Goal: Transaction & Acquisition: Purchase product/service

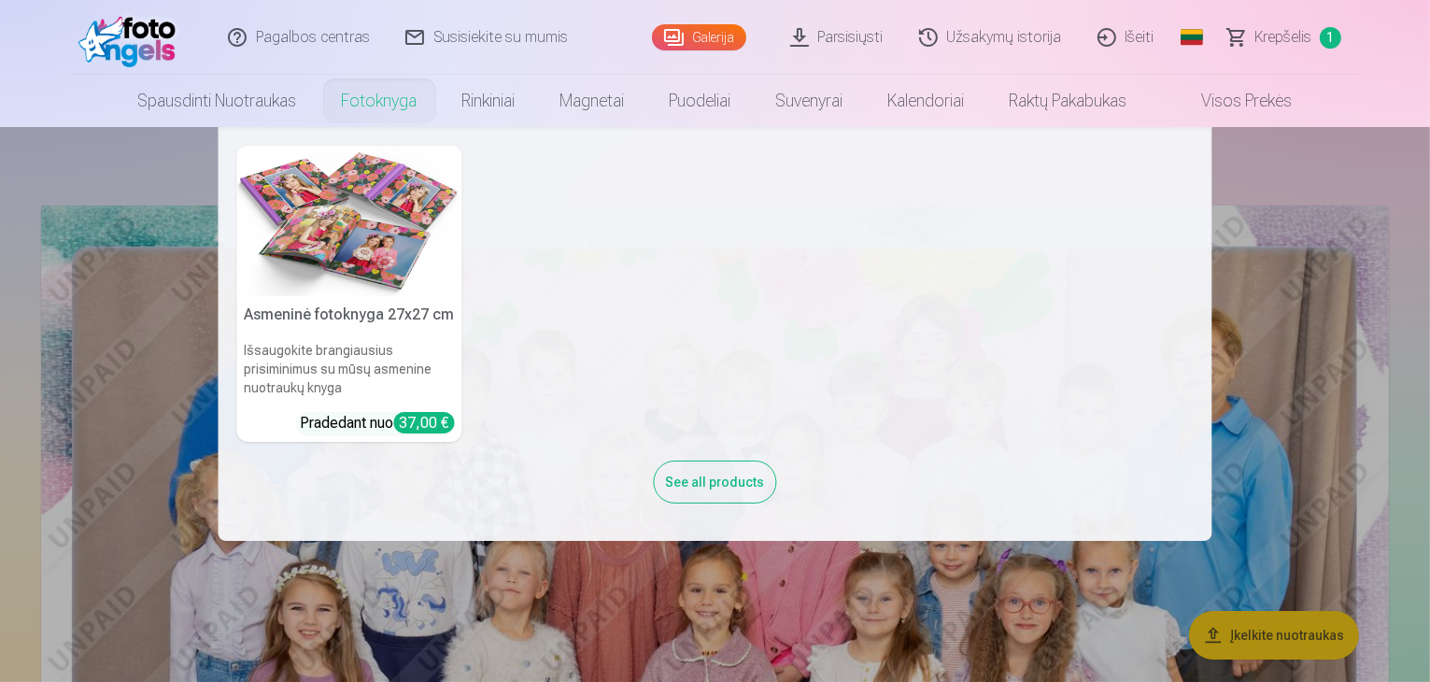
click at [355, 94] on link "Fotoknyga" at bounding box center [379, 101] width 120 height 52
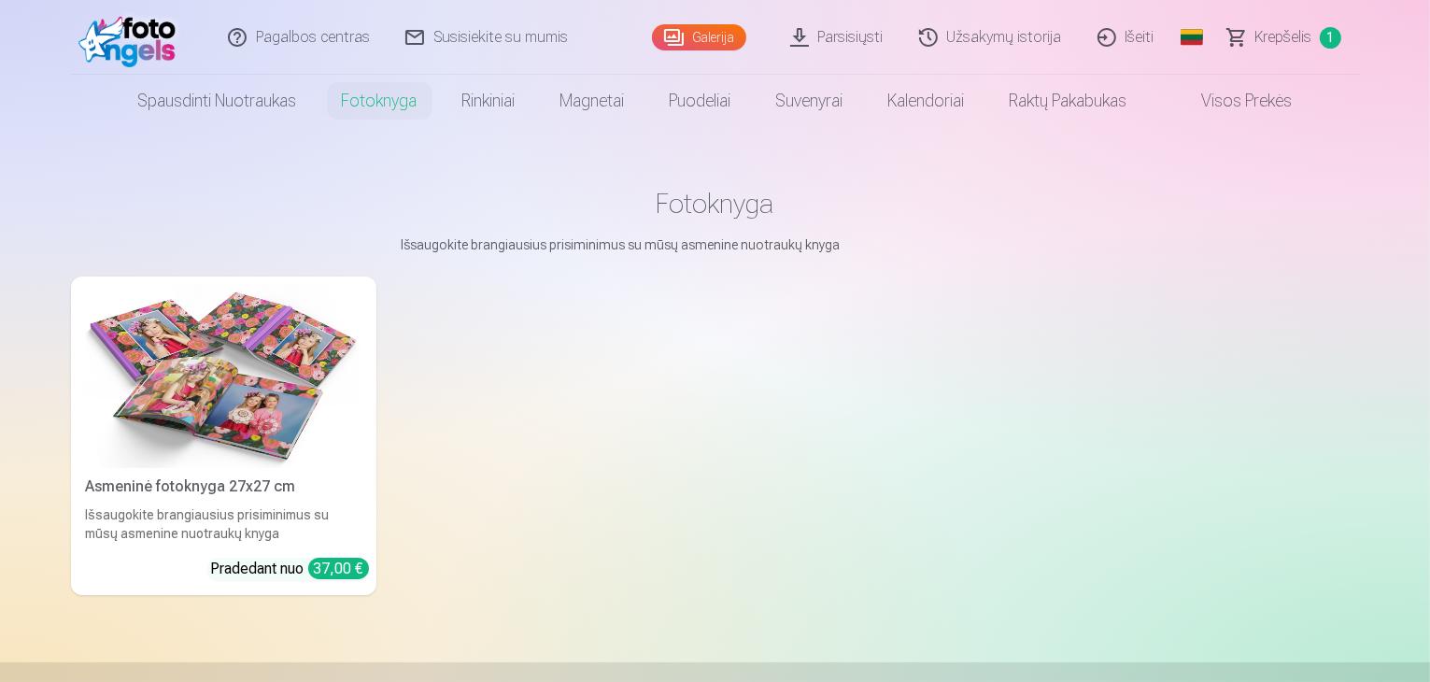
click at [308, 579] on div "37,00 €" at bounding box center [338, 568] width 61 height 21
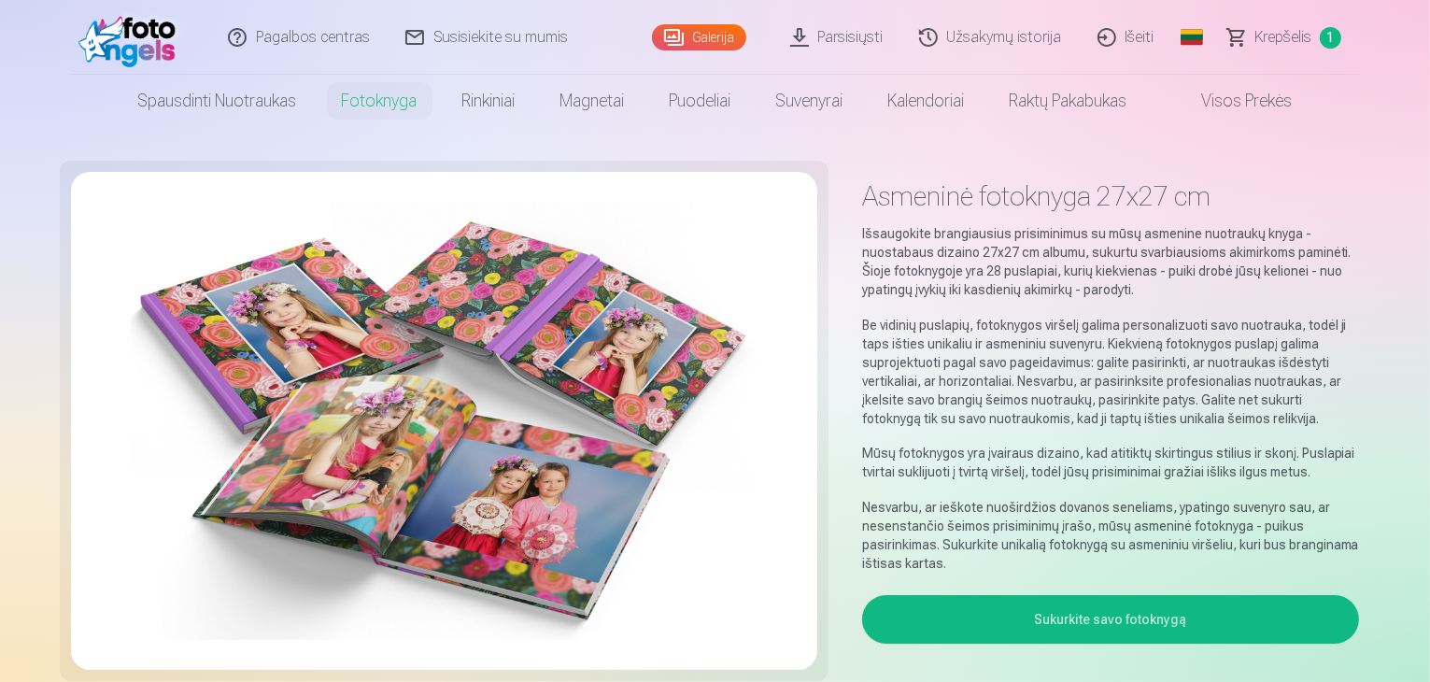
click at [1121, 595] on button "Sukurkite savo fotoknygą" at bounding box center [1111, 619] width 498 height 49
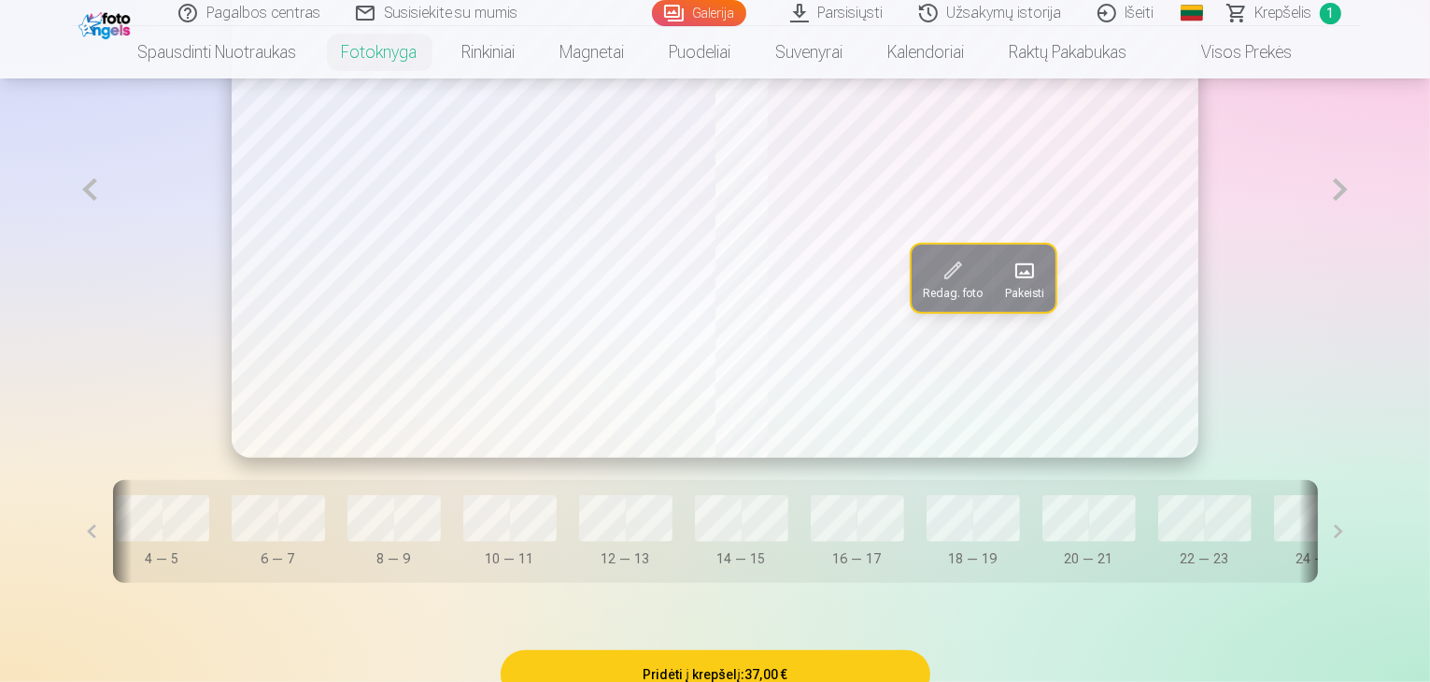
scroll to position [0, 506]
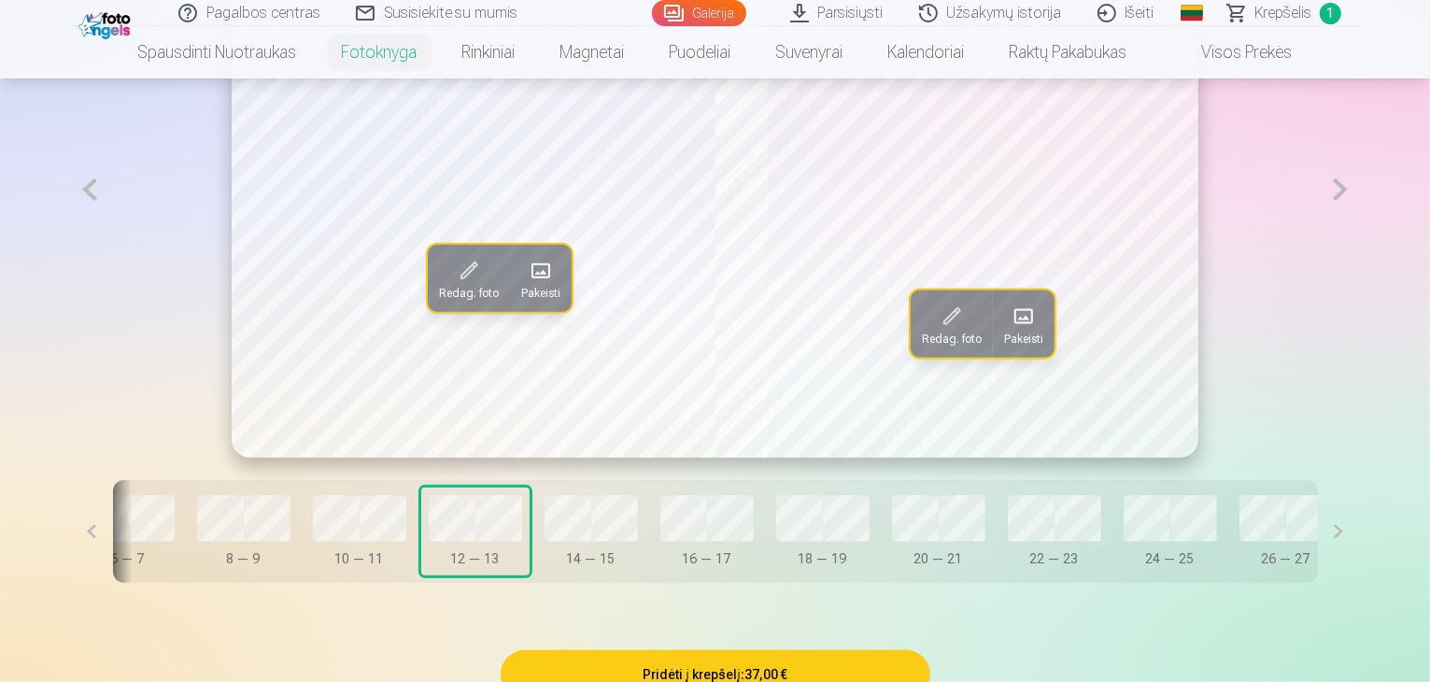
click at [555, 583] on div "Dangtelis 0 — 1 2 — 3 4 — 5 6 — 7 8 — 9 10 — 11 12 — 13 14 — 15 16 — 17 18 — 19…" at bounding box center [715, 531] width 1205 height 103
drag, startPoint x: 561, startPoint y: 648, endPoint x: 347, endPoint y: 655, distance: 213.9
click at [347, 628] on div "Redag. foto Pakeisti Redag. foto Pakeisti Dangtelis 0 — 1 2 — 3 4 — 5 6 — 7 8 —…" at bounding box center [715, 263] width 1289 height 728
click at [456, 628] on div "Redag. foto Pakeisti Redag. foto Pakeisti Dangtelis 0 — 1 2 — 3 4 — 5 6 — 7 8 —…" at bounding box center [715, 263] width 1289 height 728
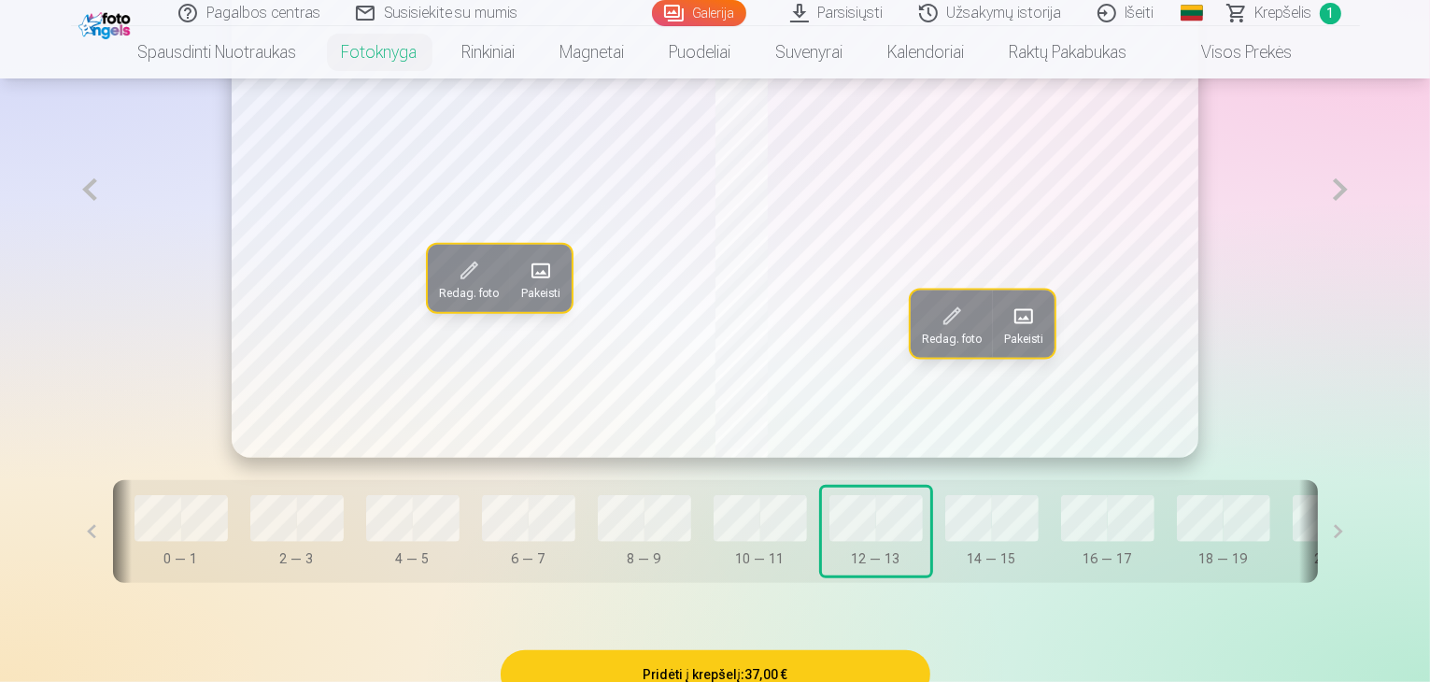
scroll to position [0, 0]
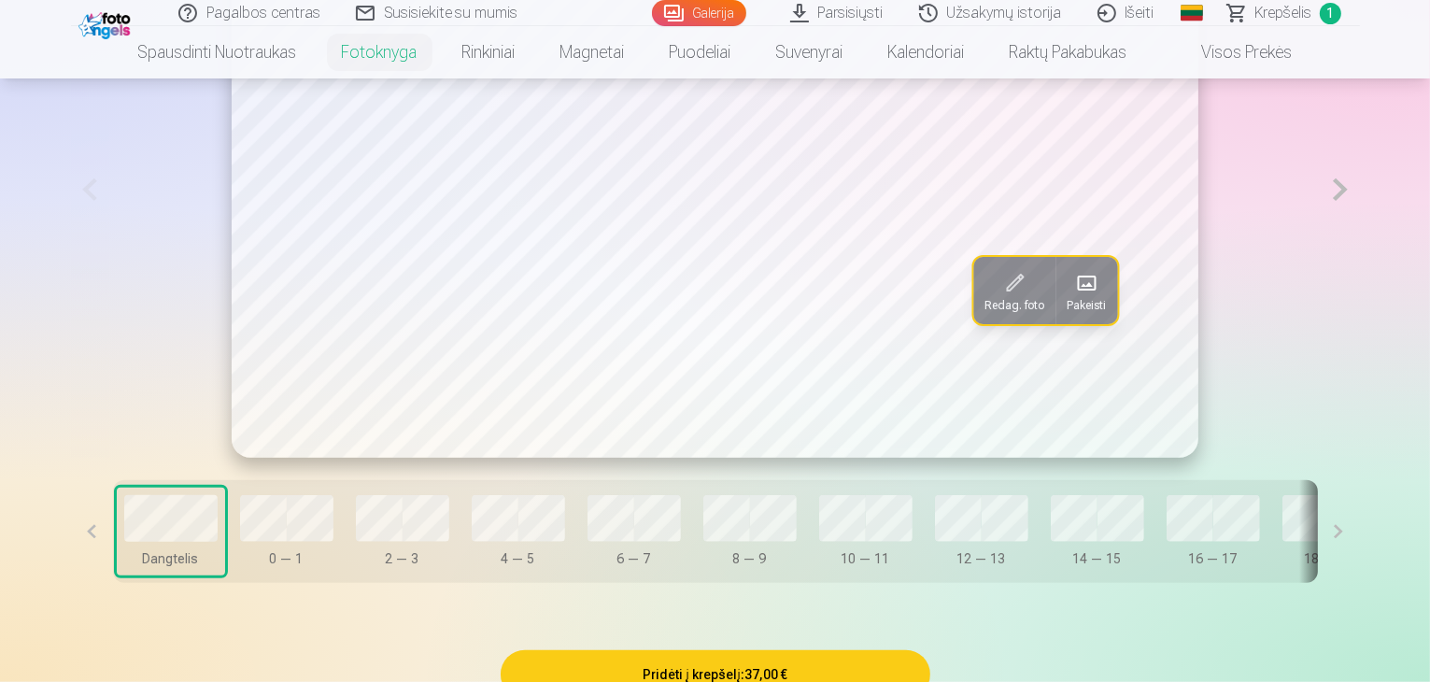
click at [1071, 298] on span at bounding box center [1086, 283] width 30 height 30
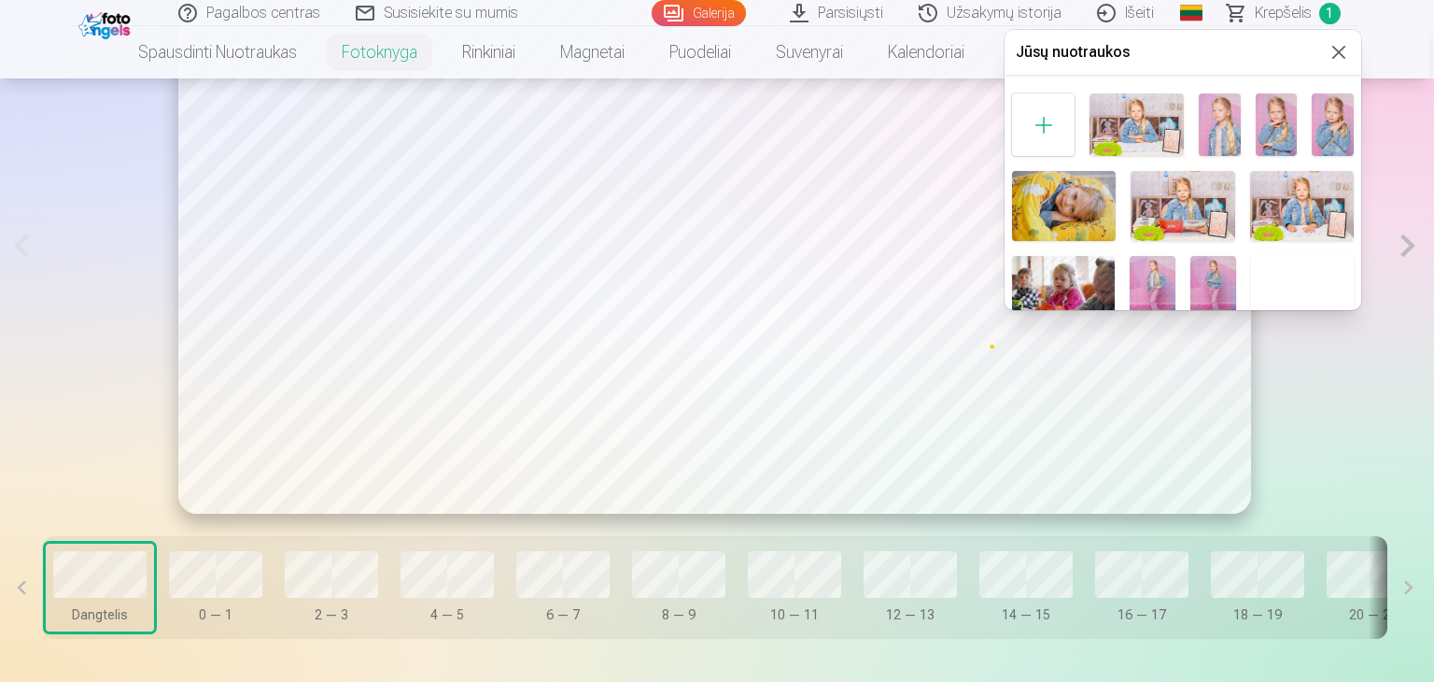
click at [1282, 129] on img at bounding box center [1277, 124] width 42 height 63
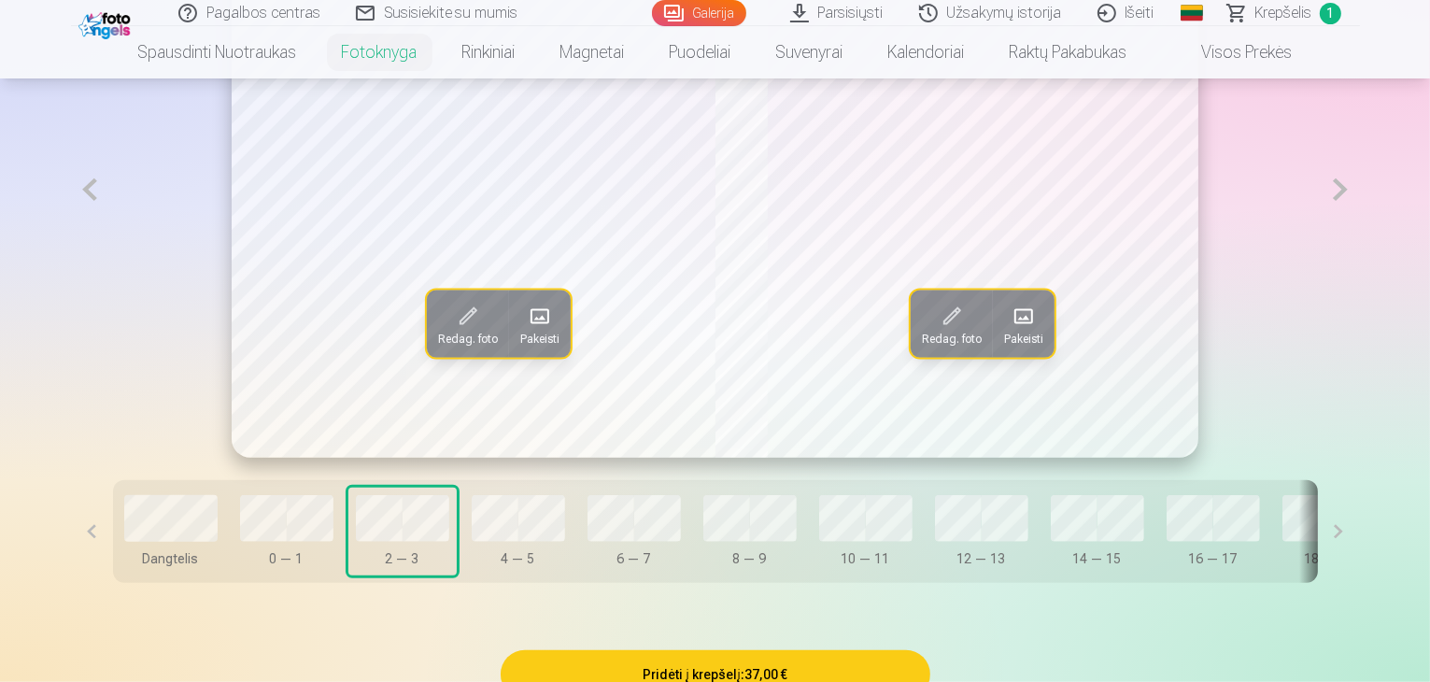
click at [525, 331] on span at bounding box center [540, 316] width 30 height 30
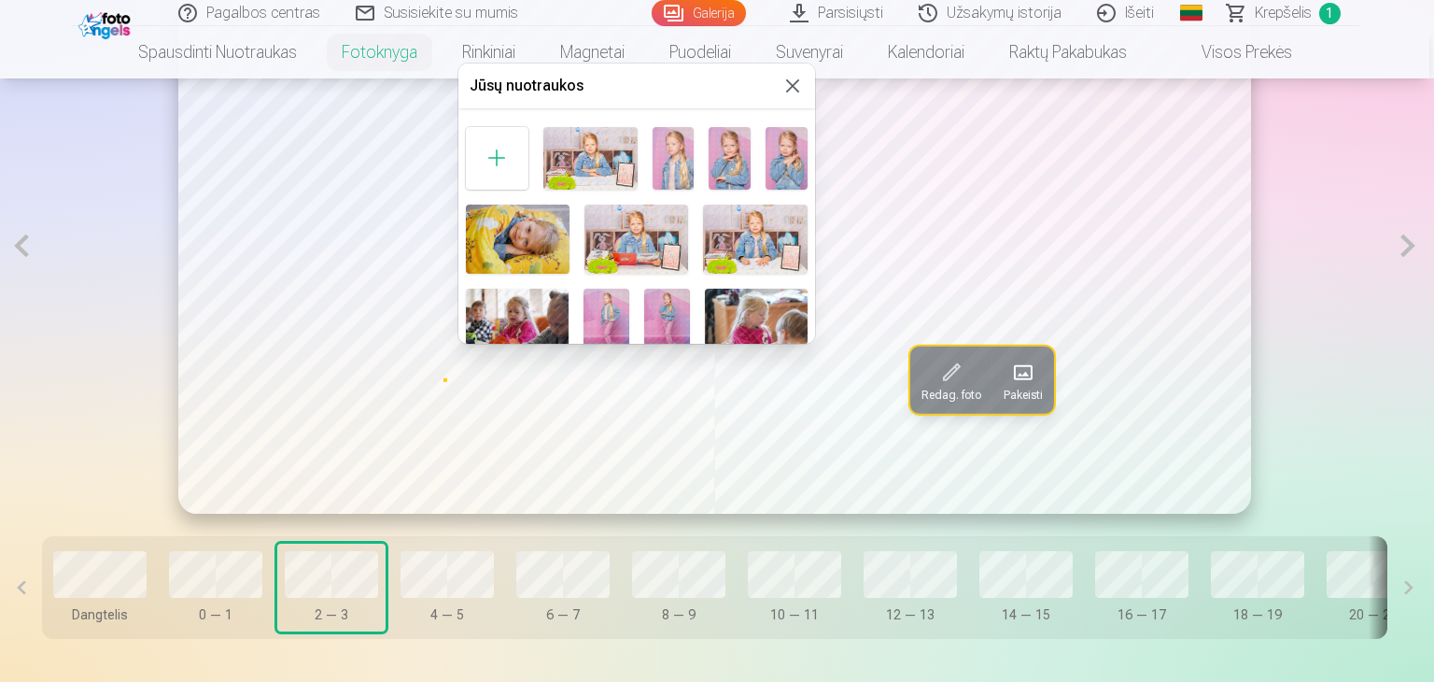
click at [597, 303] on img at bounding box center [607, 323] width 46 height 68
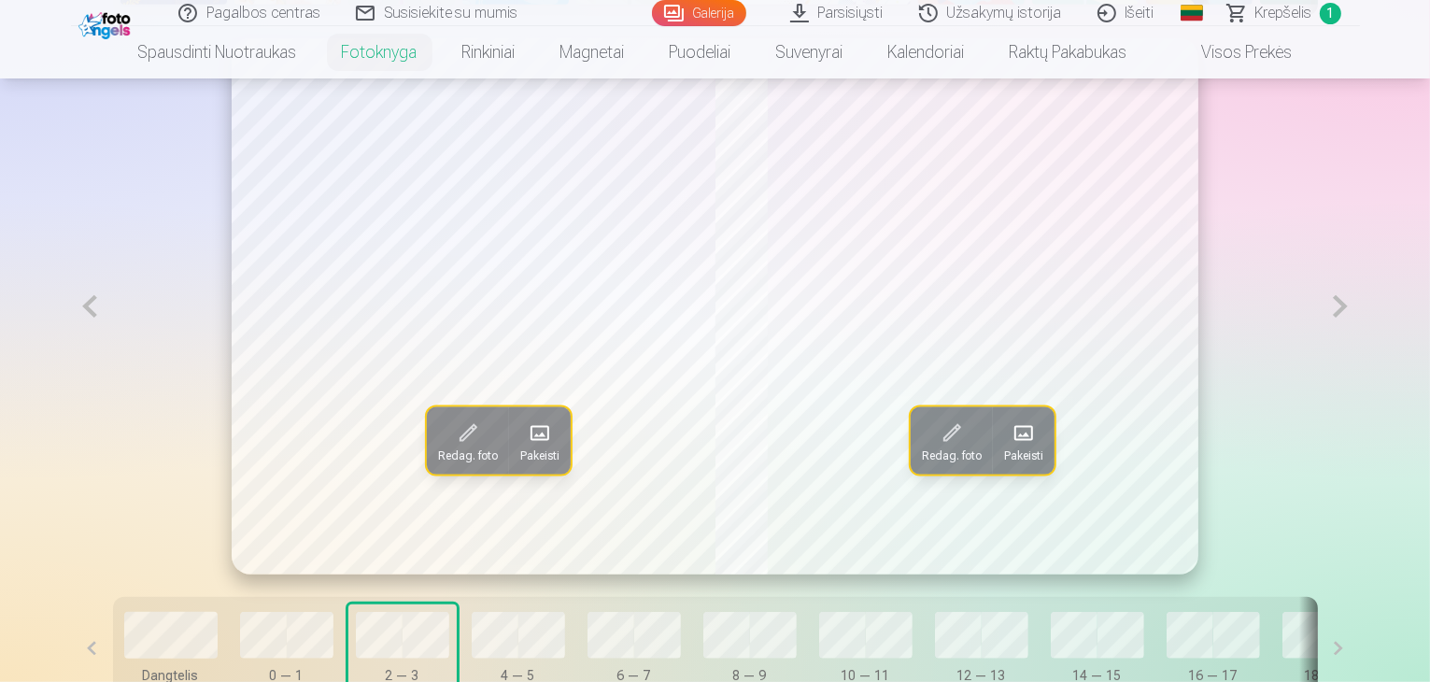
scroll to position [1213, 0]
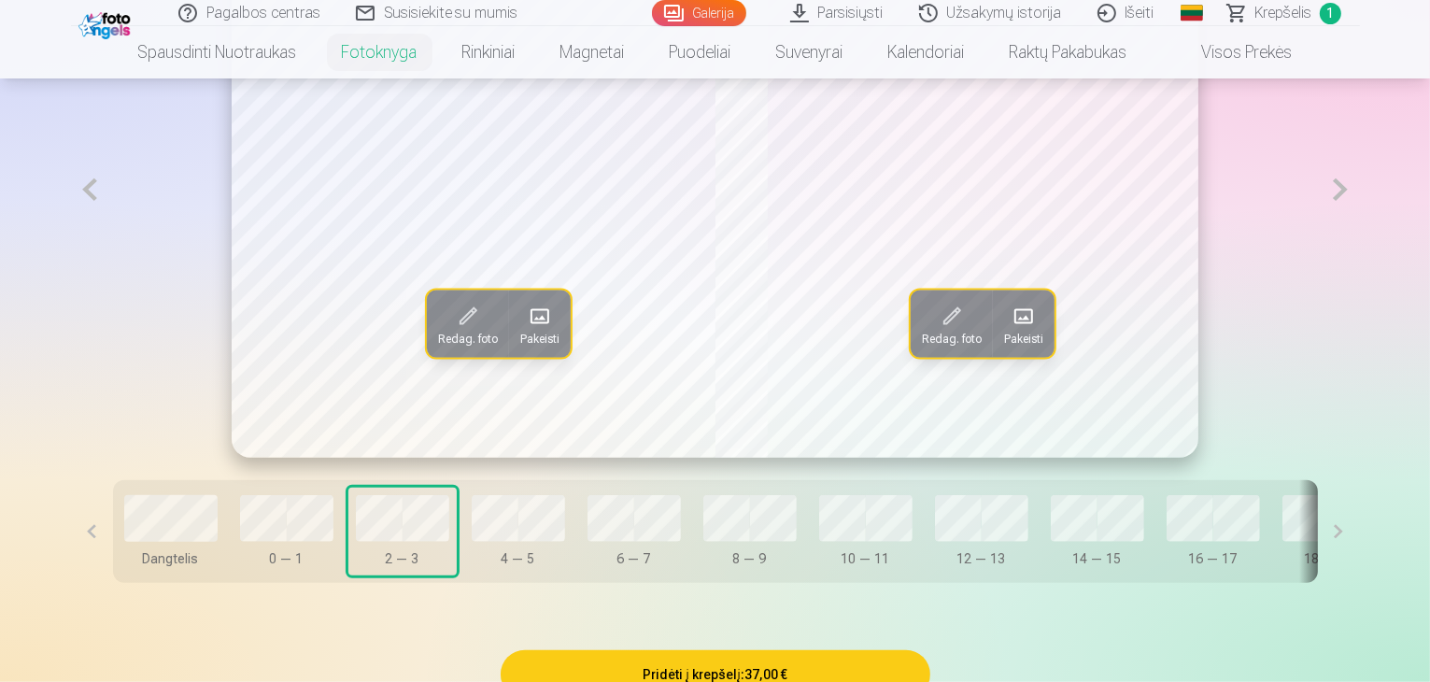
click at [1027, 331] on span at bounding box center [1024, 316] width 30 height 30
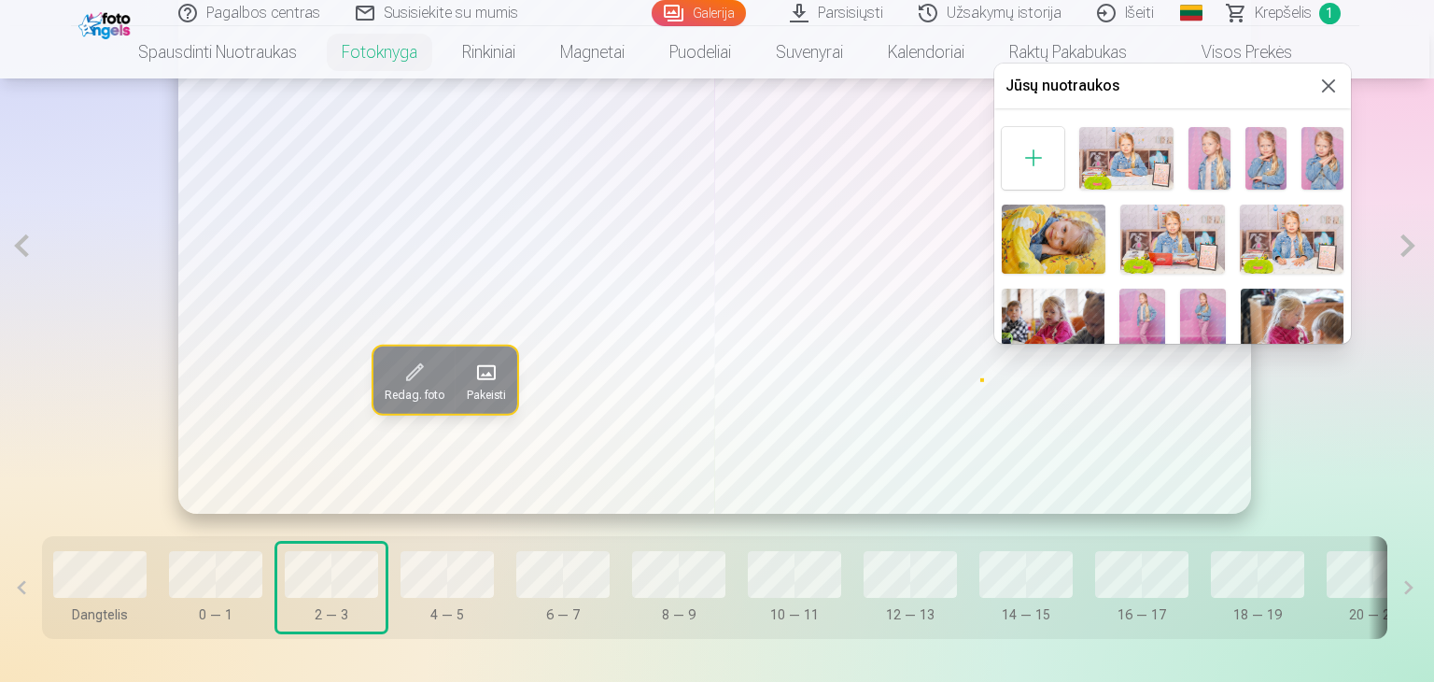
click at [1203, 255] on img at bounding box center [1173, 239] width 104 height 69
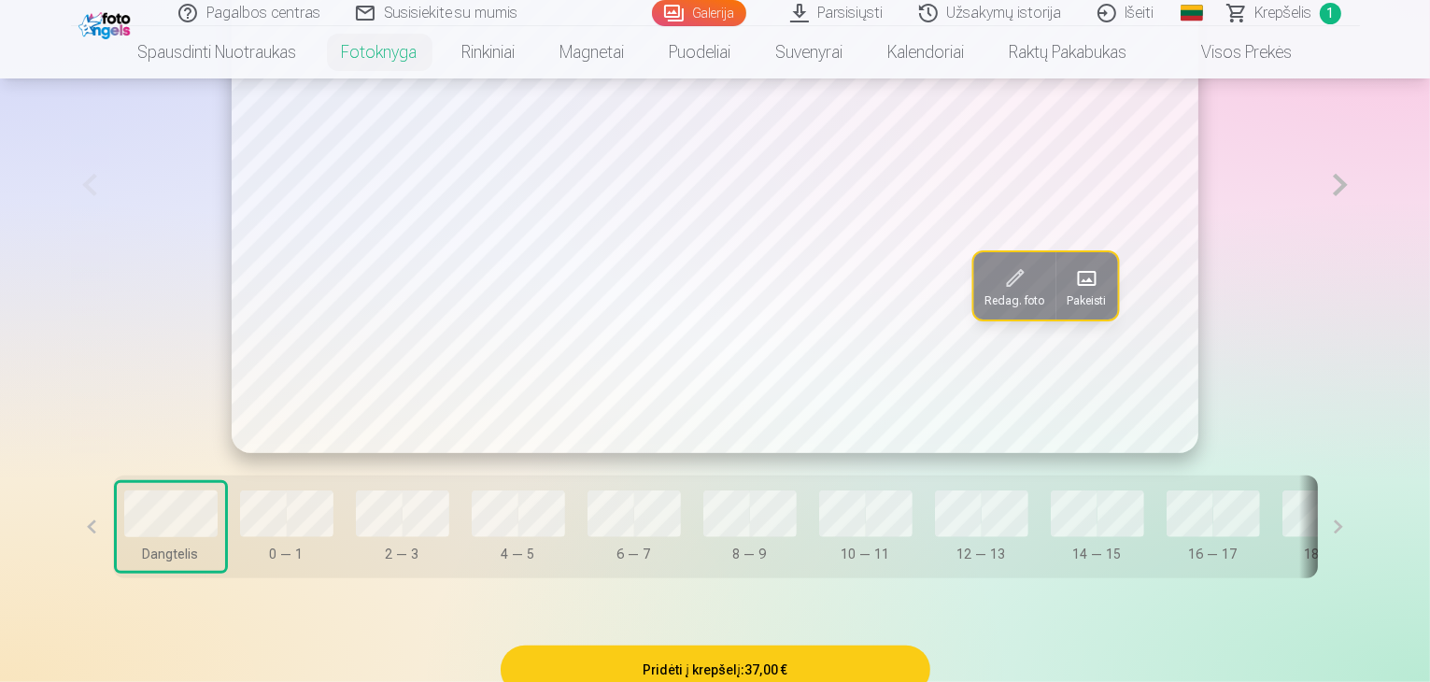
scroll to position [1120, 0]
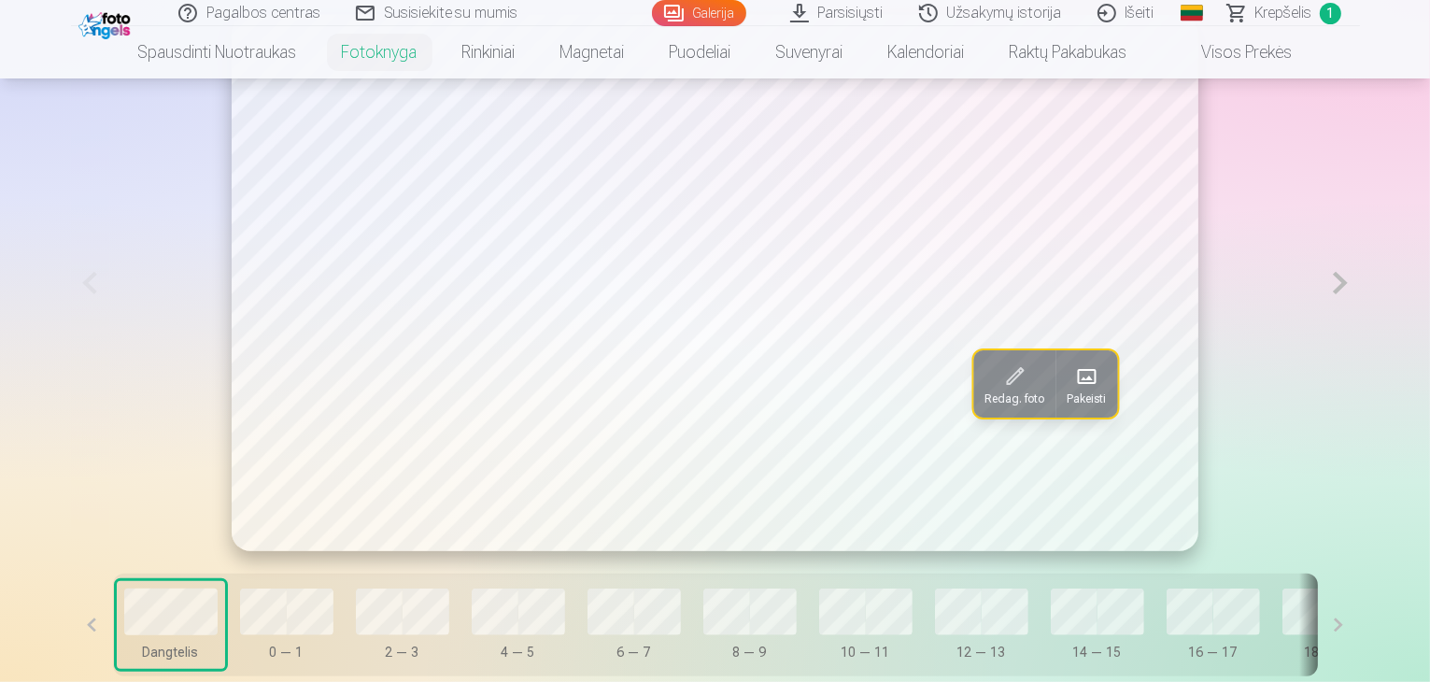
click at [1071, 391] on span at bounding box center [1086, 376] width 30 height 30
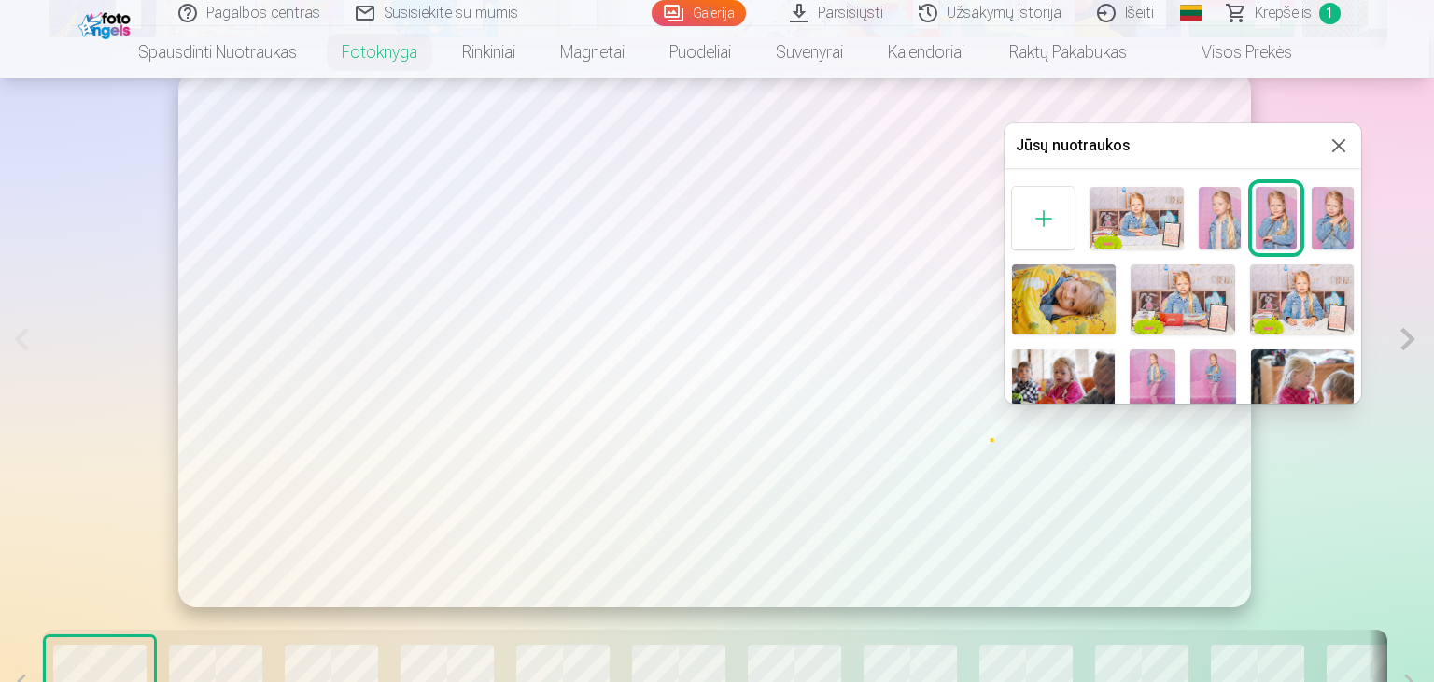
click at [1136, 217] on img at bounding box center [1137, 218] width 94 height 63
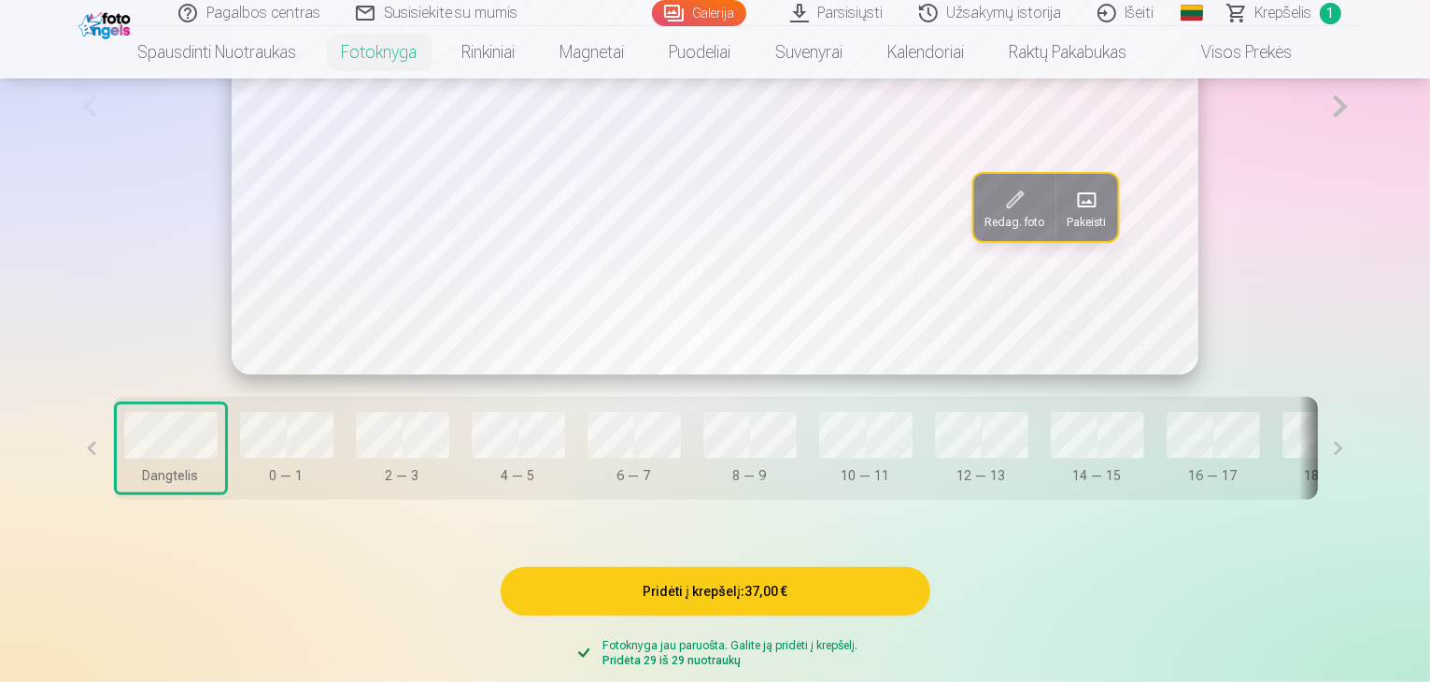
scroll to position [1306, 0]
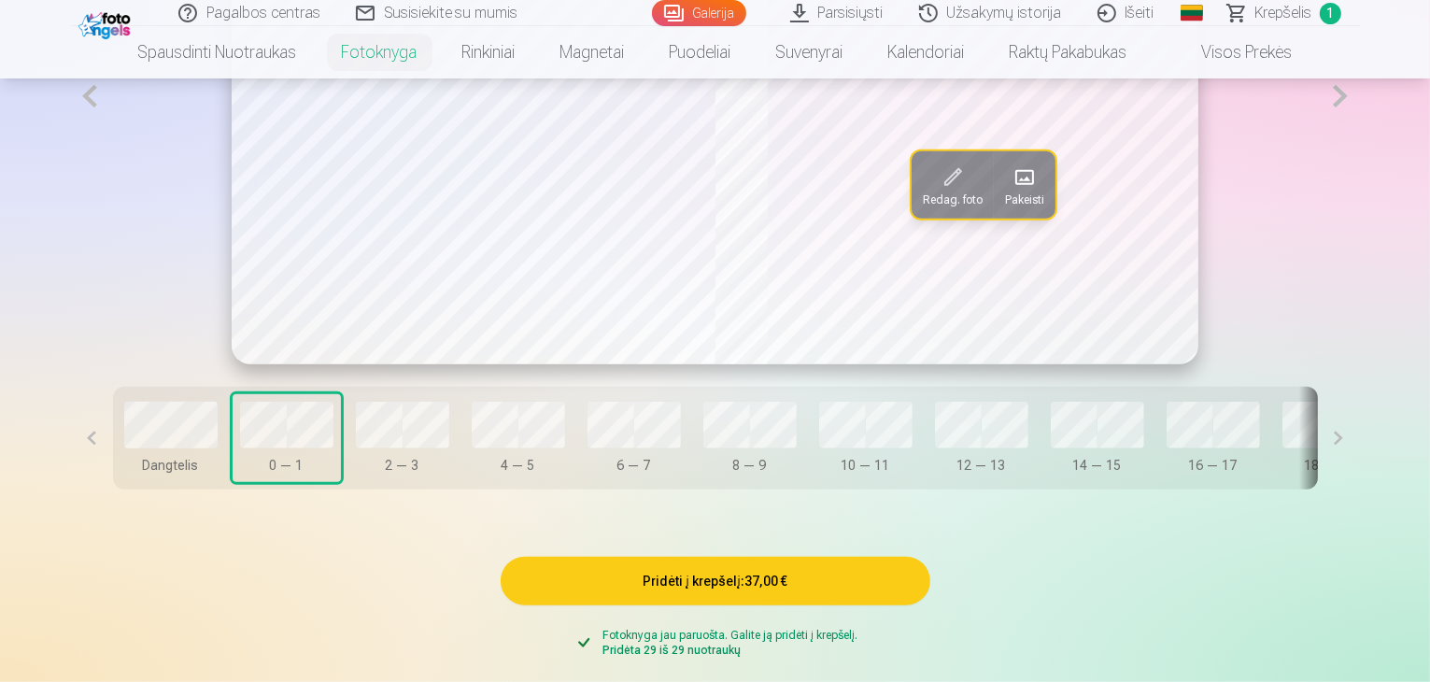
click at [1033, 192] on span at bounding box center [1024, 177] width 30 height 30
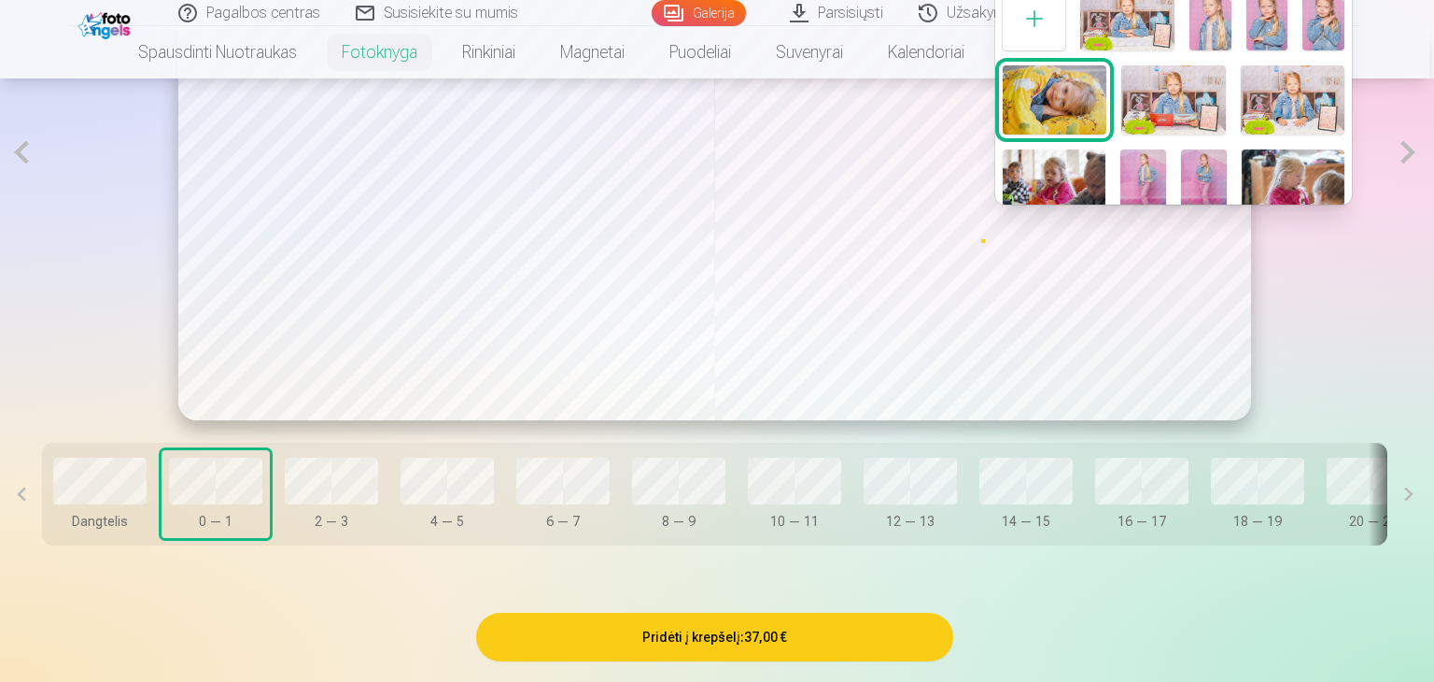
click at [1201, 12] on img at bounding box center [1211, 19] width 42 height 63
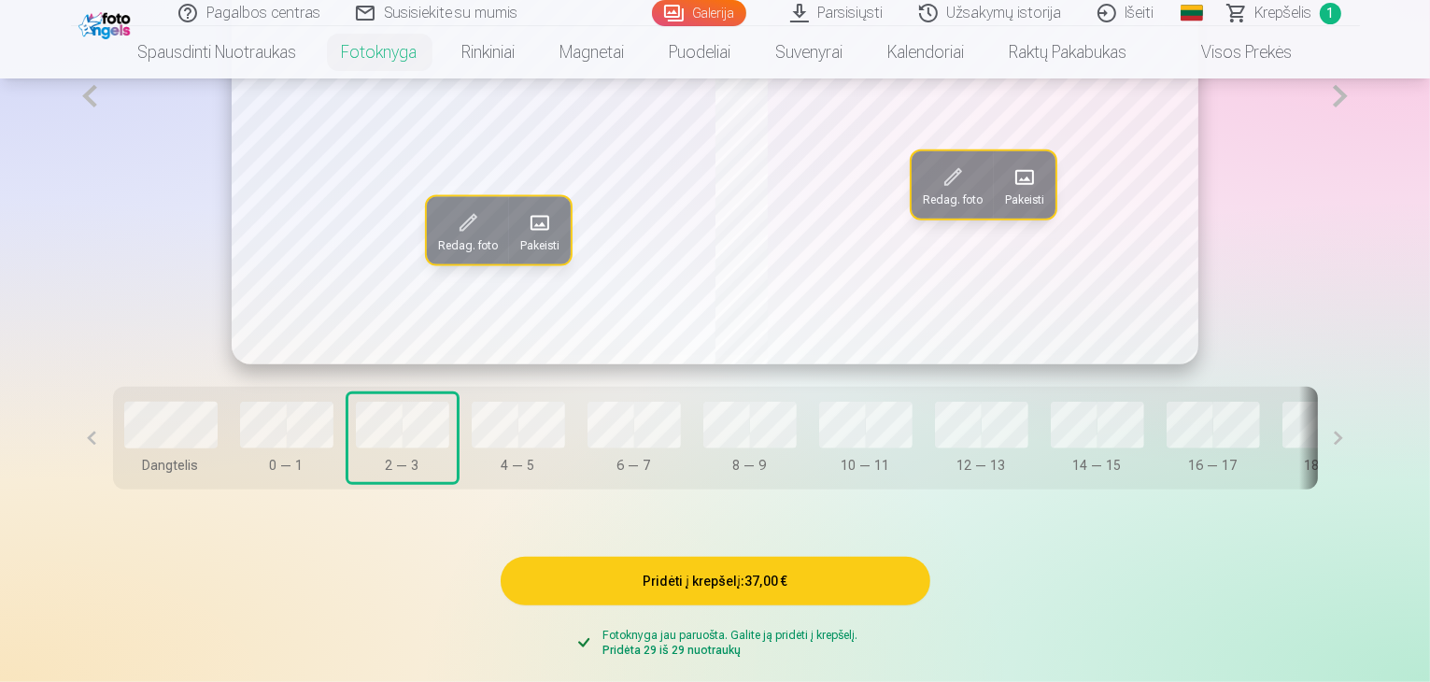
click at [1029, 192] on span at bounding box center [1024, 177] width 30 height 30
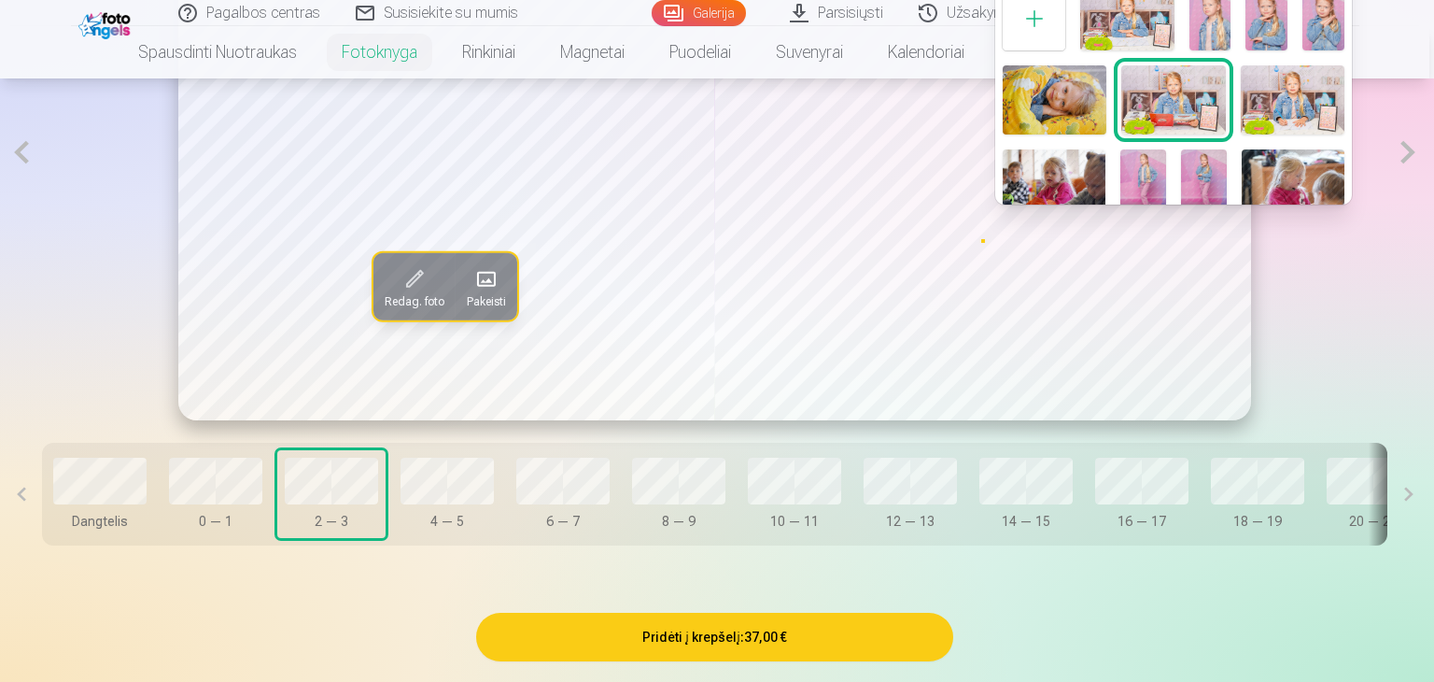
click at [1274, 16] on img at bounding box center [1267, 19] width 42 height 63
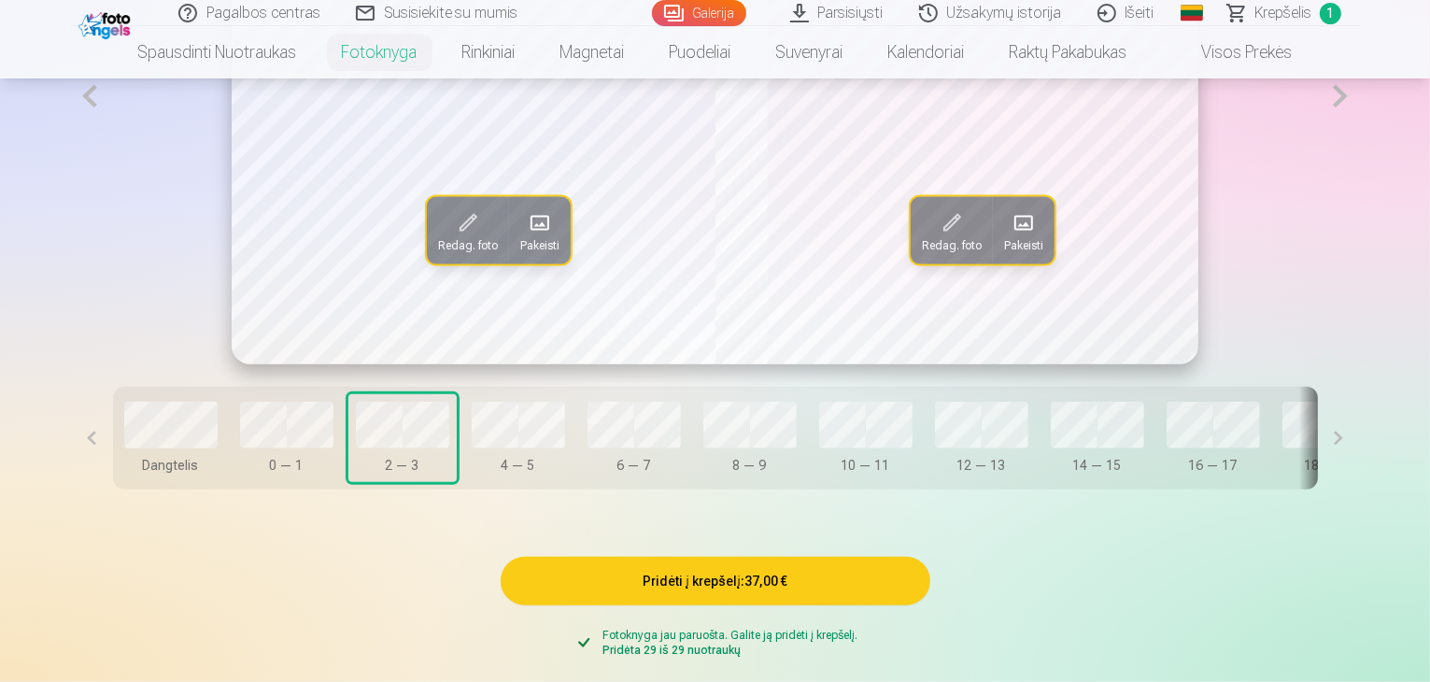
click at [1038, 237] on span at bounding box center [1024, 222] width 30 height 30
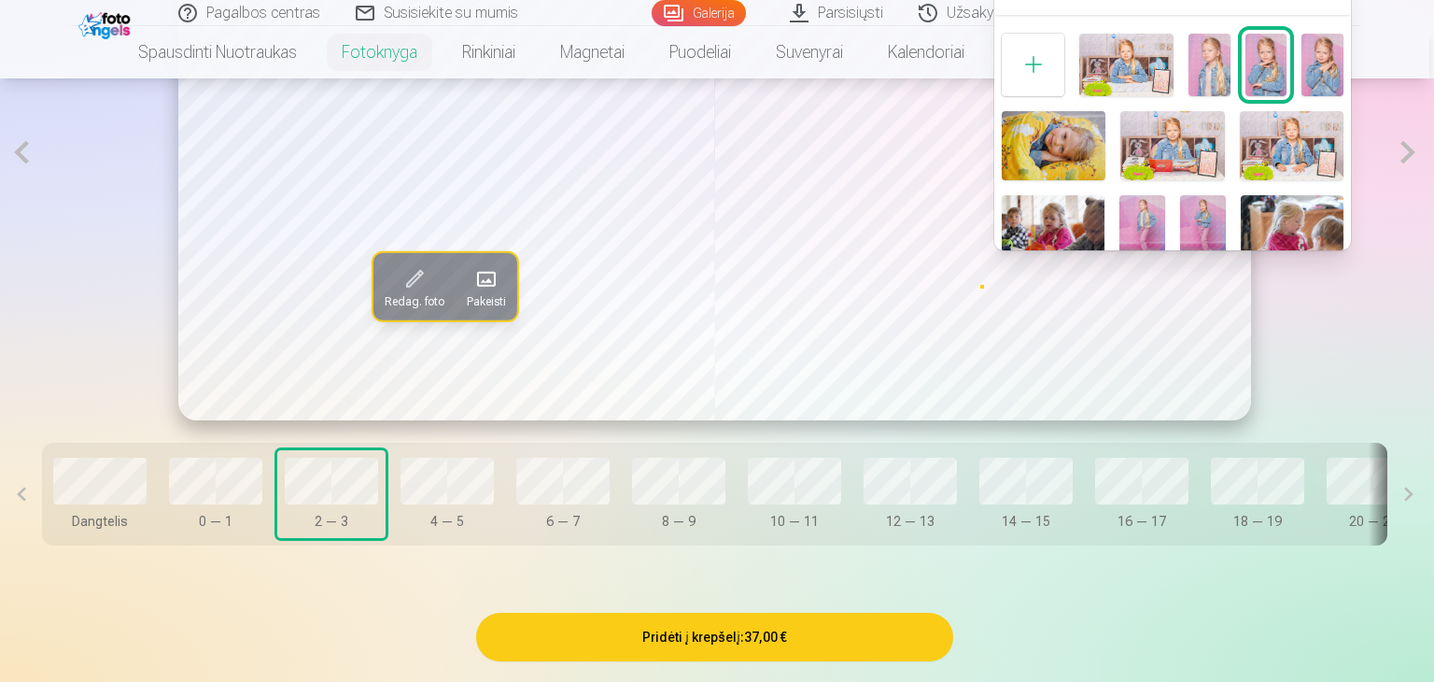
click at [1320, 55] on img at bounding box center [1323, 65] width 42 height 63
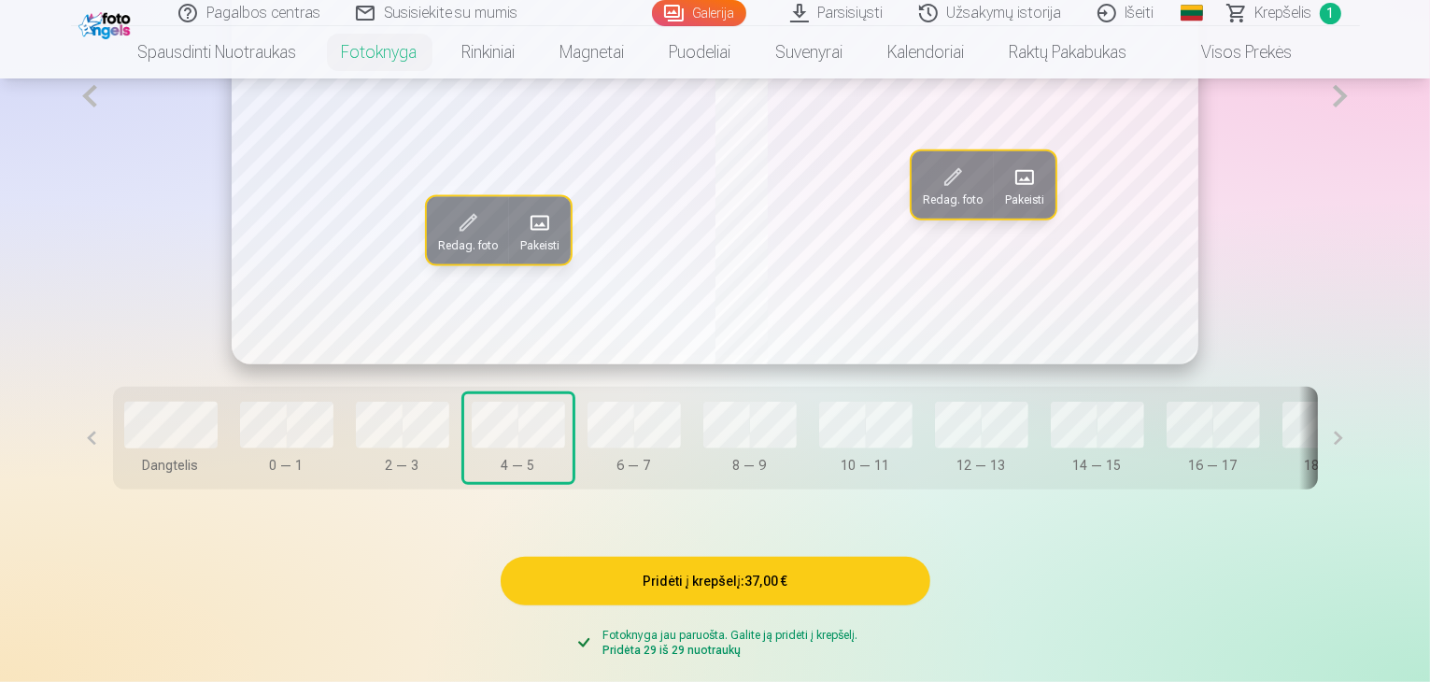
click at [525, 237] on span at bounding box center [540, 222] width 30 height 30
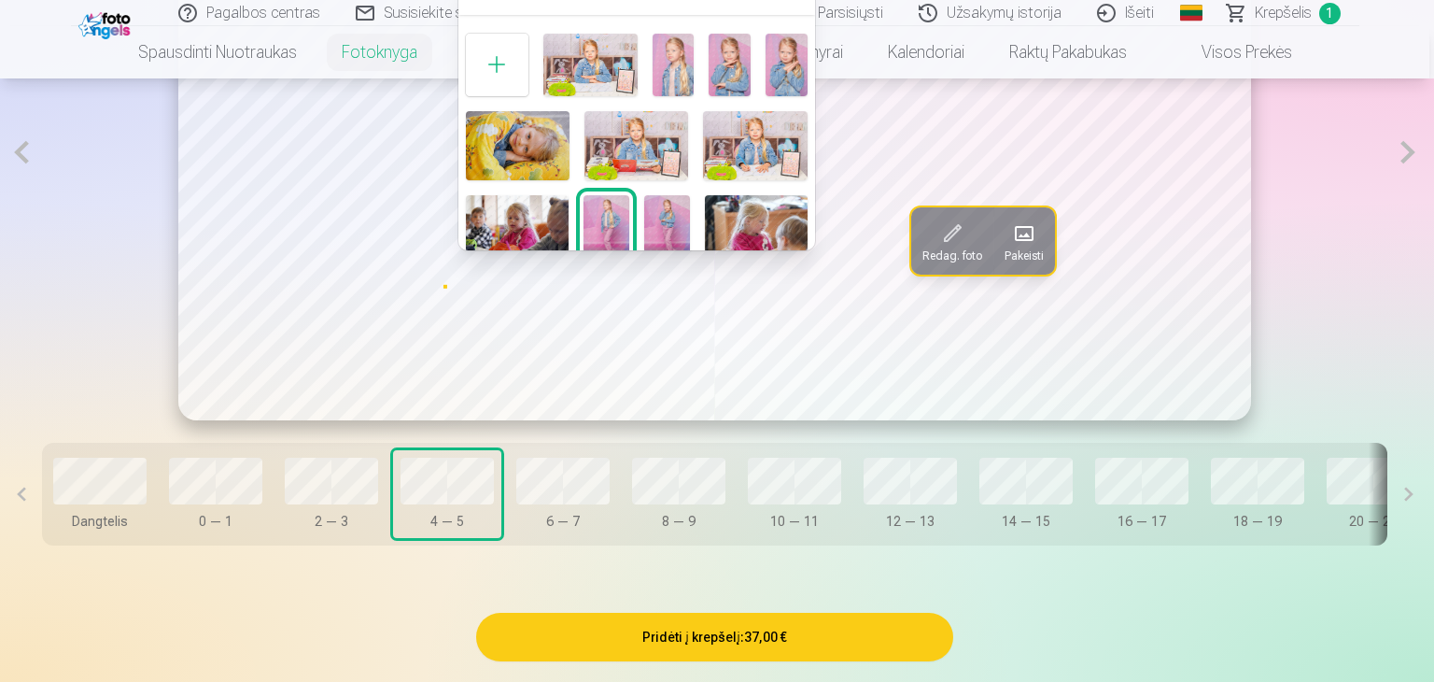
click at [526, 148] on img at bounding box center [518, 145] width 104 height 69
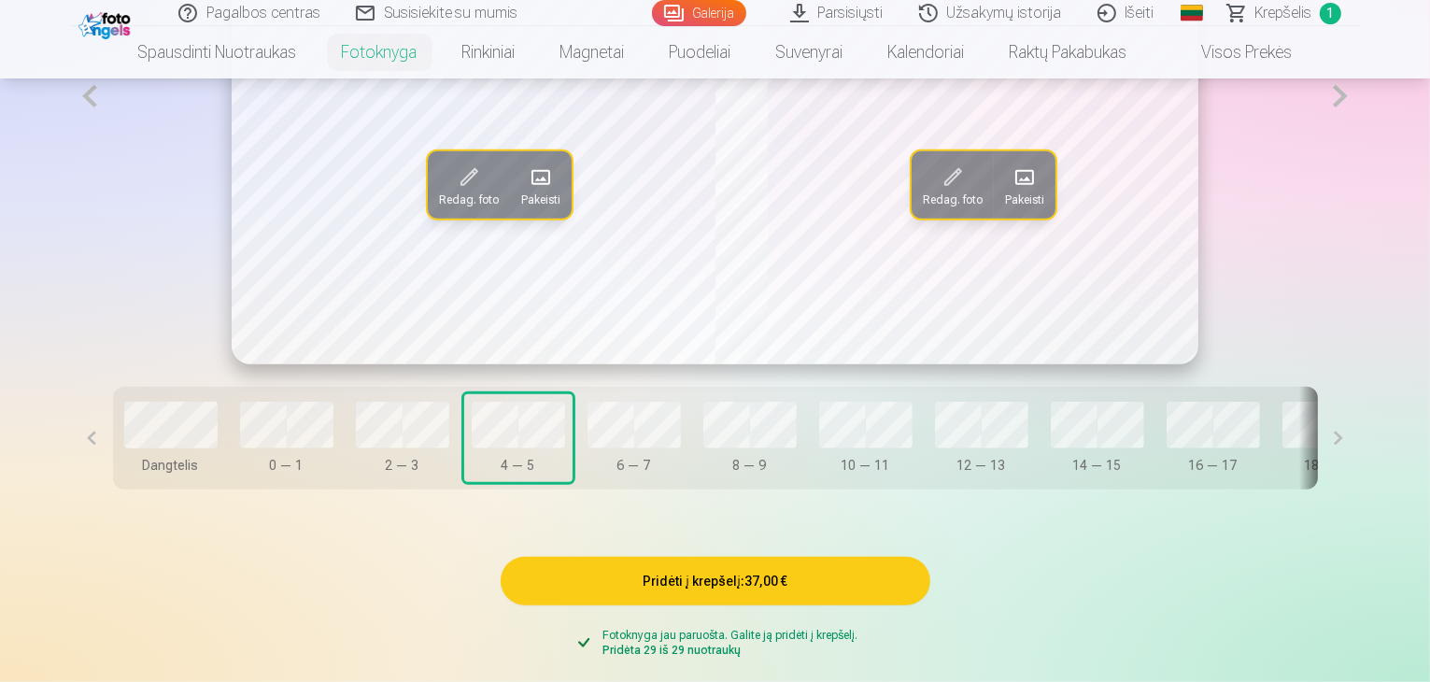
click at [949, 192] on span at bounding box center [953, 177] width 30 height 30
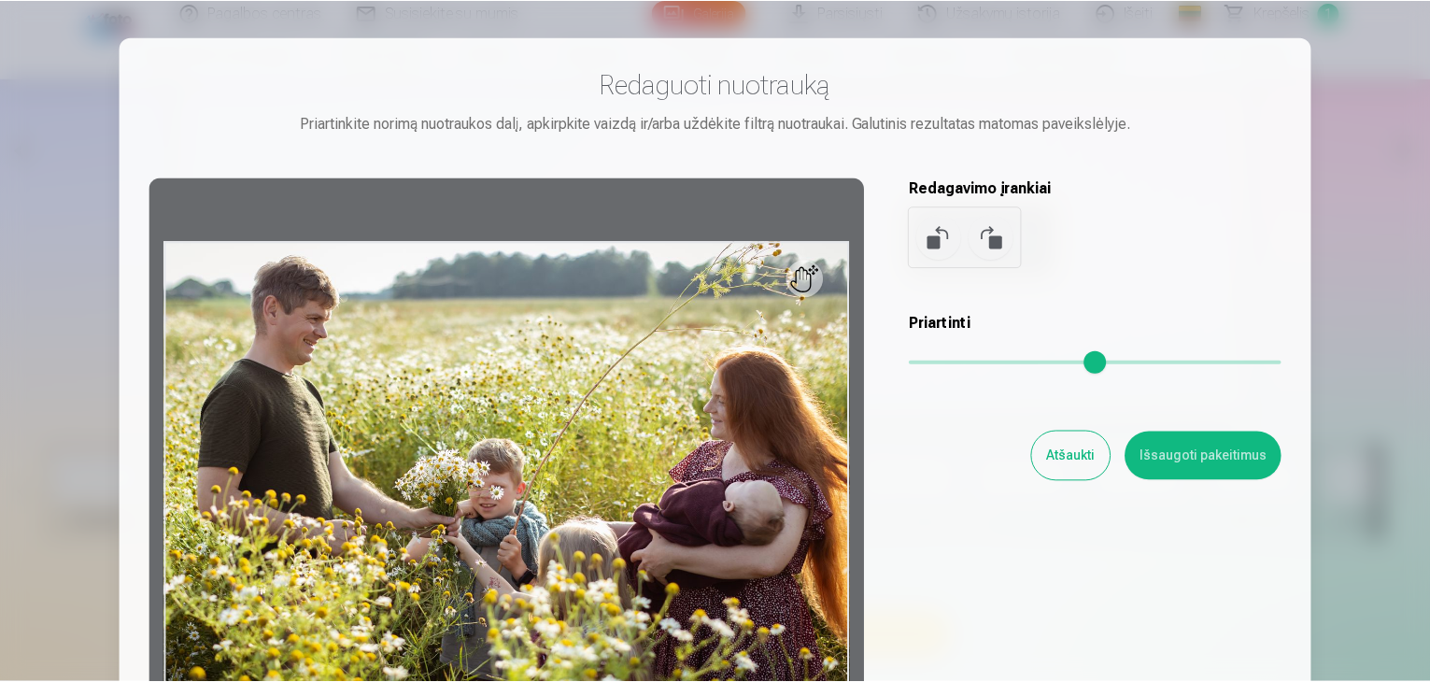
scroll to position [187, 0]
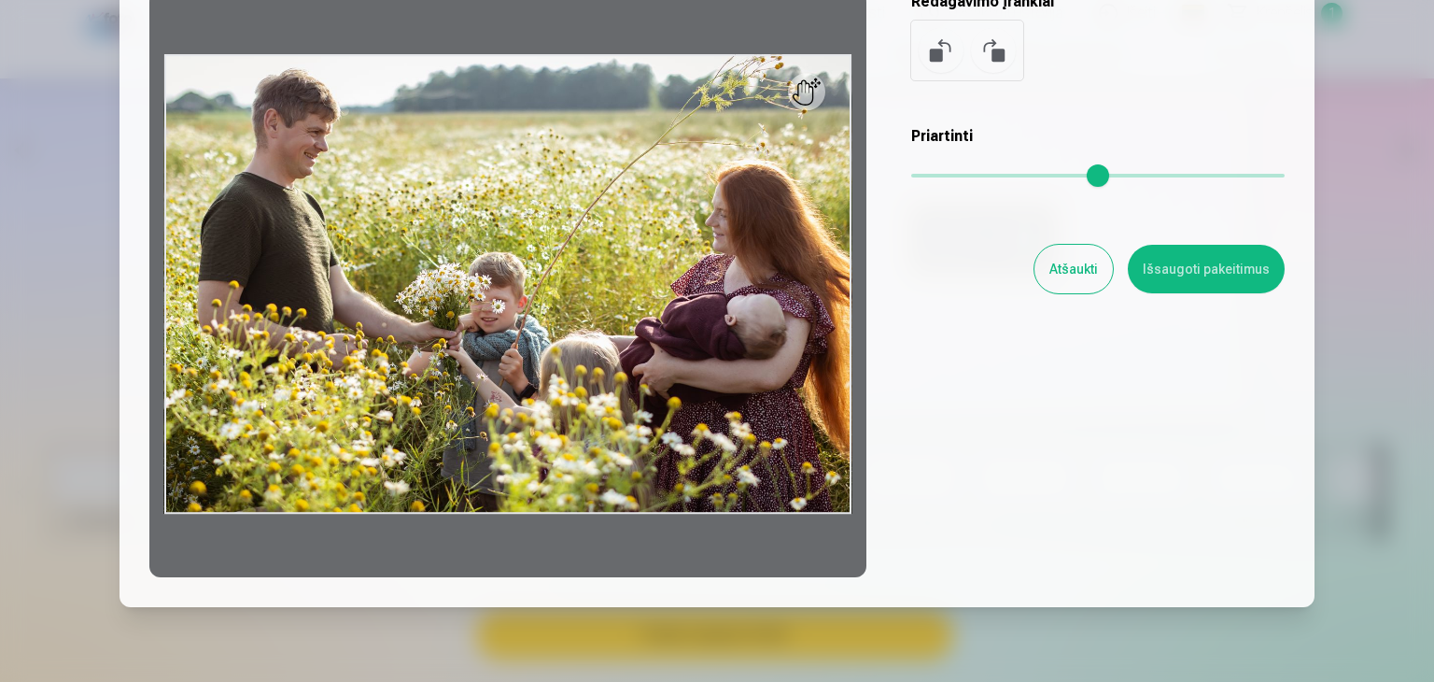
click at [1068, 244] on div "Redaguoti nuotrauką Priartinkite norimą nuotraukos dalį, apkirpkite vaizdą ir/a…" at bounding box center [717, 228] width 1136 height 697
click at [1068, 251] on button "Atšaukti" at bounding box center [1074, 269] width 78 height 49
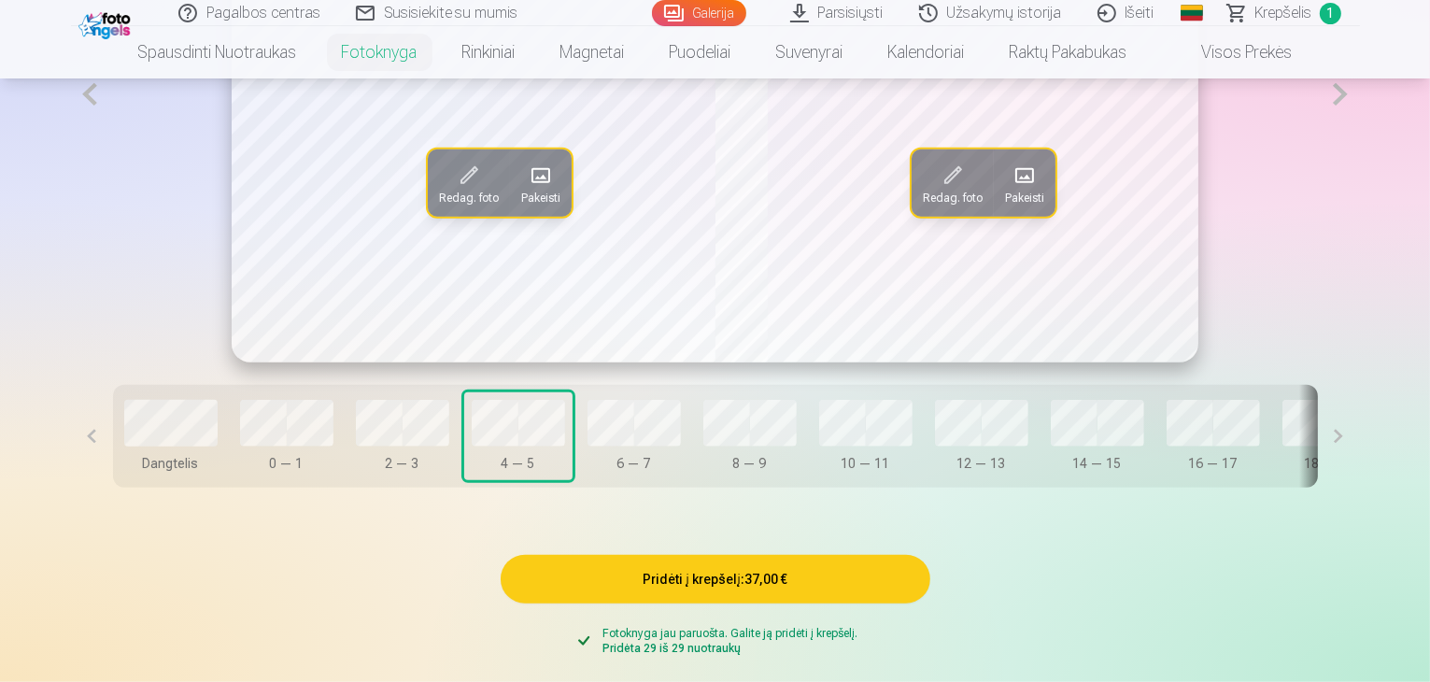
click at [962, 191] on span at bounding box center [953, 176] width 30 height 30
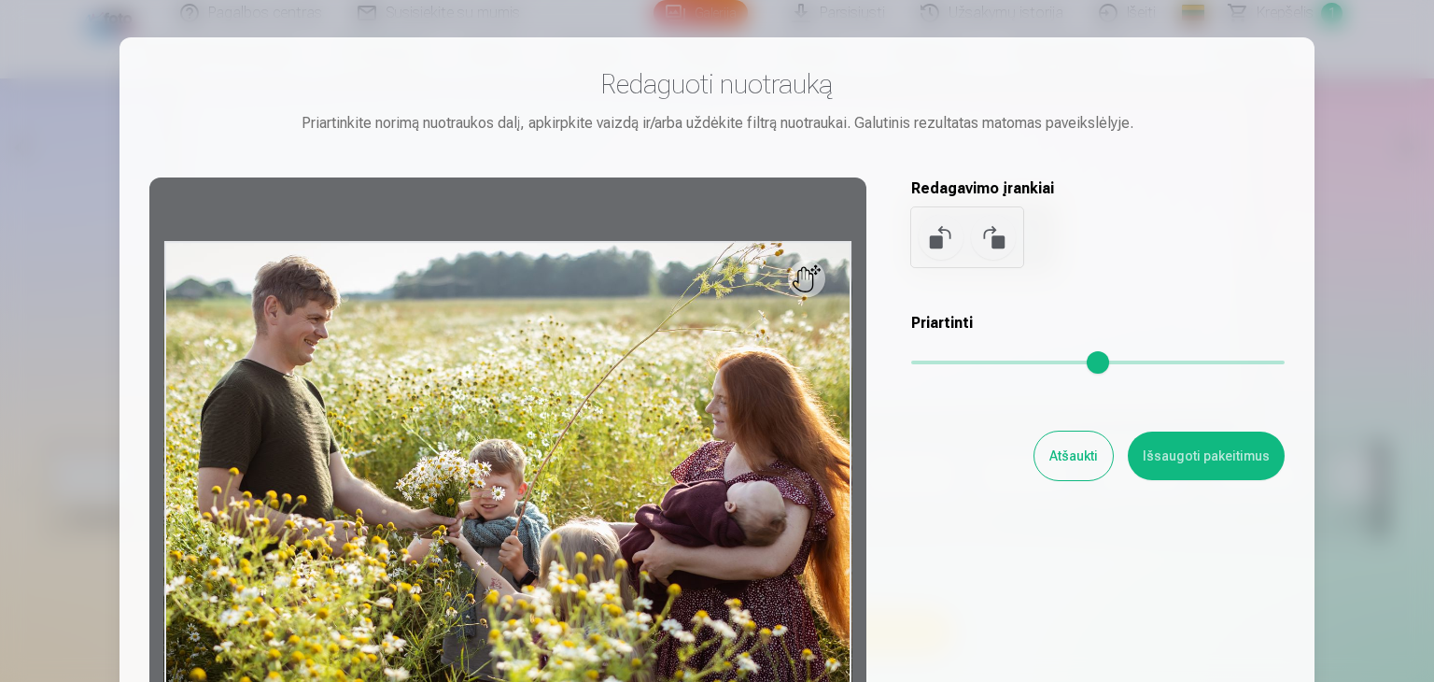
click at [1056, 456] on button "Atšaukti" at bounding box center [1074, 455] width 78 height 49
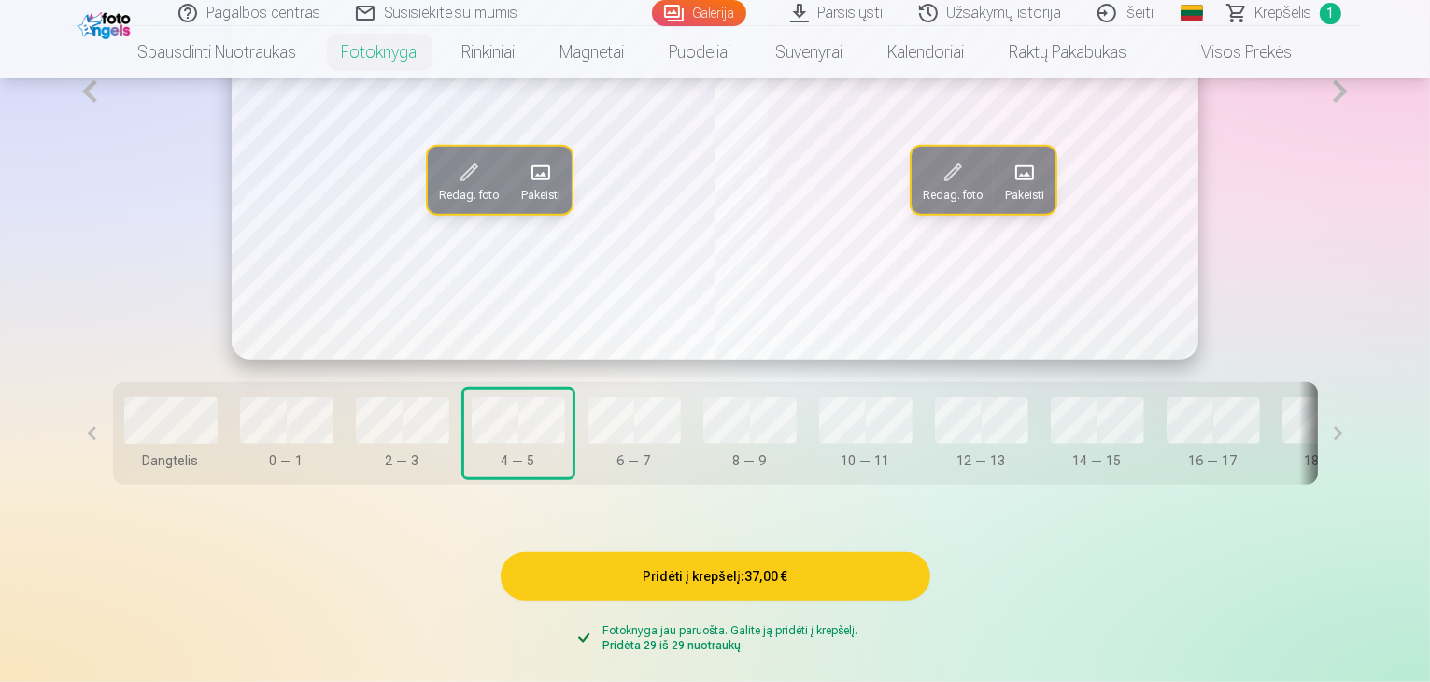
click at [1016, 188] on span at bounding box center [1024, 173] width 30 height 30
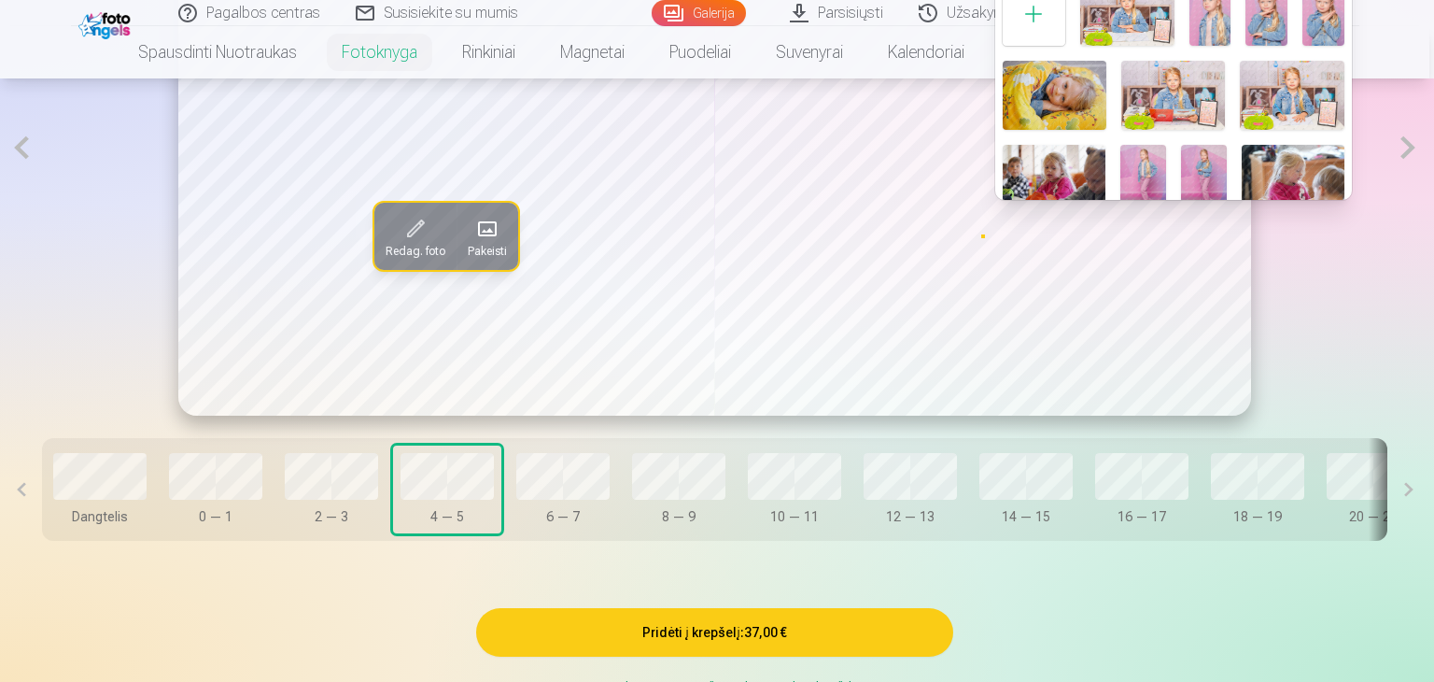
click at [1188, 89] on img at bounding box center [1174, 95] width 104 height 69
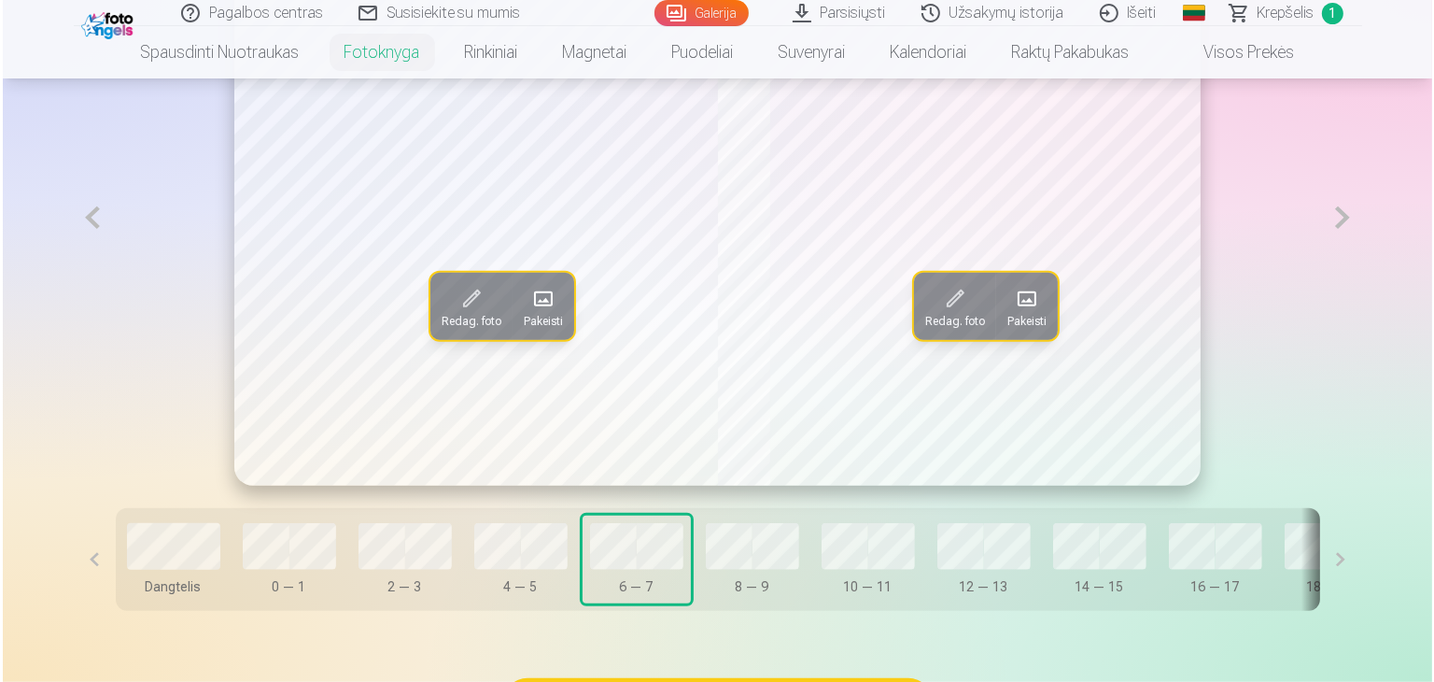
scroll to position [1218, 0]
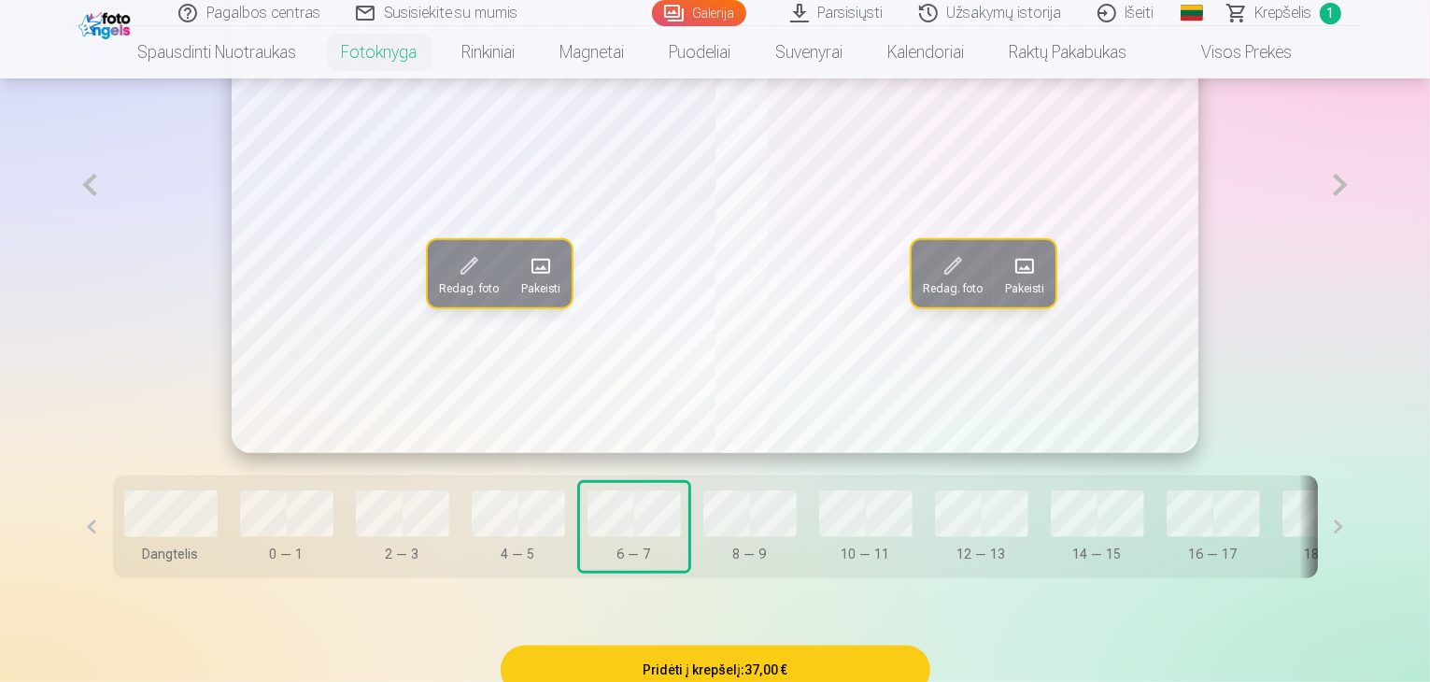
click at [521, 296] on span "Pakeisti" at bounding box center [540, 288] width 39 height 15
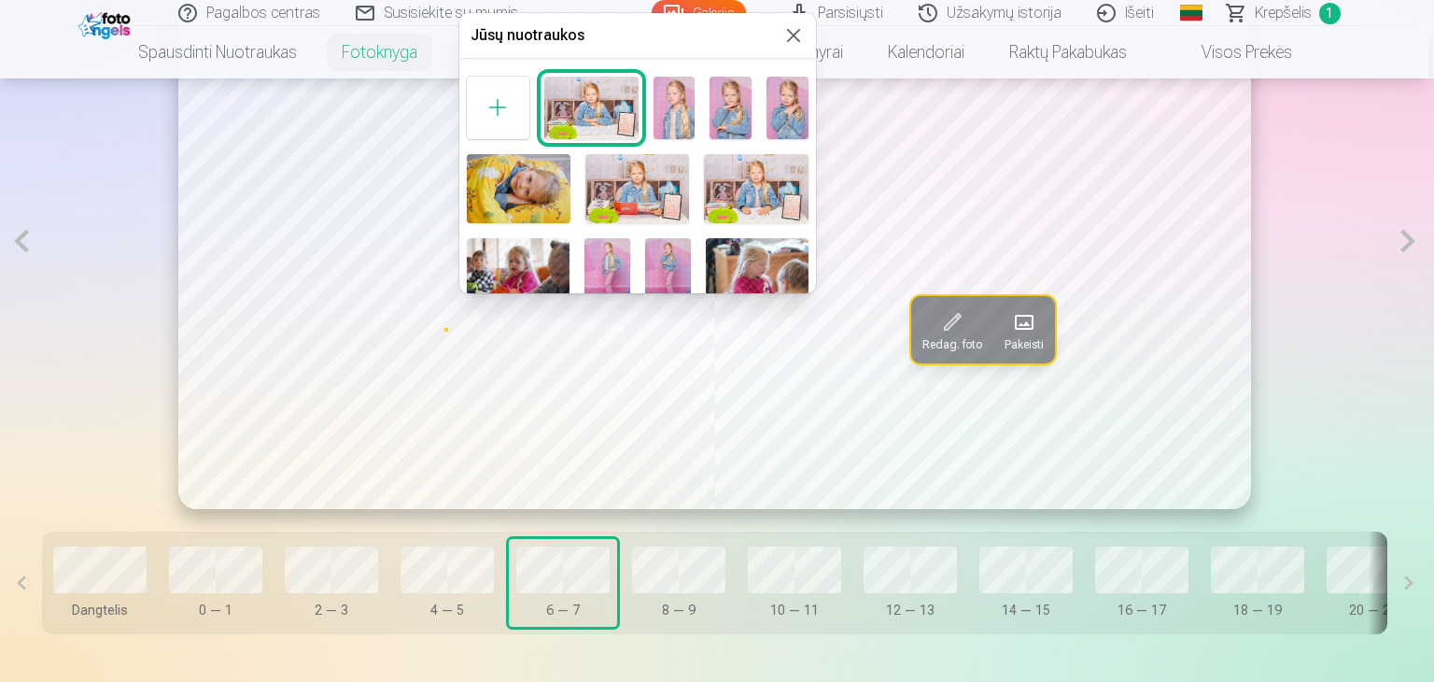
click at [497, 268] on img at bounding box center [518, 272] width 103 height 68
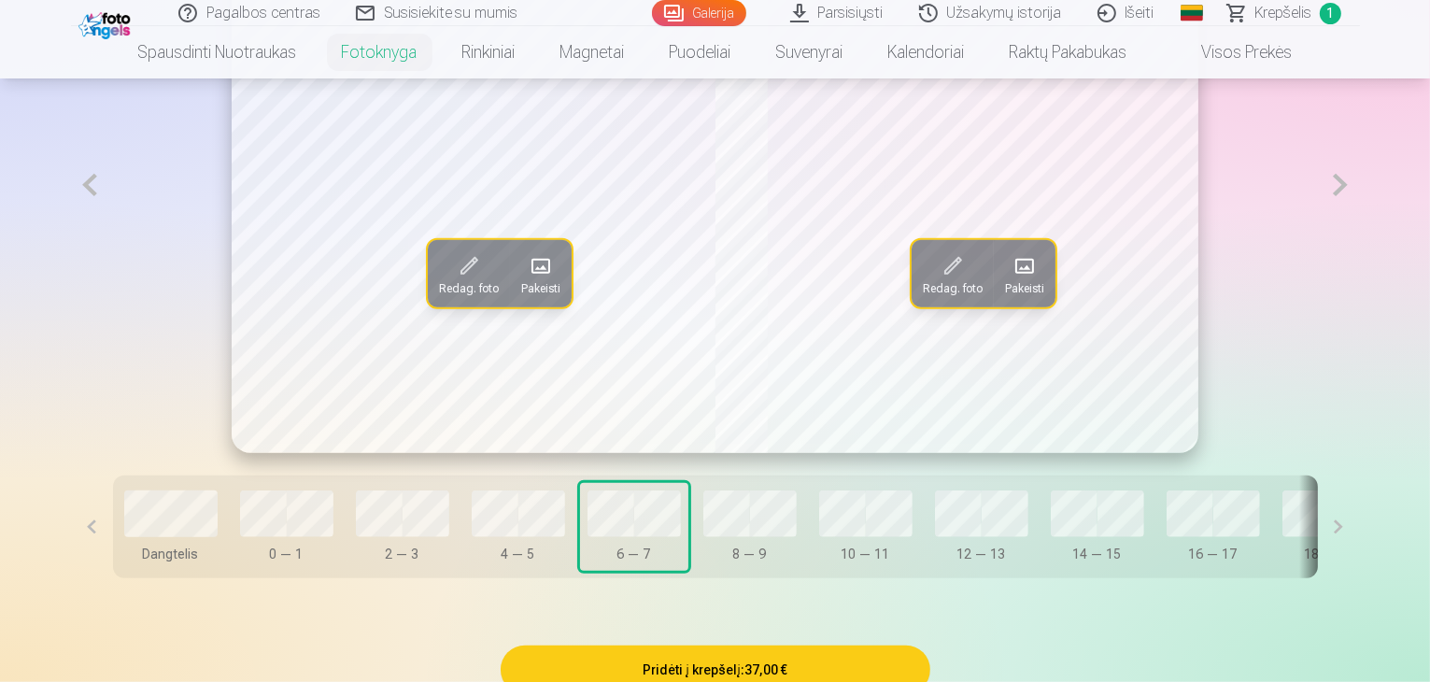
click at [1020, 307] on button "Pakeisti" at bounding box center [1025, 273] width 62 height 67
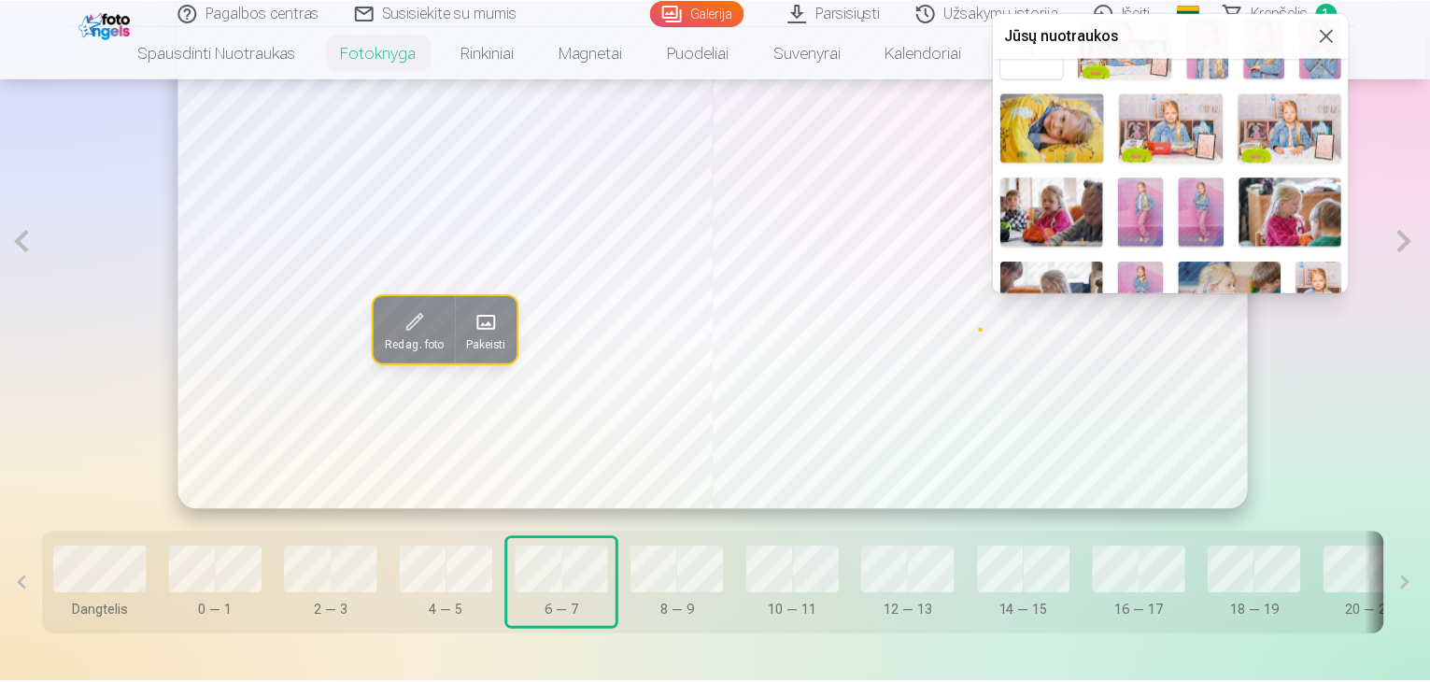
scroll to position [93, 0]
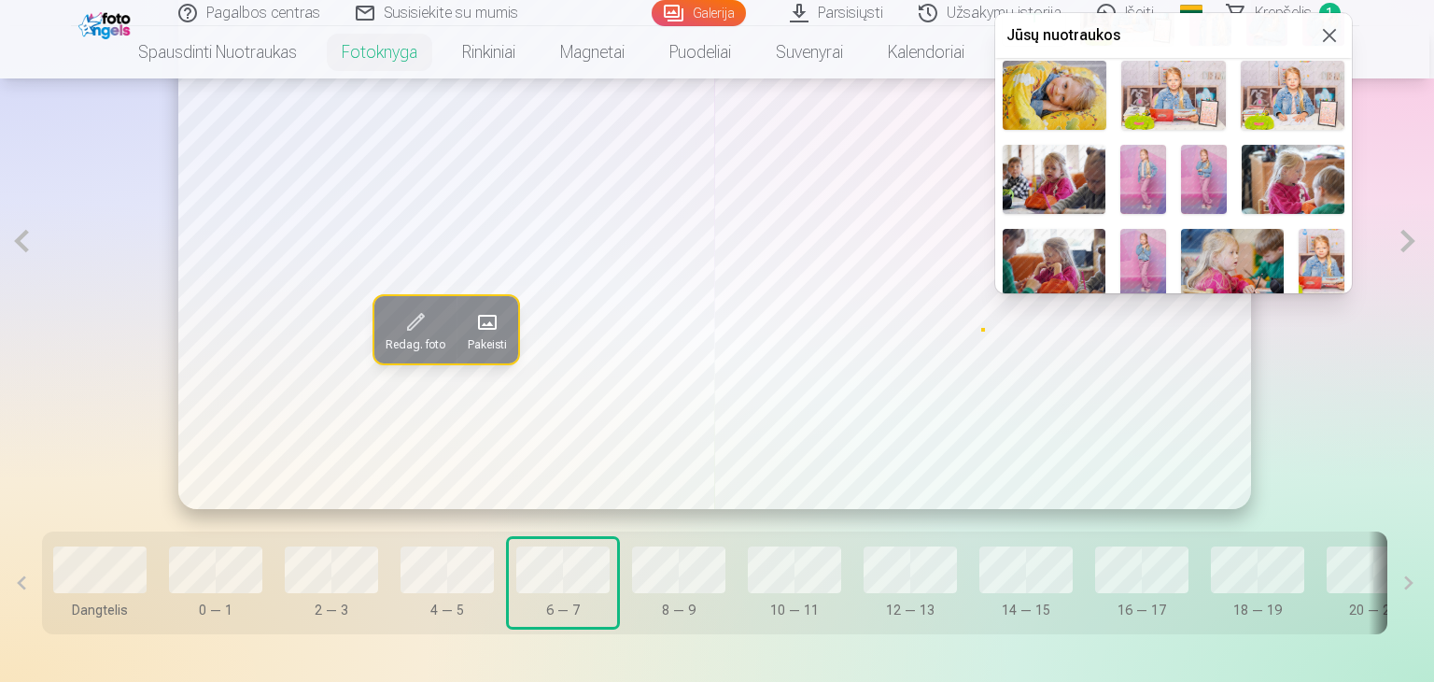
click at [1137, 165] on img at bounding box center [1144, 179] width 46 height 68
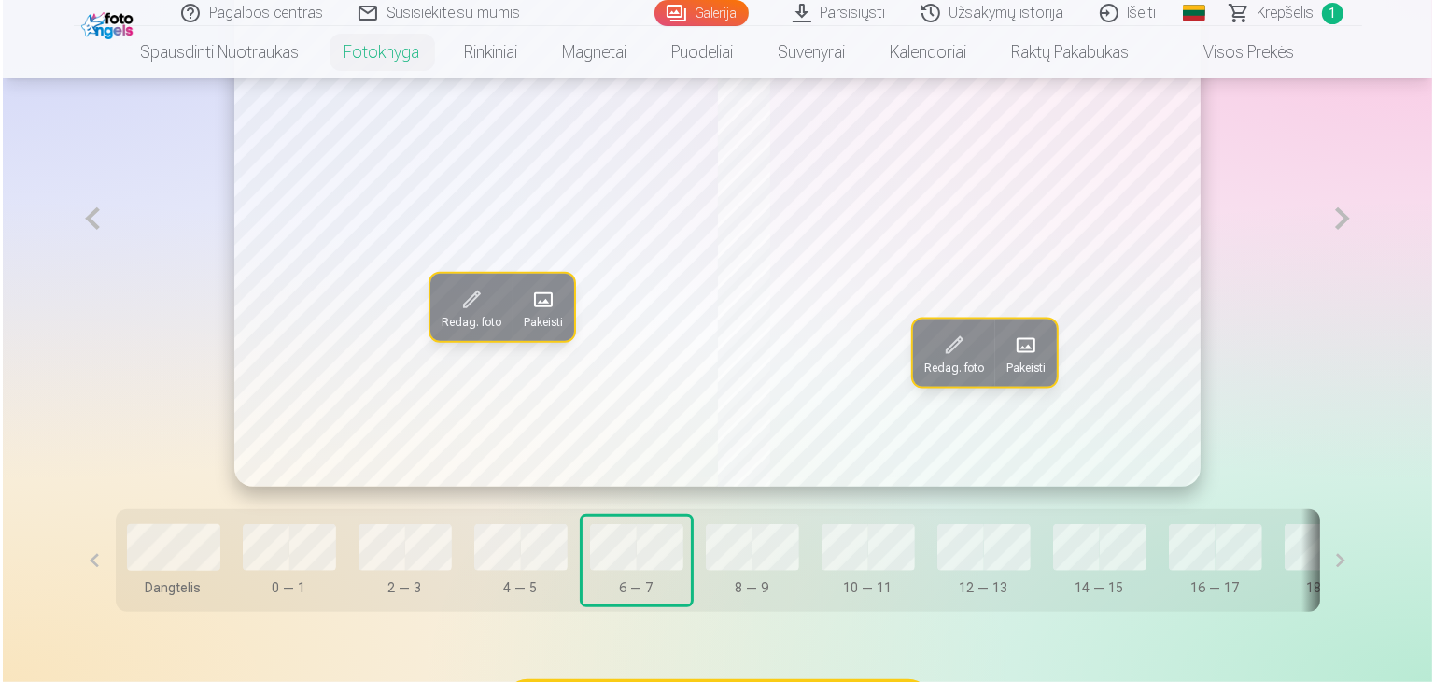
scroll to position [1218, 0]
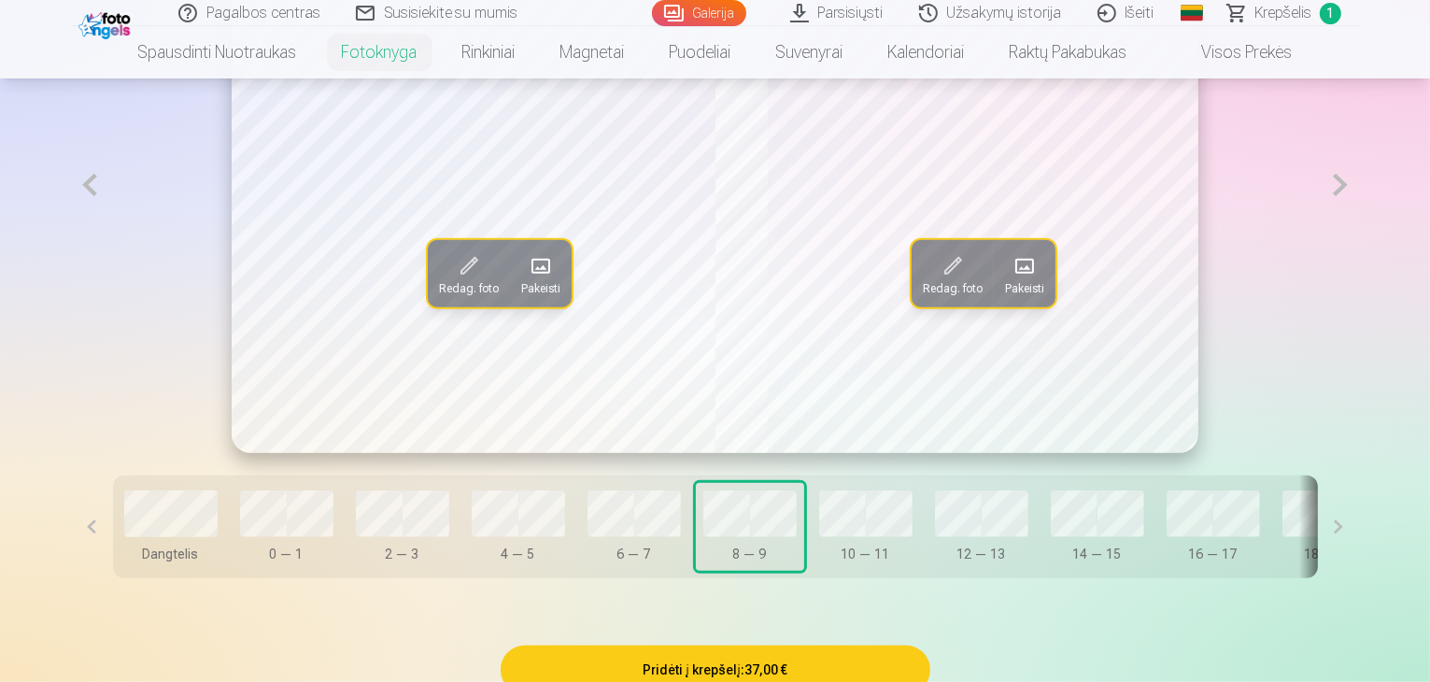
click at [526, 281] on span at bounding box center [541, 266] width 30 height 30
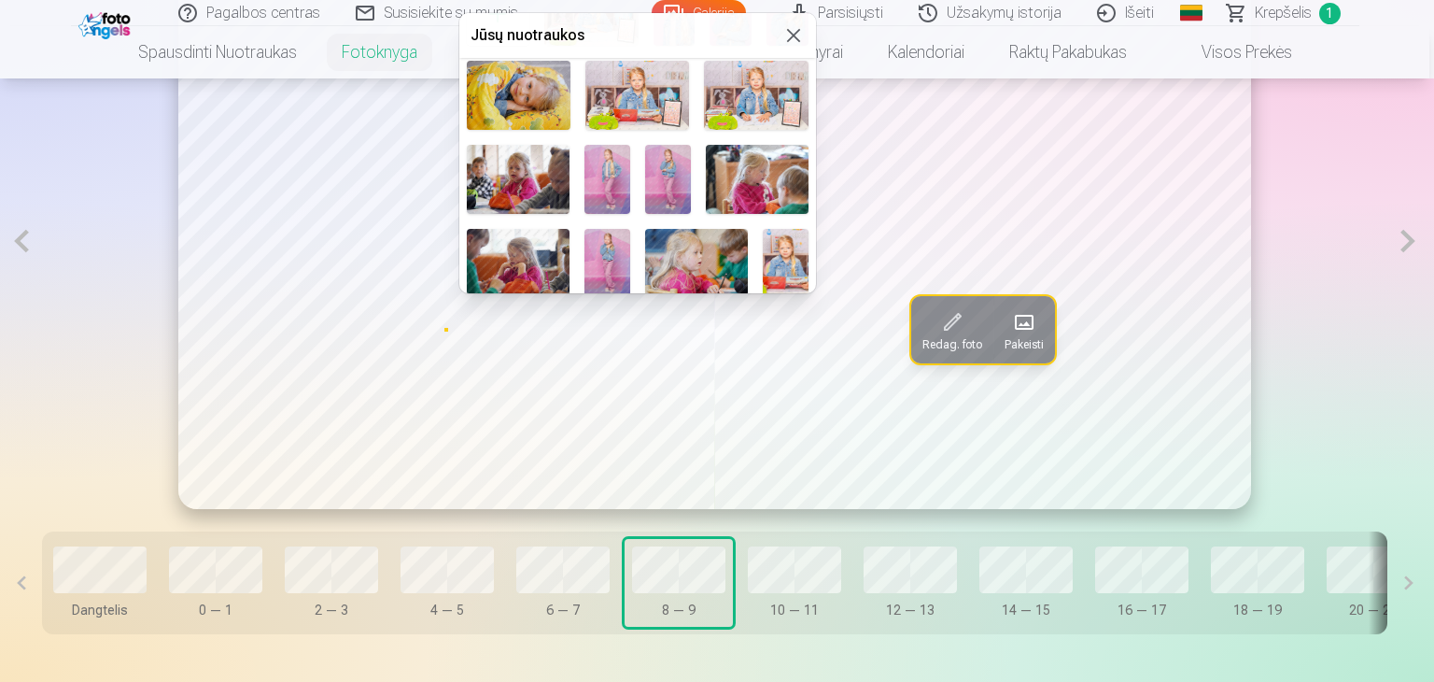
scroll to position [187, 0]
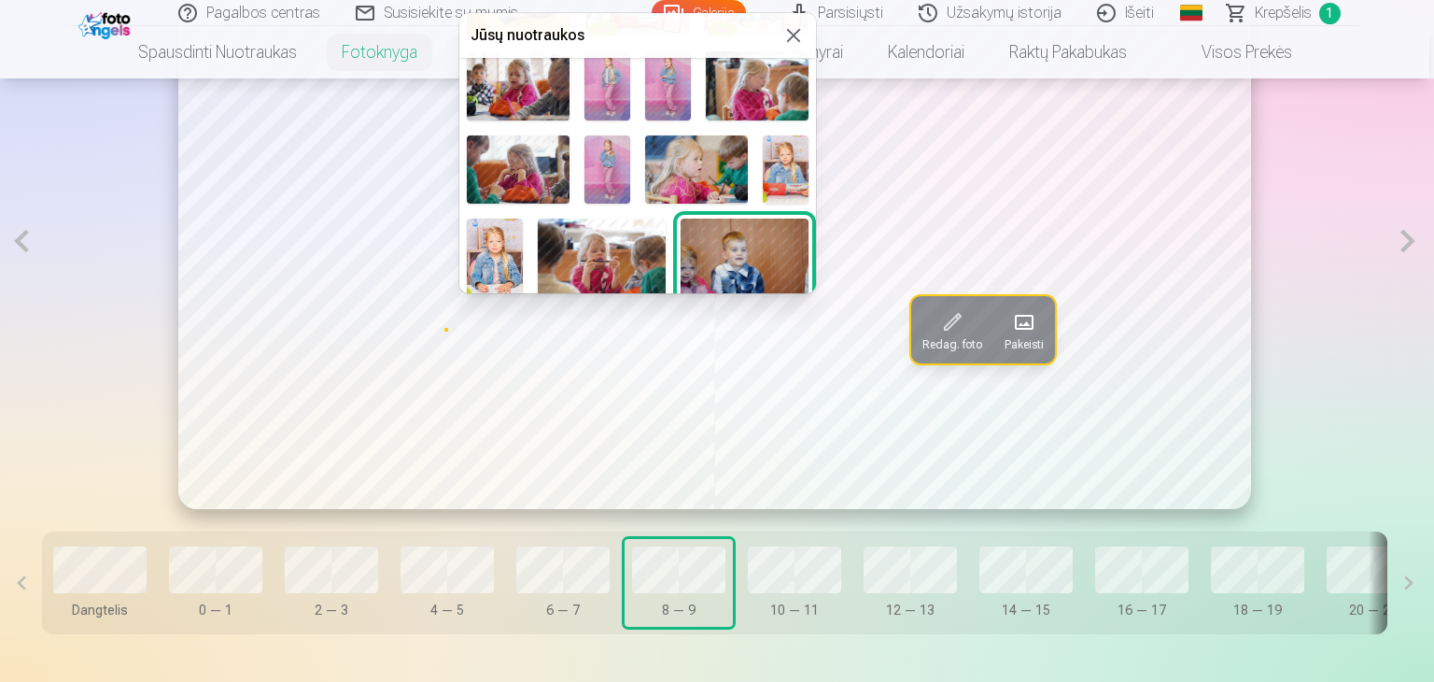
click at [660, 77] on img at bounding box center [668, 85] width 46 height 68
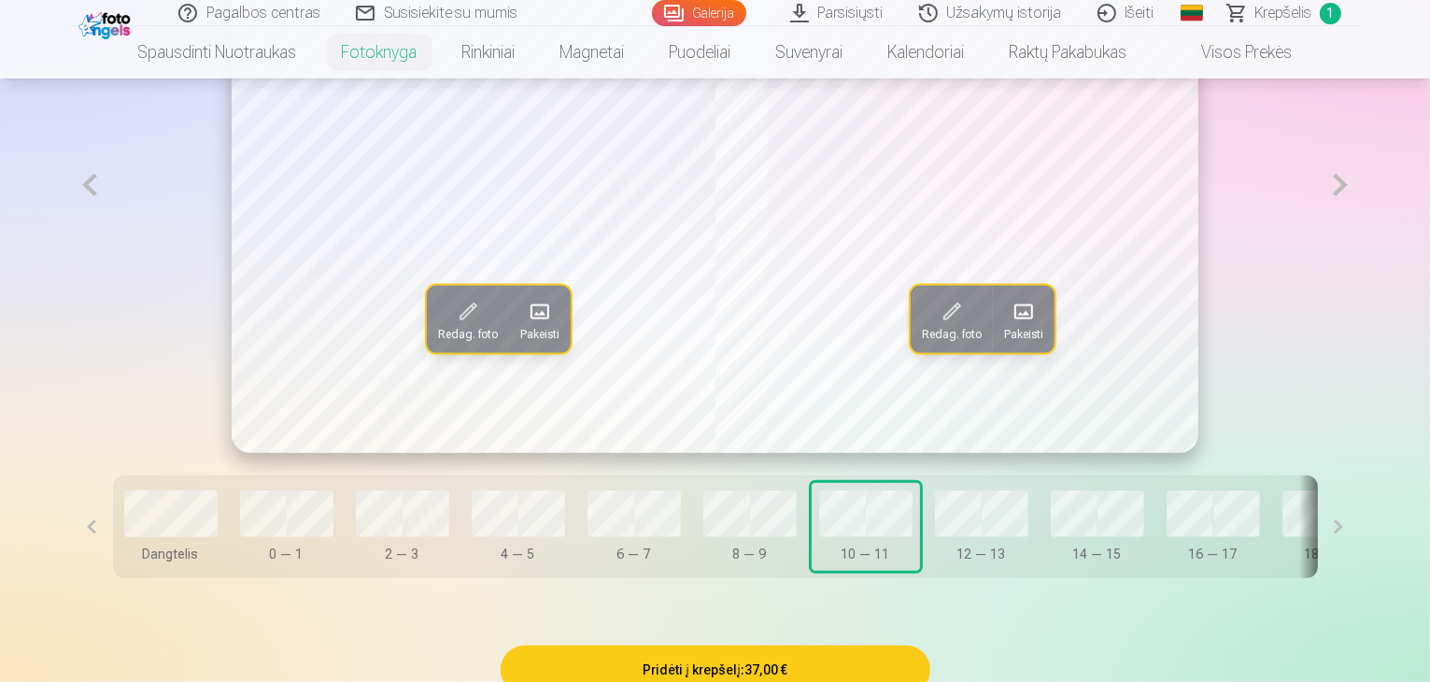
click at [520, 341] on span "Pakeisti" at bounding box center [539, 333] width 39 height 15
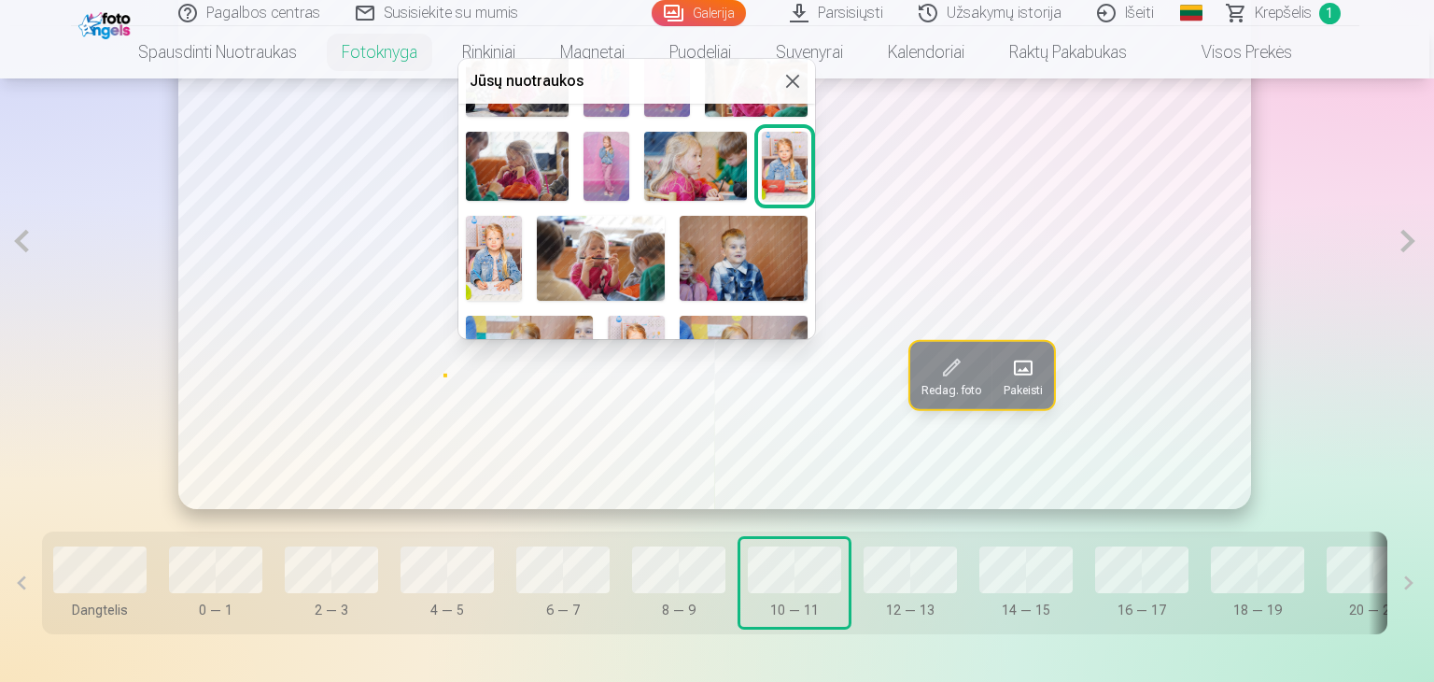
scroll to position [280, 0]
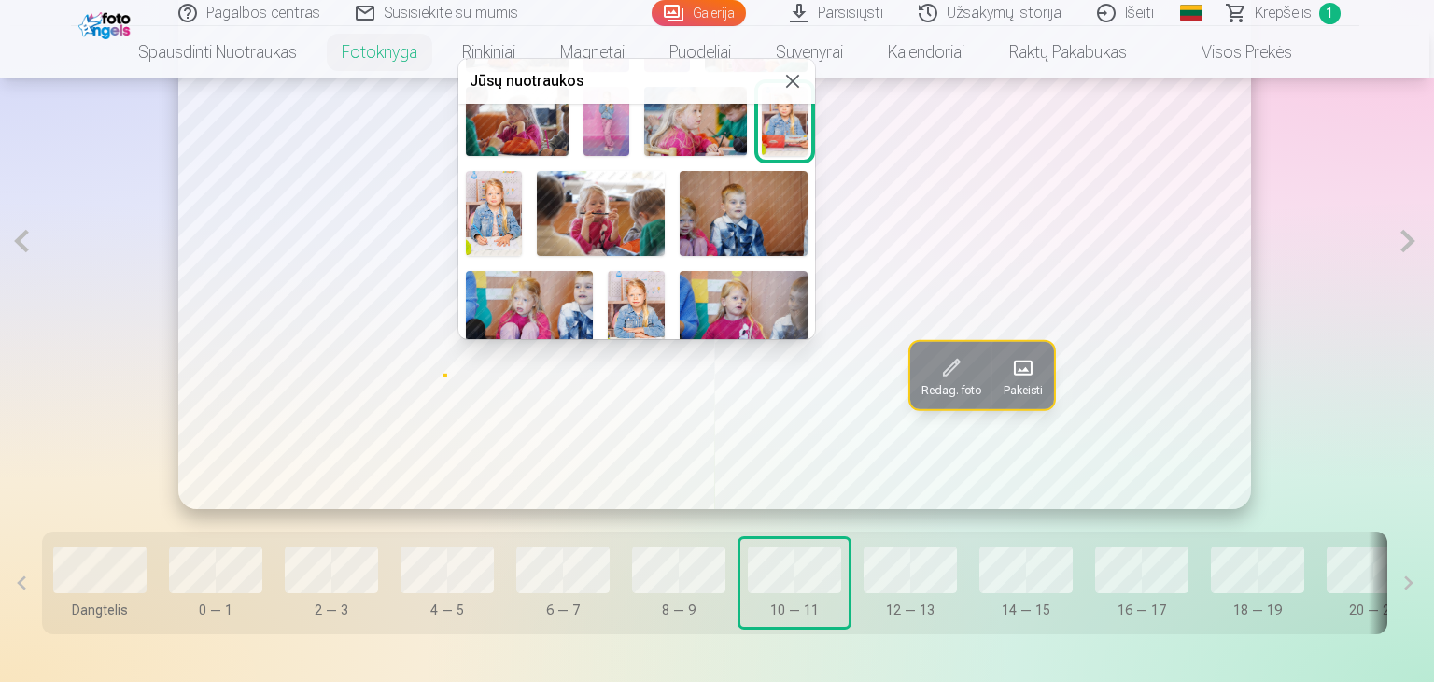
click at [608, 205] on img at bounding box center [601, 213] width 128 height 85
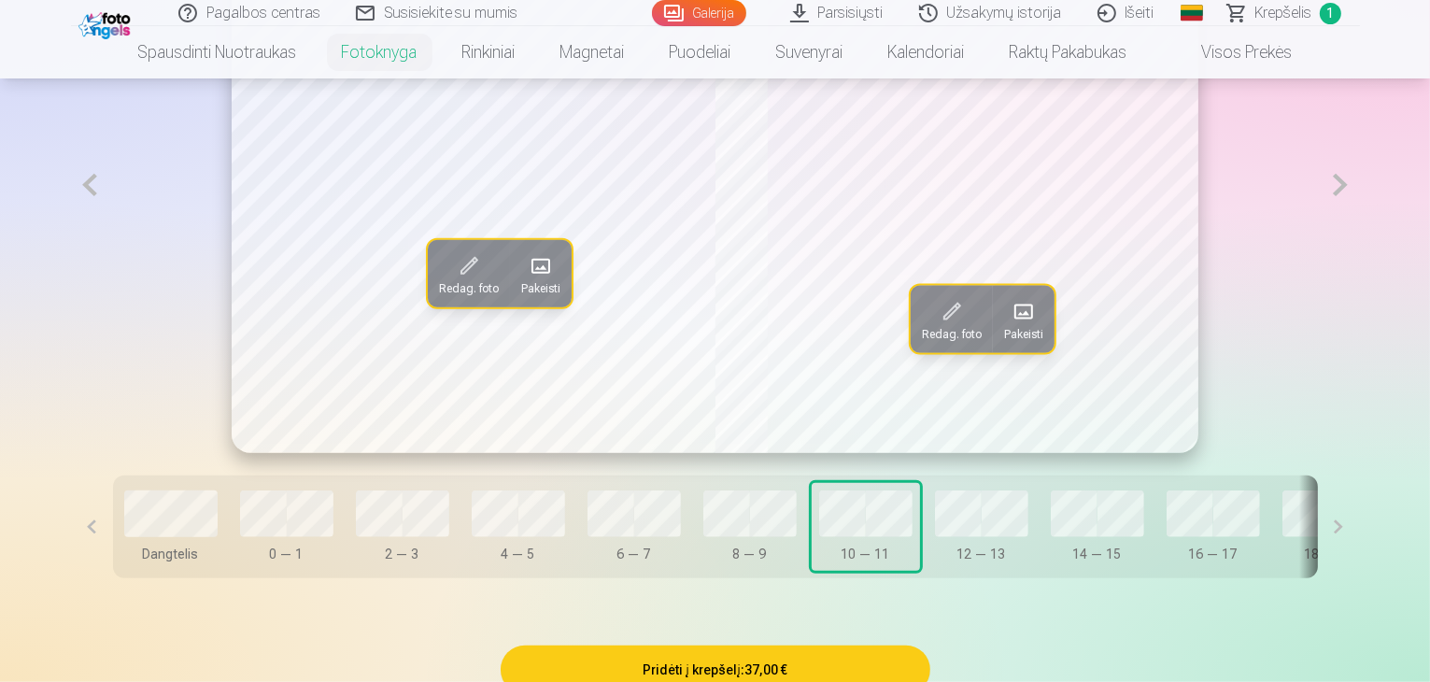
click at [526, 281] on span at bounding box center [541, 266] width 30 height 30
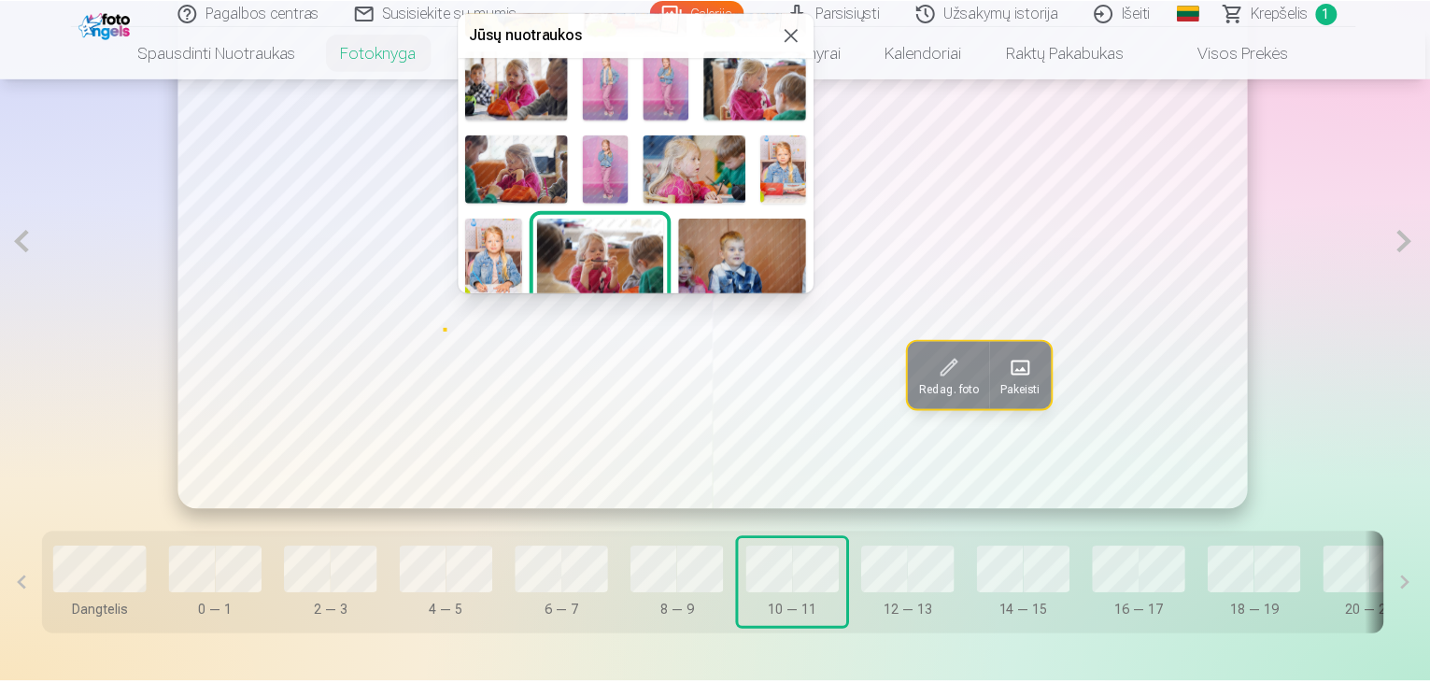
scroll to position [93, 0]
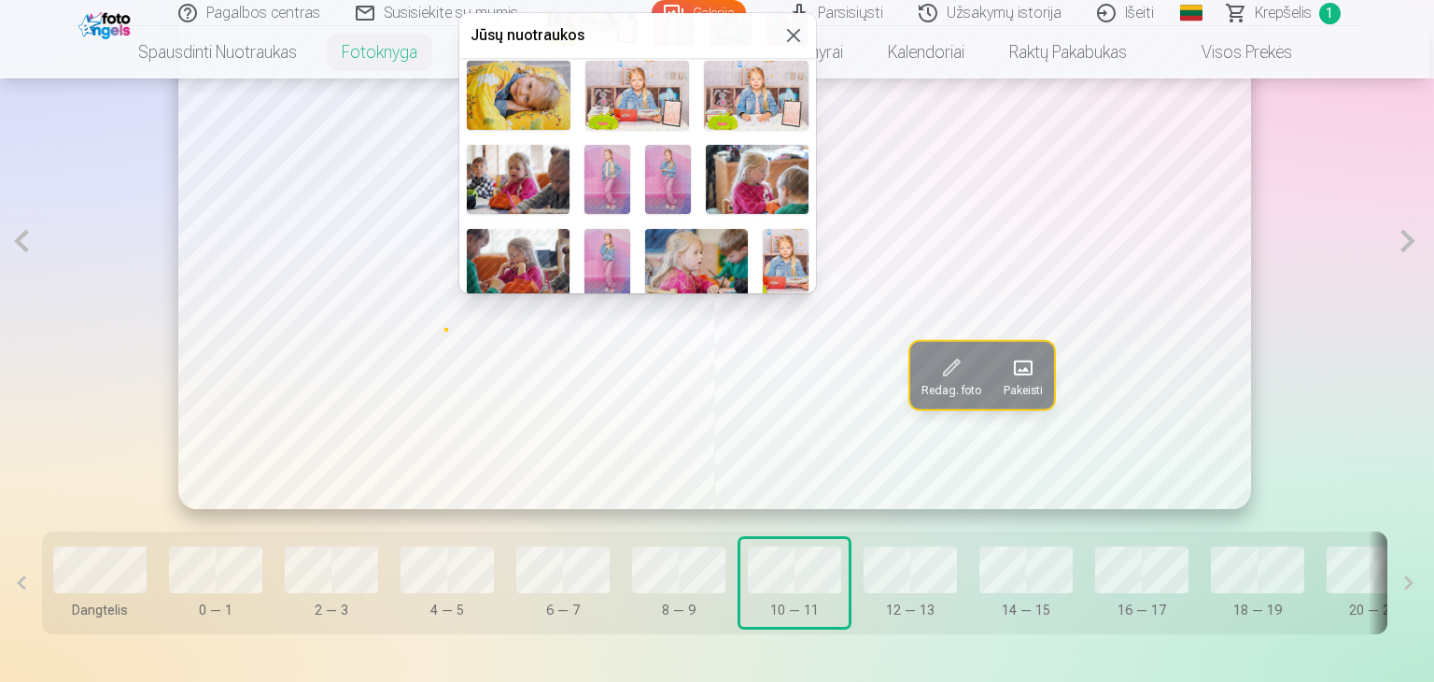
click at [672, 163] on img at bounding box center [668, 179] width 46 height 68
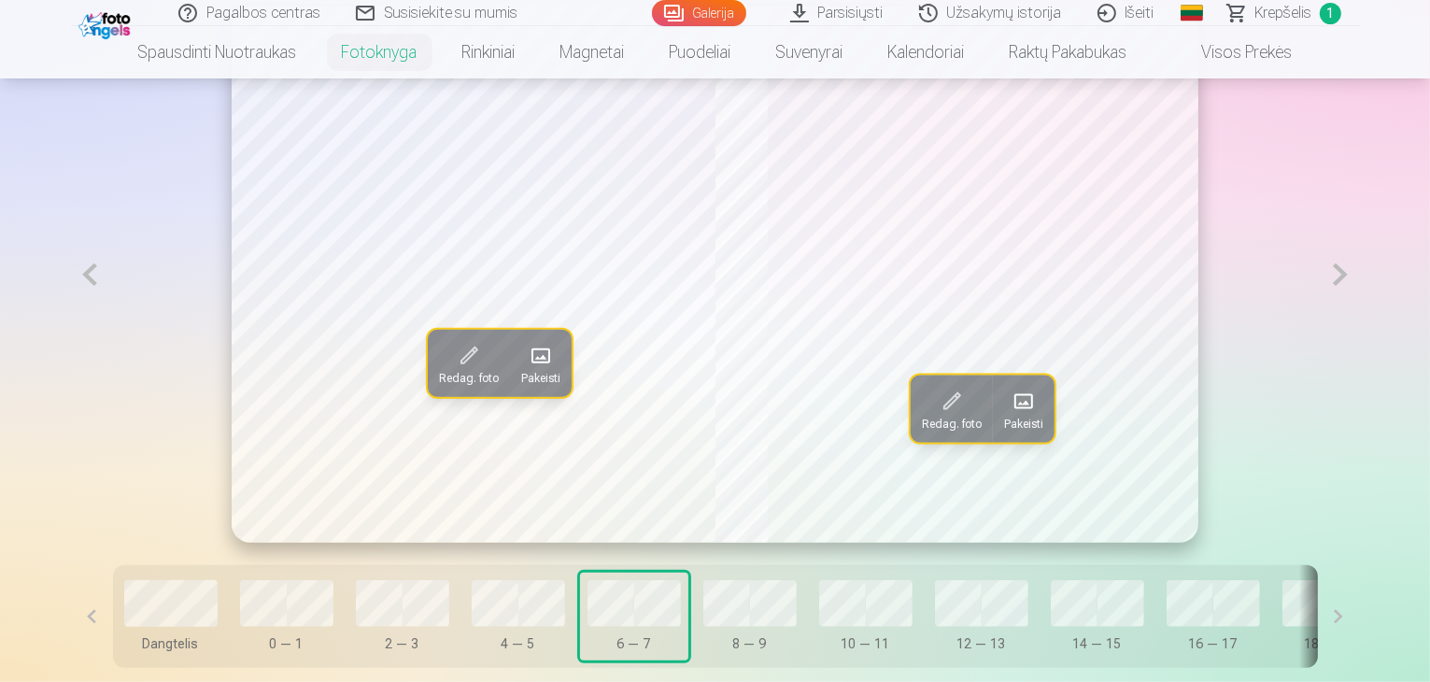
scroll to position [1124, 0]
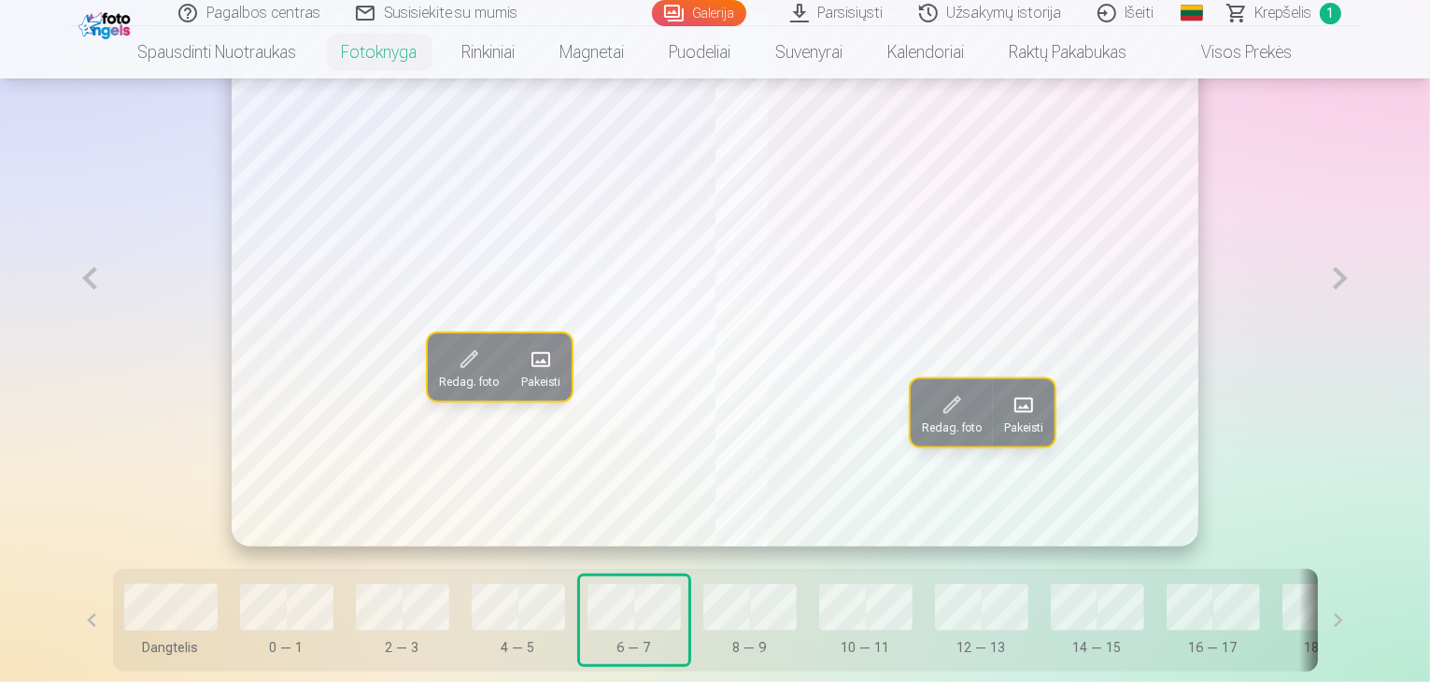
click at [1031, 419] on span at bounding box center [1024, 404] width 30 height 30
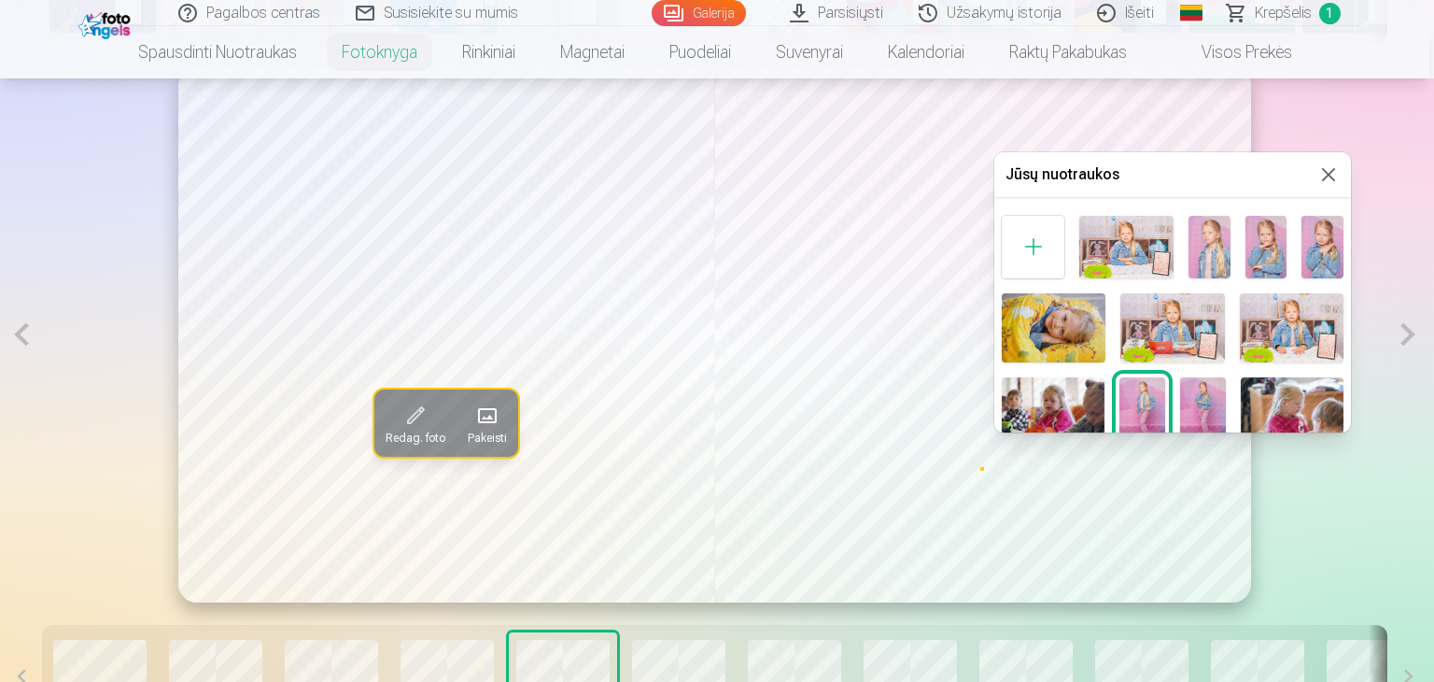
click at [389, 352] on div at bounding box center [717, 341] width 1434 height 682
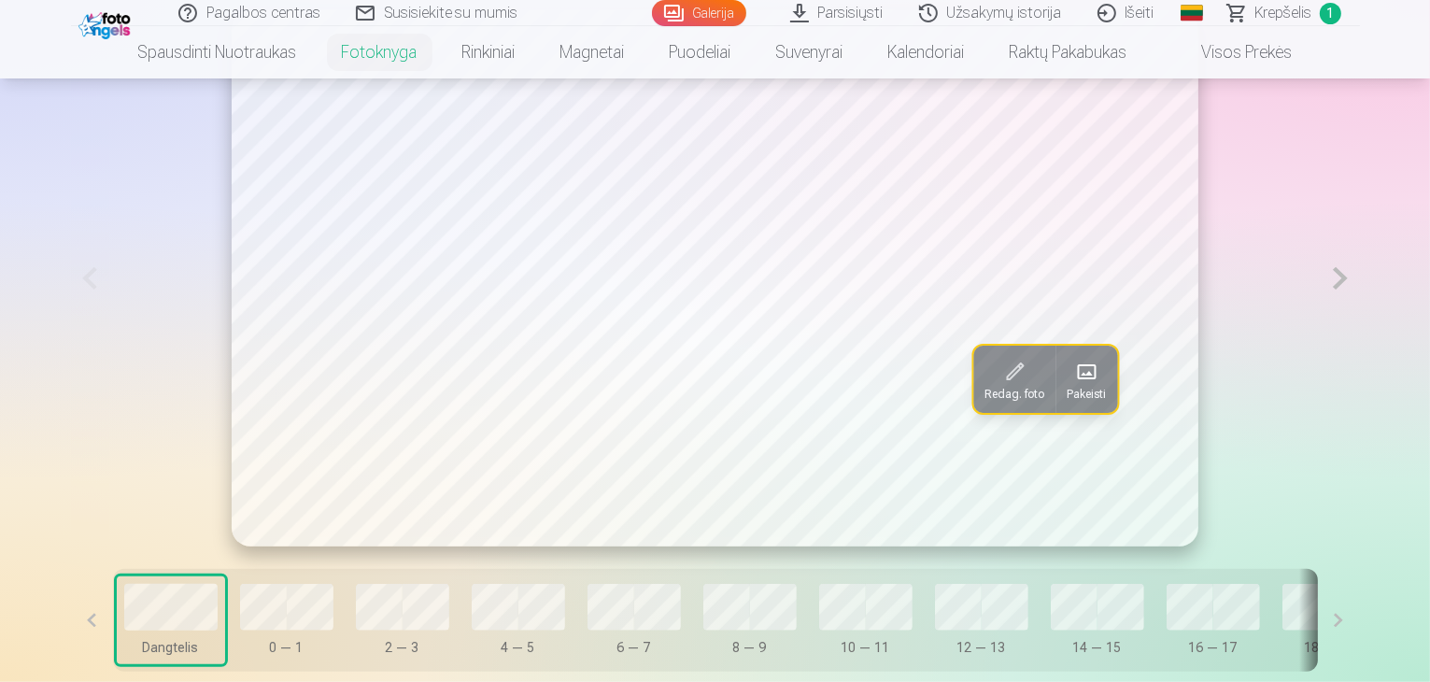
click at [1055, 413] on button "Pakeisti" at bounding box center [1086, 379] width 62 height 67
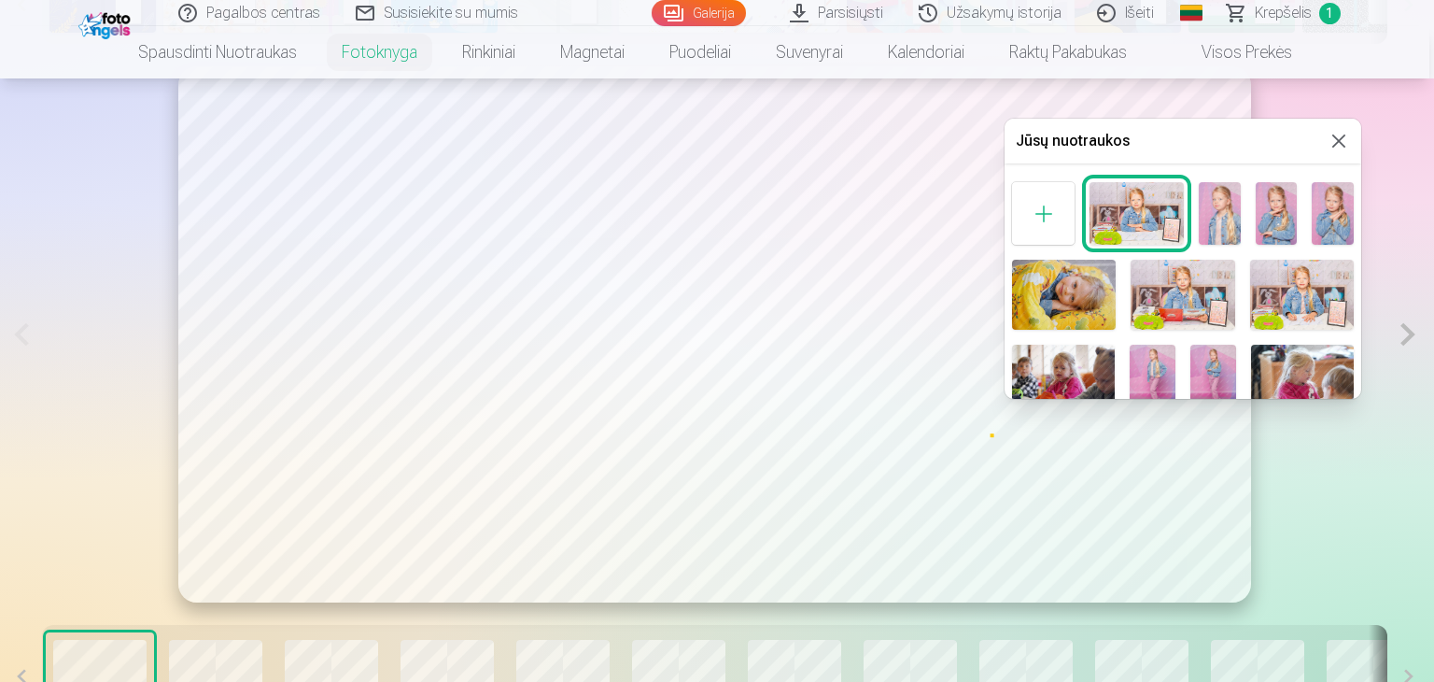
click at [1166, 205] on img at bounding box center [1137, 213] width 94 height 63
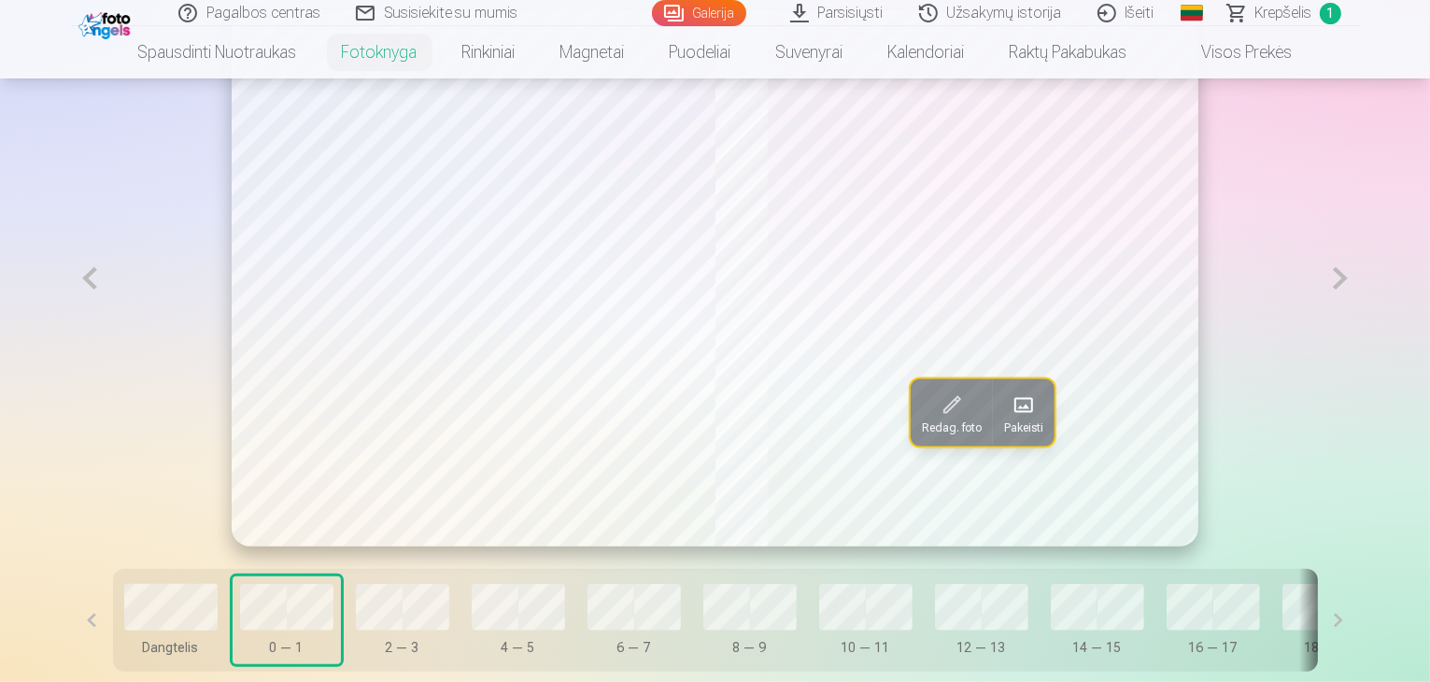
scroll to position [1218, 0]
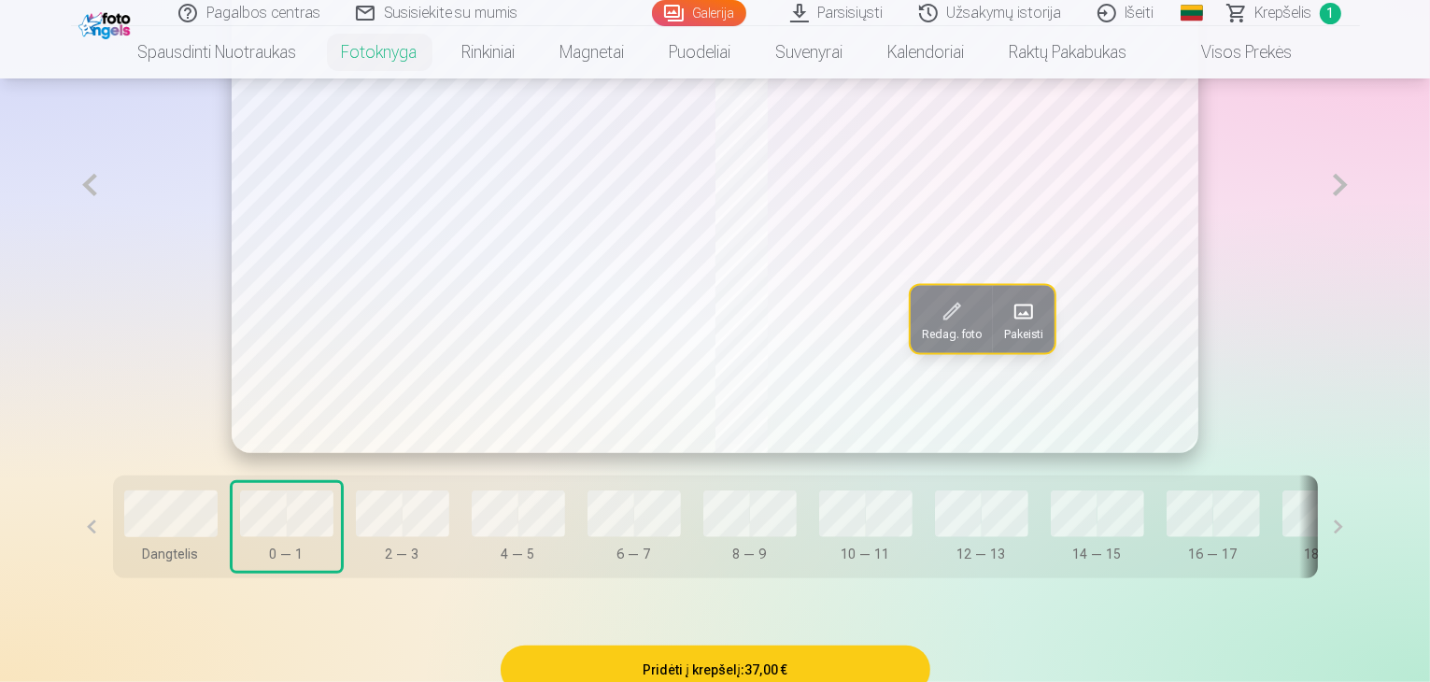
click at [1010, 352] on button "Pakeisti" at bounding box center [1024, 318] width 62 height 67
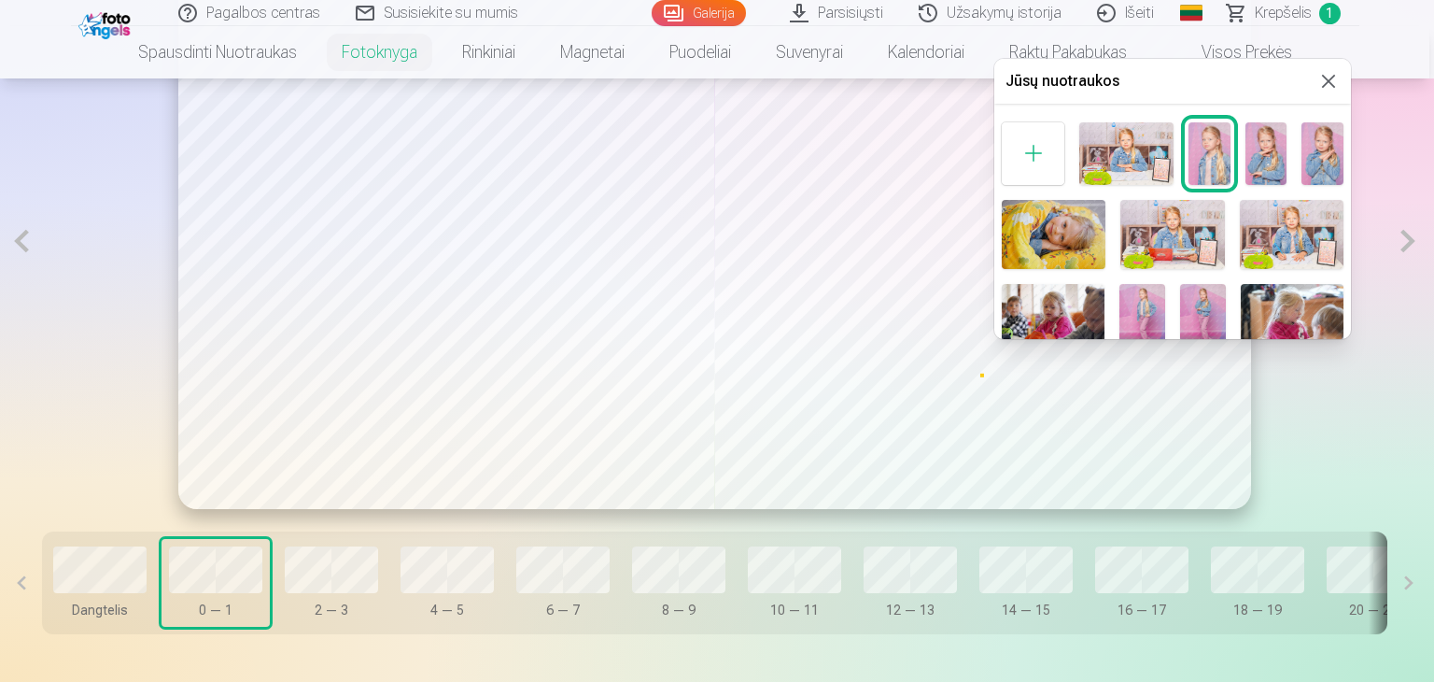
click at [1199, 164] on img at bounding box center [1210, 153] width 42 height 63
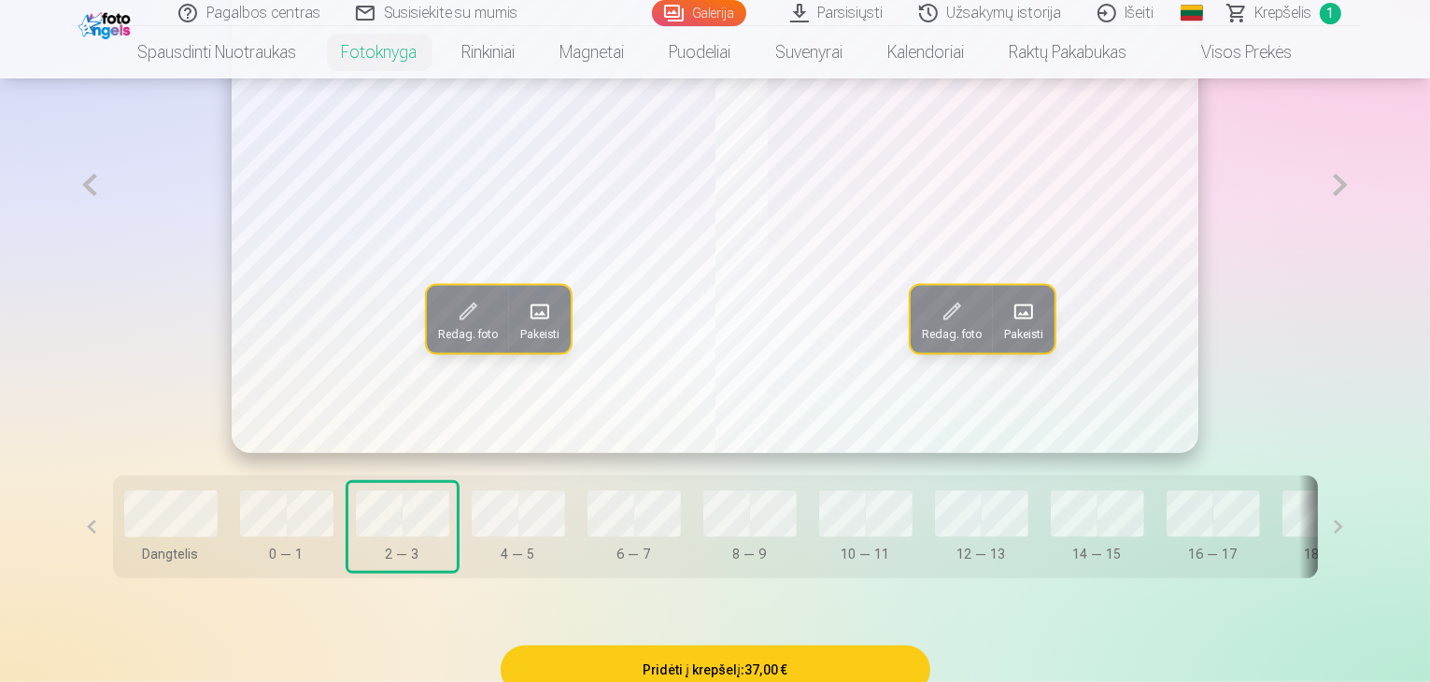
click at [525, 326] on span at bounding box center [540, 311] width 30 height 30
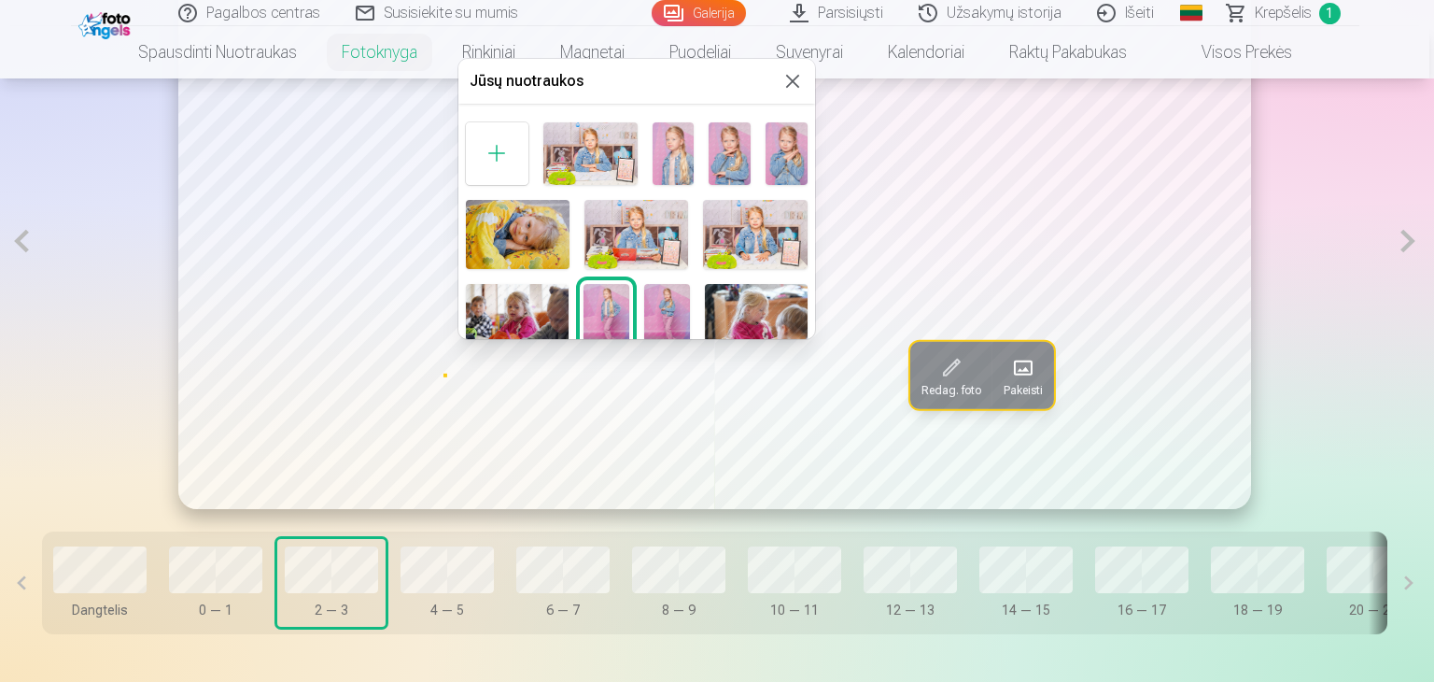
click at [779, 149] on img at bounding box center [787, 153] width 42 height 63
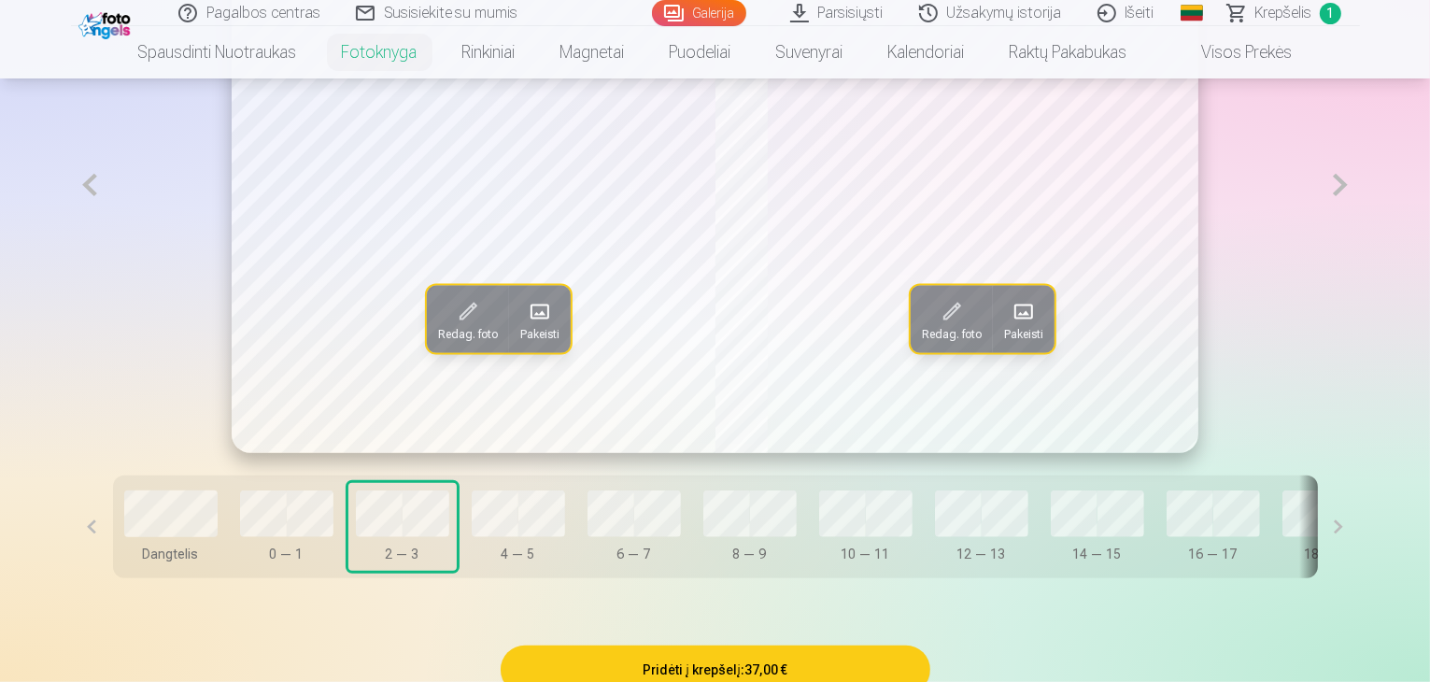
click at [1022, 326] on span at bounding box center [1024, 311] width 30 height 30
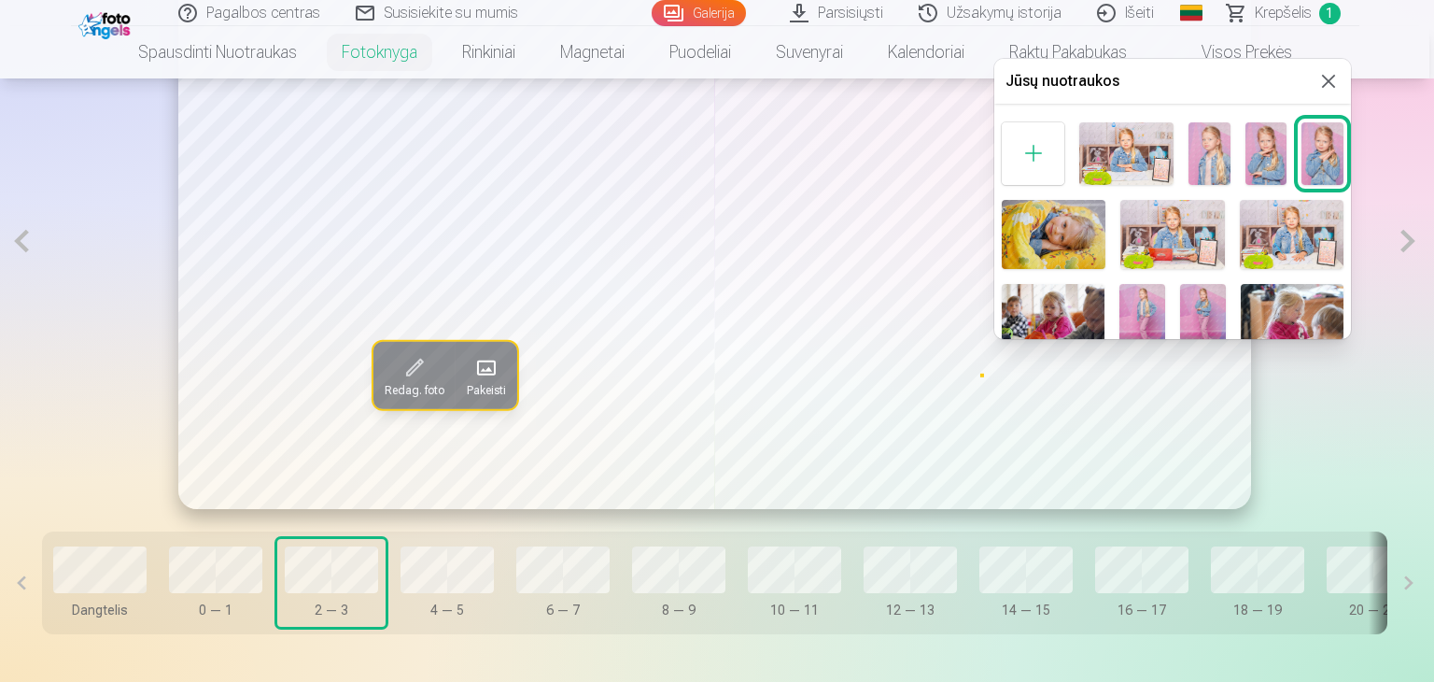
click at [1047, 236] on img at bounding box center [1054, 234] width 104 height 69
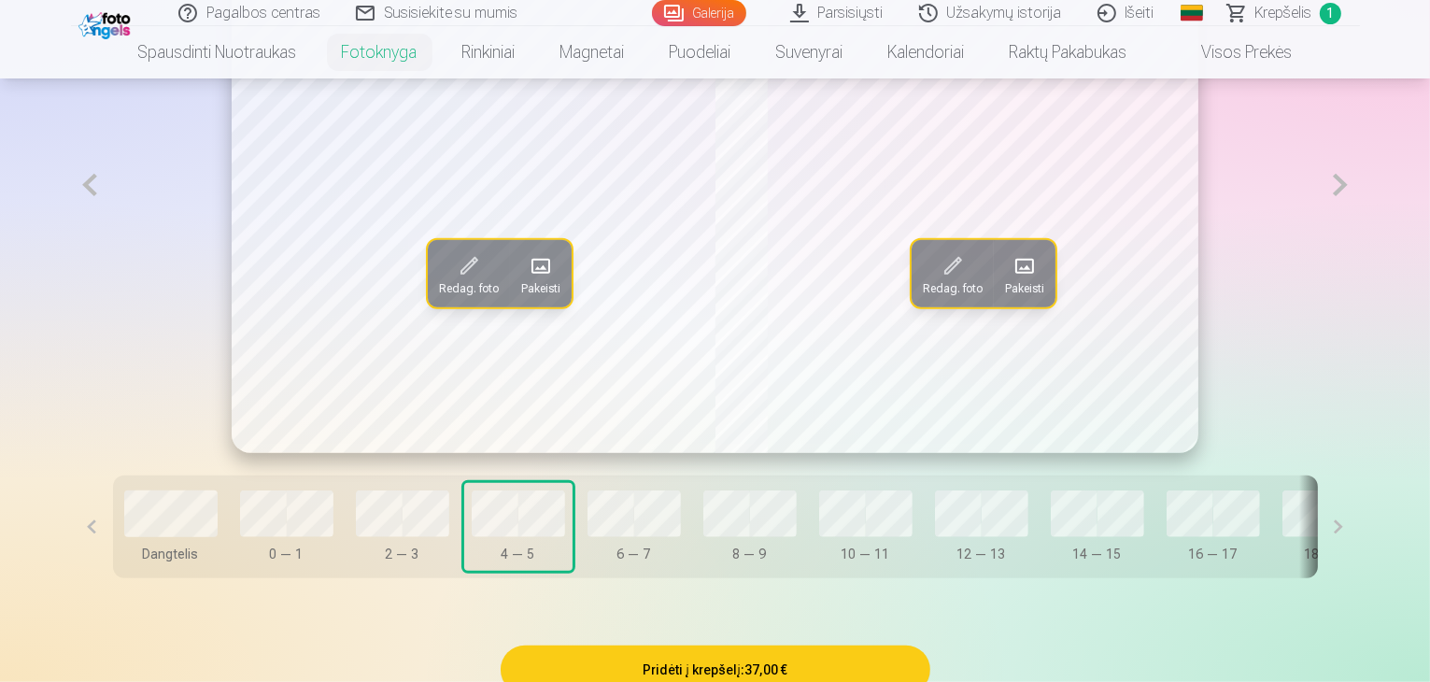
click at [510, 307] on button "Pakeisti" at bounding box center [541, 273] width 62 height 67
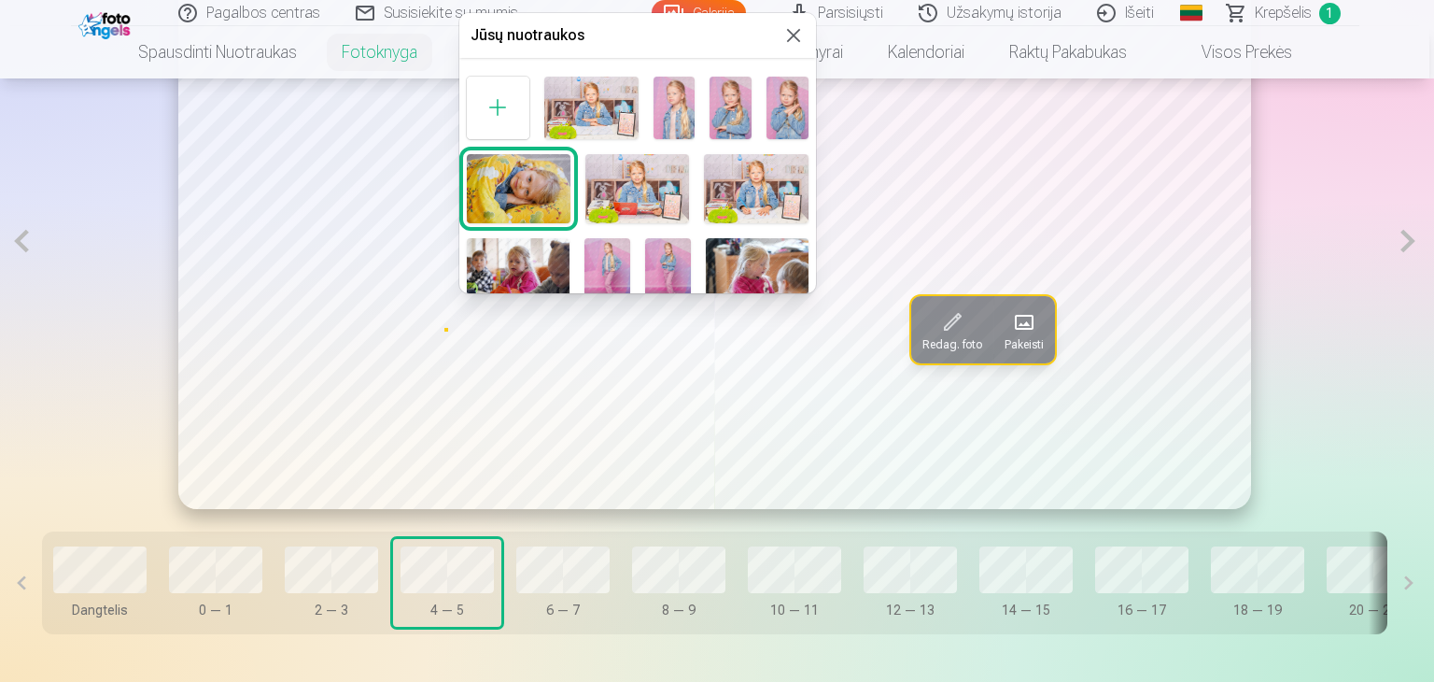
click at [645, 201] on img at bounding box center [638, 188] width 104 height 69
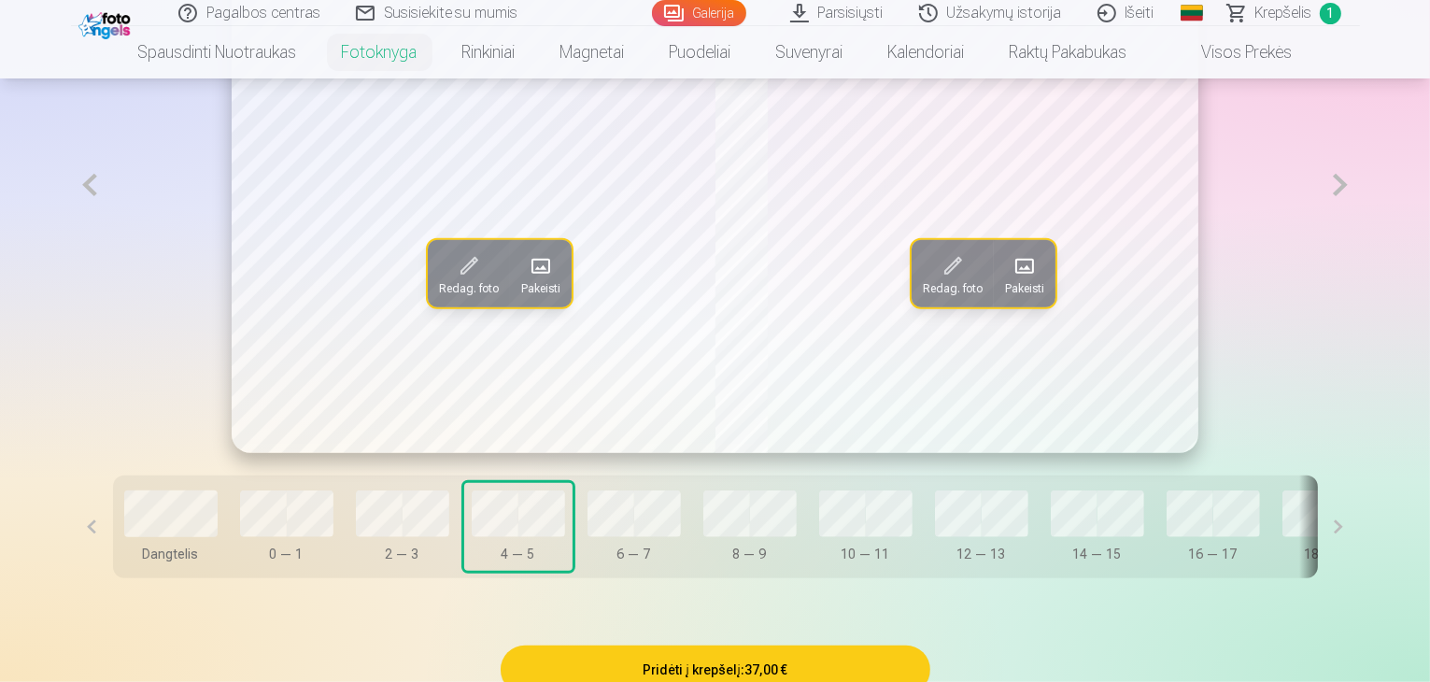
click at [945, 296] on span "Redag. foto" at bounding box center [953, 288] width 60 height 15
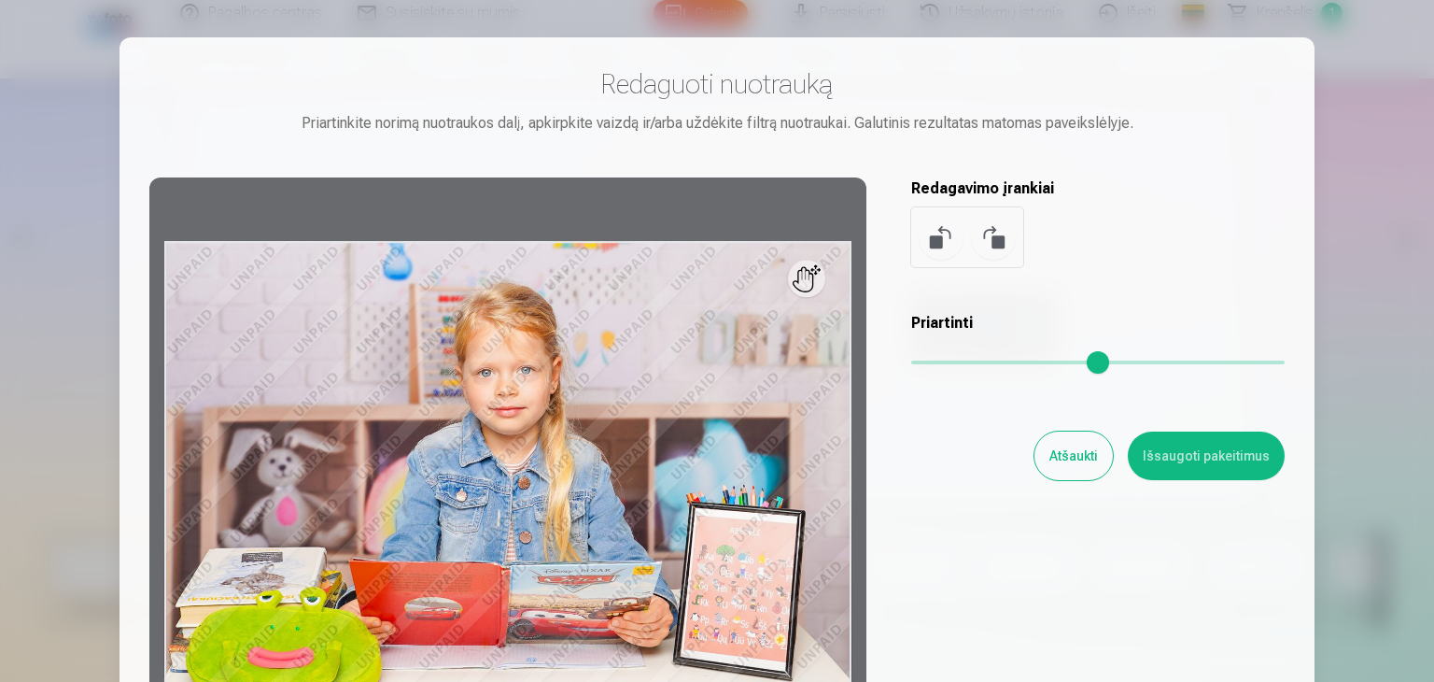
click at [1093, 442] on button "Atšaukti" at bounding box center [1074, 455] width 78 height 49
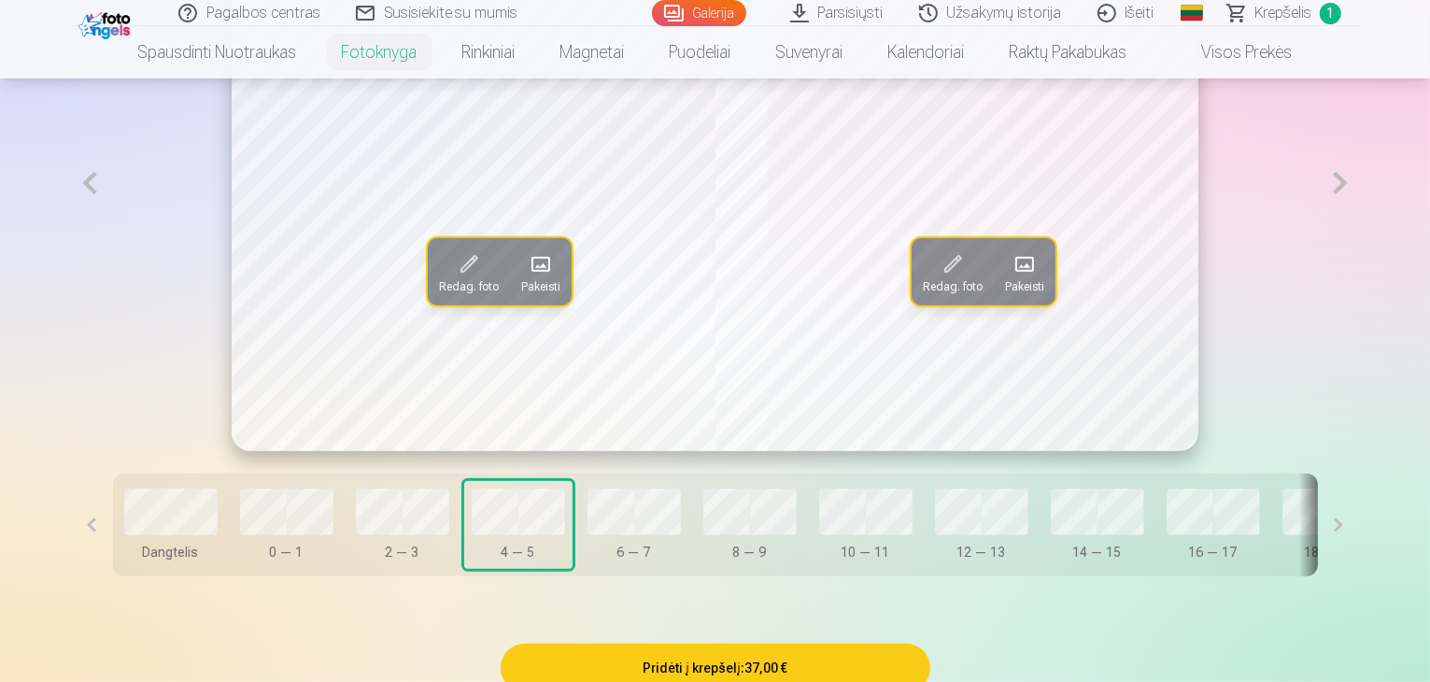
click at [1038, 279] on span at bounding box center [1024, 264] width 30 height 30
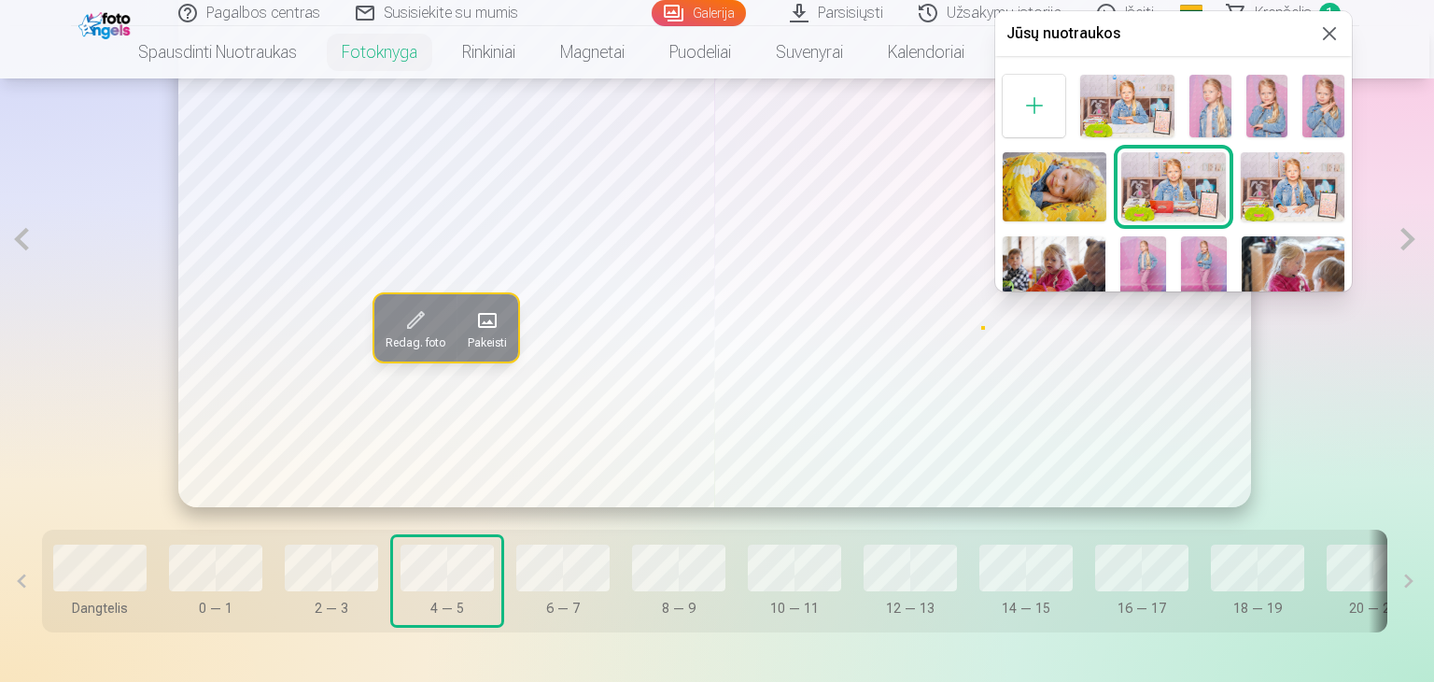
click at [1288, 186] on img at bounding box center [1293, 186] width 104 height 69
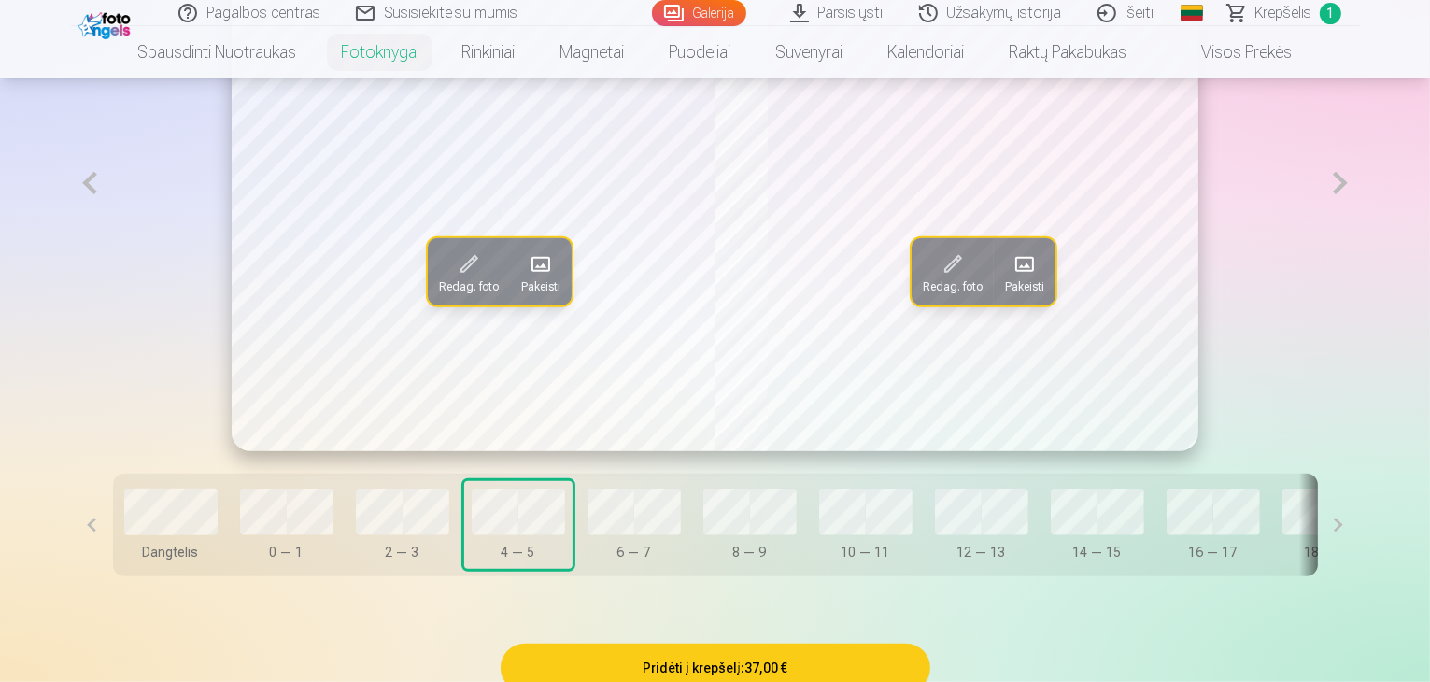
click at [454, 279] on span at bounding box center [469, 264] width 30 height 30
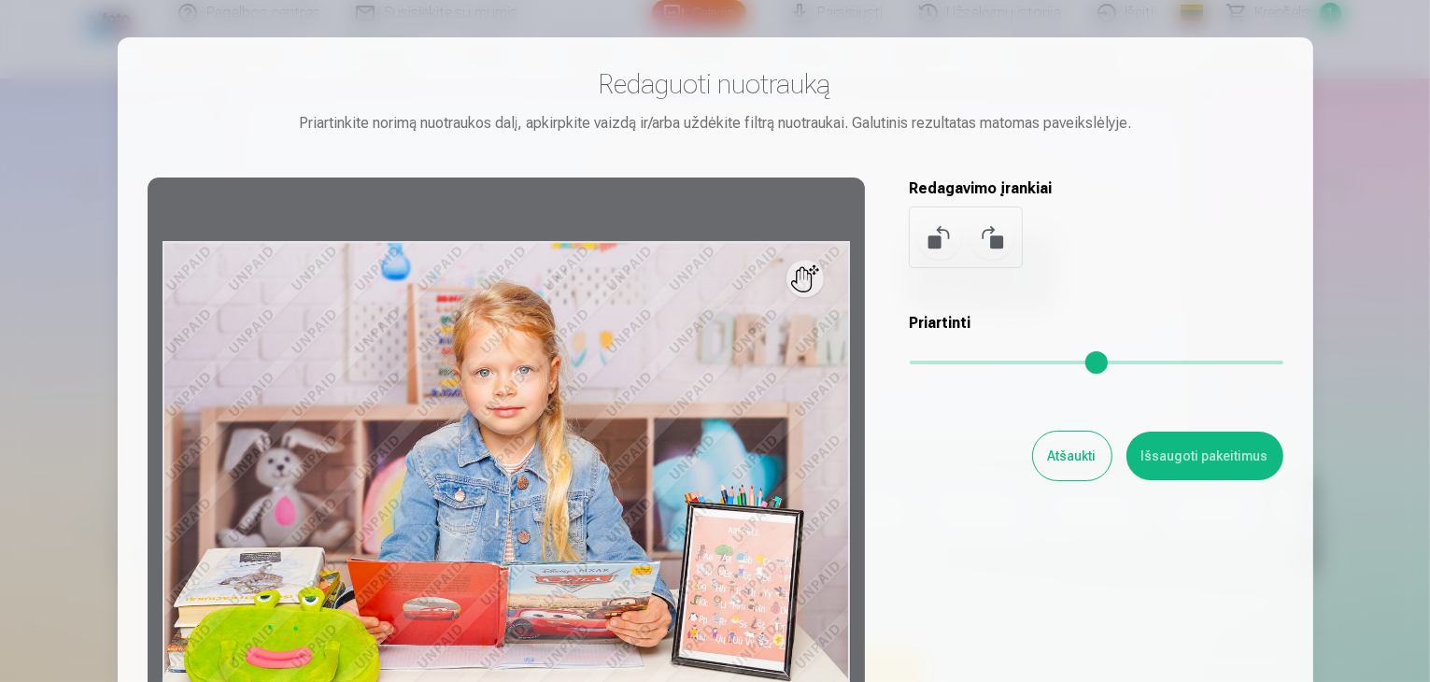
scroll to position [1221, 0]
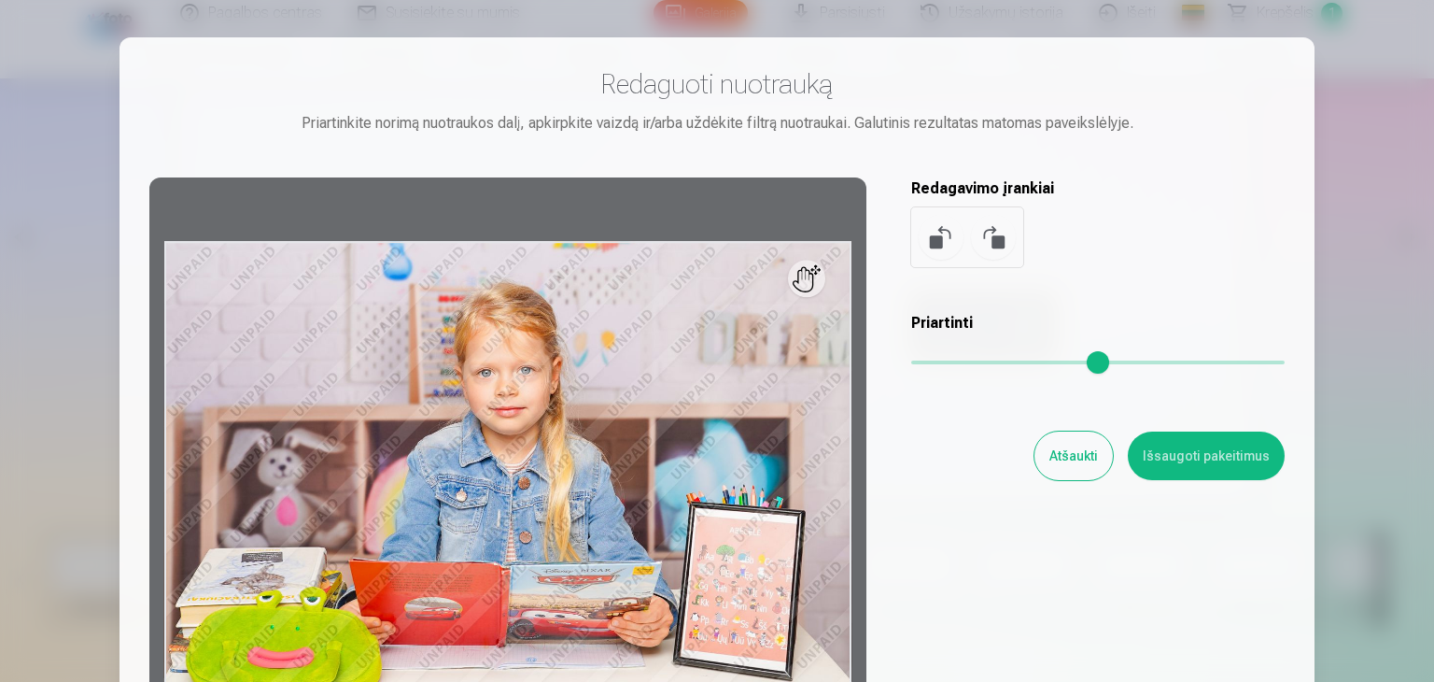
click at [1075, 445] on button "Atšaukti" at bounding box center [1074, 455] width 78 height 49
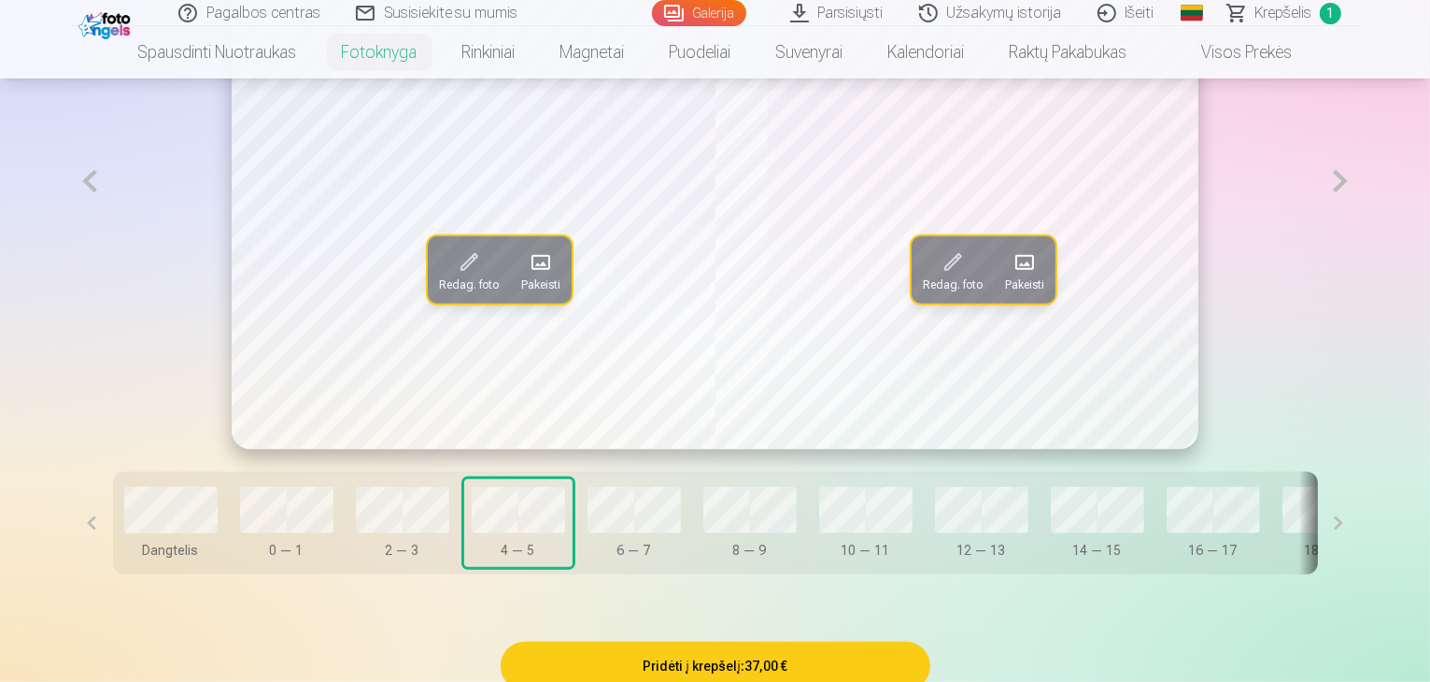
click at [510, 303] on button "Pakeisti" at bounding box center [541, 269] width 62 height 67
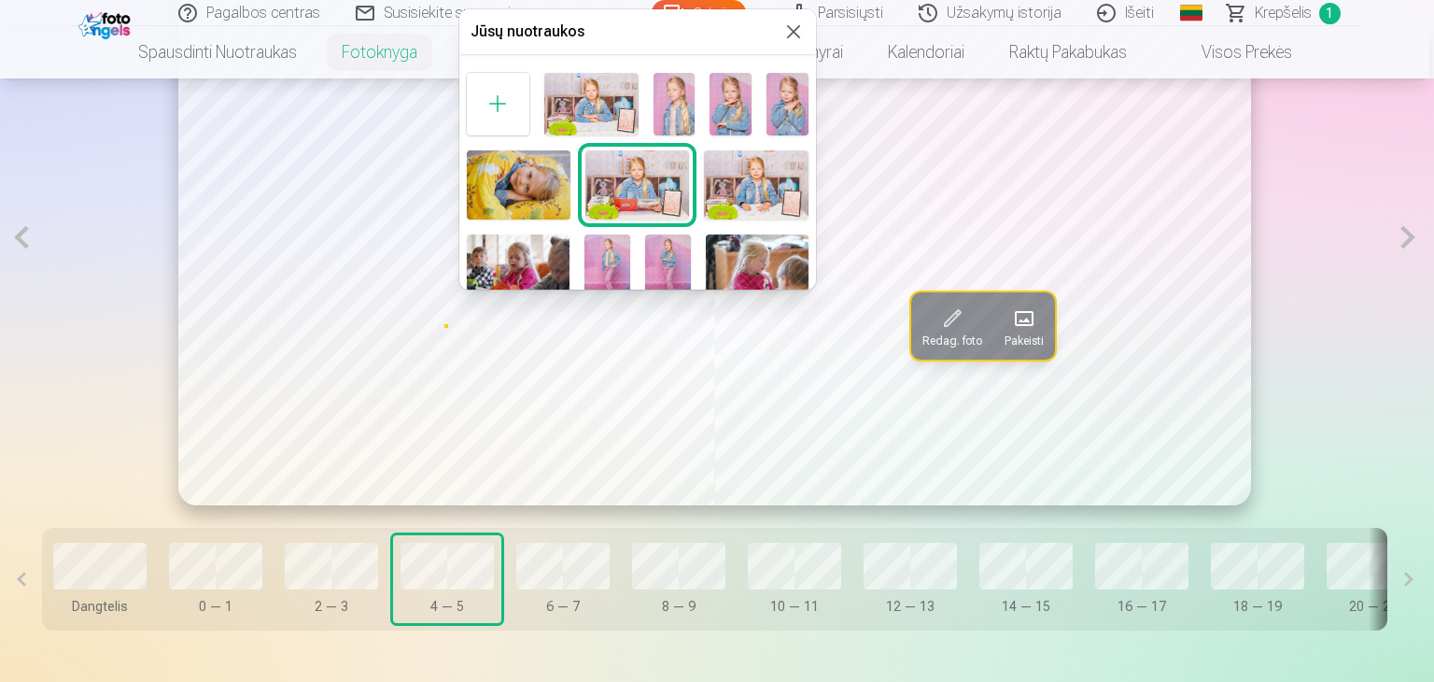
click at [543, 572] on div at bounding box center [717, 341] width 1434 height 682
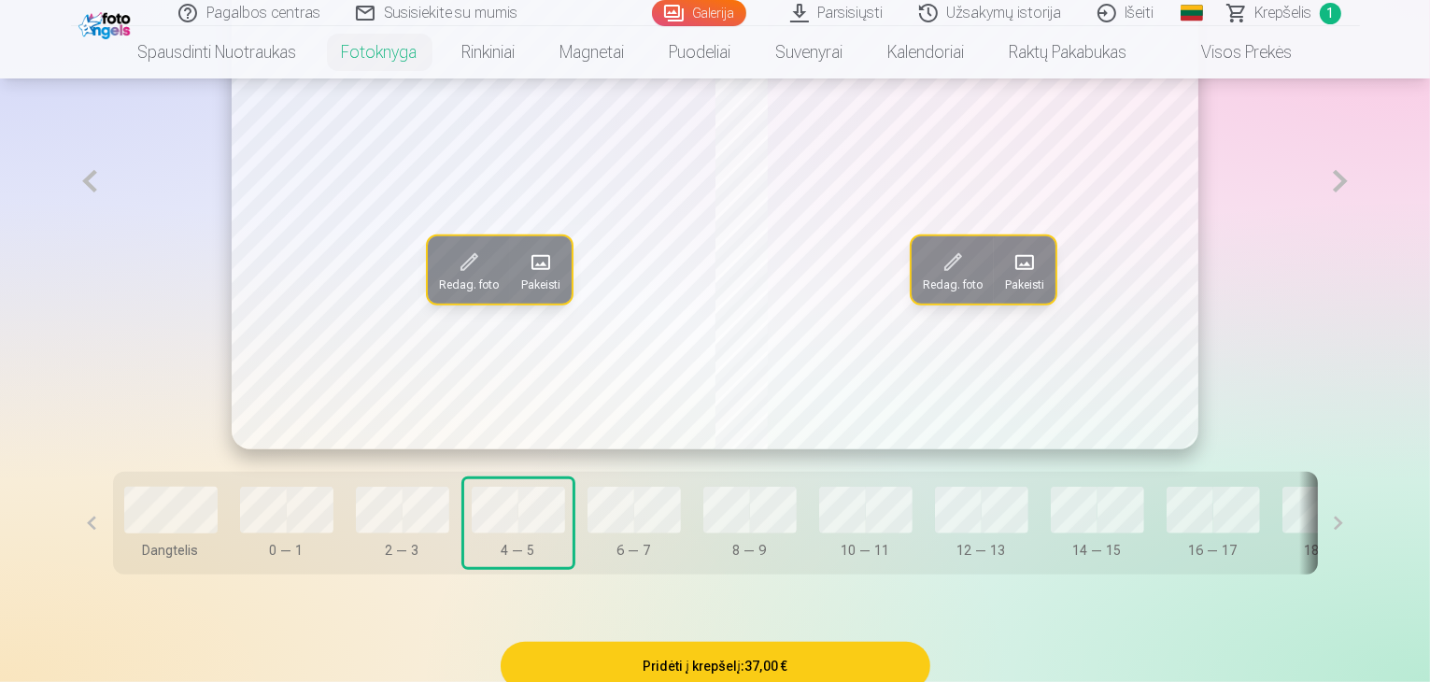
click at [159, 558] on div "Dangtelis 0 — 1 2 — 3 4 — 5 6 — 7 8 — 9 10 — 11 12 — 13 14 — 15 16 — 17 18 — 19…" at bounding box center [715, 523] width 1205 height 103
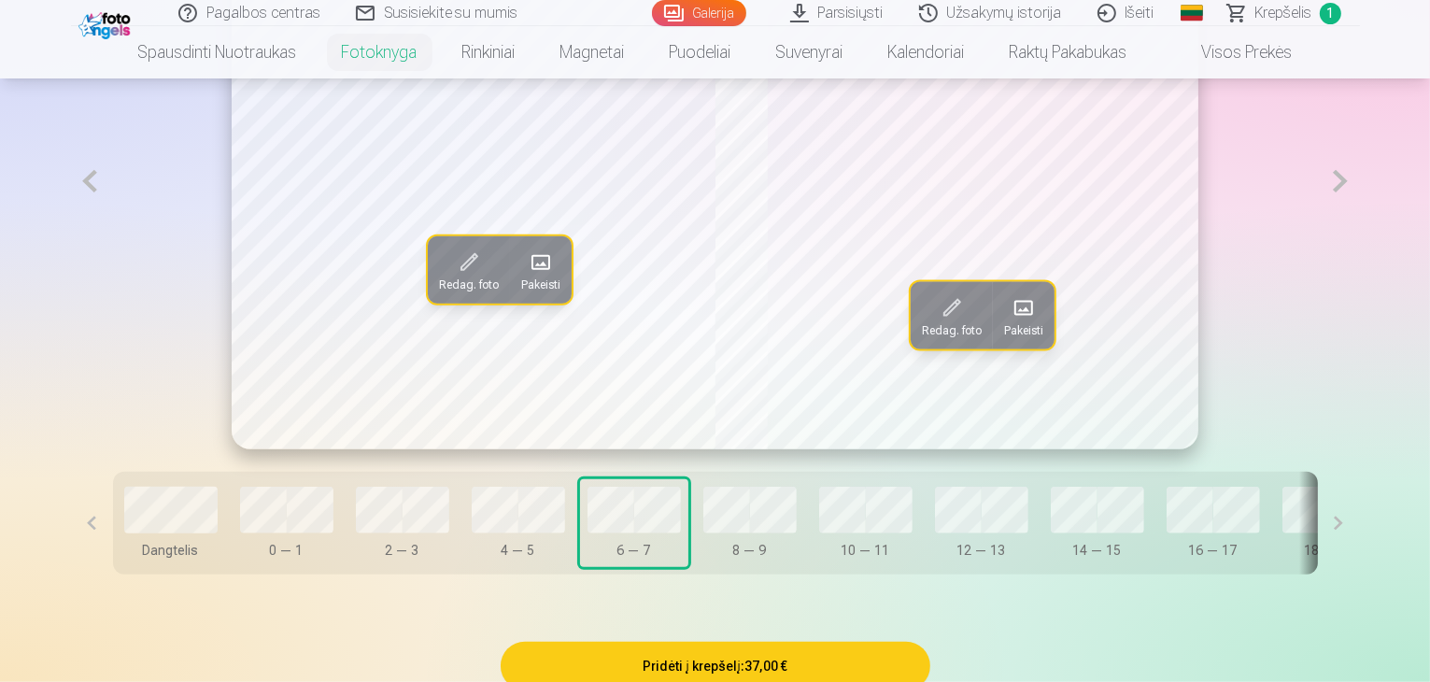
click at [454, 277] on span at bounding box center [469, 262] width 30 height 30
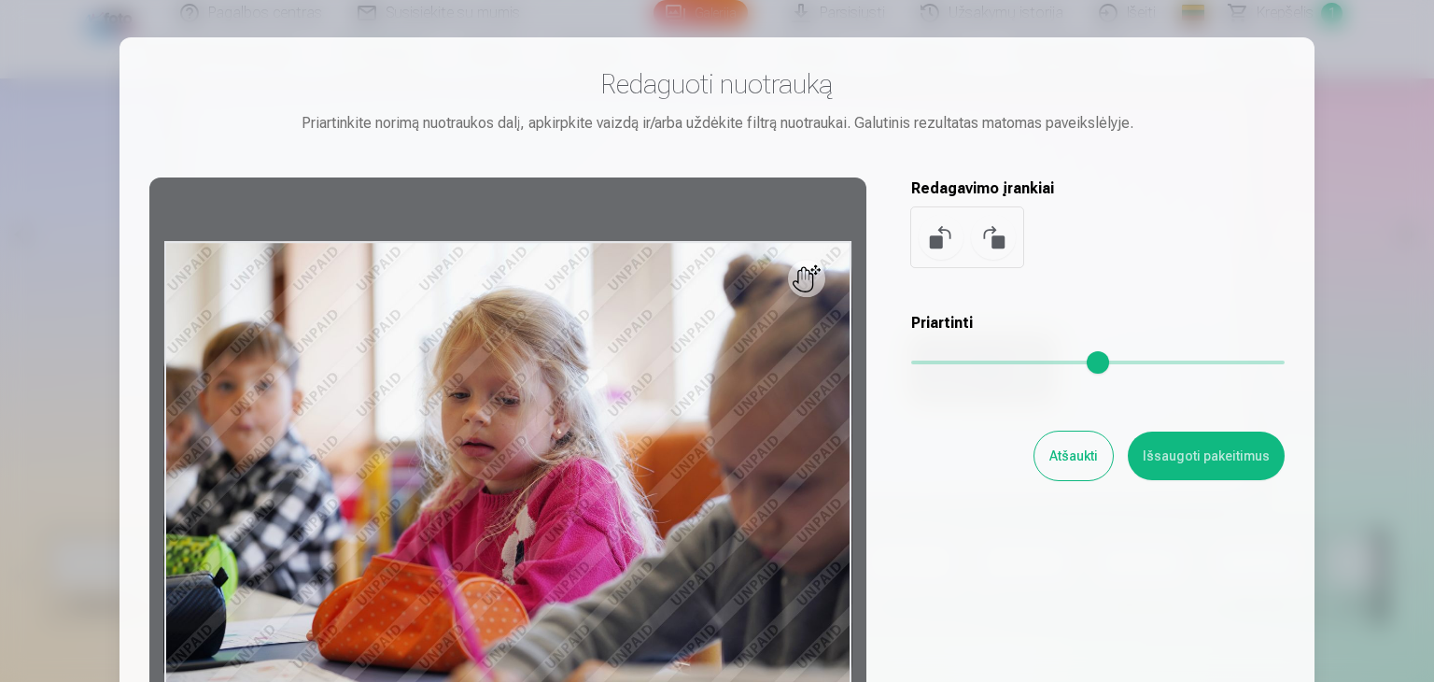
click at [1077, 449] on button "Atšaukti" at bounding box center [1074, 455] width 78 height 49
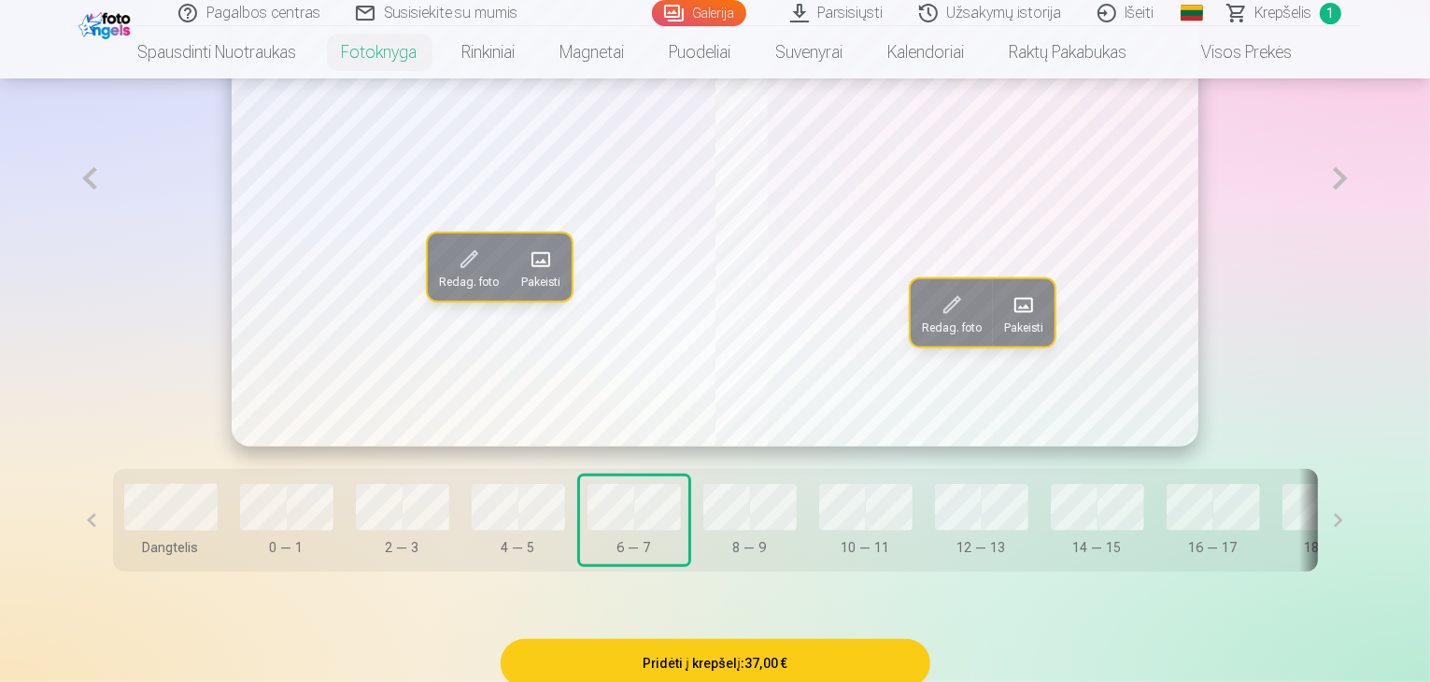
click at [510, 301] on button "Pakeisti" at bounding box center [541, 266] width 62 height 67
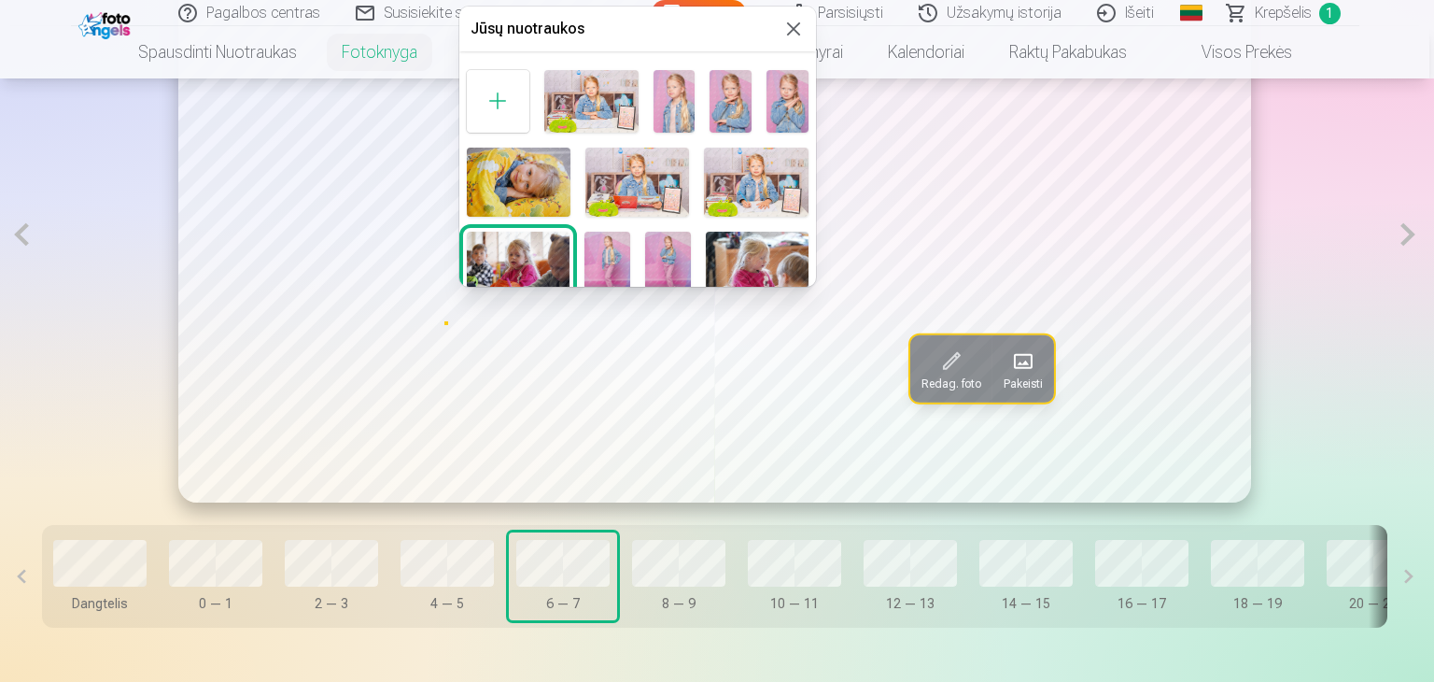
click at [613, 248] on img at bounding box center [608, 266] width 46 height 68
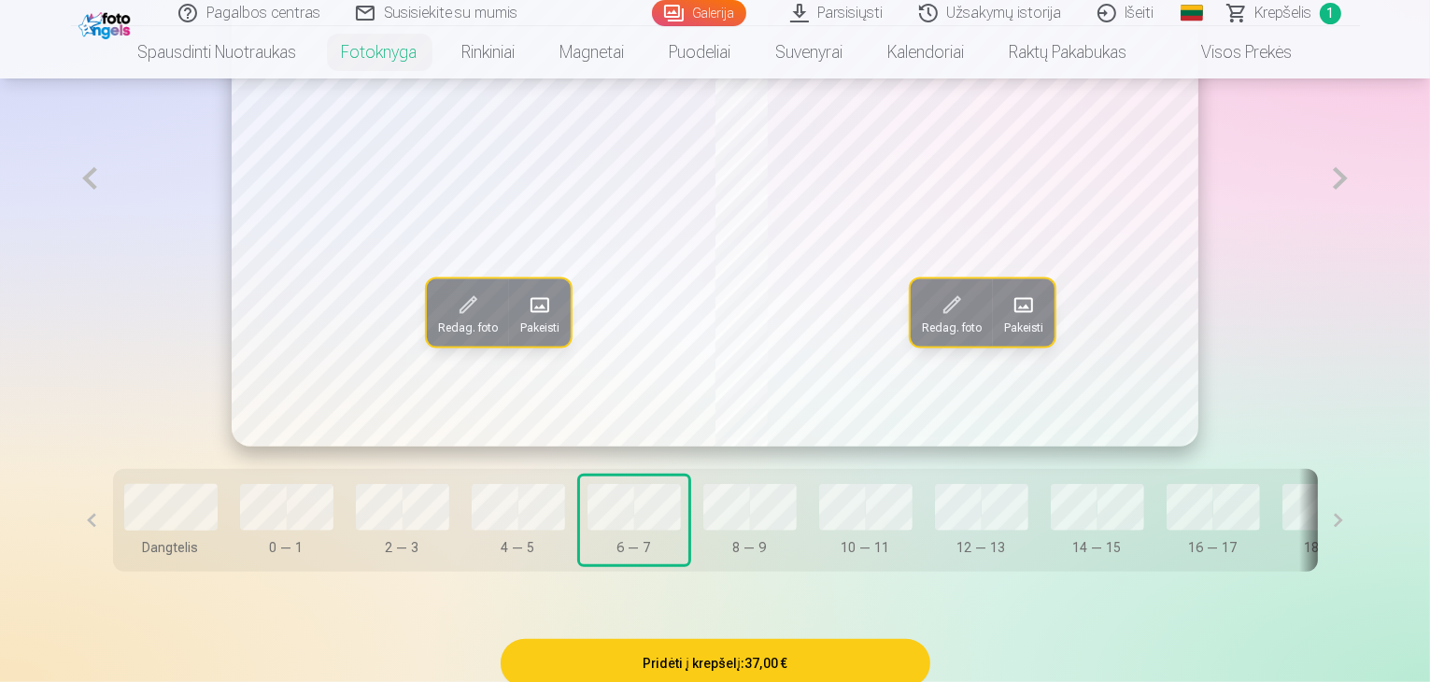
click at [1038, 319] on span at bounding box center [1024, 304] width 30 height 30
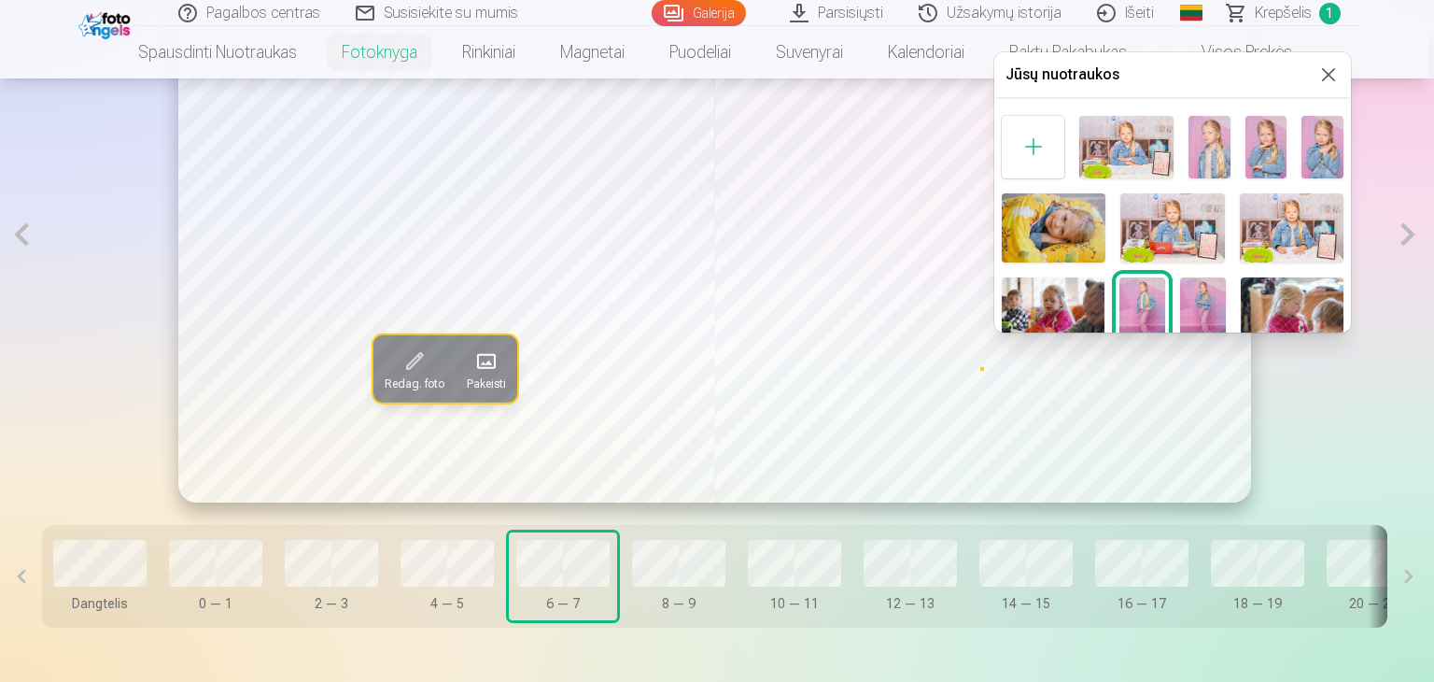
click at [1202, 298] on img at bounding box center [1203, 311] width 46 height 68
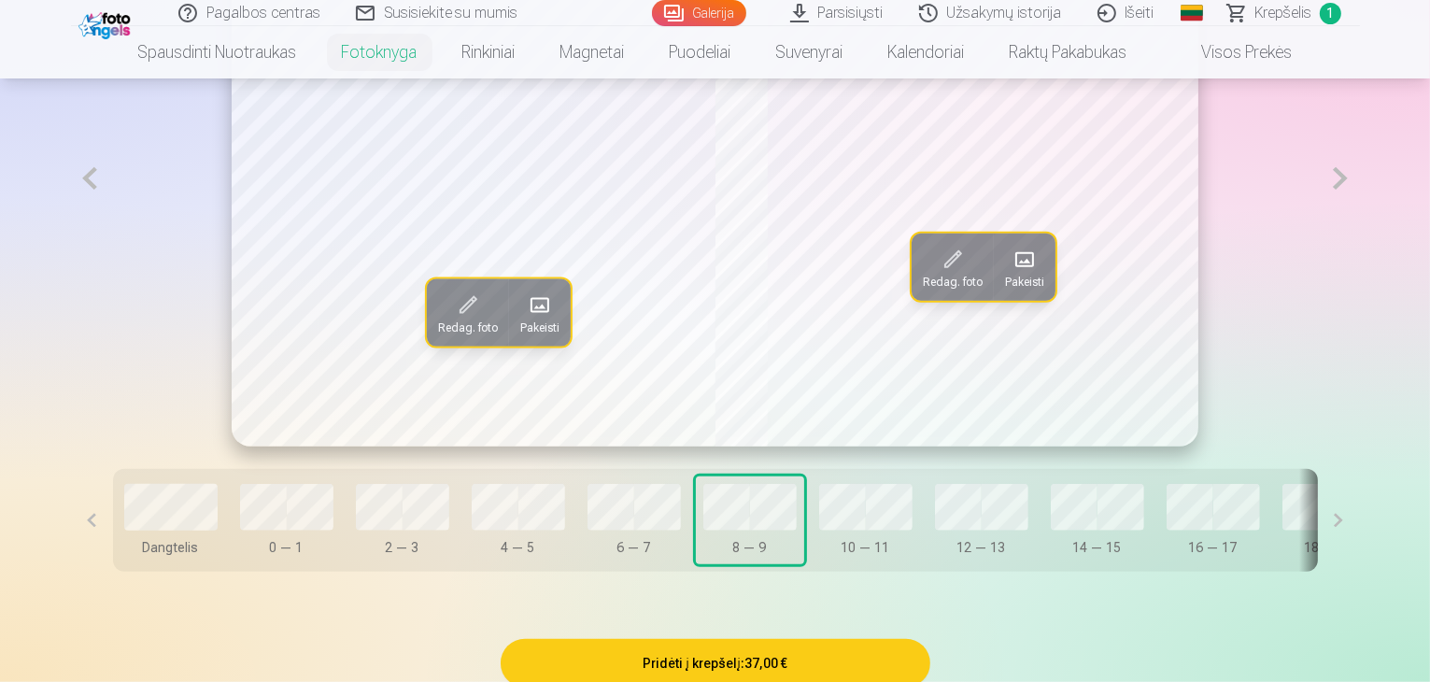
click at [453, 319] on span at bounding box center [468, 304] width 30 height 30
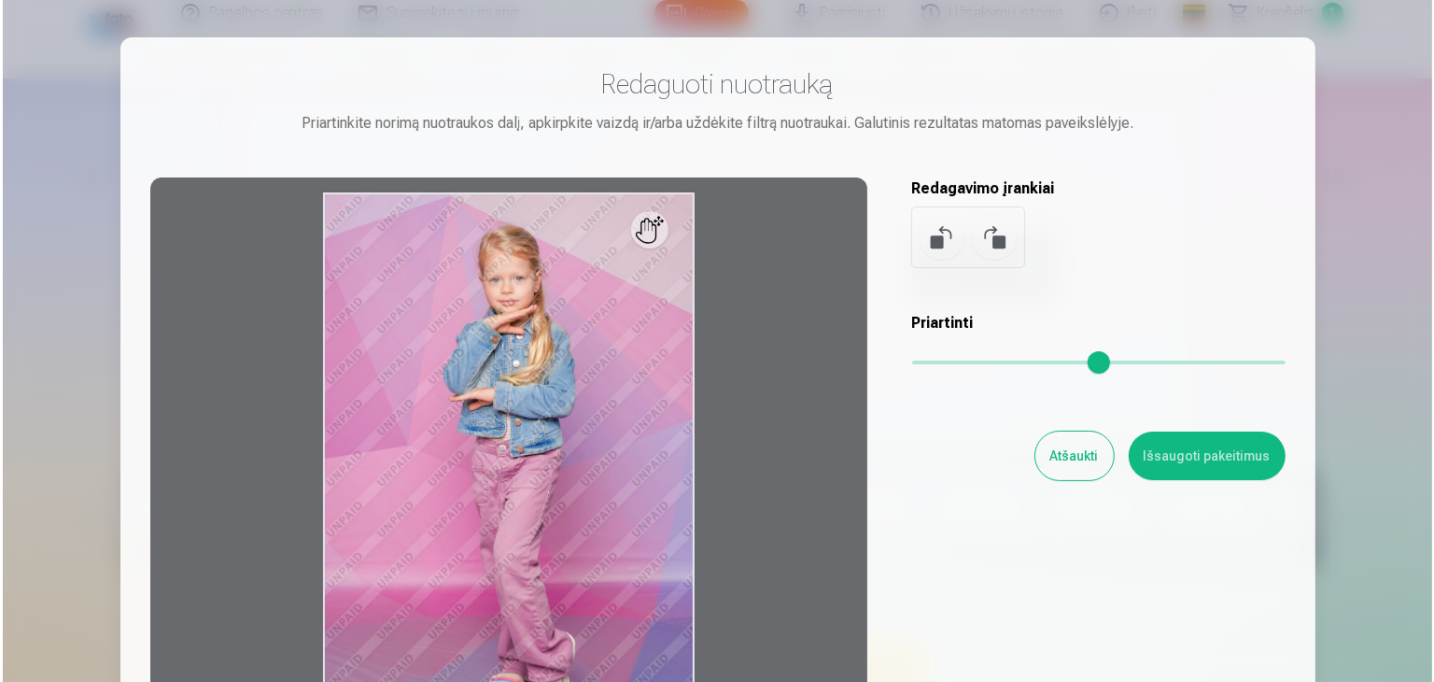
scroll to position [1226, 0]
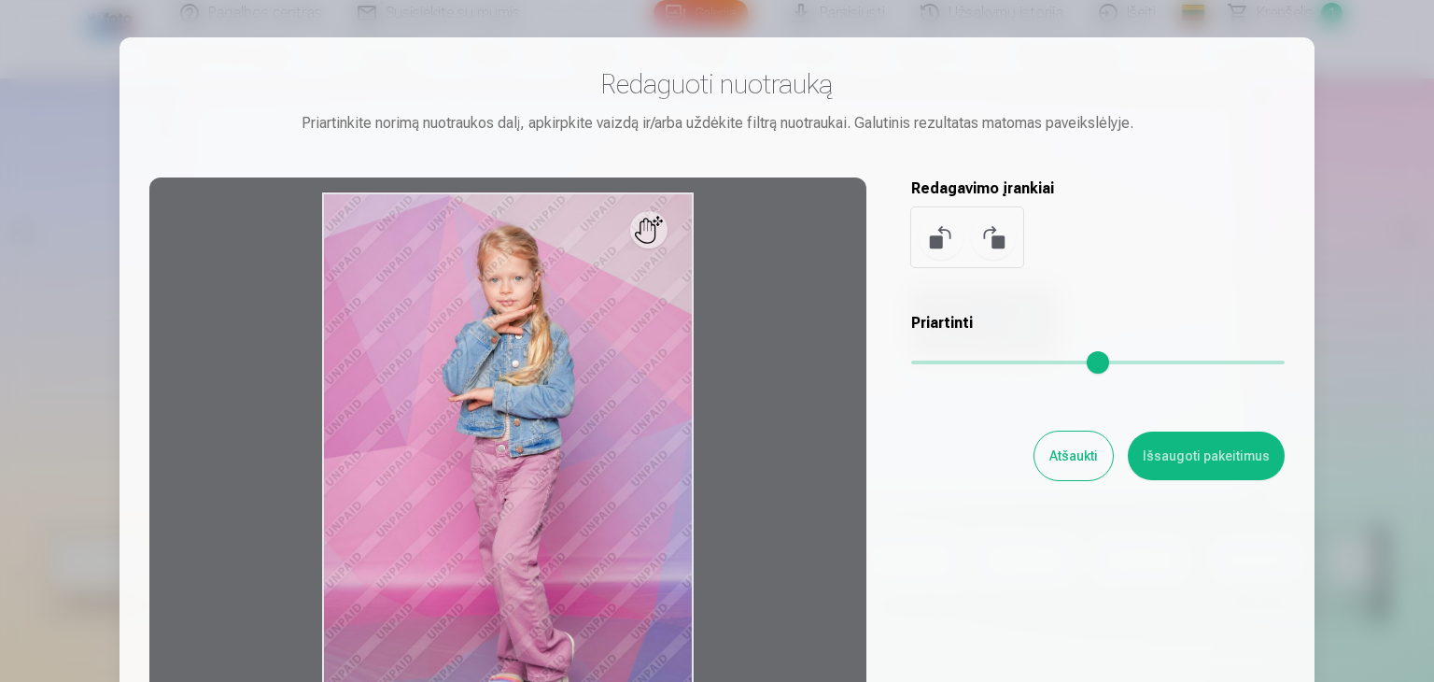
click at [1059, 472] on button "Atšaukti" at bounding box center [1074, 455] width 78 height 49
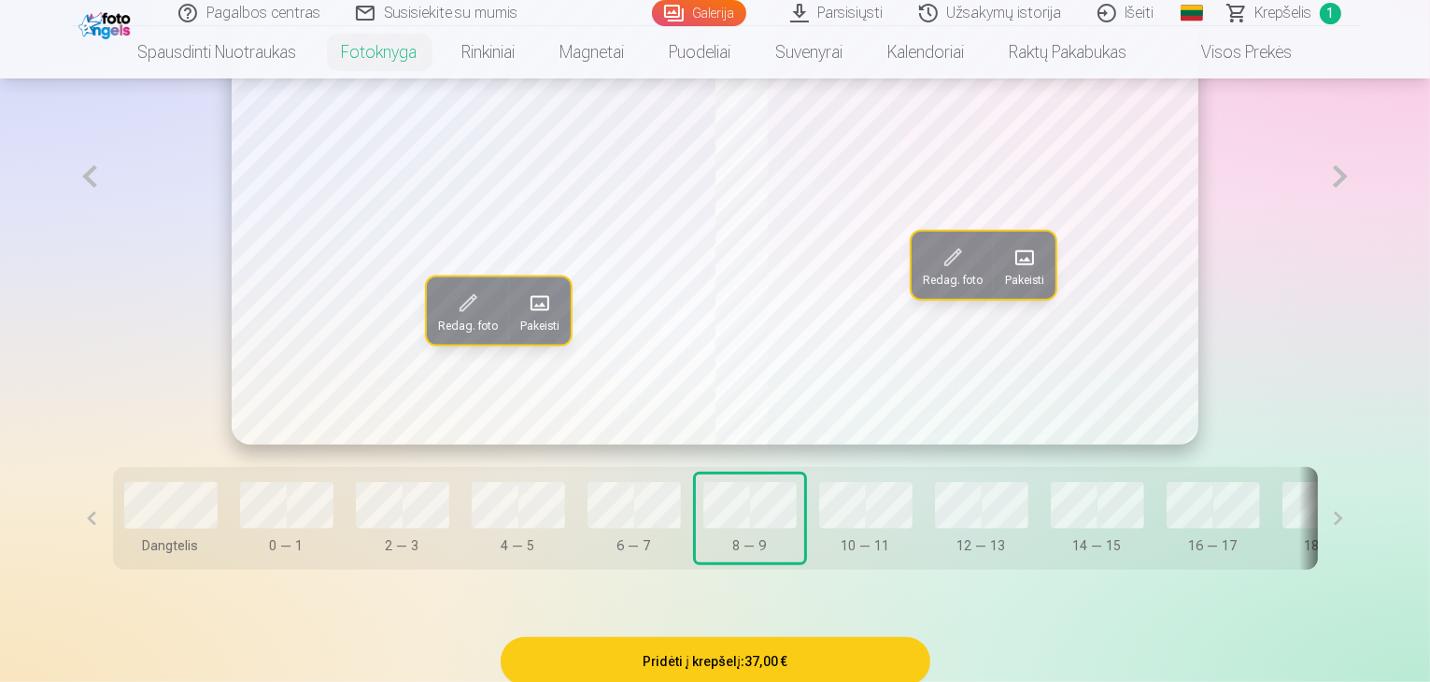
click at [525, 318] on span at bounding box center [540, 303] width 30 height 30
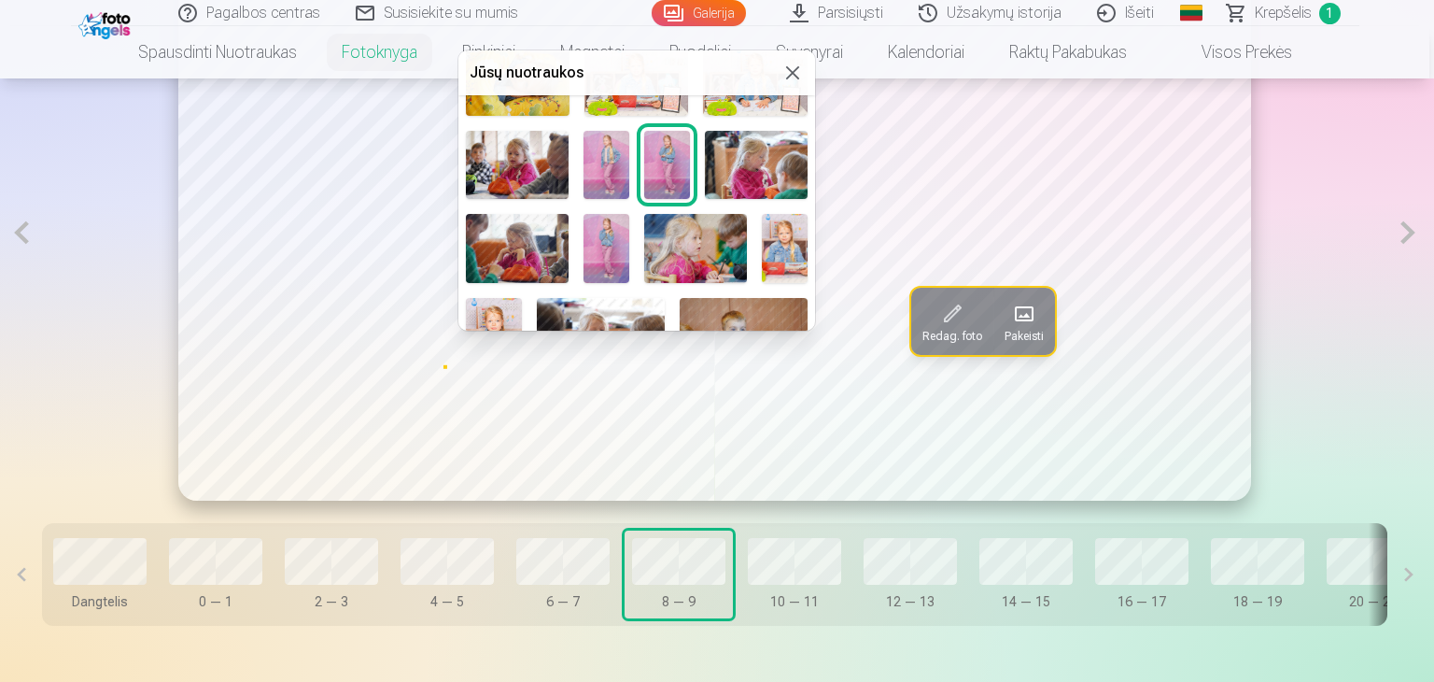
scroll to position [187, 0]
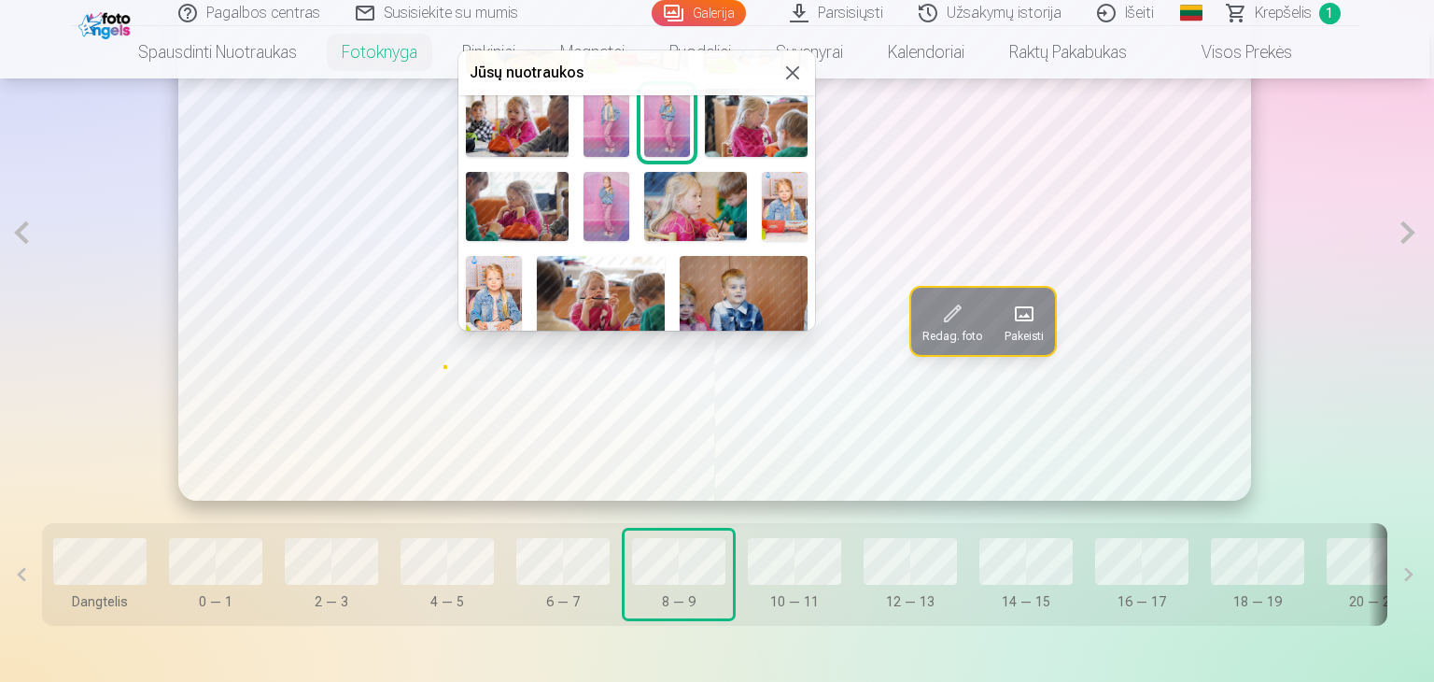
click at [512, 205] on img at bounding box center [517, 206] width 103 height 68
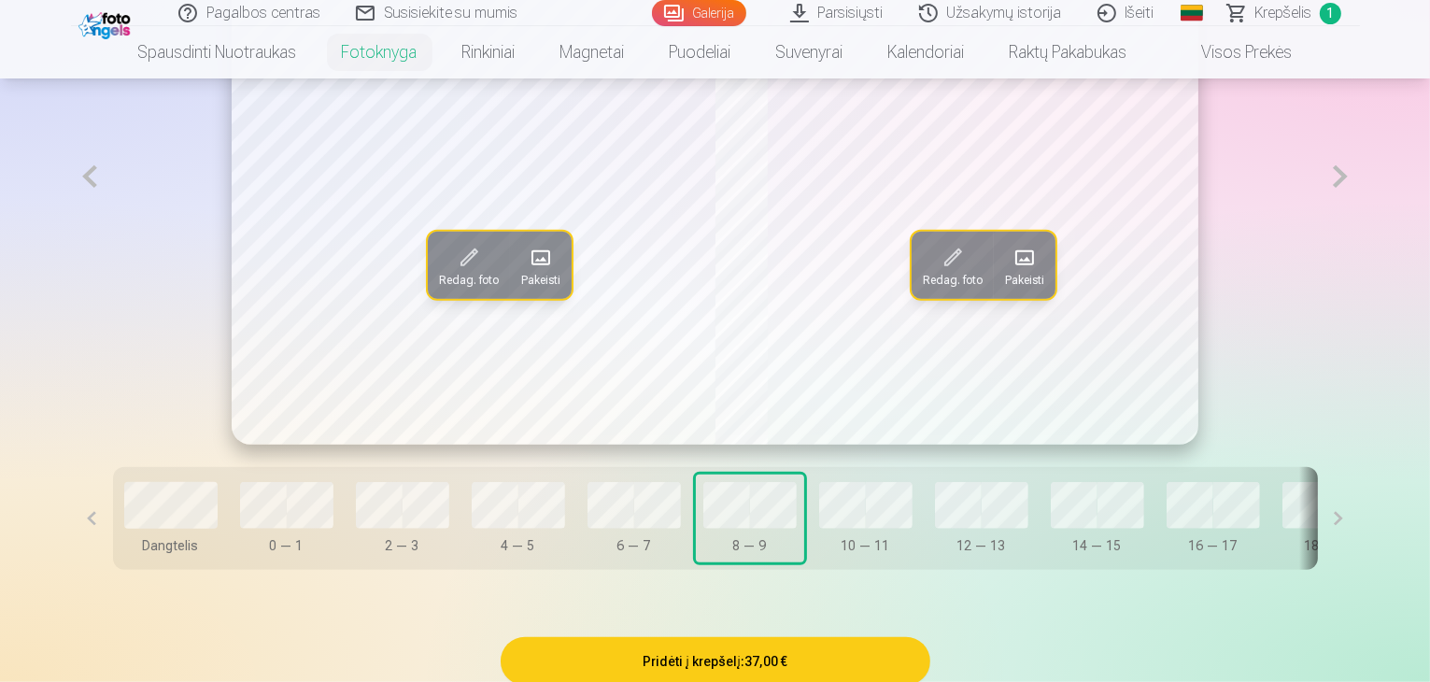
click at [526, 273] on span at bounding box center [541, 258] width 30 height 30
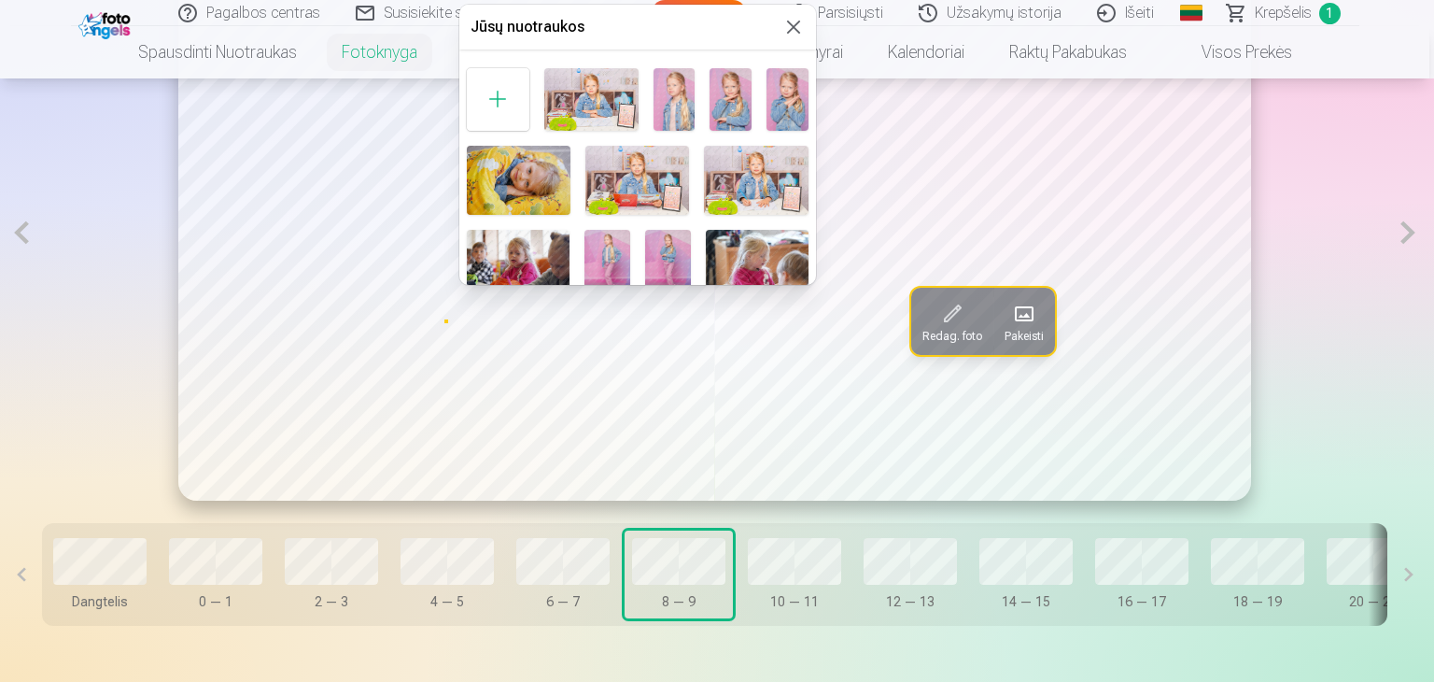
scroll to position [93, 0]
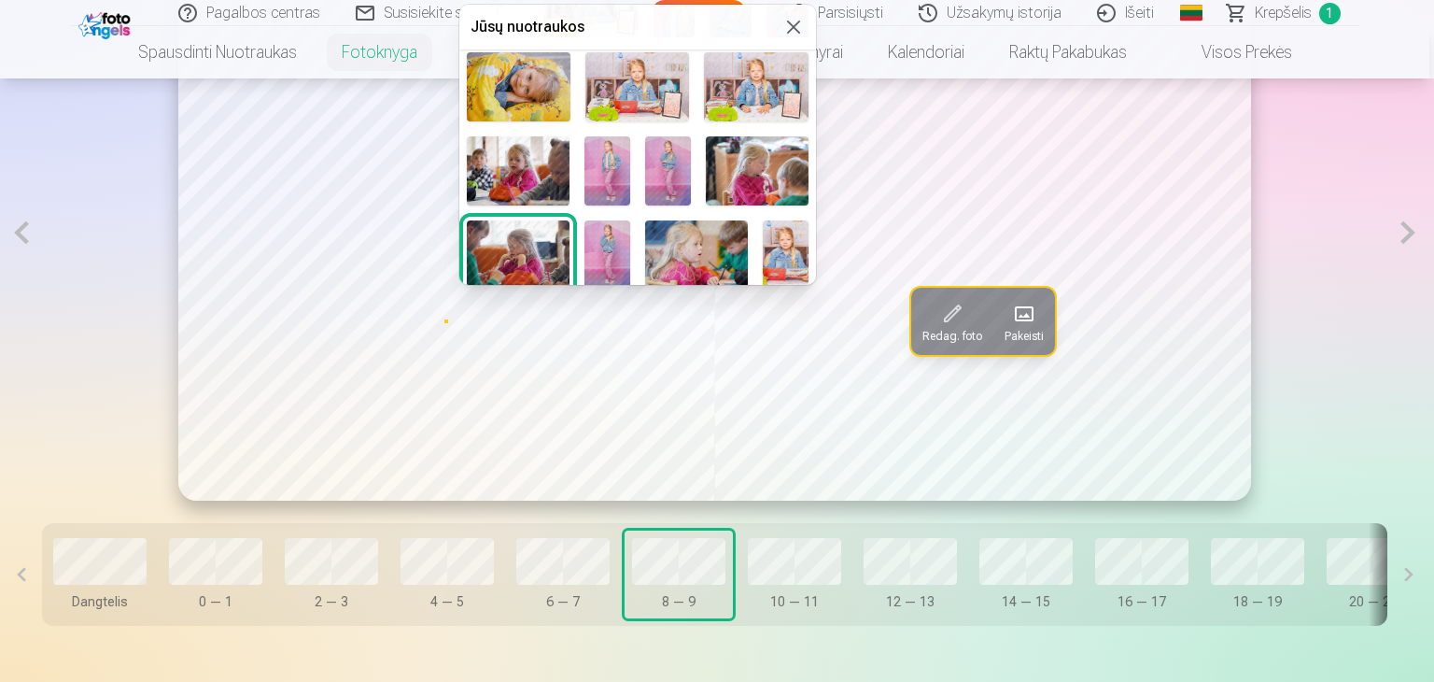
click at [676, 249] on img at bounding box center [696, 254] width 103 height 68
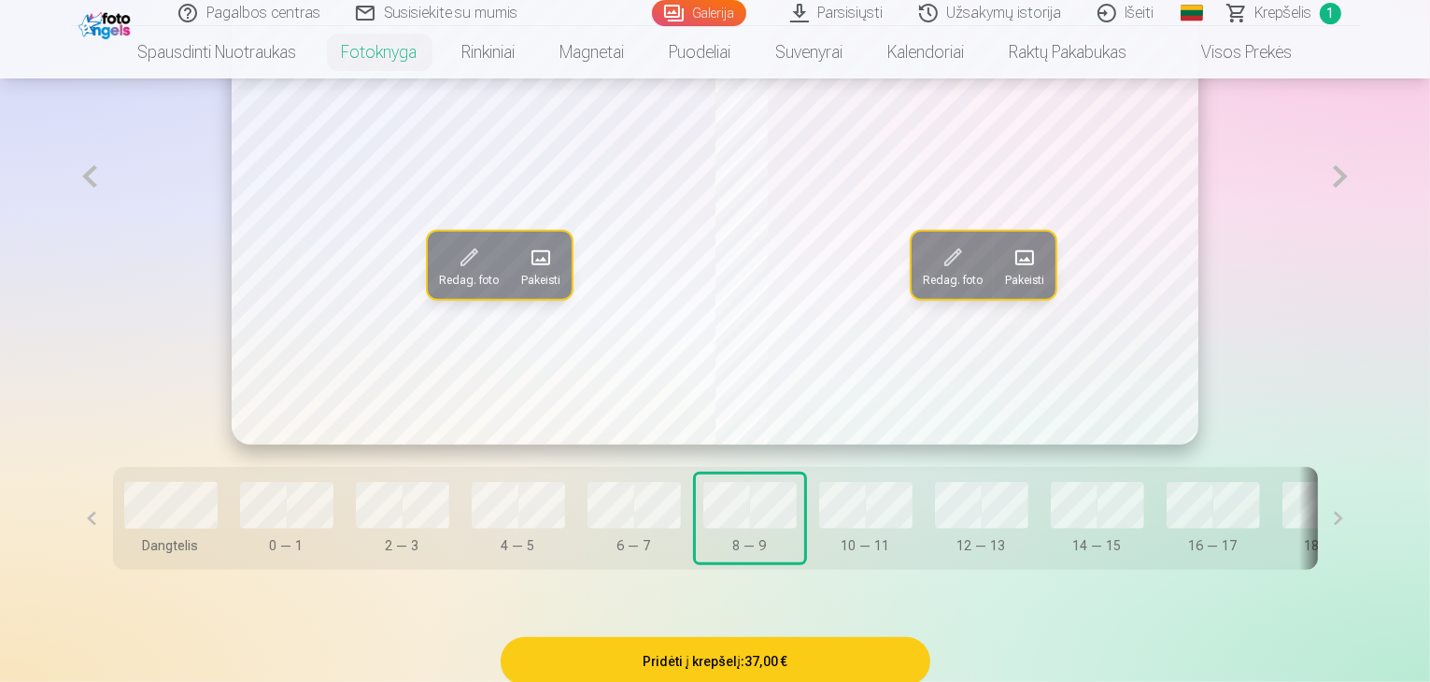
click at [526, 273] on span at bounding box center [541, 258] width 30 height 30
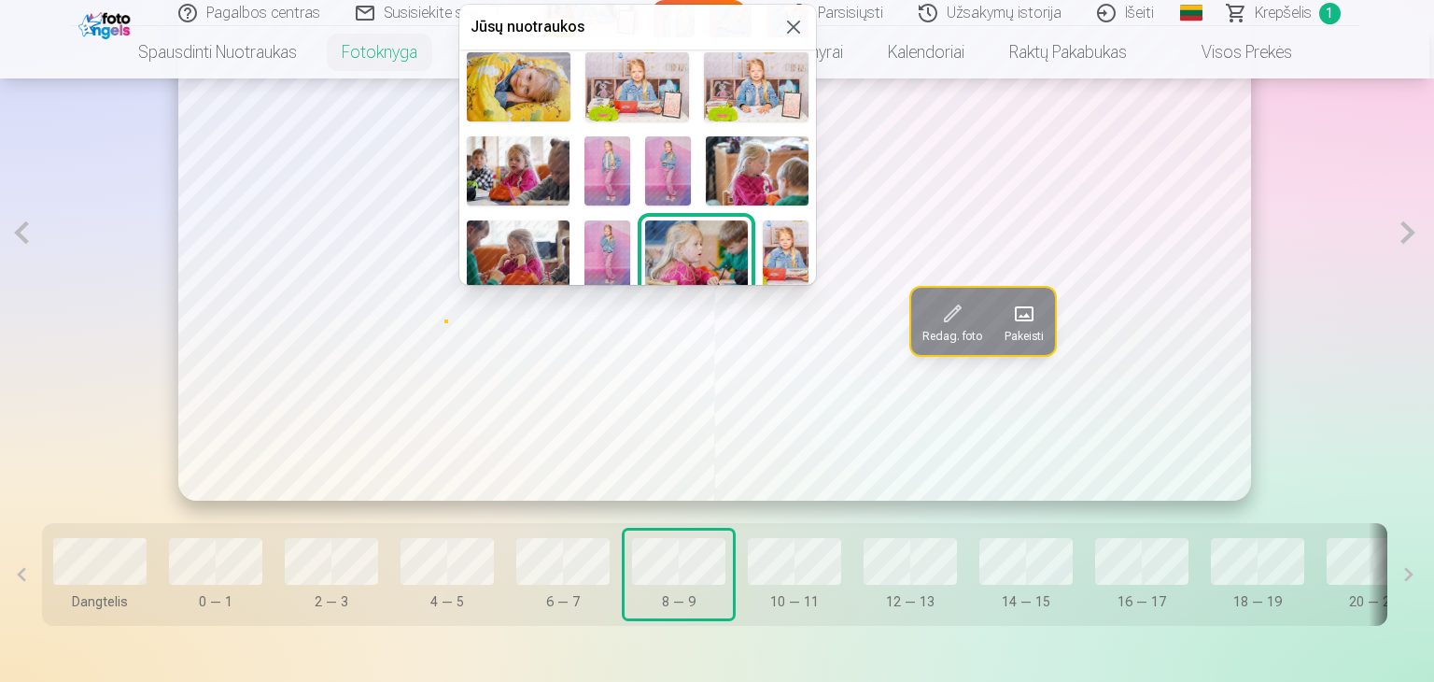
click at [533, 151] on img at bounding box center [518, 170] width 103 height 68
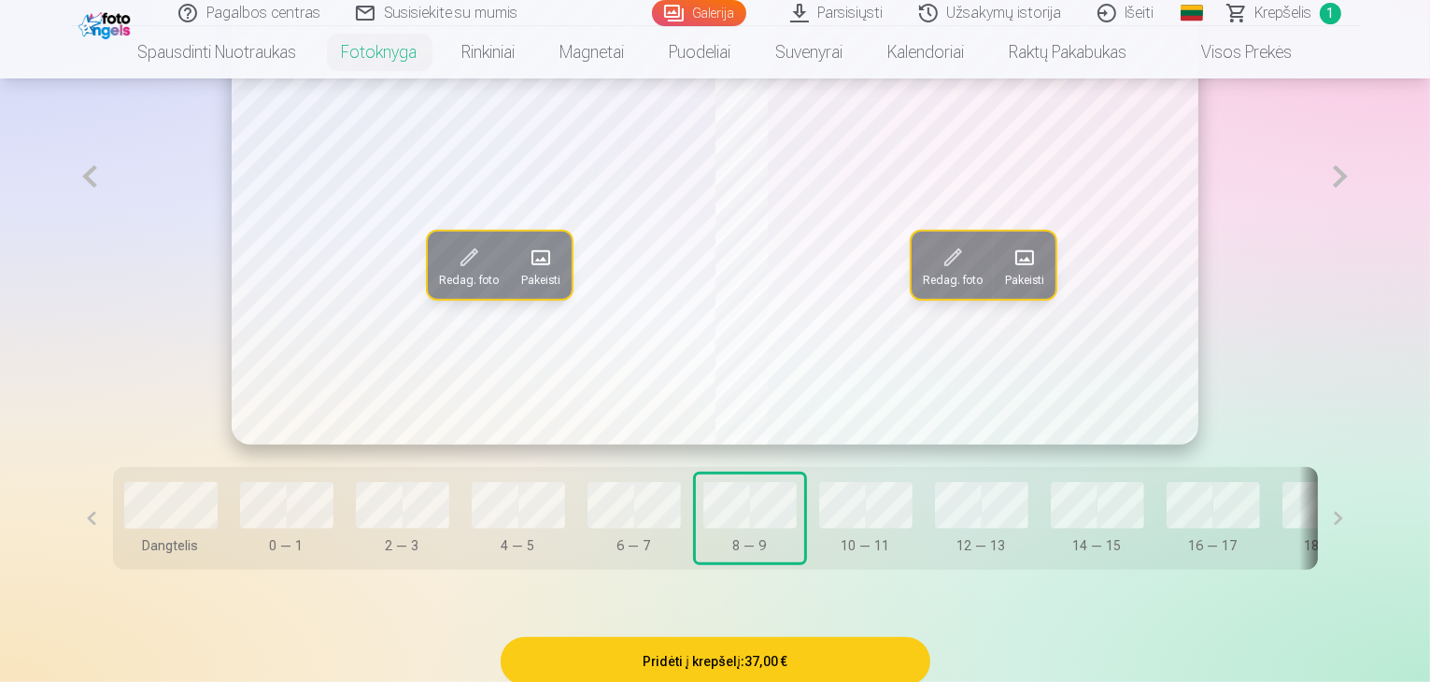
click at [1042, 288] on span "Pakeisti" at bounding box center [1024, 280] width 39 height 15
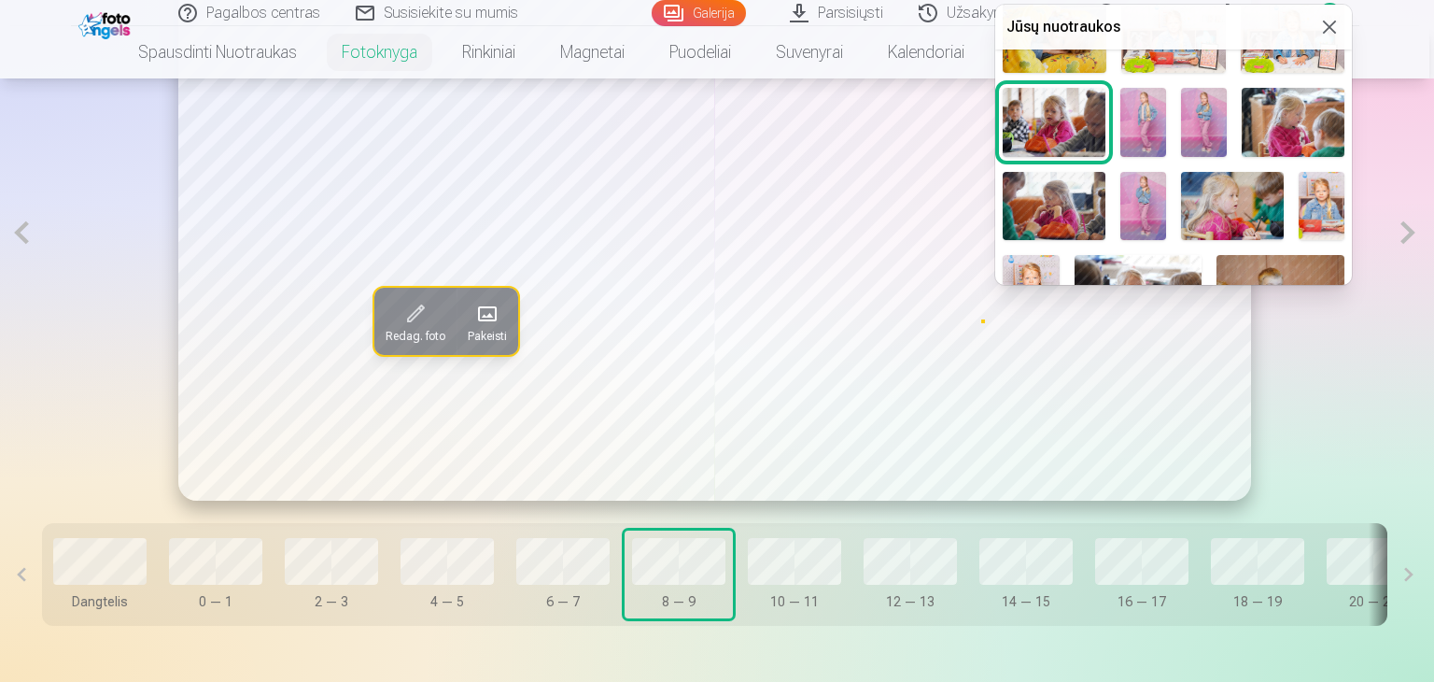
scroll to position [187, 0]
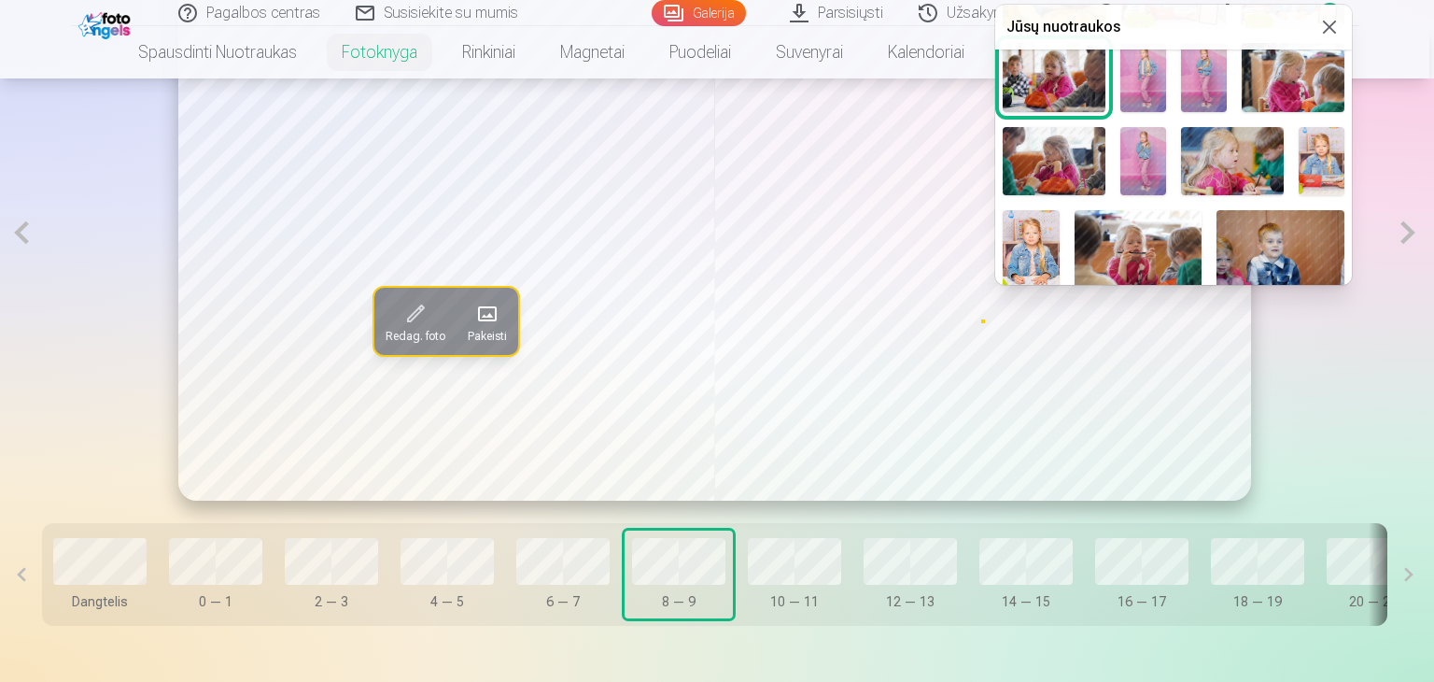
click at [558, 572] on div at bounding box center [717, 341] width 1434 height 682
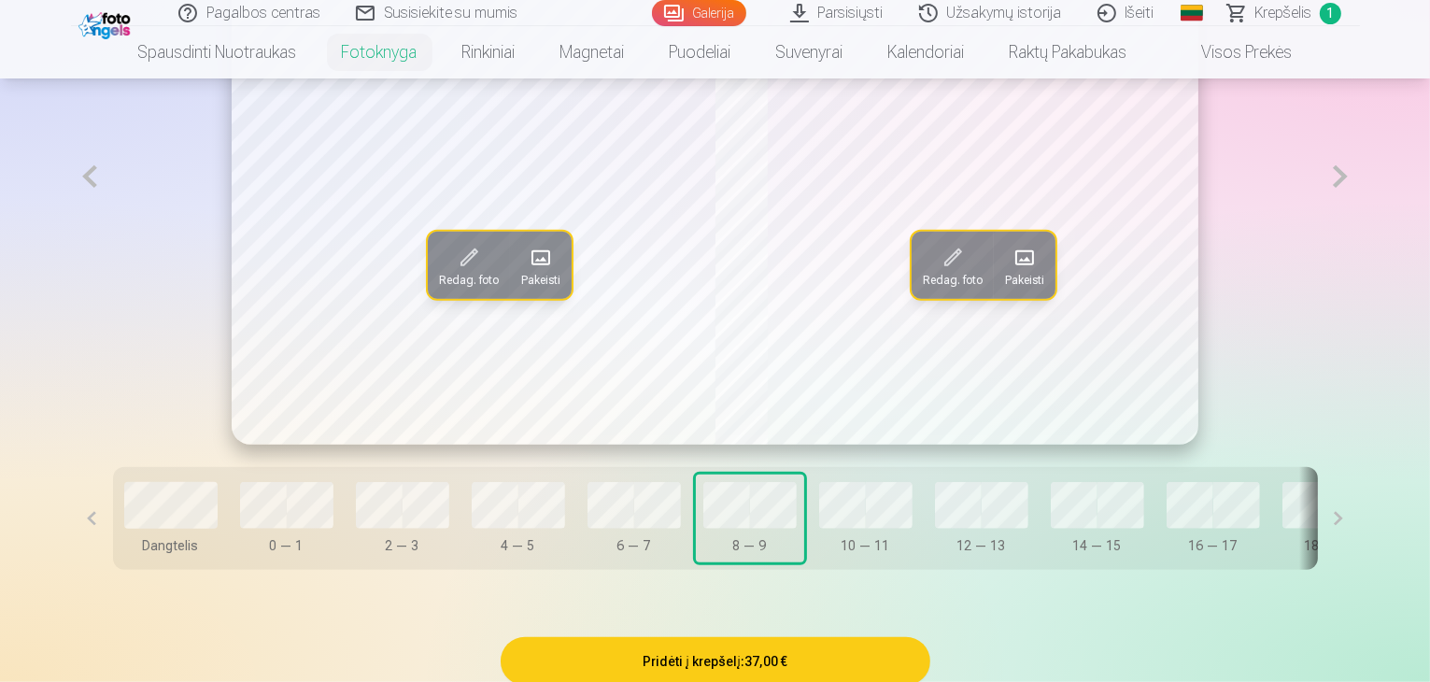
click at [1026, 273] on span at bounding box center [1024, 258] width 30 height 30
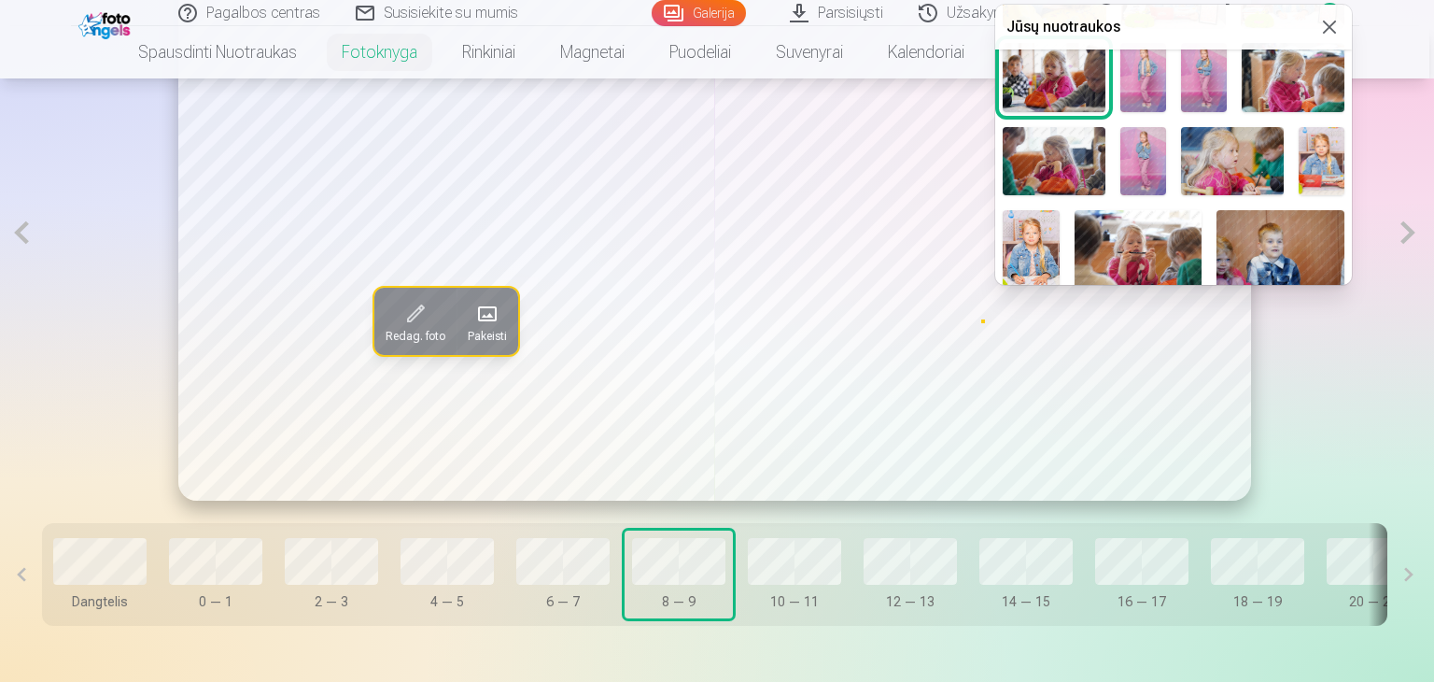
click at [1147, 156] on img at bounding box center [1144, 161] width 46 height 68
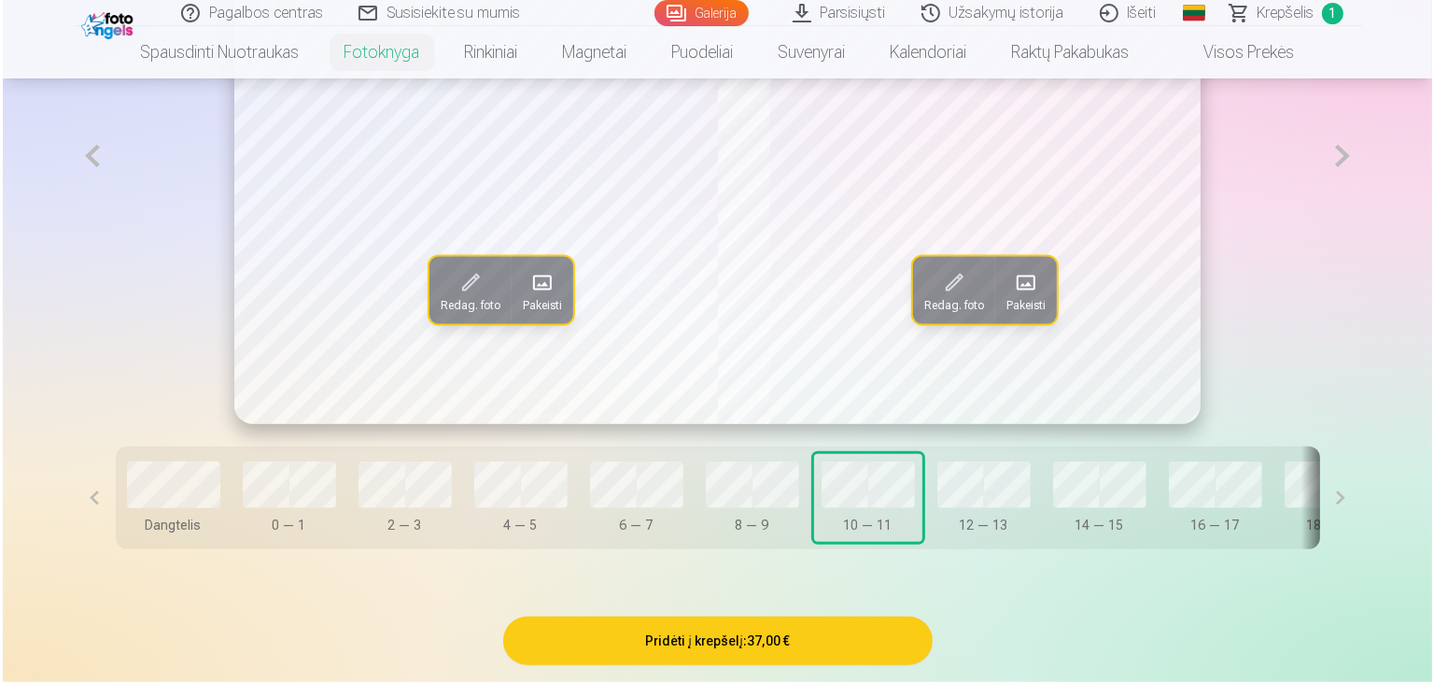
scroll to position [1133, 0]
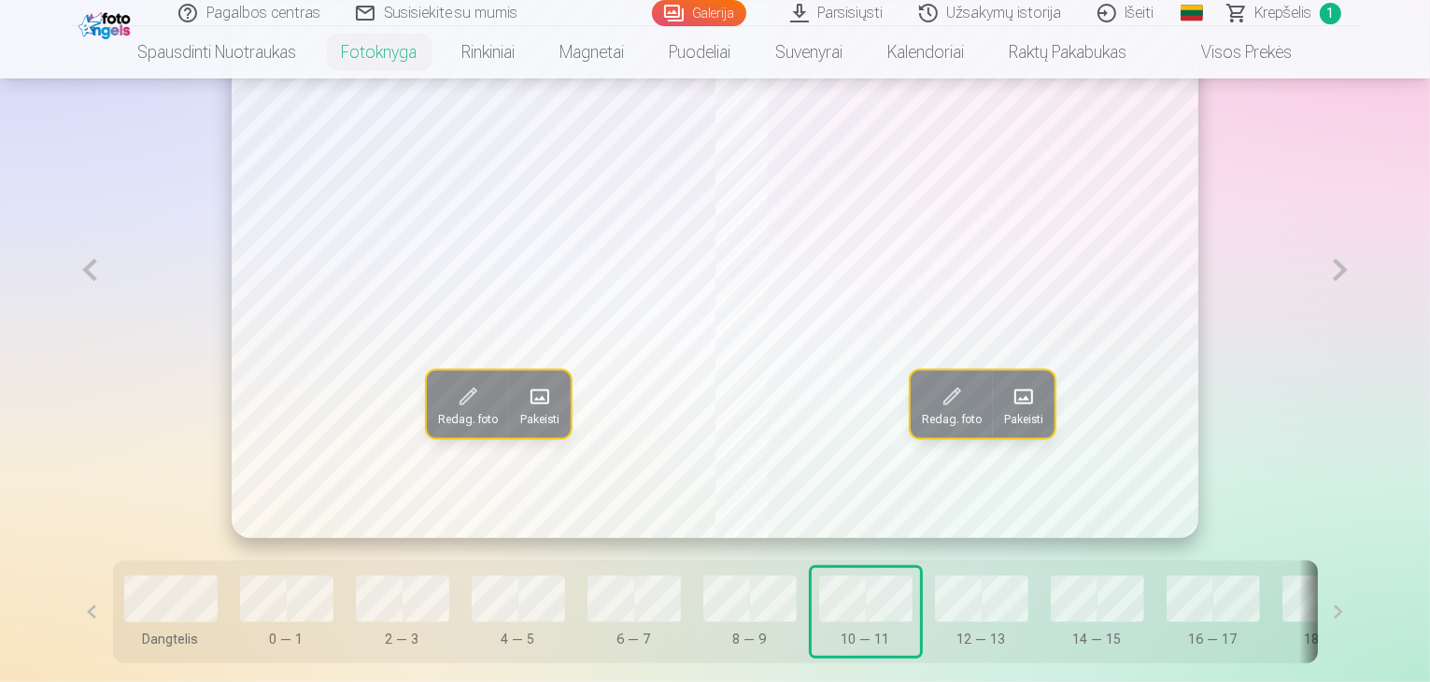
click at [525, 411] on span at bounding box center [540, 396] width 30 height 30
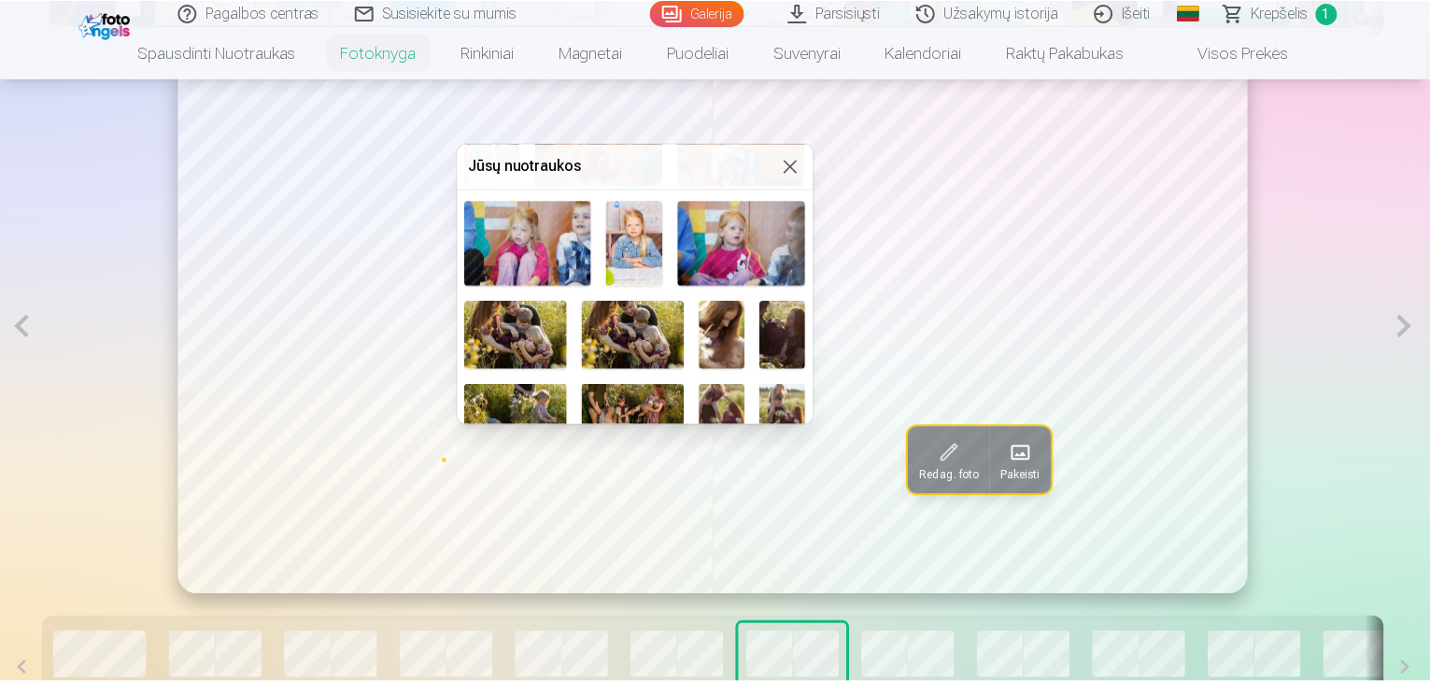
scroll to position [467, 0]
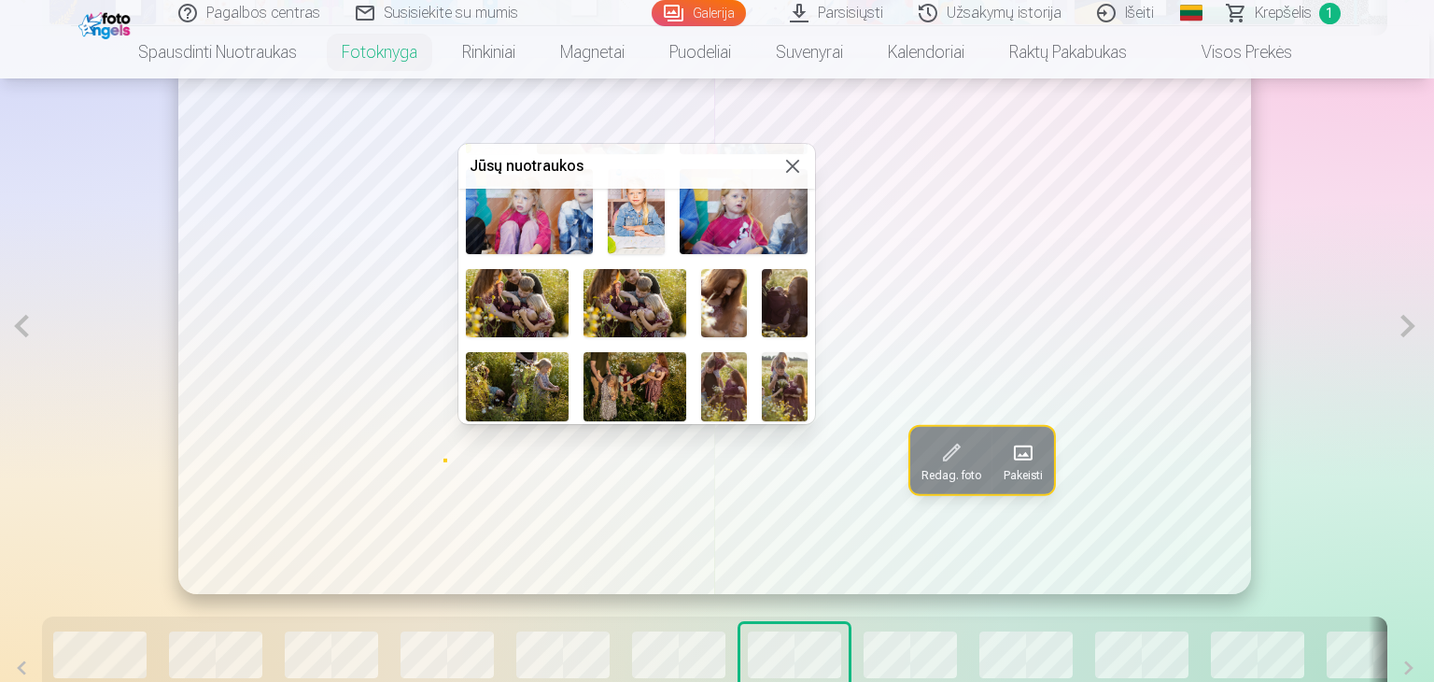
click at [752, 218] on img at bounding box center [744, 211] width 128 height 85
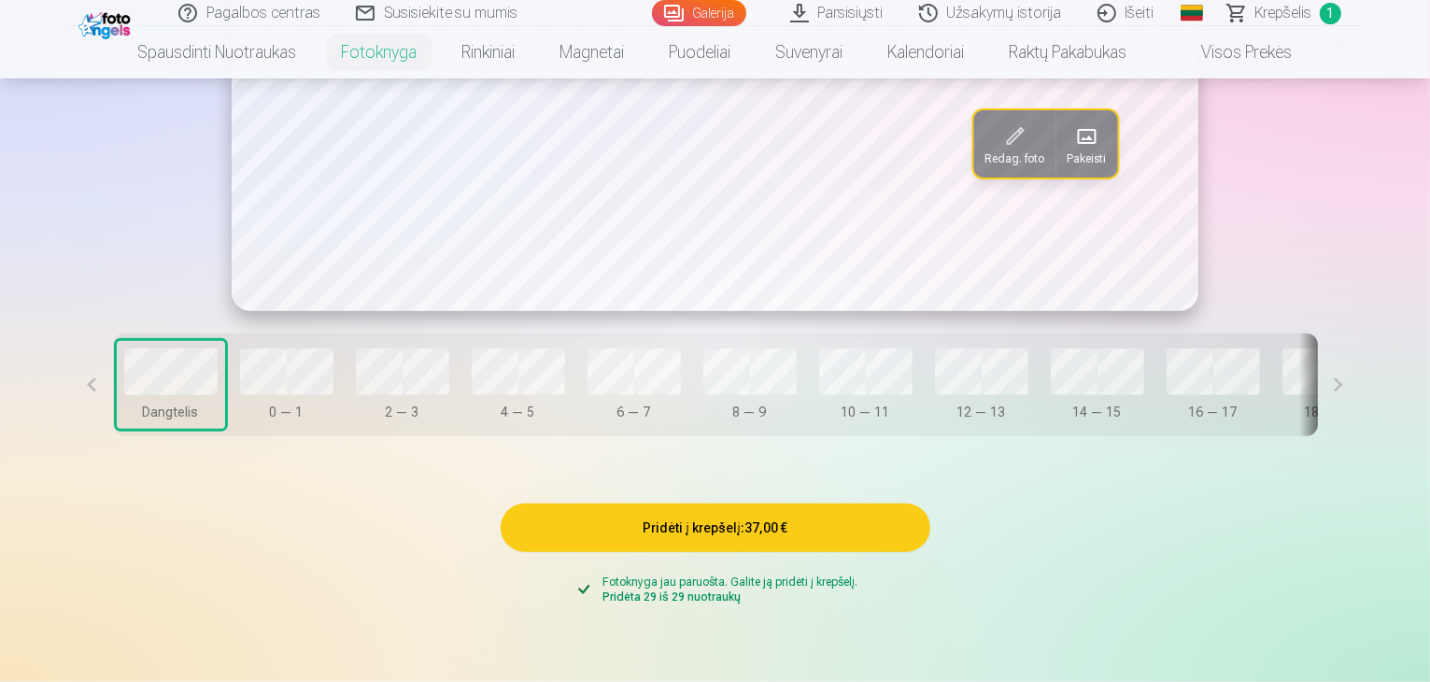
scroll to position [1133, 0]
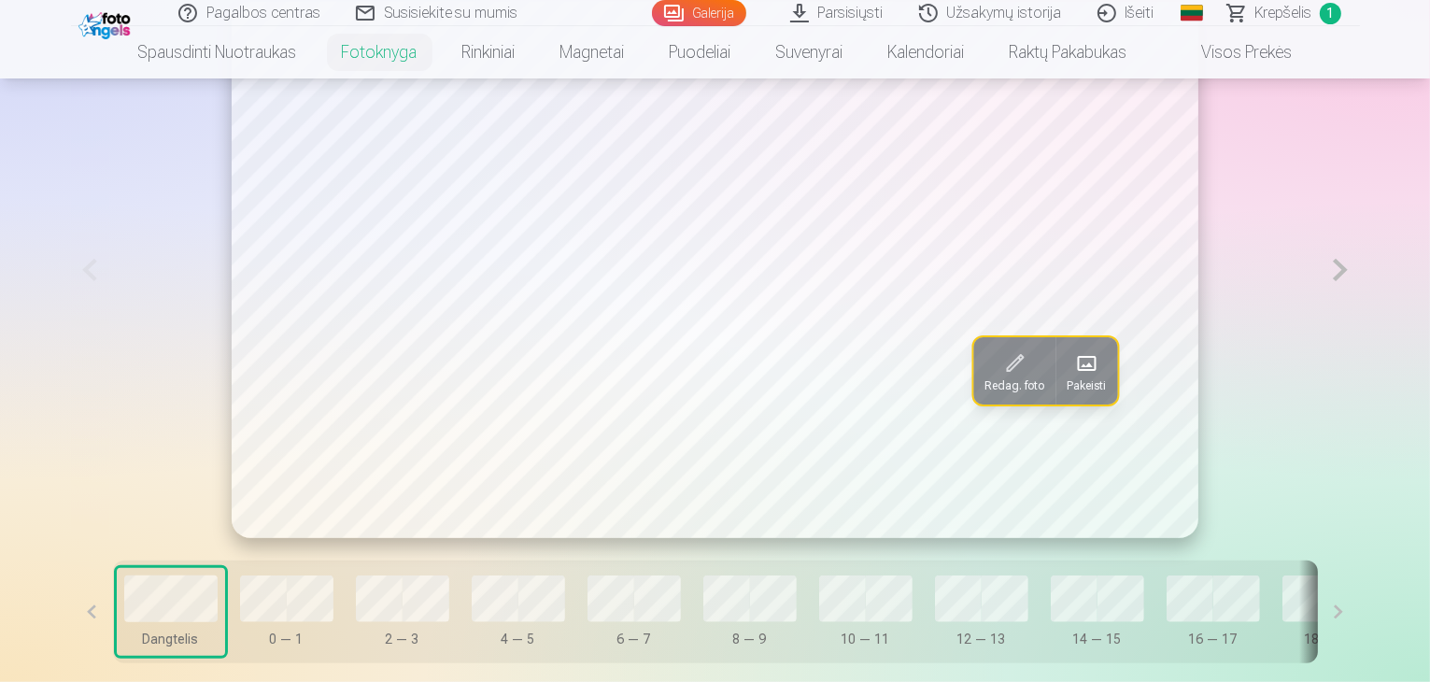
click at [1071, 378] on span at bounding box center [1086, 363] width 30 height 30
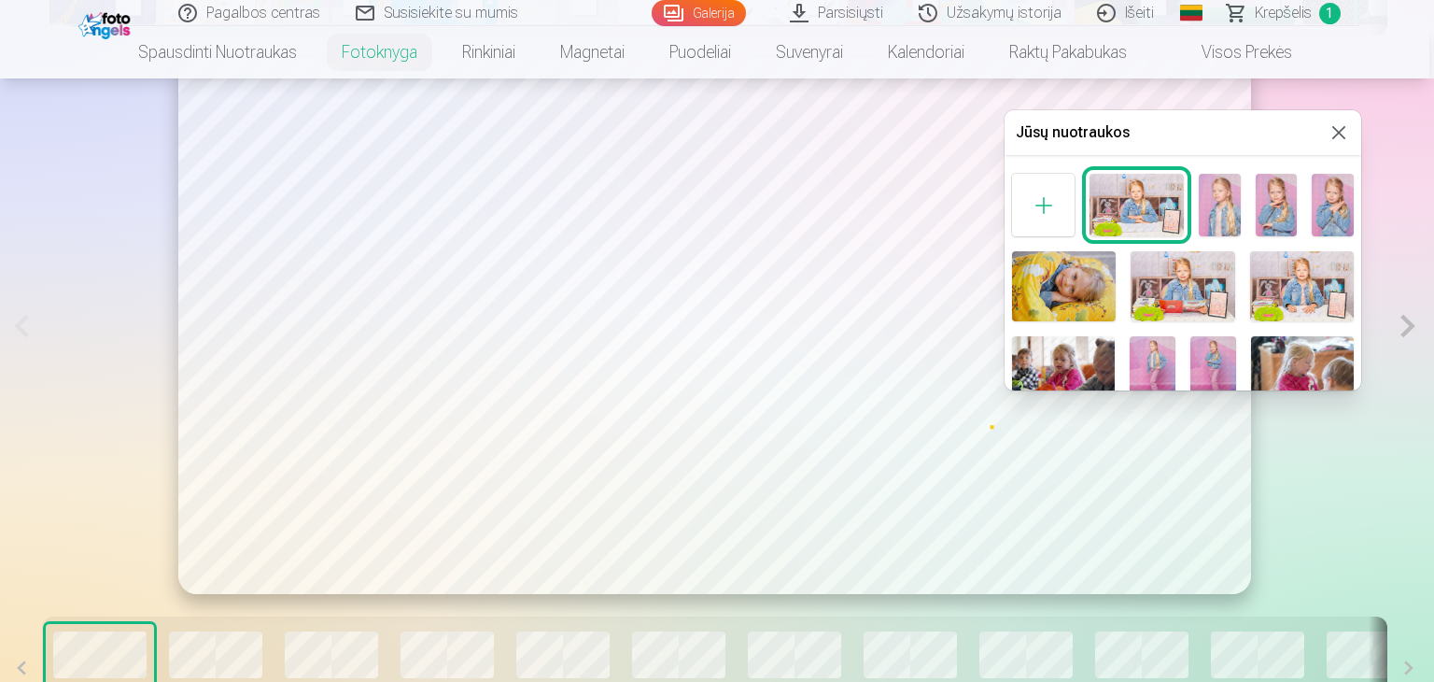
click at [1142, 191] on img at bounding box center [1137, 205] width 94 height 63
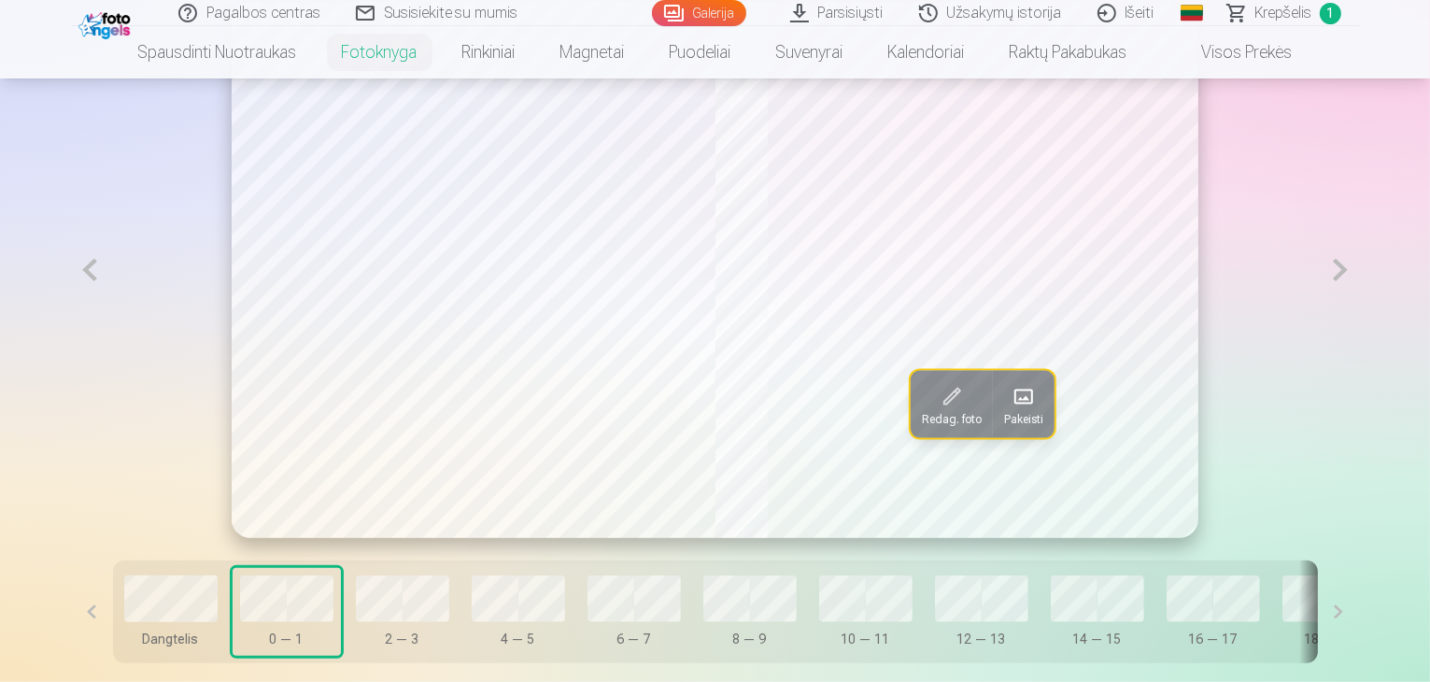
click at [1026, 411] on span at bounding box center [1024, 396] width 30 height 30
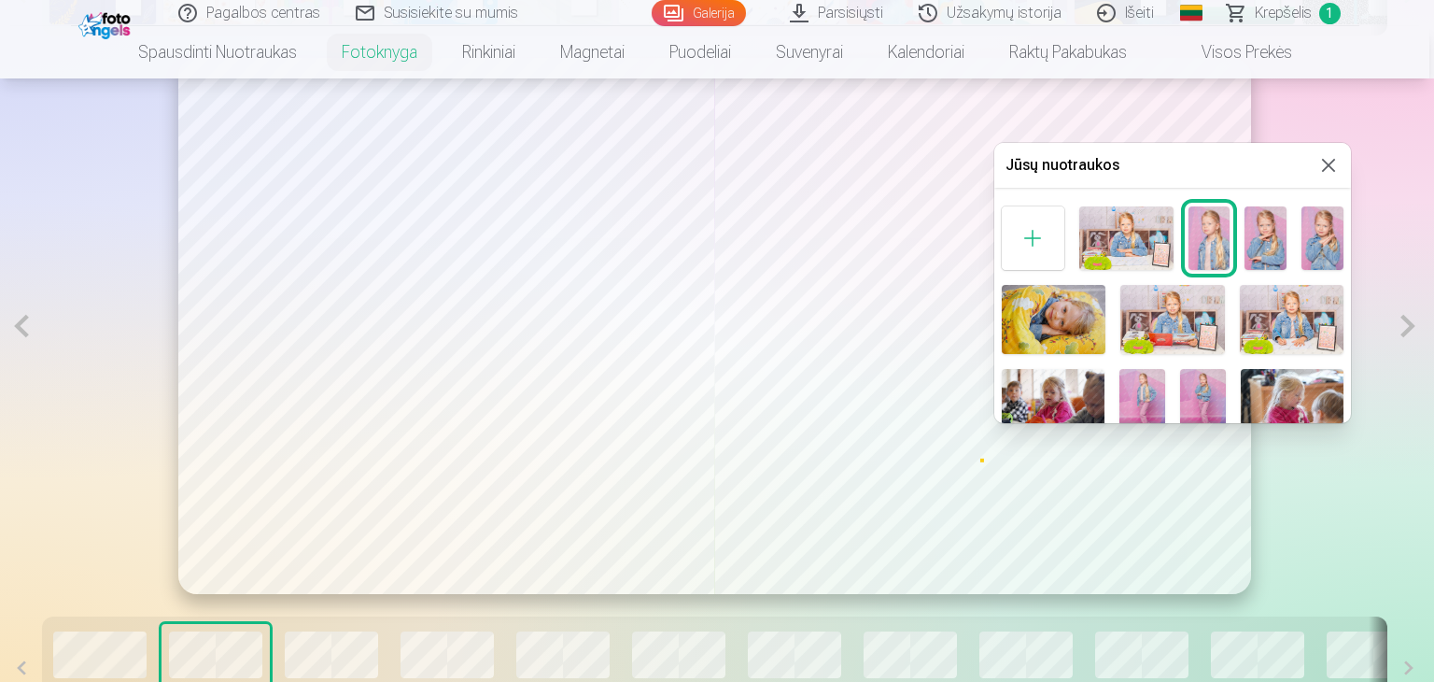
click at [1223, 238] on img at bounding box center [1210, 237] width 42 height 63
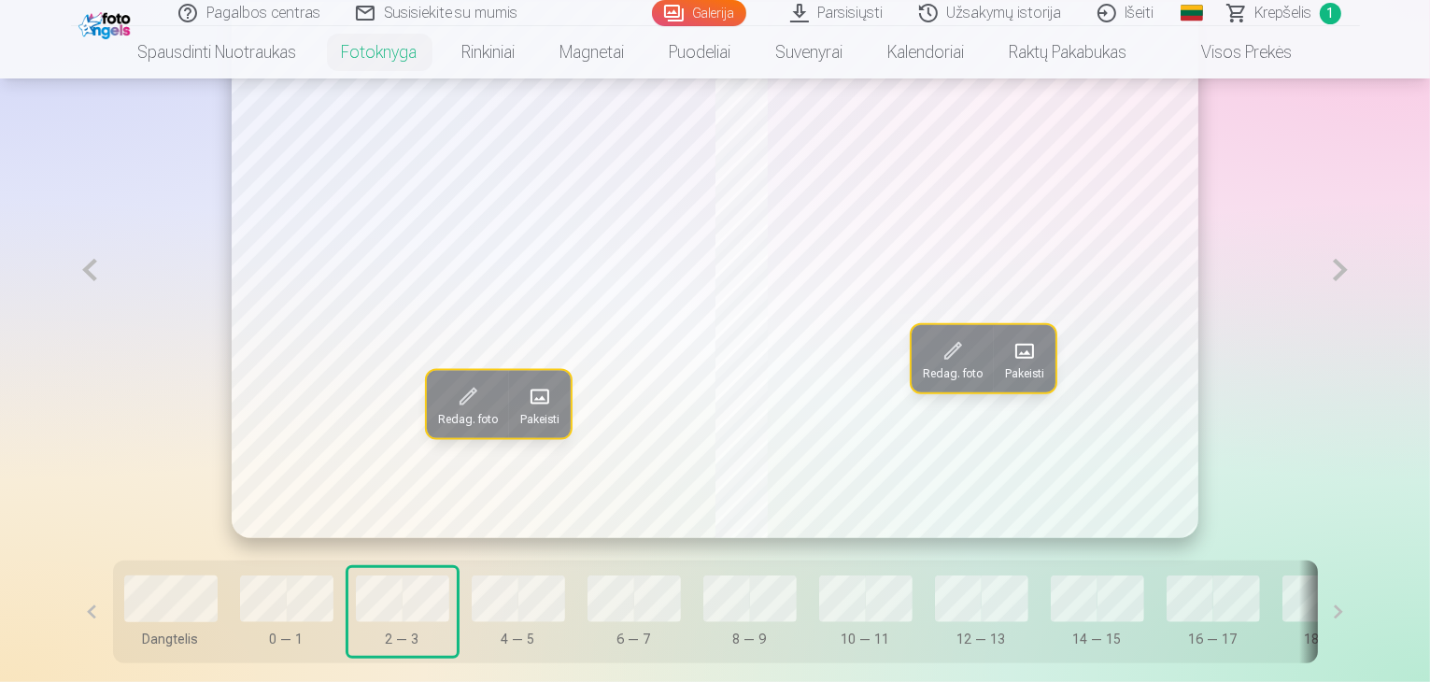
click at [525, 411] on span at bounding box center [540, 396] width 30 height 30
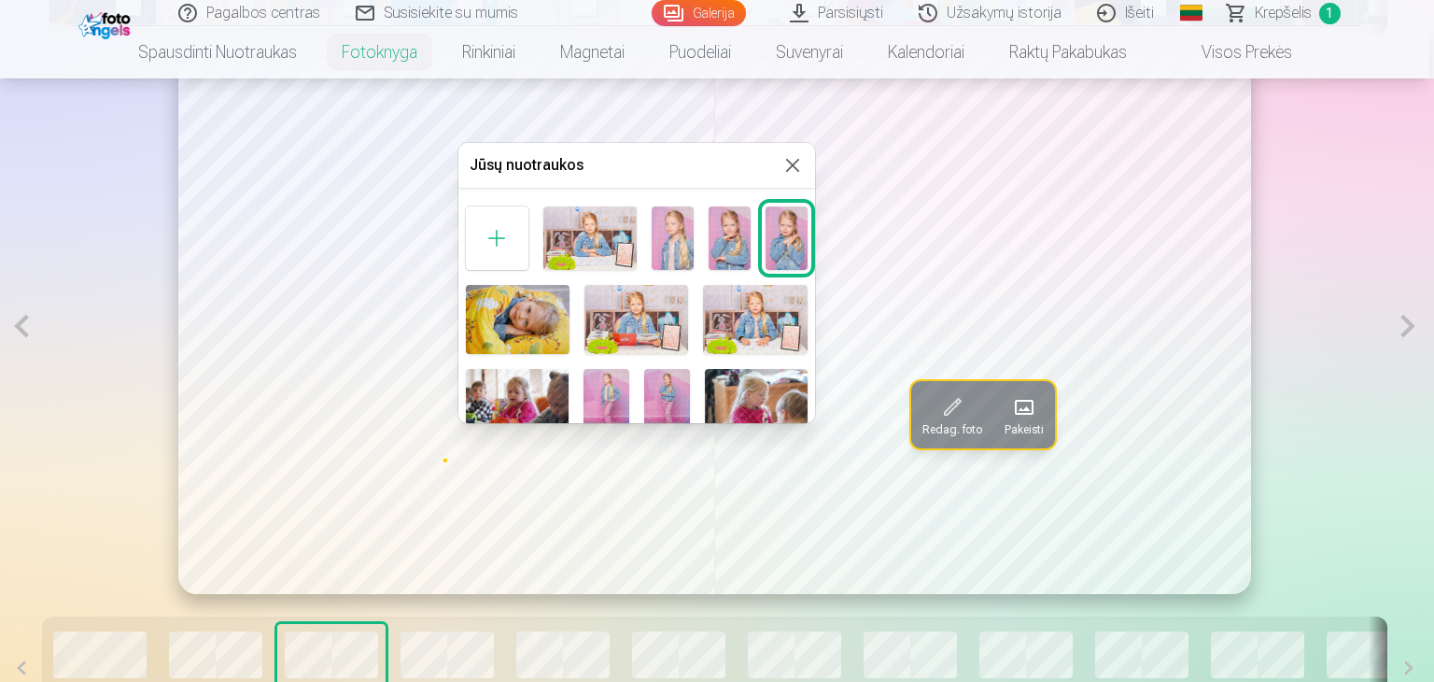
click at [777, 233] on img at bounding box center [787, 237] width 42 height 63
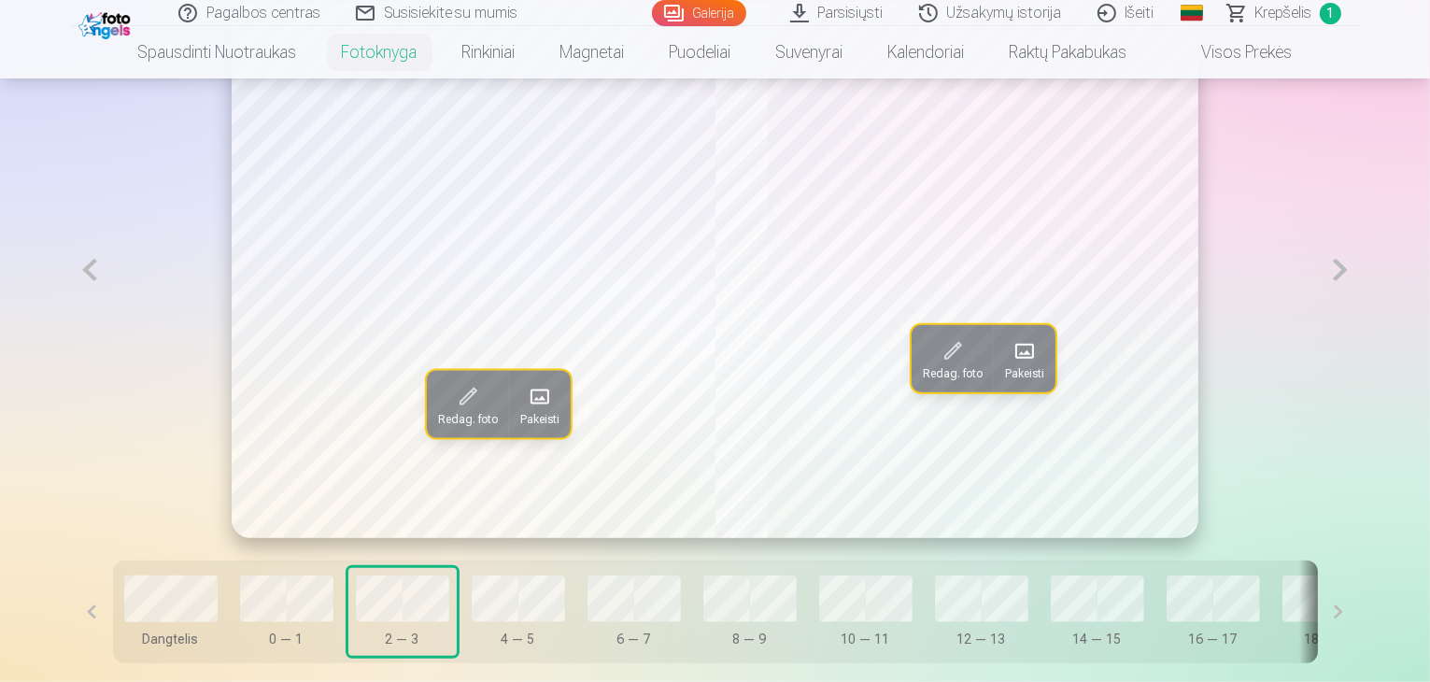
click at [1035, 366] on span at bounding box center [1024, 351] width 30 height 30
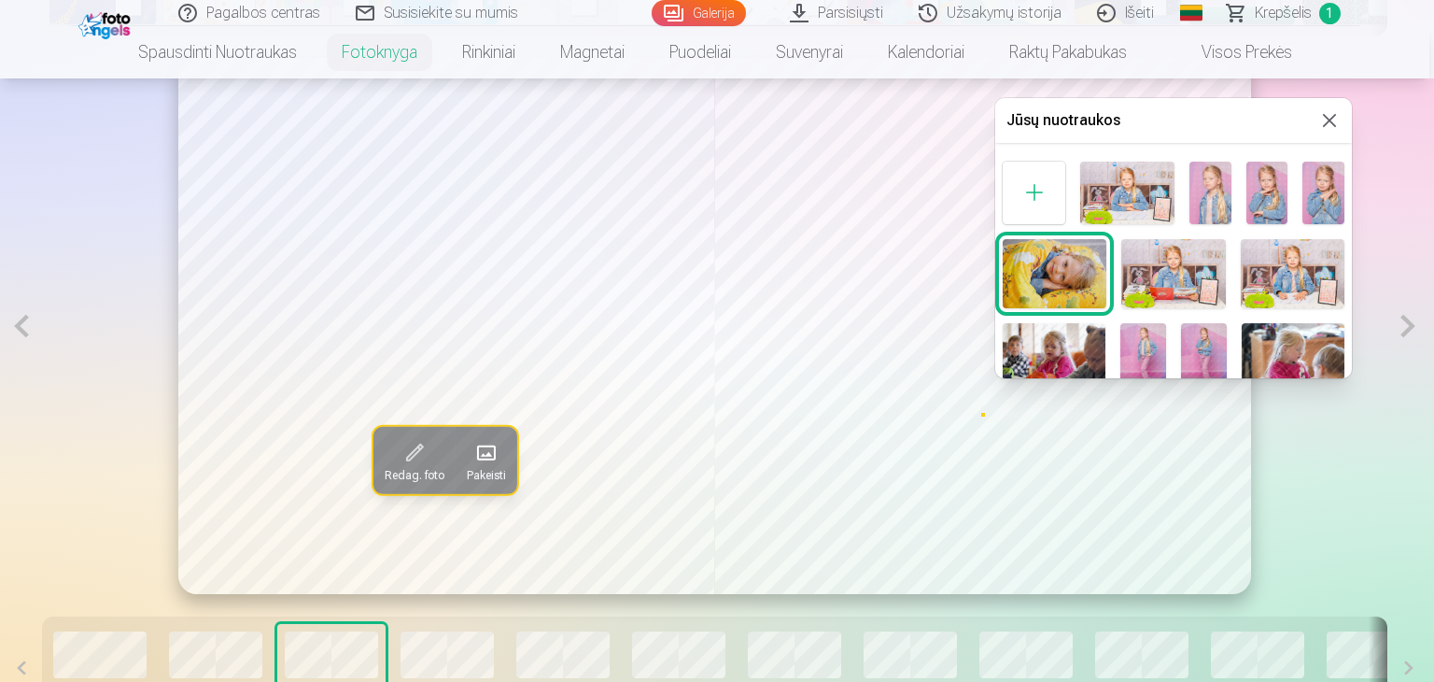
click at [1031, 270] on img at bounding box center [1055, 273] width 104 height 69
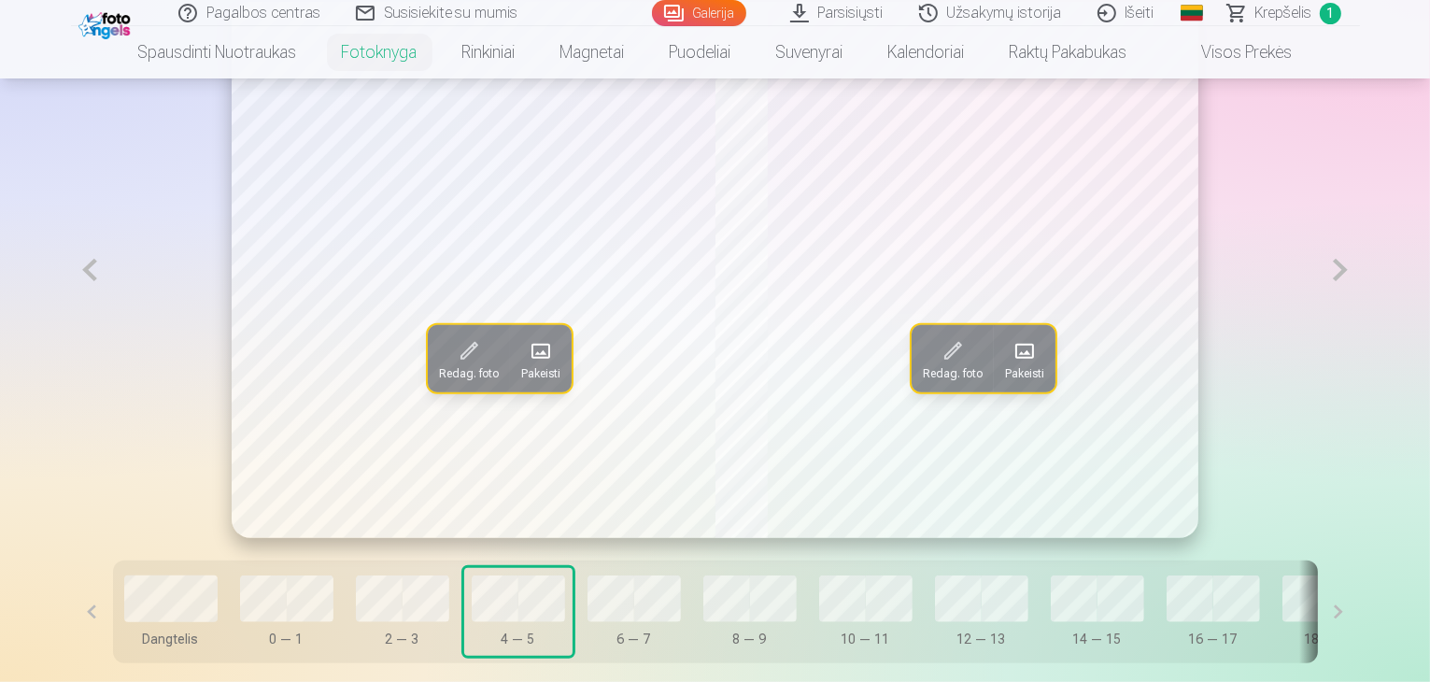
click at [1039, 366] on span at bounding box center [1024, 351] width 30 height 30
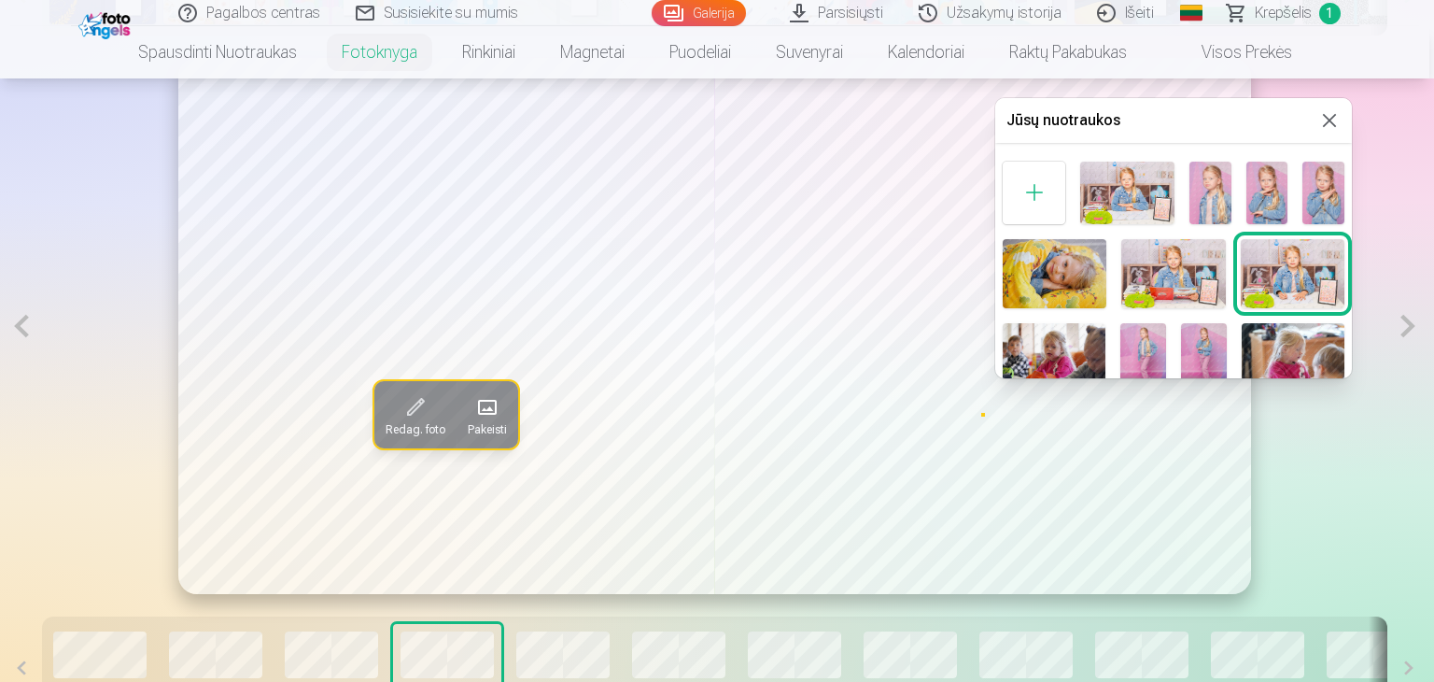
click at [101, 654] on div at bounding box center [717, 341] width 1434 height 682
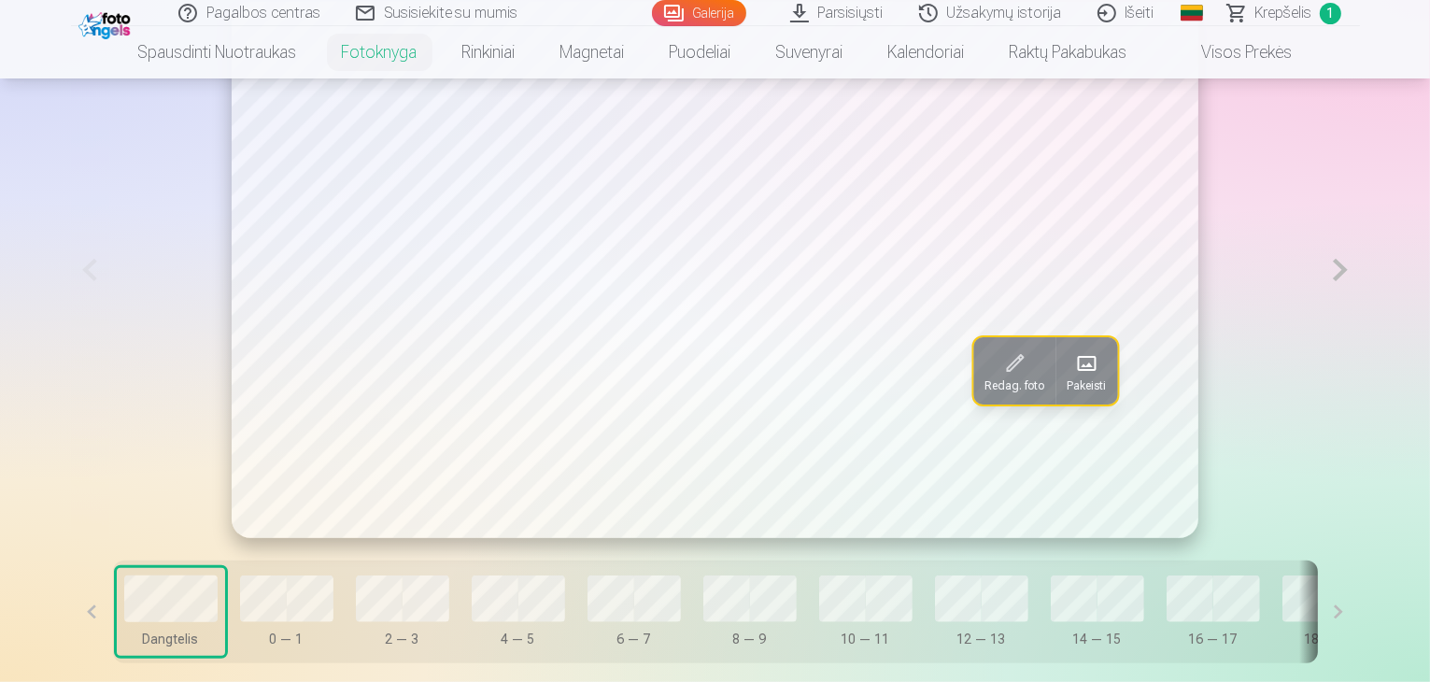
click at [1055, 404] on button "Pakeisti" at bounding box center [1086, 370] width 62 height 67
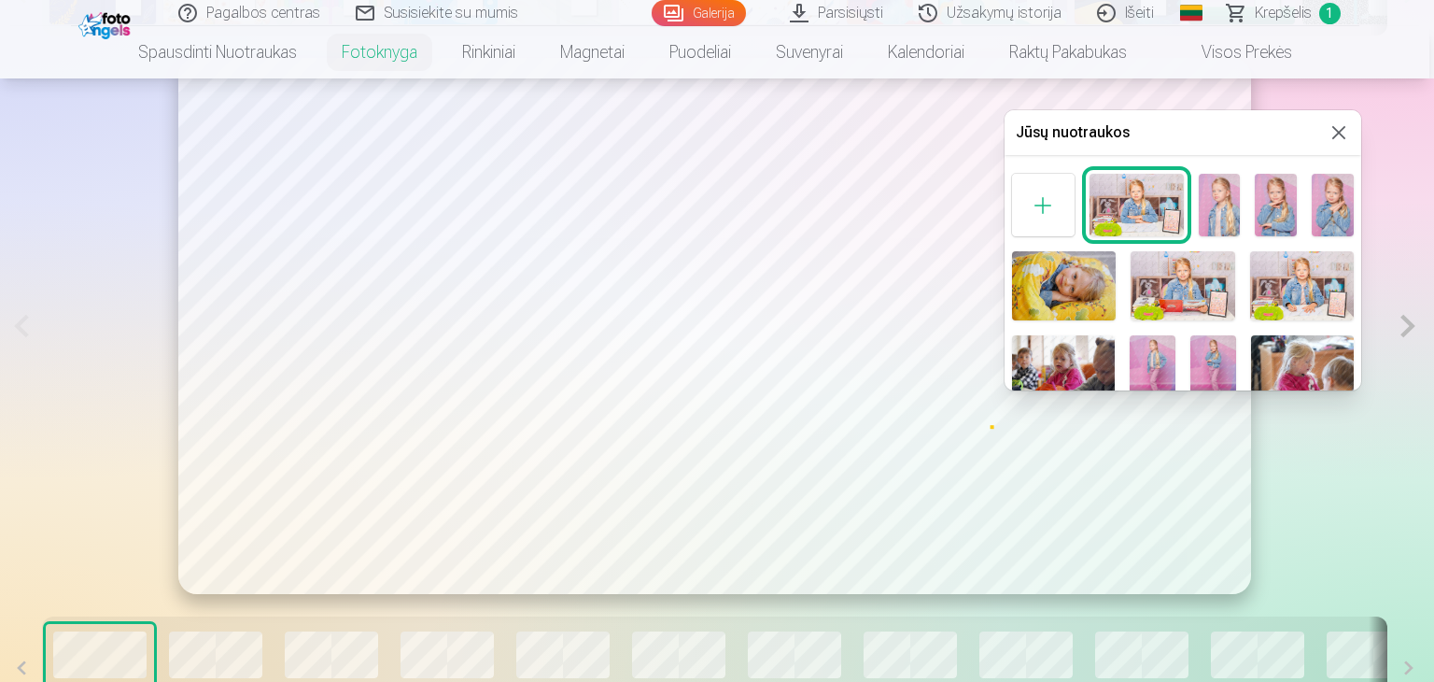
click at [1225, 206] on img at bounding box center [1220, 205] width 42 height 63
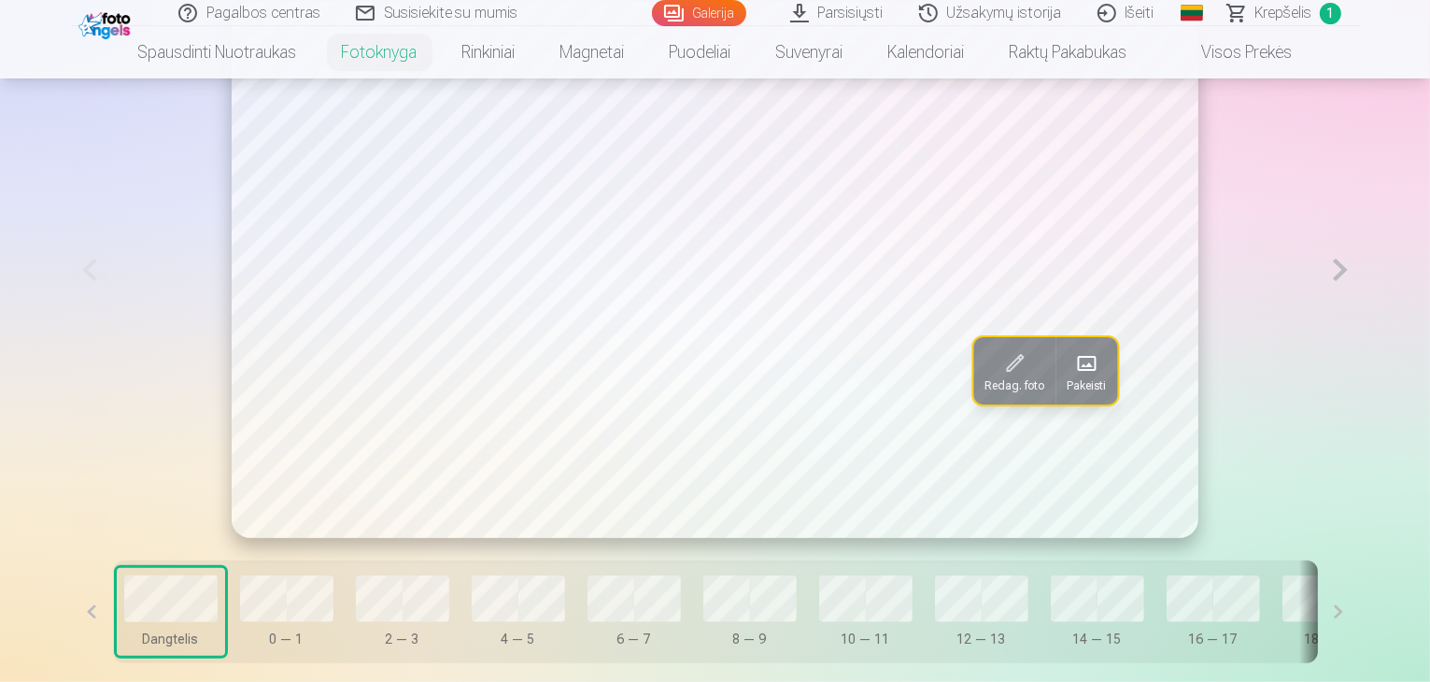
click at [1071, 378] on span at bounding box center [1086, 363] width 30 height 30
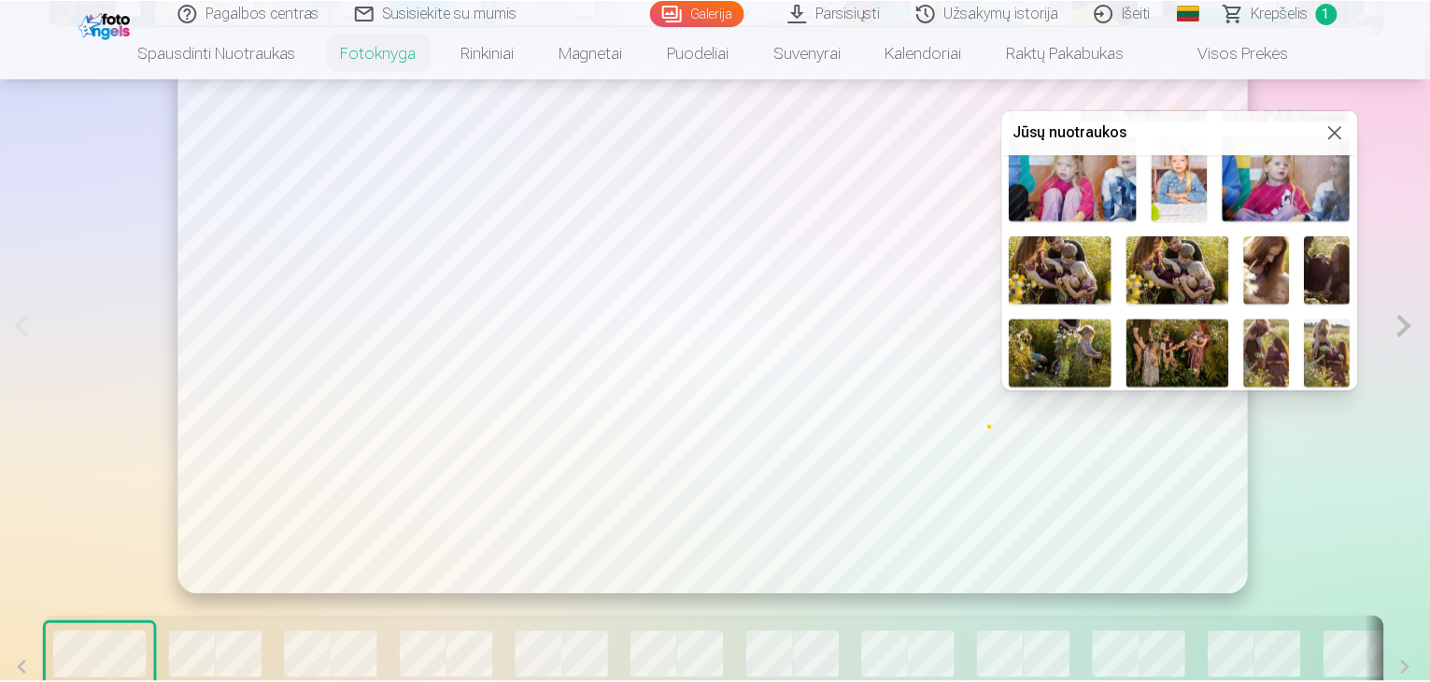
scroll to position [0, 0]
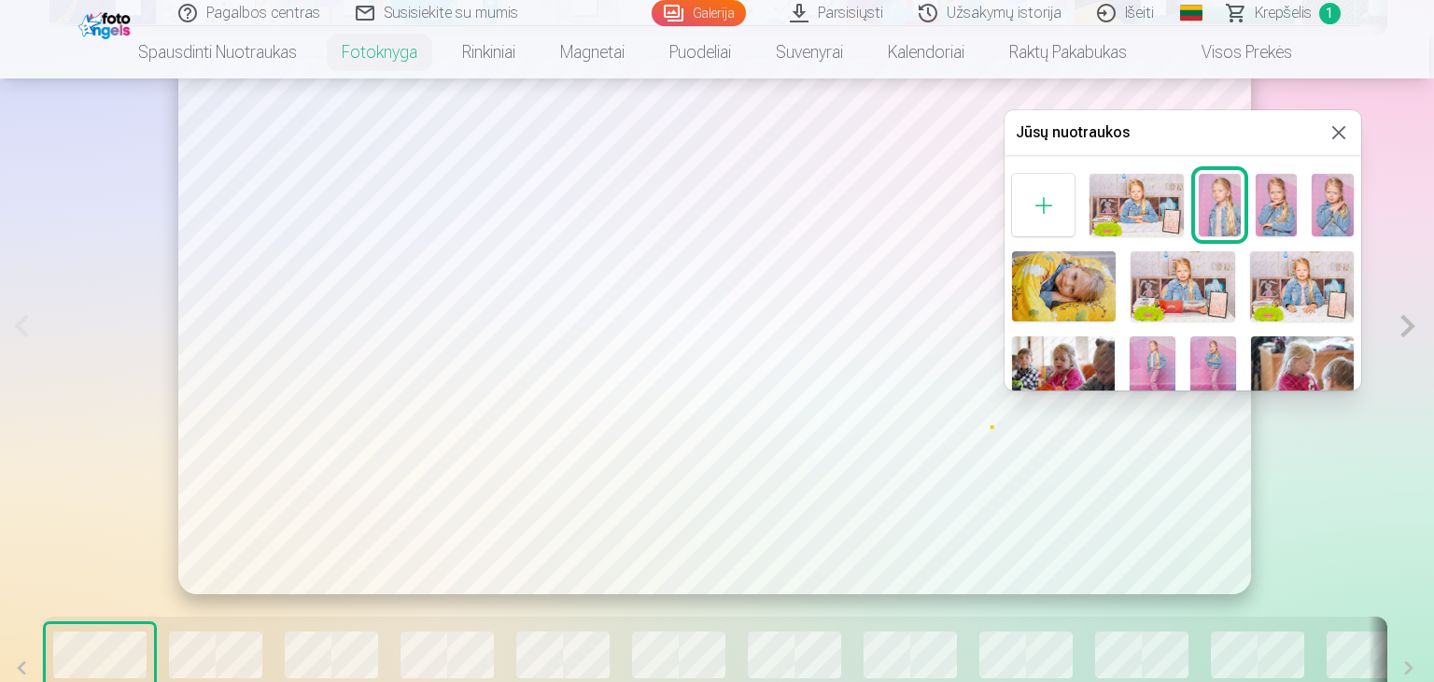
click at [1345, 128] on button at bounding box center [1339, 132] width 22 height 22
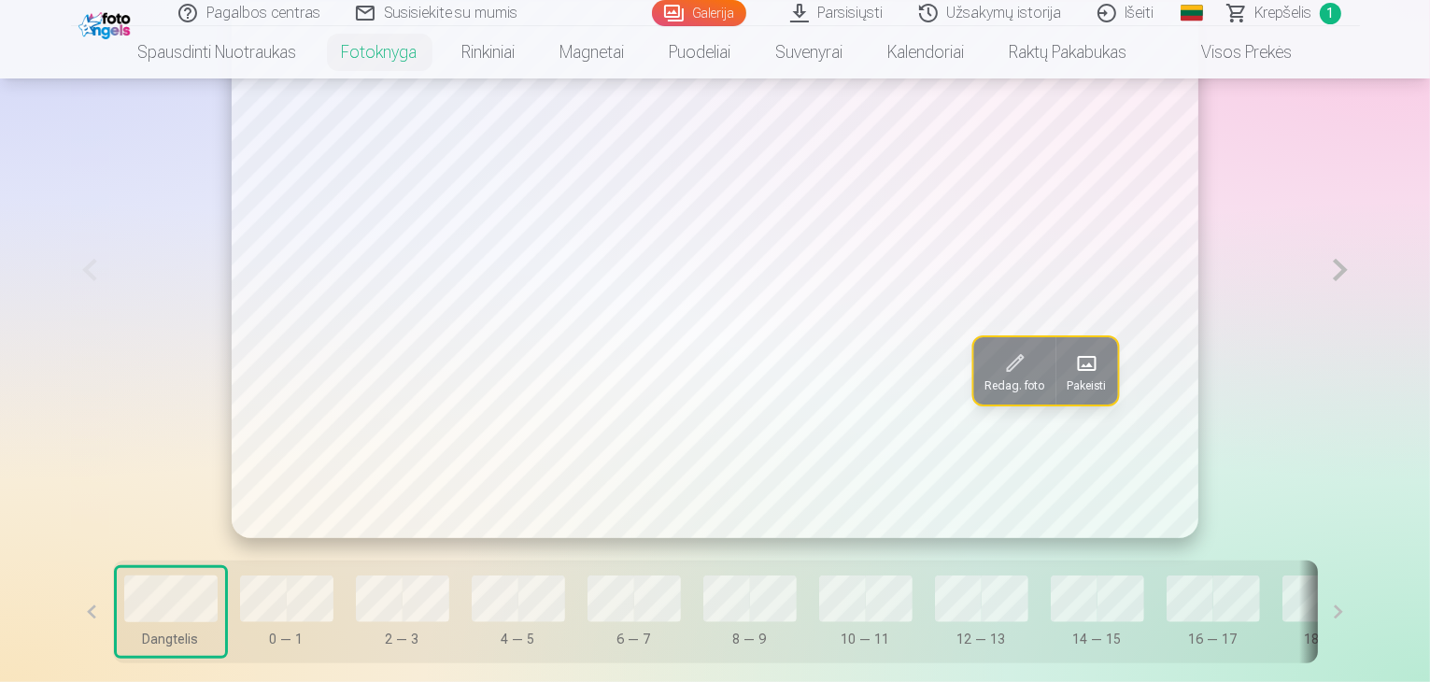
click at [1287, 18] on span "Krepšelis" at bounding box center [1283, 13] width 57 height 22
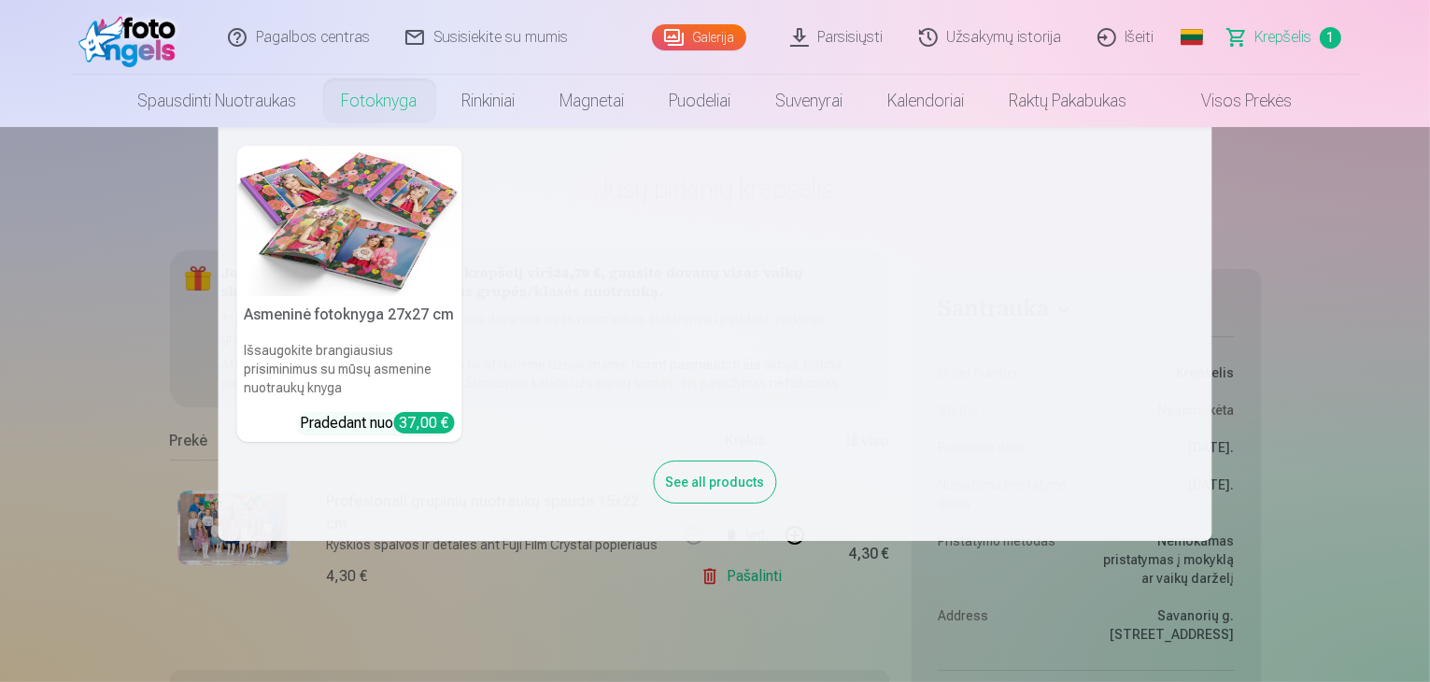
click at [365, 106] on link "Fotoknyga" at bounding box center [379, 101] width 120 height 52
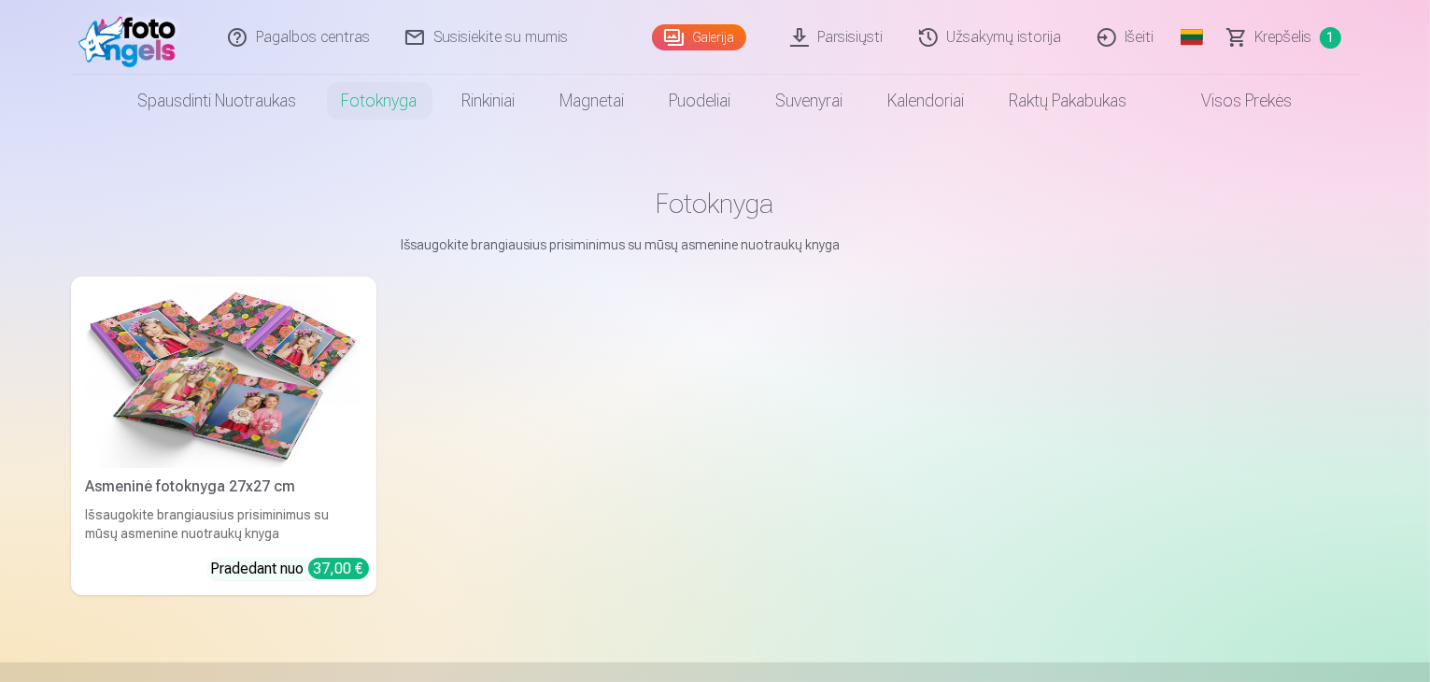
click at [270, 498] on div "Asmeninė fotoknyga 27x27 cm" at bounding box center [223, 486] width 290 height 22
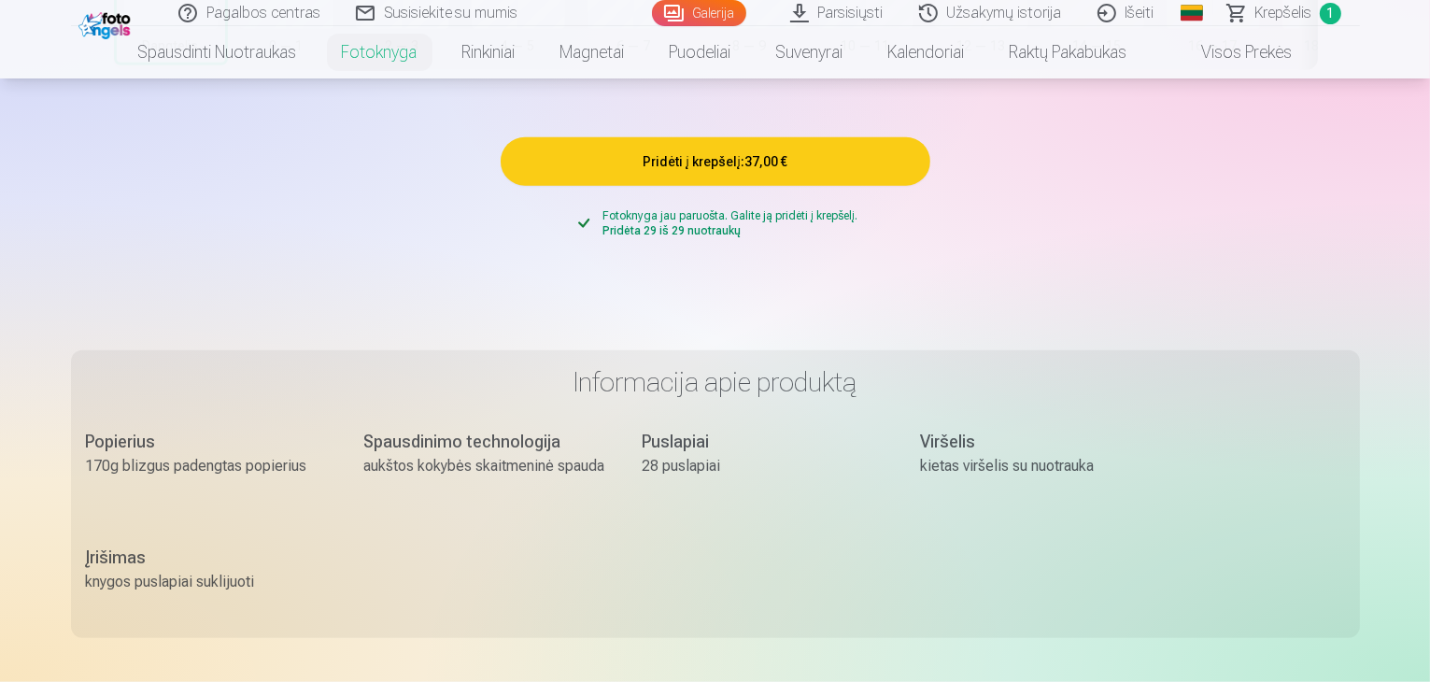
scroll to position [1494, 0]
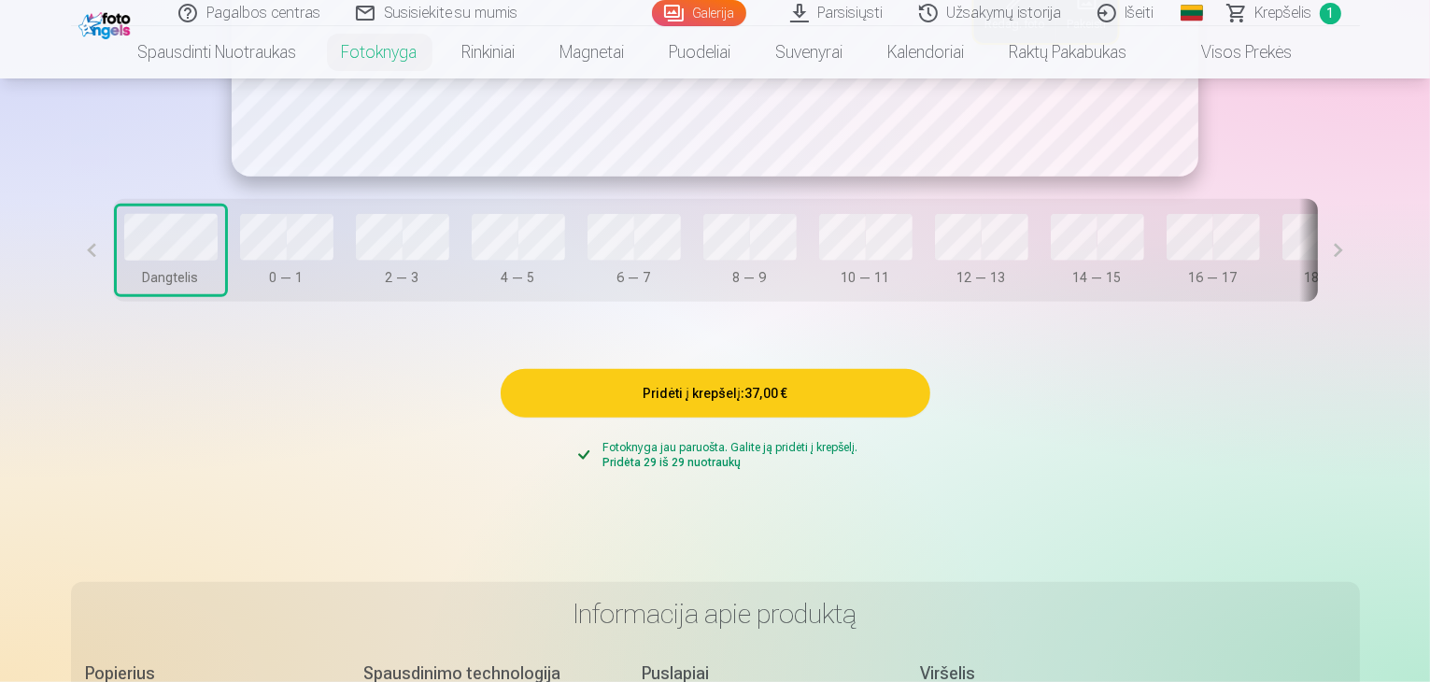
drag, startPoint x: 978, startPoint y: 354, endPoint x: 1249, endPoint y: 321, distance: 272.8
click at [1249, 302] on div "Dangtelis 0 — 1 2 — 3 4 — 5 6 — 7 8 — 9 10 — 11 12 — 13 14 — 15 16 — 17 18 — 19…" at bounding box center [715, 250] width 1205 height 103
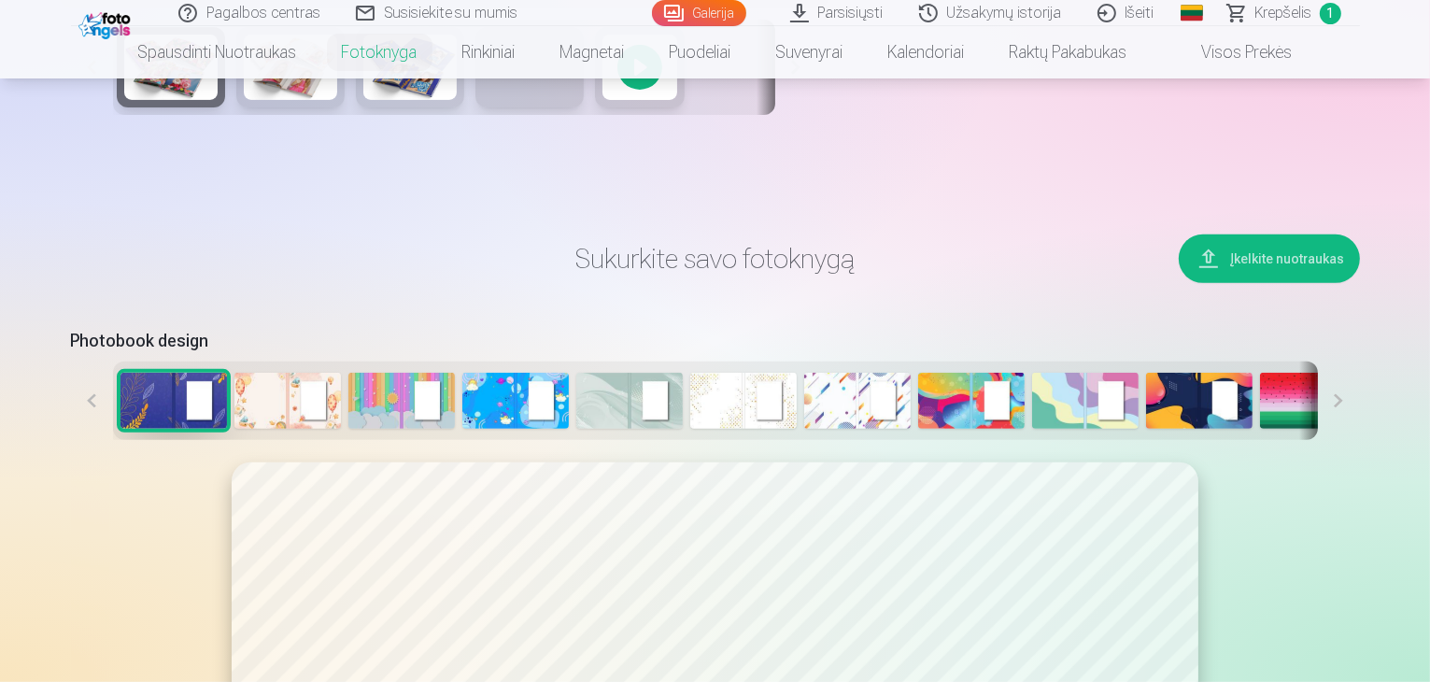
scroll to position [654, 0]
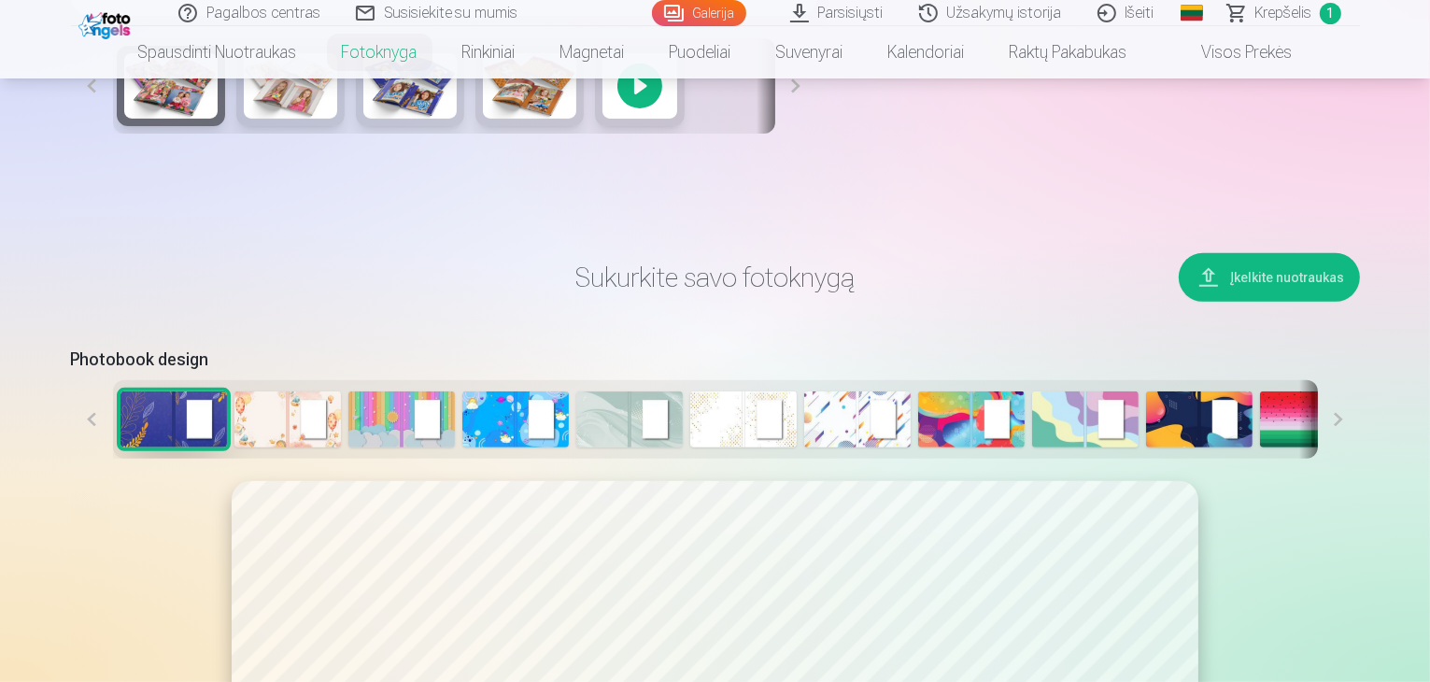
click at [602, 447] on img at bounding box center [629, 419] width 106 height 56
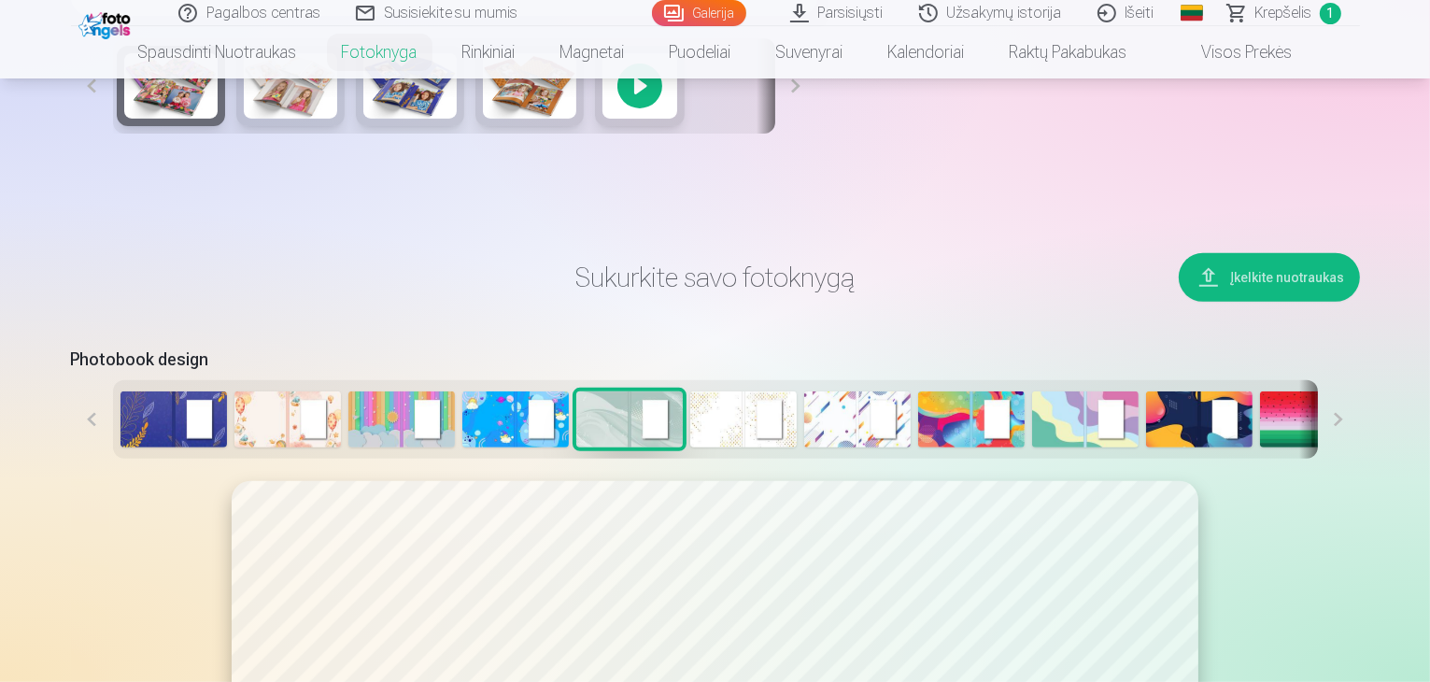
click at [1360, 302] on button "Įkelkite nuotraukas" at bounding box center [1269, 277] width 181 height 49
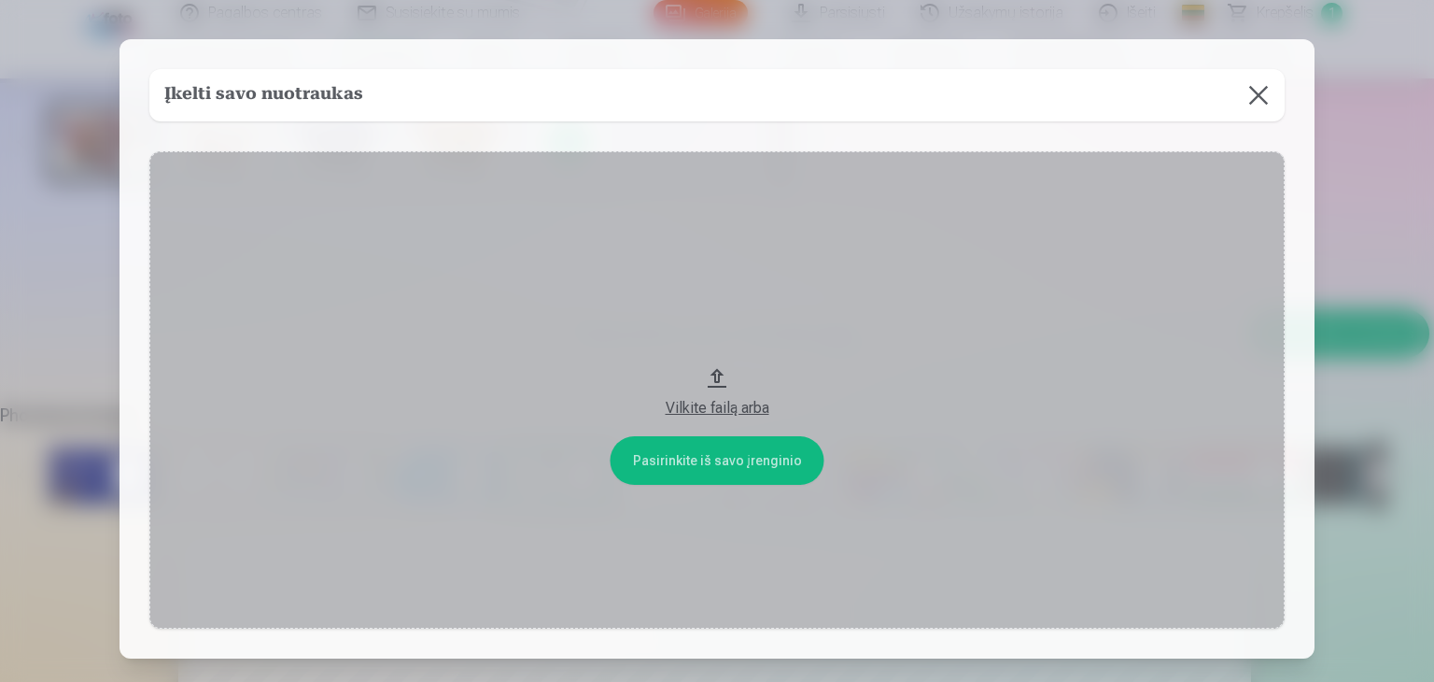
click at [1260, 112] on button at bounding box center [1259, 95] width 52 height 52
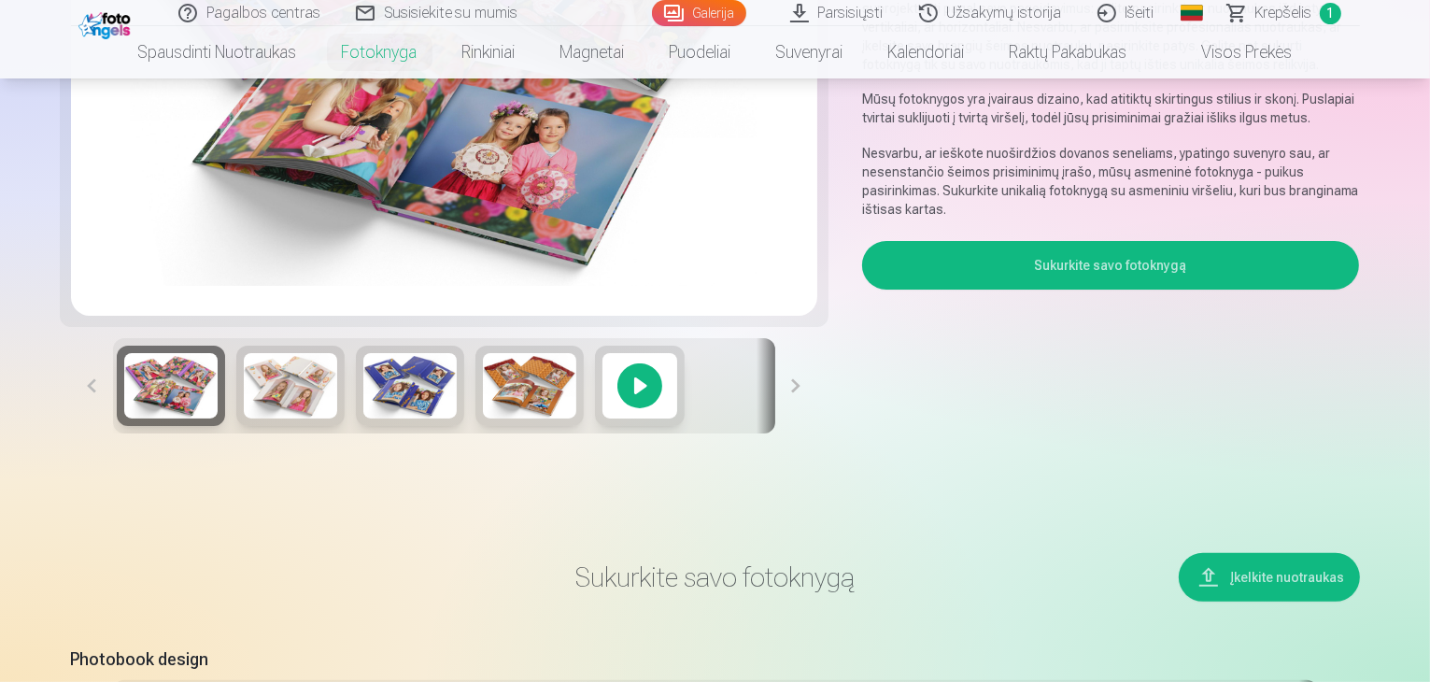
scroll to position [93, 0]
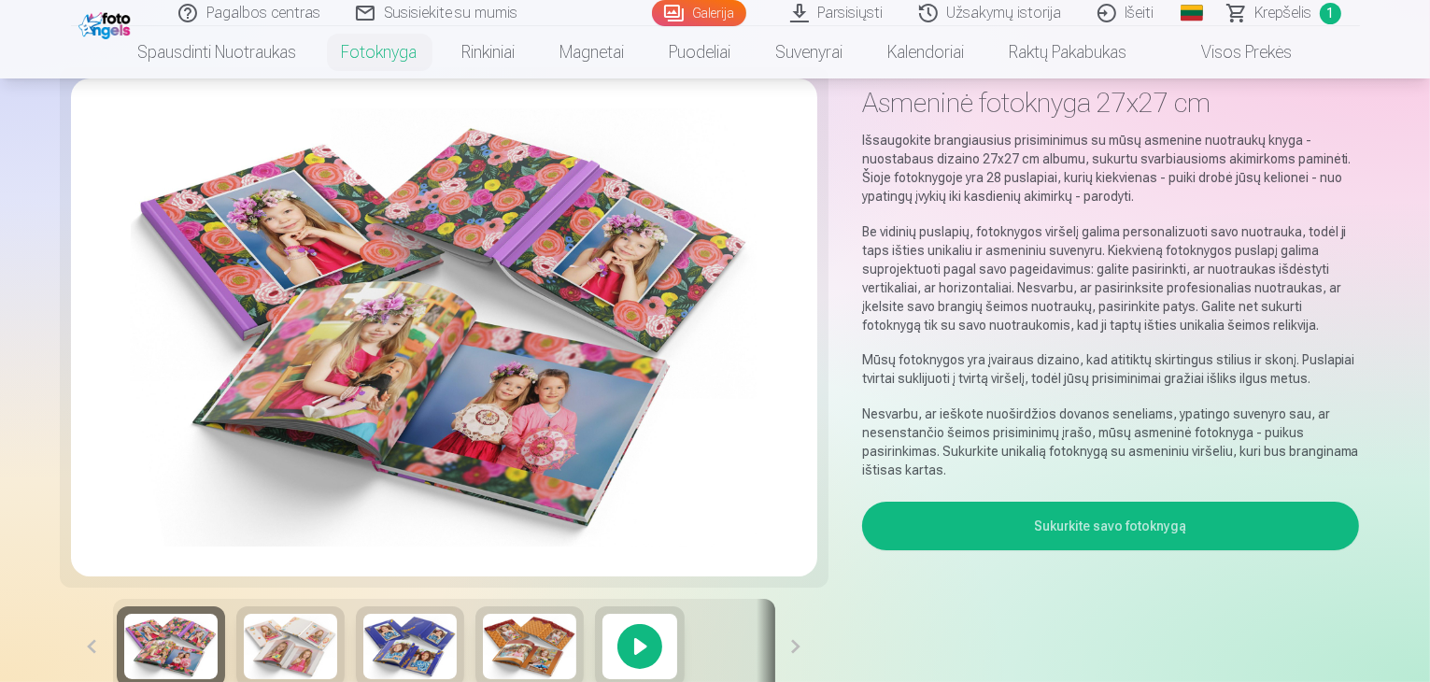
click at [707, 11] on link "Galerija" at bounding box center [699, 13] width 94 height 26
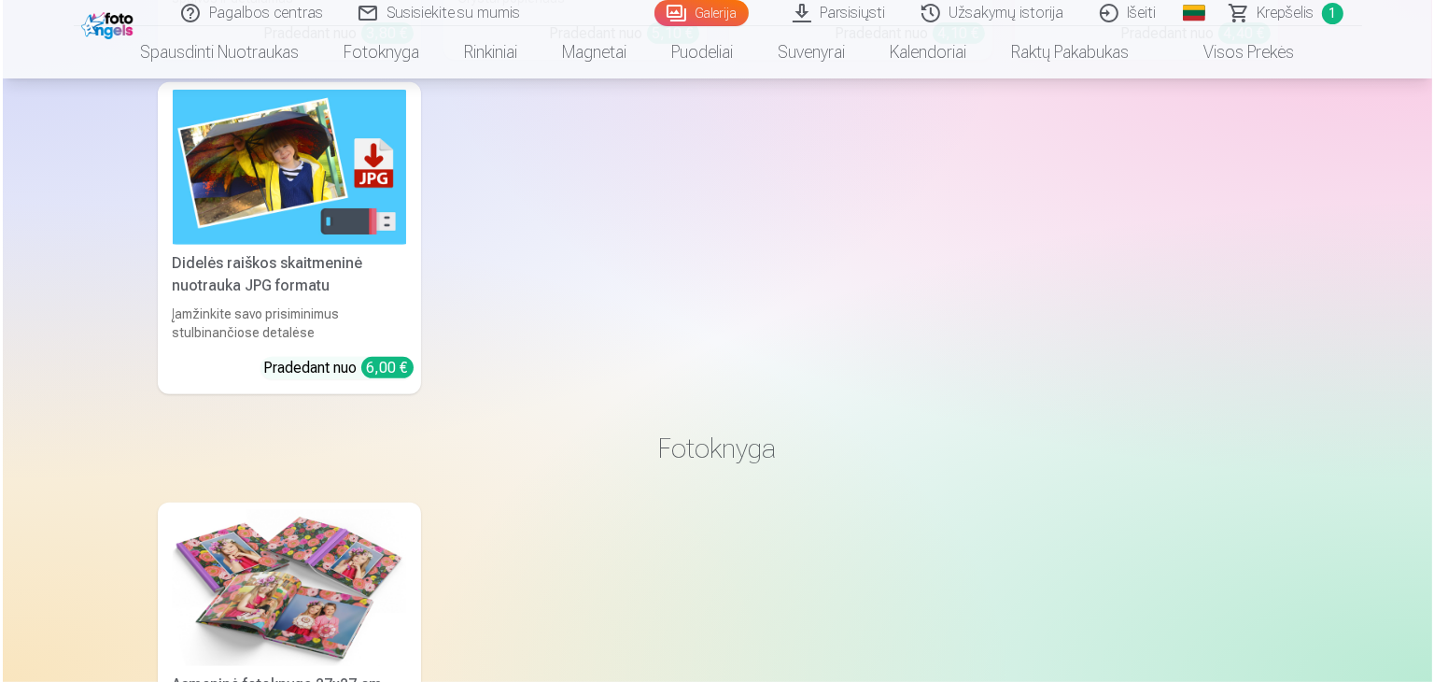
scroll to position [15315, 0]
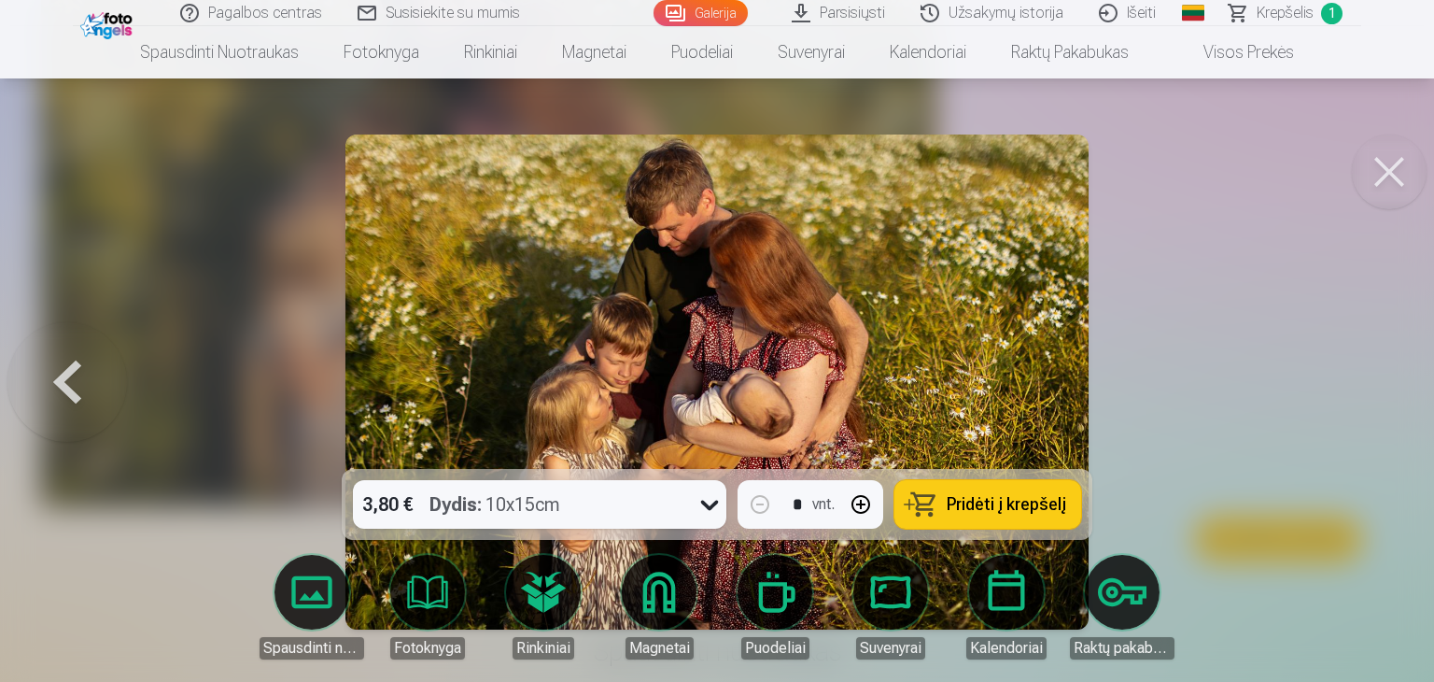
click at [1381, 162] on button at bounding box center [1389, 171] width 75 height 75
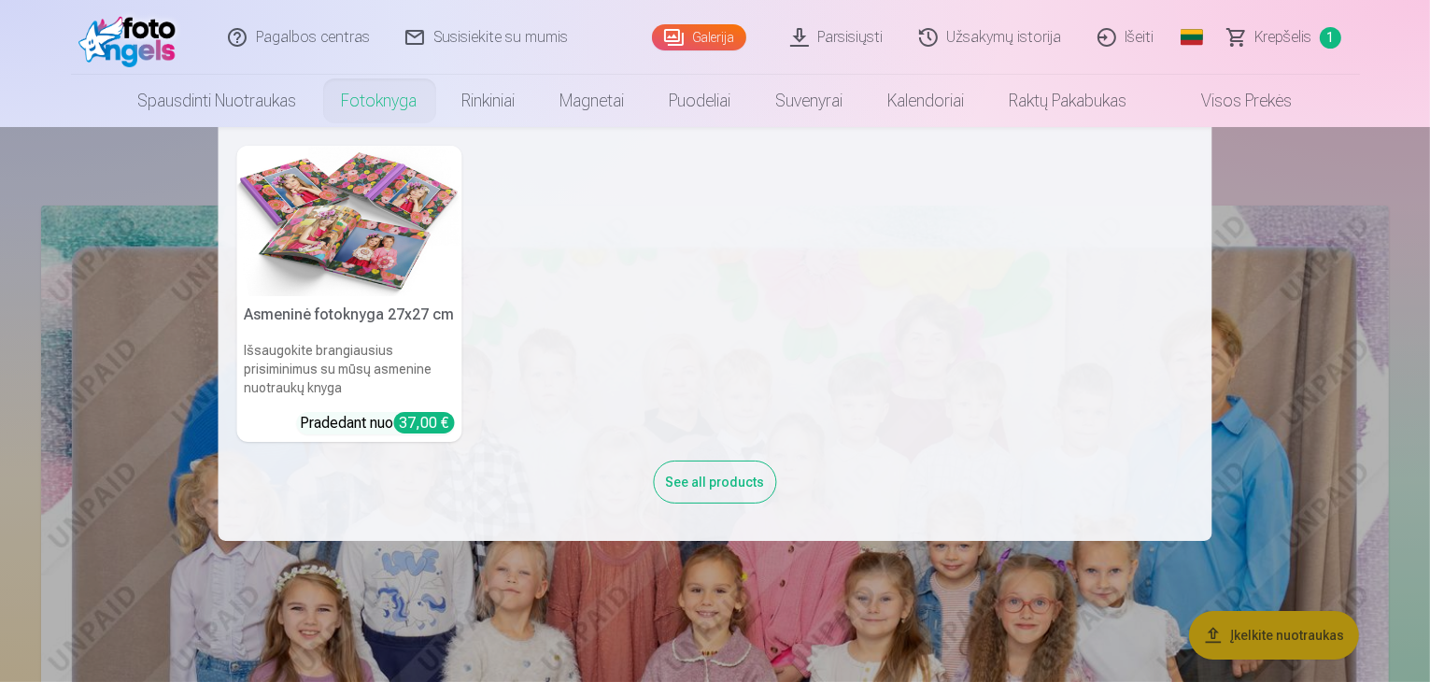
click at [353, 102] on link "Fotoknyga" at bounding box center [379, 101] width 120 height 52
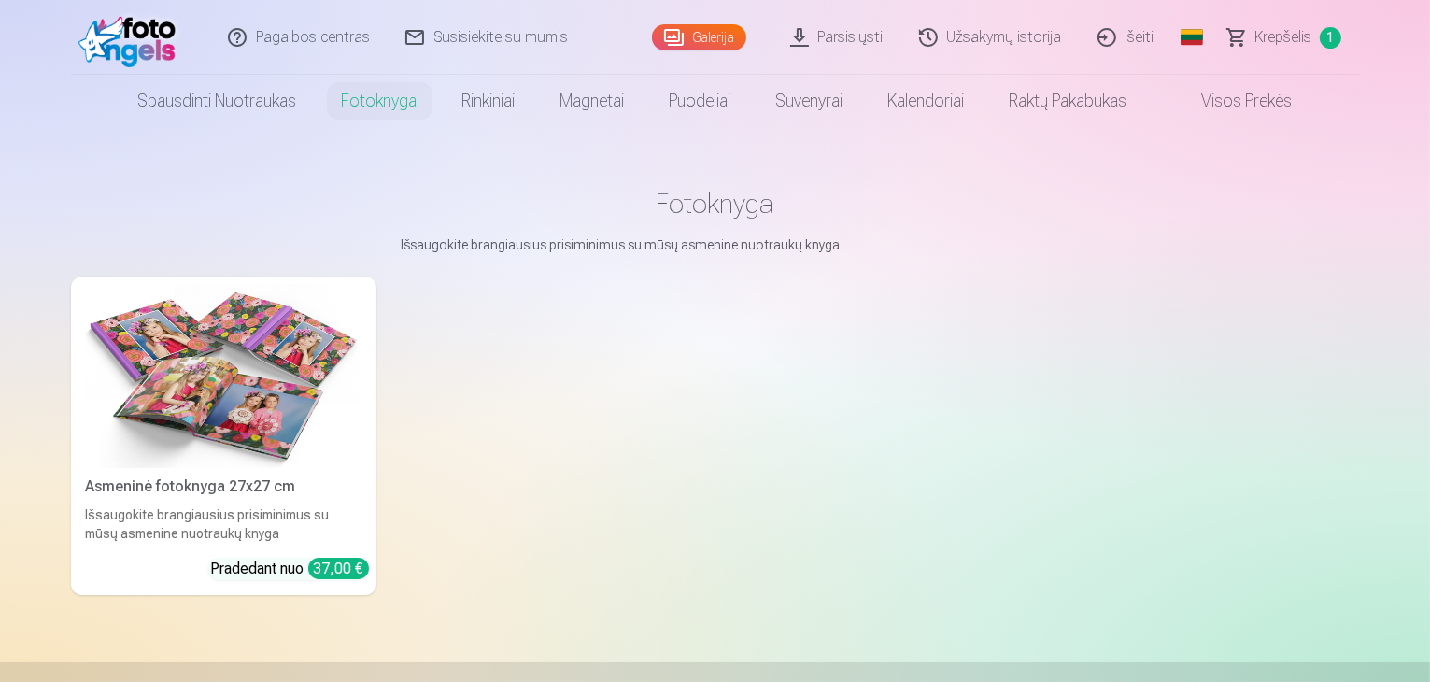
click at [273, 580] on div "Pradedant nuo 37,00 €" at bounding box center [290, 569] width 158 height 22
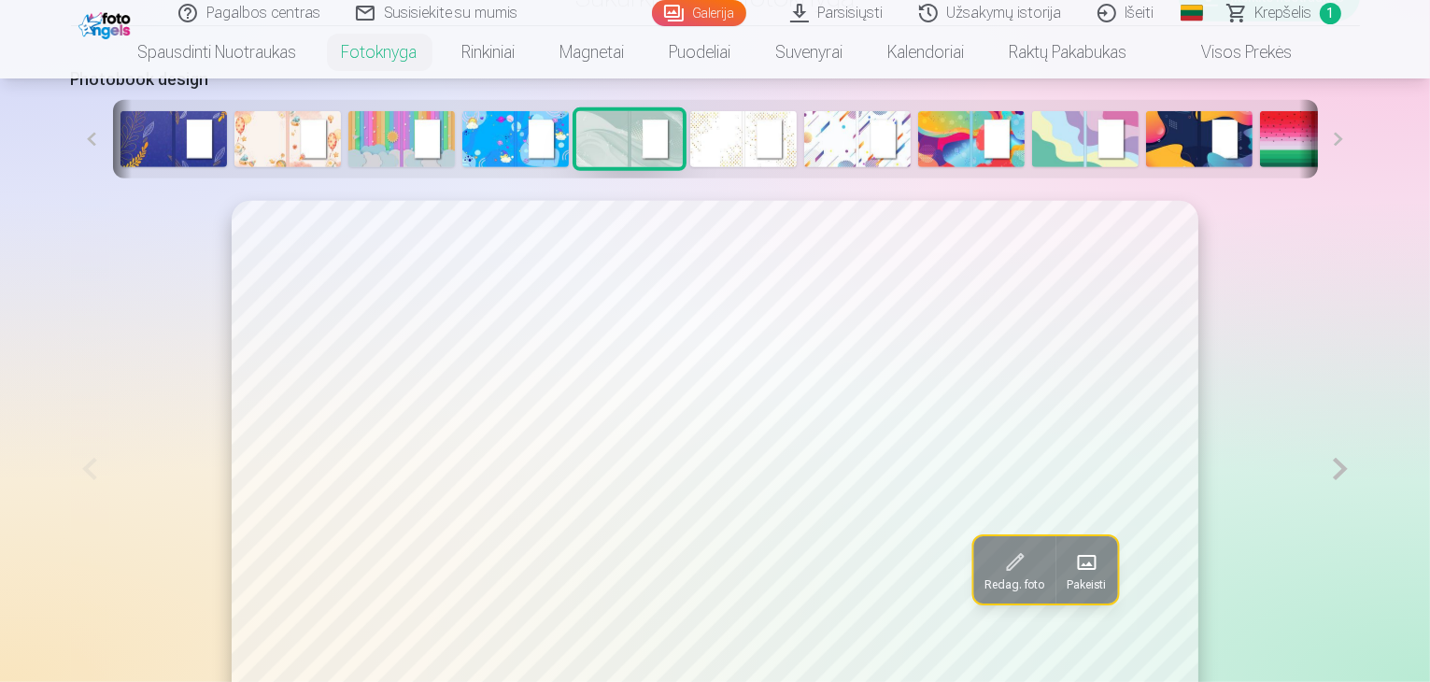
scroll to position [0, 256]
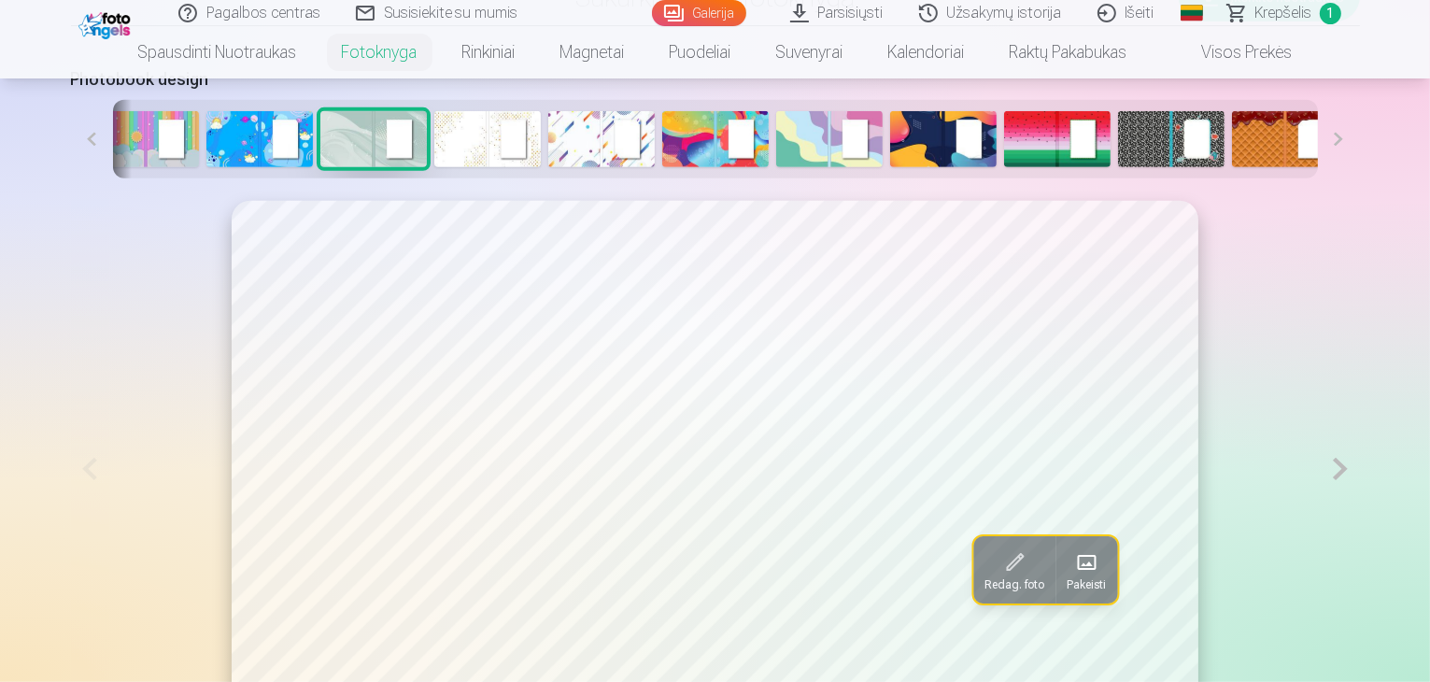
click at [1346, 167] on img at bounding box center [1399, 139] width 106 height 56
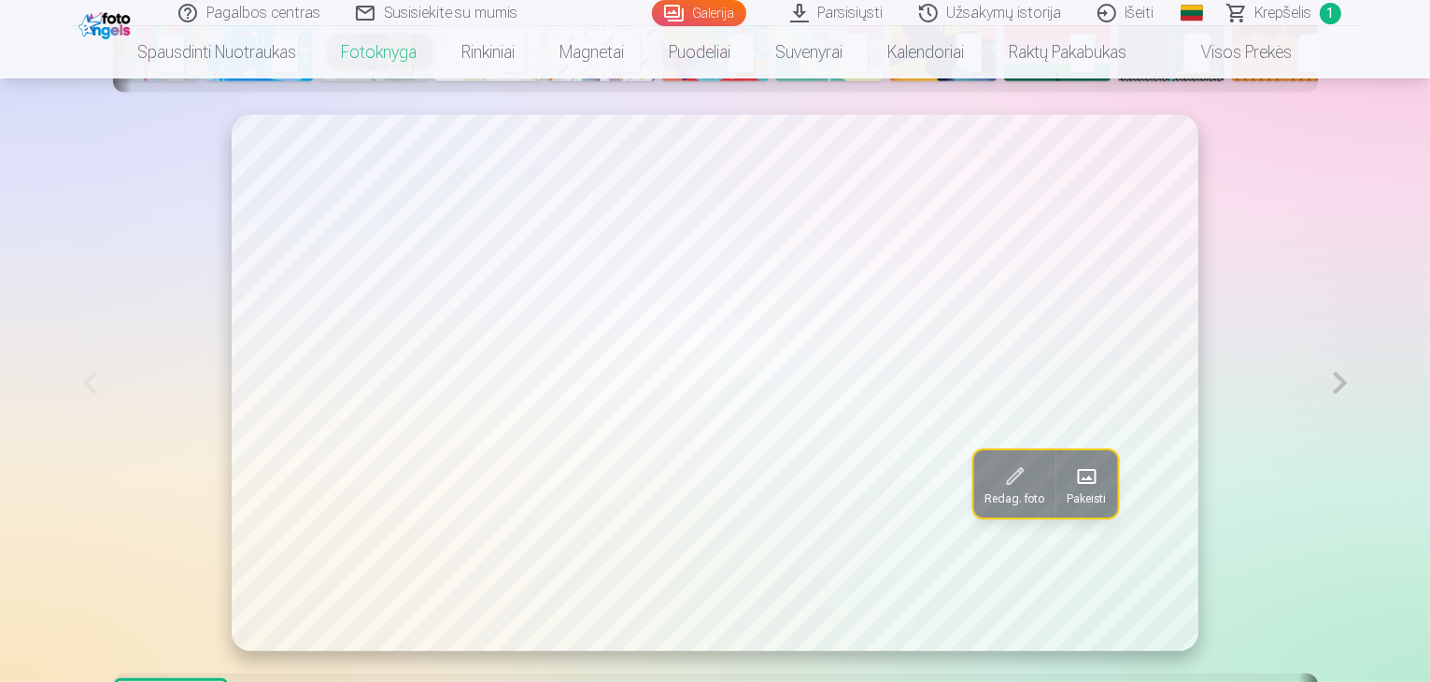
scroll to position [1121, 0]
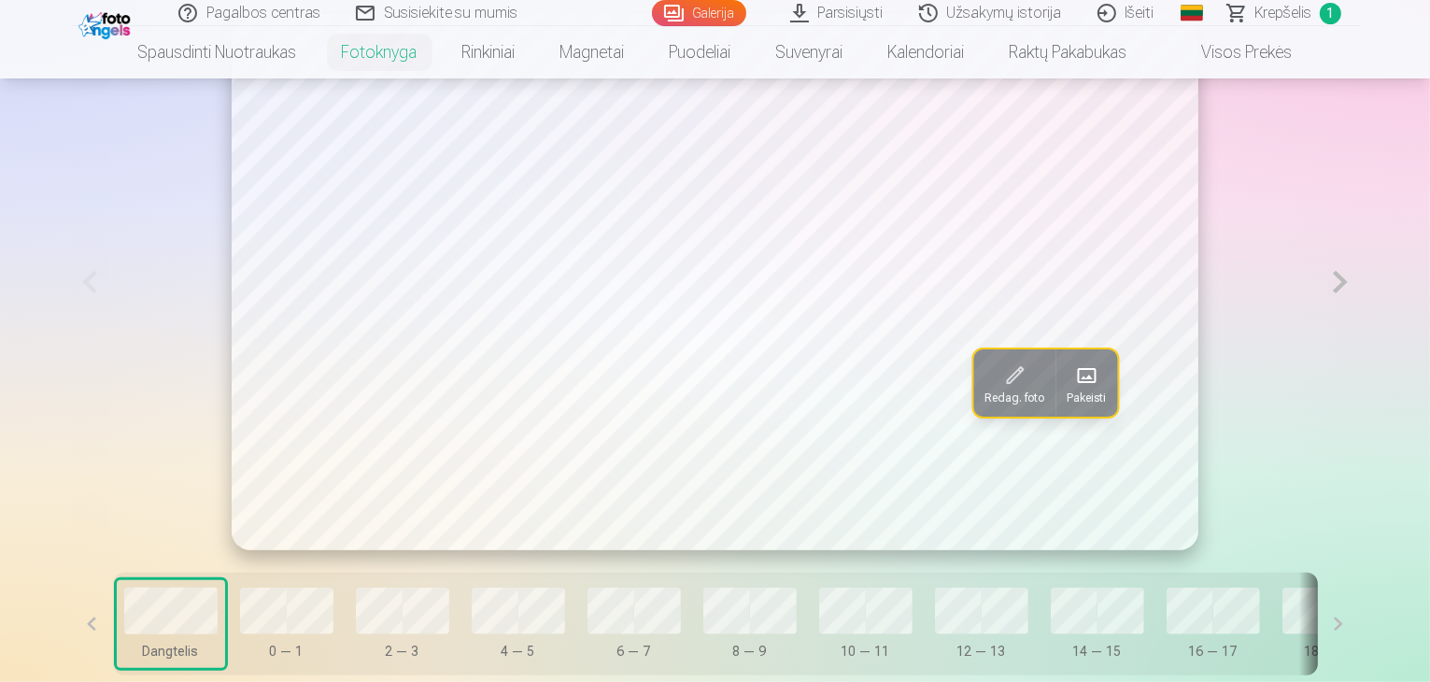
click at [1059, 416] on button "Pakeisti" at bounding box center [1086, 382] width 62 height 67
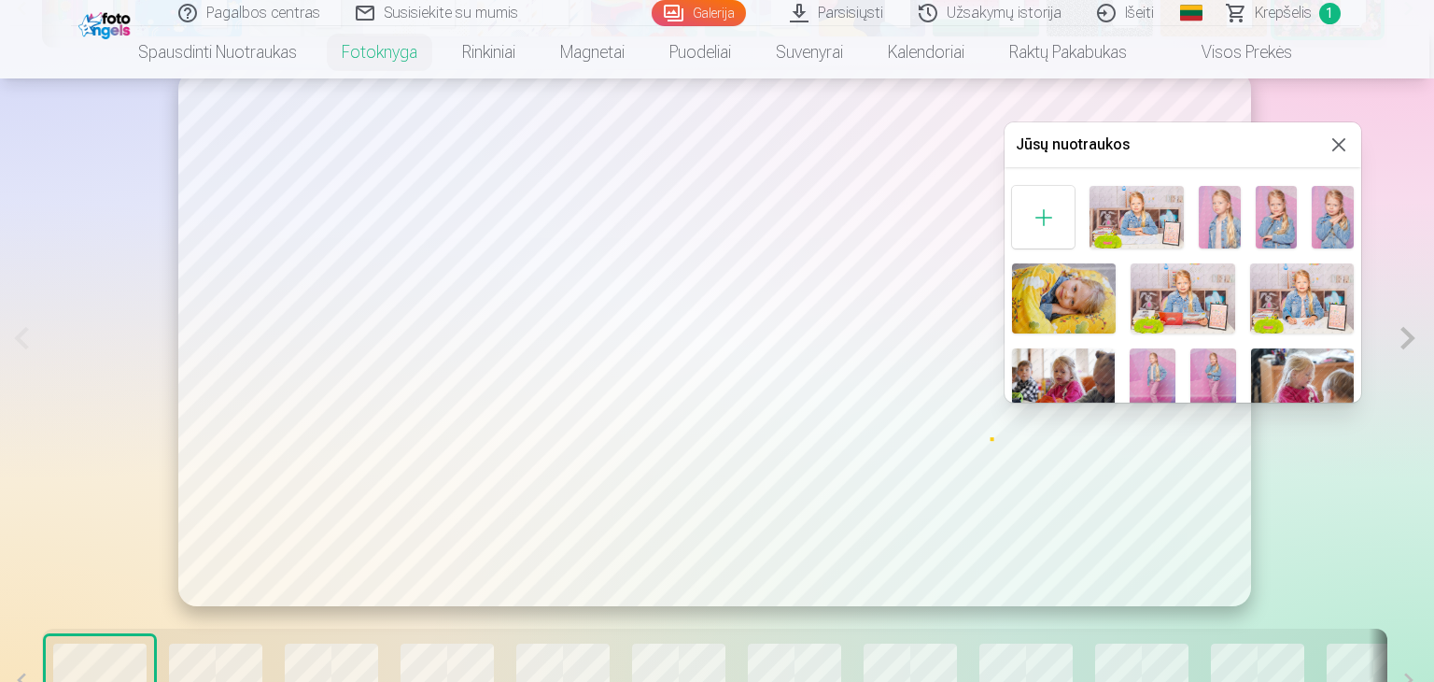
click at [1229, 210] on img at bounding box center [1220, 217] width 42 height 63
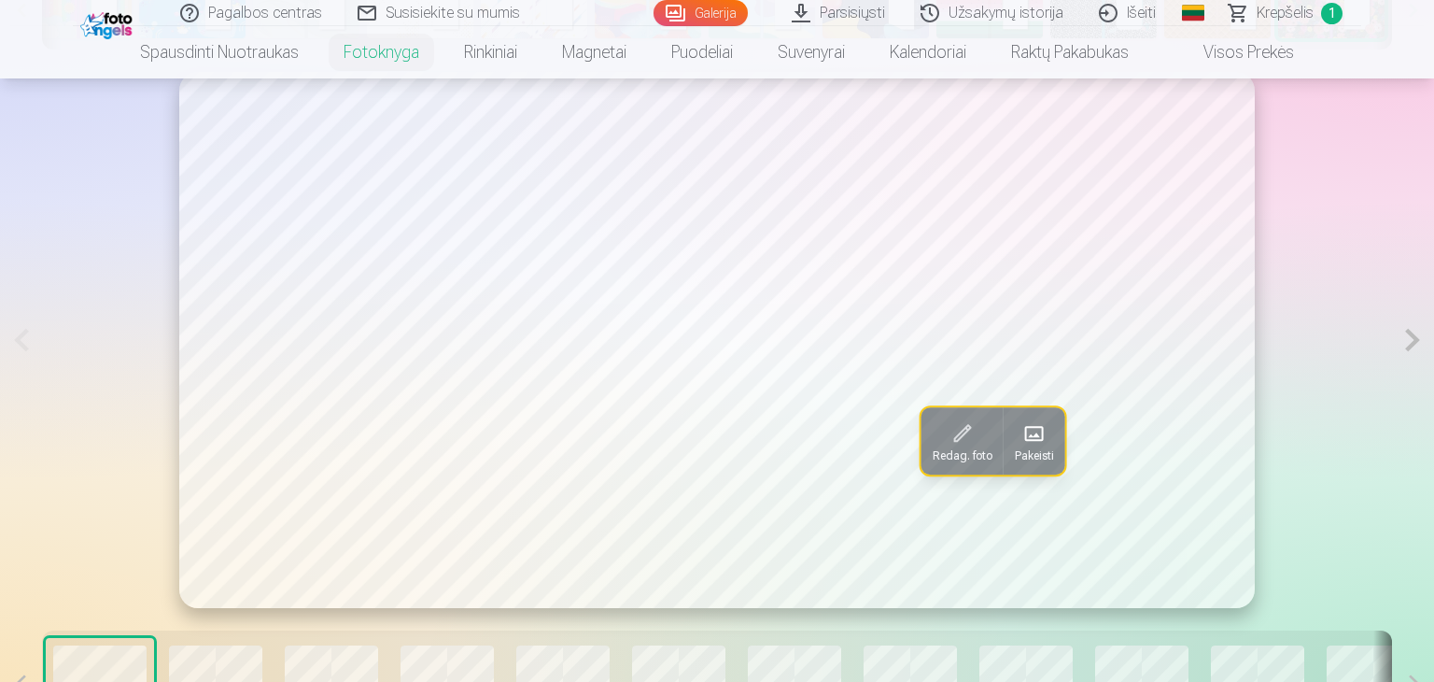
scroll to position [0, 251]
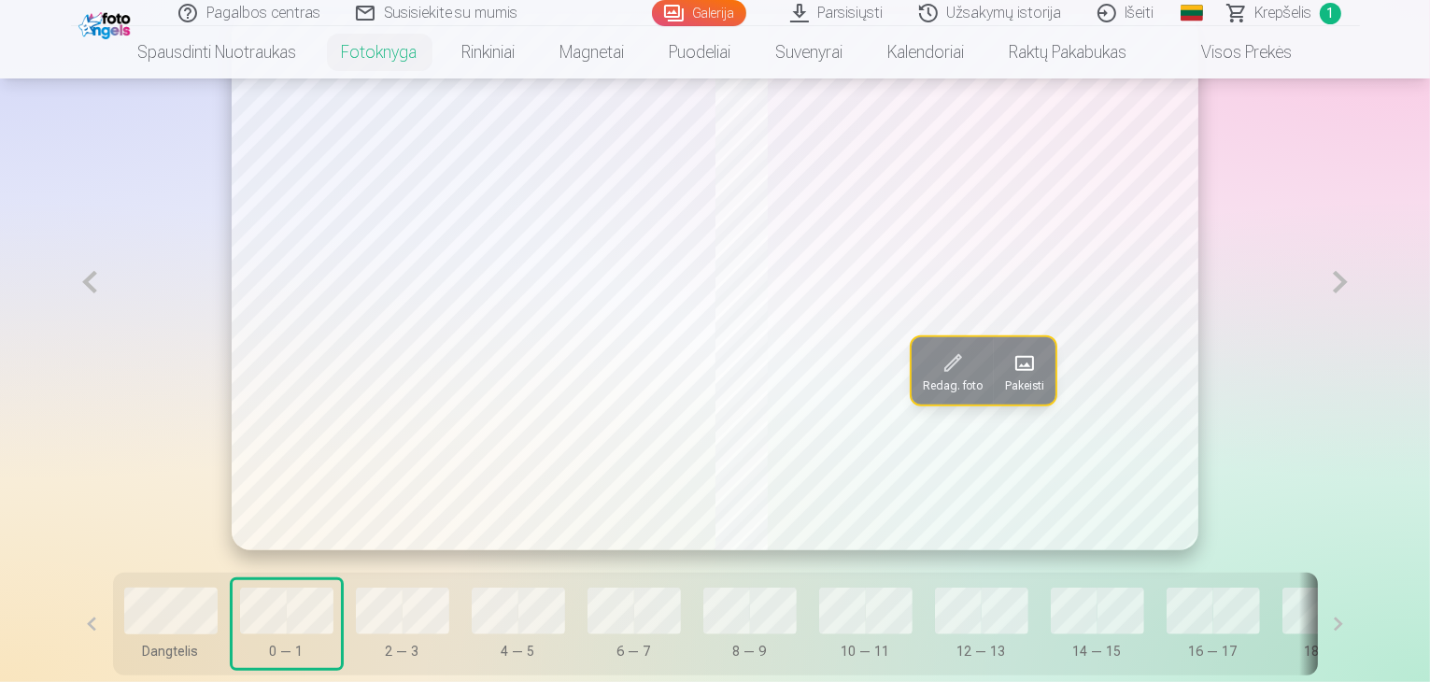
click at [1019, 378] on span at bounding box center [1024, 363] width 30 height 30
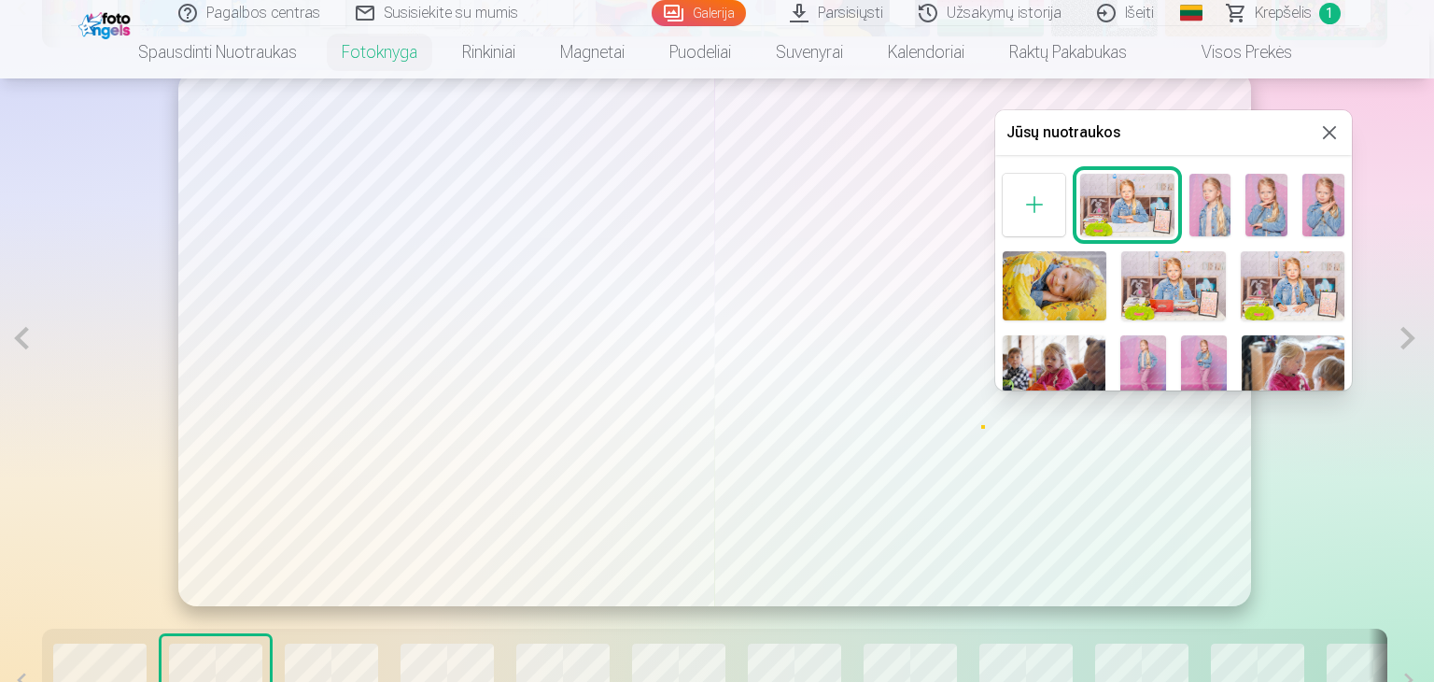
click at [1128, 219] on img at bounding box center [1127, 205] width 94 height 63
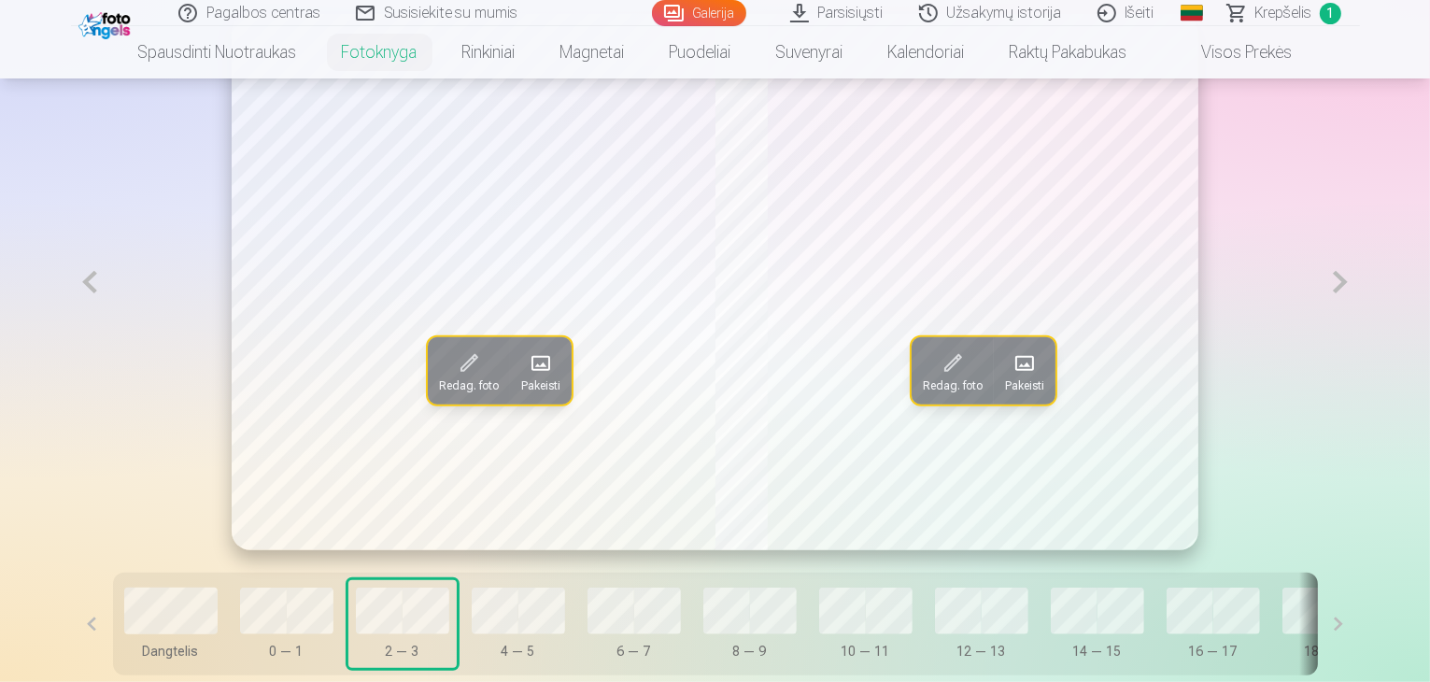
click at [526, 378] on span at bounding box center [541, 363] width 30 height 30
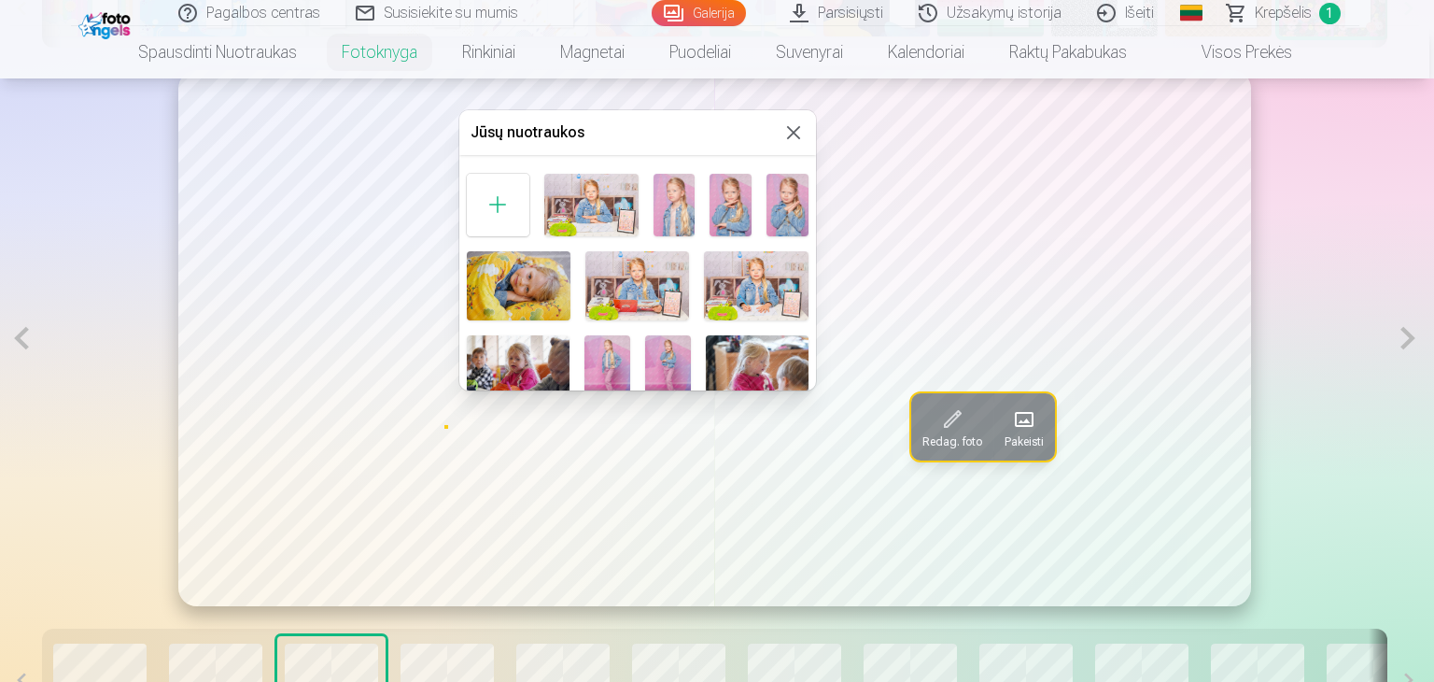
click at [741, 201] on img at bounding box center [731, 205] width 42 height 63
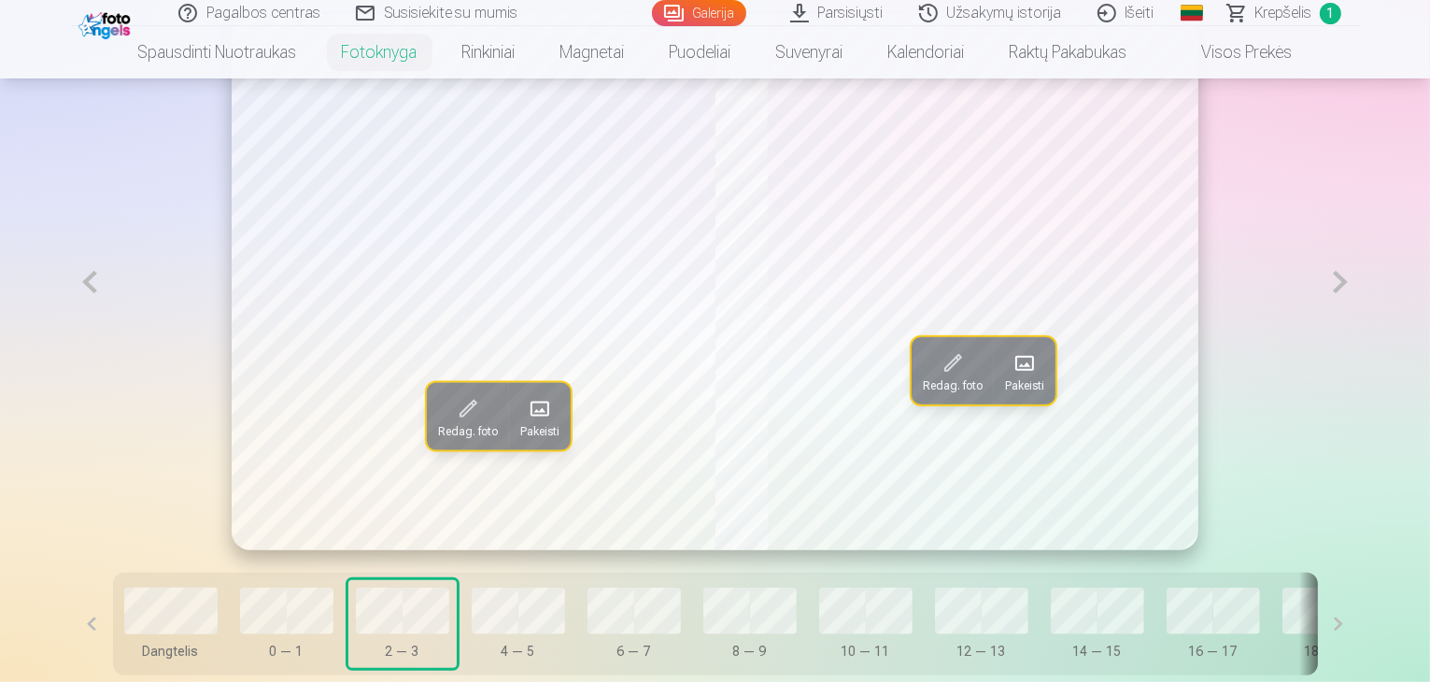
click at [525, 423] on span at bounding box center [540, 408] width 30 height 30
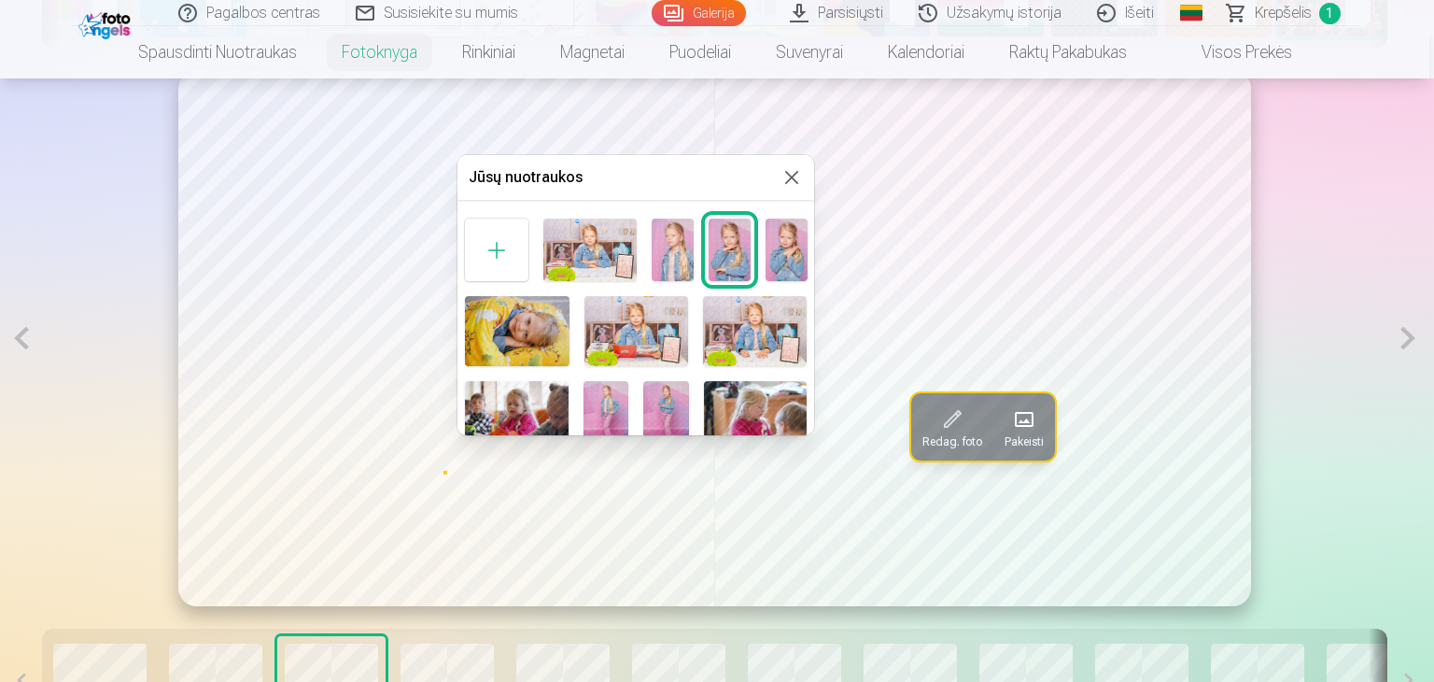
click at [786, 257] on img at bounding box center [787, 250] width 42 height 63
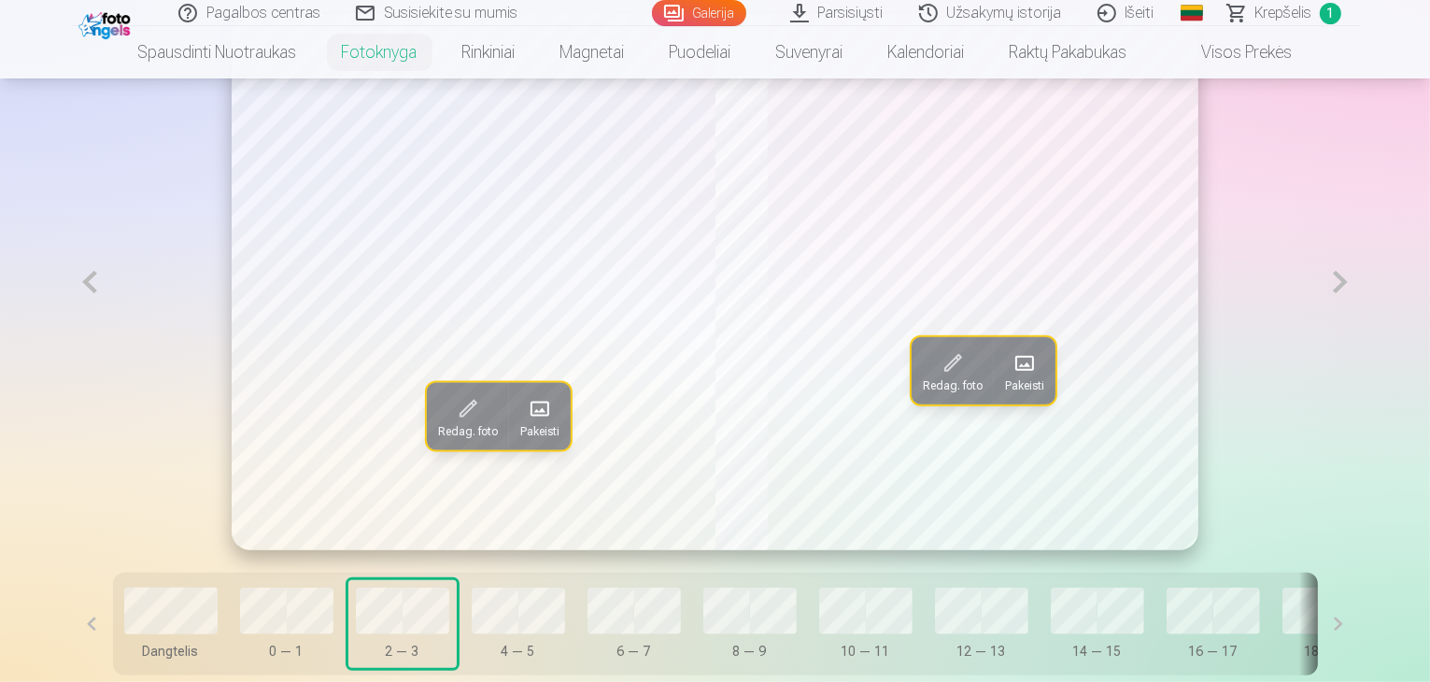
click at [1049, 404] on button "Pakeisti" at bounding box center [1025, 370] width 62 height 67
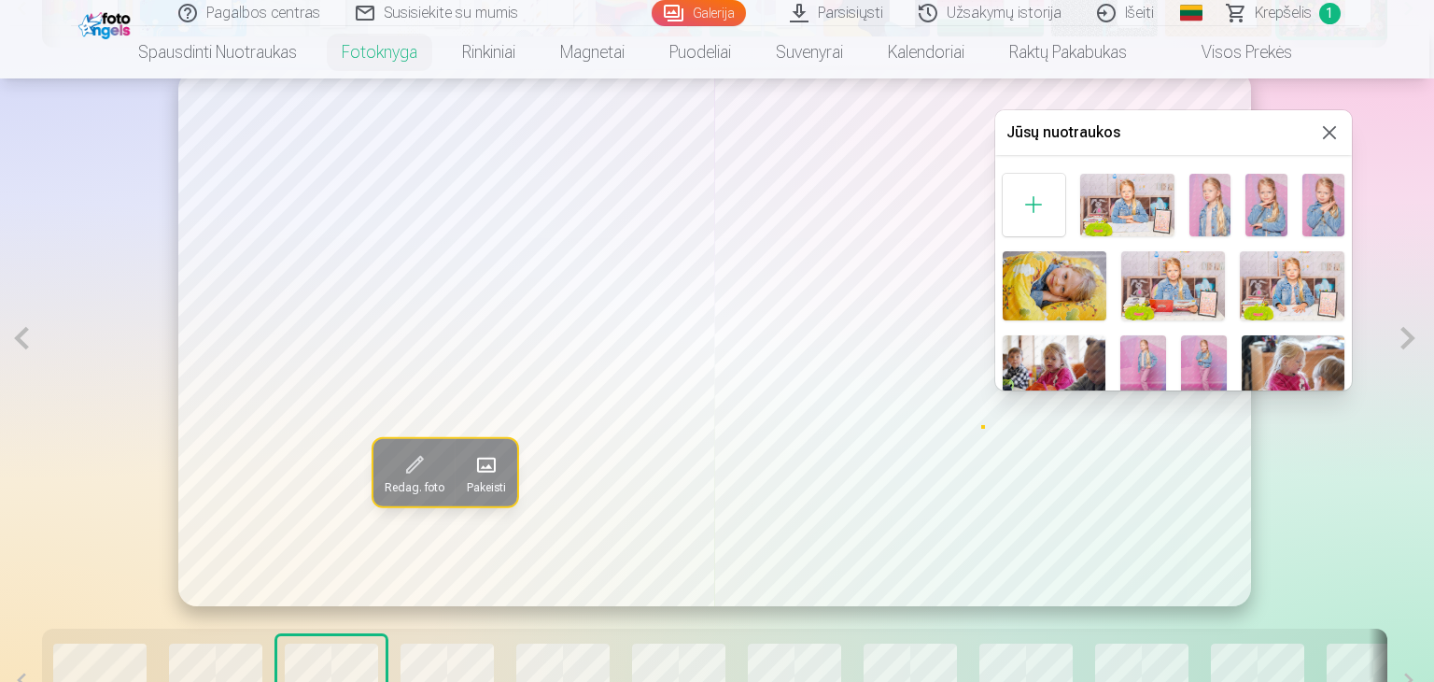
click at [1066, 284] on img at bounding box center [1055, 285] width 104 height 69
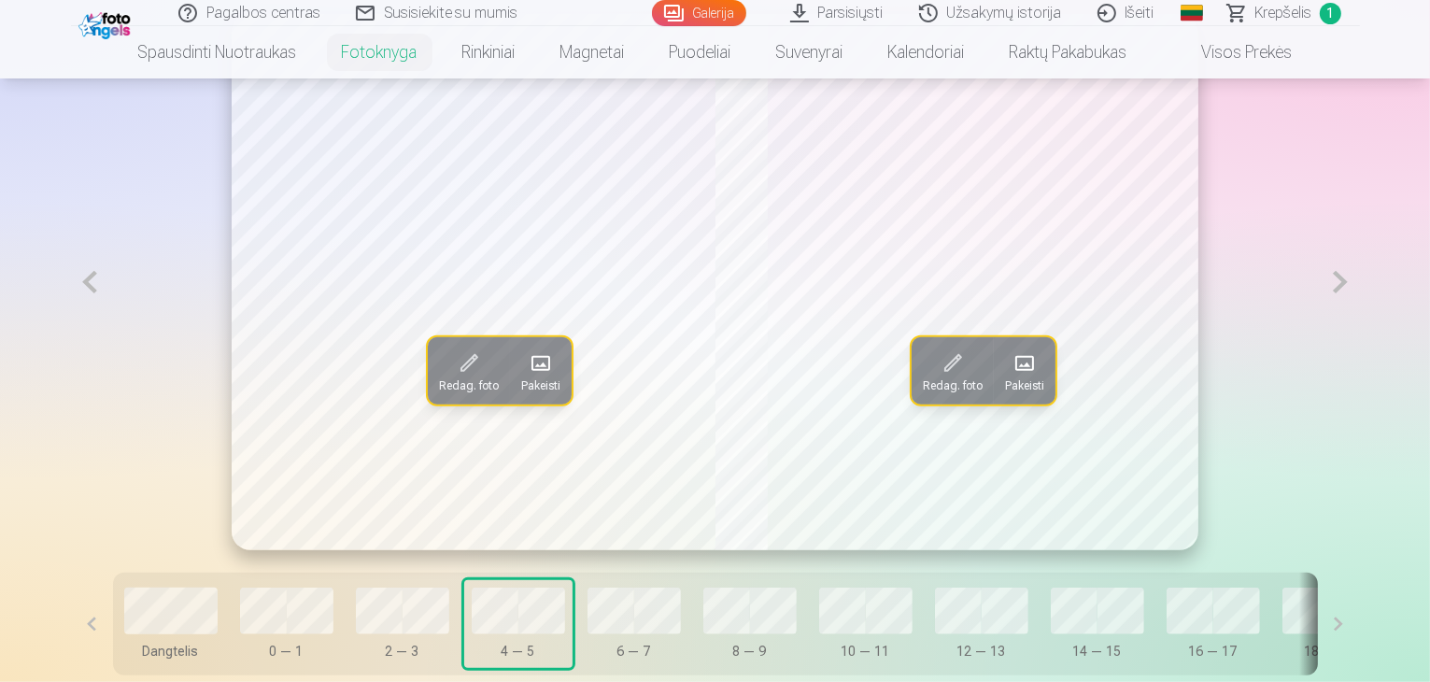
click at [521, 393] on span "Pakeisti" at bounding box center [540, 385] width 39 height 15
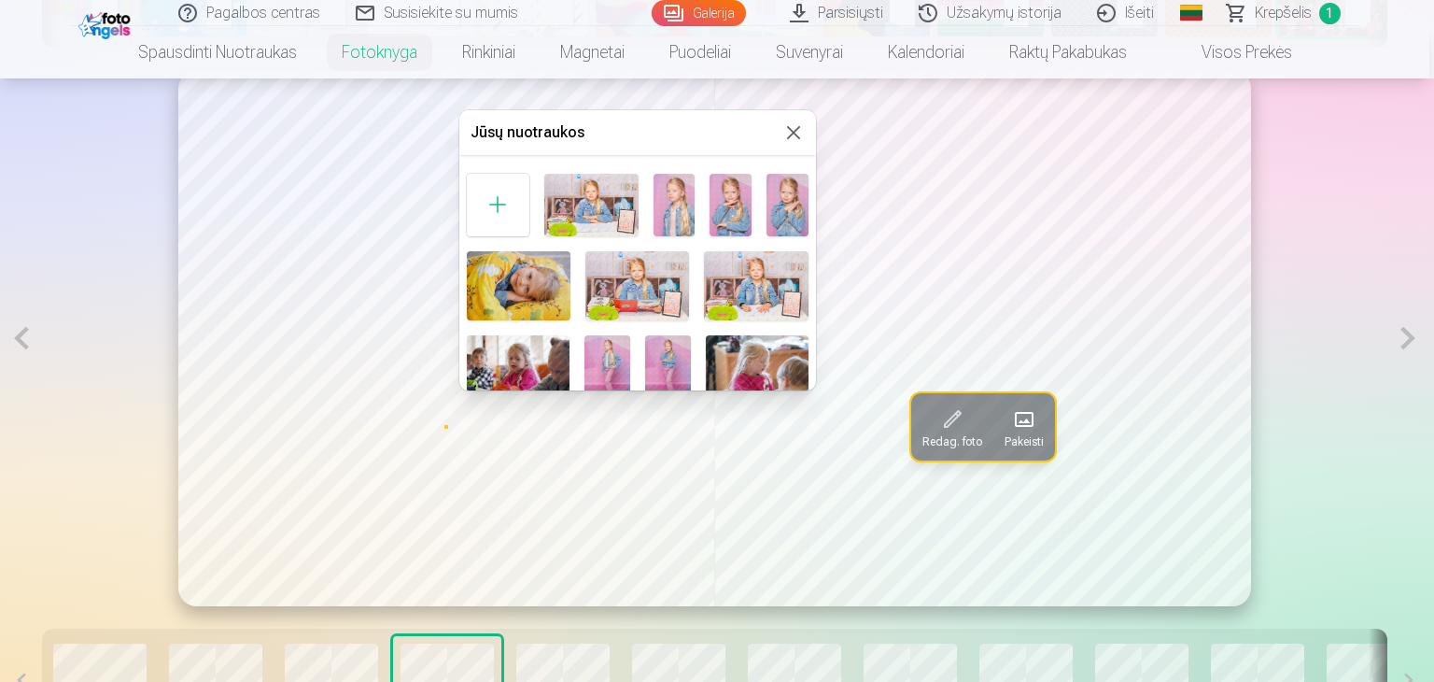
click at [642, 281] on img at bounding box center [638, 285] width 104 height 69
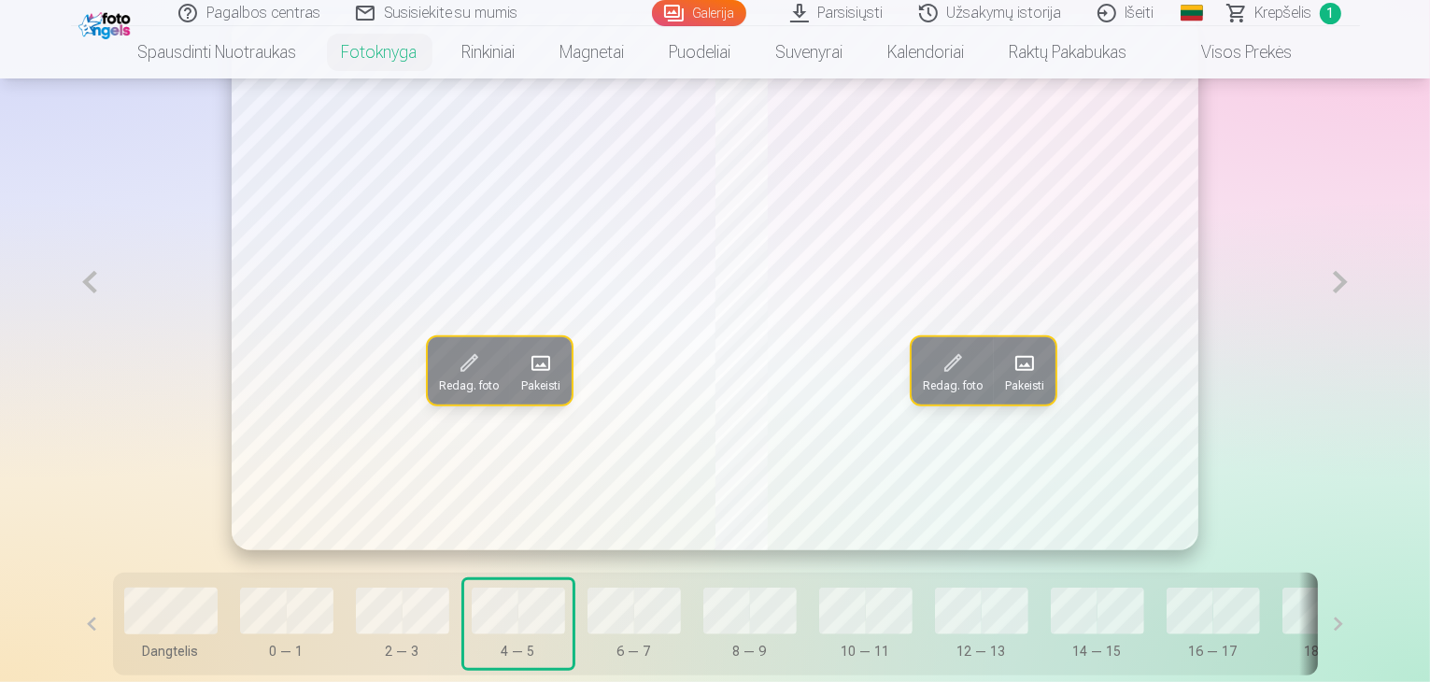
click at [1023, 393] on span "Pakeisti" at bounding box center [1024, 385] width 39 height 15
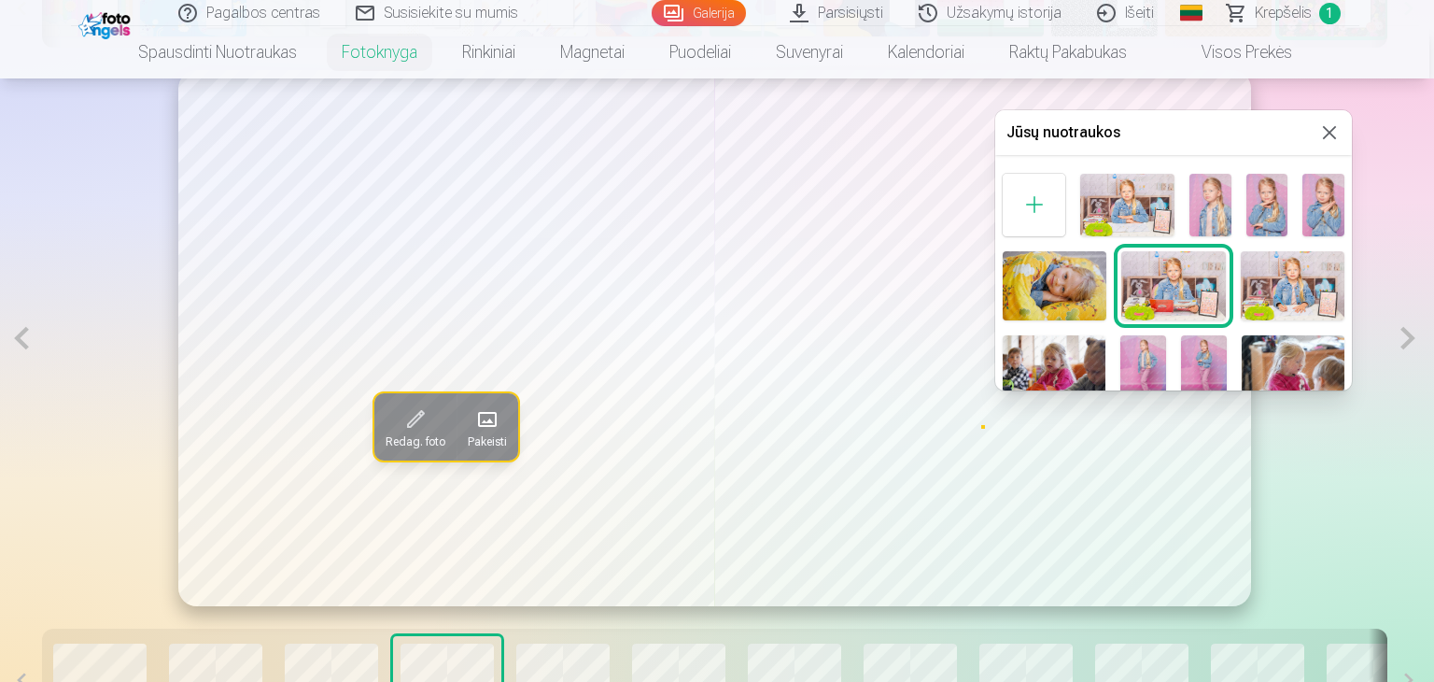
click at [1271, 281] on img at bounding box center [1293, 285] width 104 height 69
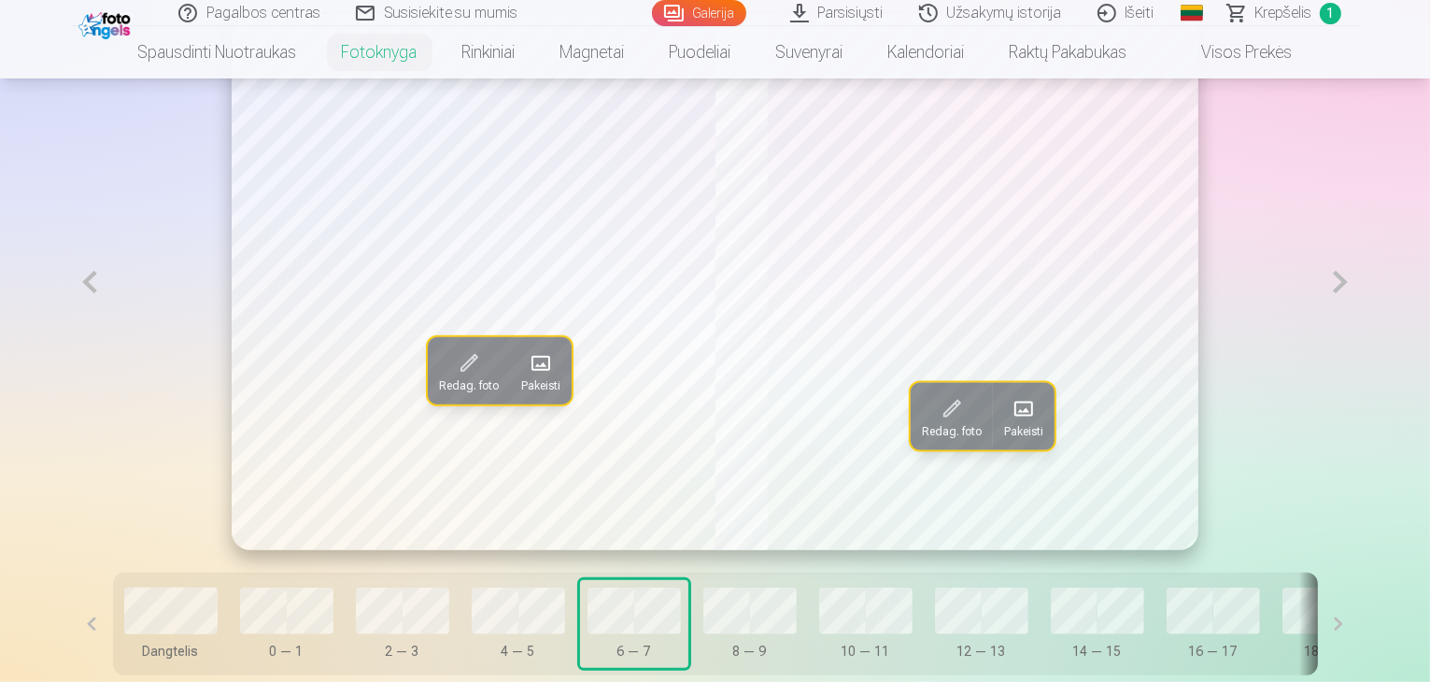
click at [526, 378] on span at bounding box center [541, 363] width 30 height 30
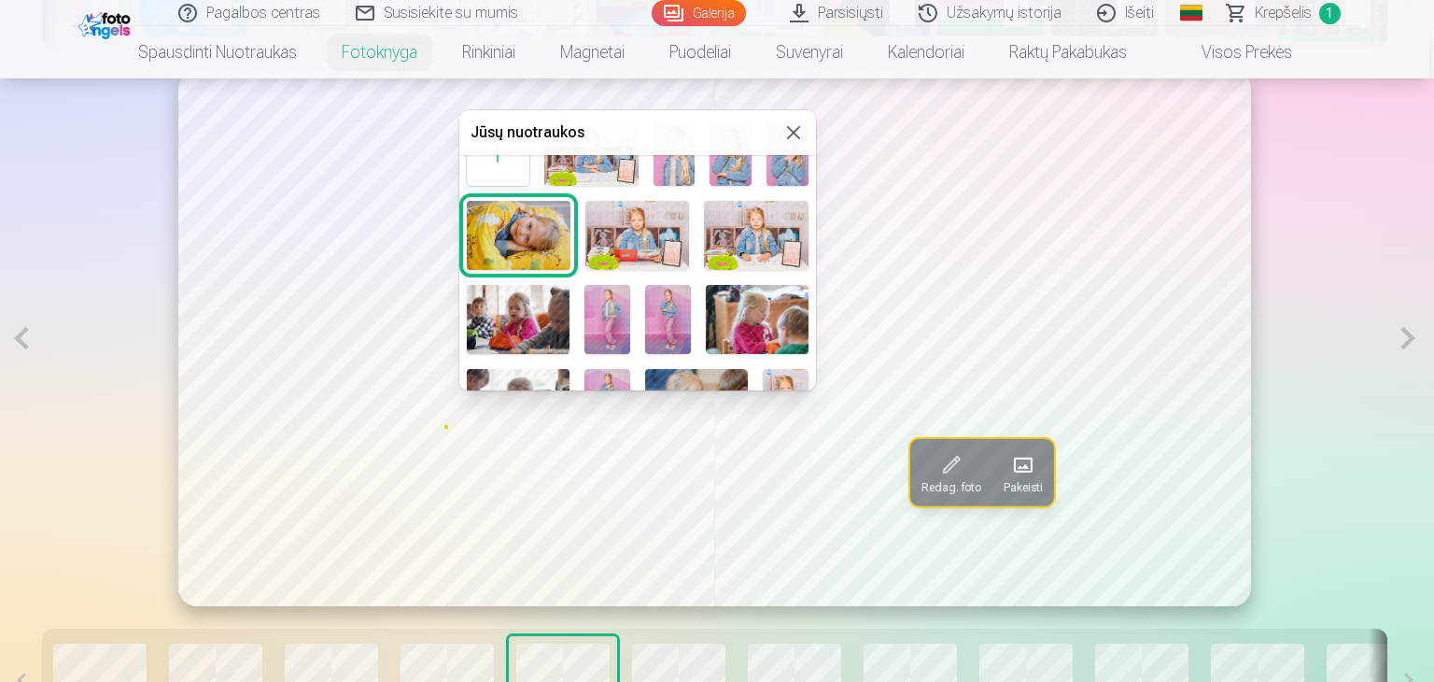
scroll to position [93, 0]
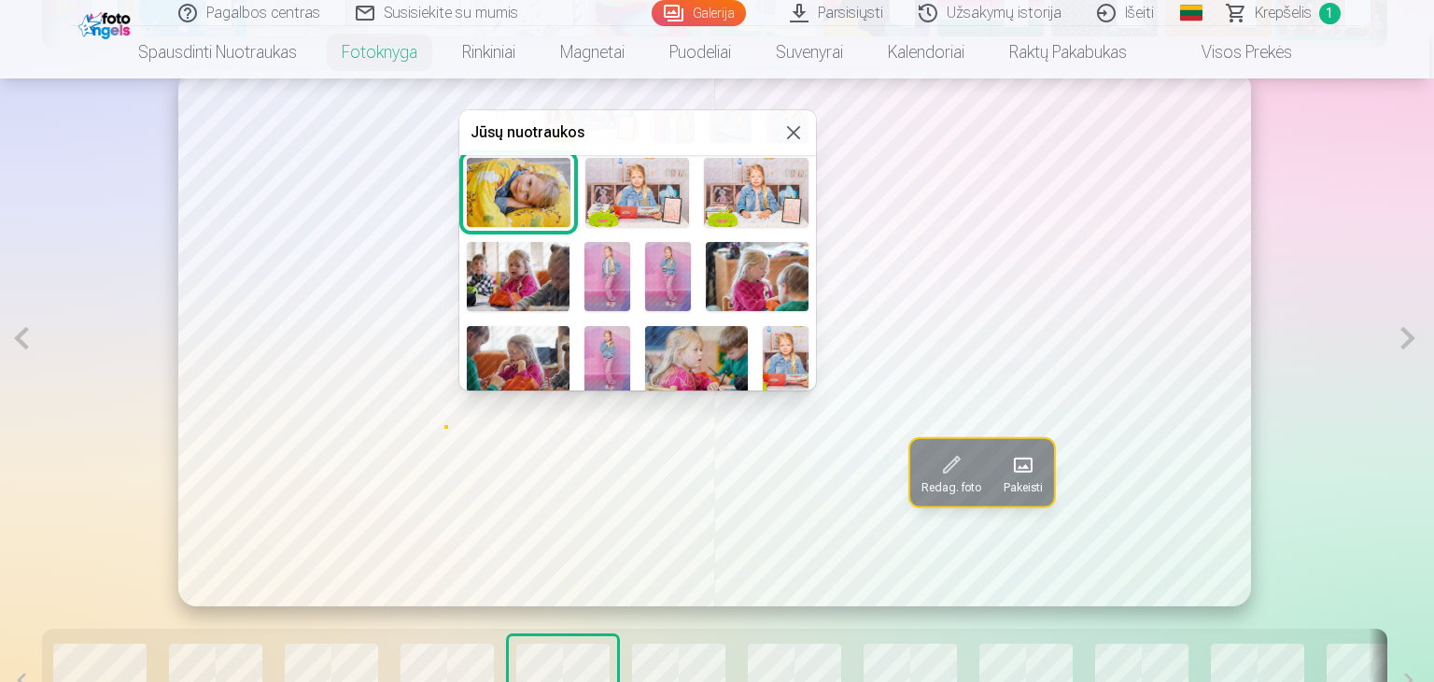
click at [524, 285] on img at bounding box center [518, 276] width 103 height 68
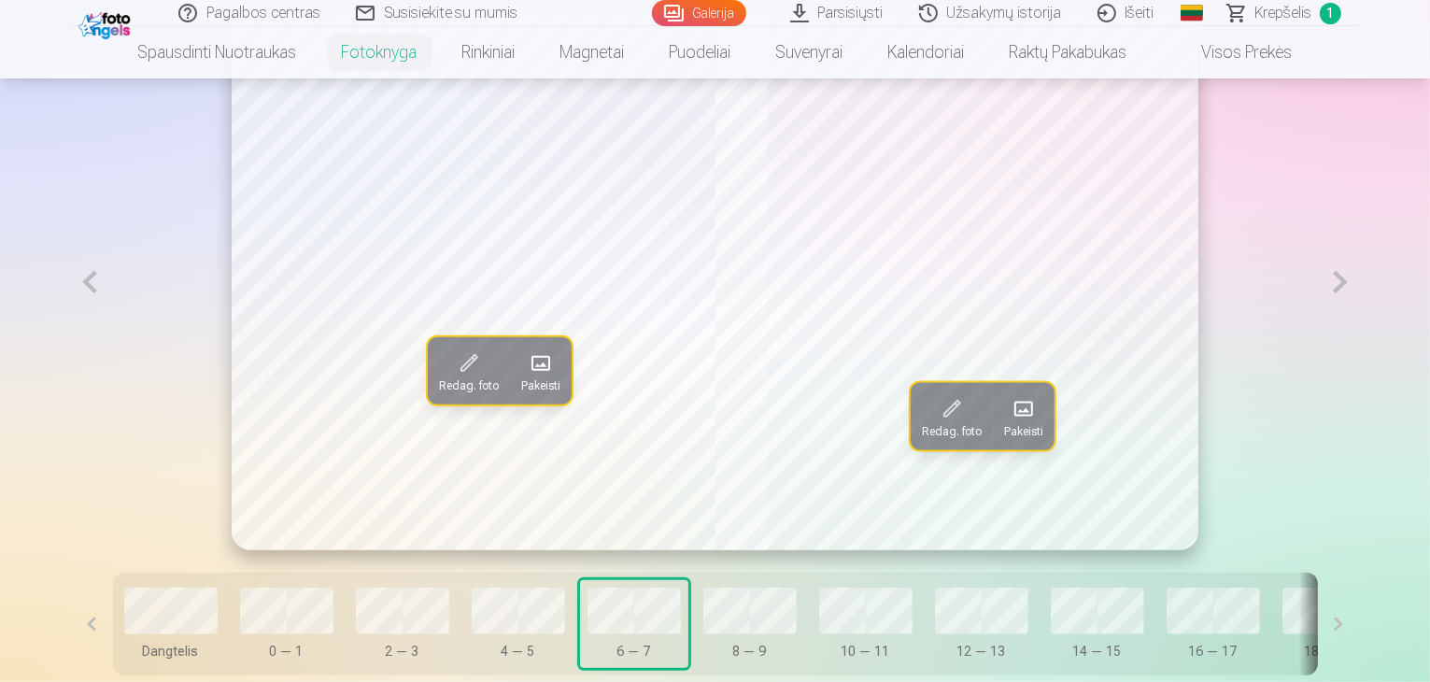
click at [1023, 438] on span "Pakeisti" at bounding box center [1023, 430] width 39 height 15
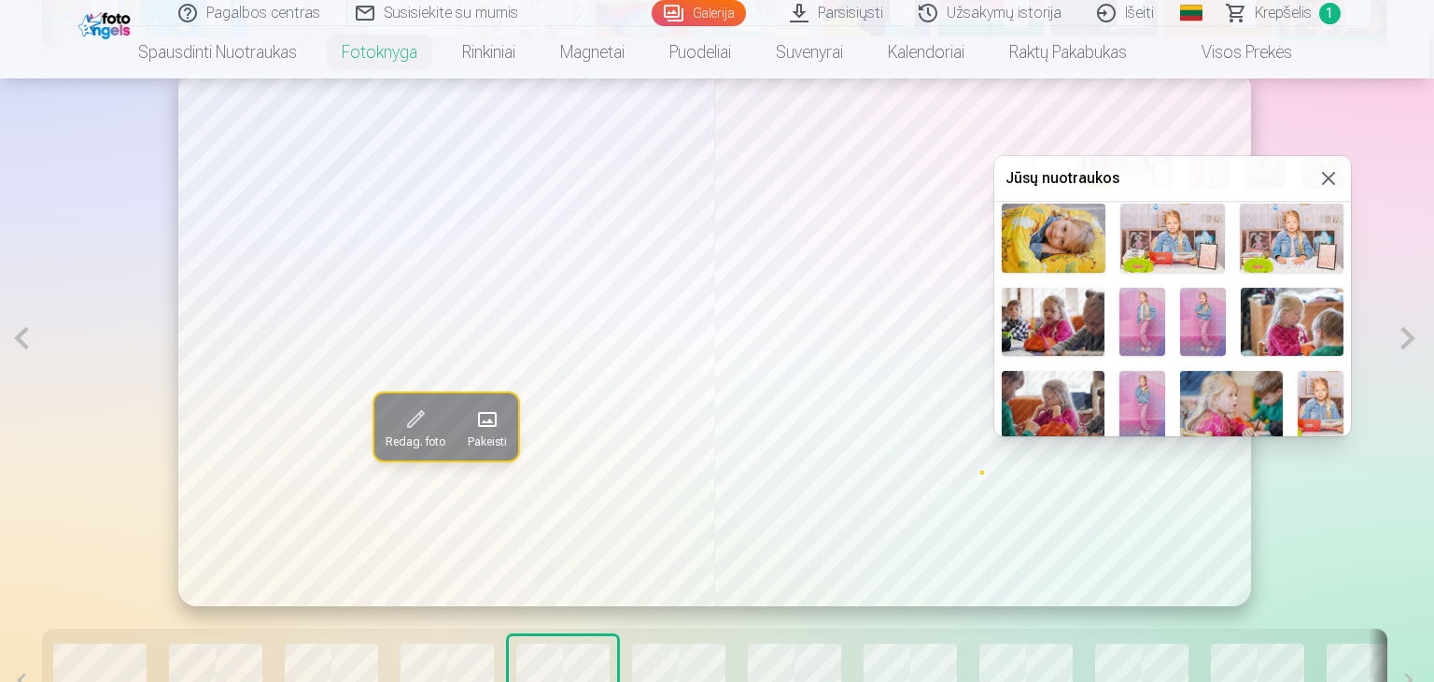
click at [1136, 310] on img at bounding box center [1143, 322] width 46 height 68
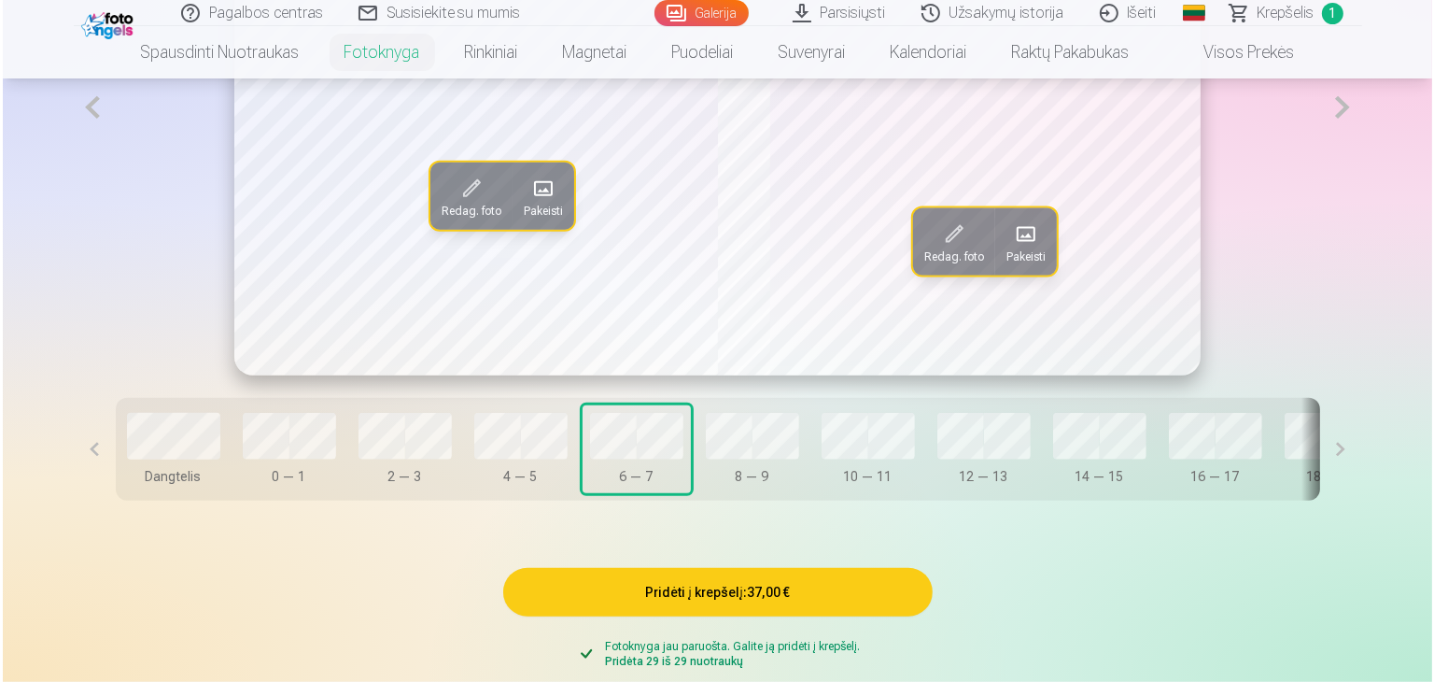
scroll to position [1307, 0]
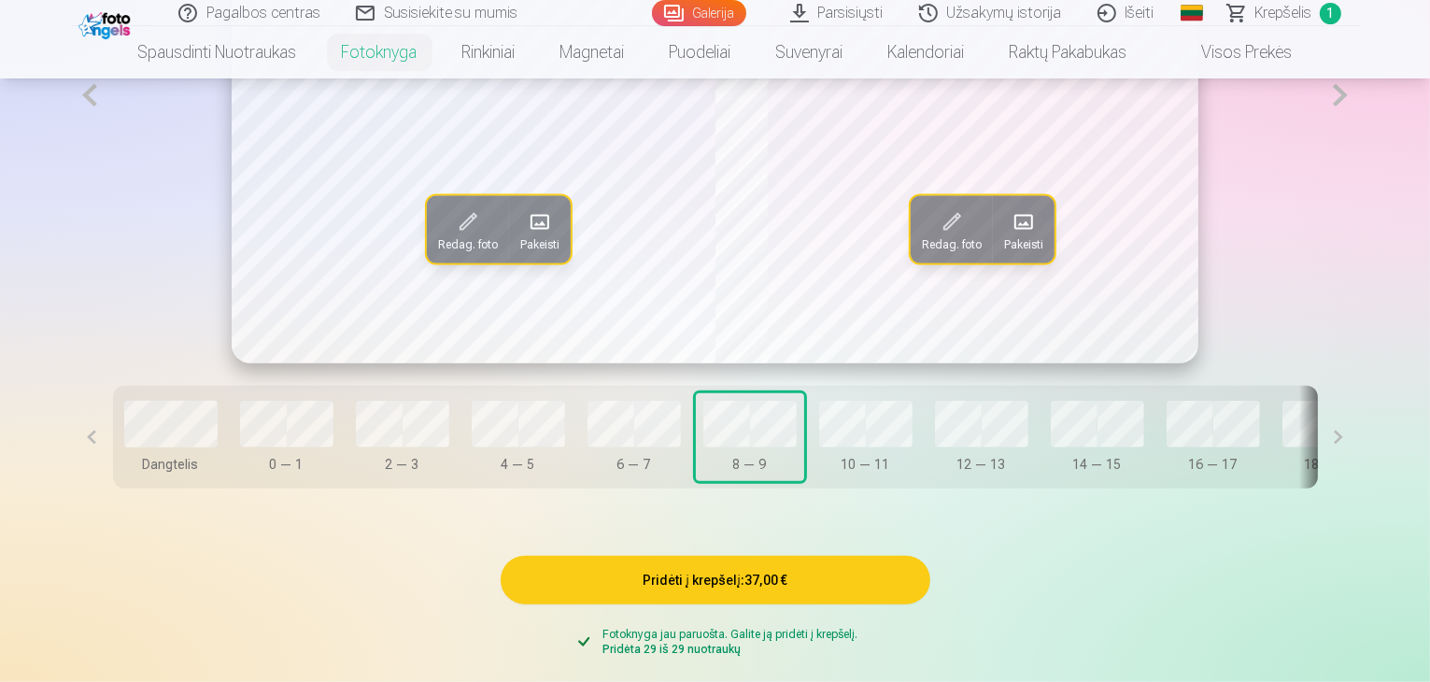
click at [520, 251] on span "Pakeisti" at bounding box center [539, 243] width 39 height 15
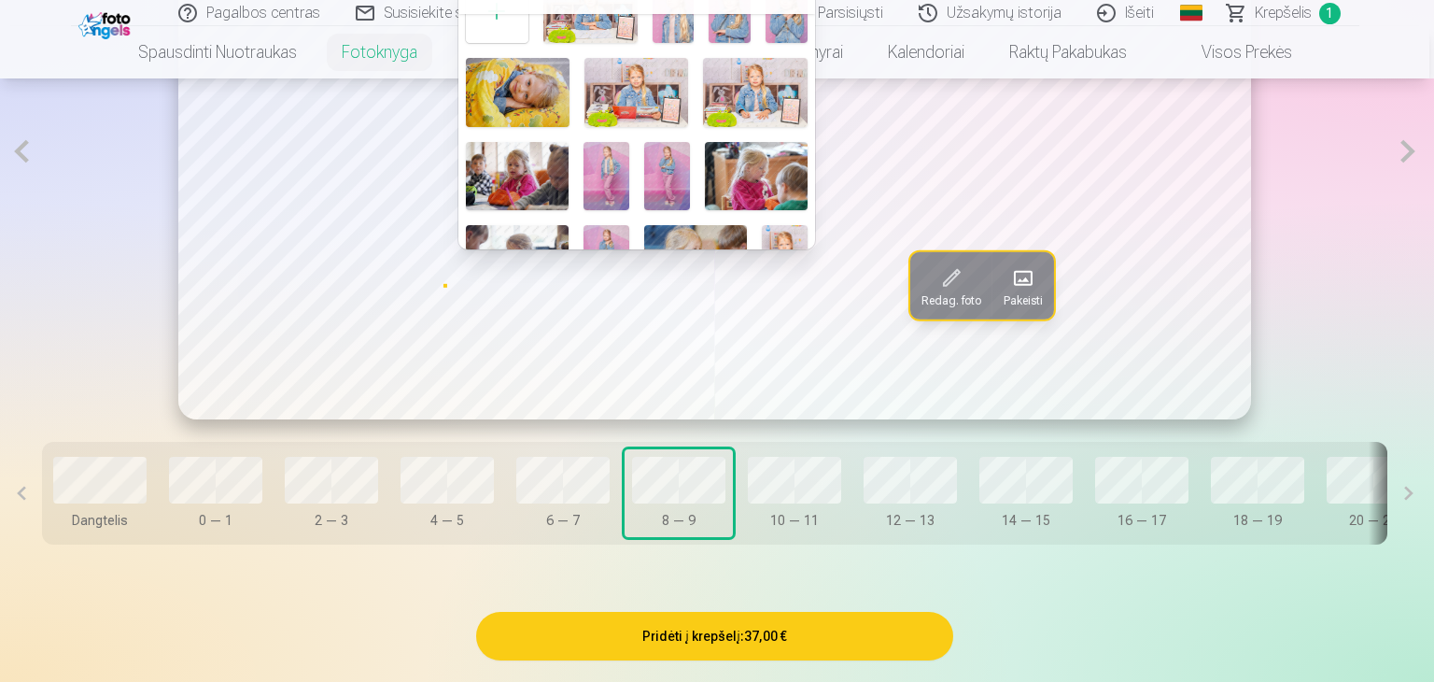
scroll to position [93, 0]
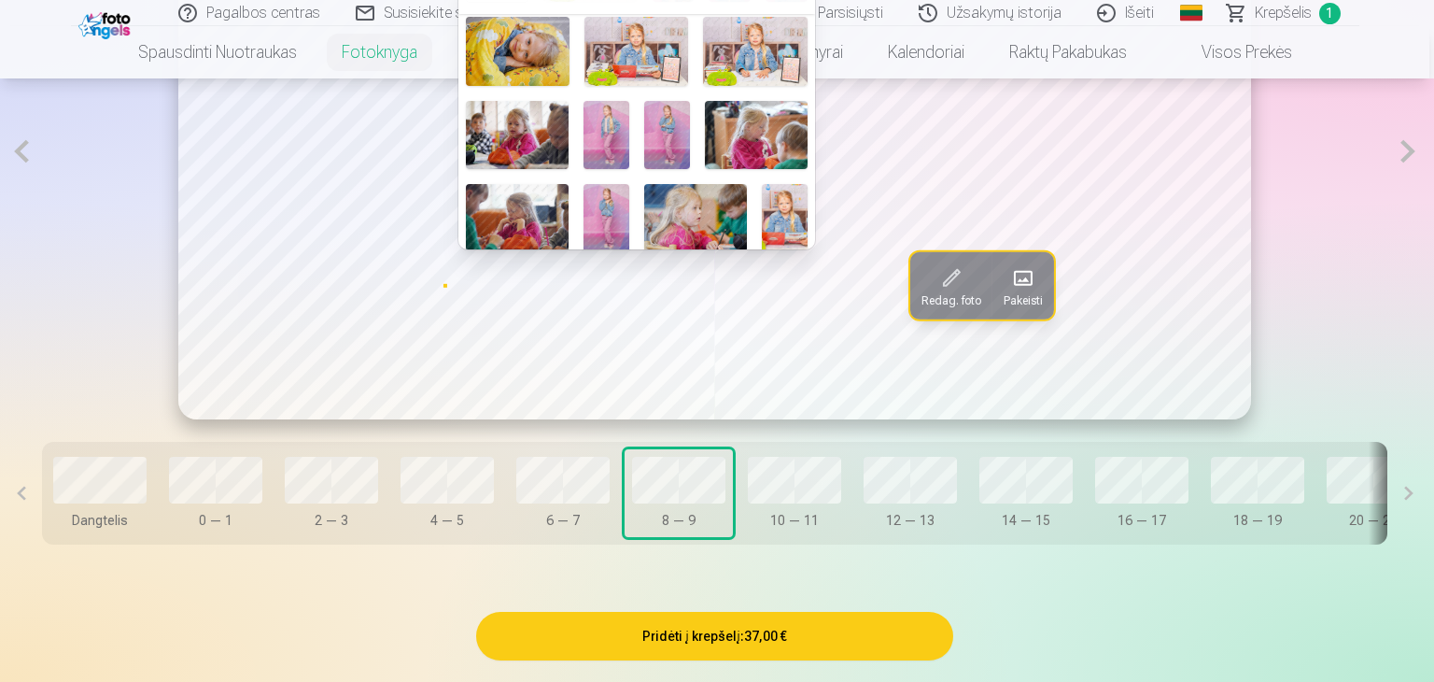
click at [659, 137] on img at bounding box center [667, 135] width 46 height 68
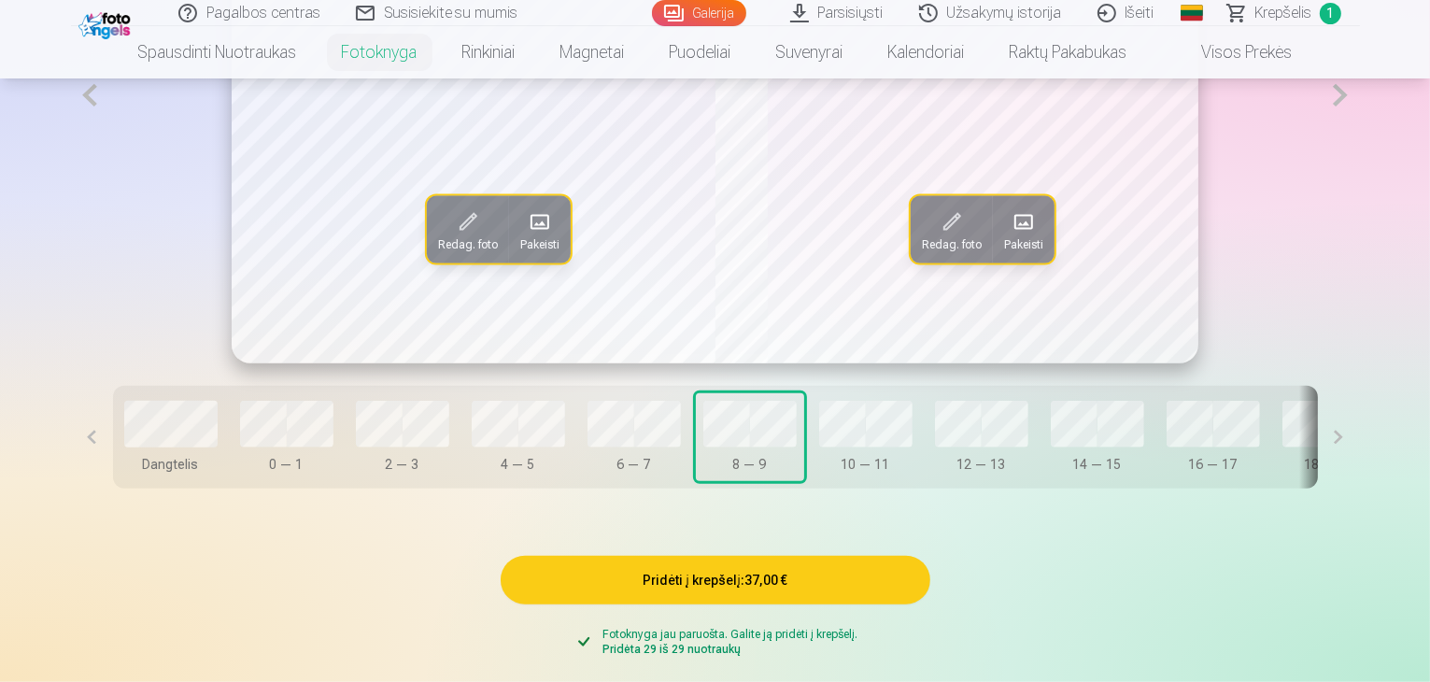
click at [1033, 236] on span at bounding box center [1024, 221] width 30 height 30
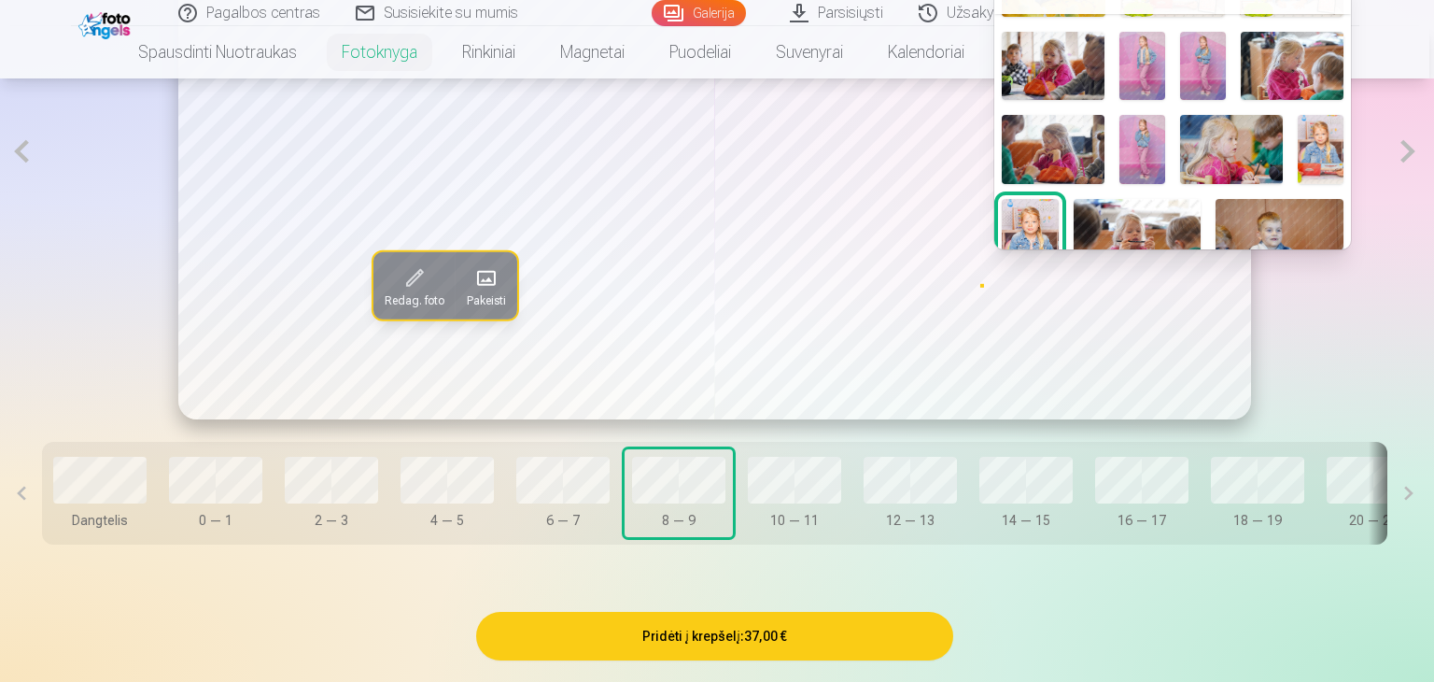
scroll to position [187, 0]
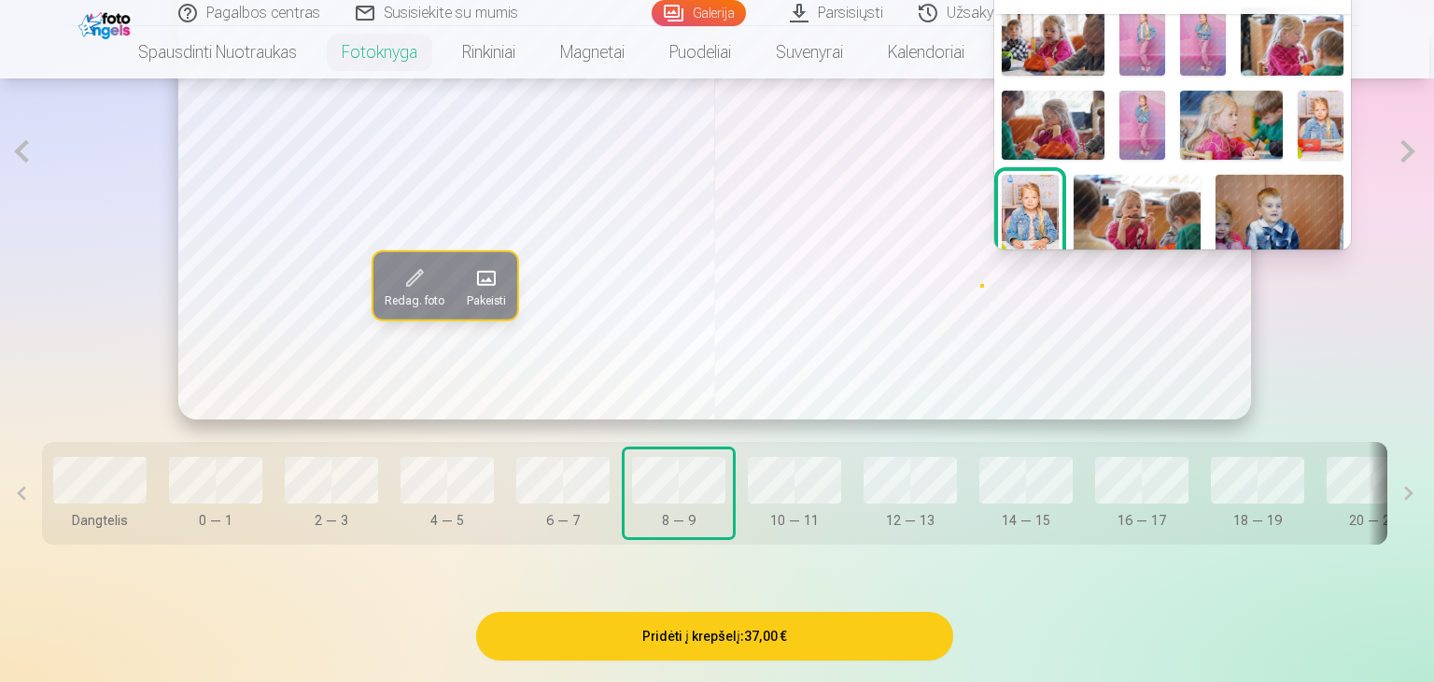
click at [1148, 120] on img at bounding box center [1143, 125] width 46 height 68
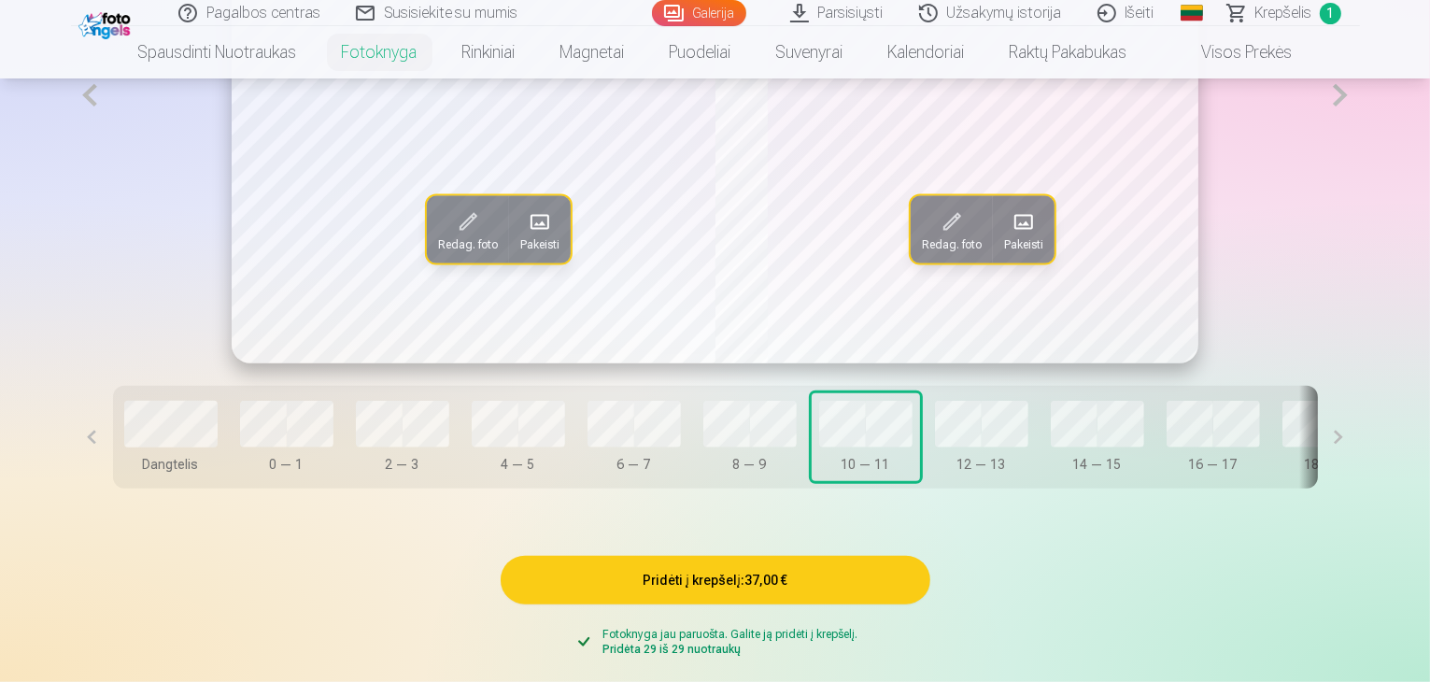
click at [525, 236] on span at bounding box center [540, 221] width 30 height 30
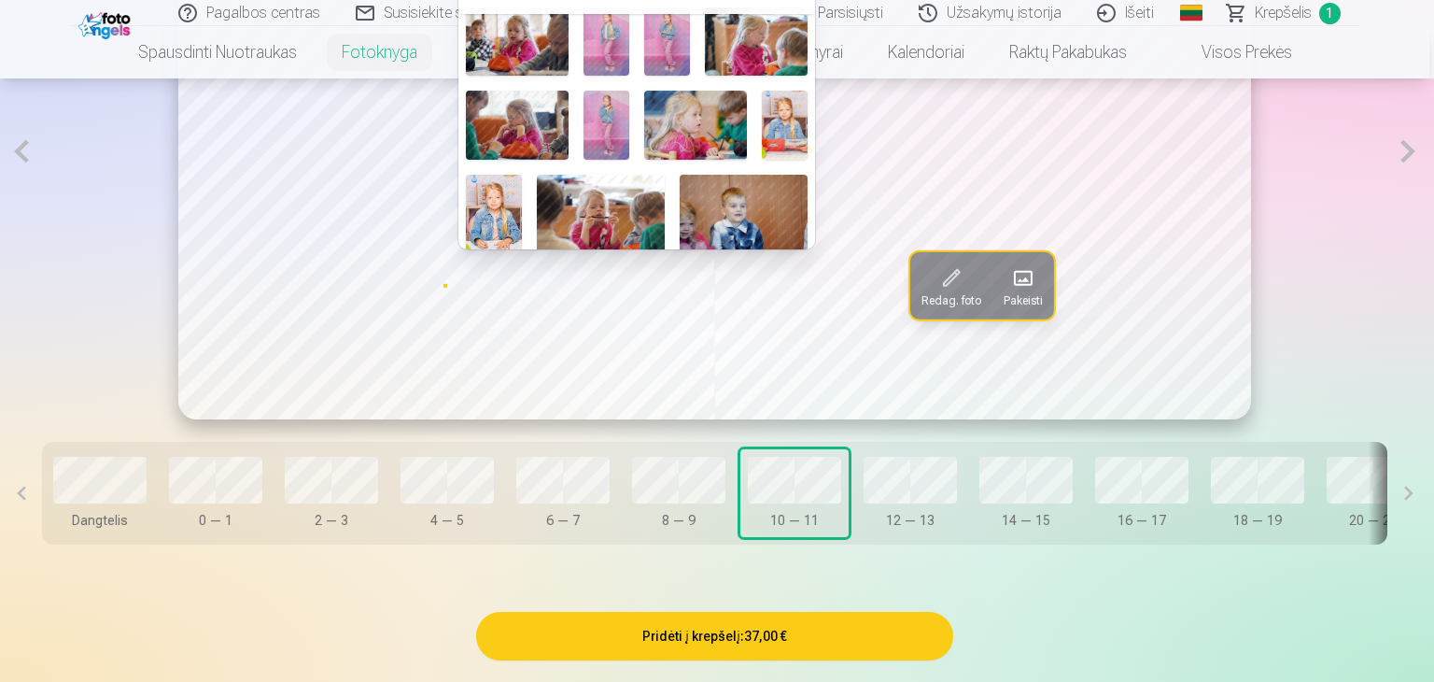
click at [611, 214] on img at bounding box center [601, 217] width 128 height 85
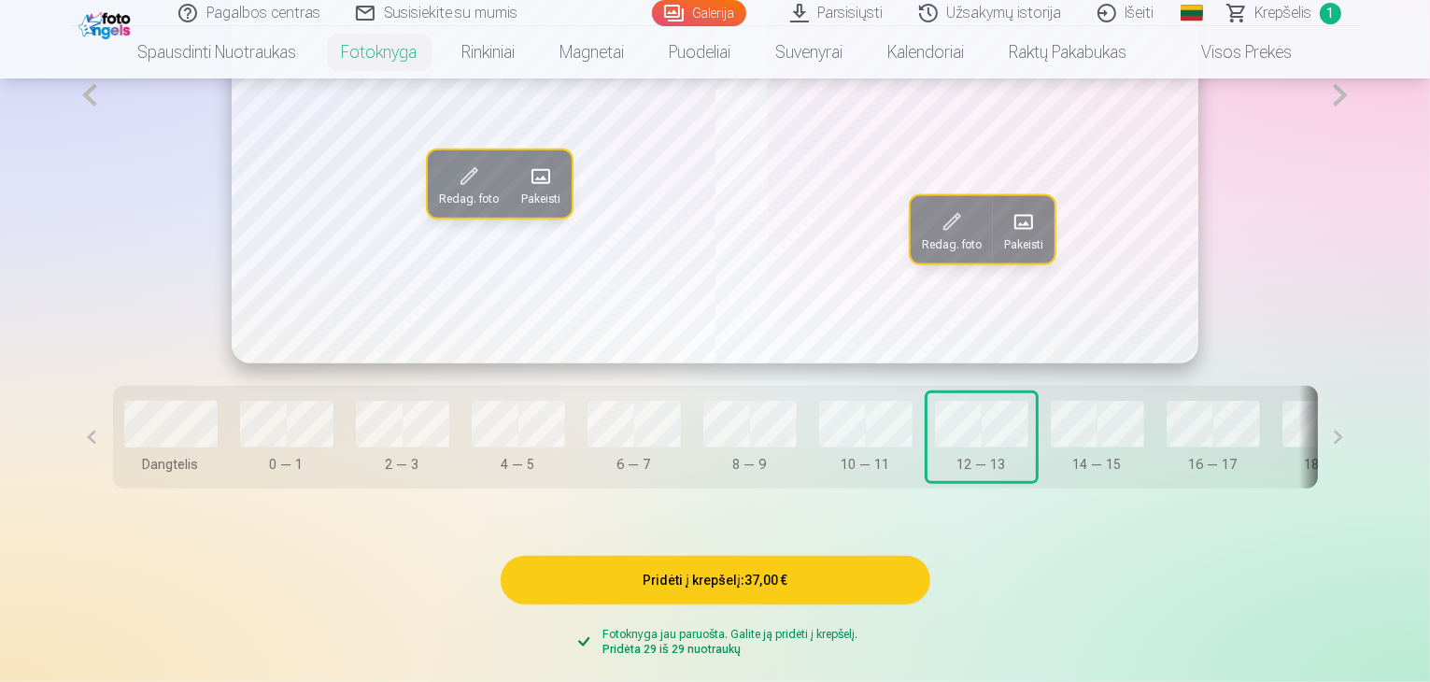
click at [510, 218] on button "Pakeisti" at bounding box center [541, 183] width 62 height 67
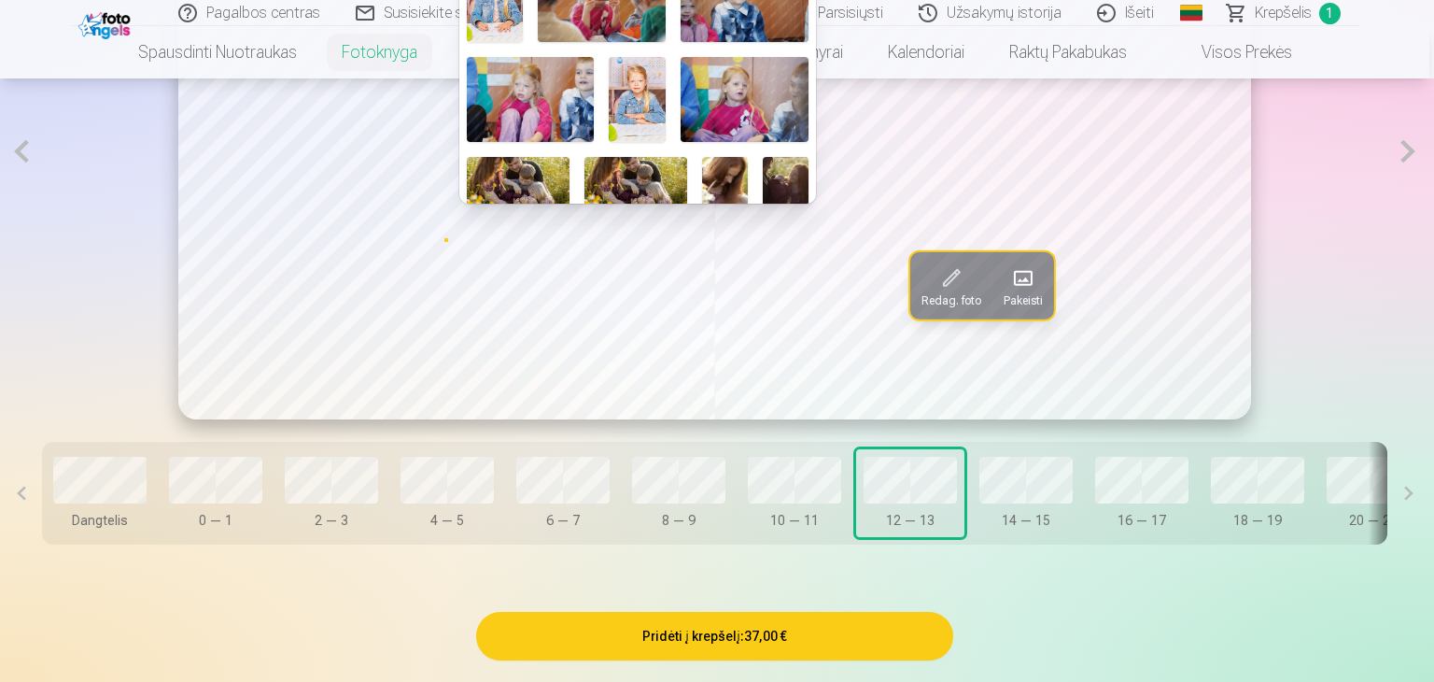
scroll to position [374, 0]
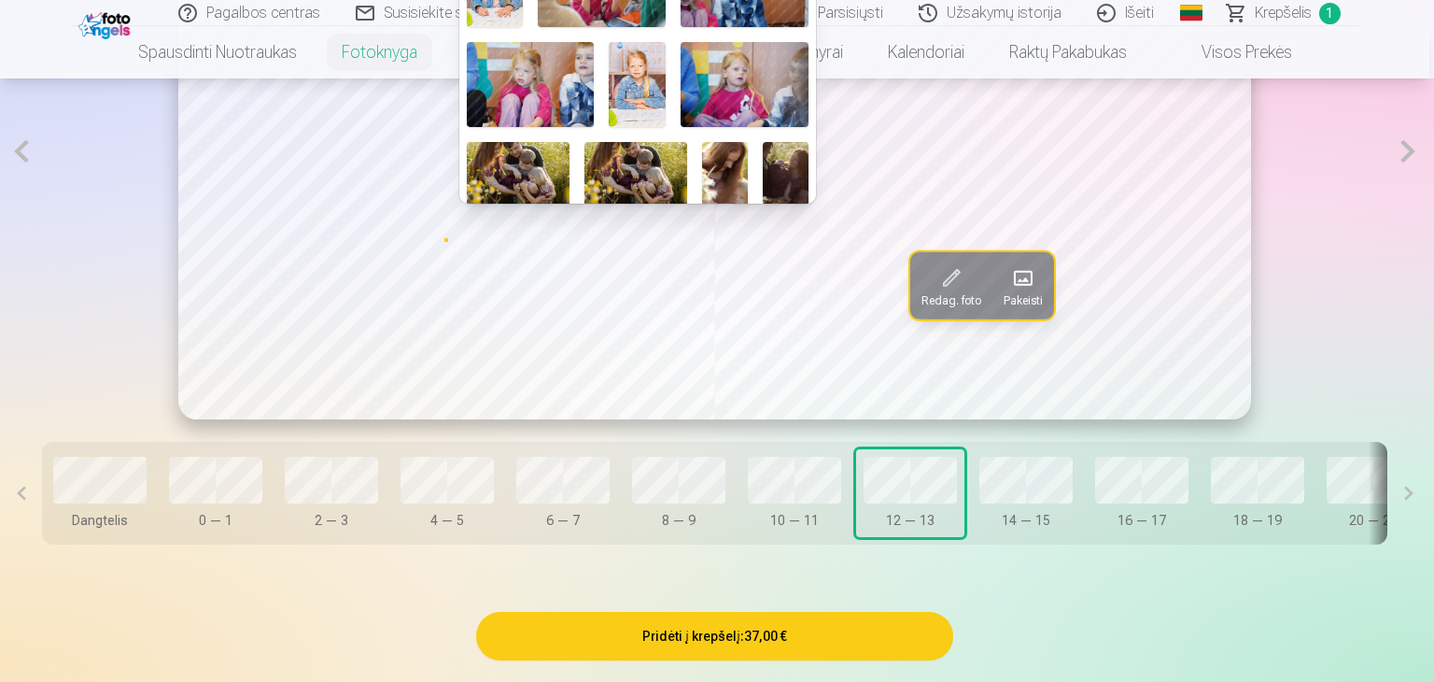
click at [761, 76] on img at bounding box center [745, 84] width 128 height 85
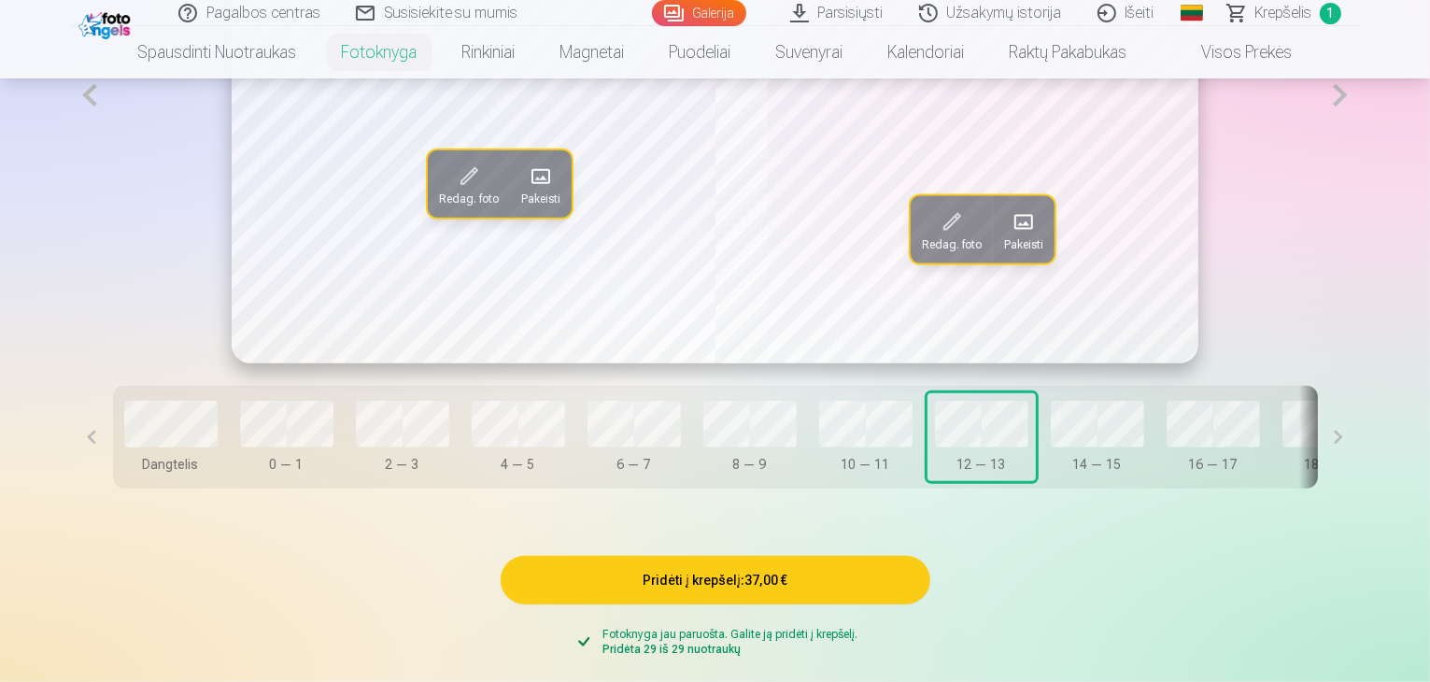
click at [1012, 236] on span at bounding box center [1024, 221] width 30 height 30
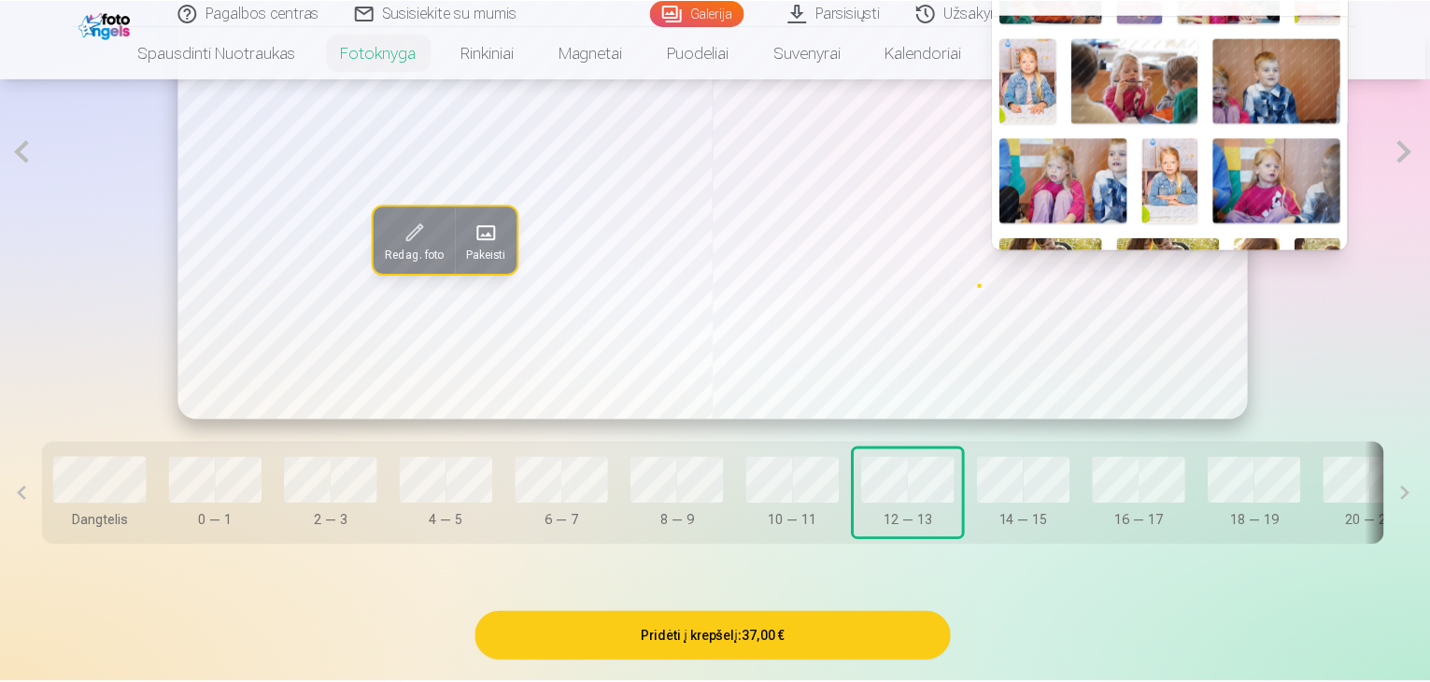
scroll to position [356, 0]
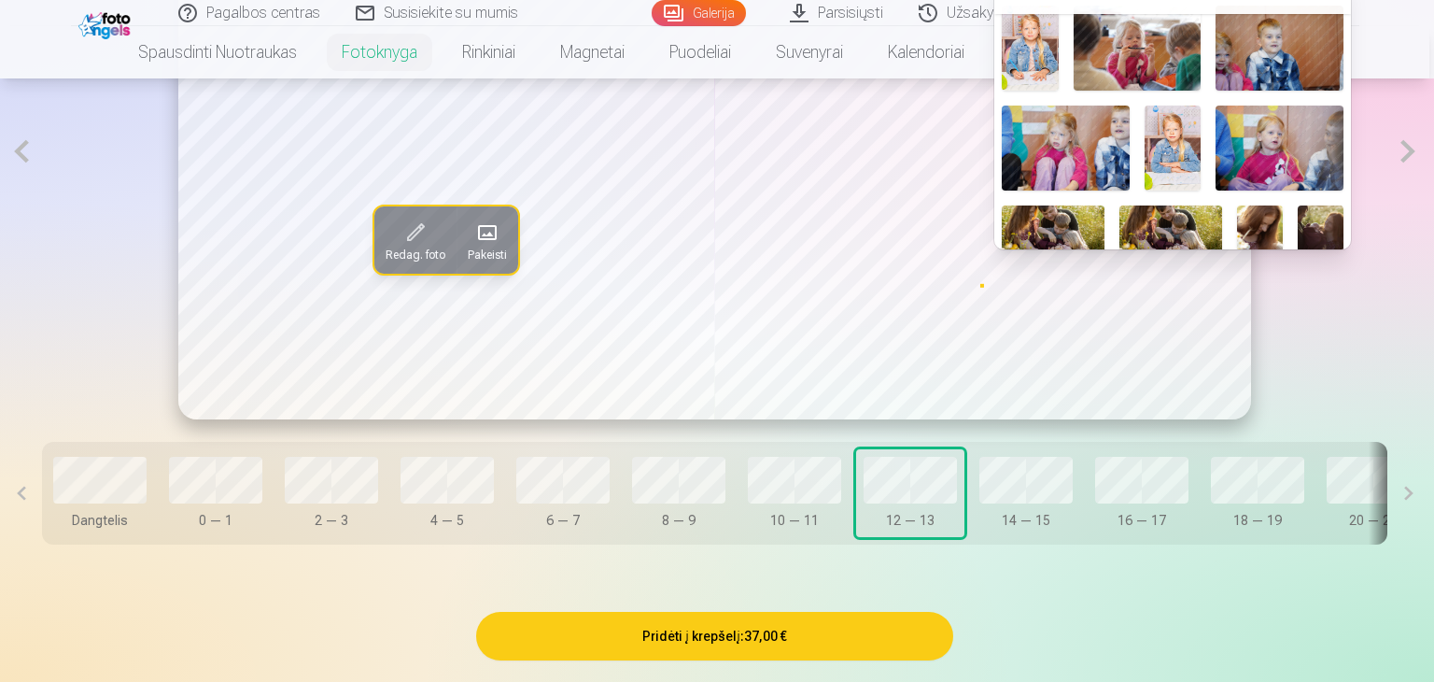
click at [1177, 141] on img at bounding box center [1173, 148] width 57 height 85
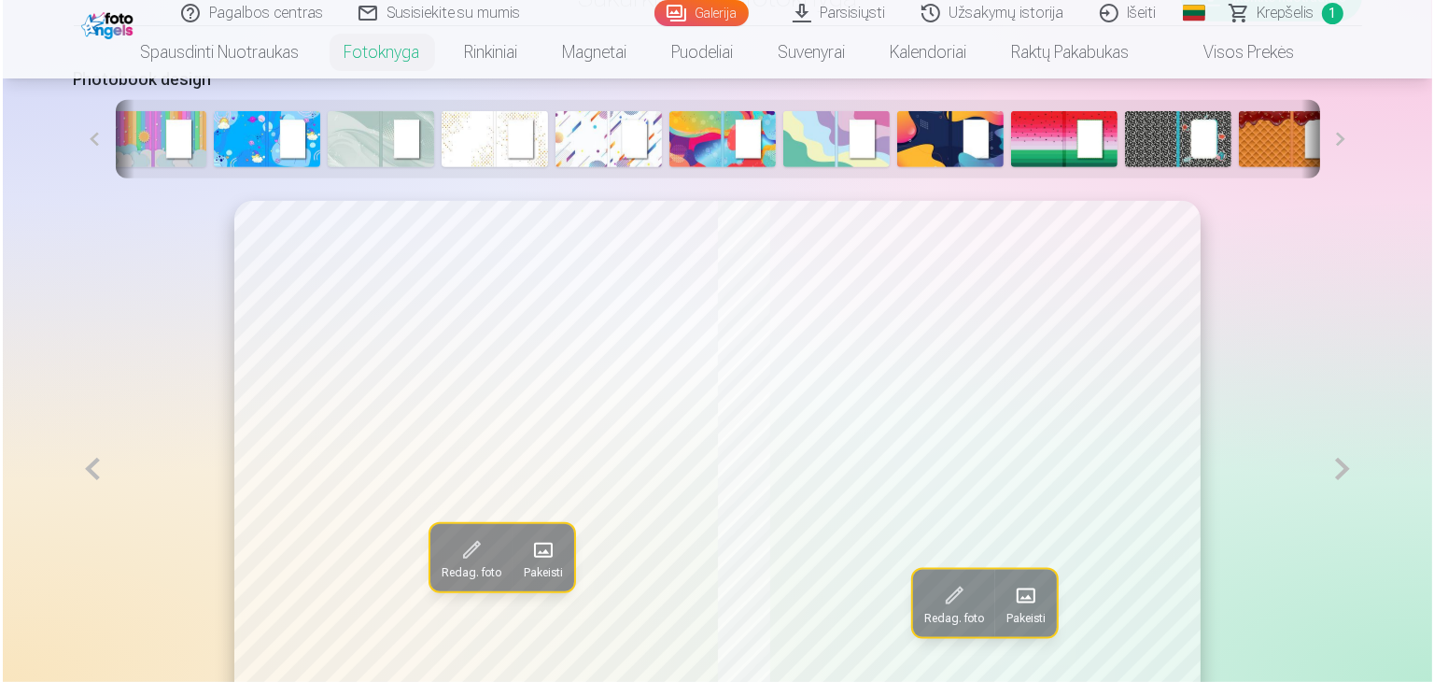
scroll to position [1214, 0]
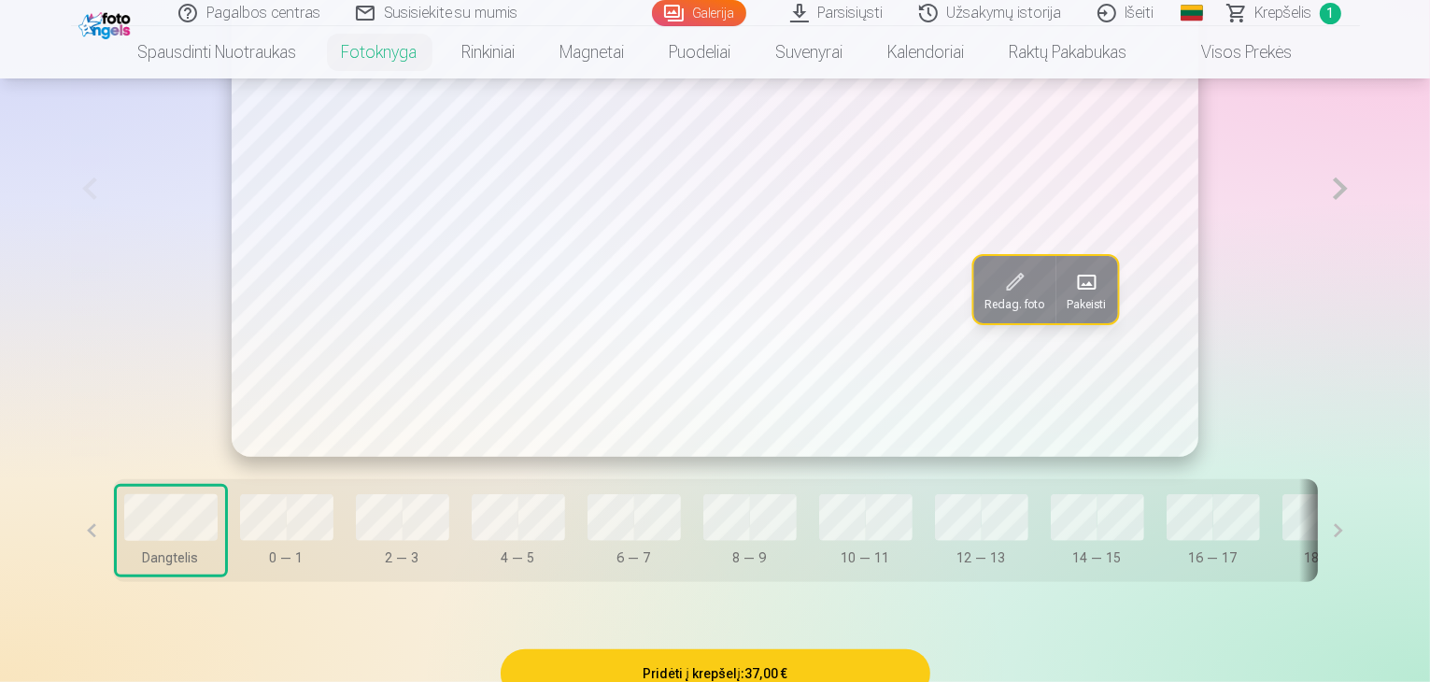
click at [1359, 251] on button at bounding box center [1339, 189] width 38 height 536
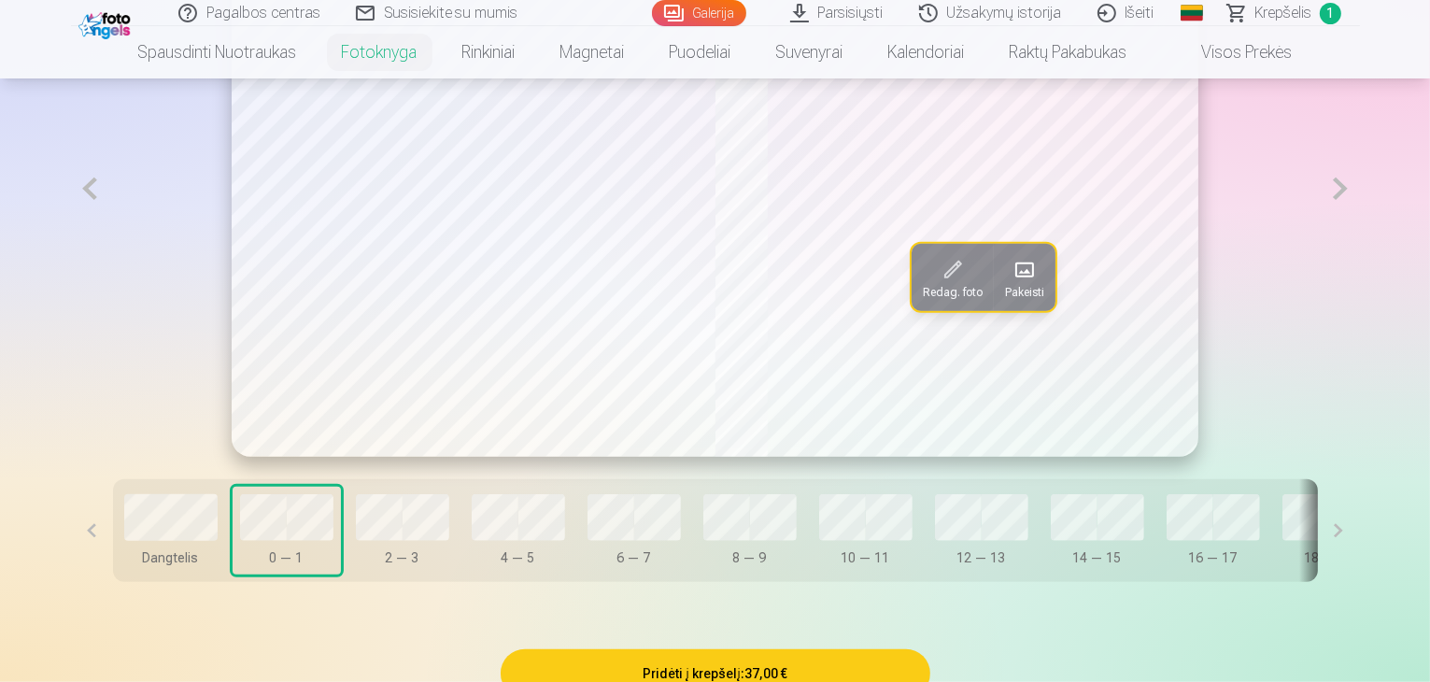
click at [1359, 251] on button at bounding box center [1339, 189] width 38 height 536
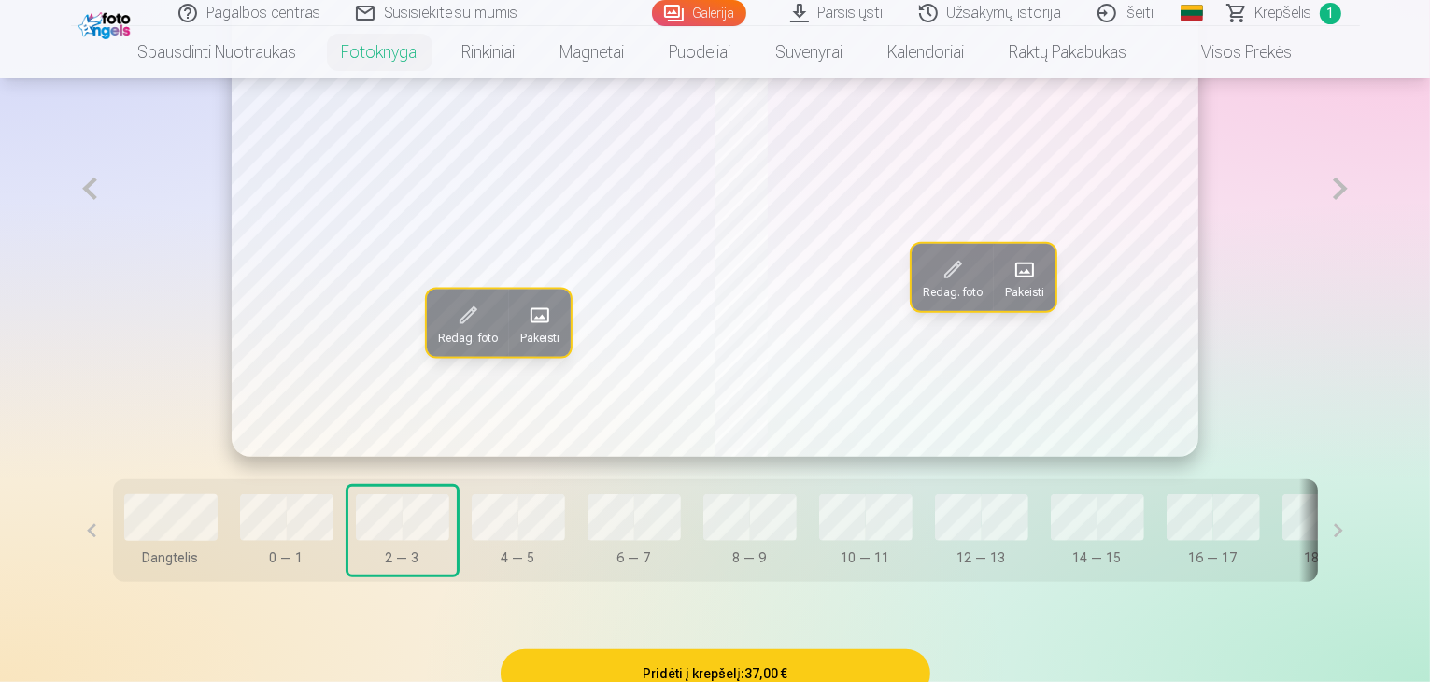
click at [1359, 251] on button at bounding box center [1339, 189] width 38 height 536
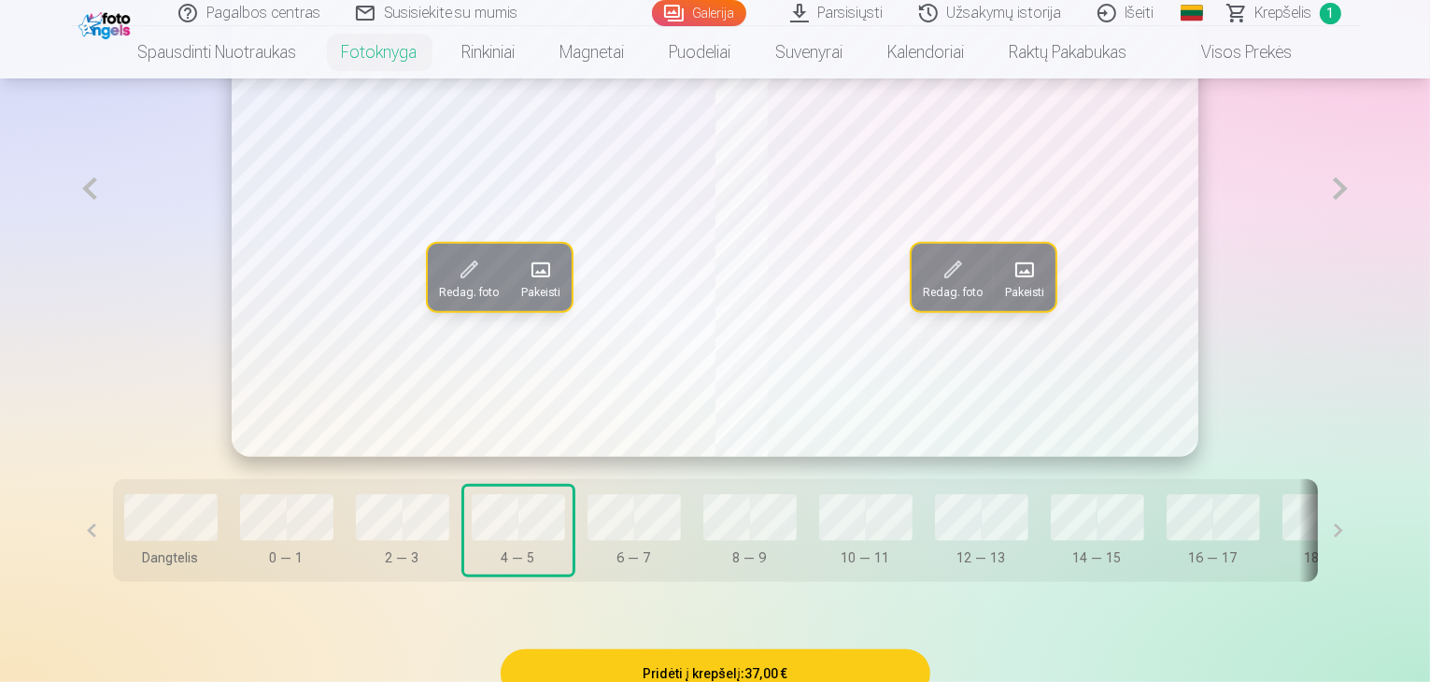
click at [1359, 251] on button at bounding box center [1339, 189] width 38 height 536
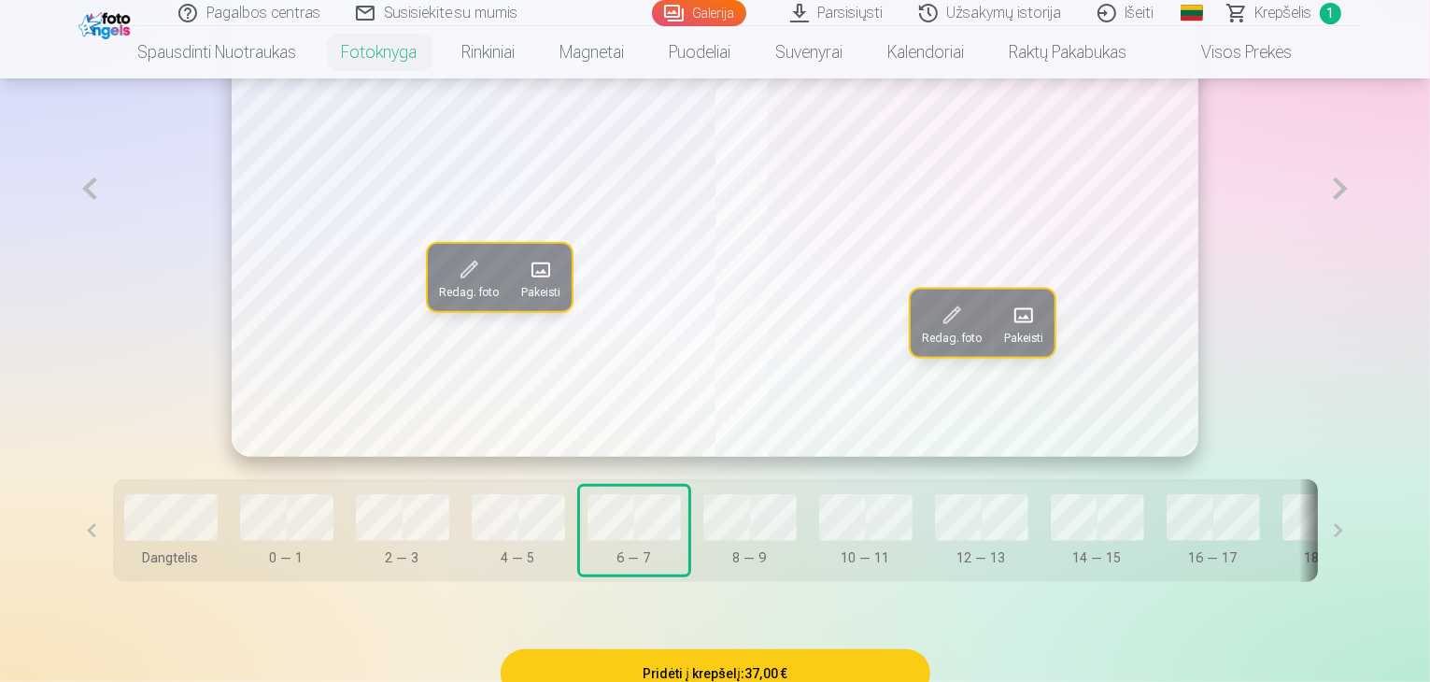
click at [1359, 251] on button at bounding box center [1339, 189] width 38 height 536
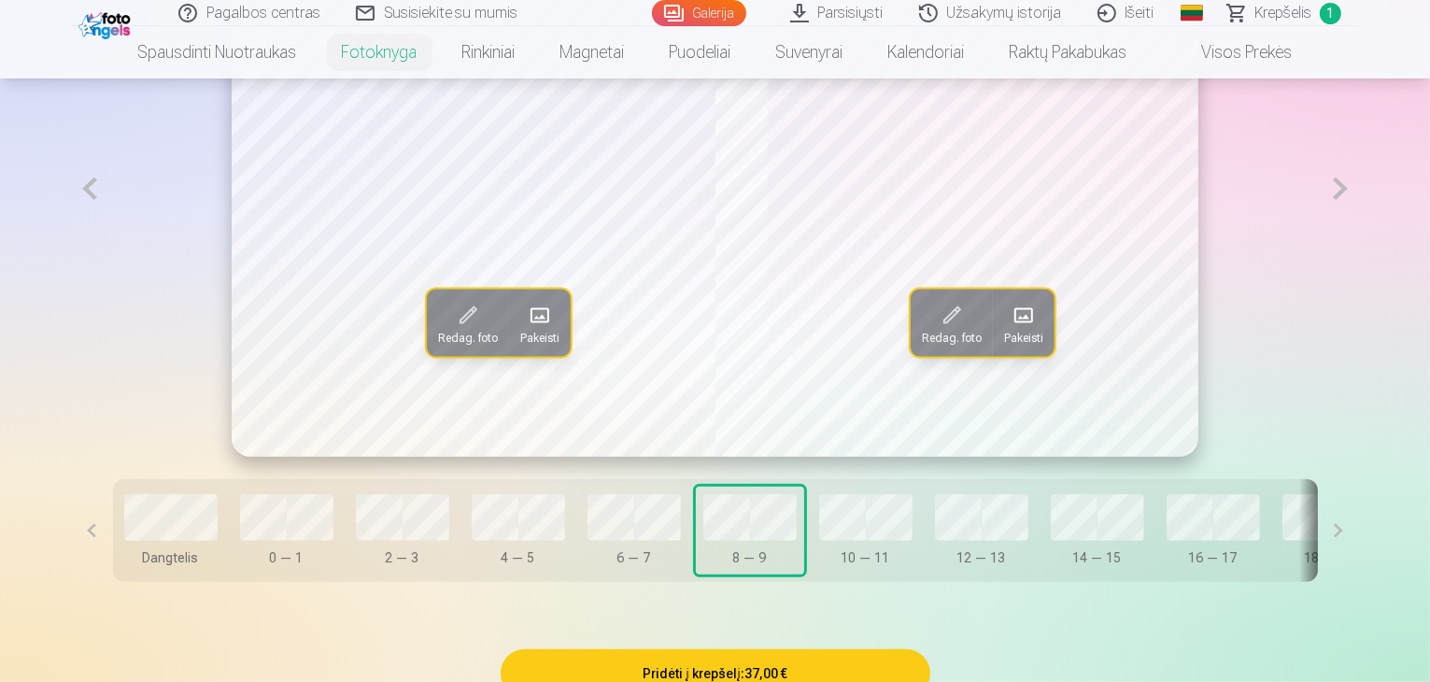
click at [1359, 251] on button at bounding box center [1339, 189] width 38 height 536
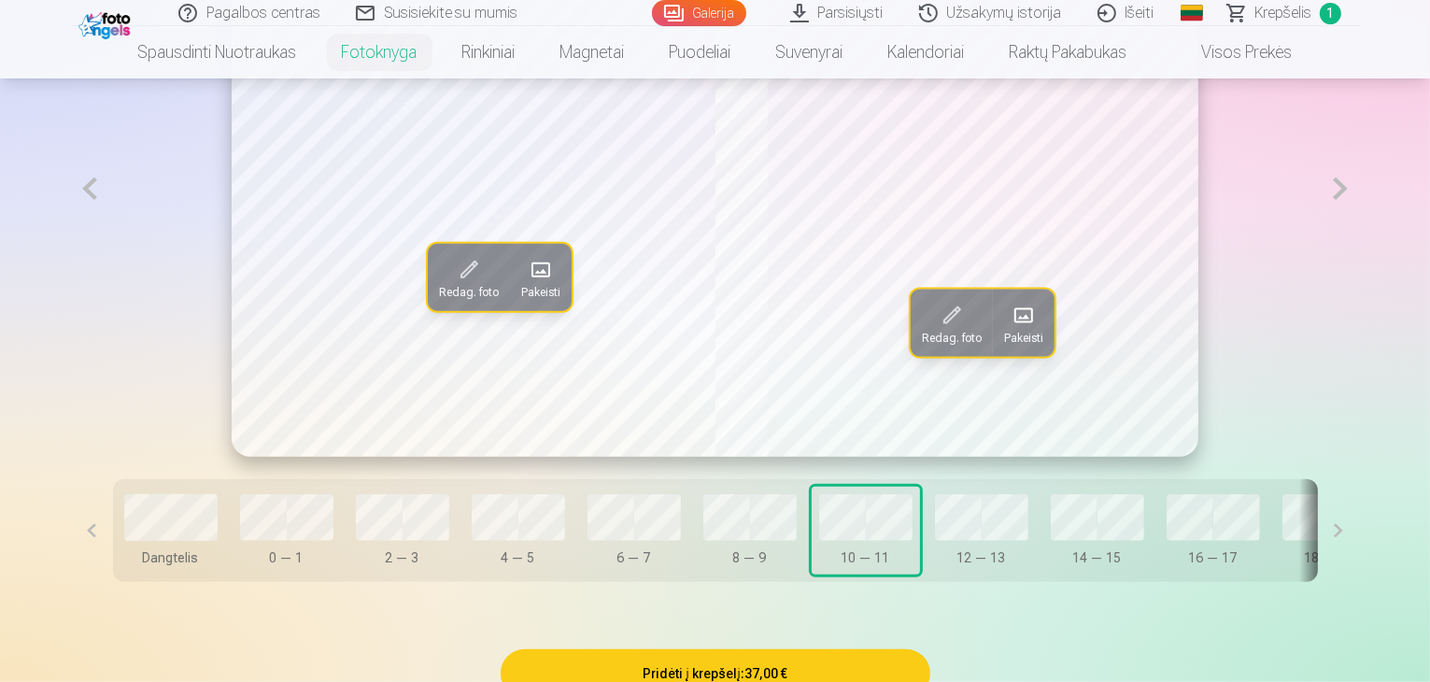
click at [1359, 251] on button at bounding box center [1339, 189] width 38 height 536
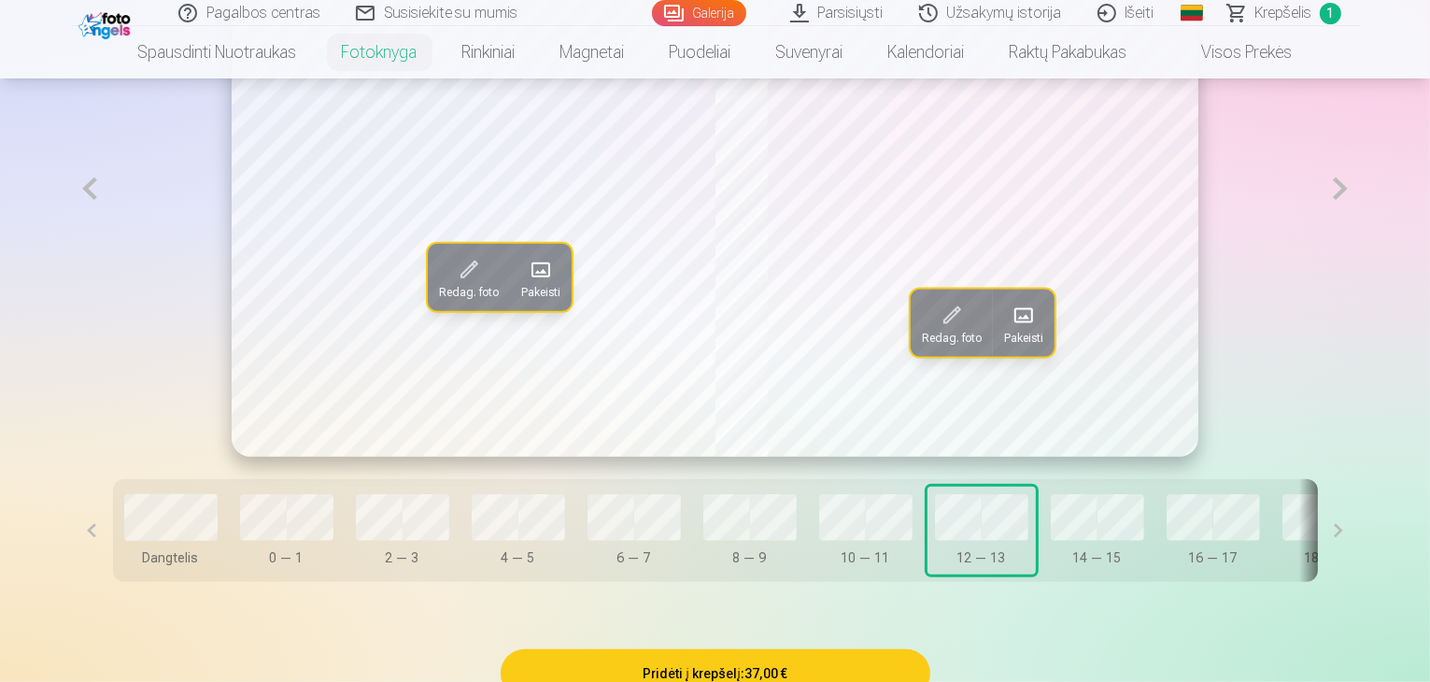
click at [1020, 345] on span "Pakeisti" at bounding box center [1023, 337] width 39 height 15
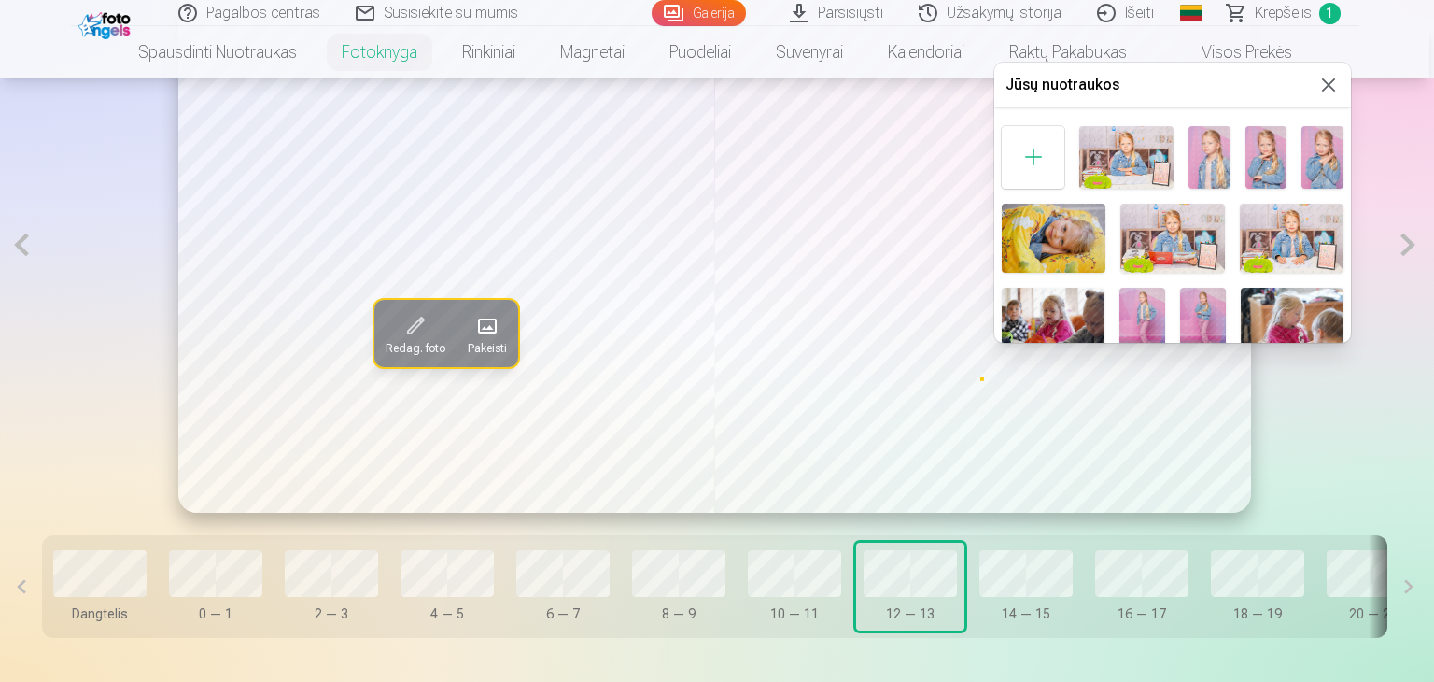
click at [1066, 303] on img at bounding box center [1053, 322] width 103 height 68
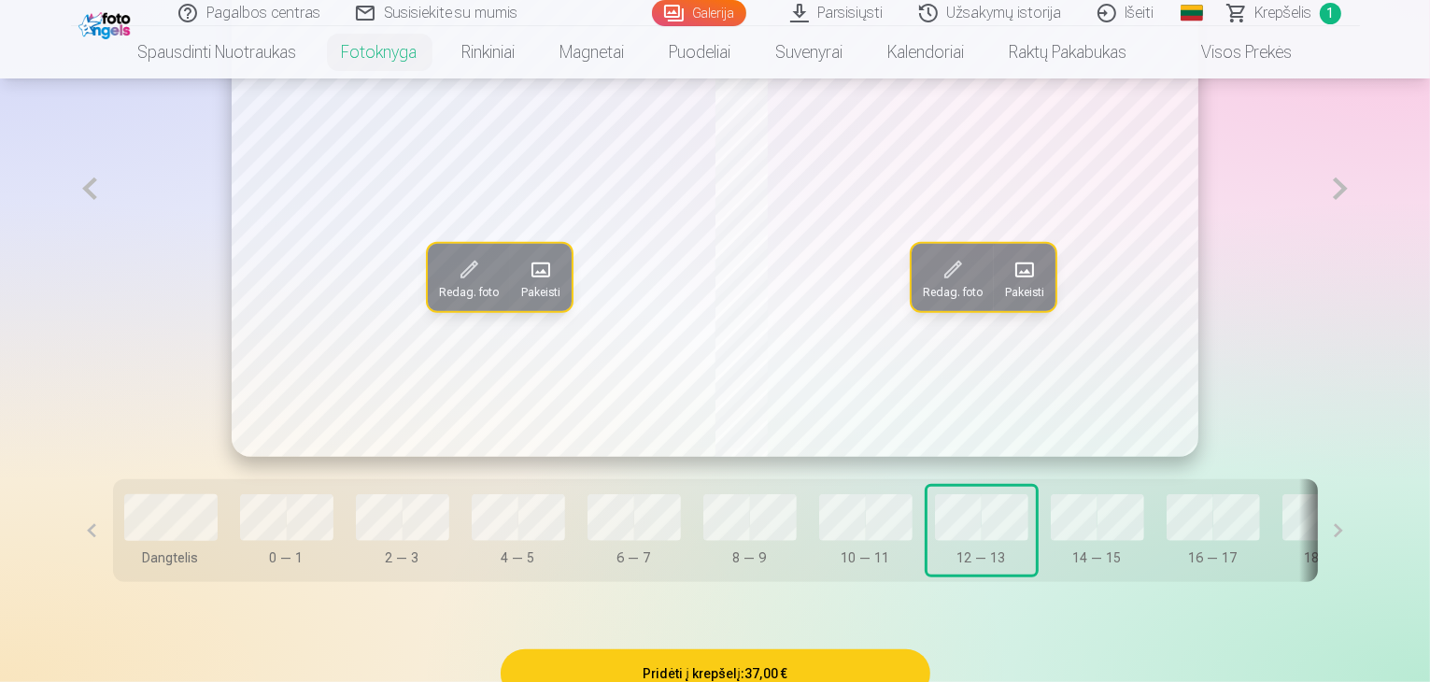
click at [1359, 227] on button at bounding box center [1339, 189] width 38 height 536
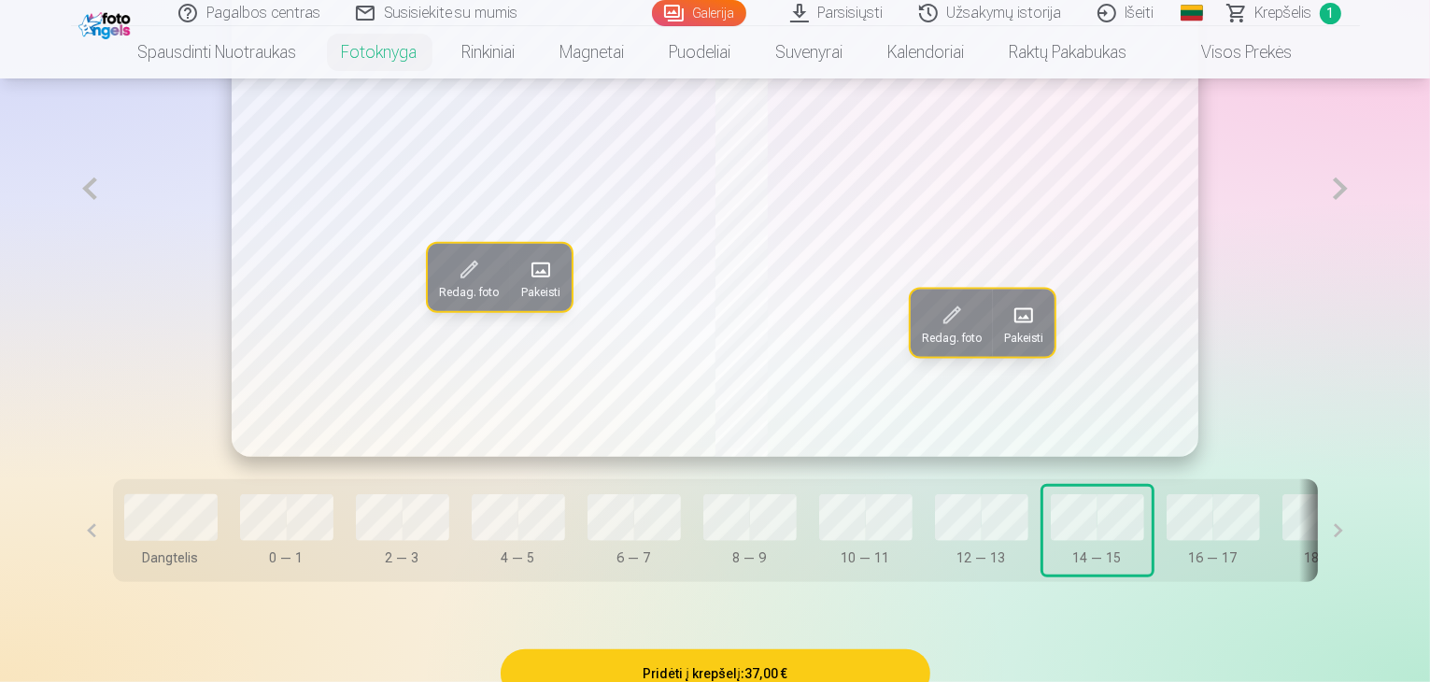
click at [1359, 247] on button at bounding box center [1339, 189] width 38 height 536
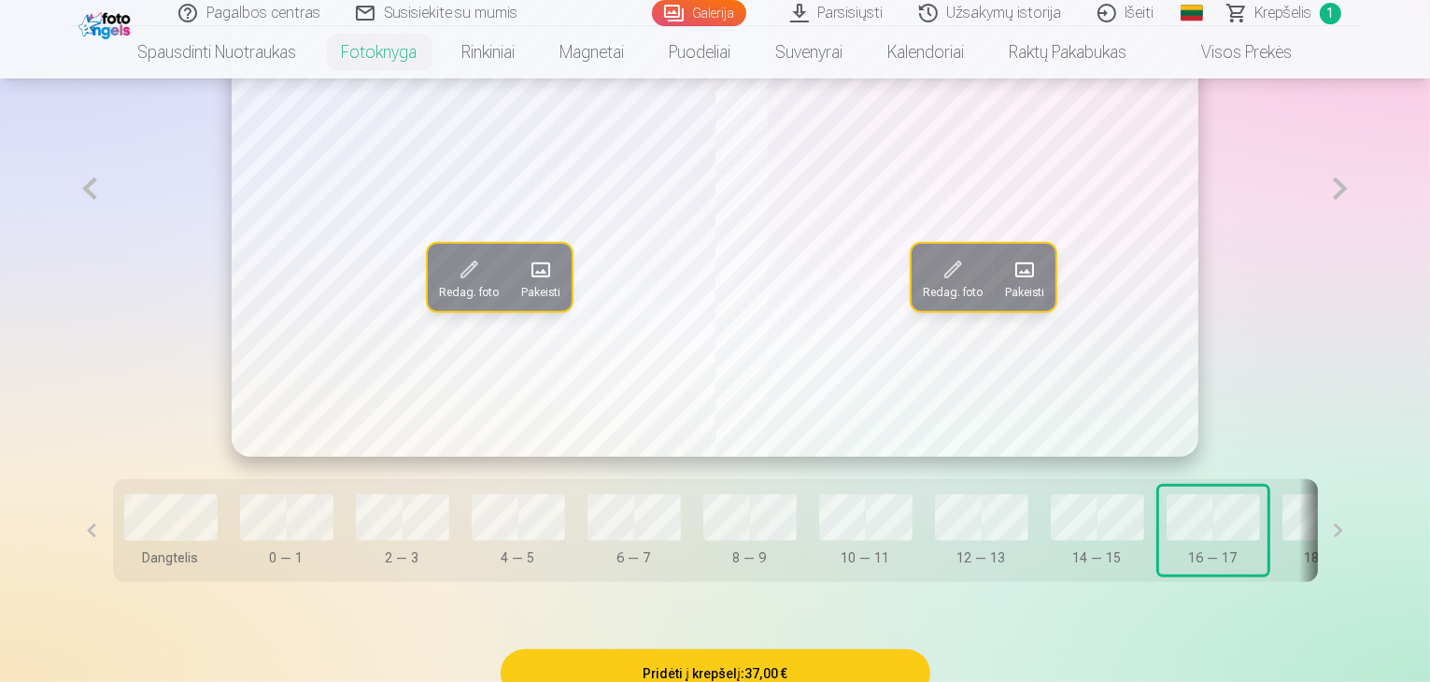
click at [526, 285] on span at bounding box center [541, 270] width 30 height 30
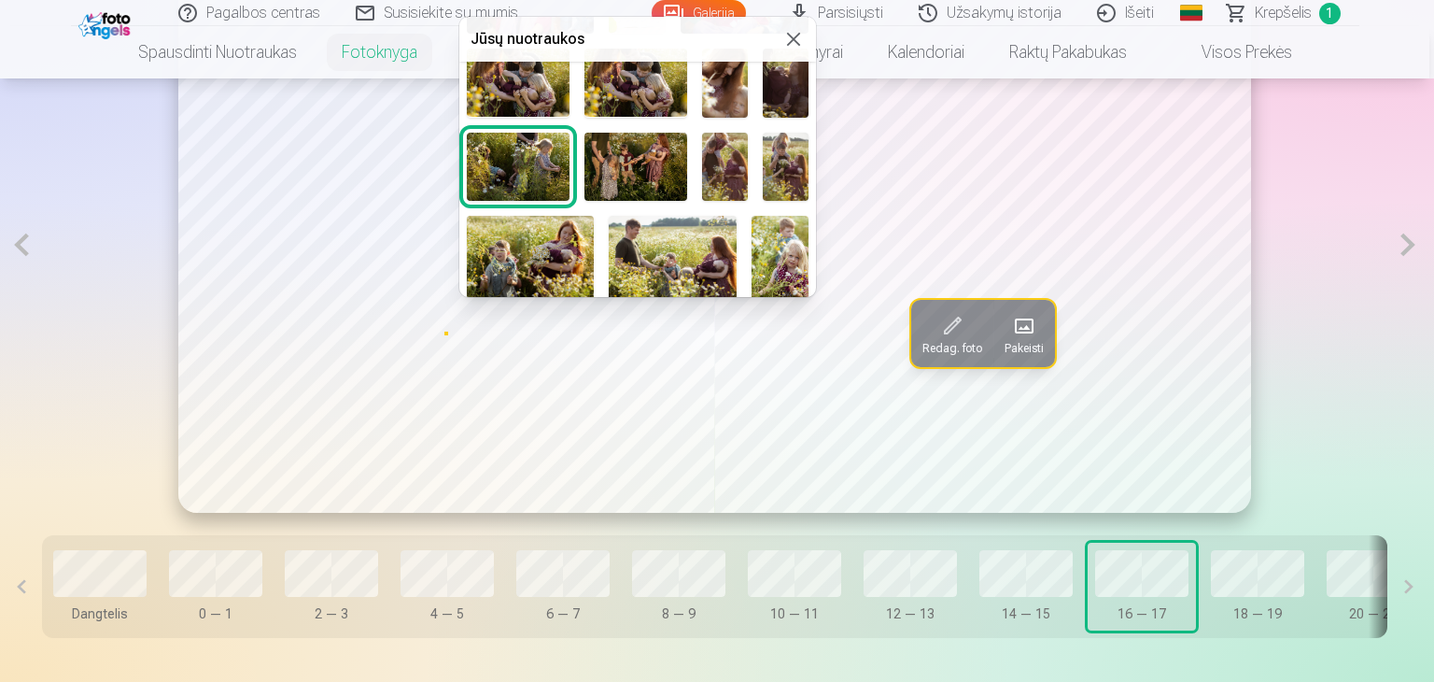
scroll to position [467, 0]
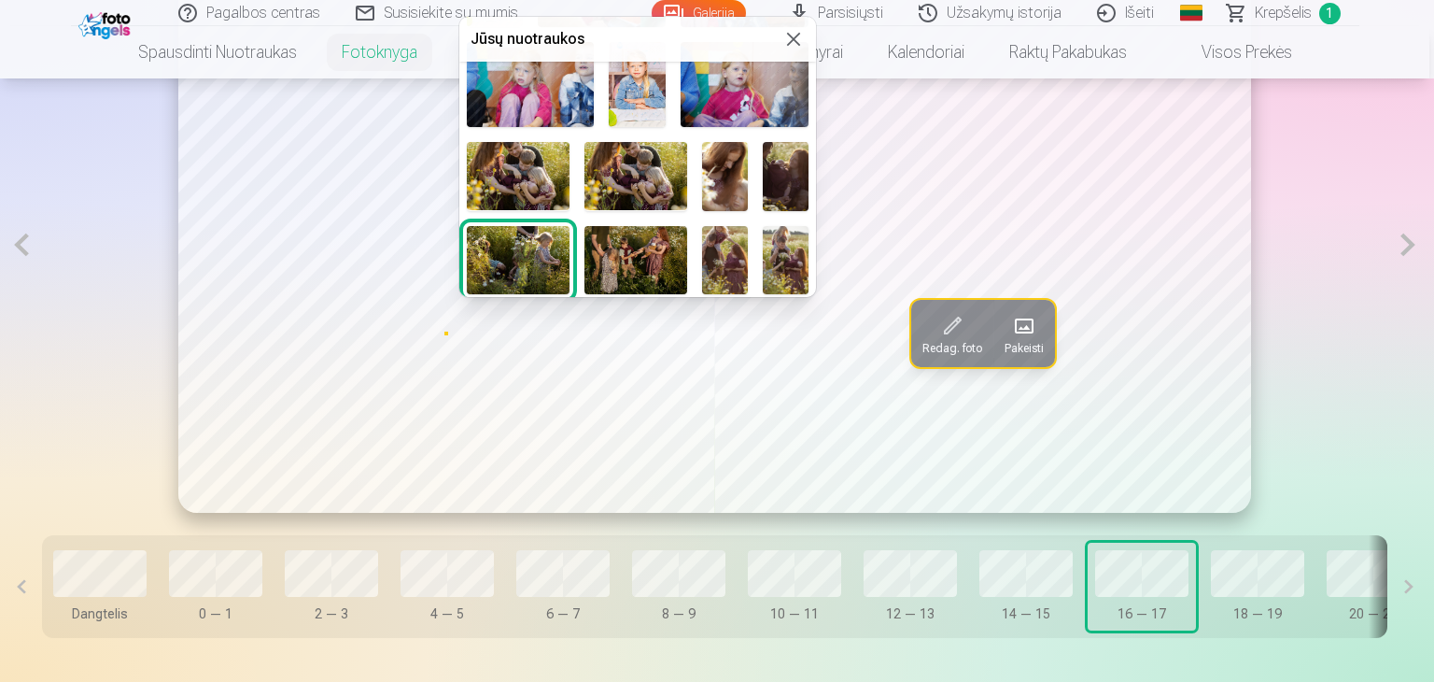
click at [530, 159] on img at bounding box center [518, 176] width 103 height 68
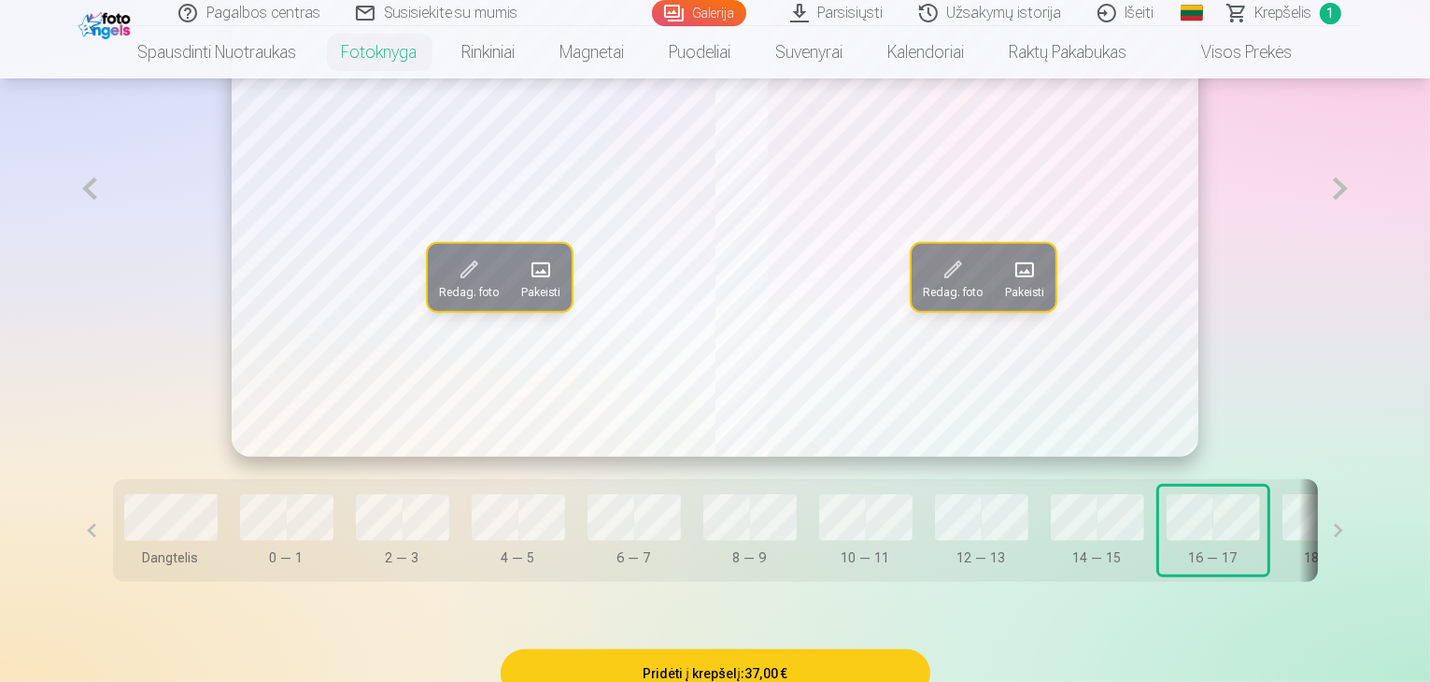
click at [1017, 285] on span at bounding box center [1024, 270] width 30 height 30
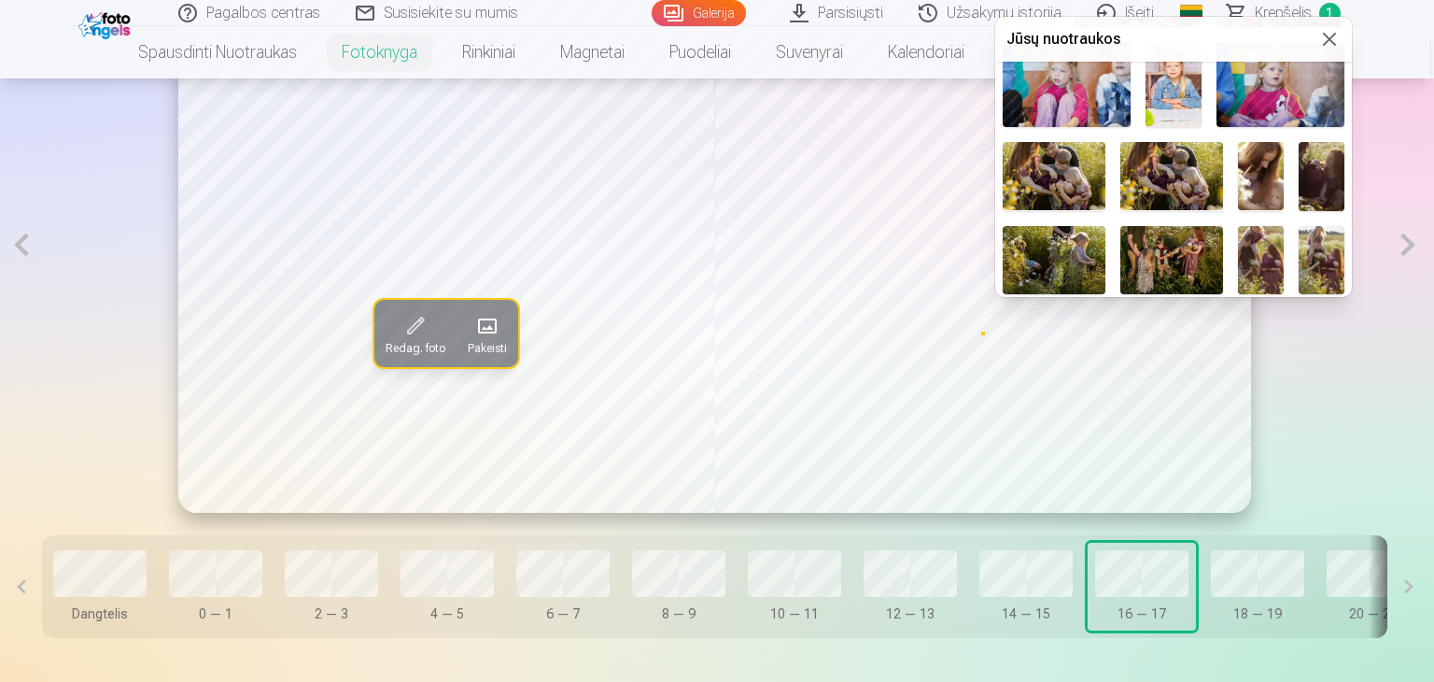
click at [1053, 247] on img at bounding box center [1054, 260] width 103 height 68
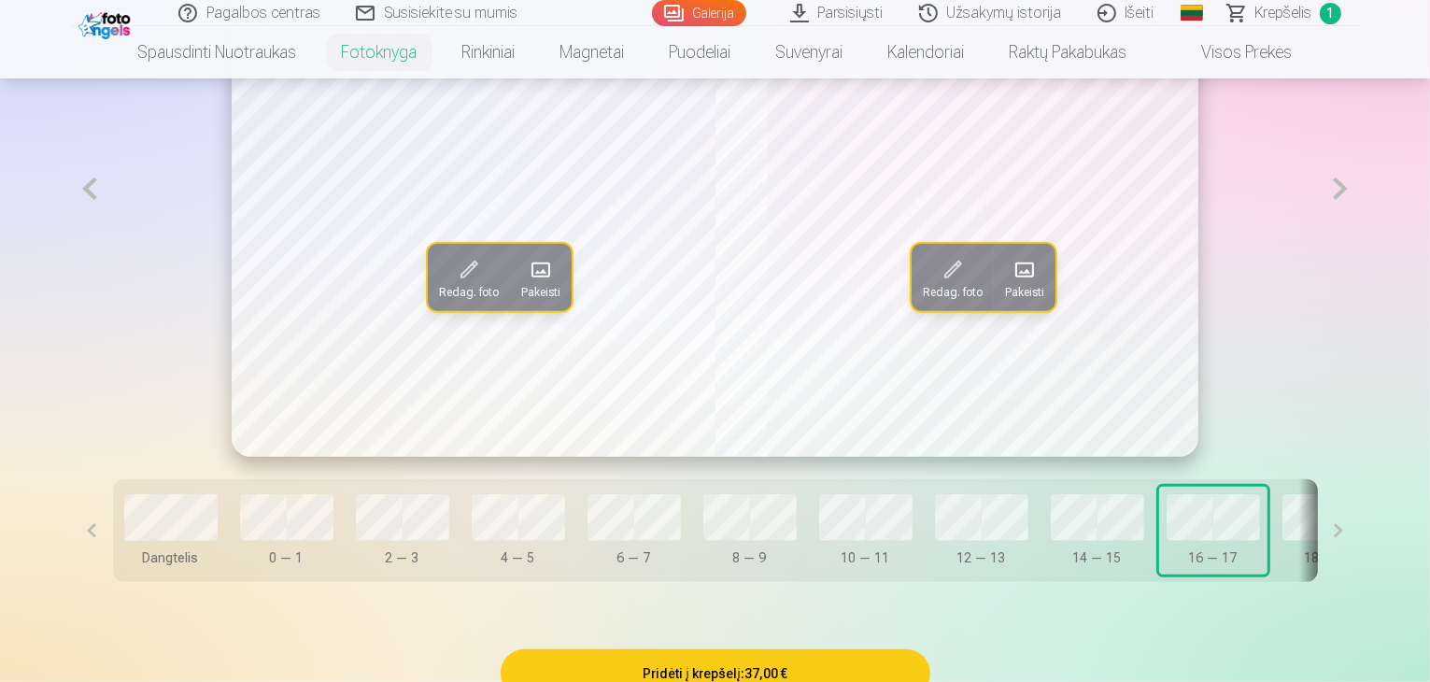
click at [1359, 252] on button at bounding box center [1339, 189] width 38 height 536
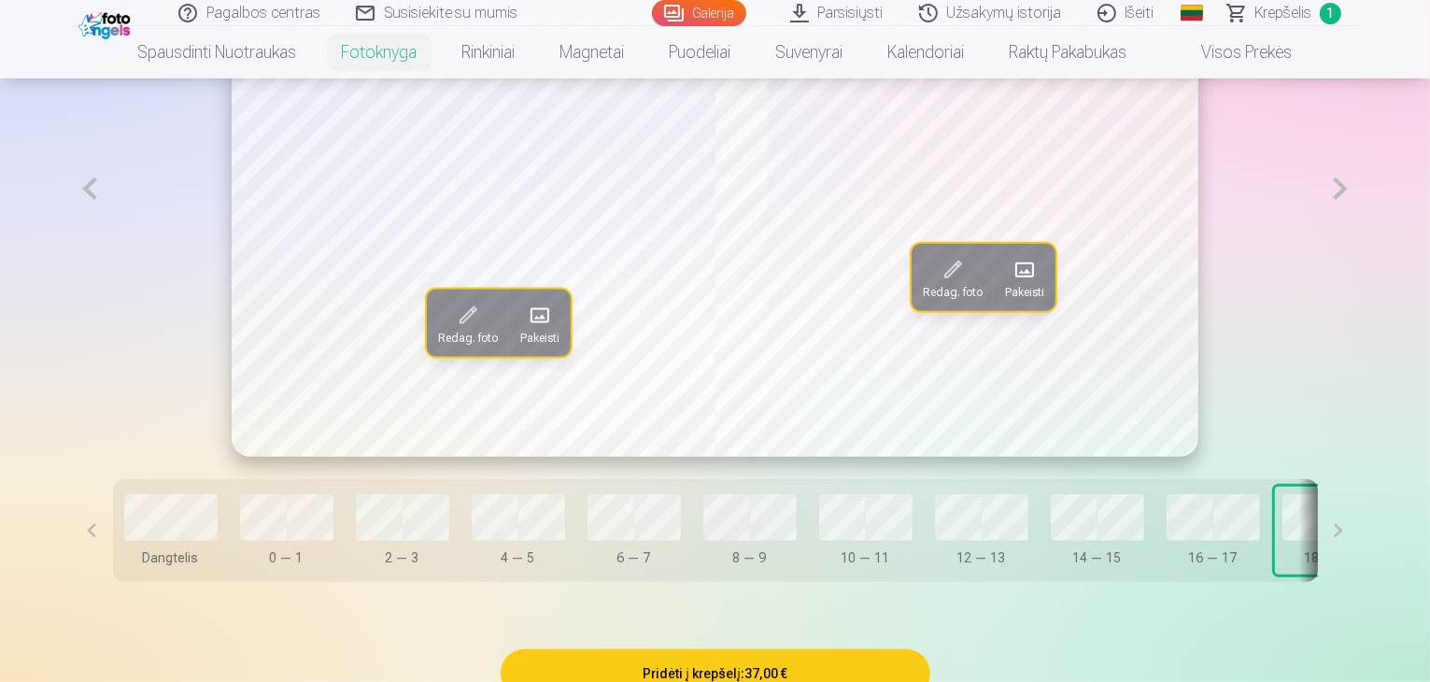
click at [525, 330] on span at bounding box center [540, 315] width 30 height 30
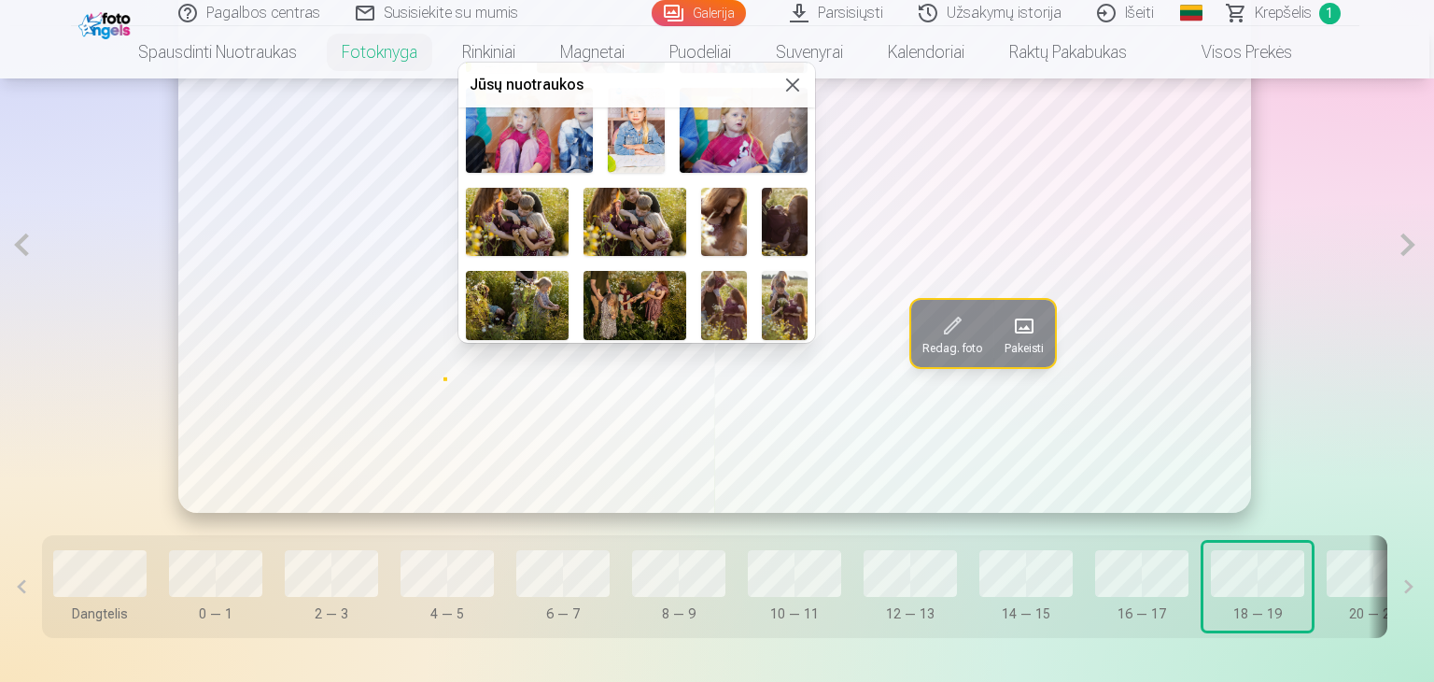
click at [631, 289] on img at bounding box center [635, 305] width 103 height 68
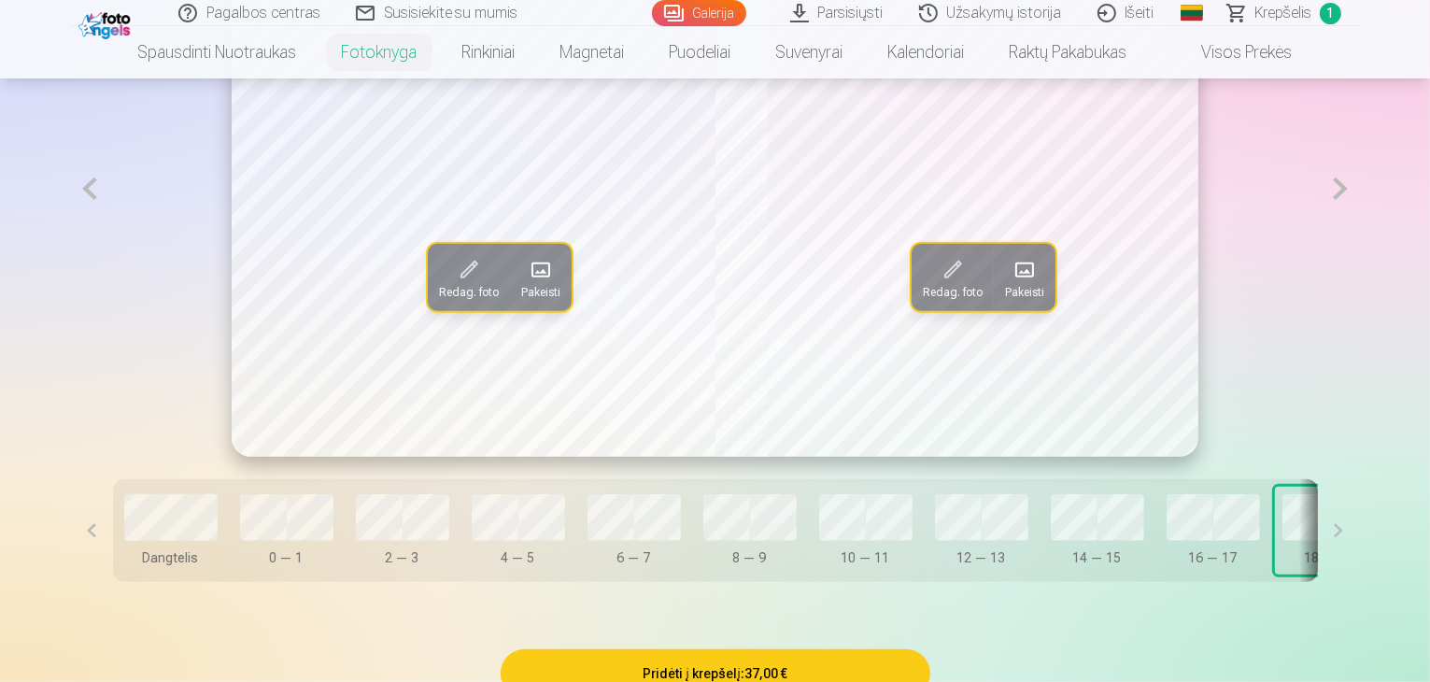
click at [1022, 300] on span "Pakeisti" at bounding box center [1024, 292] width 39 height 15
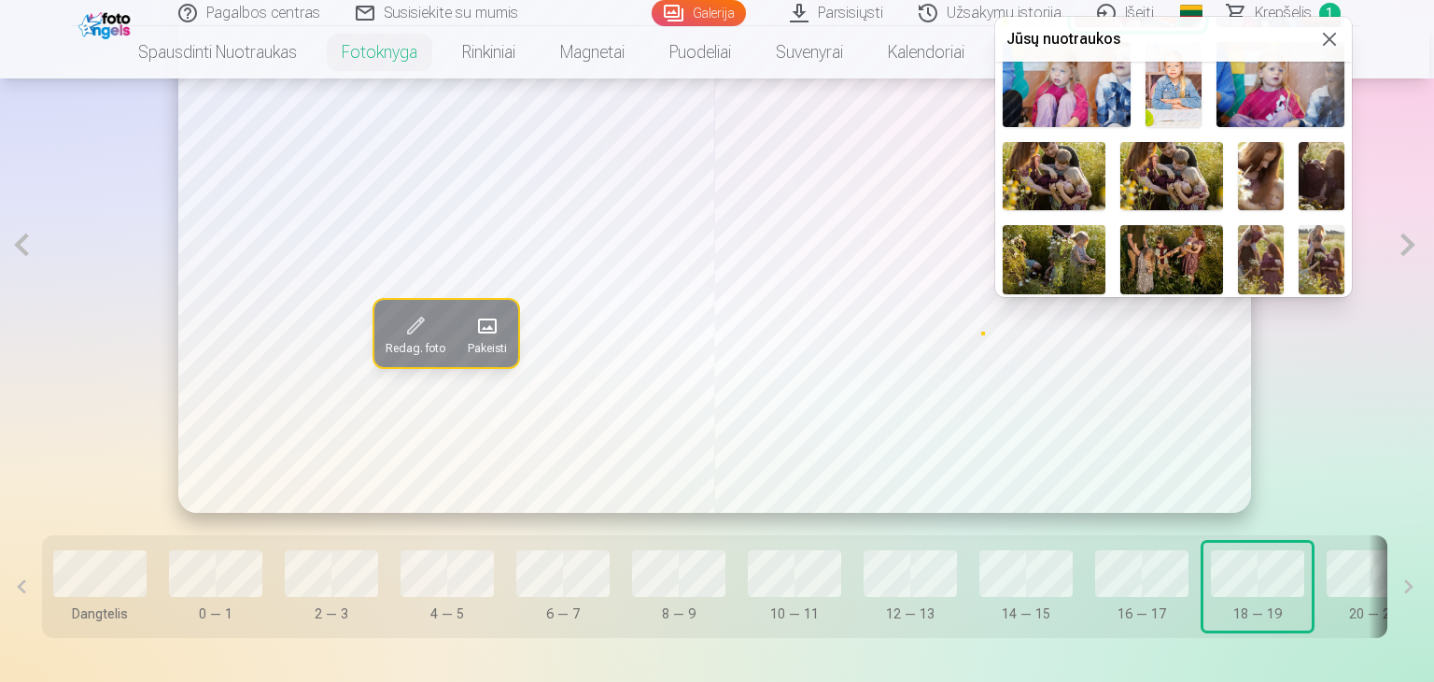
click at [1320, 249] on img at bounding box center [1322, 259] width 46 height 68
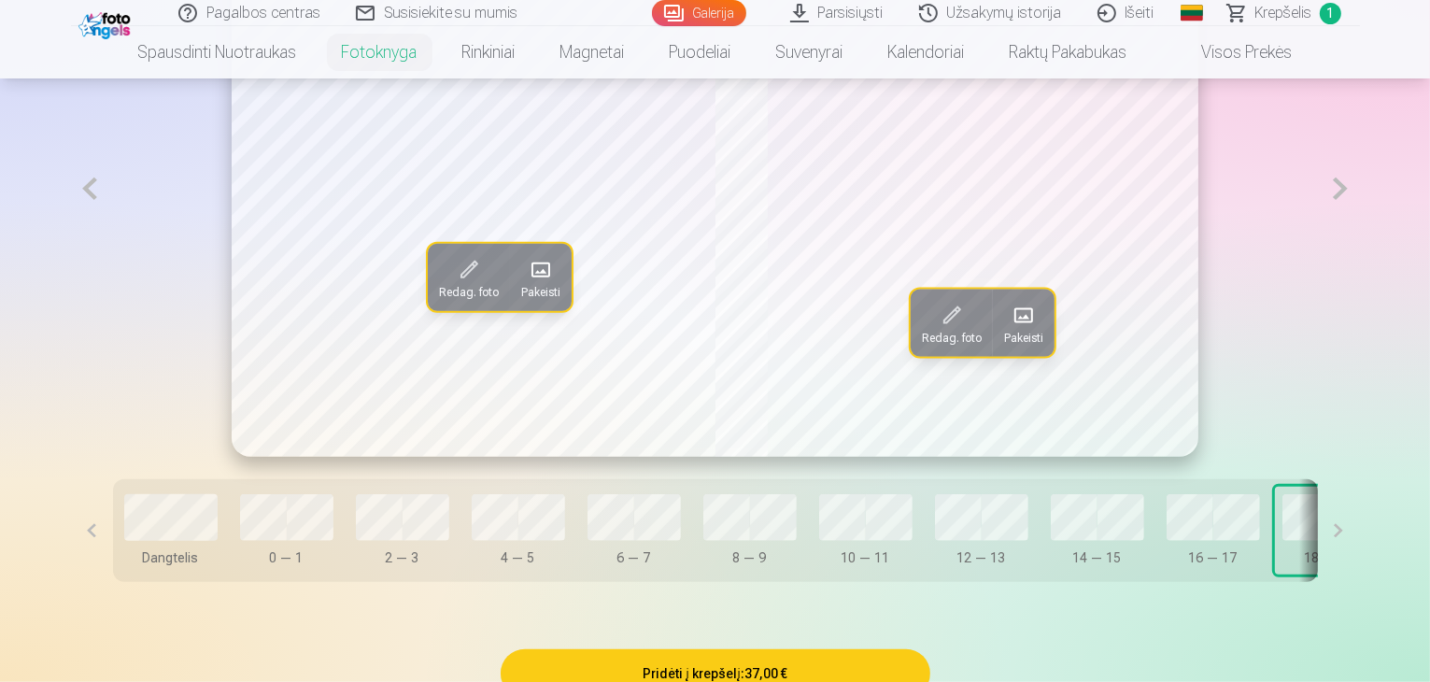
click at [1359, 251] on button at bounding box center [1339, 189] width 38 height 536
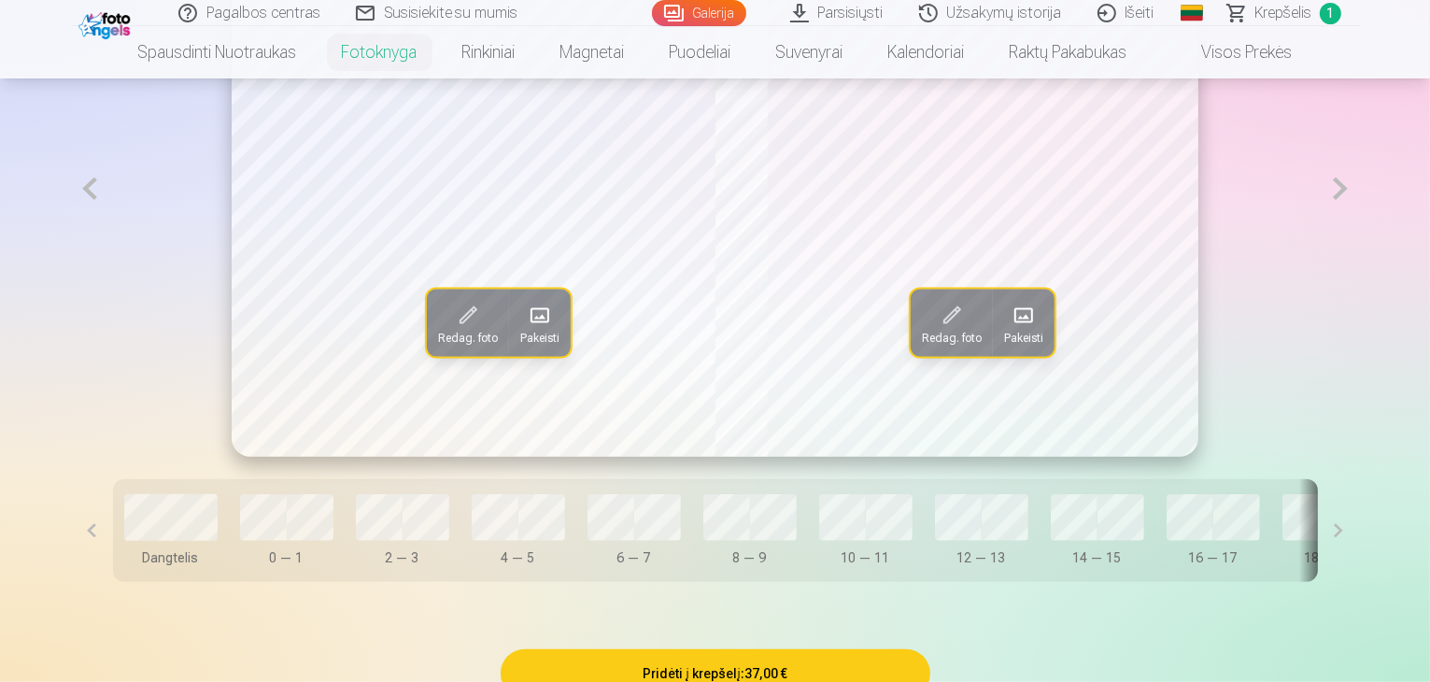
click at [525, 330] on span at bounding box center [540, 315] width 30 height 30
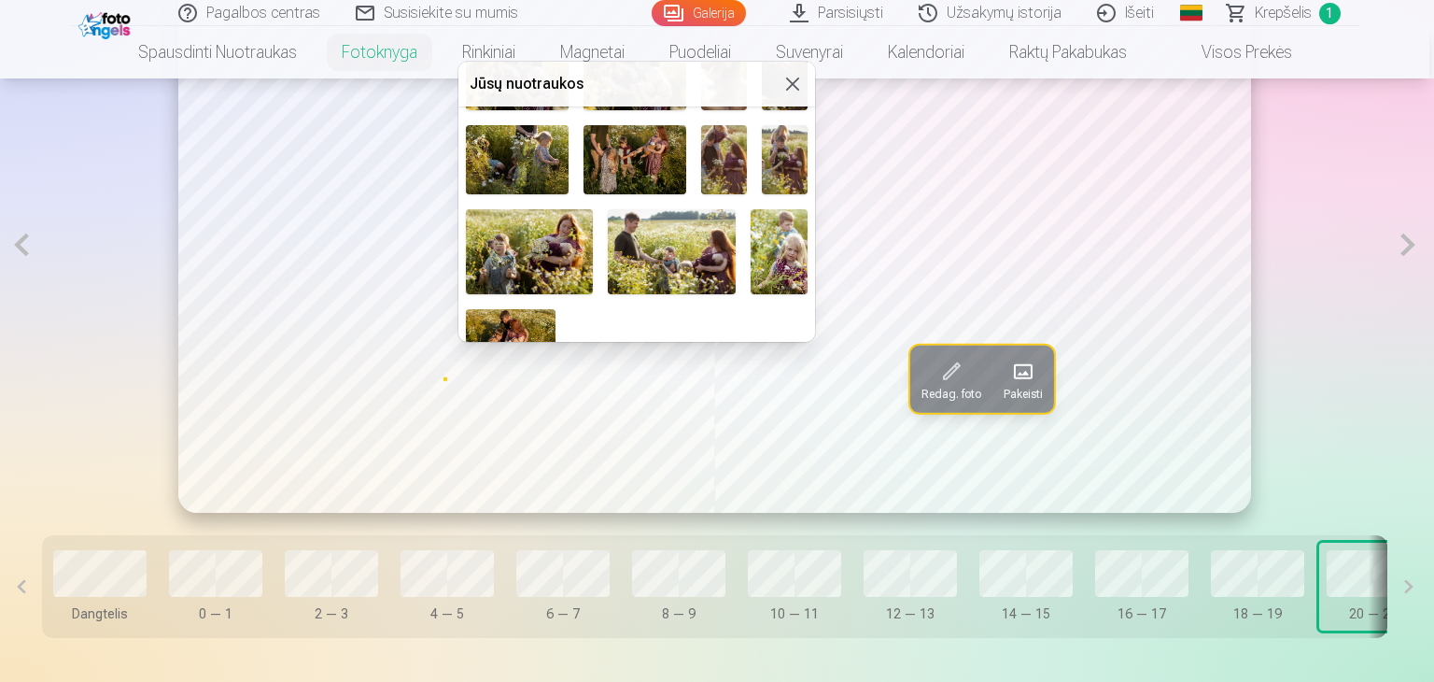
scroll to position [543, 0]
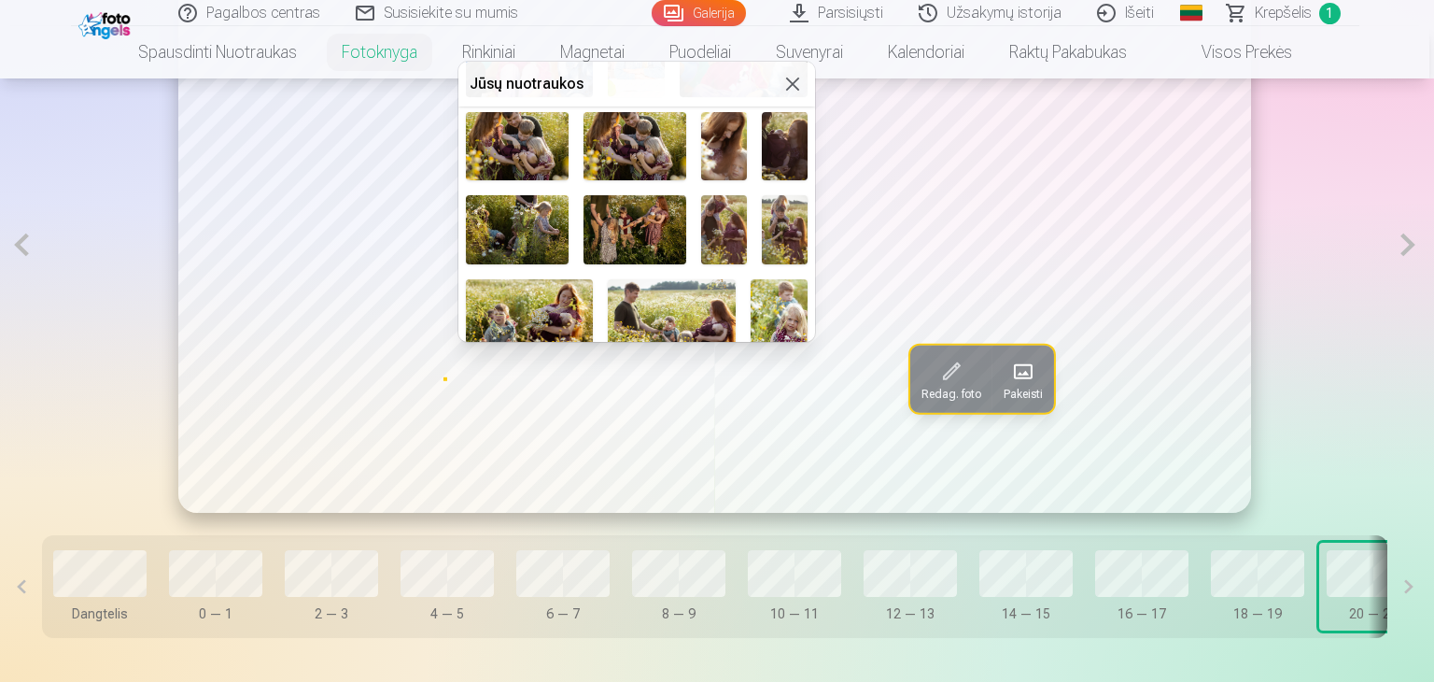
click at [623, 208] on img at bounding box center [635, 229] width 103 height 68
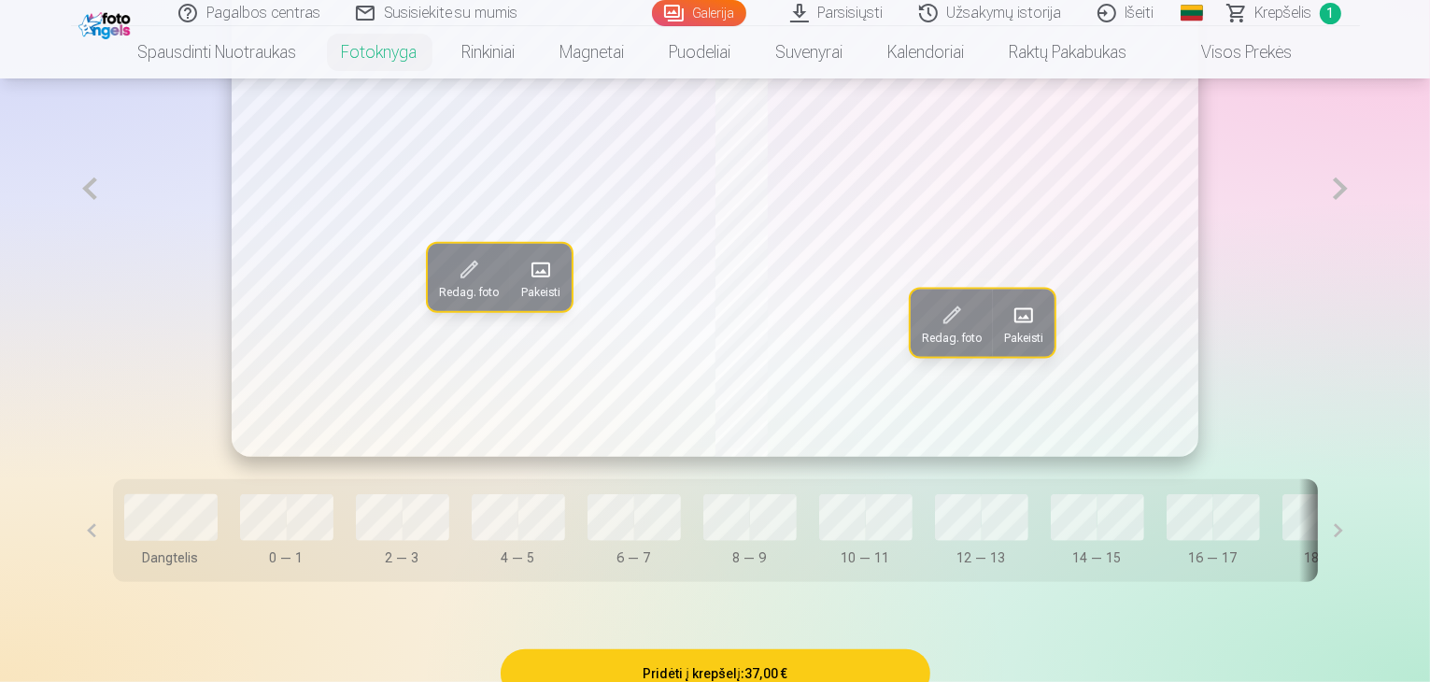
click at [1020, 330] on span at bounding box center [1024, 315] width 30 height 30
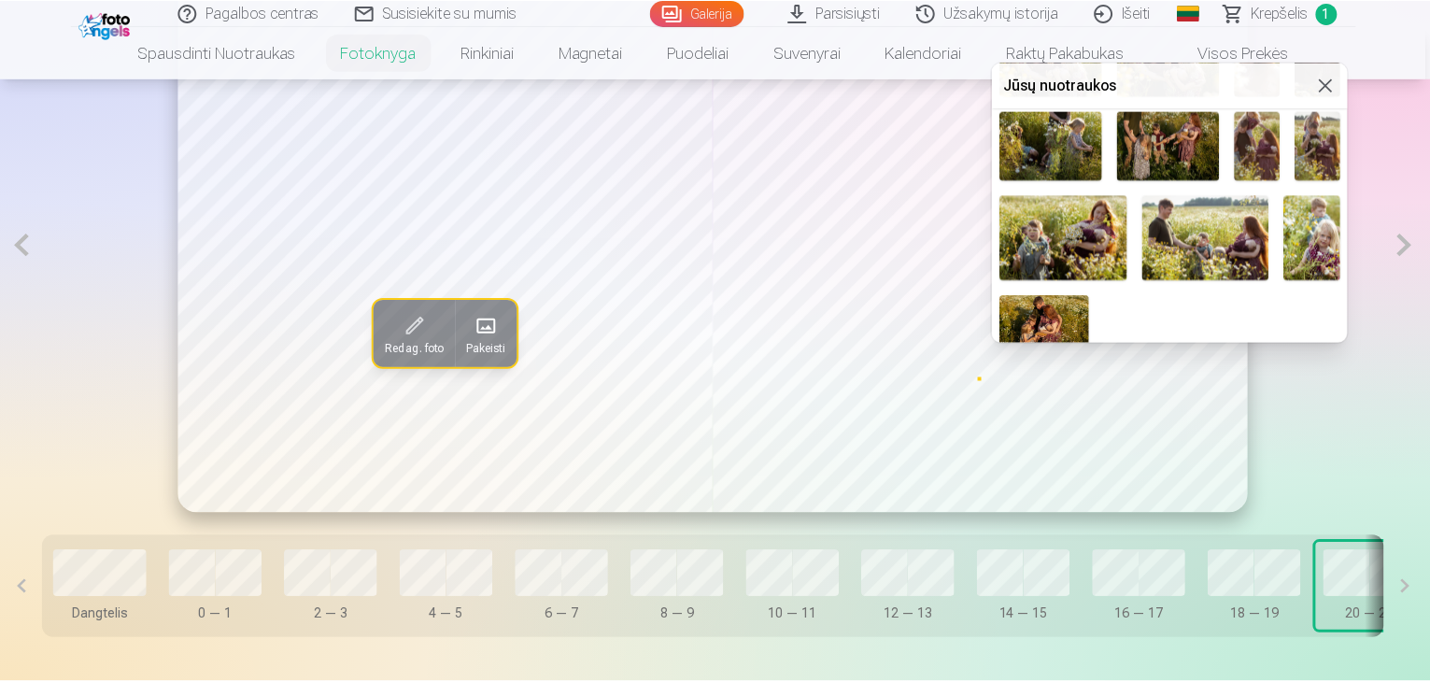
scroll to position [636, 0]
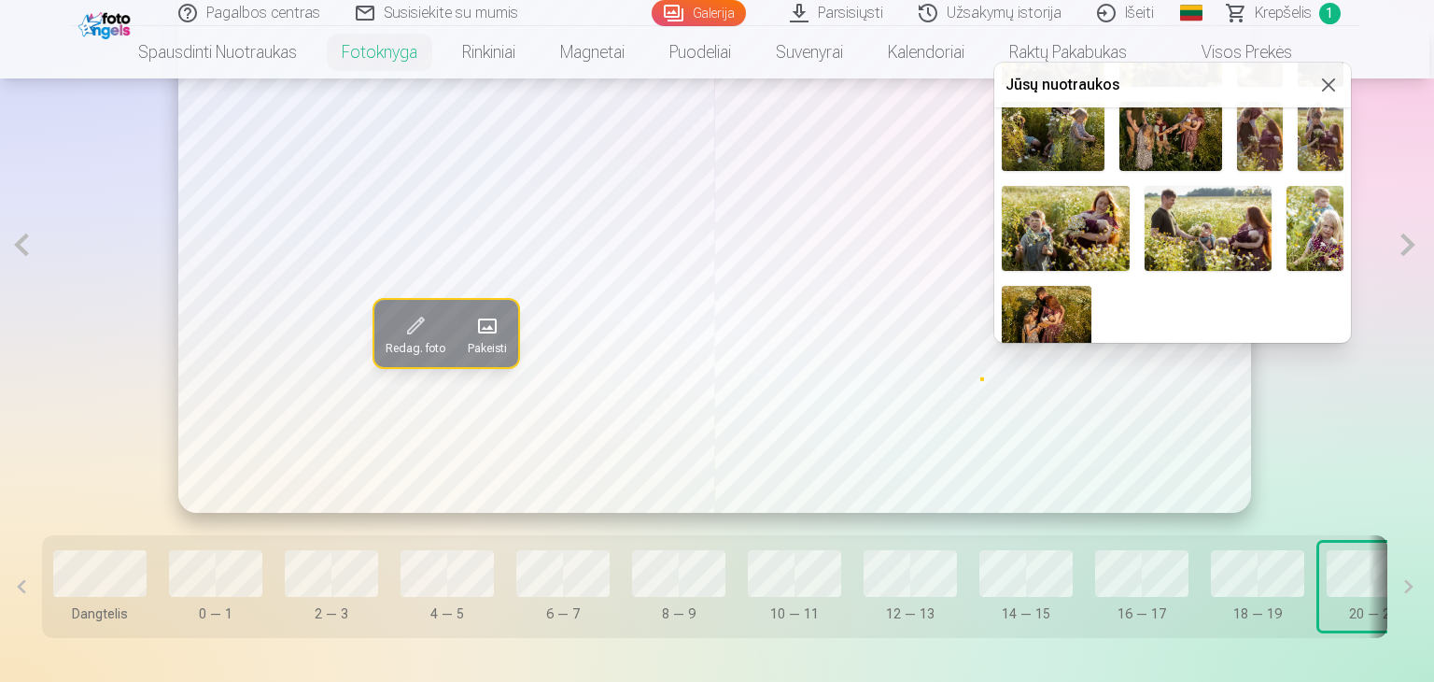
click at [1068, 305] on img at bounding box center [1047, 316] width 90 height 60
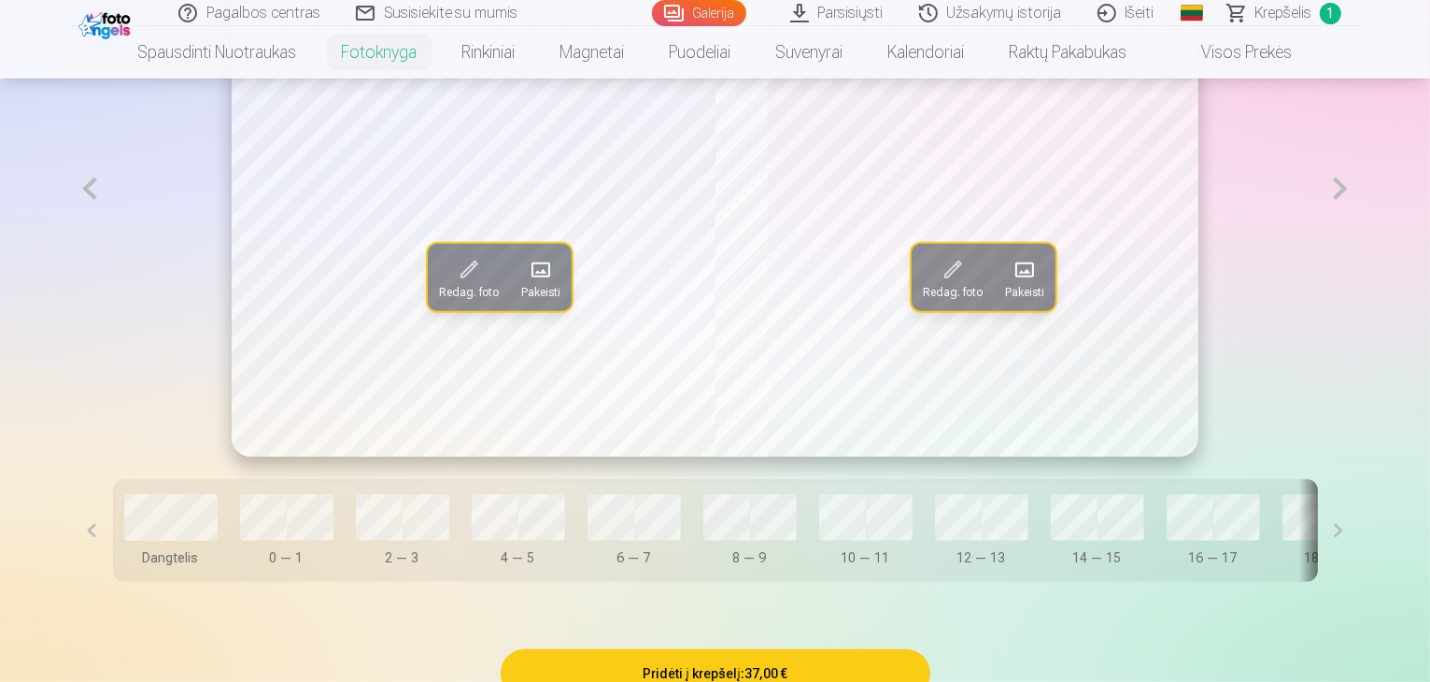
scroll to position [1121, 0]
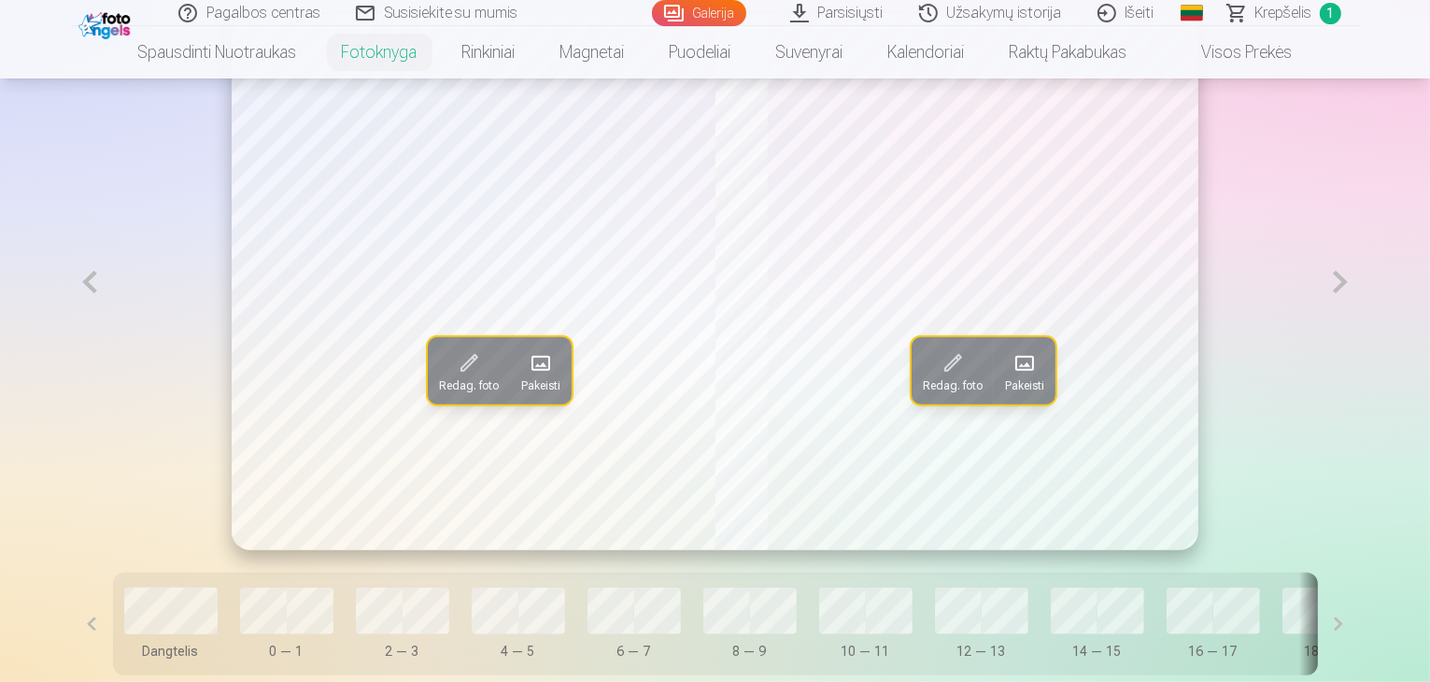
click at [1359, 341] on button at bounding box center [1339, 282] width 38 height 536
drag, startPoint x: 52, startPoint y: 310, endPoint x: 36, endPoint y: 328, distance: 23.8
click at [71, 322] on div "Redag. foto Pakeisti Redag. foto Pakeisti" at bounding box center [715, 282] width 1289 height 536
click at [71, 347] on button at bounding box center [90, 282] width 38 height 536
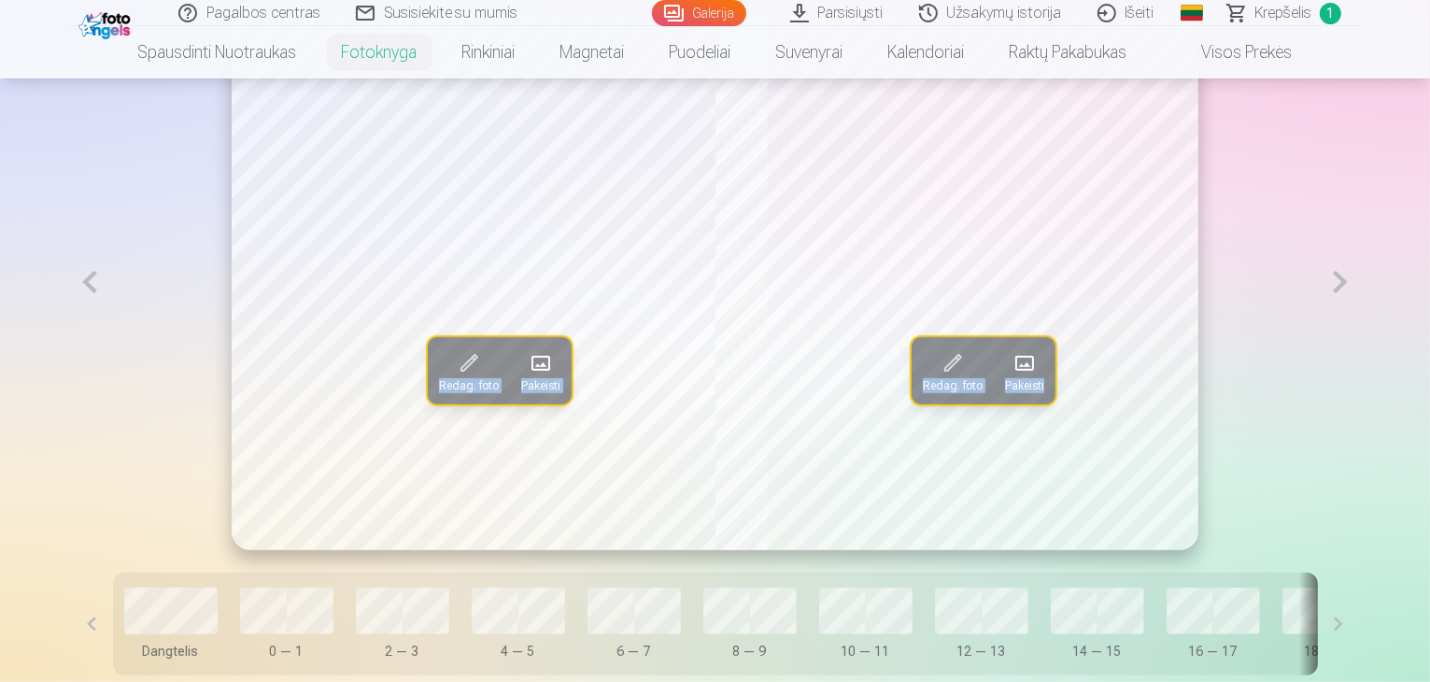
click at [71, 347] on button at bounding box center [90, 282] width 38 height 536
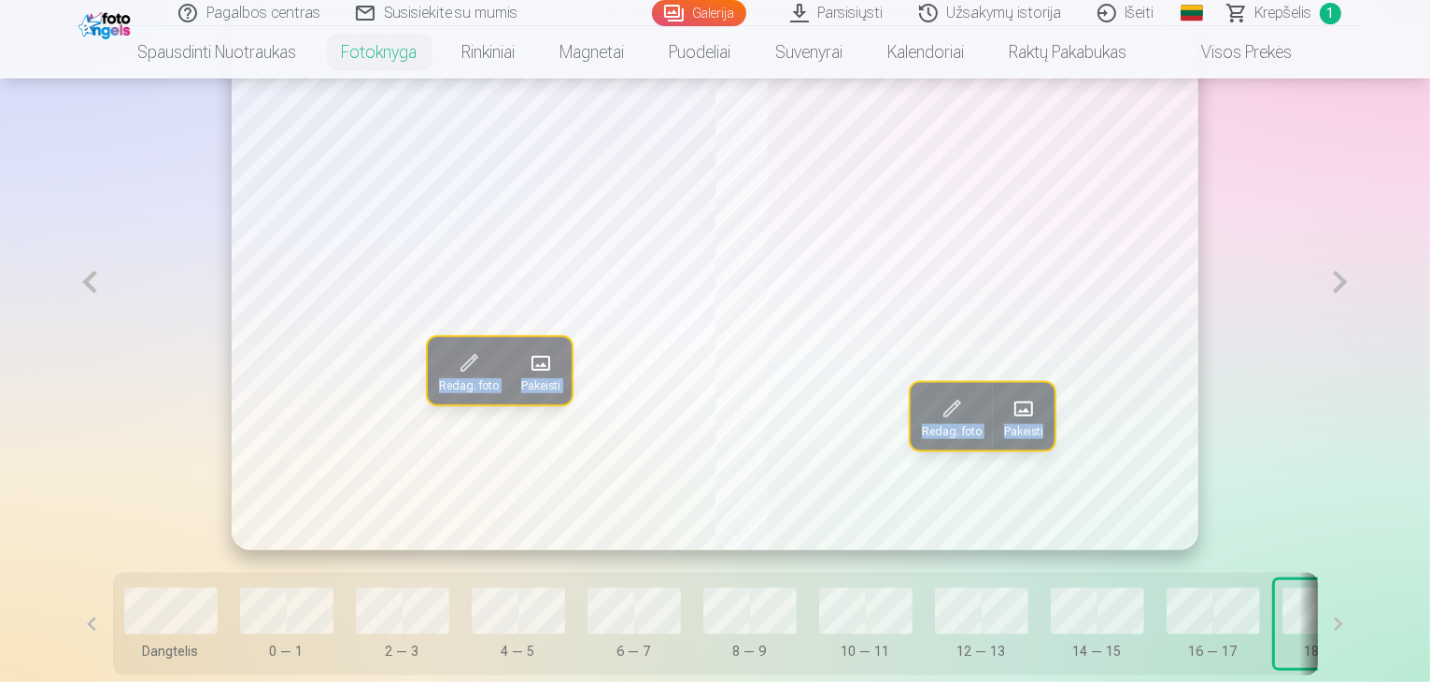
click at [71, 347] on button at bounding box center [90, 282] width 38 height 536
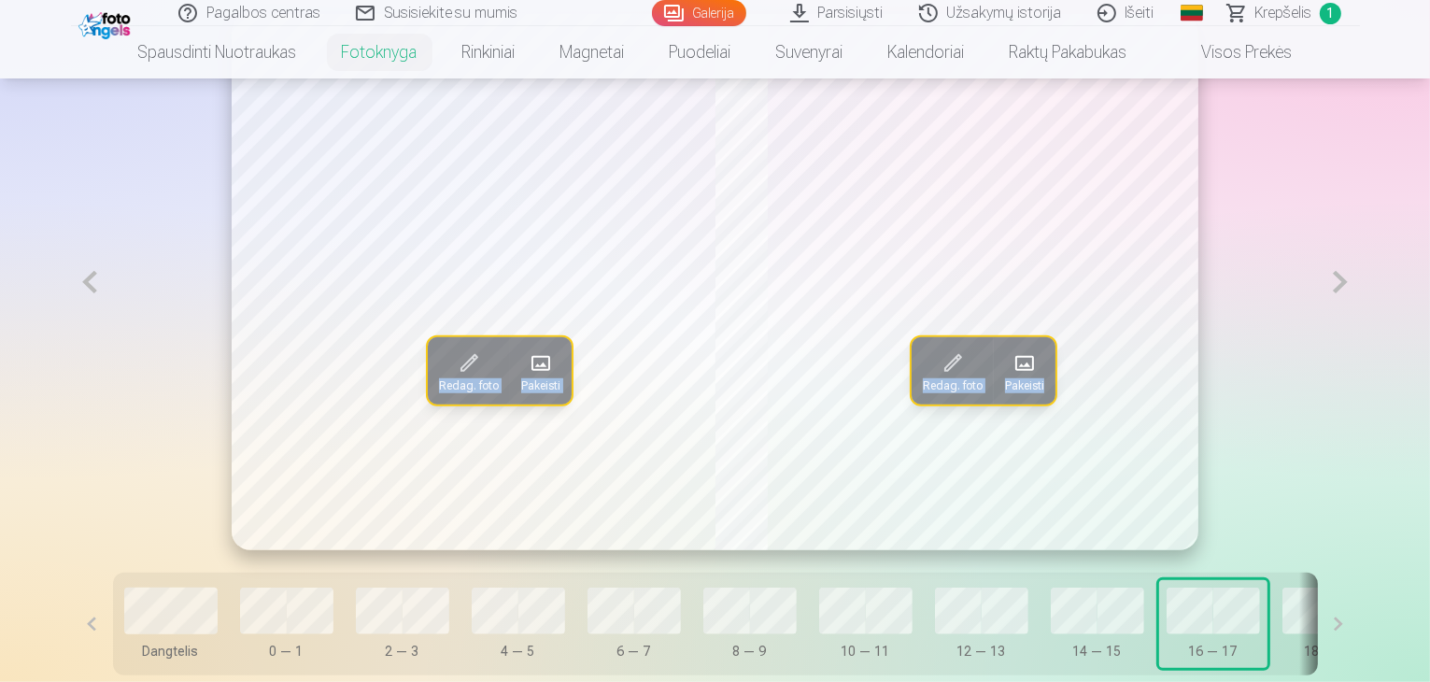
click at [71, 347] on button at bounding box center [90, 282] width 38 height 536
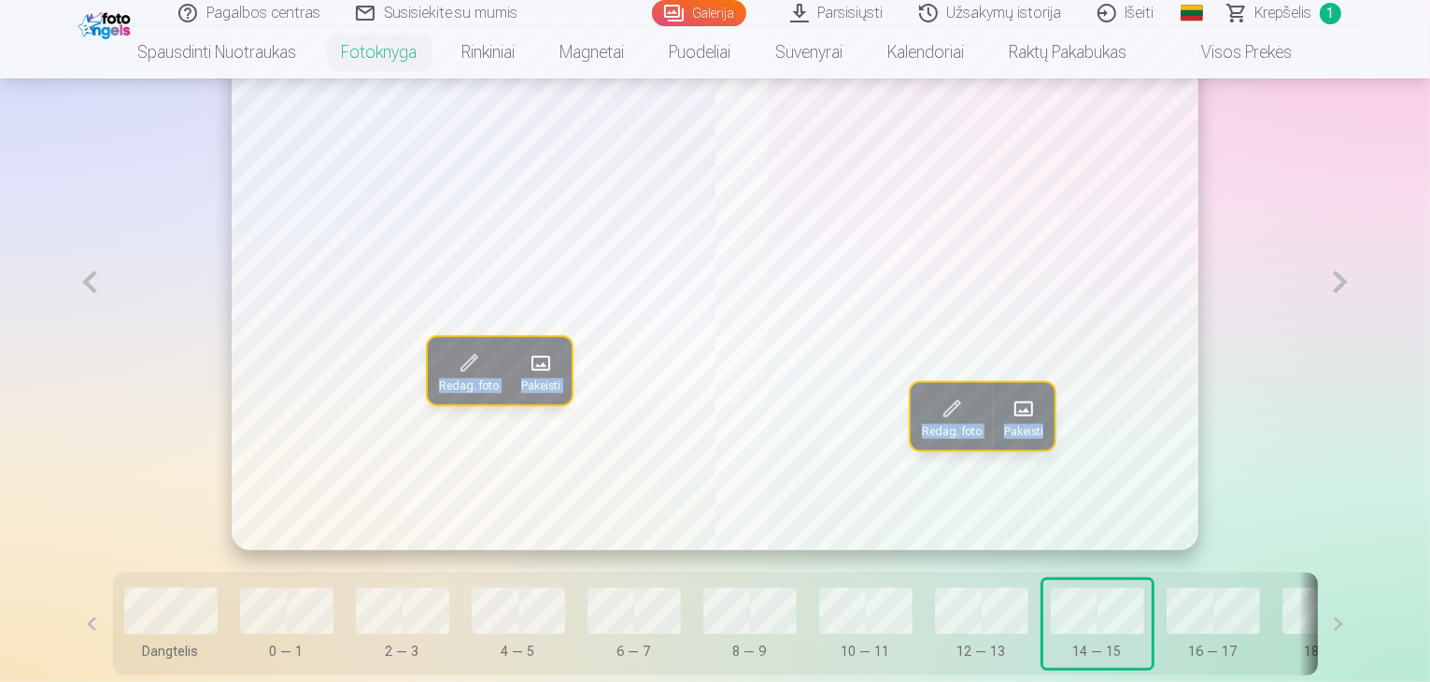
click at [71, 347] on button at bounding box center [90, 282] width 38 height 536
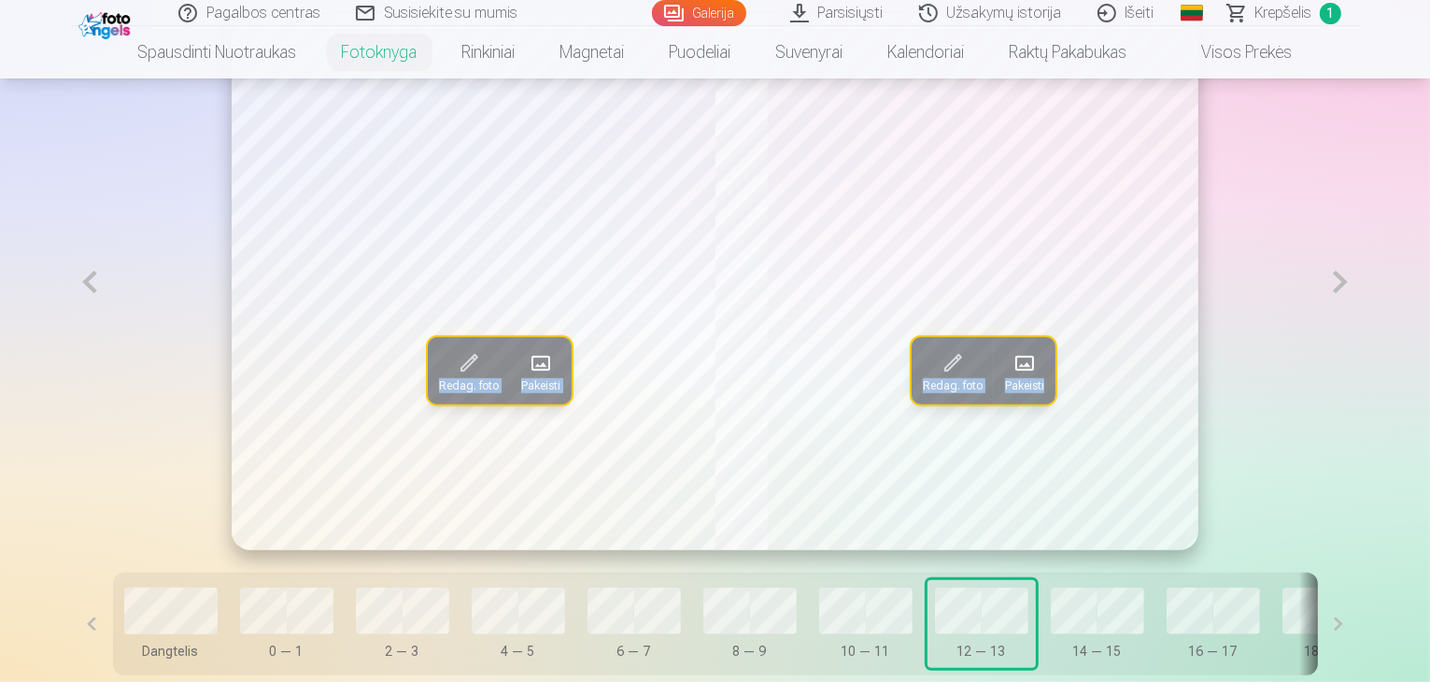
click at [1359, 352] on button at bounding box center [1339, 282] width 38 height 536
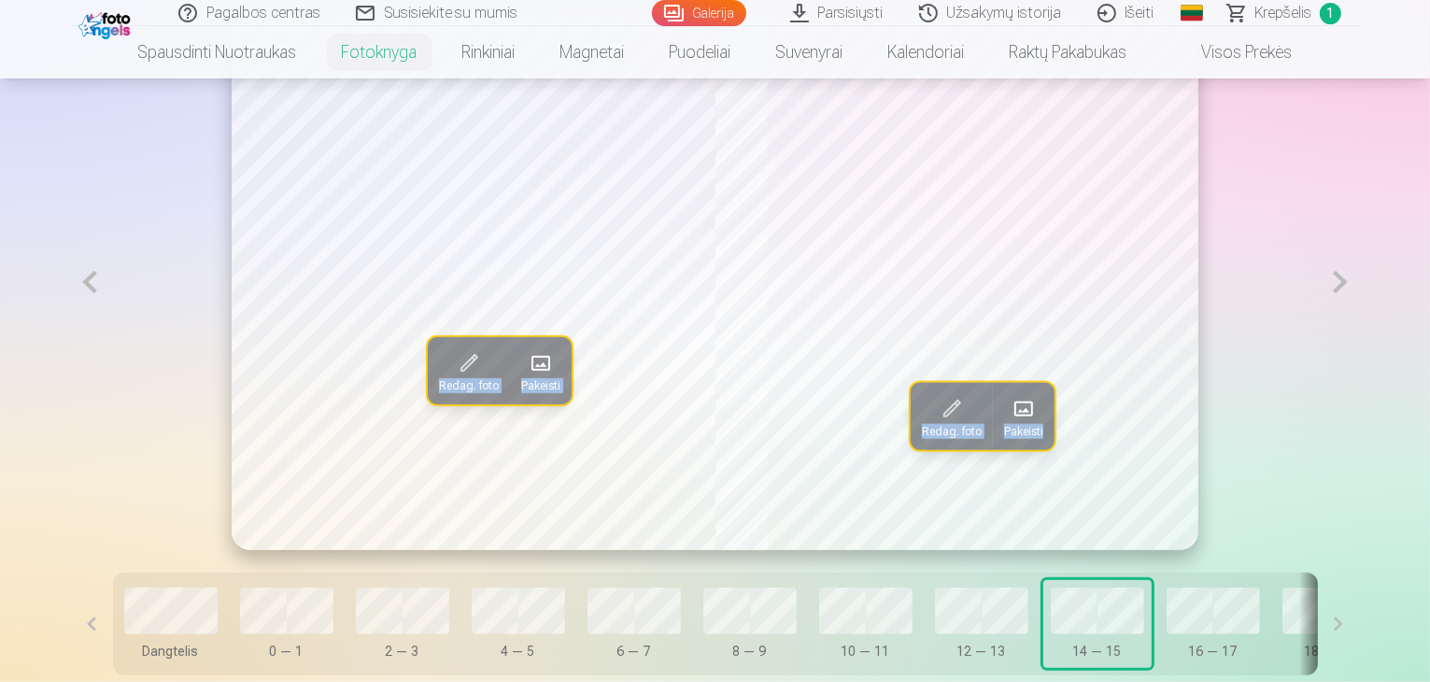
click at [1359, 352] on button at bounding box center [1339, 282] width 38 height 536
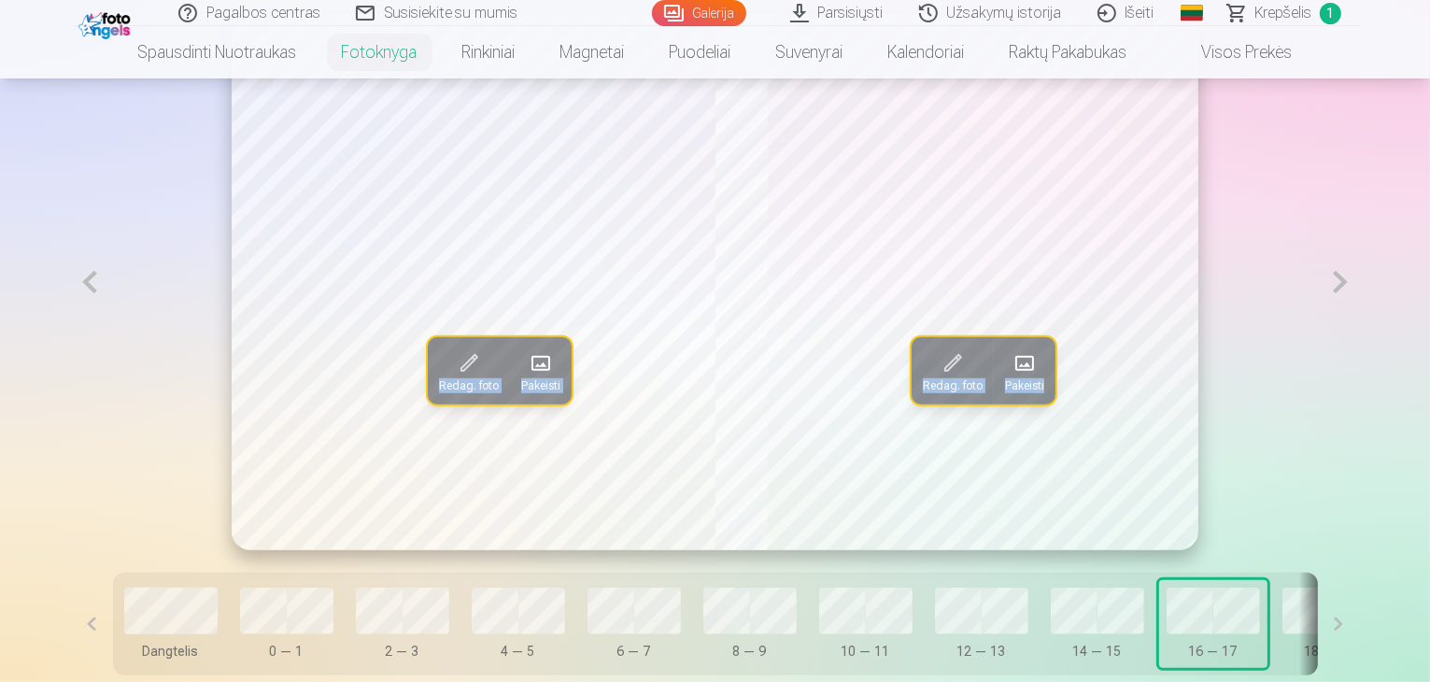
scroll to position [1307, 0]
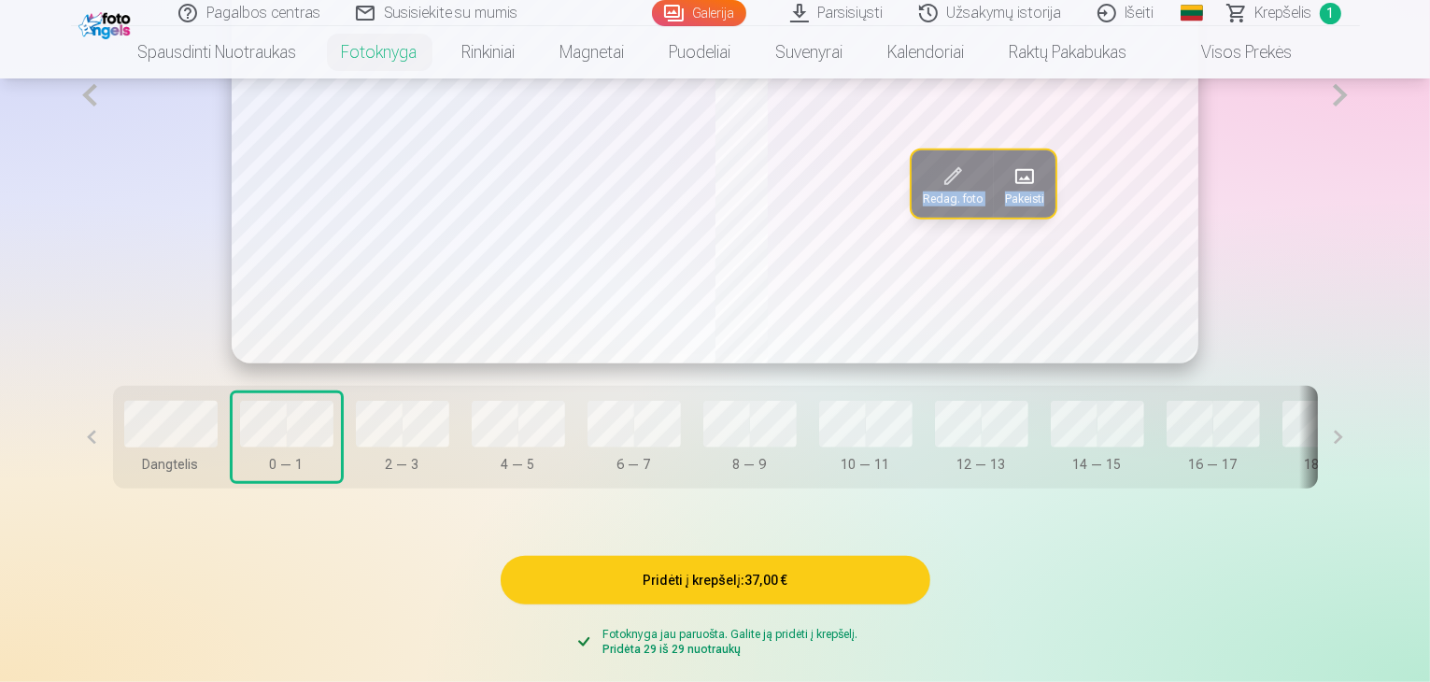
click at [1359, 162] on button at bounding box center [1339, 95] width 38 height 536
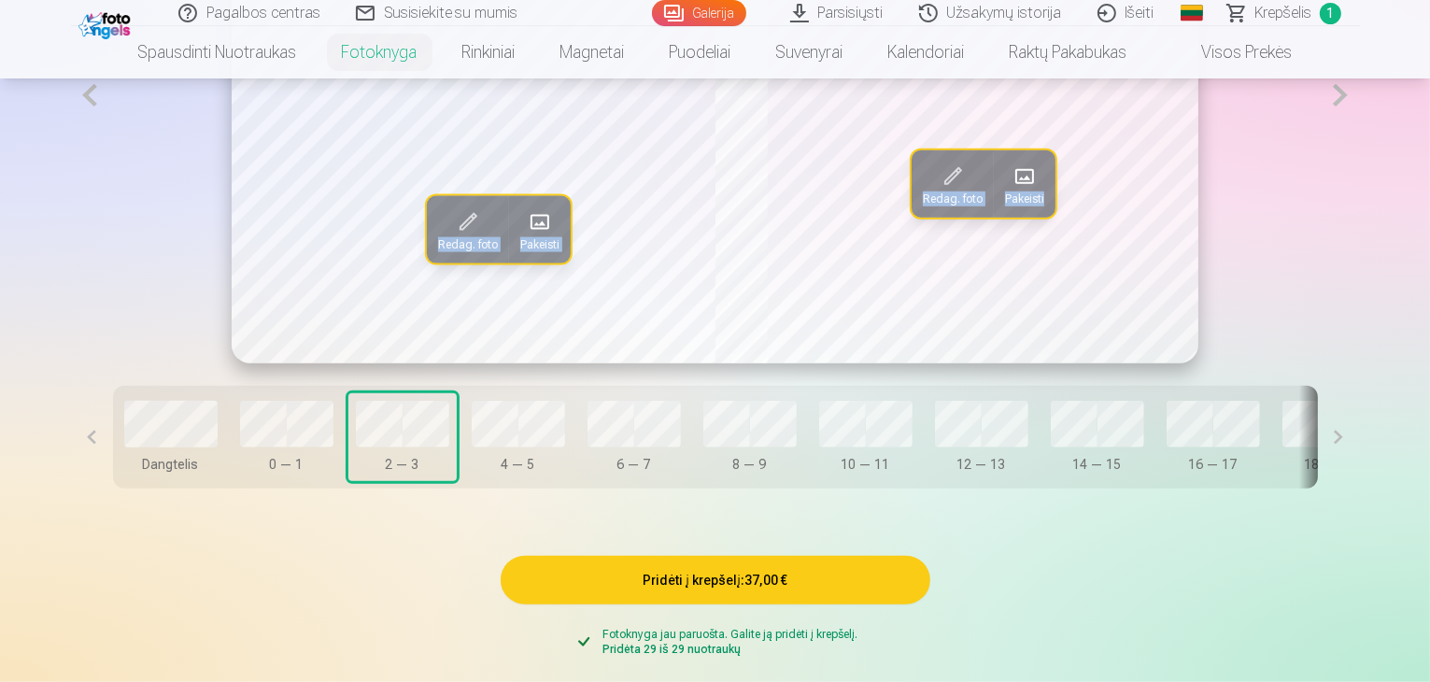
click at [1359, 162] on button at bounding box center [1339, 95] width 38 height 536
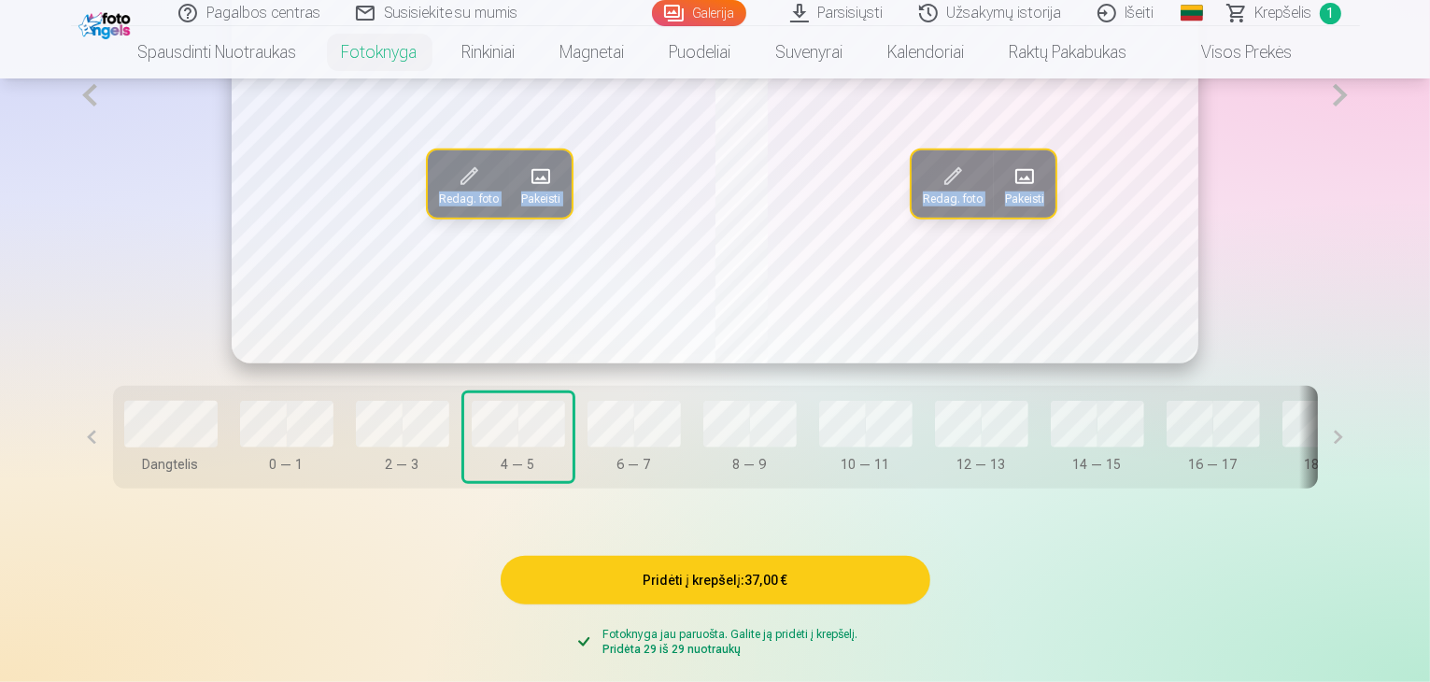
click at [1359, 162] on button at bounding box center [1339, 95] width 38 height 536
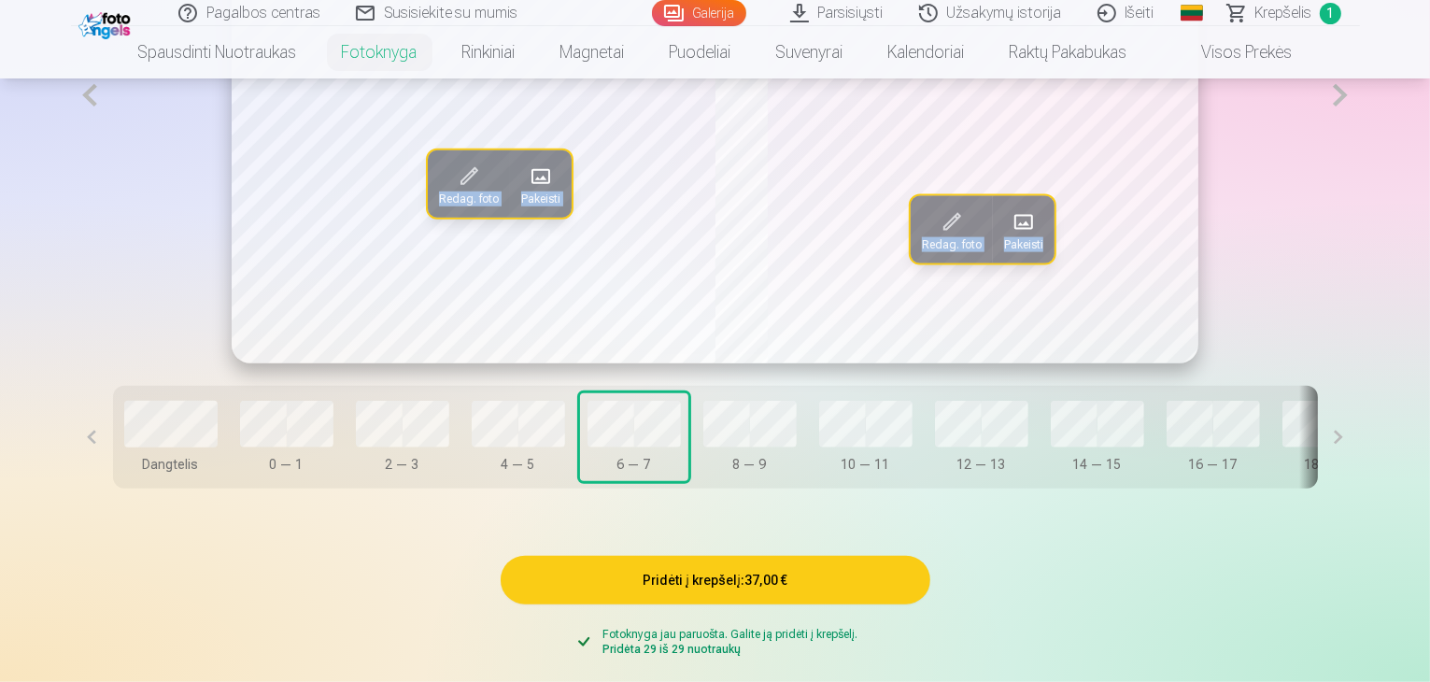
click at [1359, 162] on button at bounding box center [1339, 95] width 38 height 536
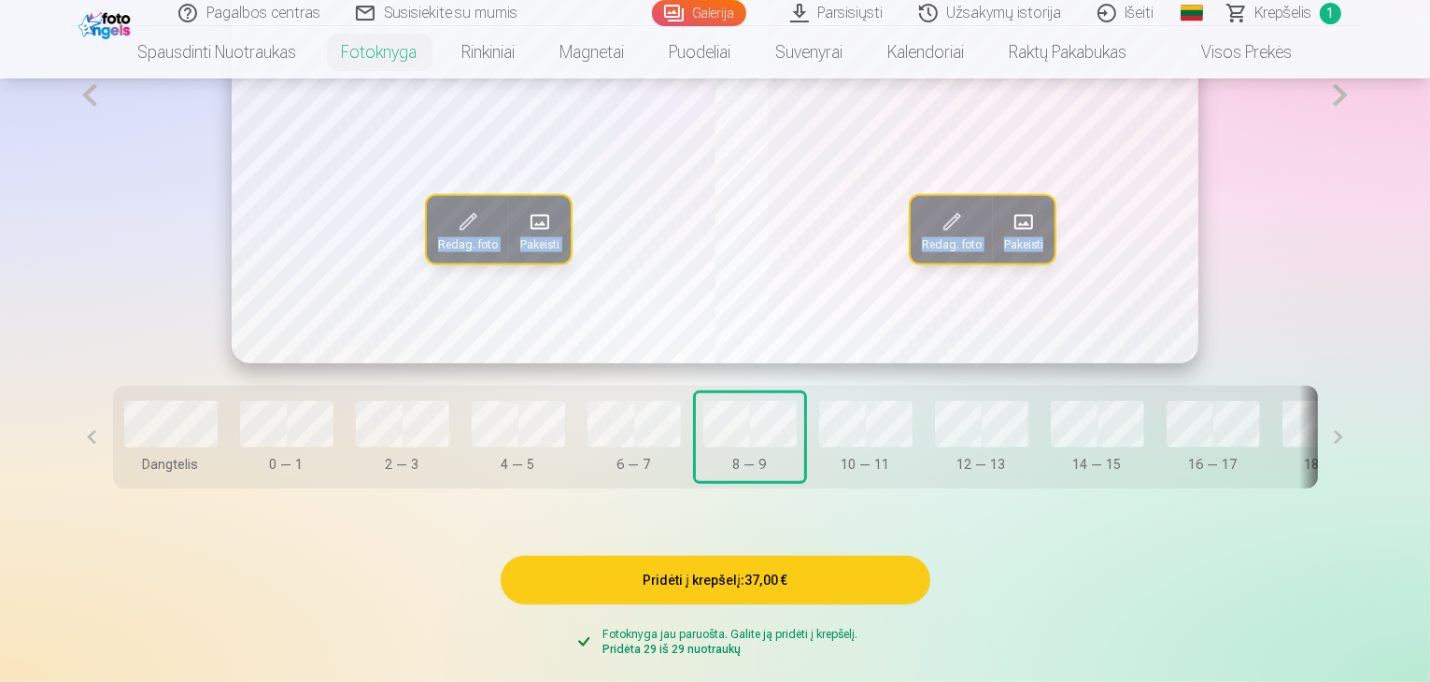
click at [1359, 162] on button at bounding box center [1339, 95] width 38 height 536
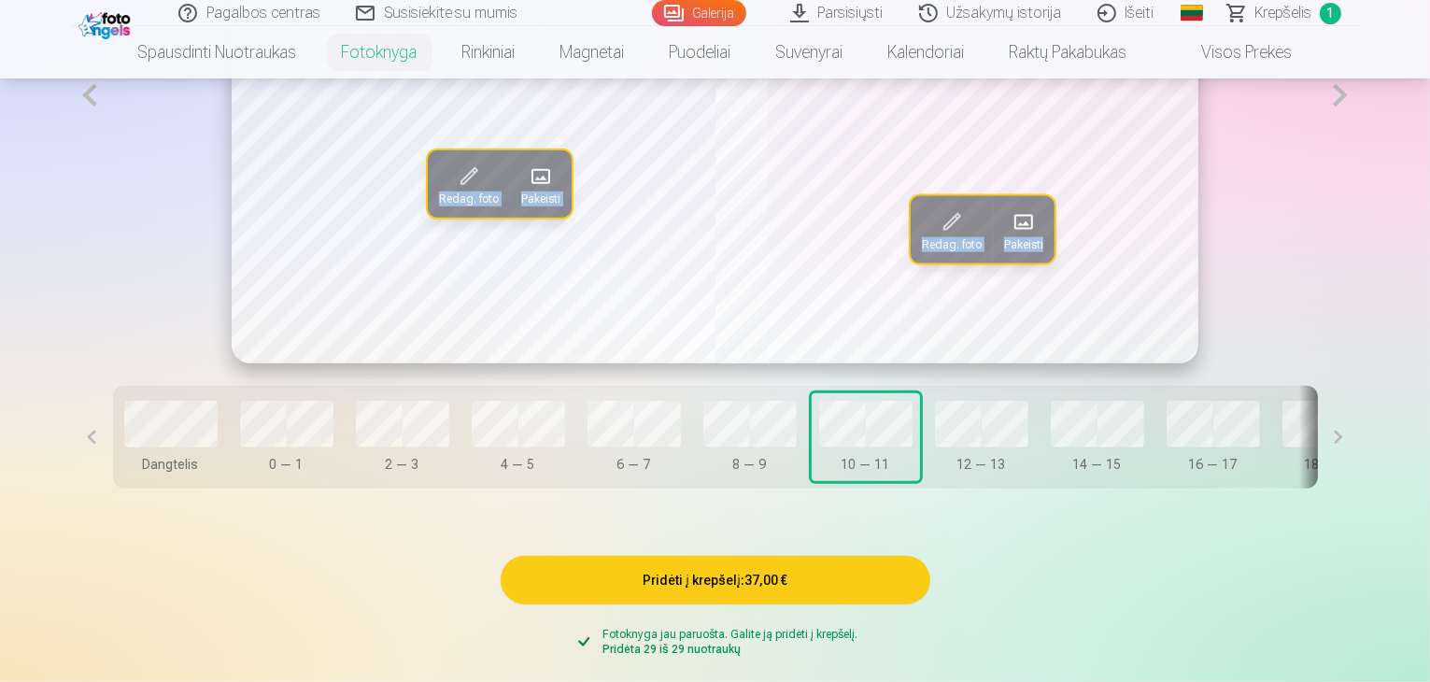
click at [1359, 162] on button at bounding box center [1339, 95] width 38 height 536
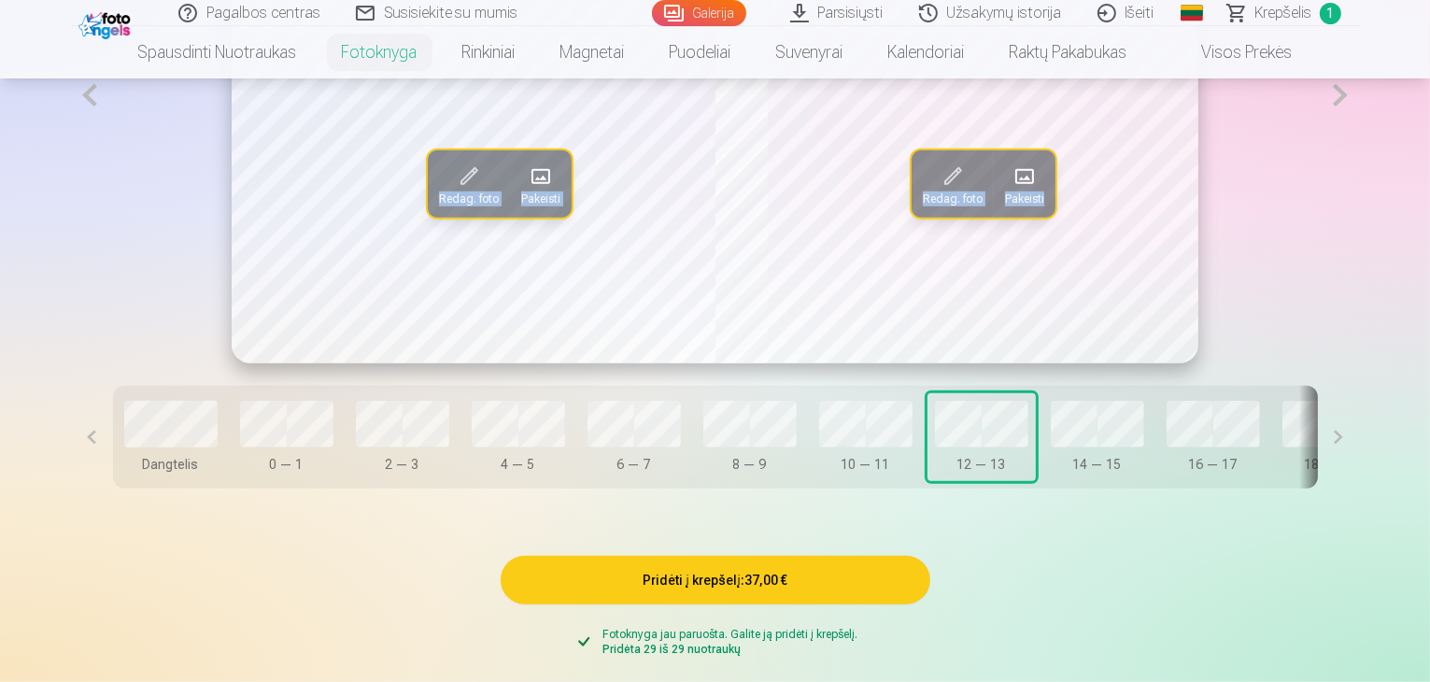
click at [1023, 191] on span at bounding box center [1024, 177] width 30 height 30
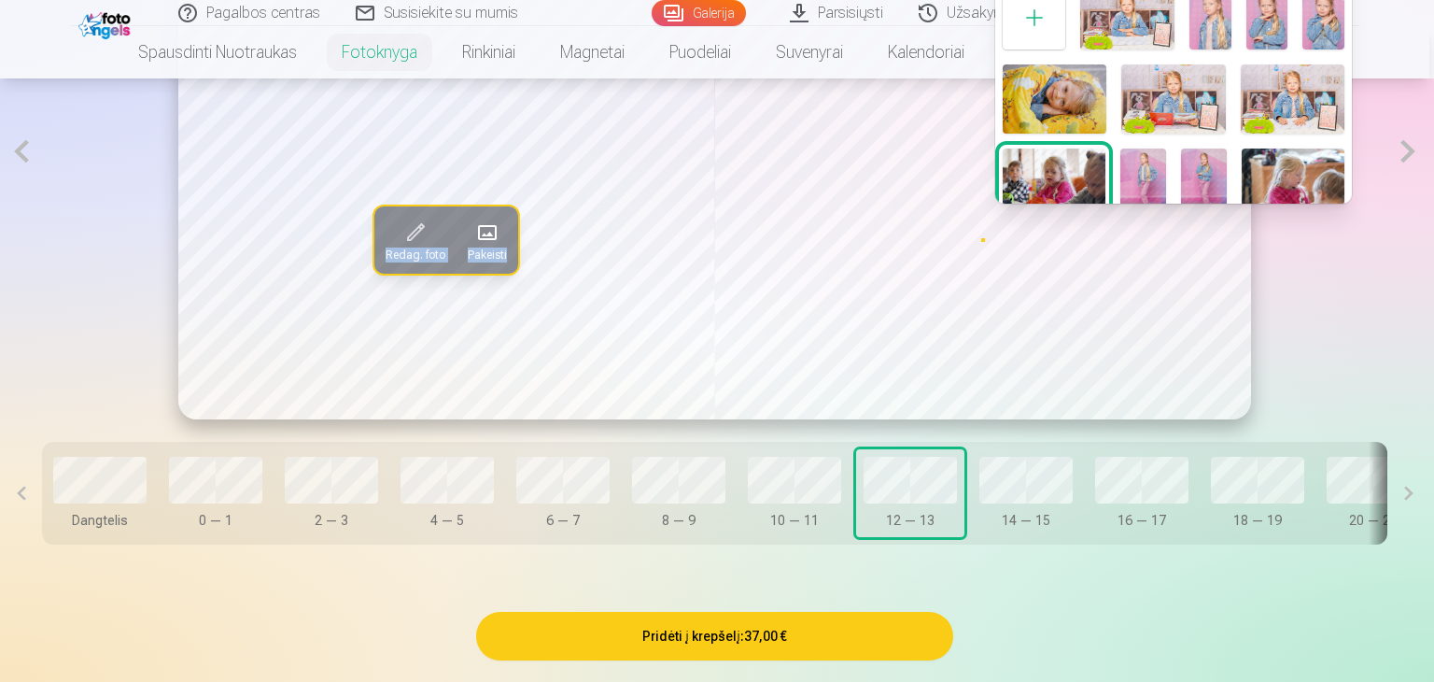
click at [1141, 171] on img at bounding box center [1144, 182] width 46 height 68
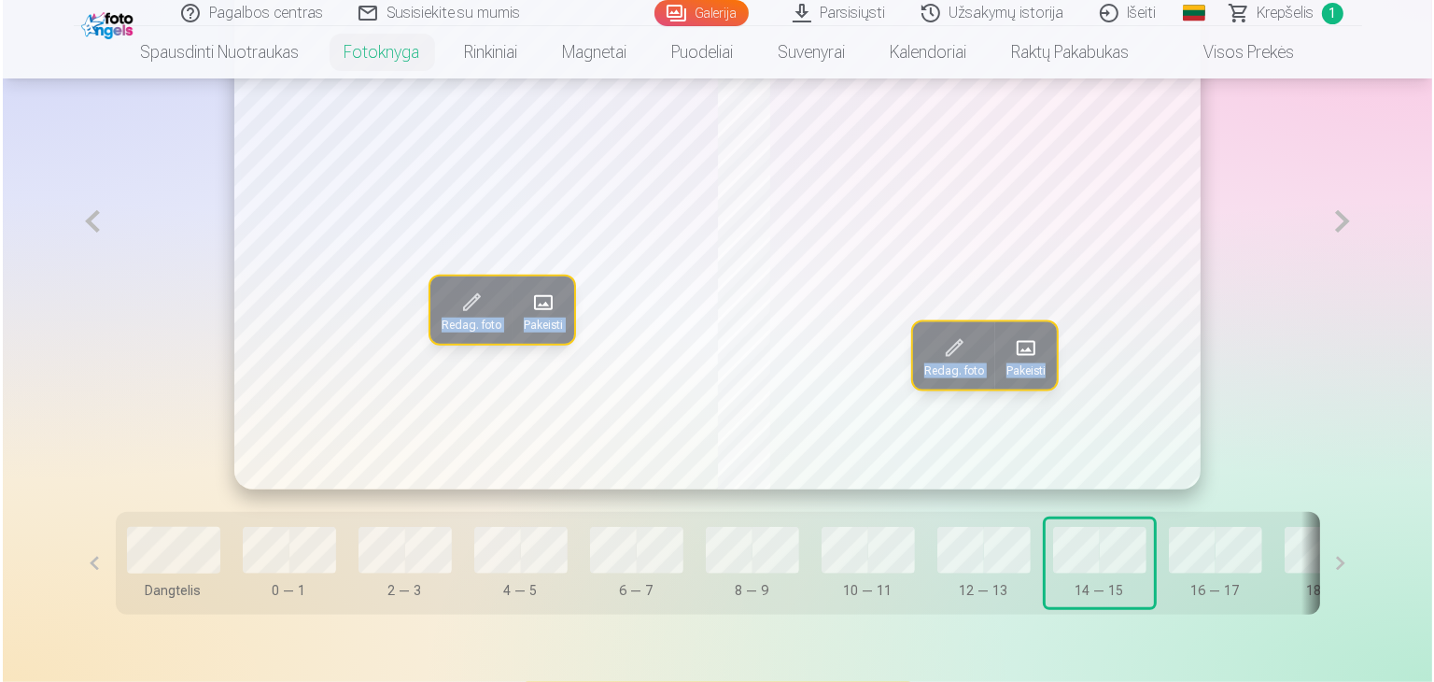
scroll to position [1214, 0]
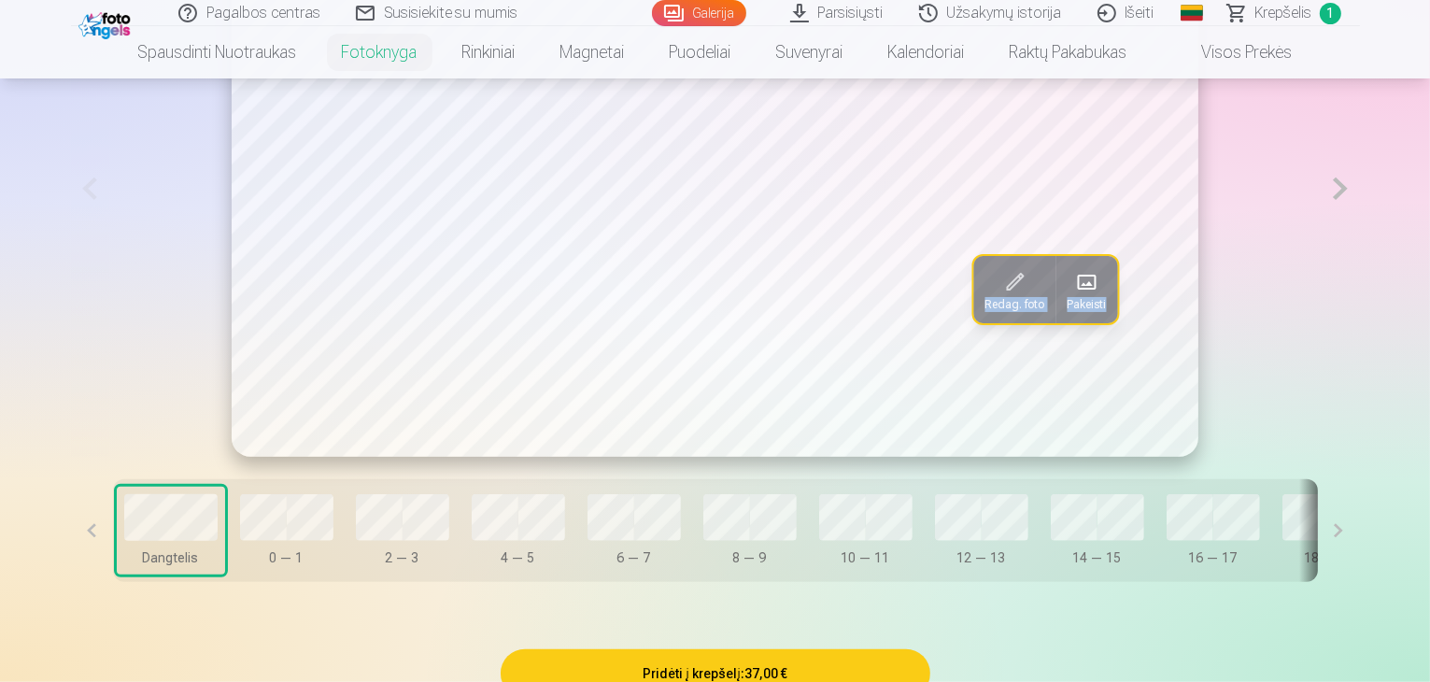
click at [1359, 240] on button at bounding box center [1339, 189] width 38 height 536
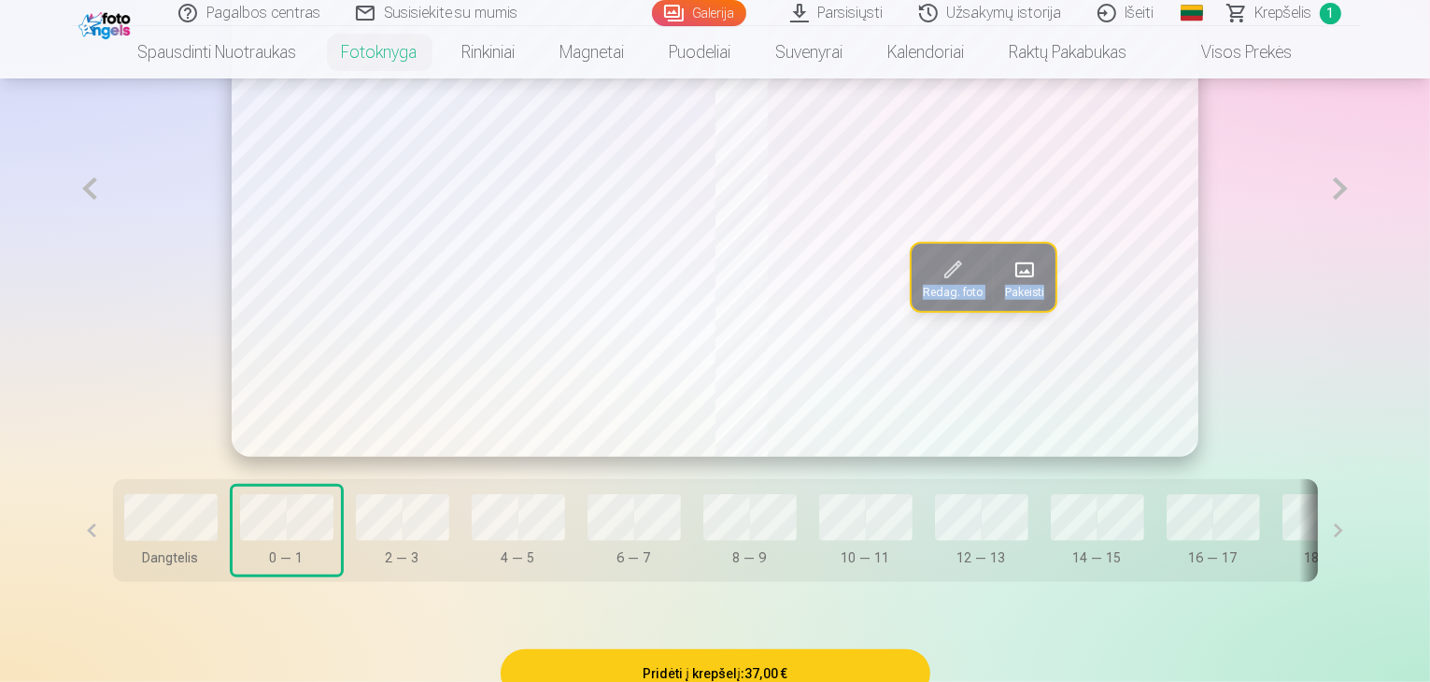
click at [1359, 240] on button at bounding box center [1339, 189] width 38 height 536
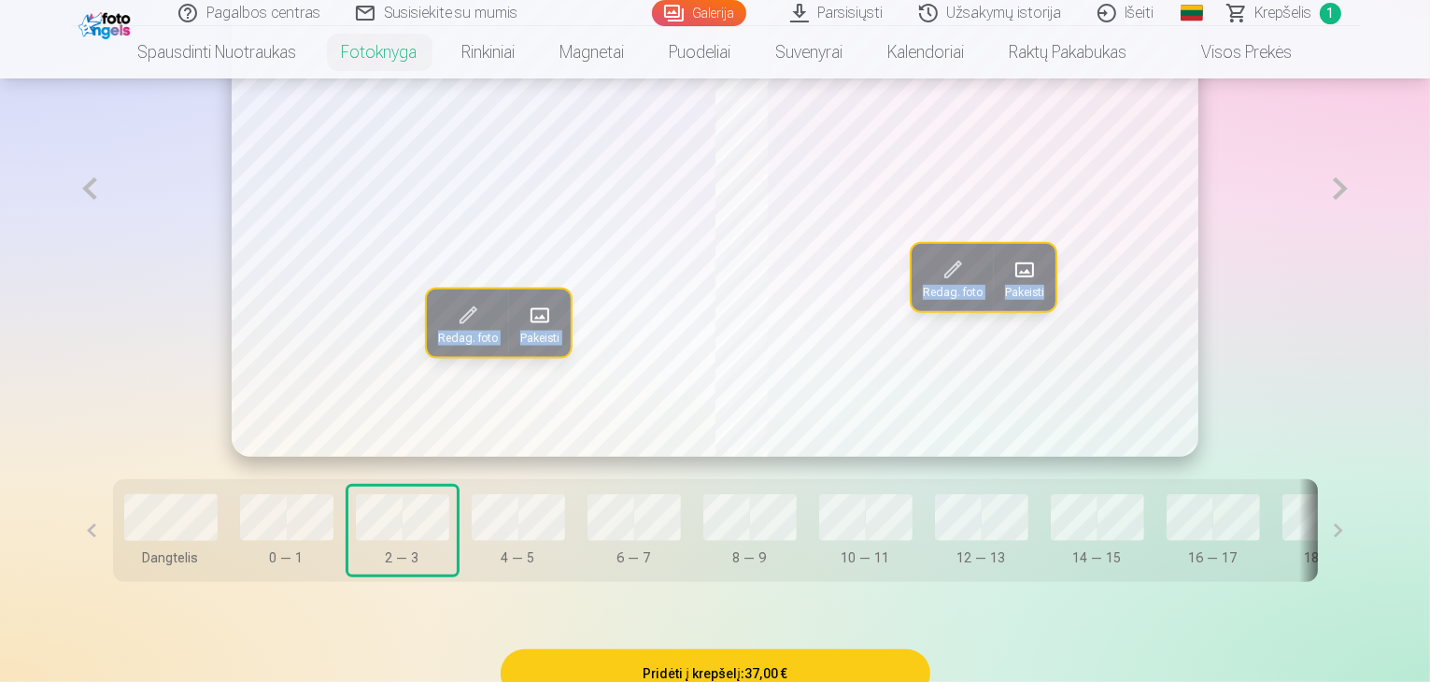
click at [1359, 240] on button at bounding box center [1339, 189] width 38 height 536
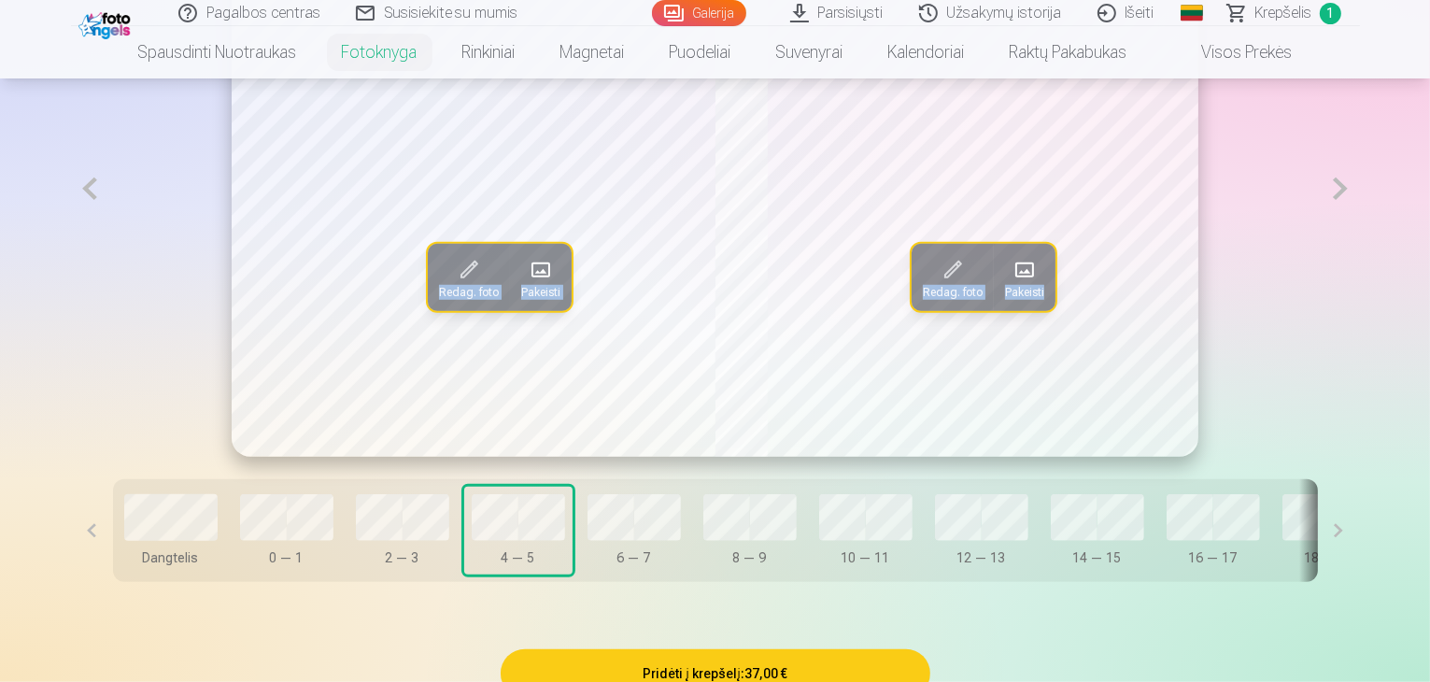
click at [1359, 240] on button at bounding box center [1339, 189] width 38 height 536
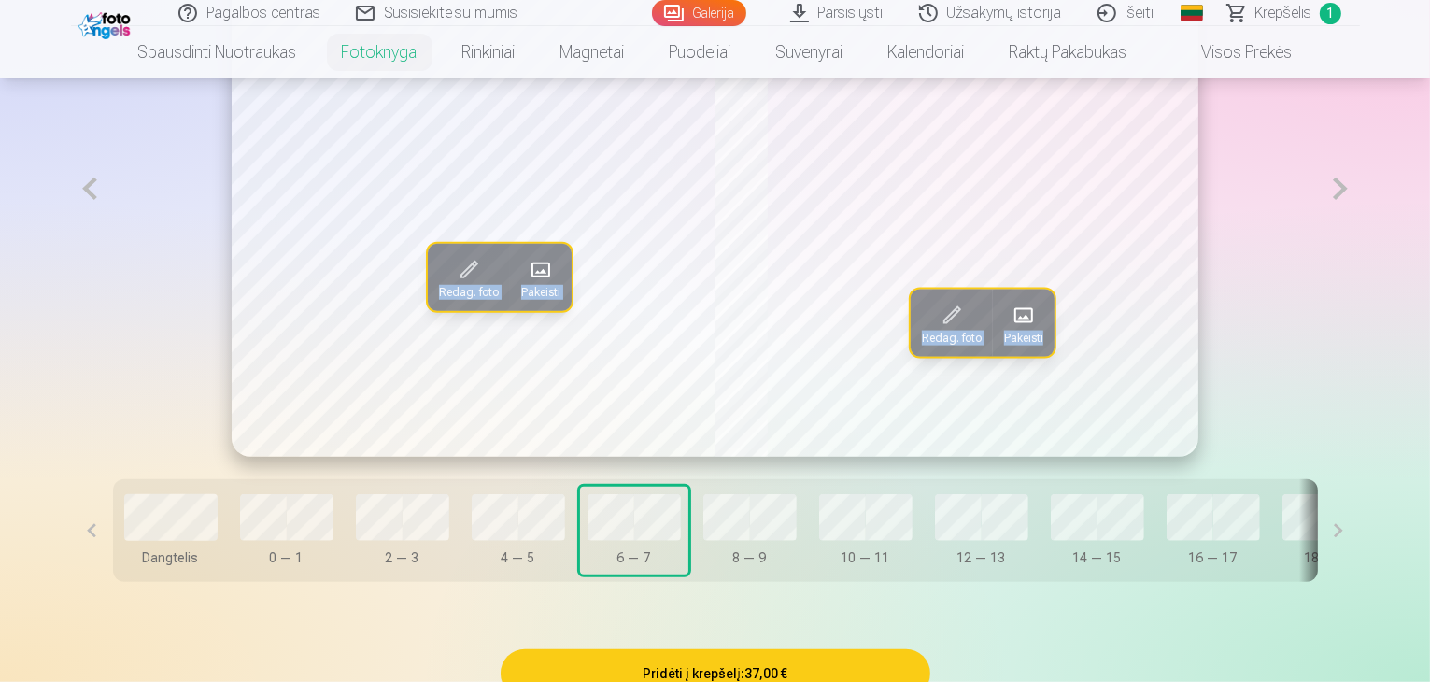
click at [1359, 240] on button at bounding box center [1339, 189] width 38 height 536
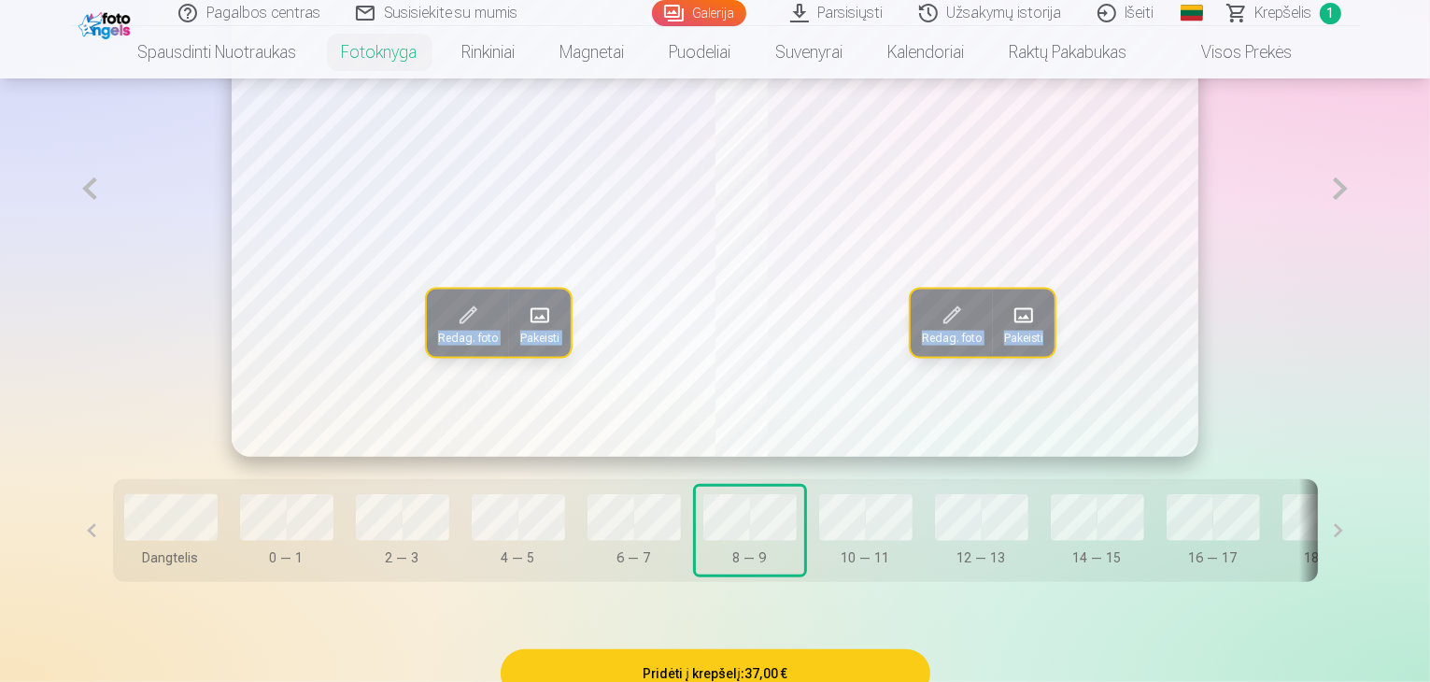
click at [1359, 240] on button at bounding box center [1339, 189] width 38 height 536
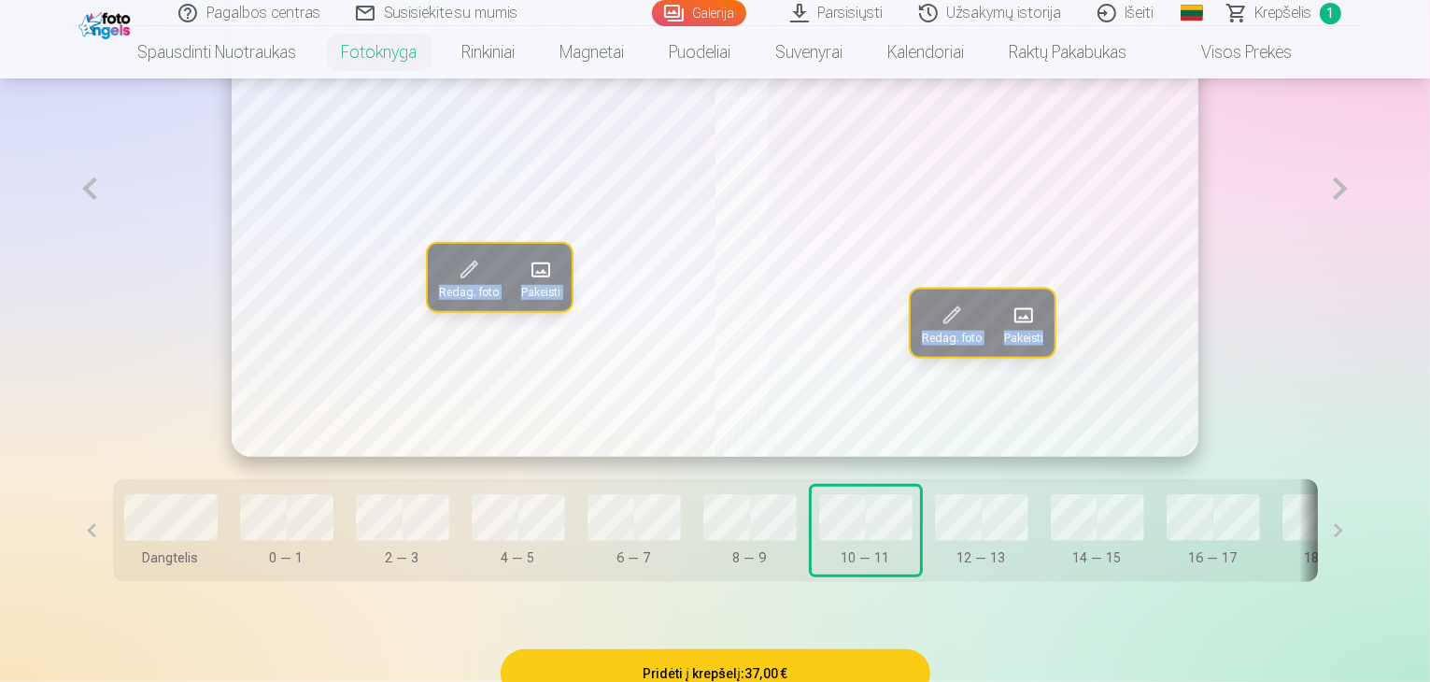
click at [1359, 240] on button at bounding box center [1339, 189] width 38 height 536
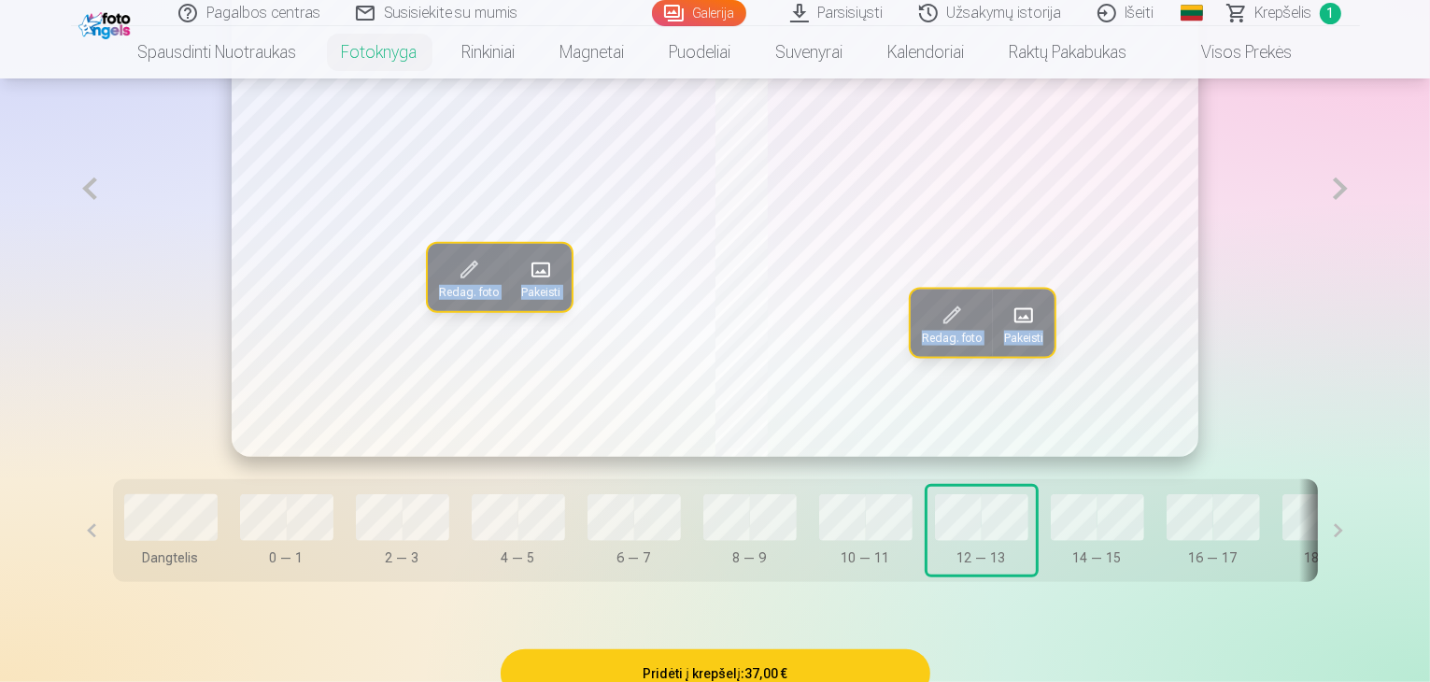
click at [1359, 240] on button at bounding box center [1339, 189] width 38 height 536
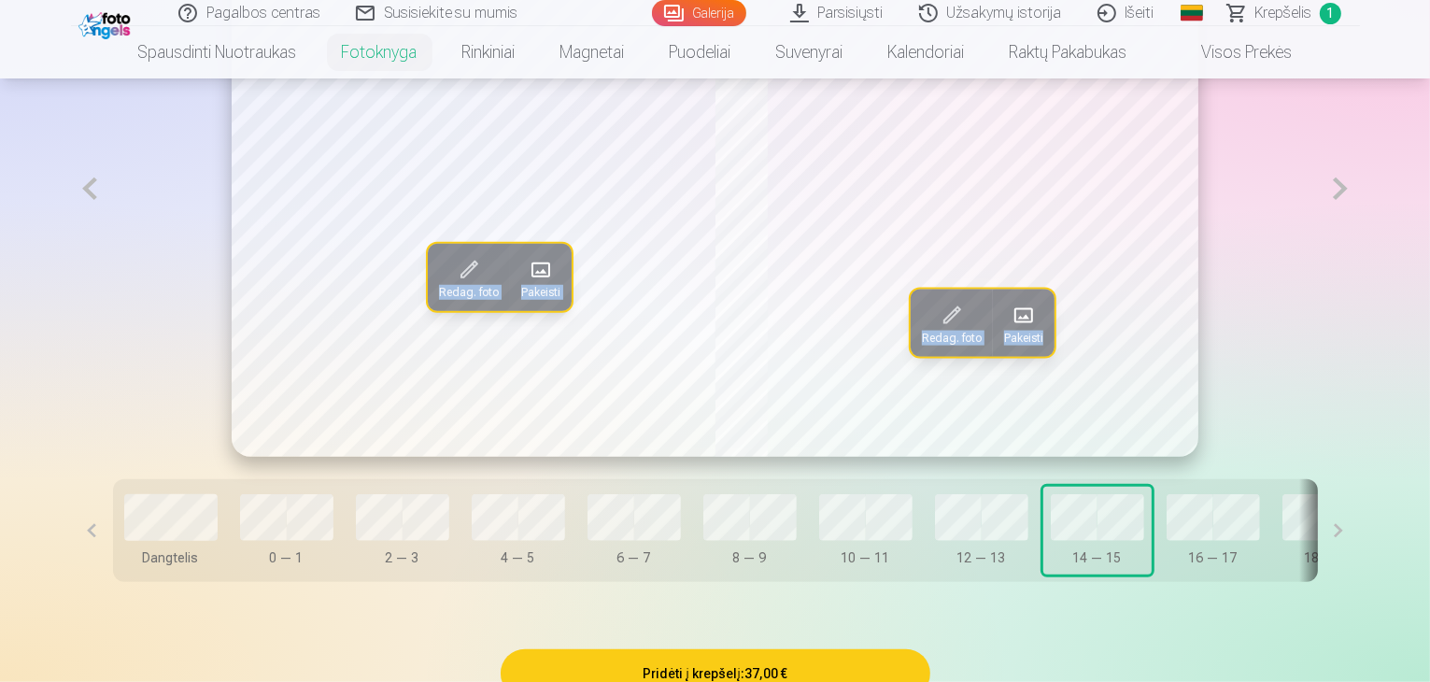
click at [526, 285] on span at bounding box center [541, 270] width 30 height 30
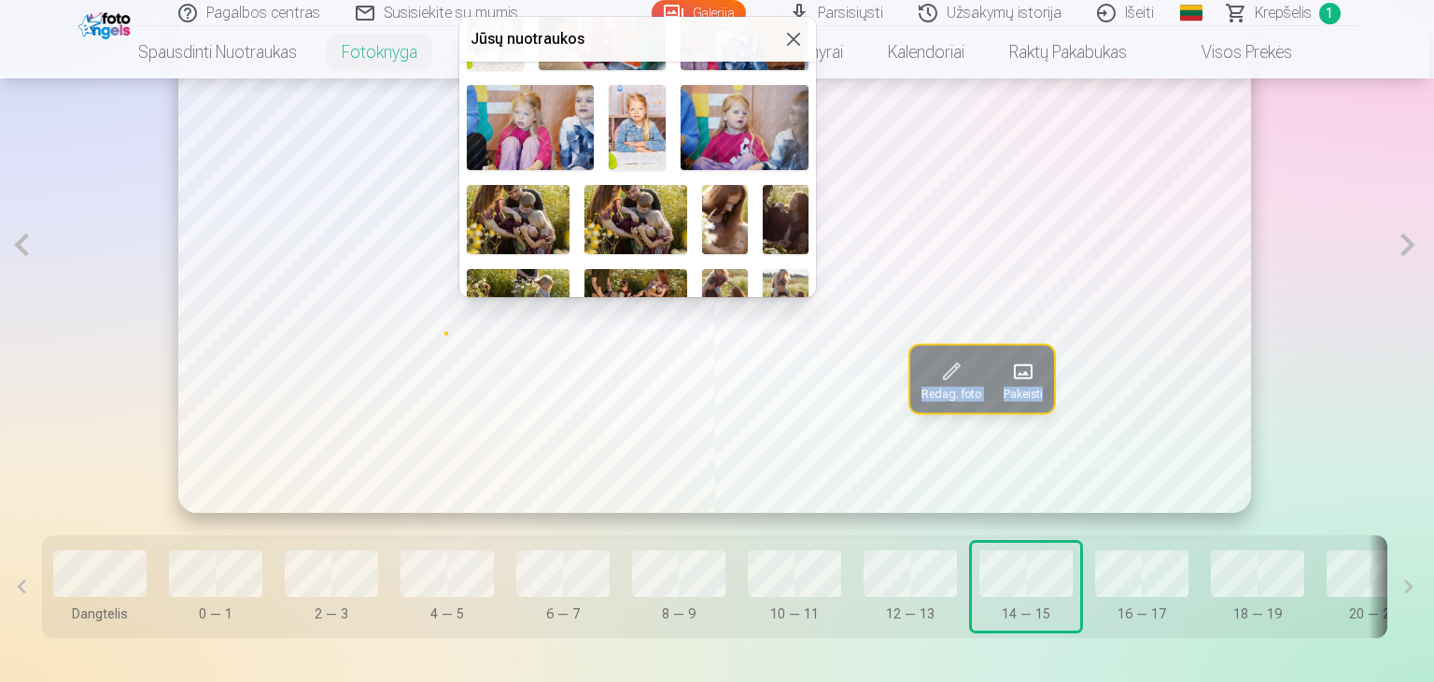
scroll to position [467, 0]
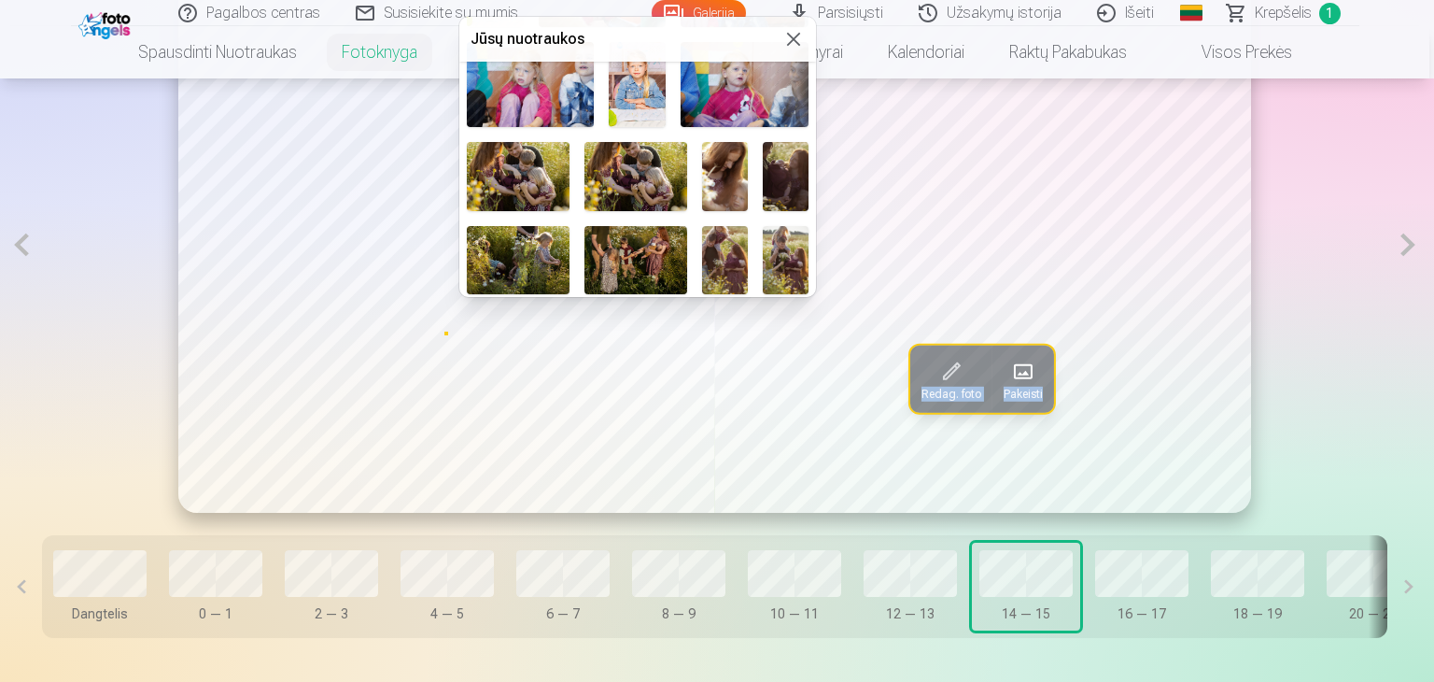
click at [525, 173] on img at bounding box center [518, 176] width 103 height 68
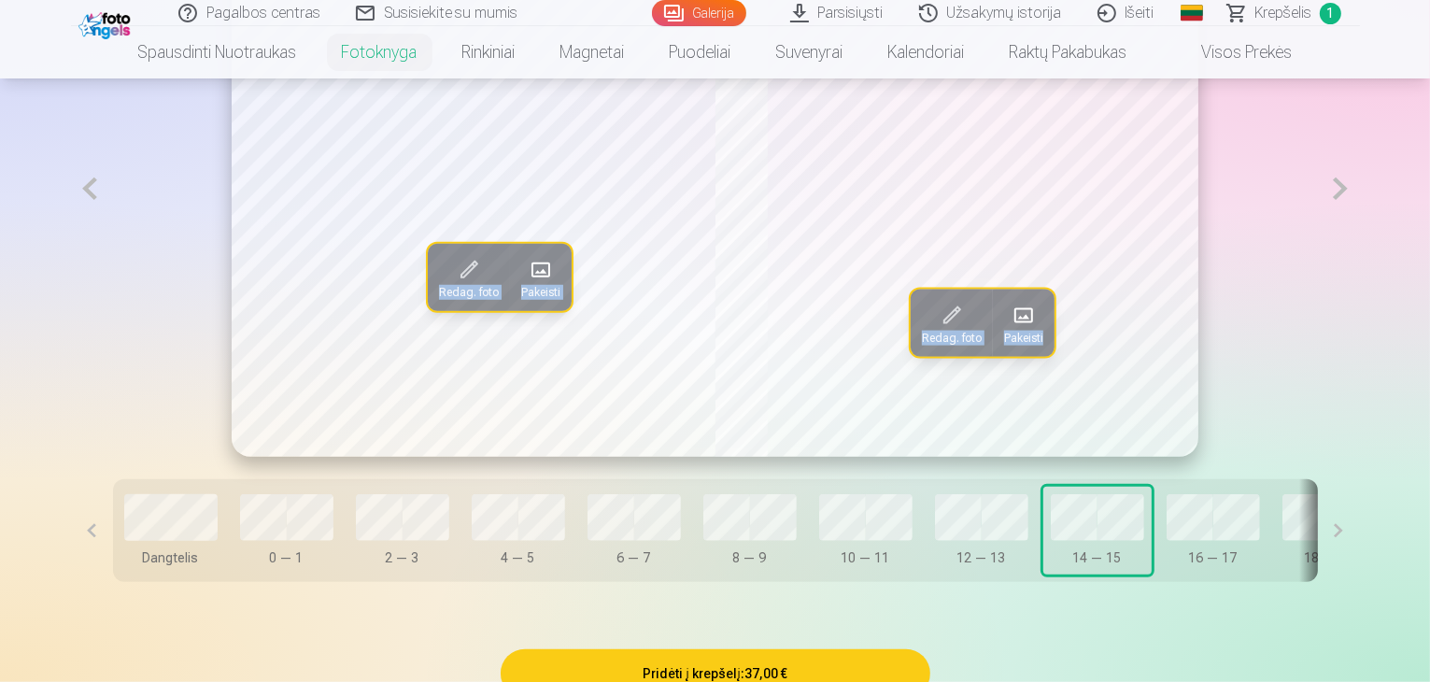
click at [1027, 330] on span at bounding box center [1024, 315] width 30 height 30
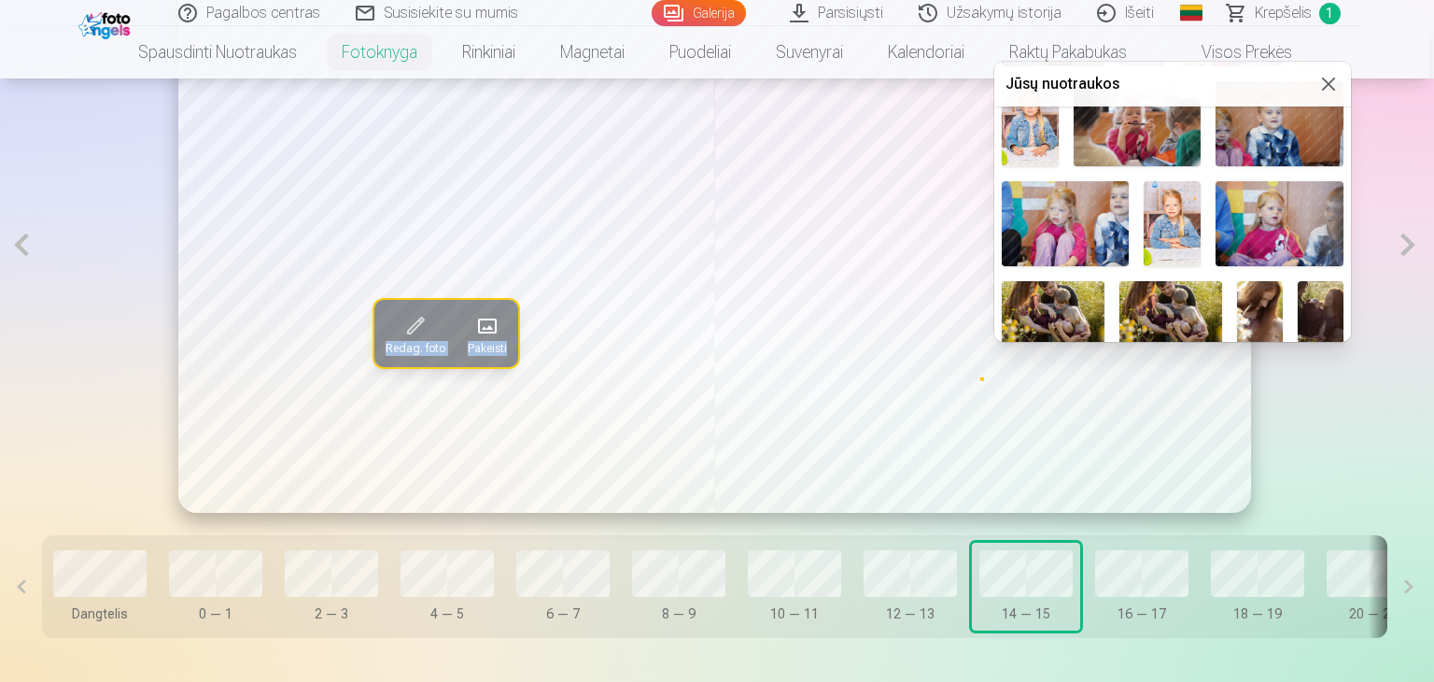
scroll to position [560, 0]
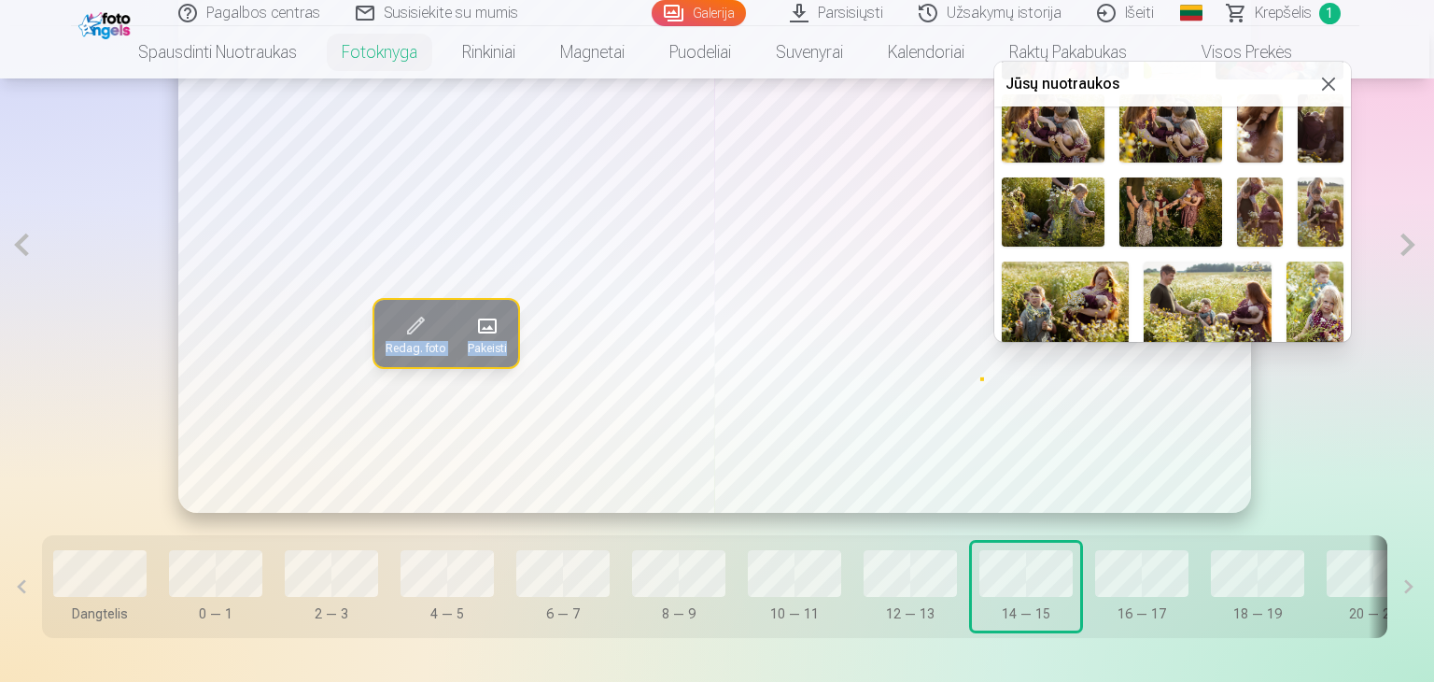
click at [1166, 128] on img at bounding box center [1171, 128] width 103 height 68
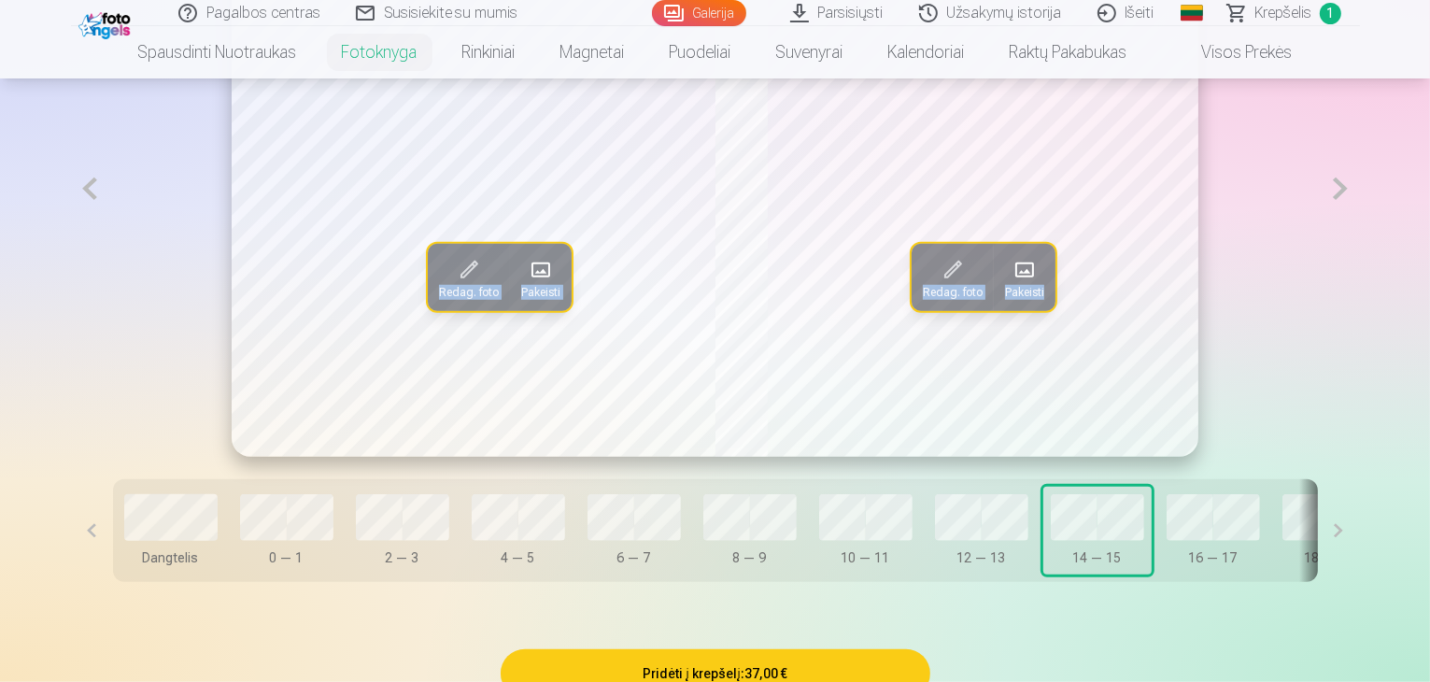
click at [1359, 251] on button at bounding box center [1339, 189] width 38 height 536
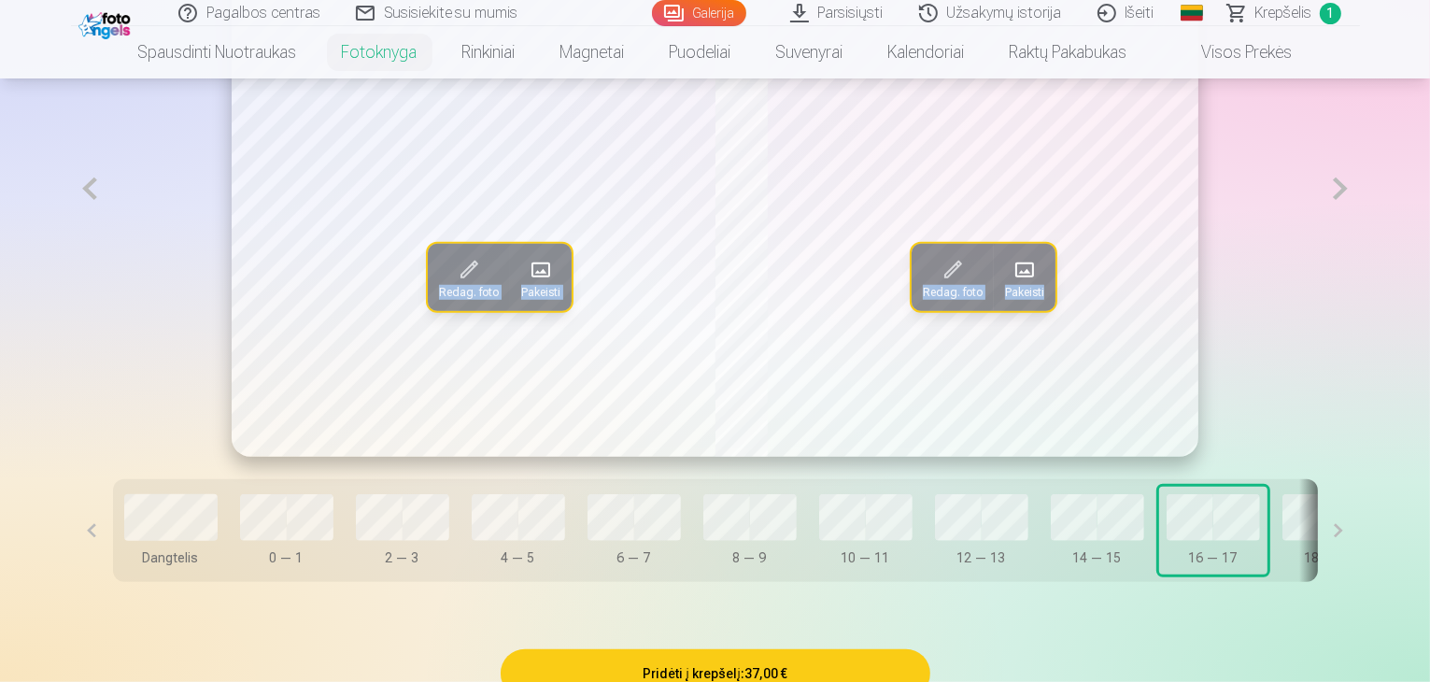
click at [510, 311] on button "Pakeisti" at bounding box center [541, 277] width 62 height 67
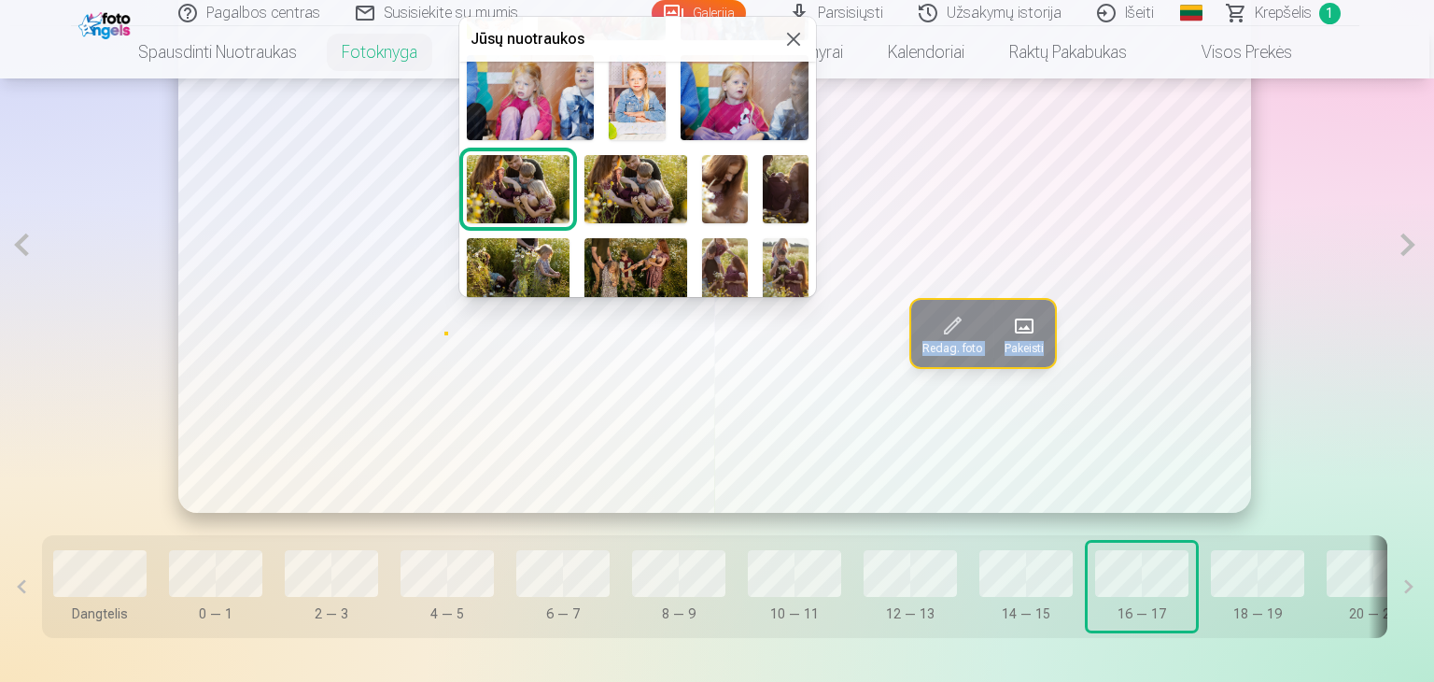
scroll to position [449, 0]
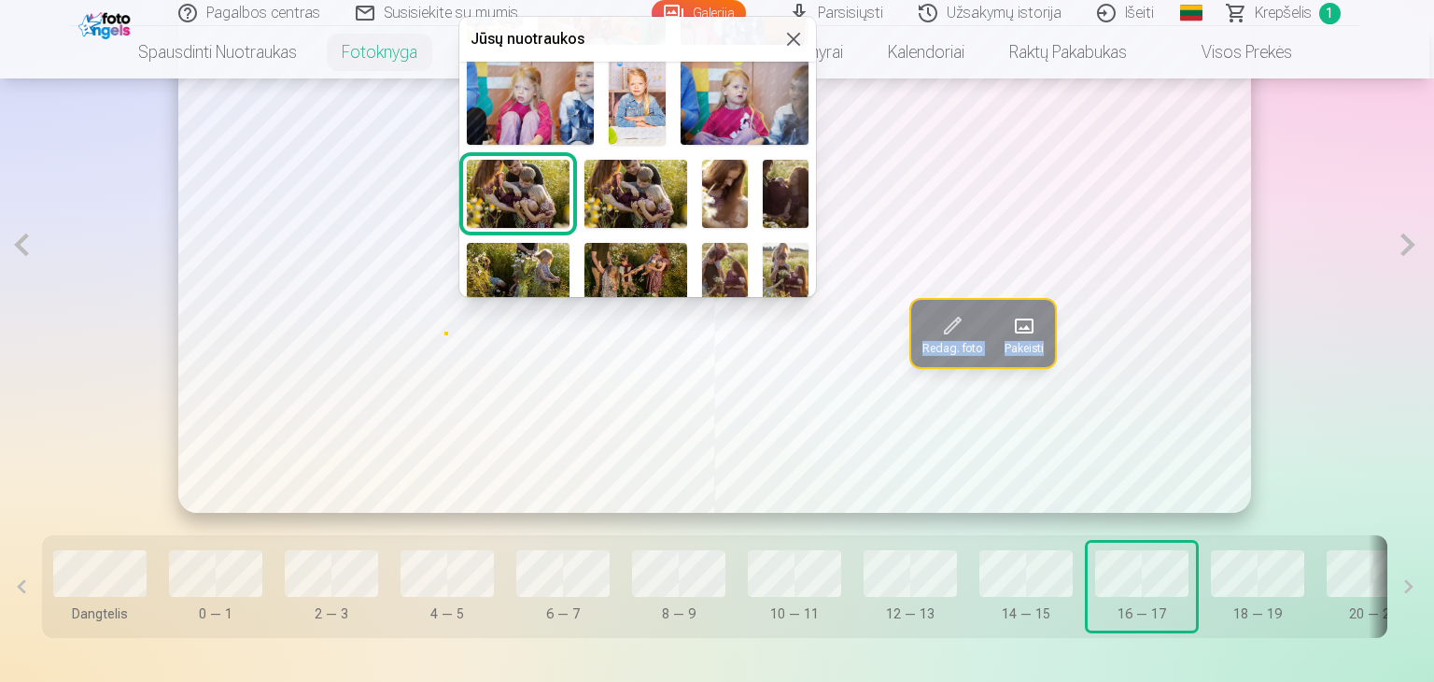
click at [734, 184] on img at bounding box center [725, 194] width 46 height 68
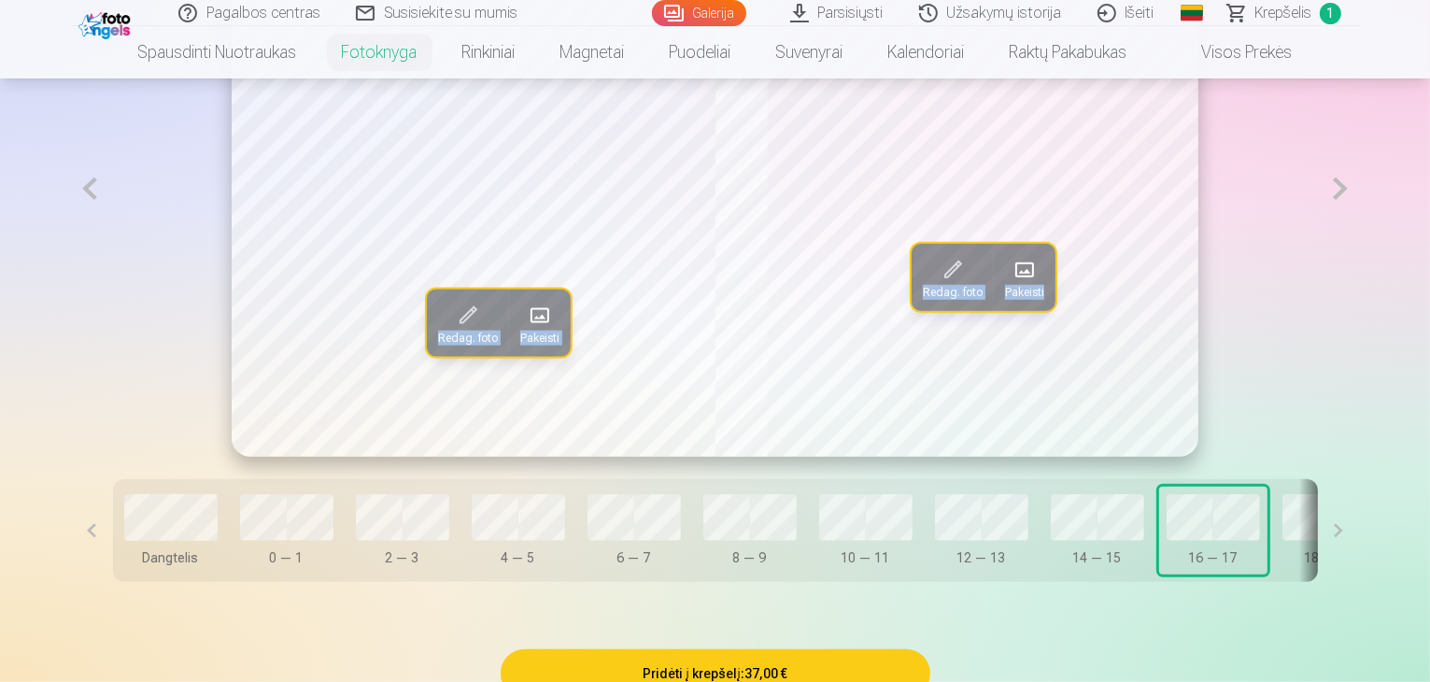
click at [1053, 311] on button "Pakeisti" at bounding box center [1025, 277] width 62 height 67
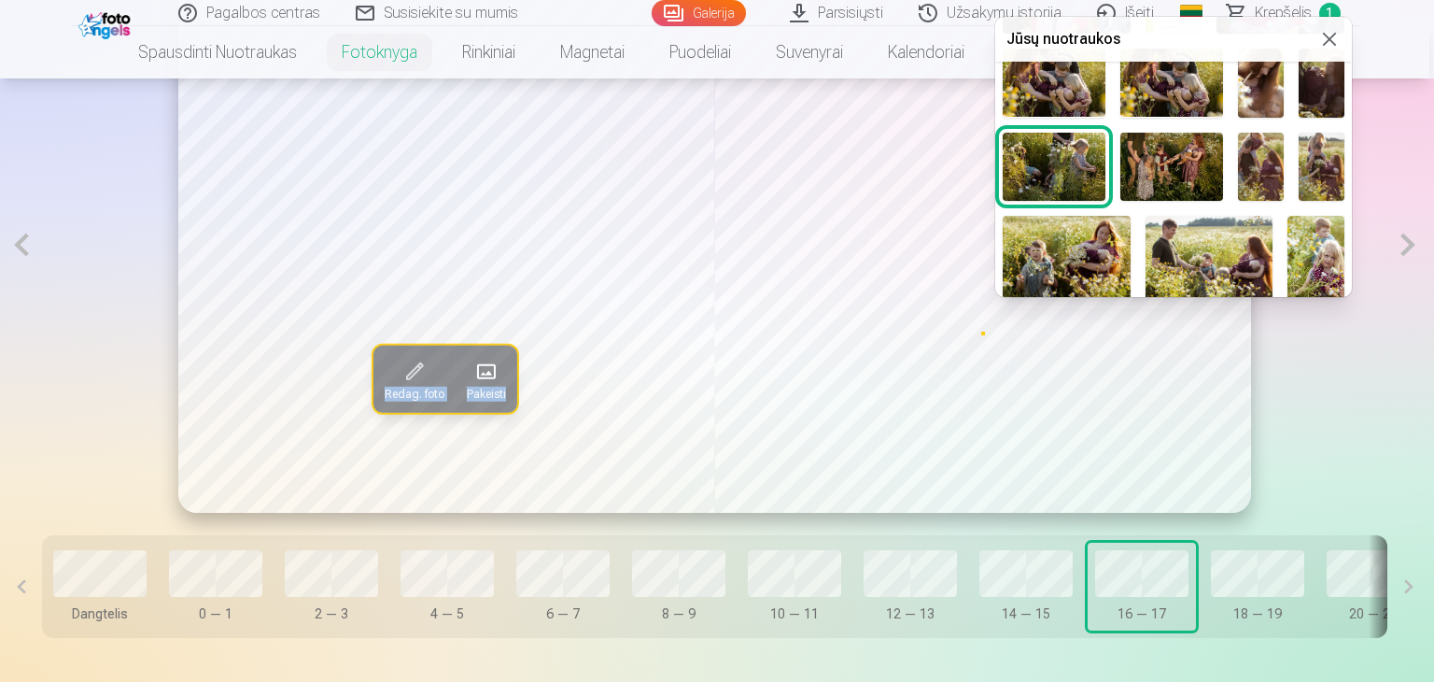
scroll to position [467, 0]
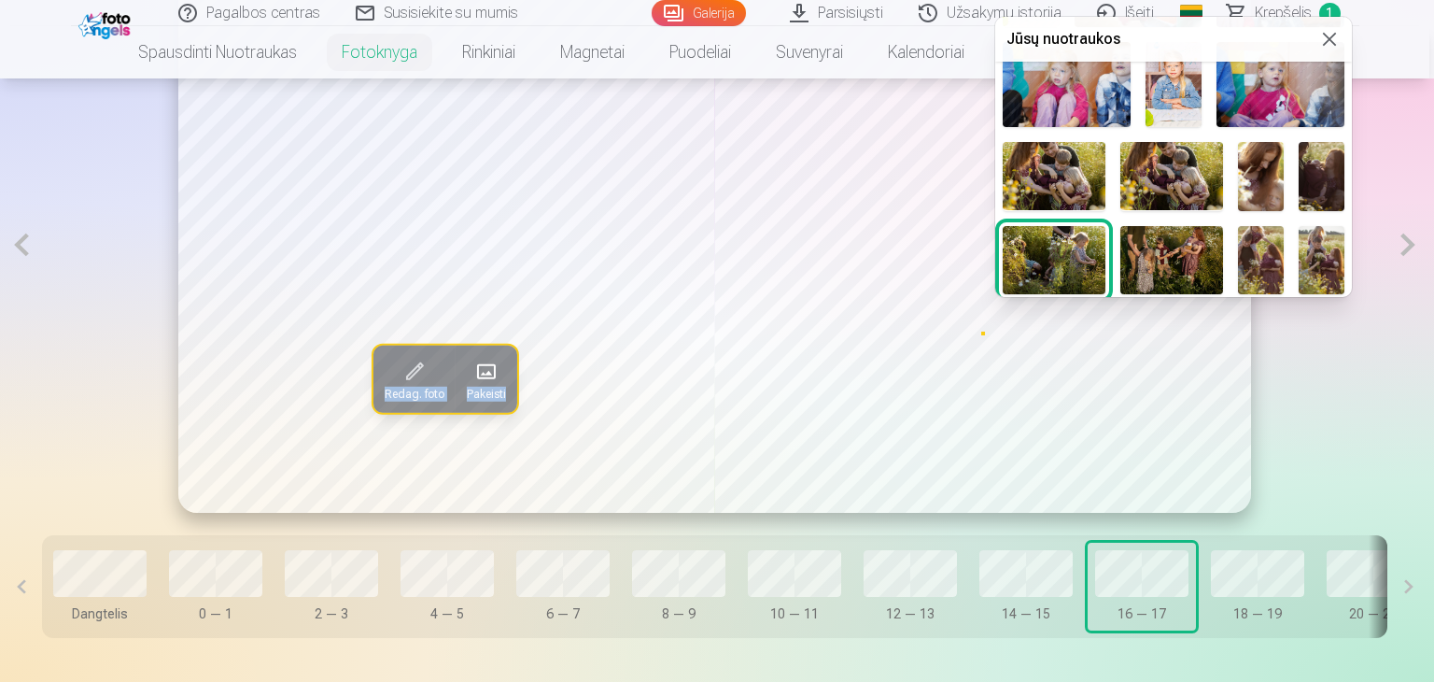
click at [1310, 173] on img at bounding box center [1322, 176] width 46 height 68
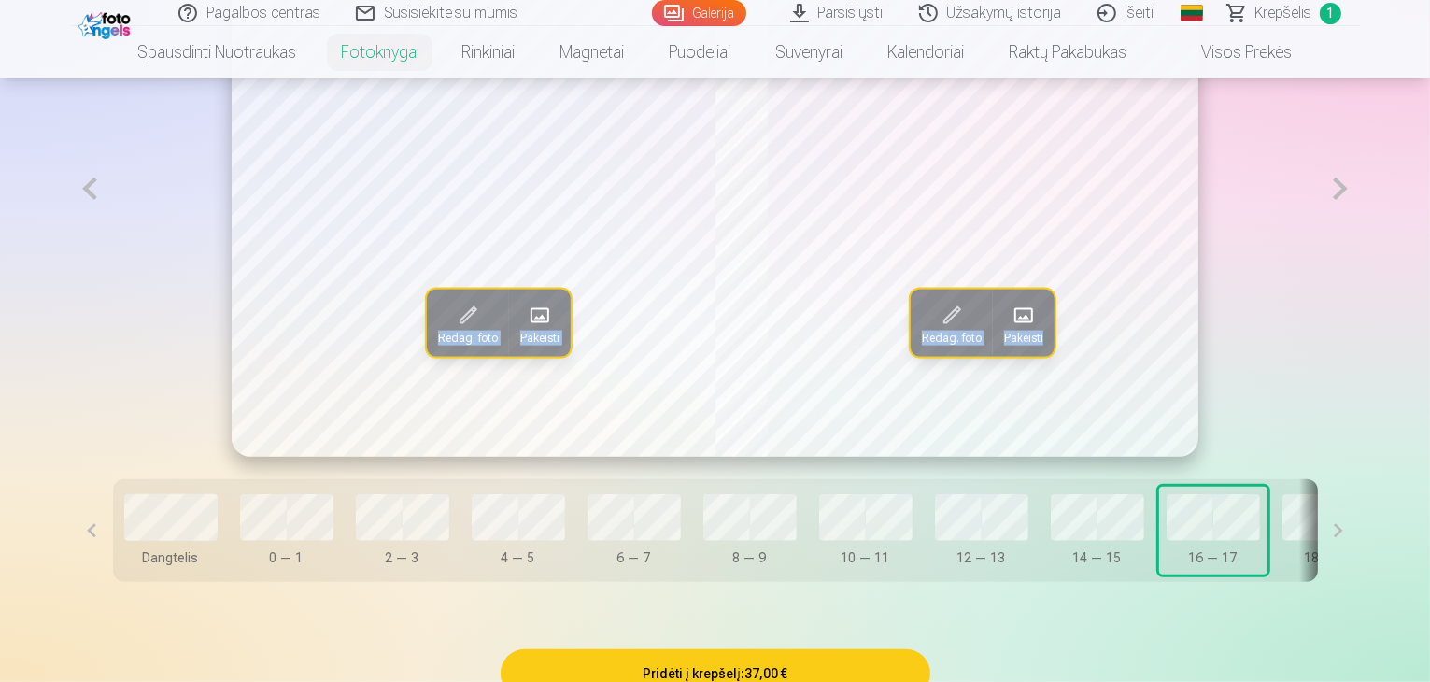
click at [1359, 245] on button at bounding box center [1339, 189] width 38 height 536
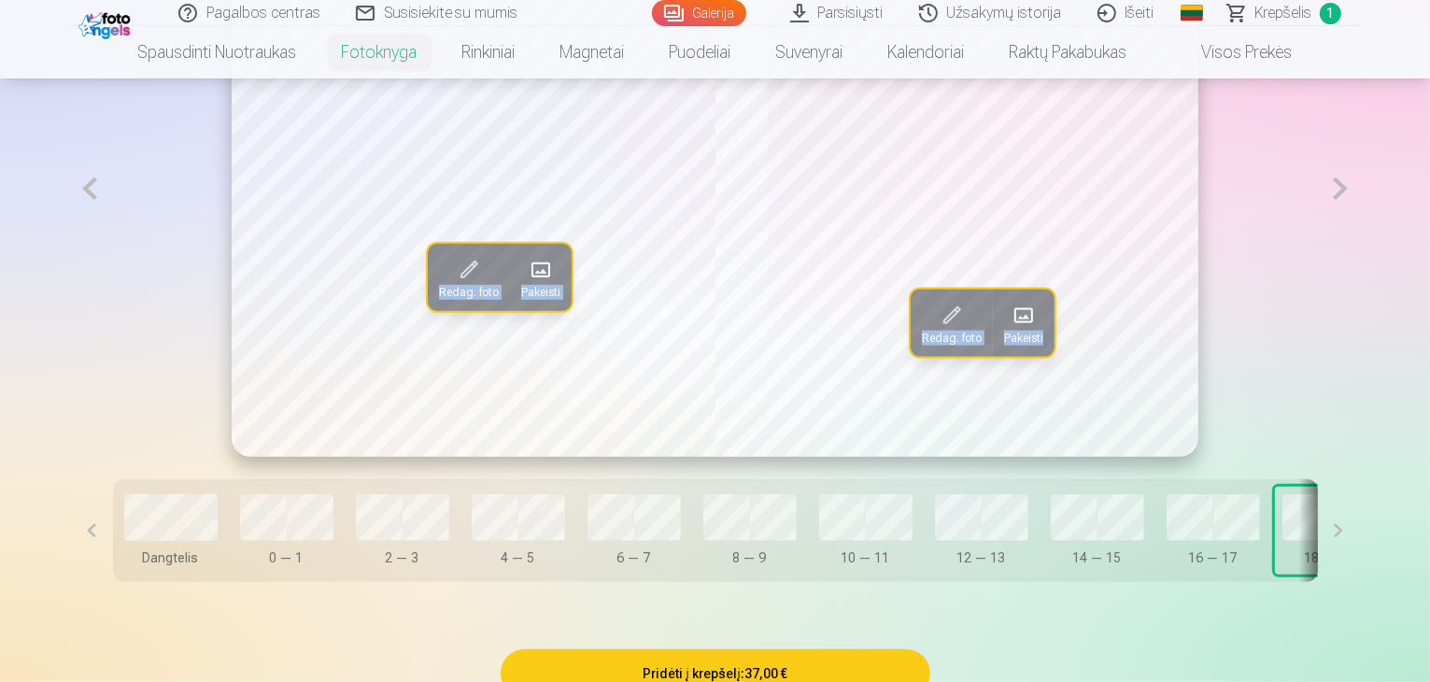
click at [526, 285] on span at bounding box center [541, 270] width 30 height 30
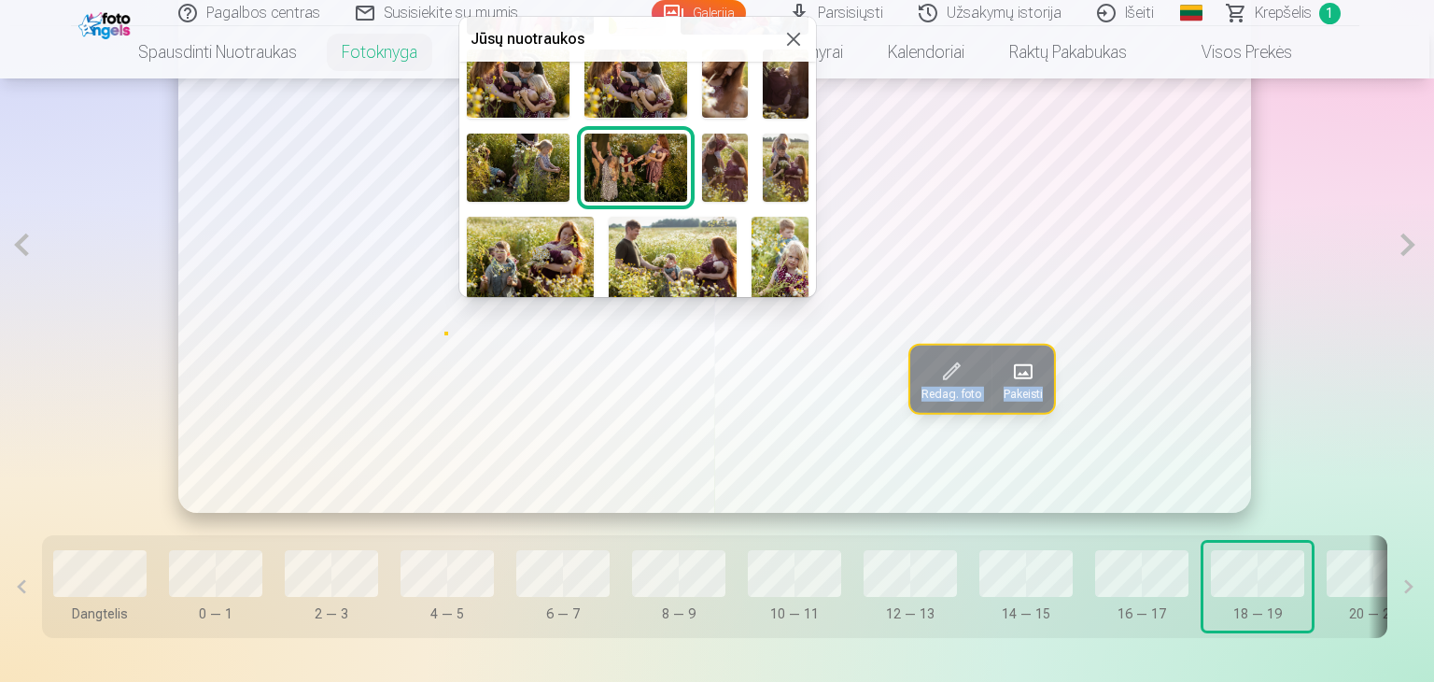
scroll to position [560, 0]
click at [534, 150] on img at bounding box center [518, 167] width 103 height 68
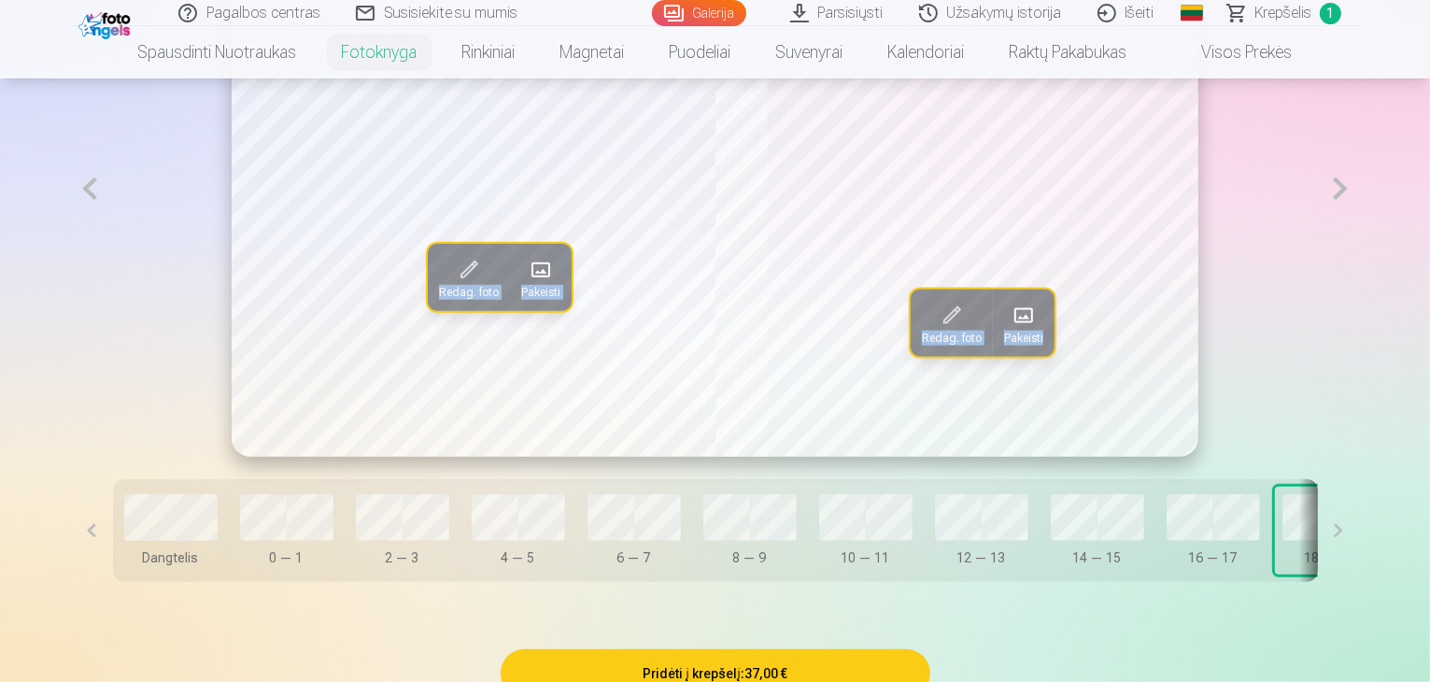
click at [1001, 356] on button "Pakeisti" at bounding box center [1024, 322] width 62 height 67
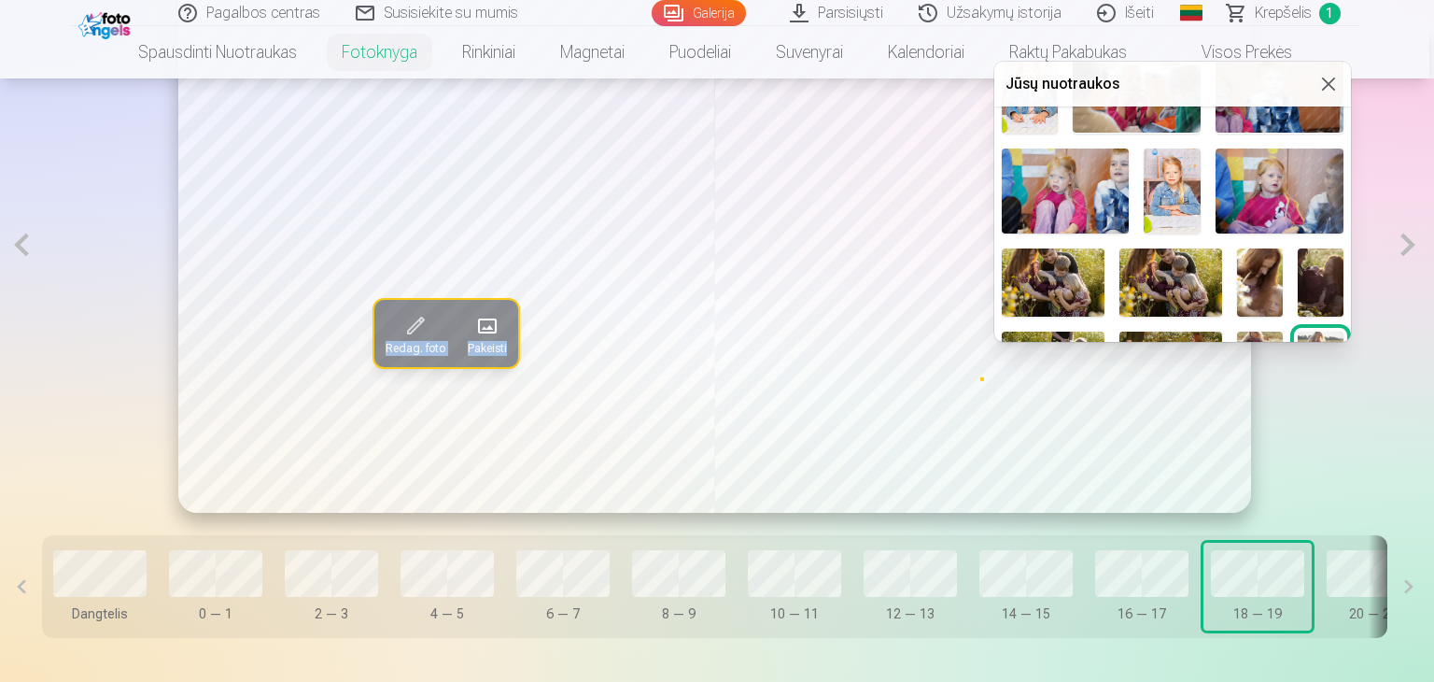
scroll to position [449, 0]
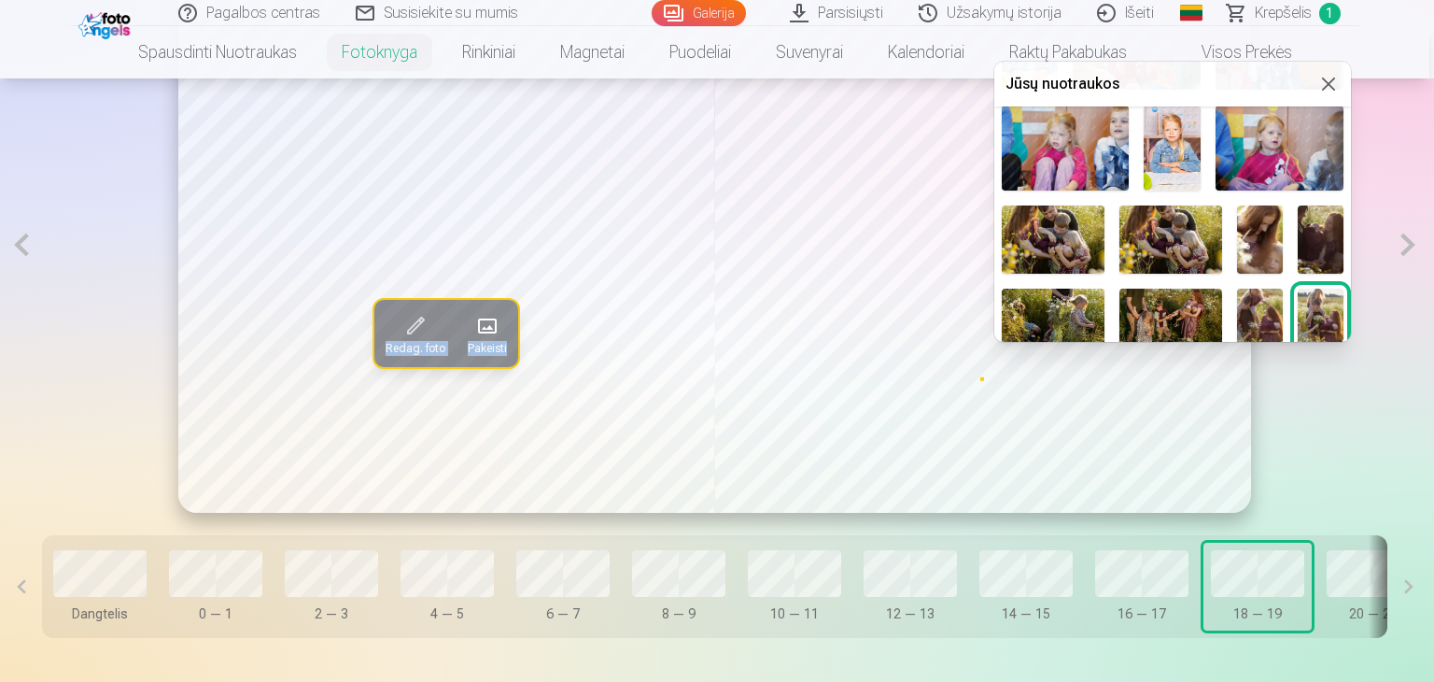
click at [1183, 310] on img at bounding box center [1171, 323] width 103 height 68
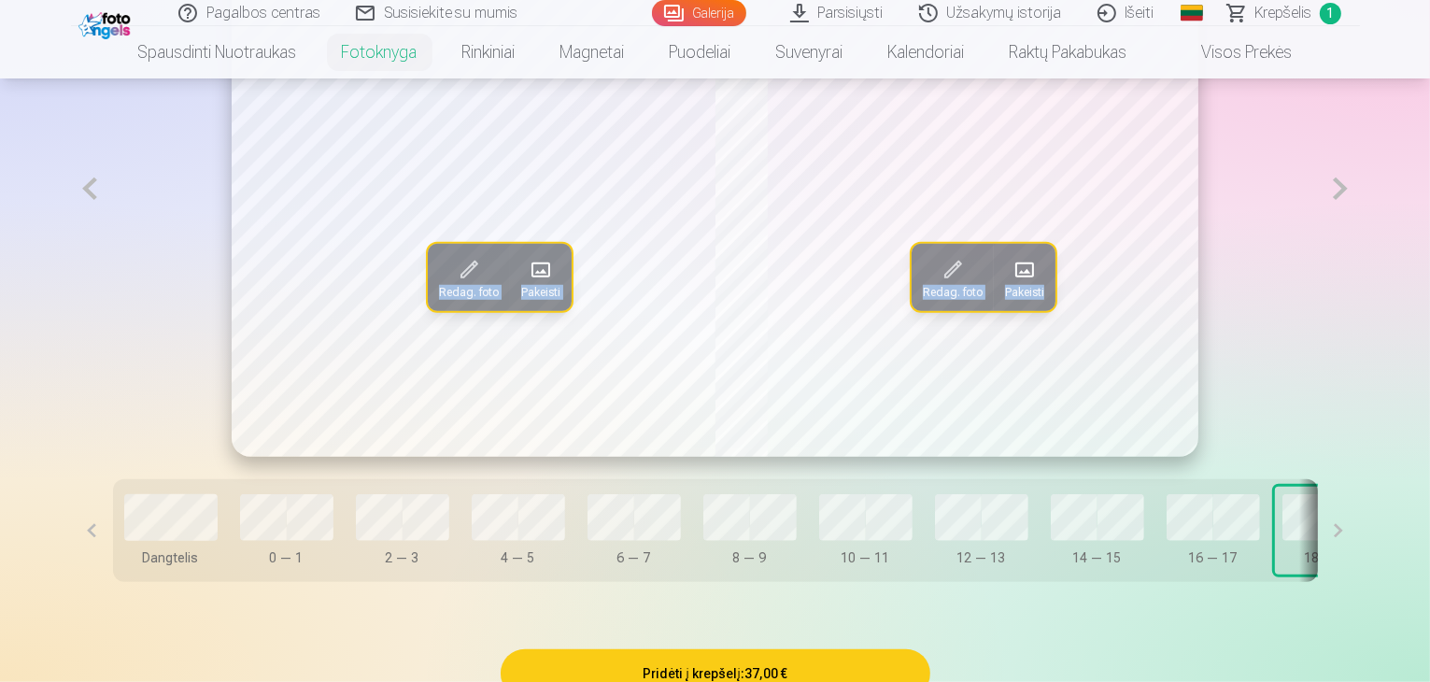
click at [1359, 256] on button at bounding box center [1339, 189] width 38 height 536
click at [526, 285] on span at bounding box center [541, 270] width 30 height 30
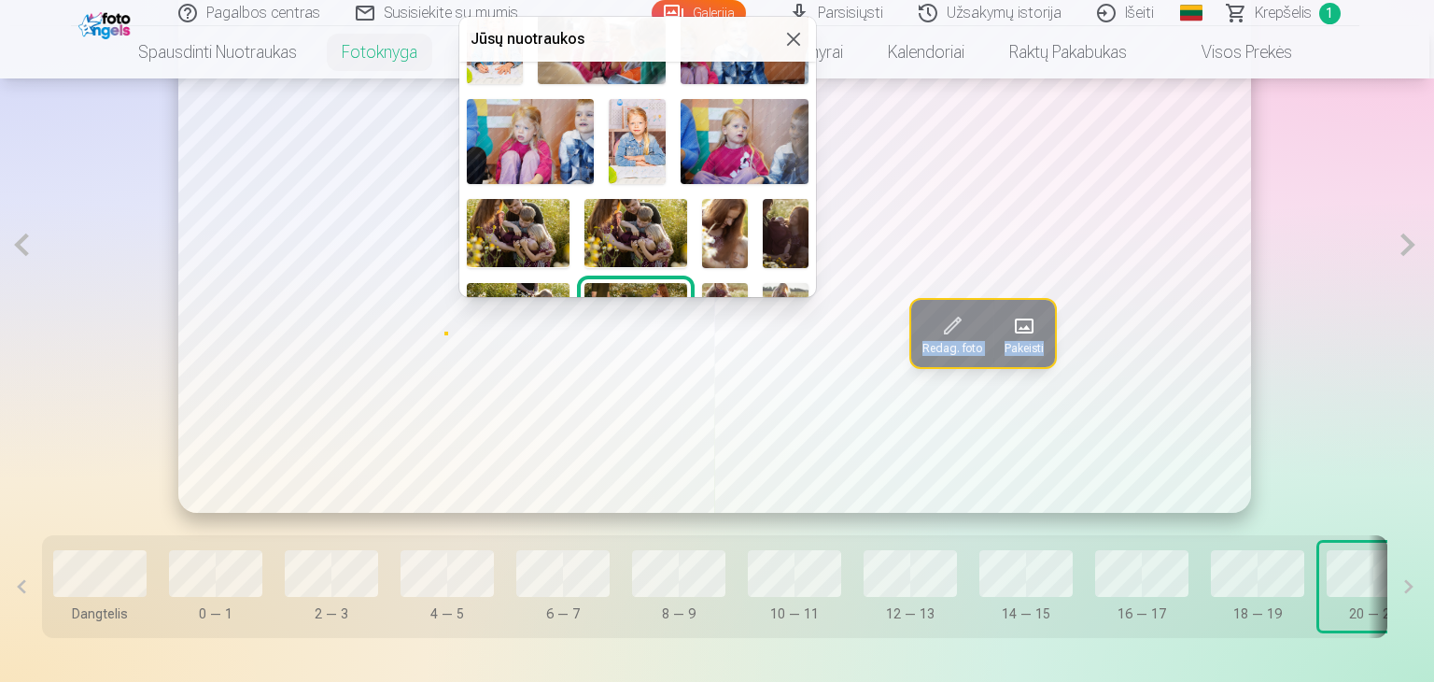
scroll to position [467, 0]
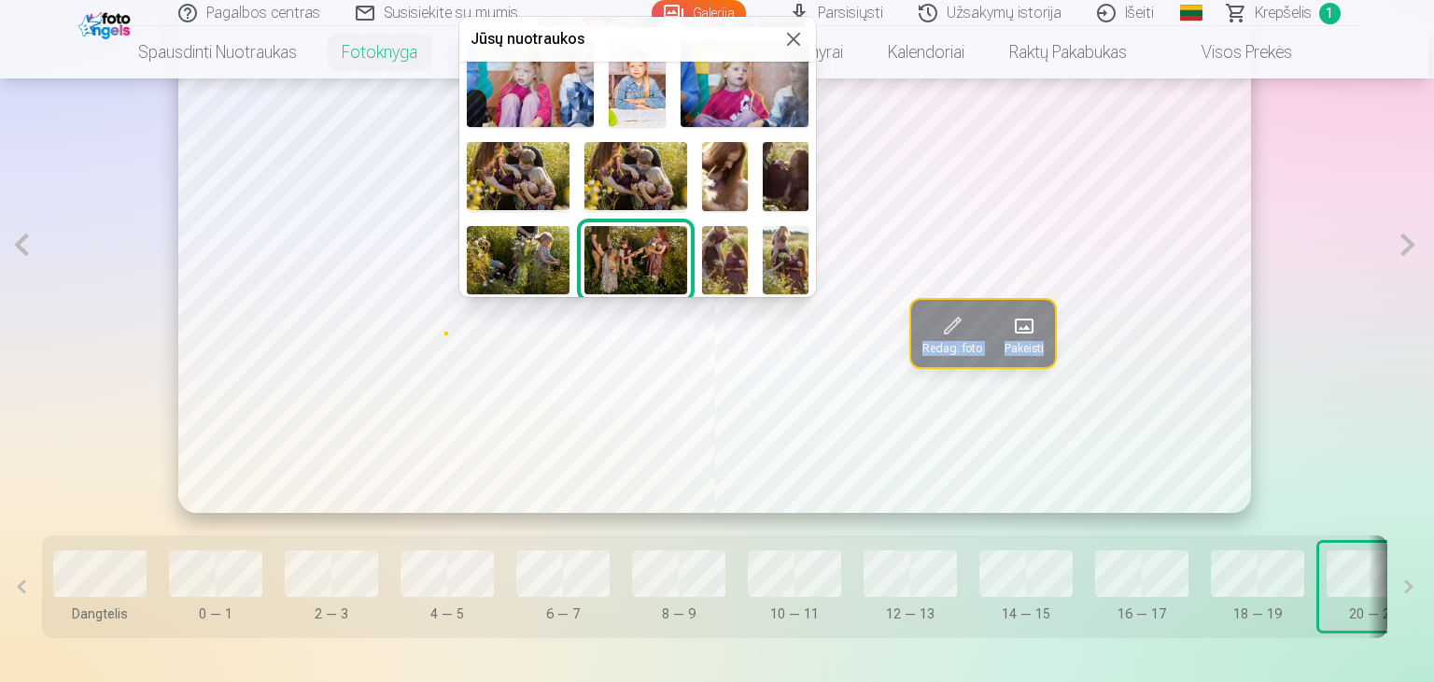
click at [719, 247] on img at bounding box center [725, 260] width 46 height 68
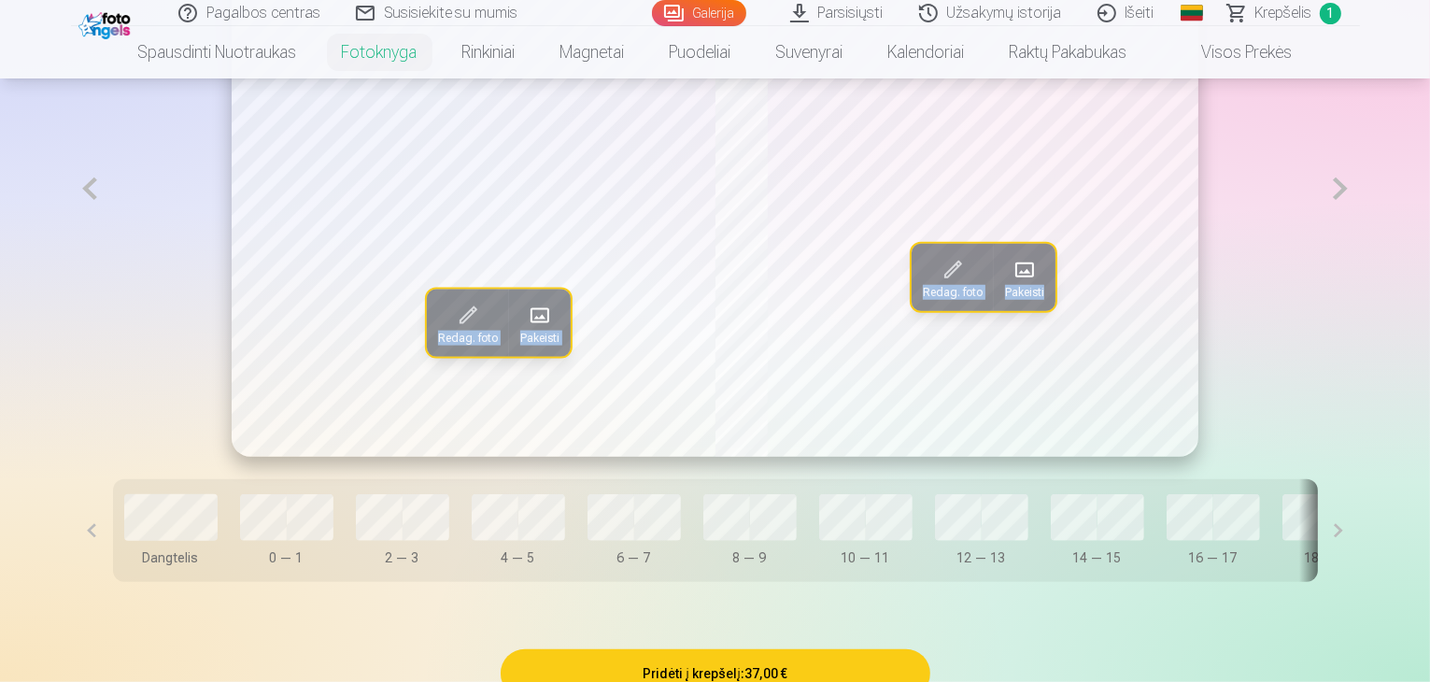
click at [1018, 285] on span at bounding box center [1024, 270] width 30 height 30
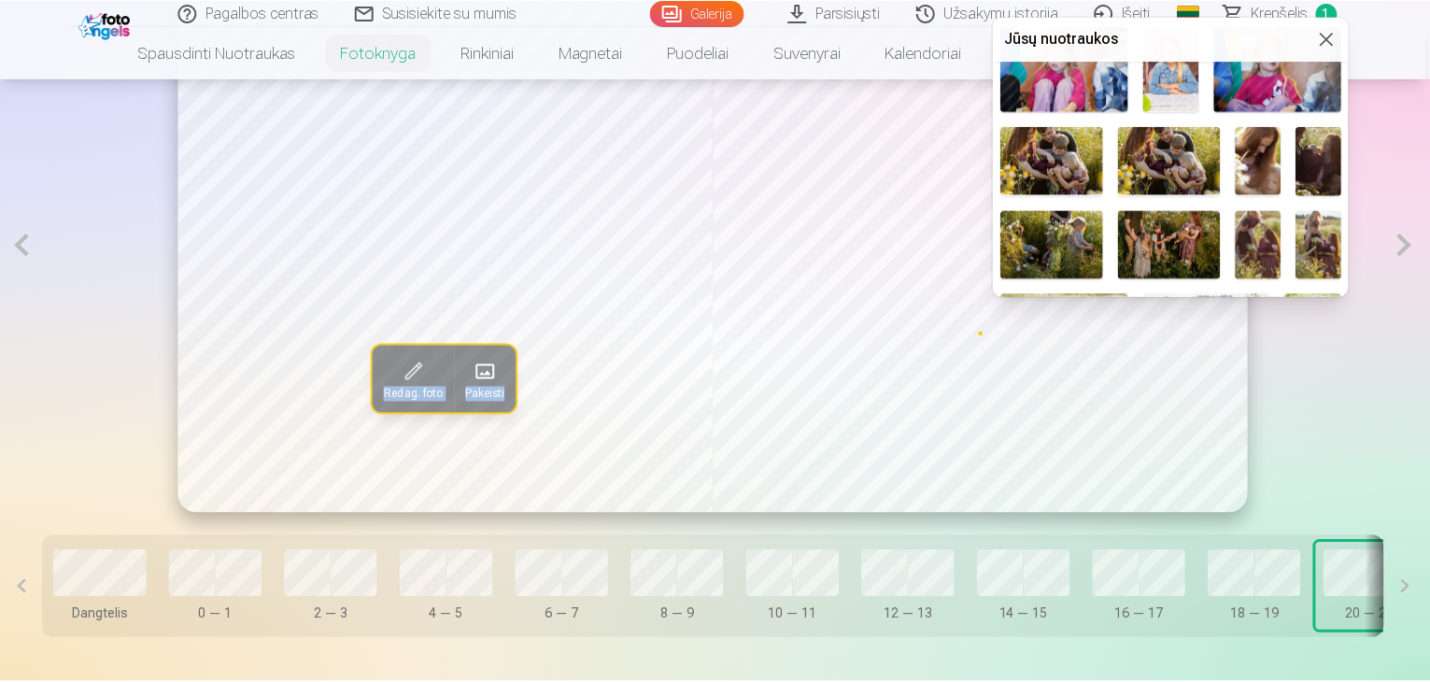
scroll to position [449, 0]
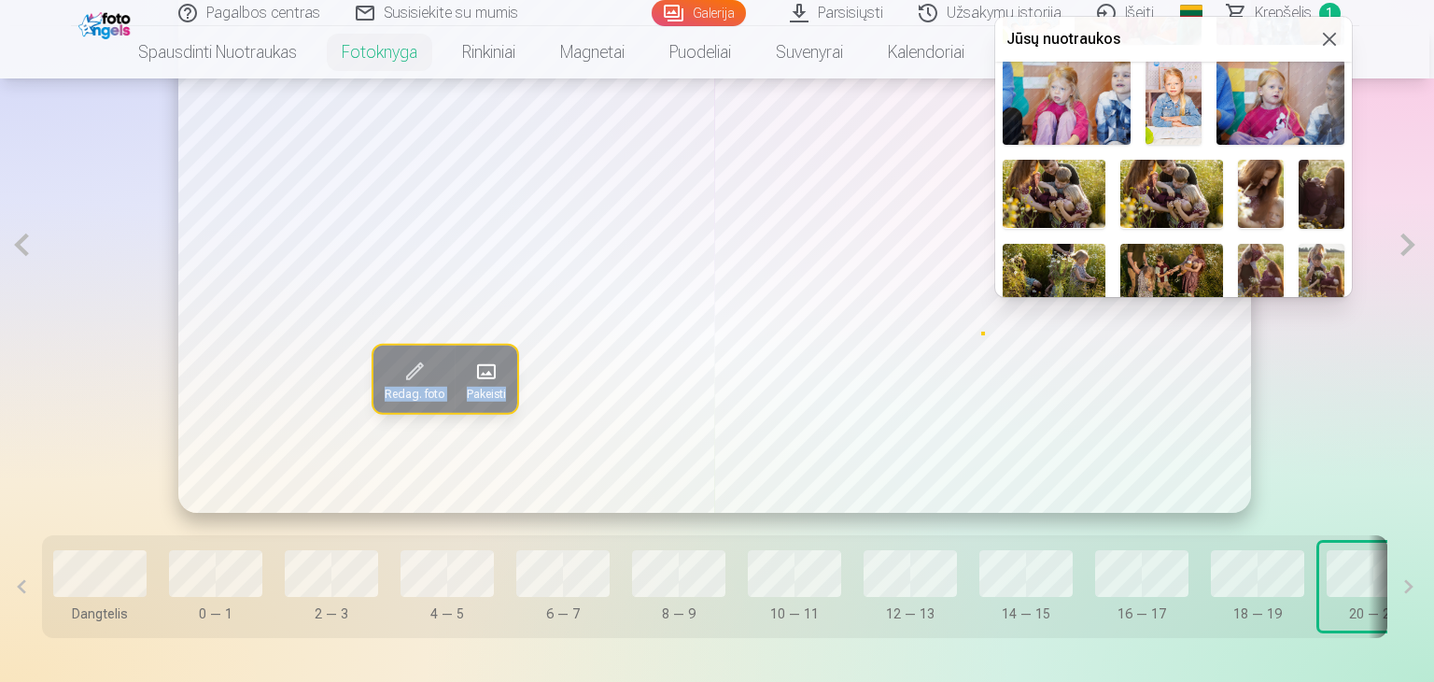
click at [1332, 266] on img at bounding box center [1322, 278] width 46 height 68
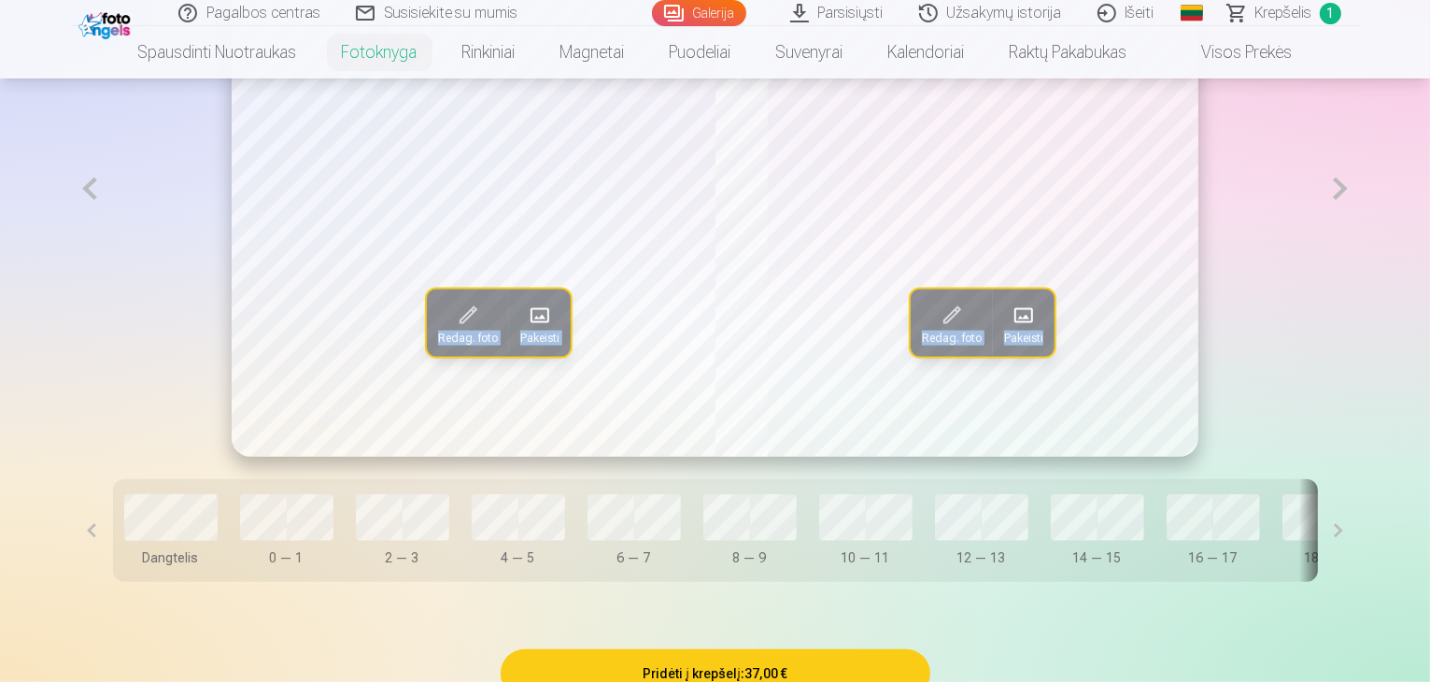
scroll to position [1307, 0]
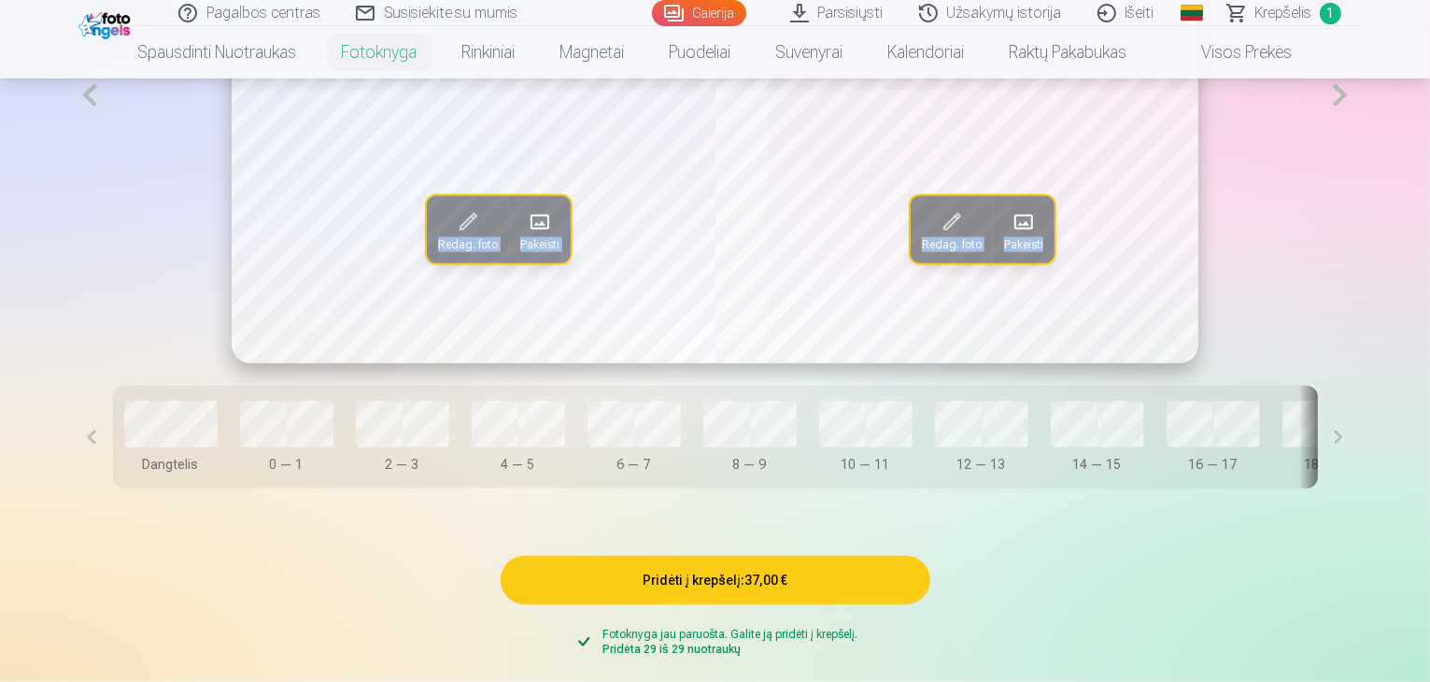
click at [1359, 162] on button at bounding box center [1339, 95] width 38 height 536
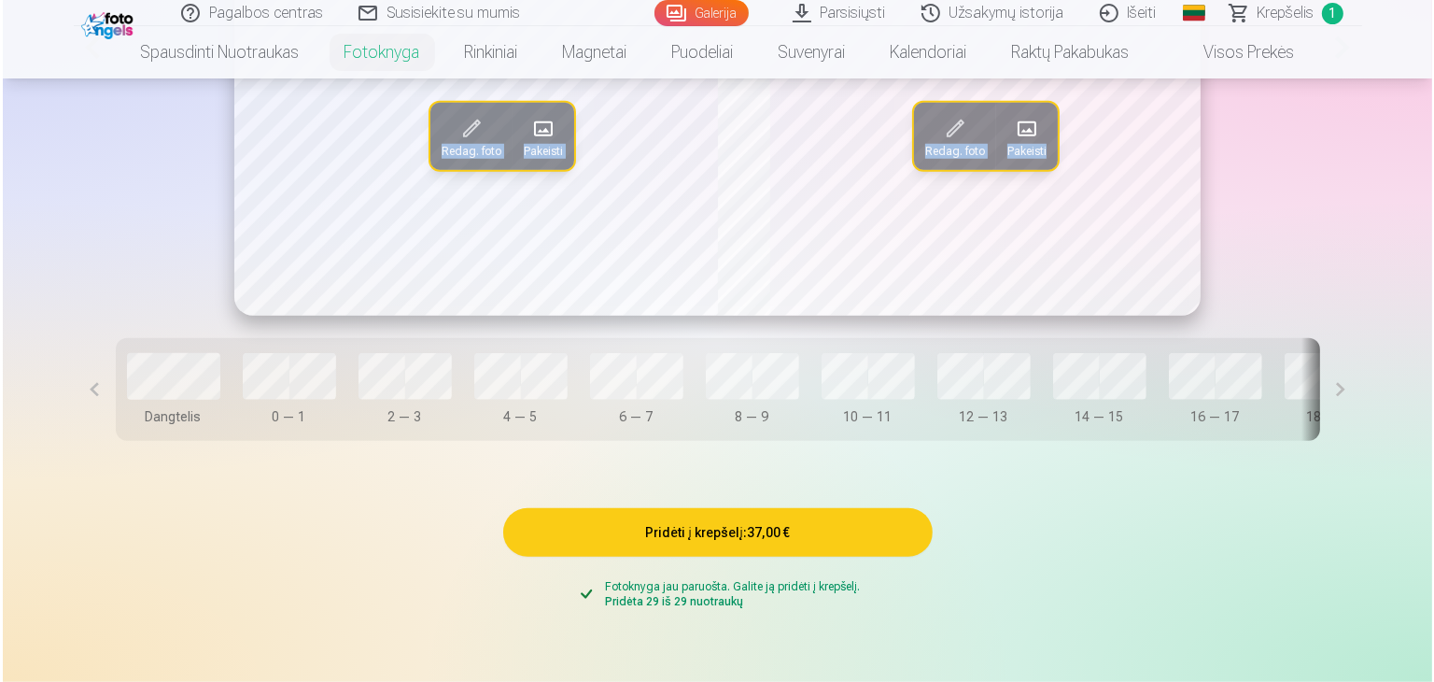
scroll to position [1401, 0]
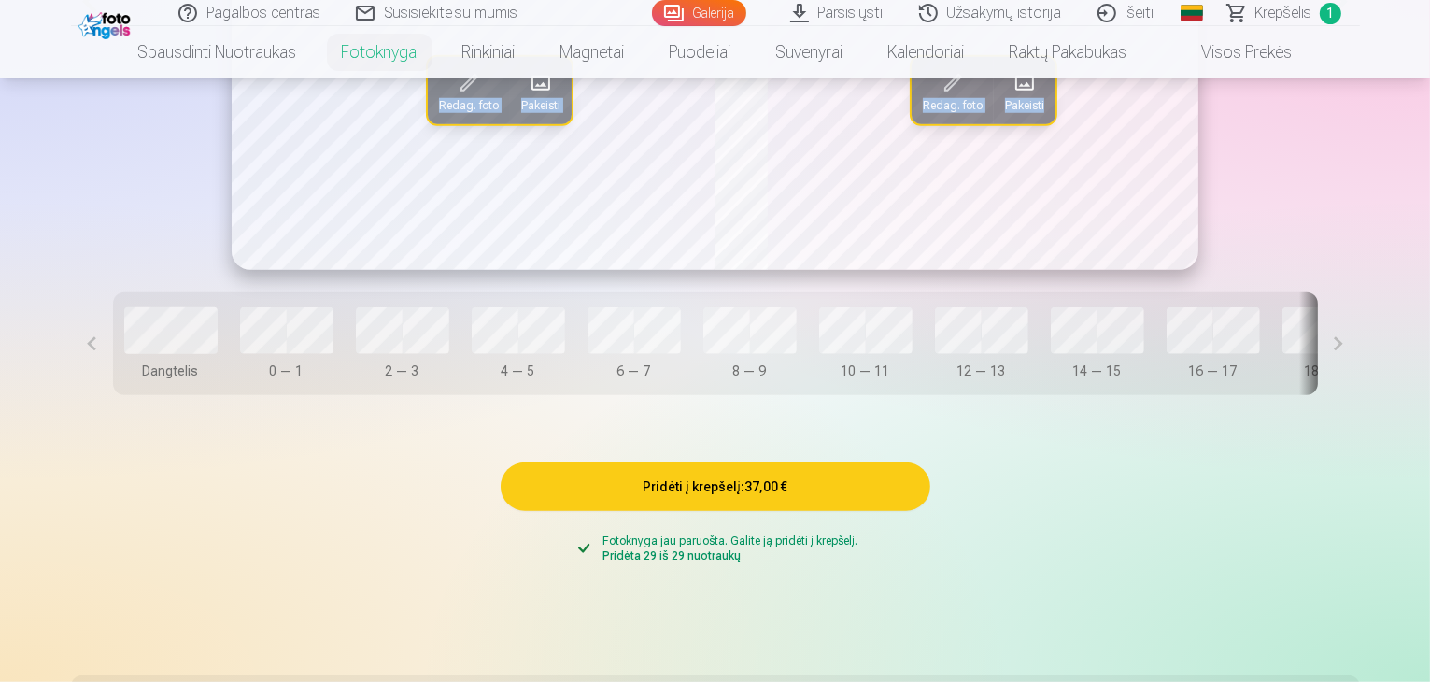
click at [526, 98] on span at bounding box center [541, 83] width 30 height 30
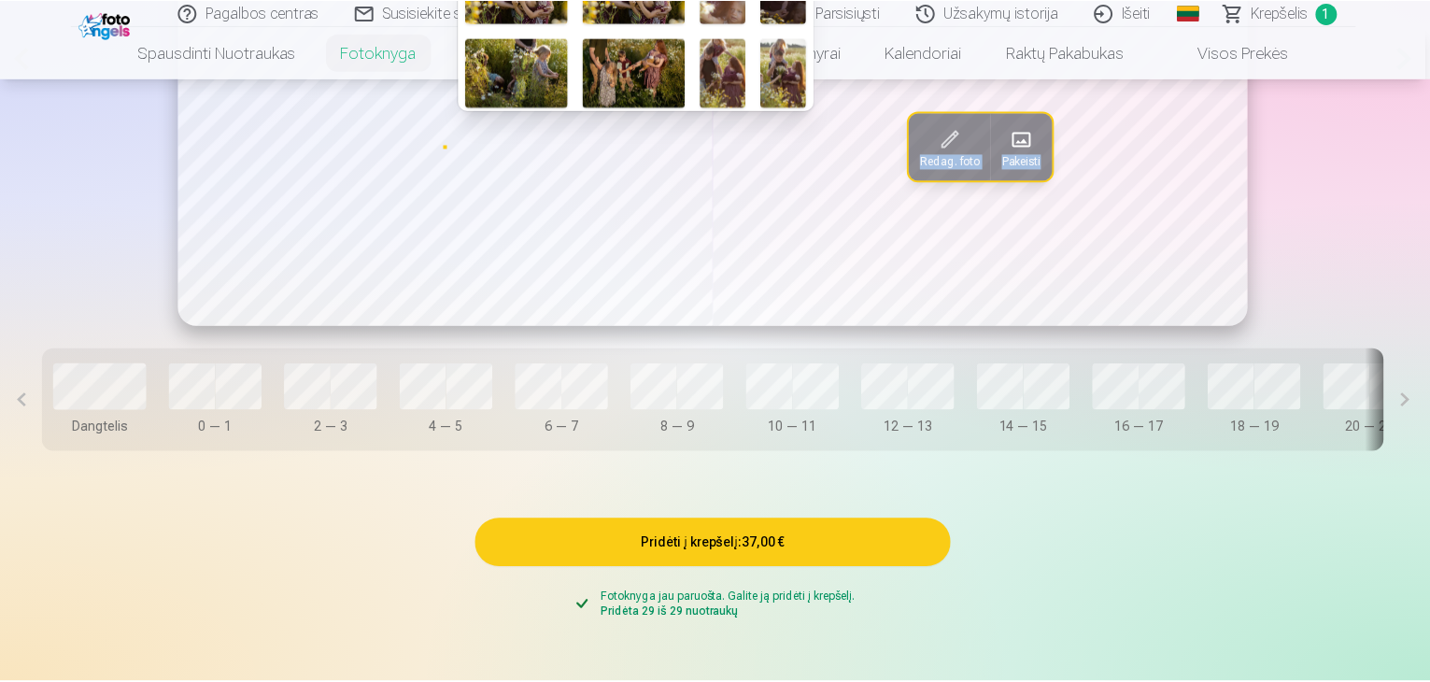
scroll to position [560, 0]
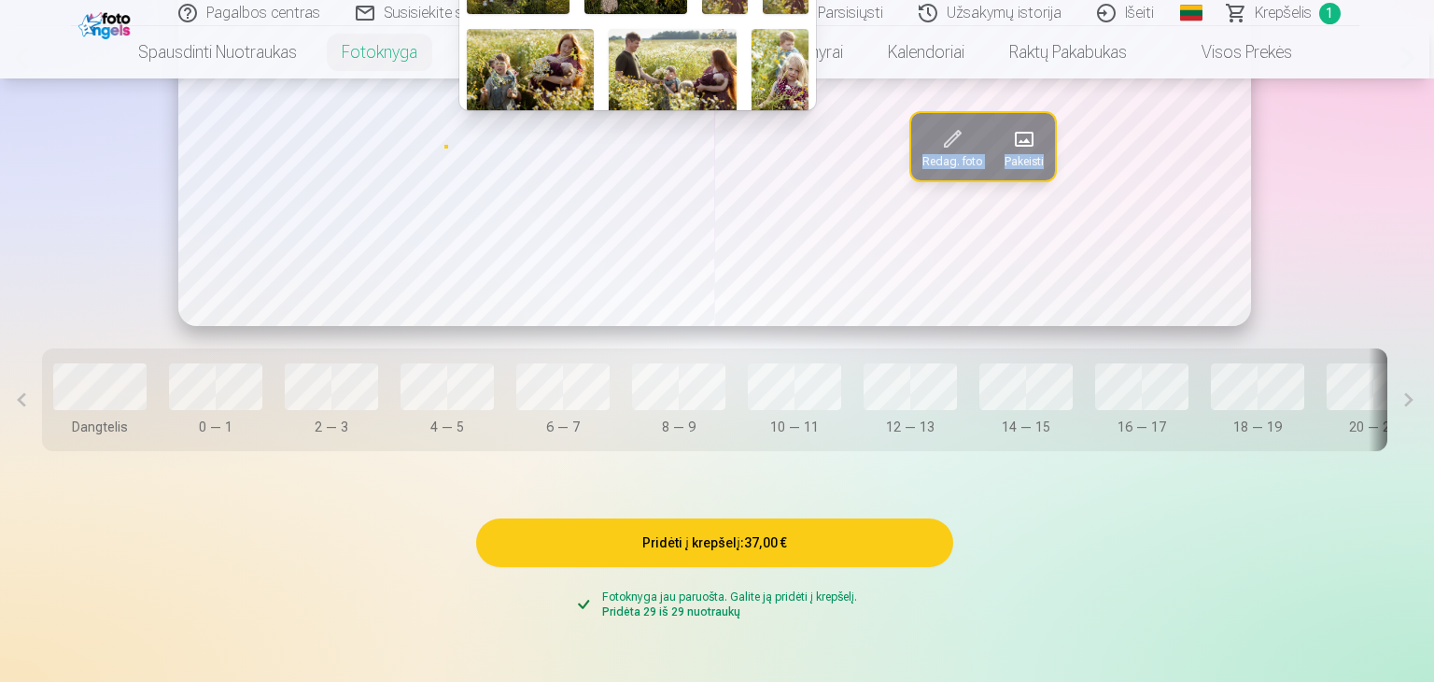
click at [553, 67] on img at bounding box center [531, 71] width 128 height 85
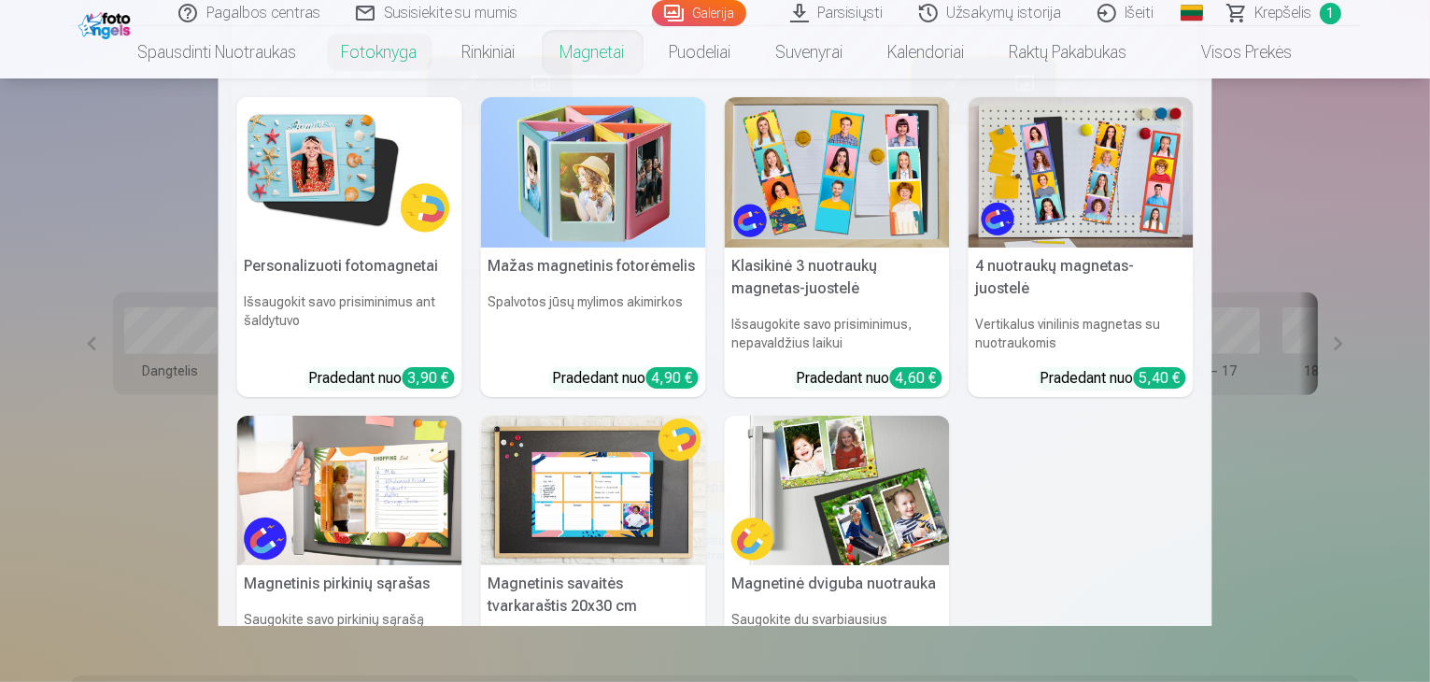
click at [1352, 157] on nav "Personalizuoti fotomagnetai Išsaugokit savo prisiminimus ant šaldytuvo Pradedan…" at bounding box center [715, 351] width 1430 height 547
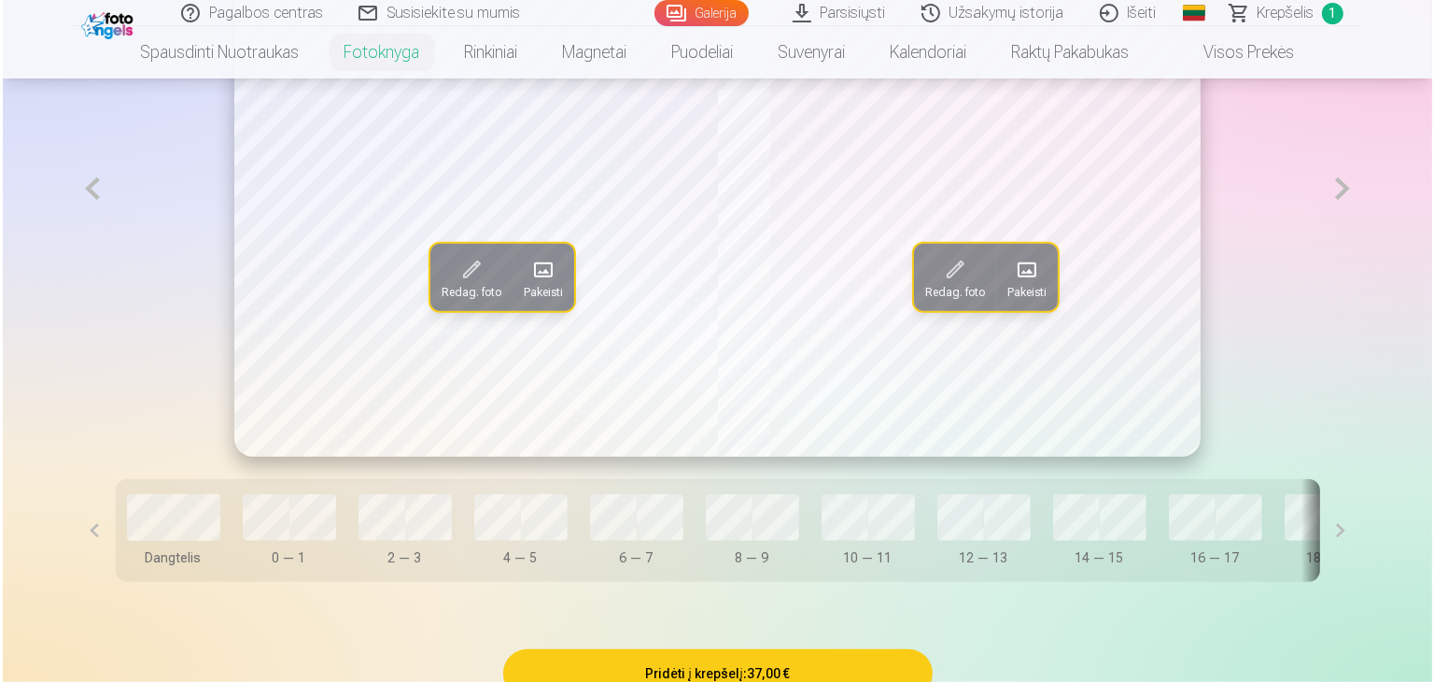
scroll to position [1214, 0]
click at [1034, 285] on span at bounding box center [1024, 270] width 30 height 30
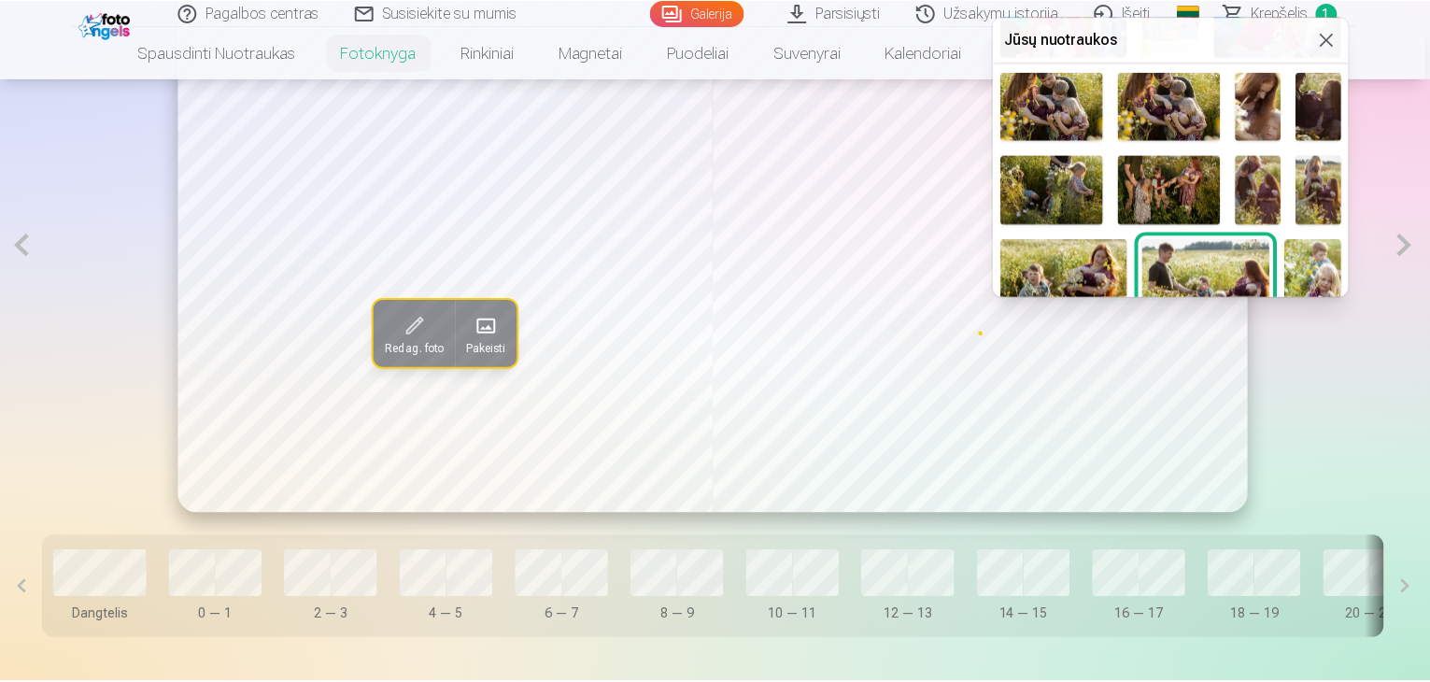
scroll to position [560, 0]
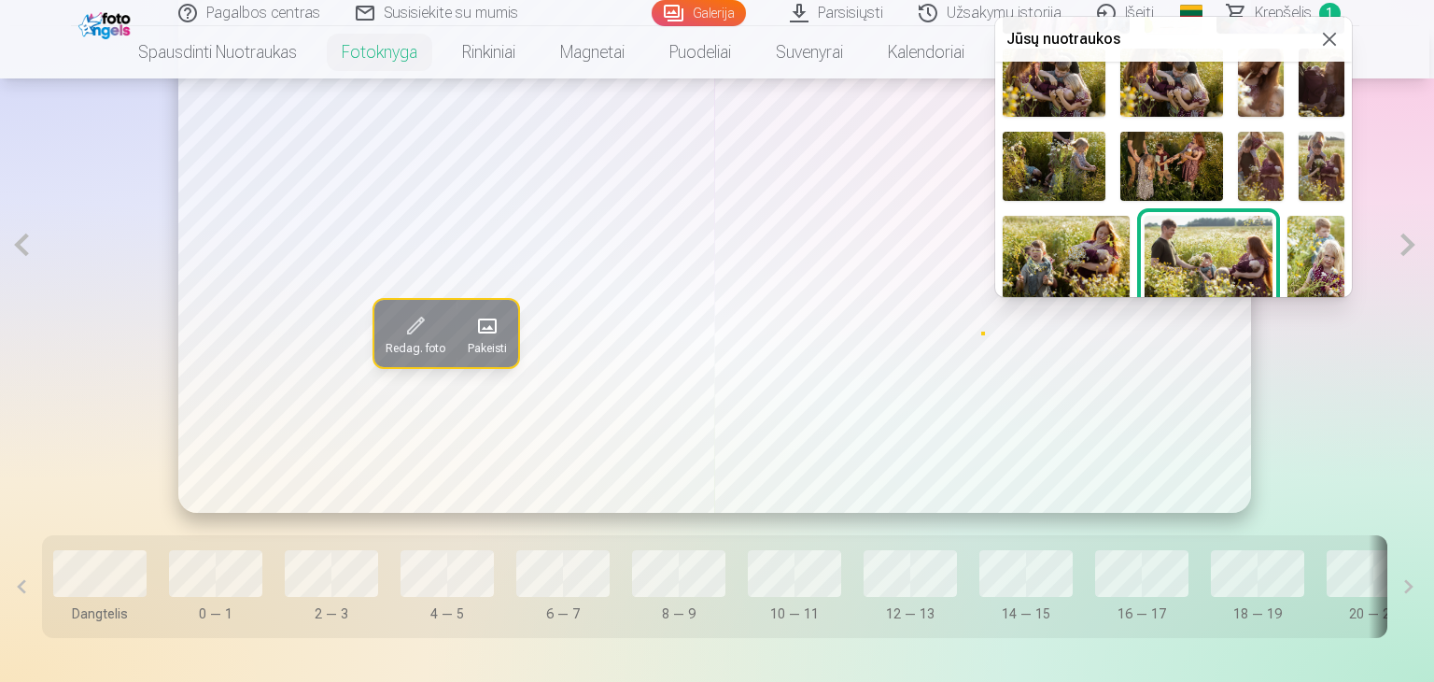
click at [1221, 249] on img at bounding box center [1209, 258] width 128 height 85
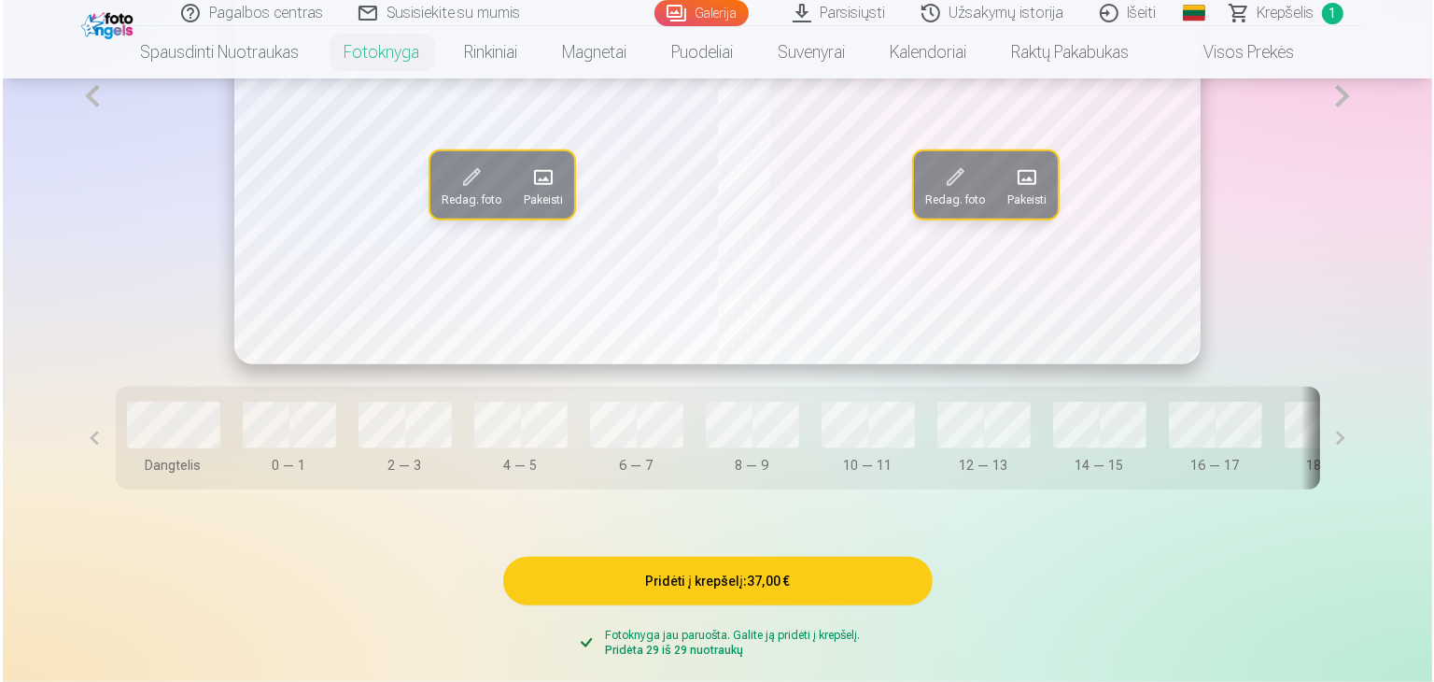
scroll to position [1307, 0]
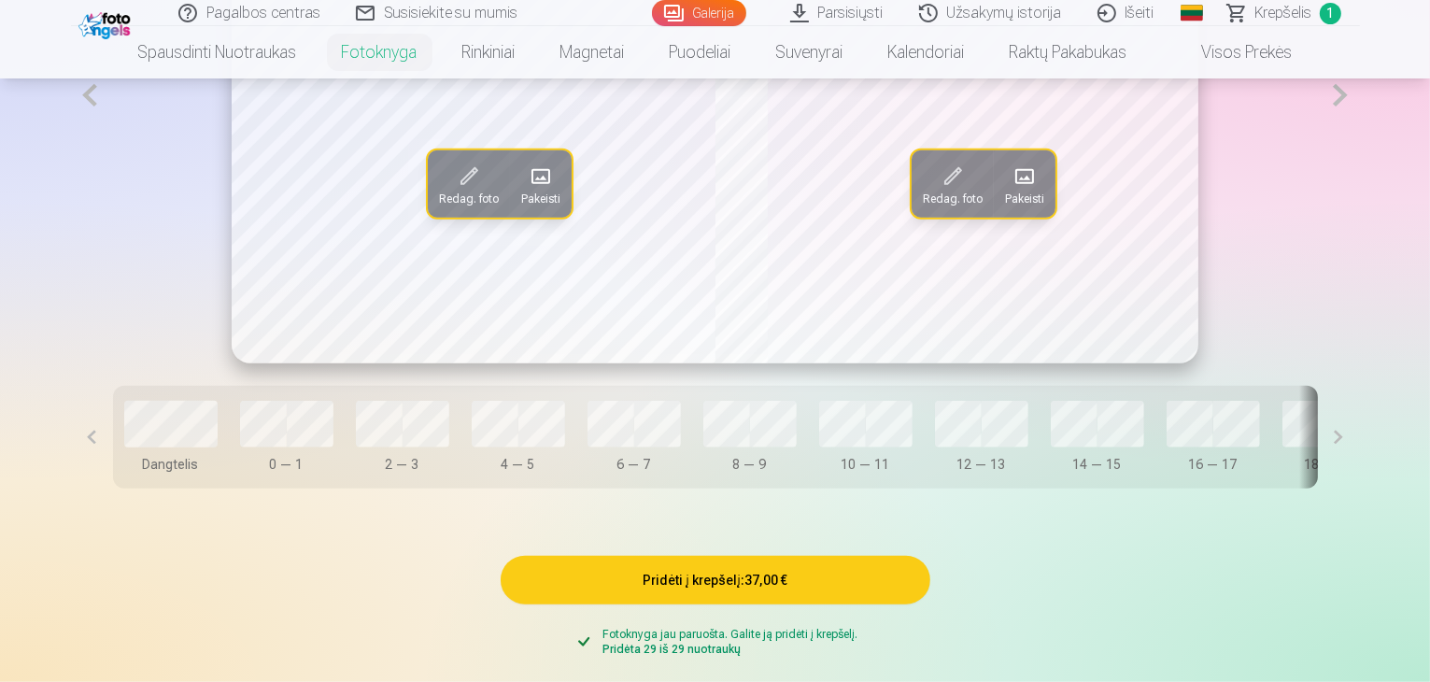
click at [1359, 163] on button at bounding box center [1339, 95] width 38 height 536
click at [526, 191] on span at bounding box center [541, 177] width 30 height 30
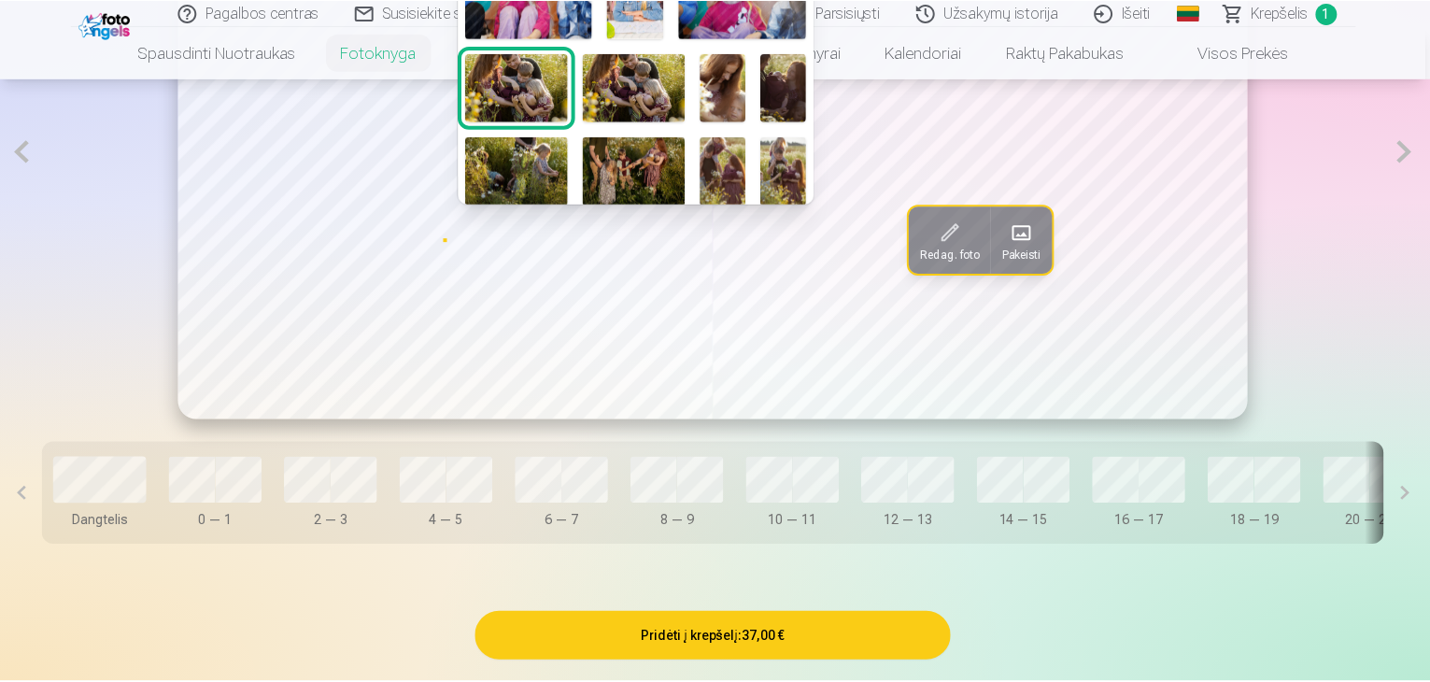
scroll to position [560, 0]
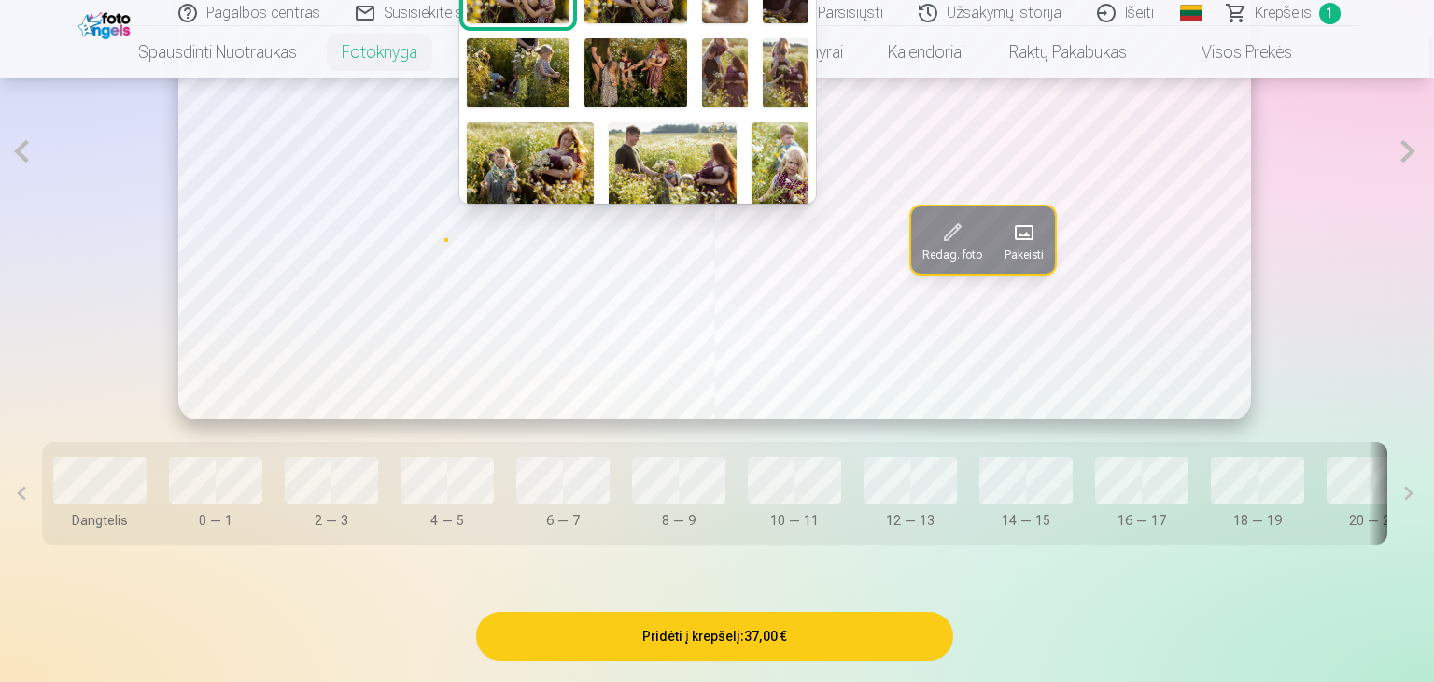
click at [784, 150] on img at bounding box center [780, 164] width 57 height 85
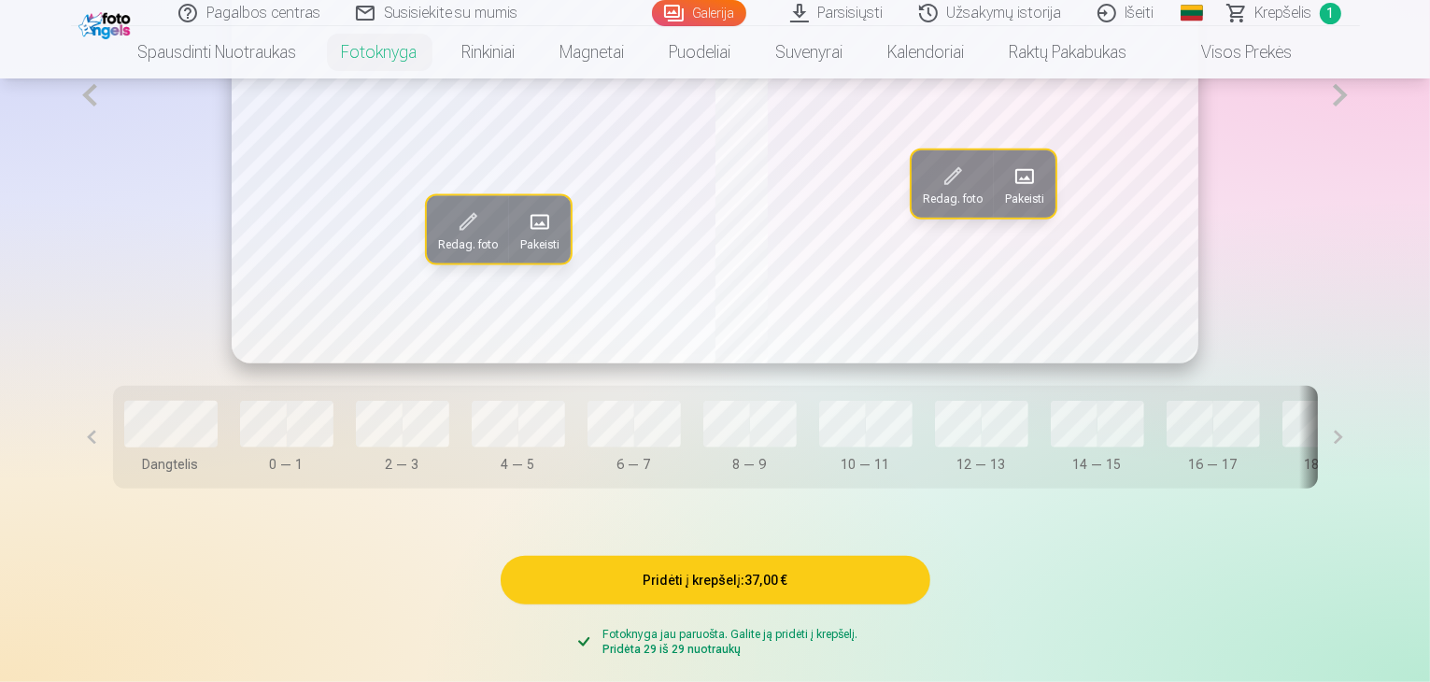
click at [1030, 191] on span at bounding box center [1024, 177] width 30 height 30
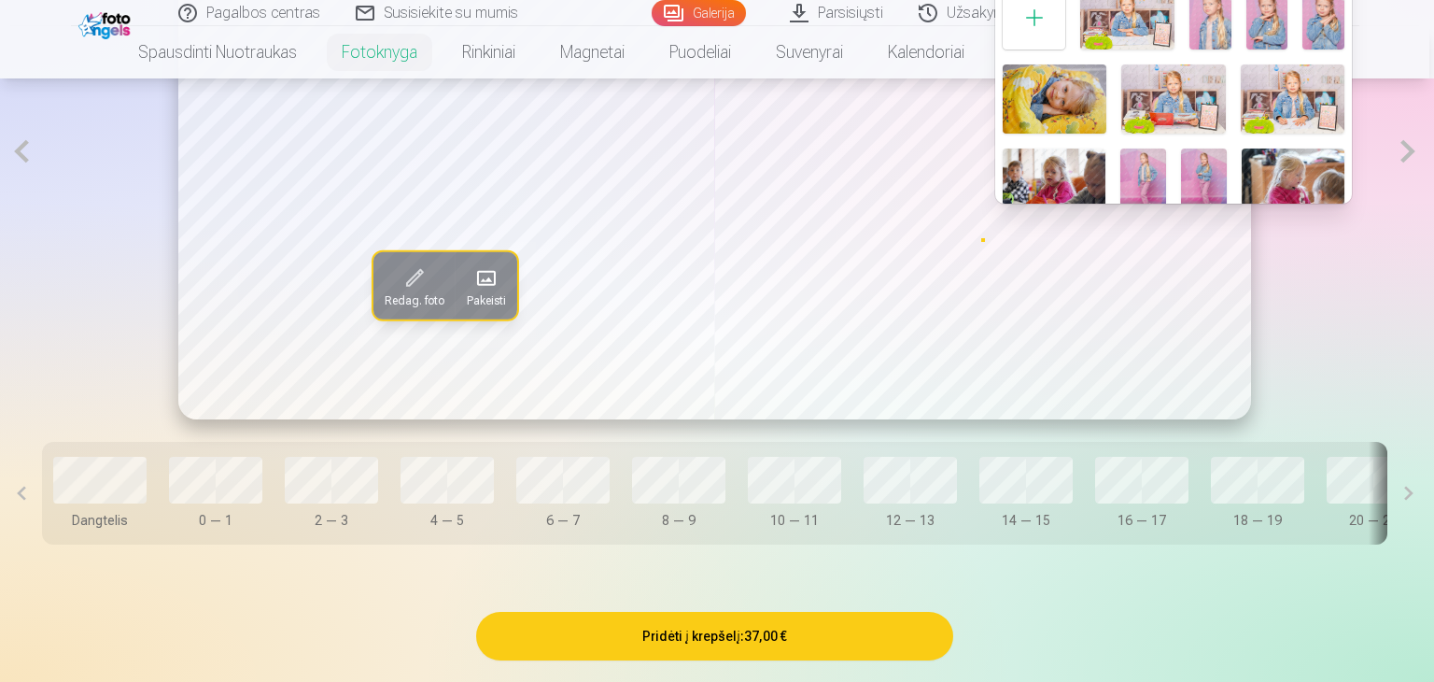
click at [985, 537] on div at bounding box center [717, 341] width 1434 height 682
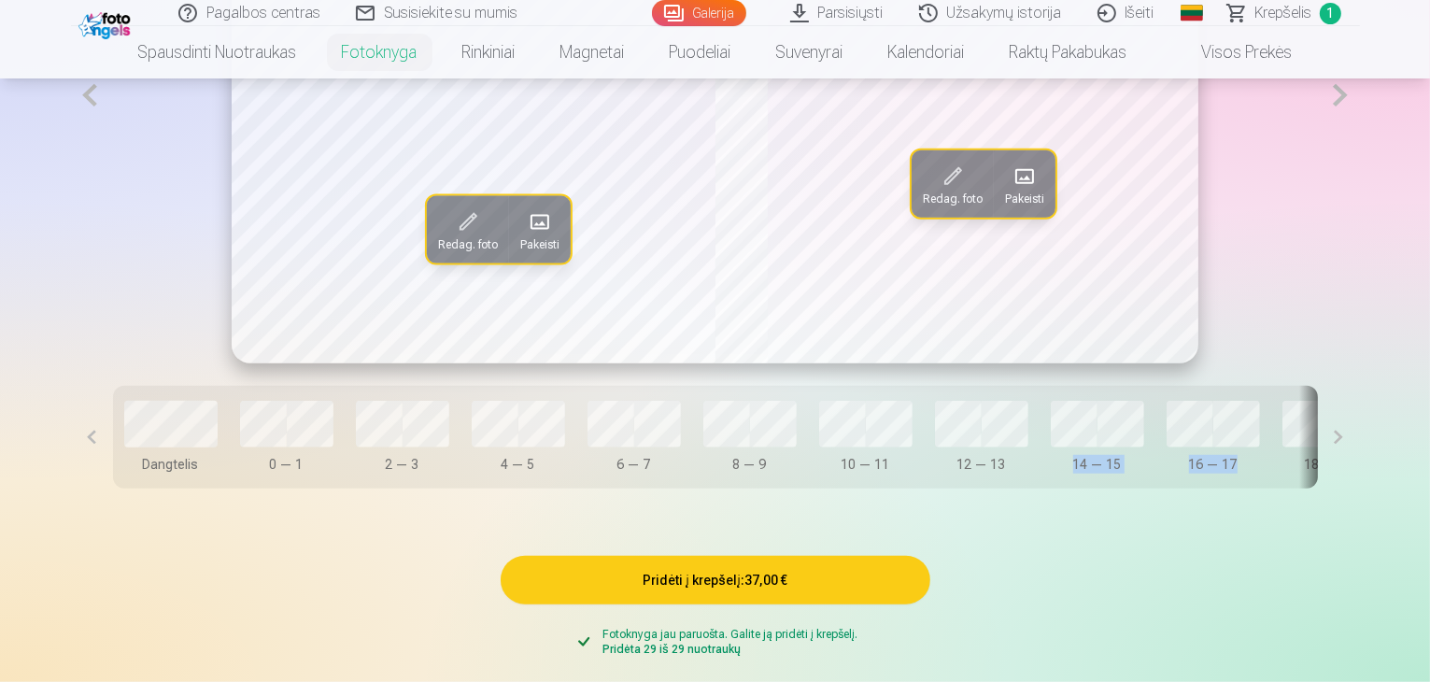
drag, startPoint x: 990, startPoint y: 559, endPoint x: 1179, endPoint y: 555, distance: 188.7
click at [1179, 533] on div "Redag. foto Pakeisti Redag. foto Pakeisti Dangtelis 0 — 1 2 — 3 4 — 5 6 — 7 8 —…" at bounding box center [715, 169] width 1289 height 728
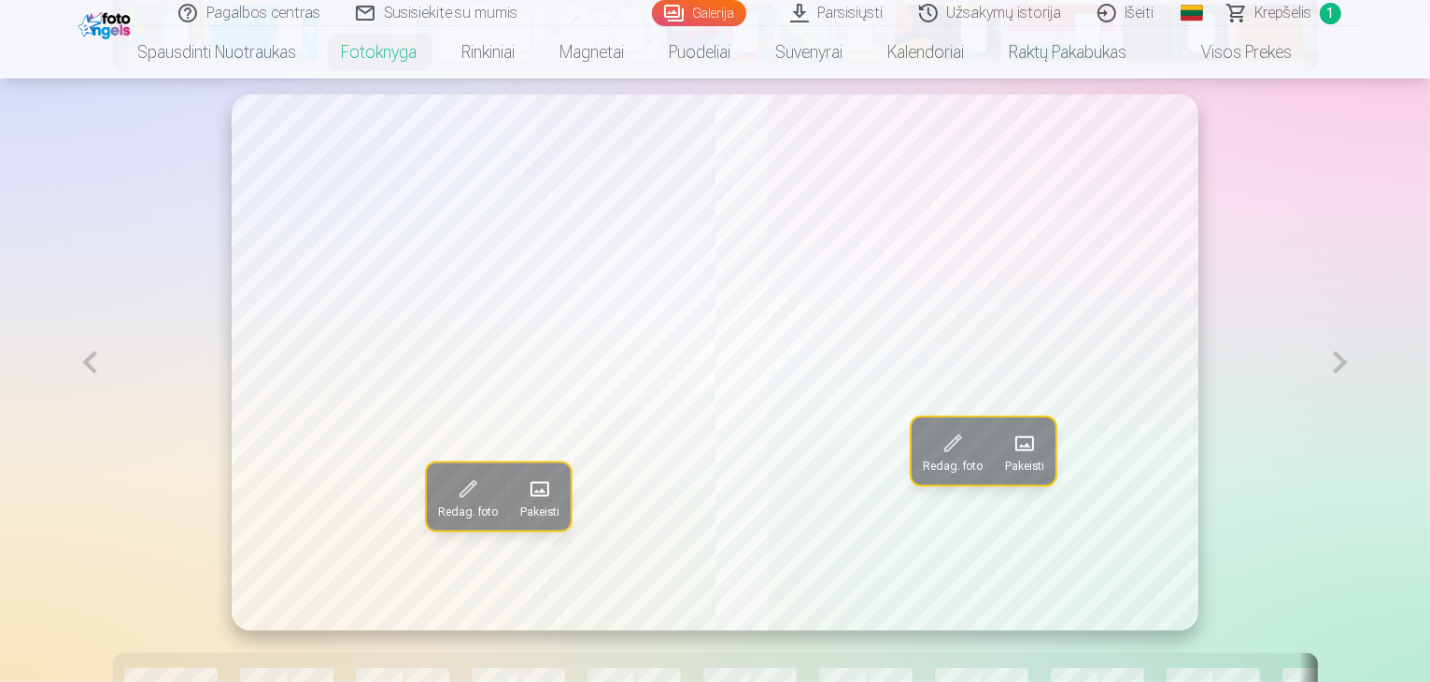
scroll to position [1027, 0]
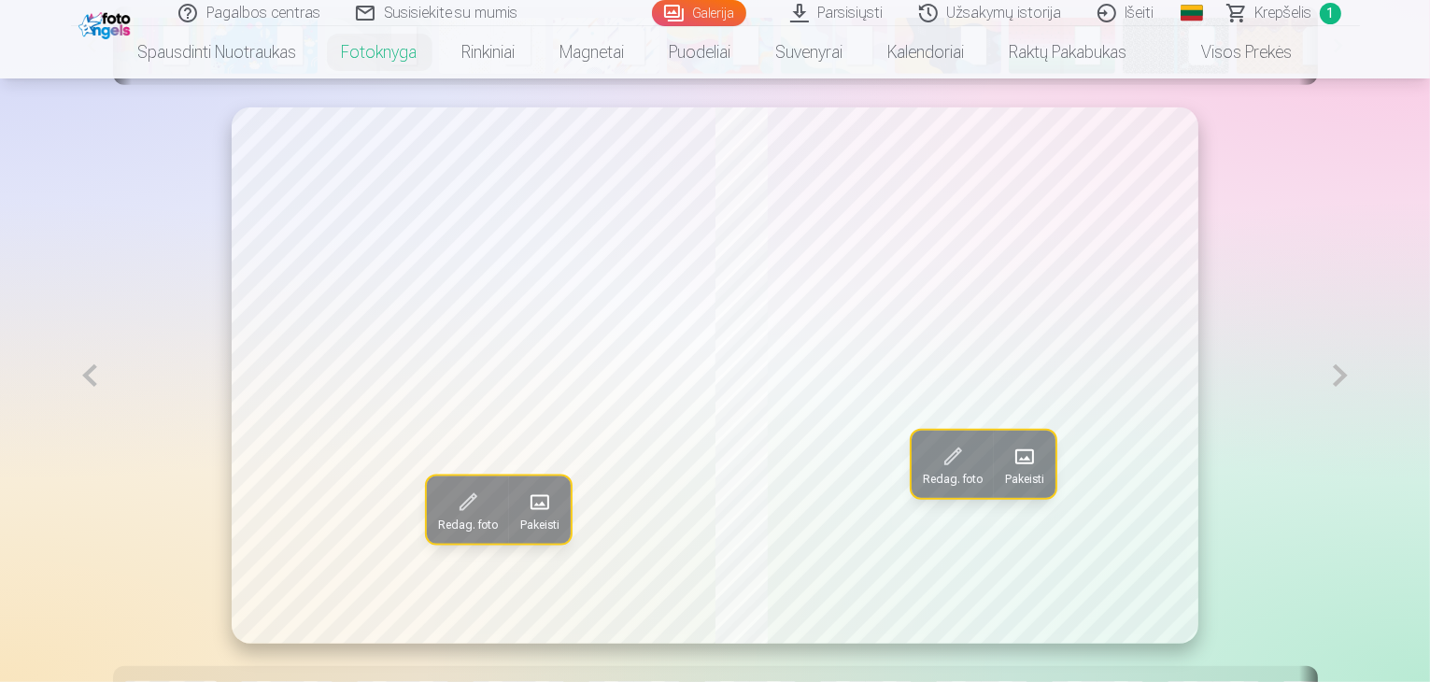
click at [1359, 433] on button at bounding box center [1339, 375] width 38 height 536
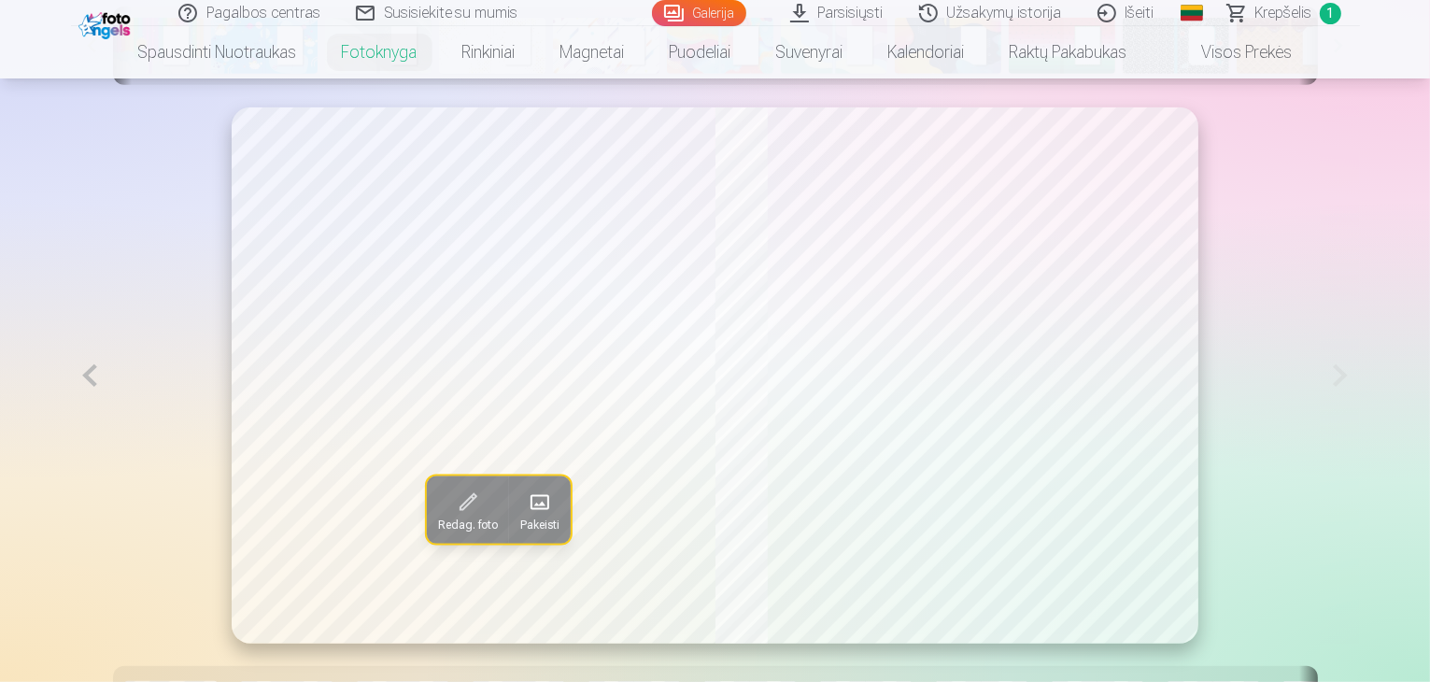
scroll to position [1214, 0]
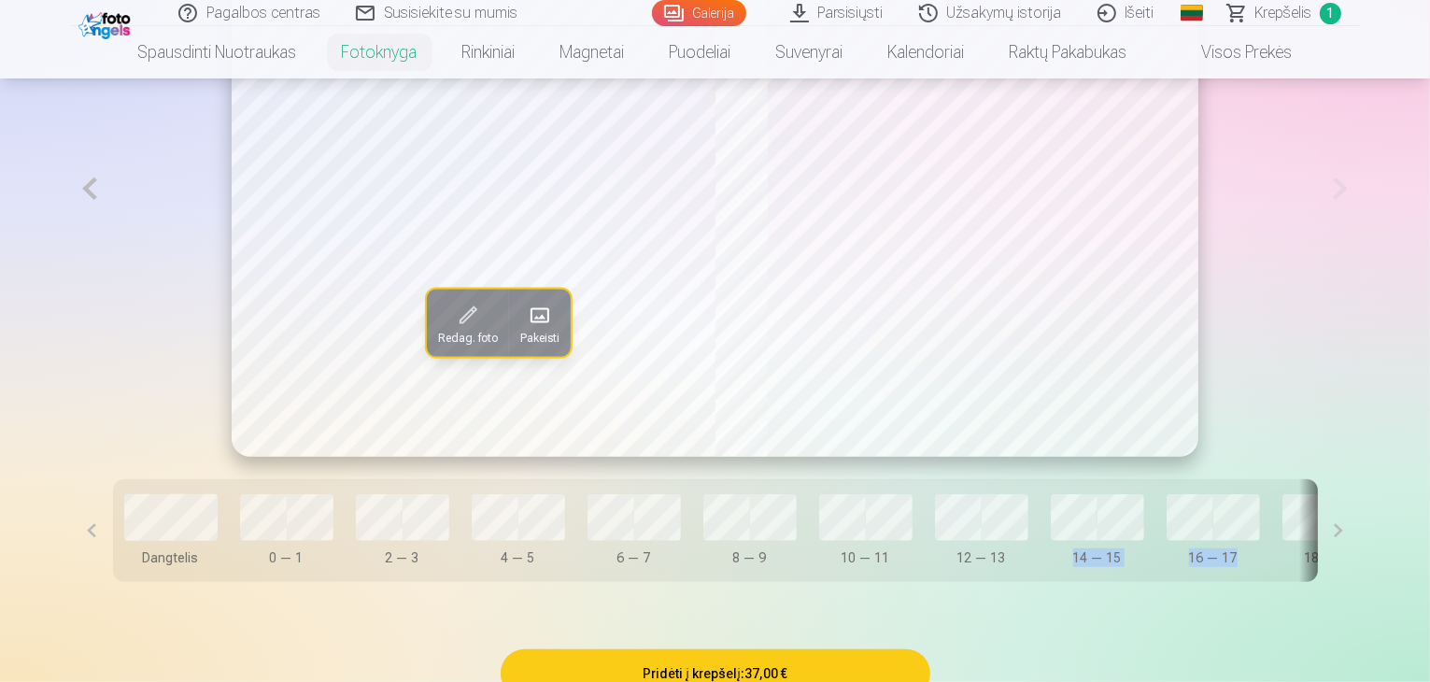
click at [71, 237] on button at bounding box center [90, 189] width 38 height 536
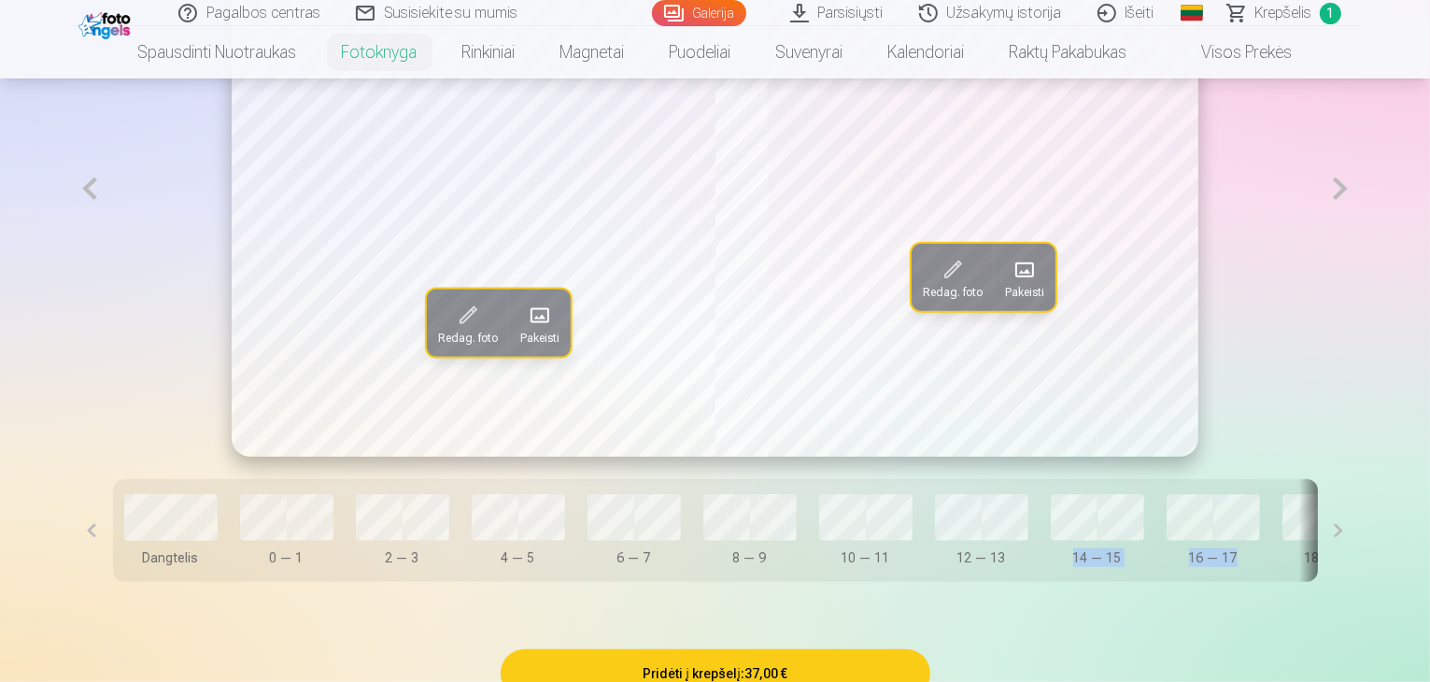
click at [71, 237] on button at bounding box center [90, 189] width 38 height 536
click at [986, 582] on div "Dangtelis 0 — 1 2 — 3 4 — 5 6 — 7 8 — 9 10 — 11 12 — 13 14 — 15 16 — 17 18 — 19…" at bounding box center [715, 530] width 1205 height 103
drag, startPoint x: 962, startPoint y: 642, endPoint x: 1037, endPoint y: 643, distance: 74.7
click at [1037, 582] on div "Dangtelis 0 — 1 2 — 3 4 — 5 6 — 7 8 — 9 10 — 11 12 — 13 14 — 15 16 — 17 18 — 19…" at bounding box center [715, 530] width 1205 height 103
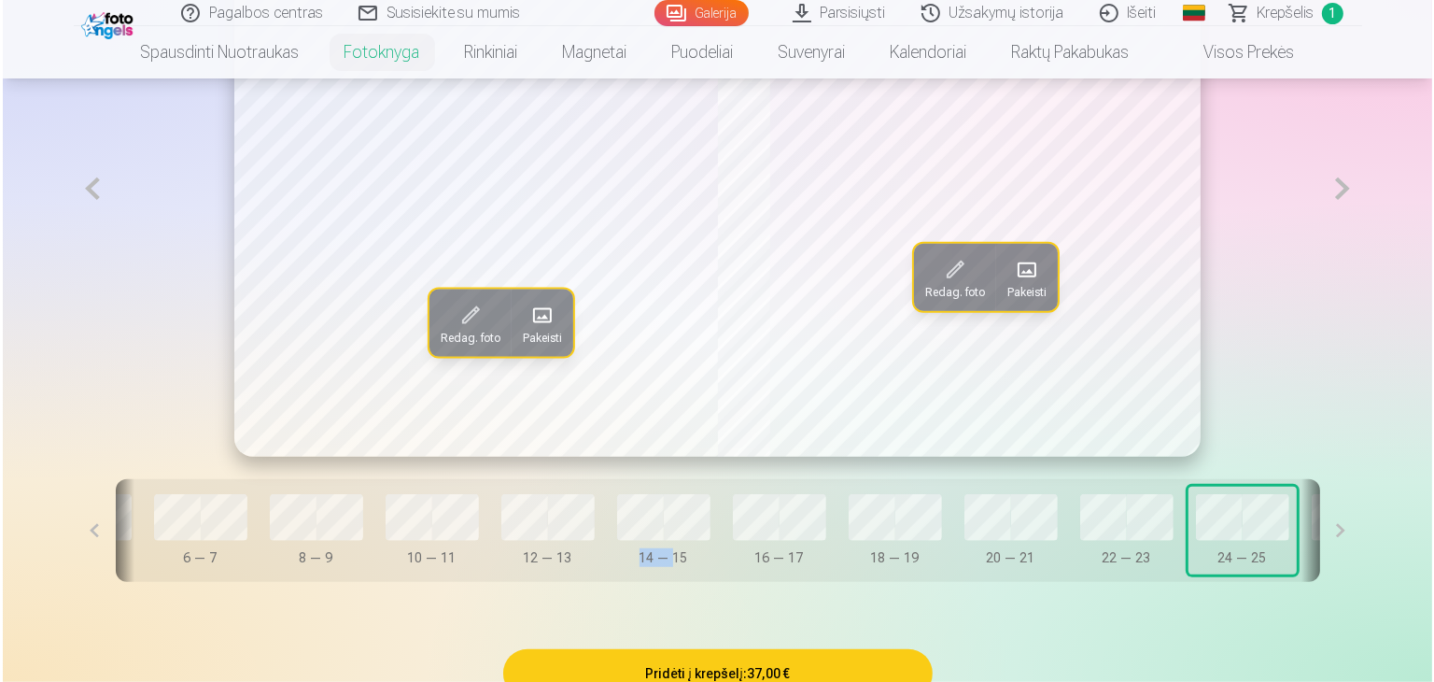
scroll to position [0, 506]
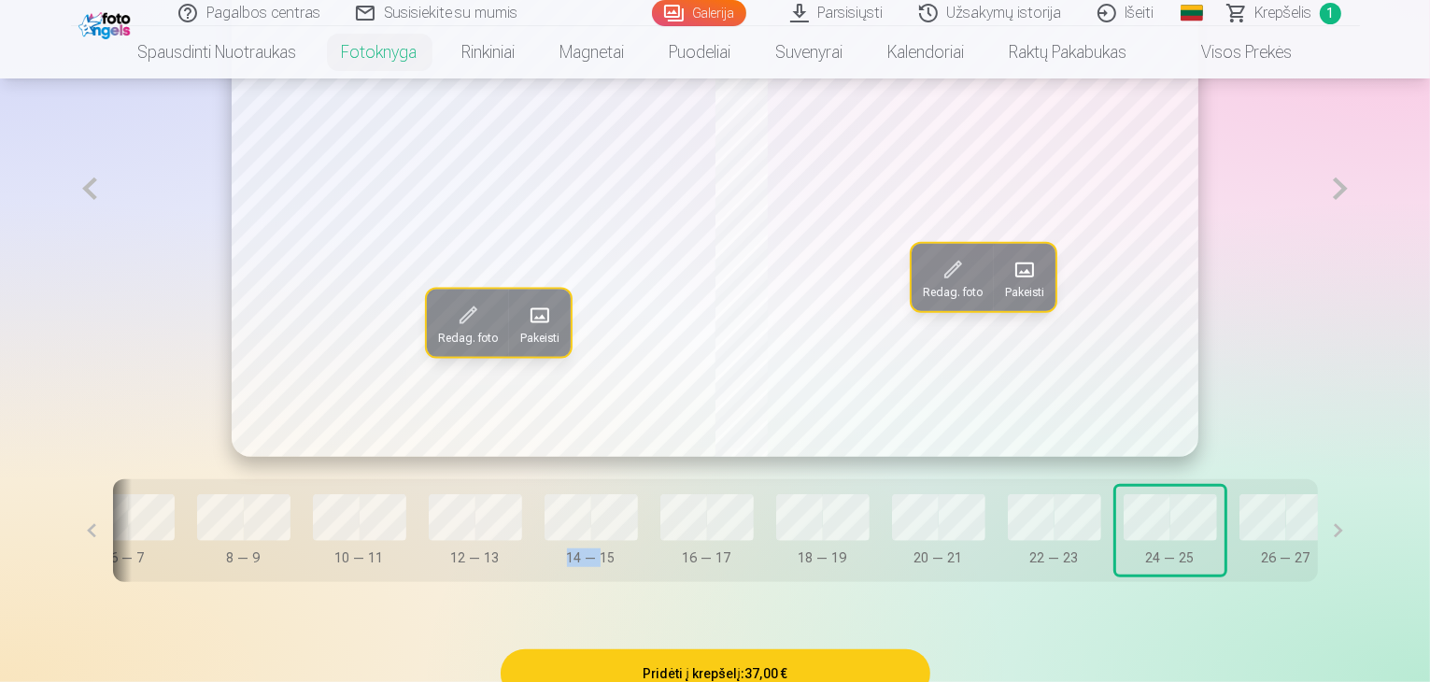
click at [1359, 247] on button at bounding box center [1339, 189] width 38 height 536
click at [525, 330] on span at bounding box center [540, 315] width 30 height 30
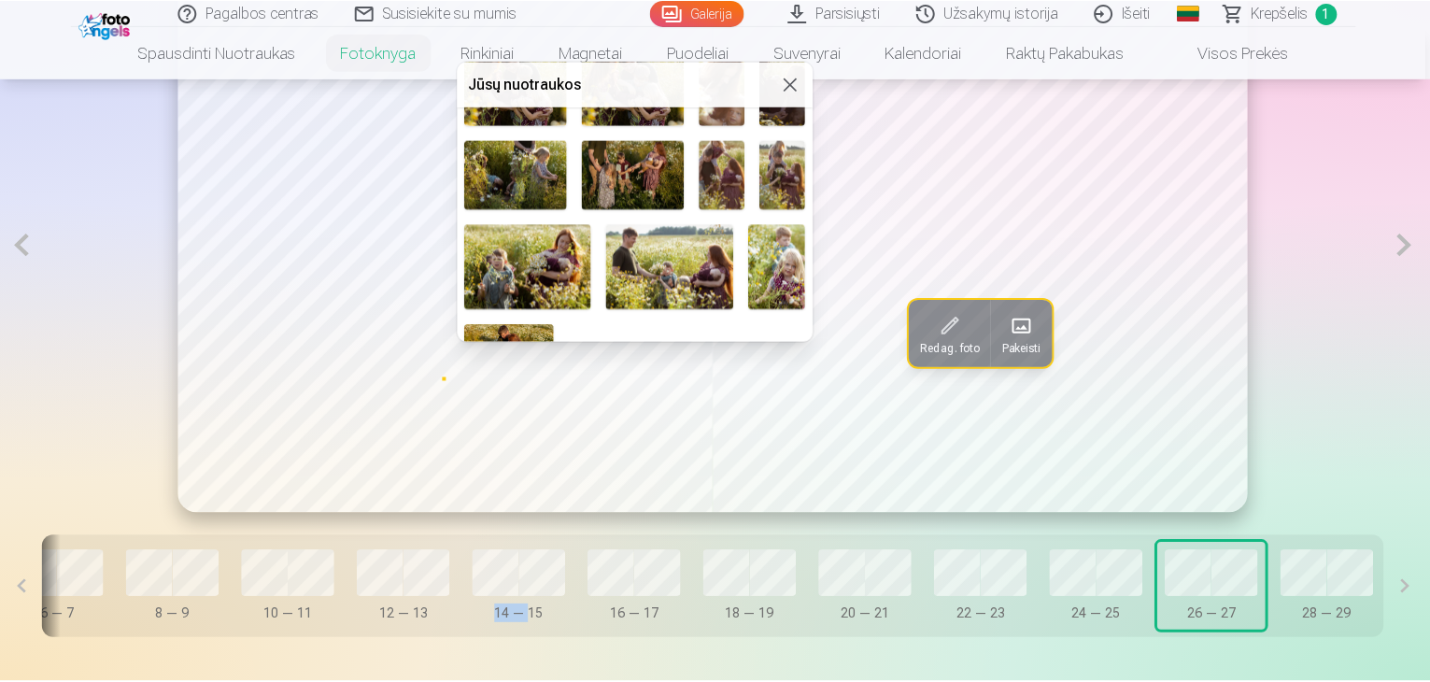
scroll to position [636, 0]
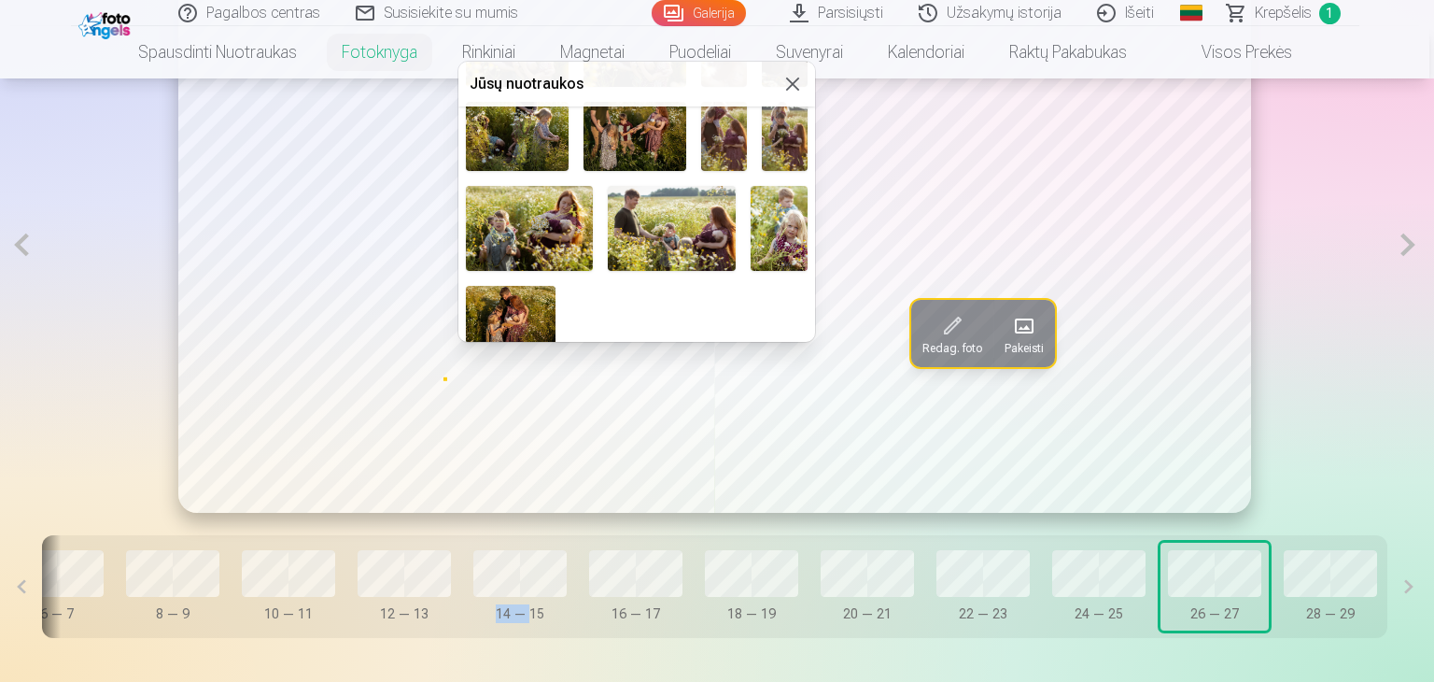
click at [542, 291] on img at bounding box center [511, 316] width 90 height 60
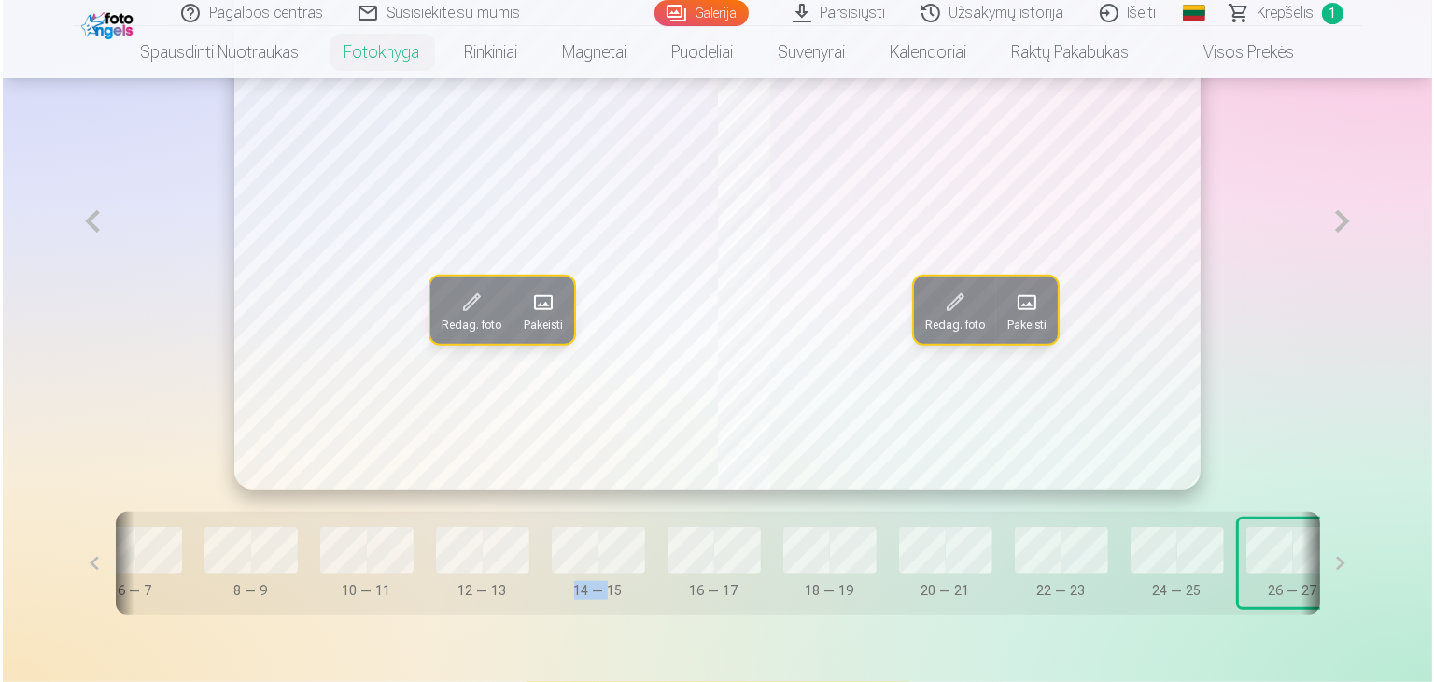
scroll to position [1214, 0]
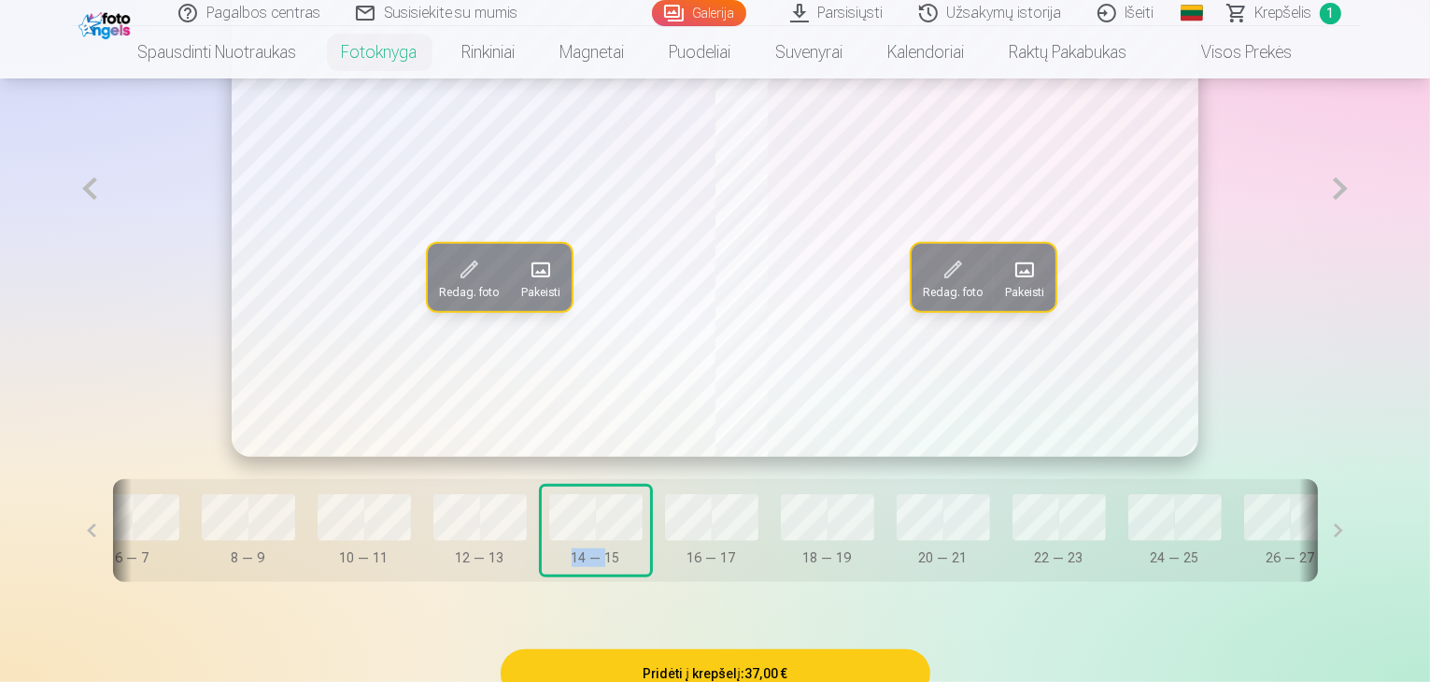
click at [526, 285] on span at bounding box center [541, 270] width 30 height 30
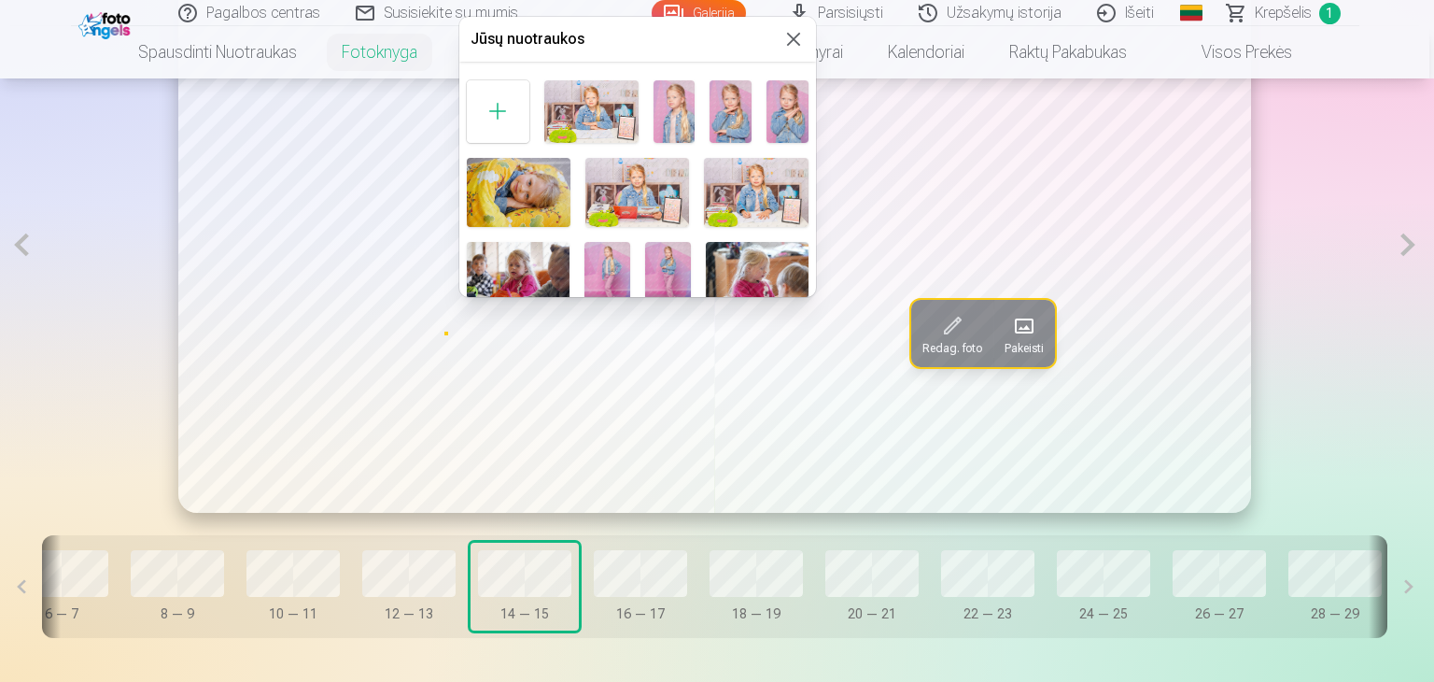
click at [557, 362] on div at bounding box center [717, 341] width 1434 height 682
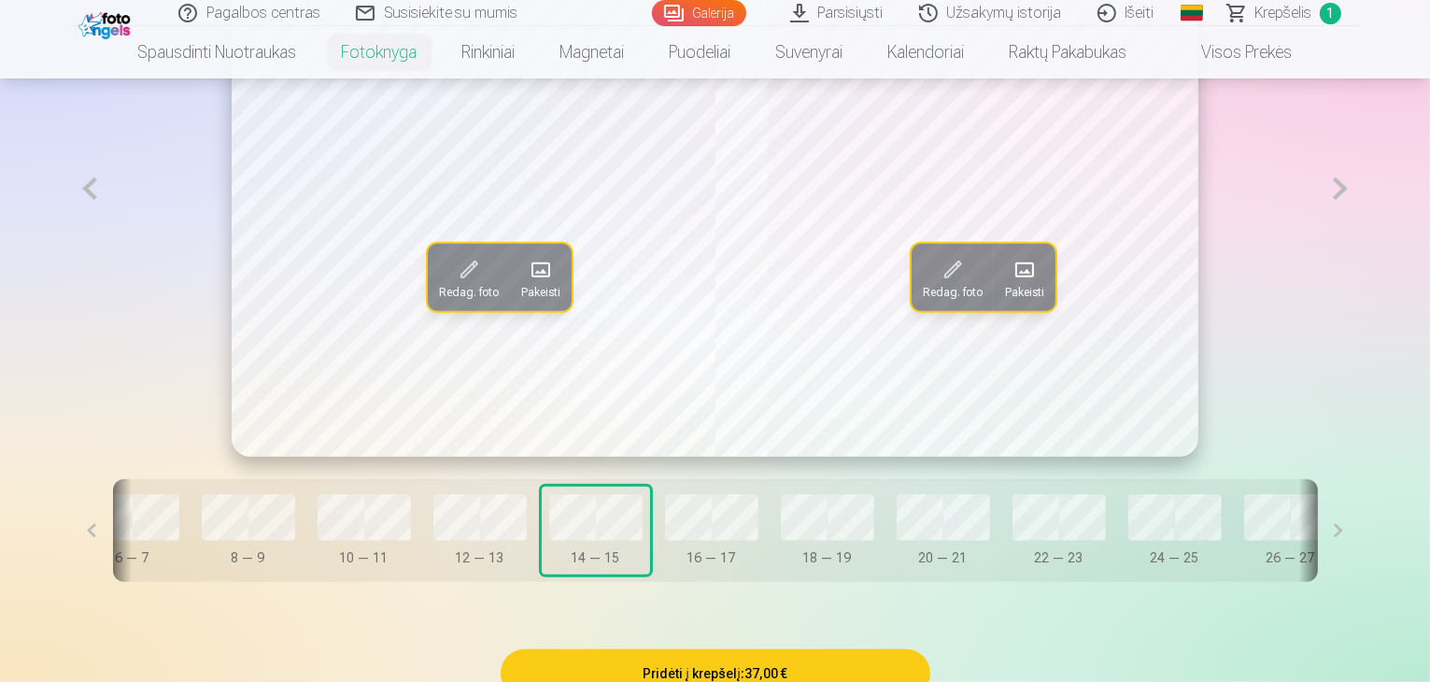
click at [1023, 285] on span at bounding box center [1024, 270] width 30 height 30
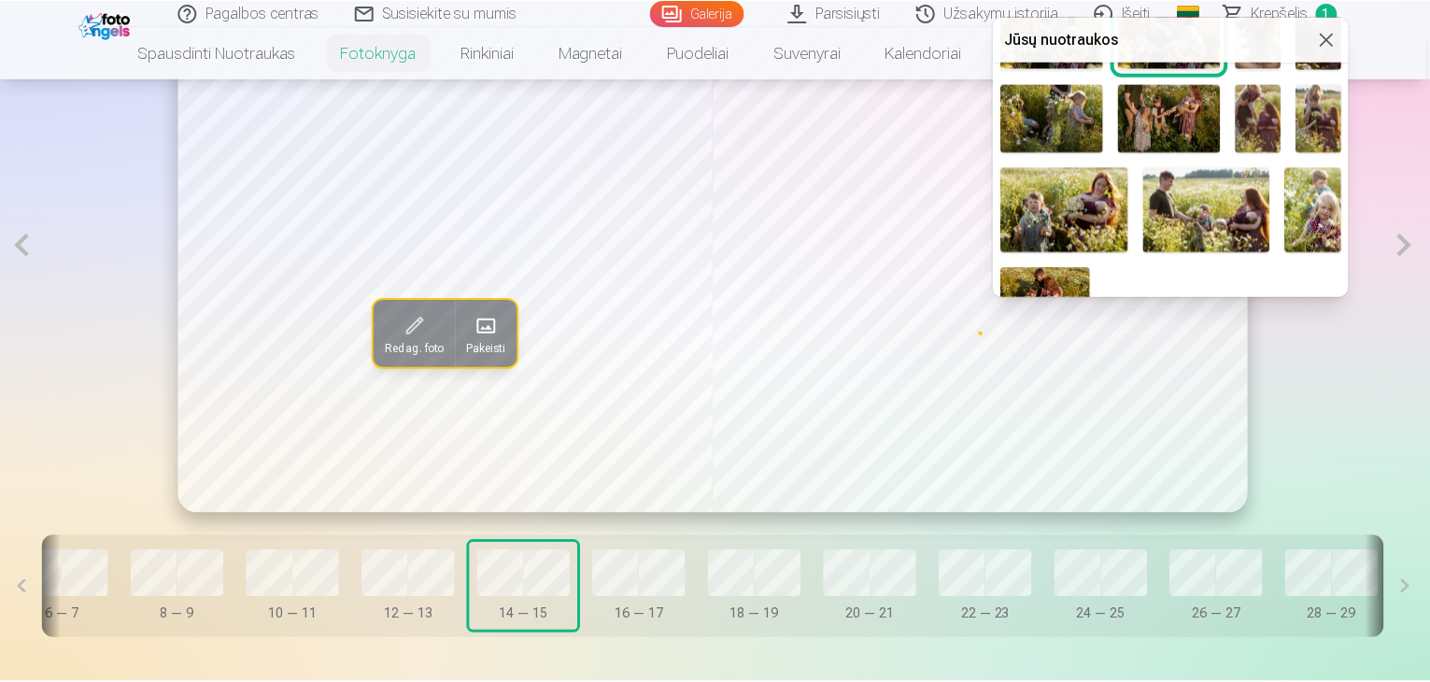
scroll to position [636, 0]
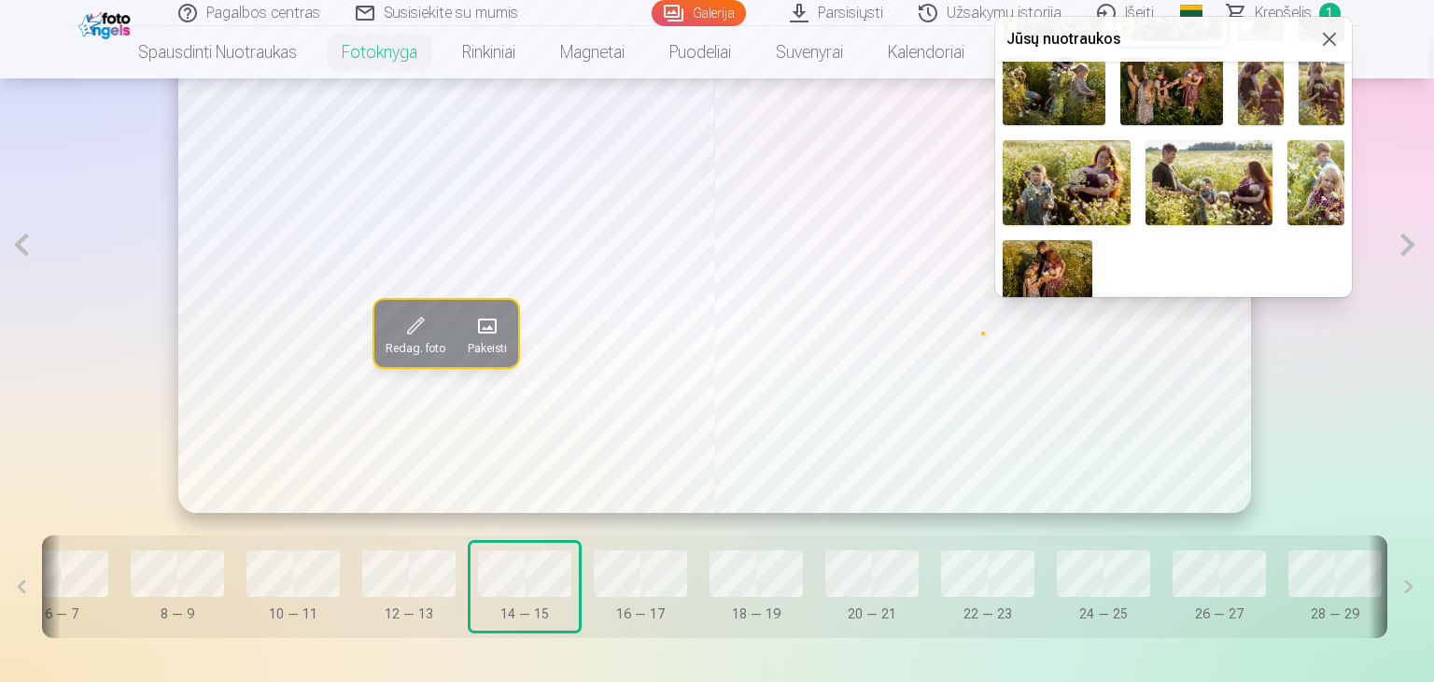
click at [1038, 249] on img at bounding box center [1048, 270] width 90 height 60
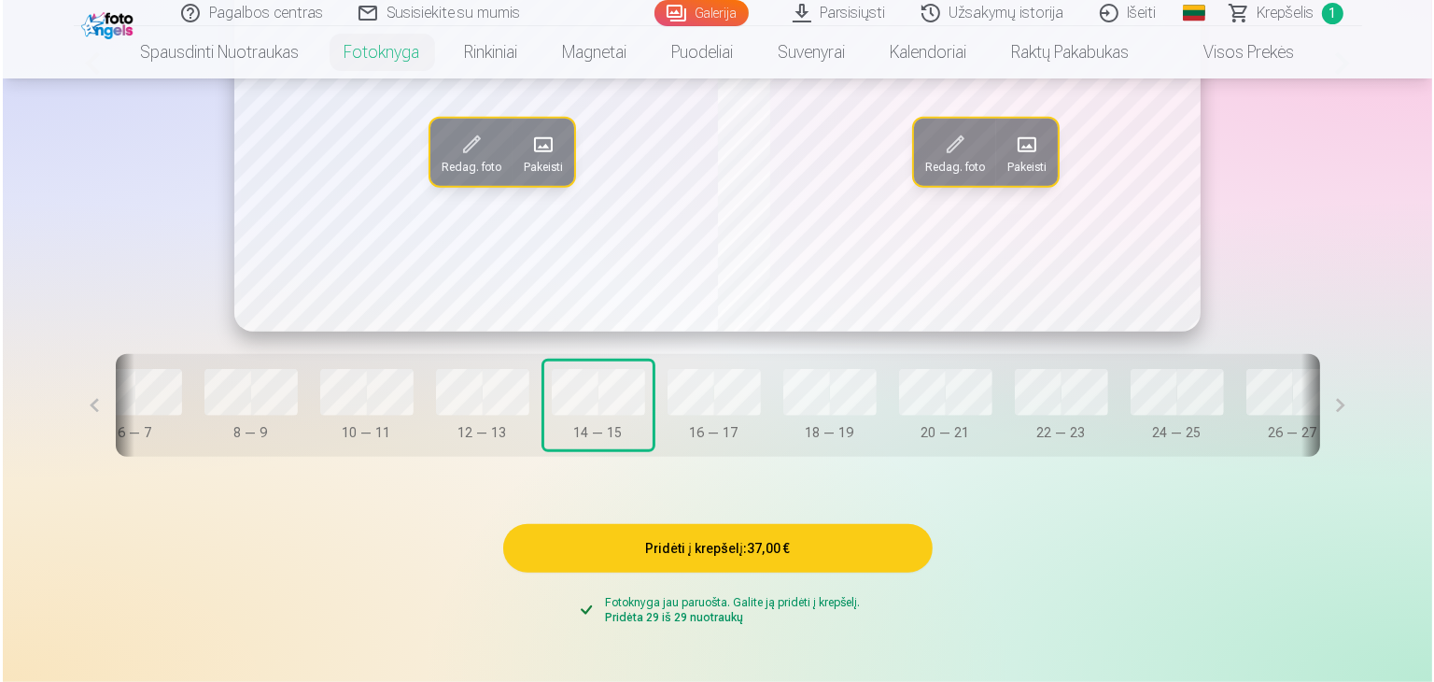
scroll to position [1307, 0]
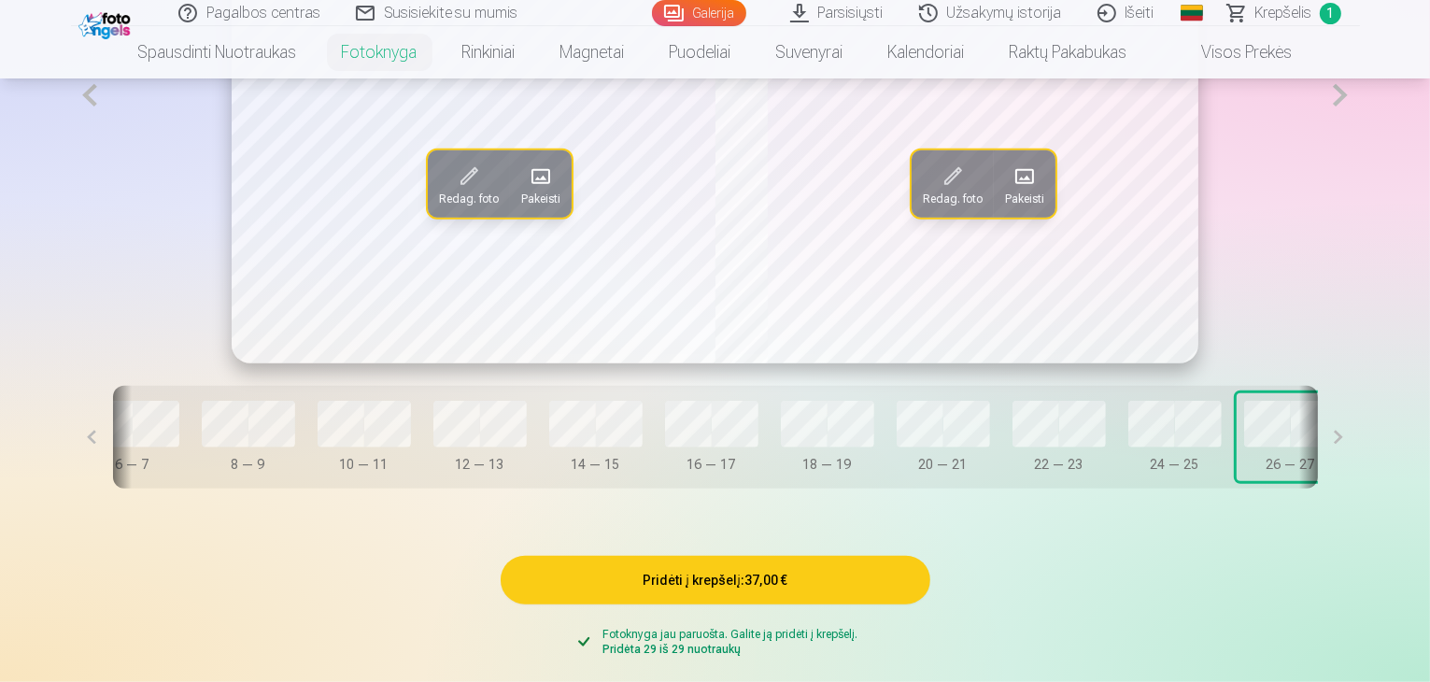
click at [526, 191] on span at bounding box center [541, 177] width 30 height 30
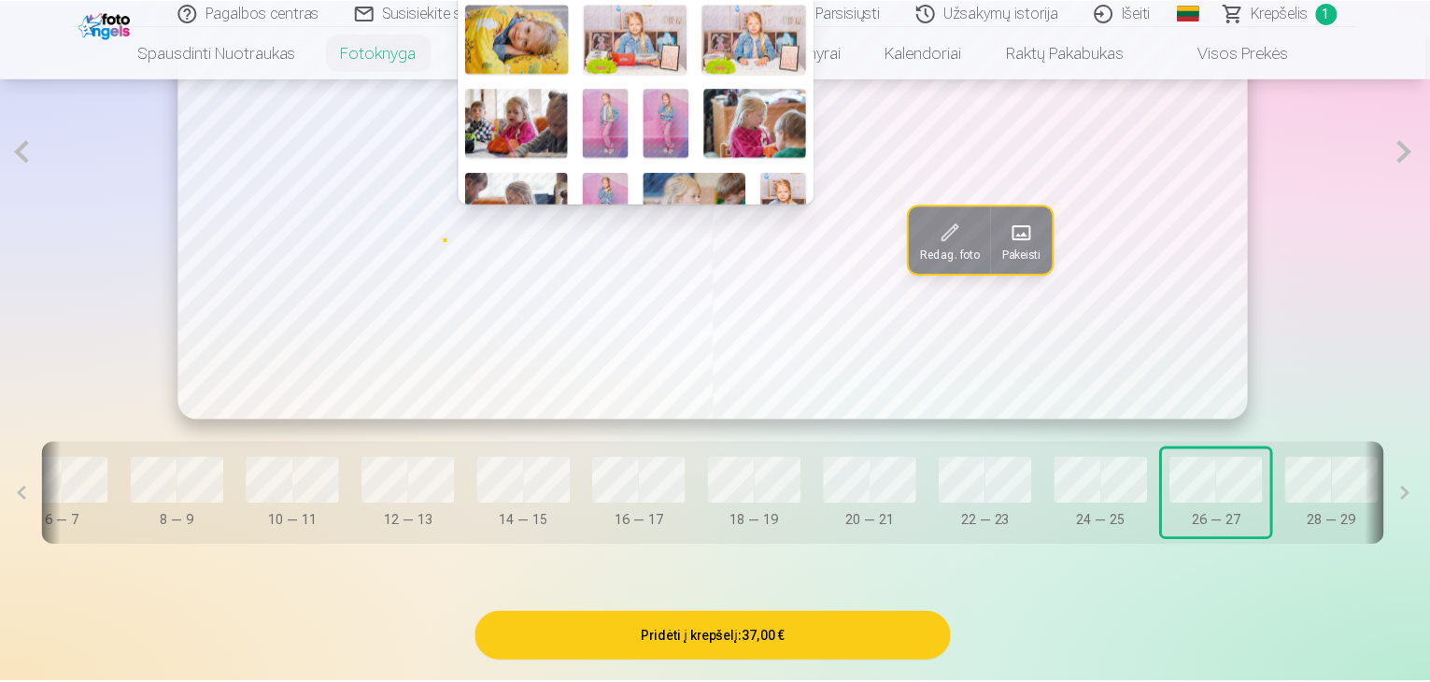
scroll to position [93, 0]
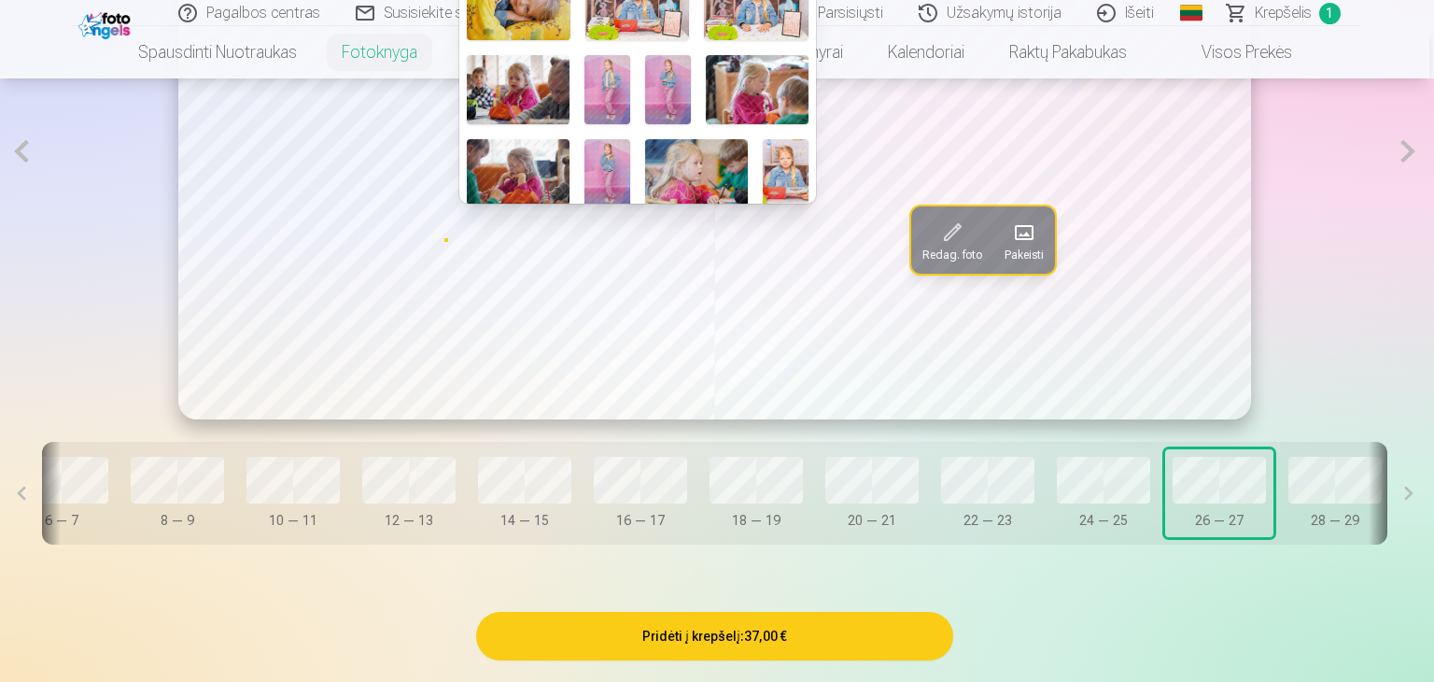
drag, startPoint x: 852, startPoint y: 556, endPoint x: 1091, endPoint y: 547, distance: 239.2
click at [1090, 546] on div at bounding box center [717, 341] width 1434 height 682
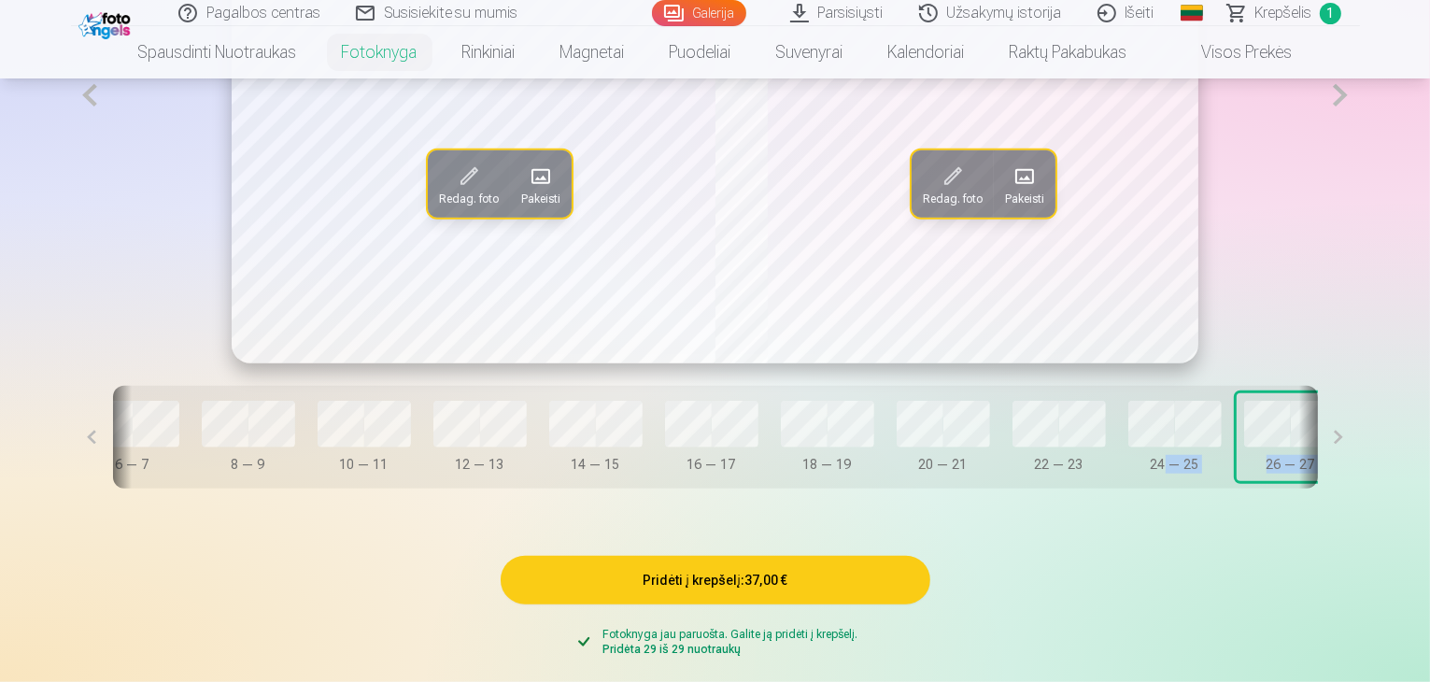
drag, startPoint x: 1090, startPoint y: 547, endPoint x: 1427, endPoint y: 514, distance: 338.8
click at [1318, 488] on div "Dangtelis 0 — 1 2 — 3 4 — 5 6 — 7 8 — 9 10 — 11 12 — 13 14 — 15 16 — 17 18 — 19…" at bounding box center [715, 437] width 1205 height 103
click at [1360, 488] on button at bounding box center [1339, 437] width 42 height 103
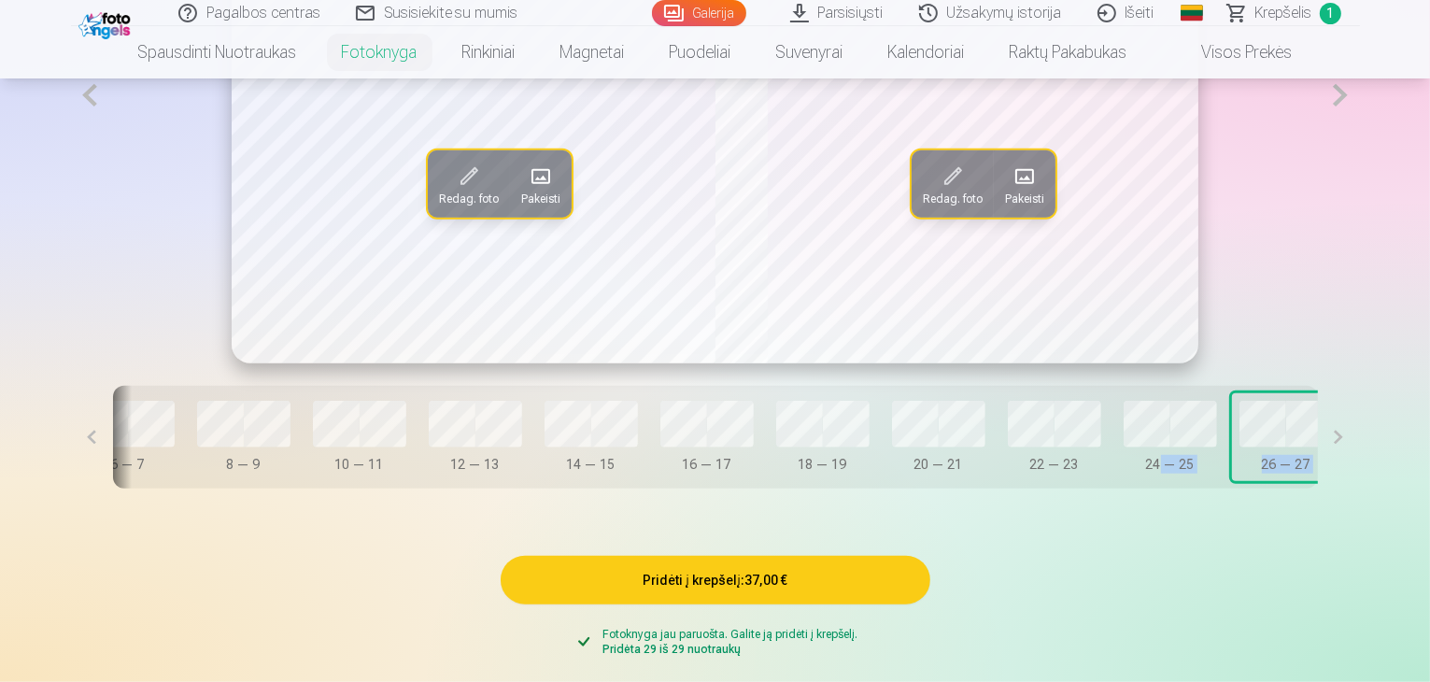
click at [1360, 488] on button at bounding box center [1339, 437] width 42 height 103
click at [1341, 348] on div "Redag. foto Pakeisti Redag. foto Pakeisti" at bounding box center [715, 95] width 1289 height 536
